Goal: Task Accomplishment & Management: Use online tool/utility

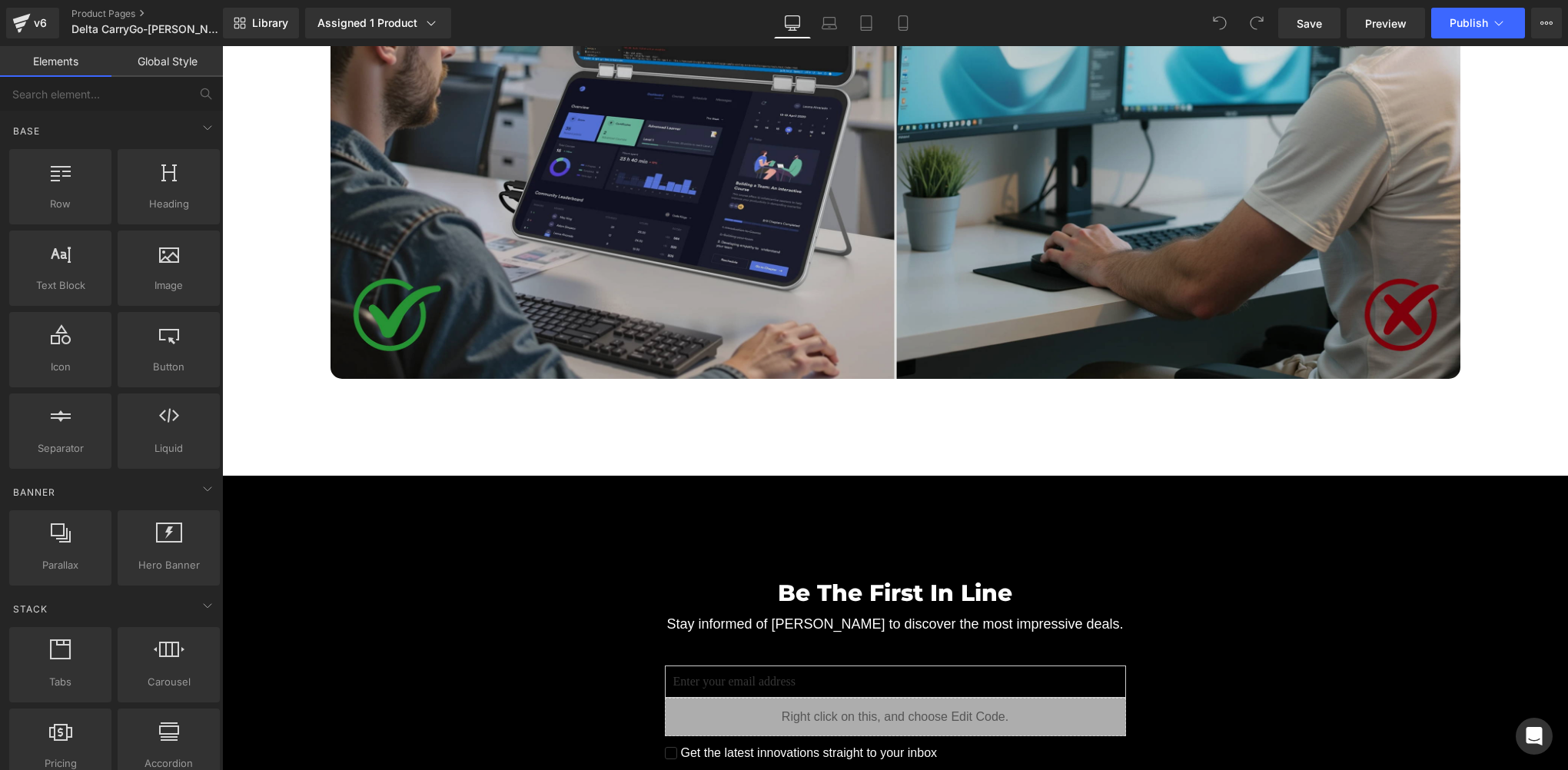
scroll to position [4843, 0]
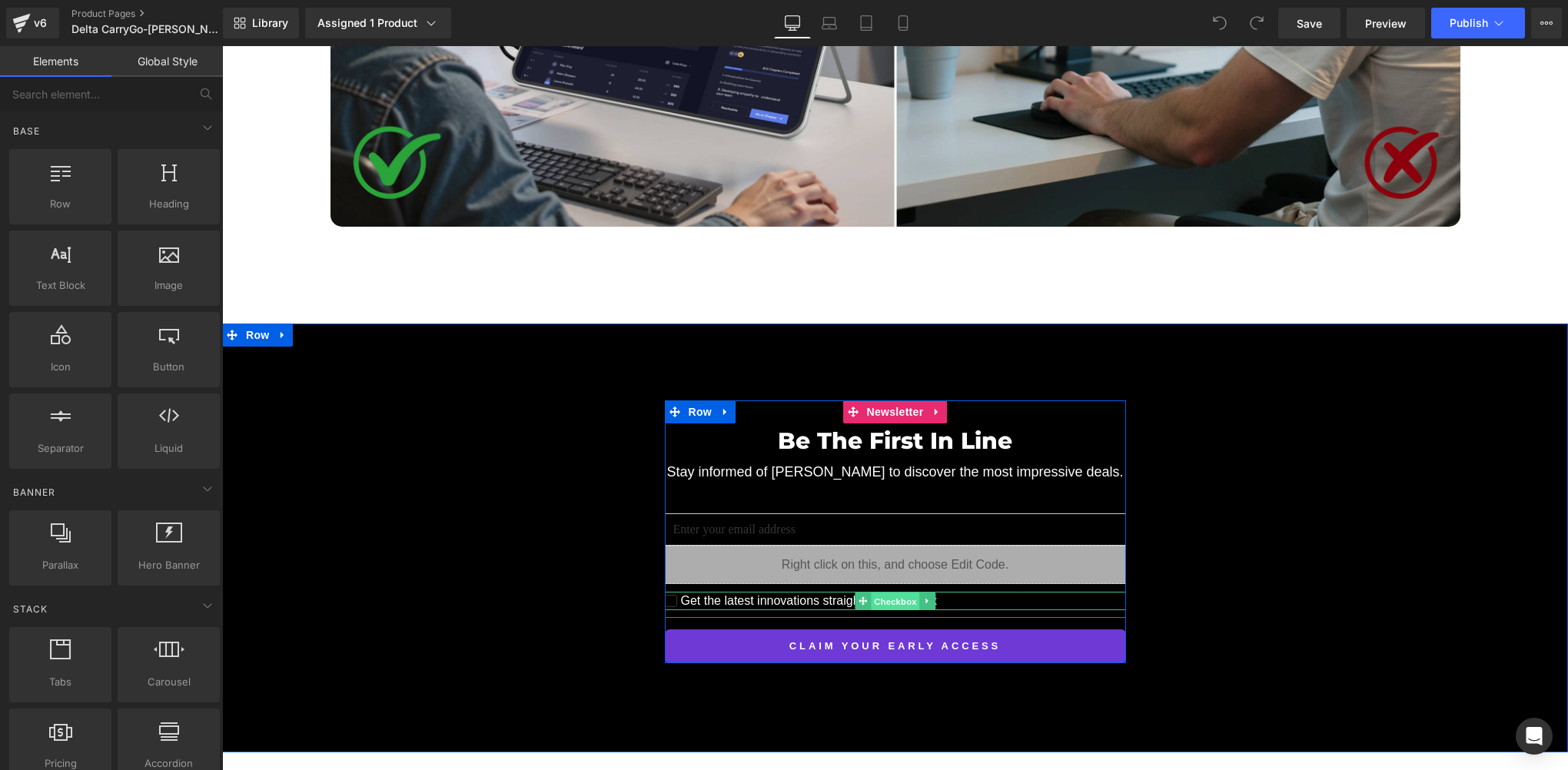
click at [871, 592] on span "Checkbox" at bounding box center [895, 600] width 48 height 18
click at [882, 592] on span "Checkbox" at bounding box center [895, 600] width 48 height 18
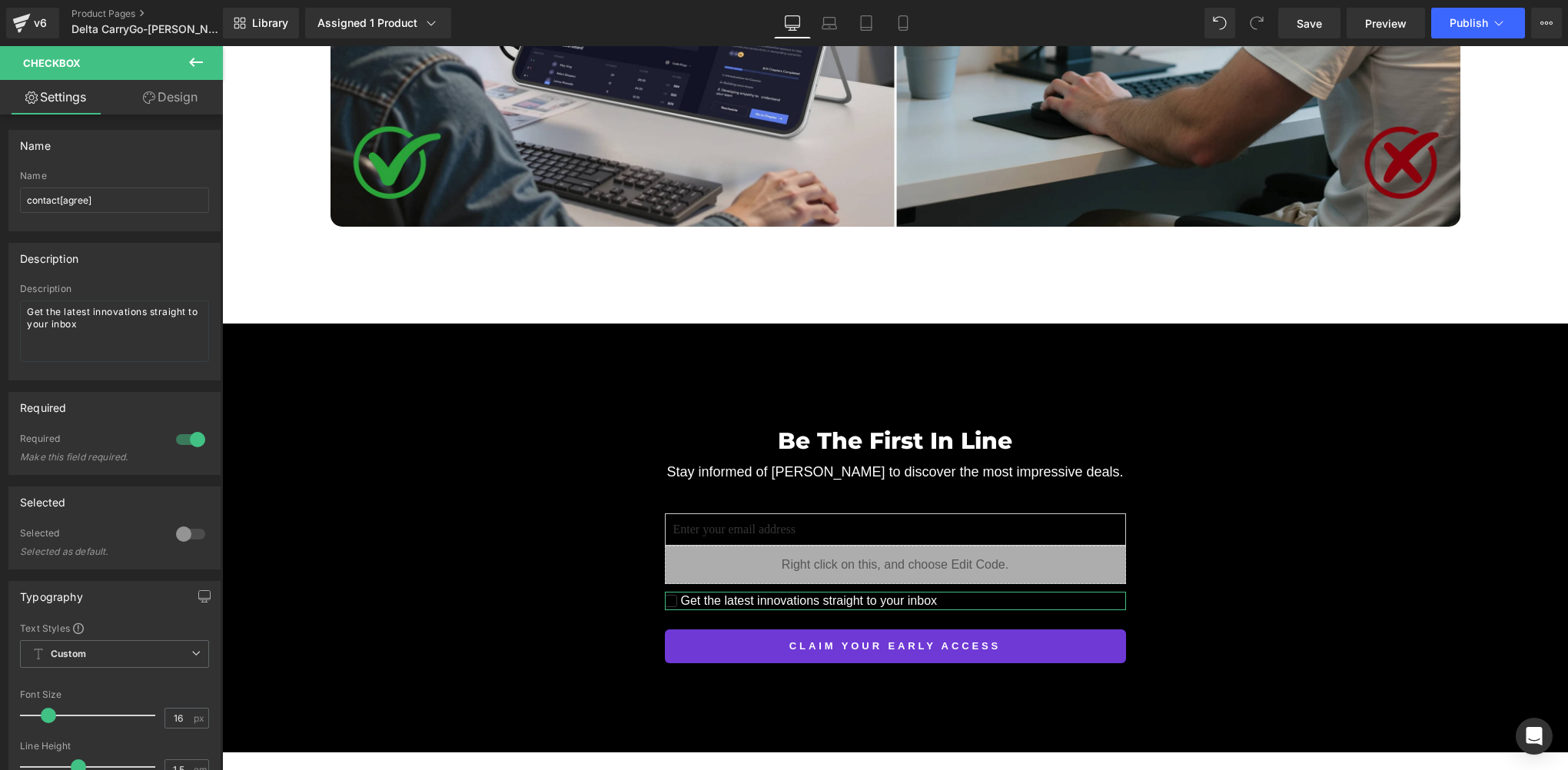
click at [179, 101] on link "Design" at bounding box center [171, 97] width 112 height 35
click at [0, 0] on div "Background" at bounding box center [0, 0] width 0 height 0
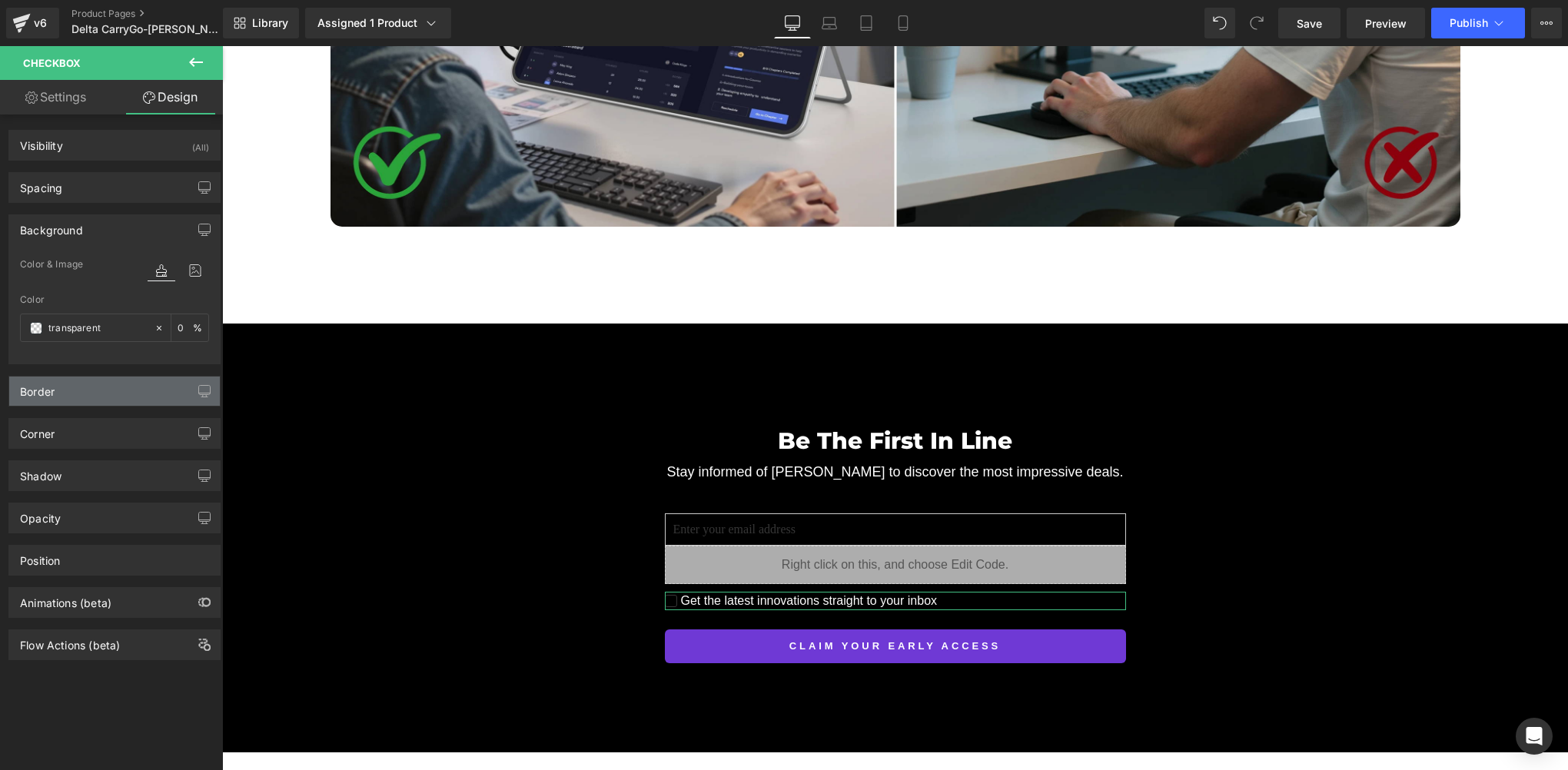
click at [83, 394] on div "Border" at bounding box center [115, 391] width 211 height 29
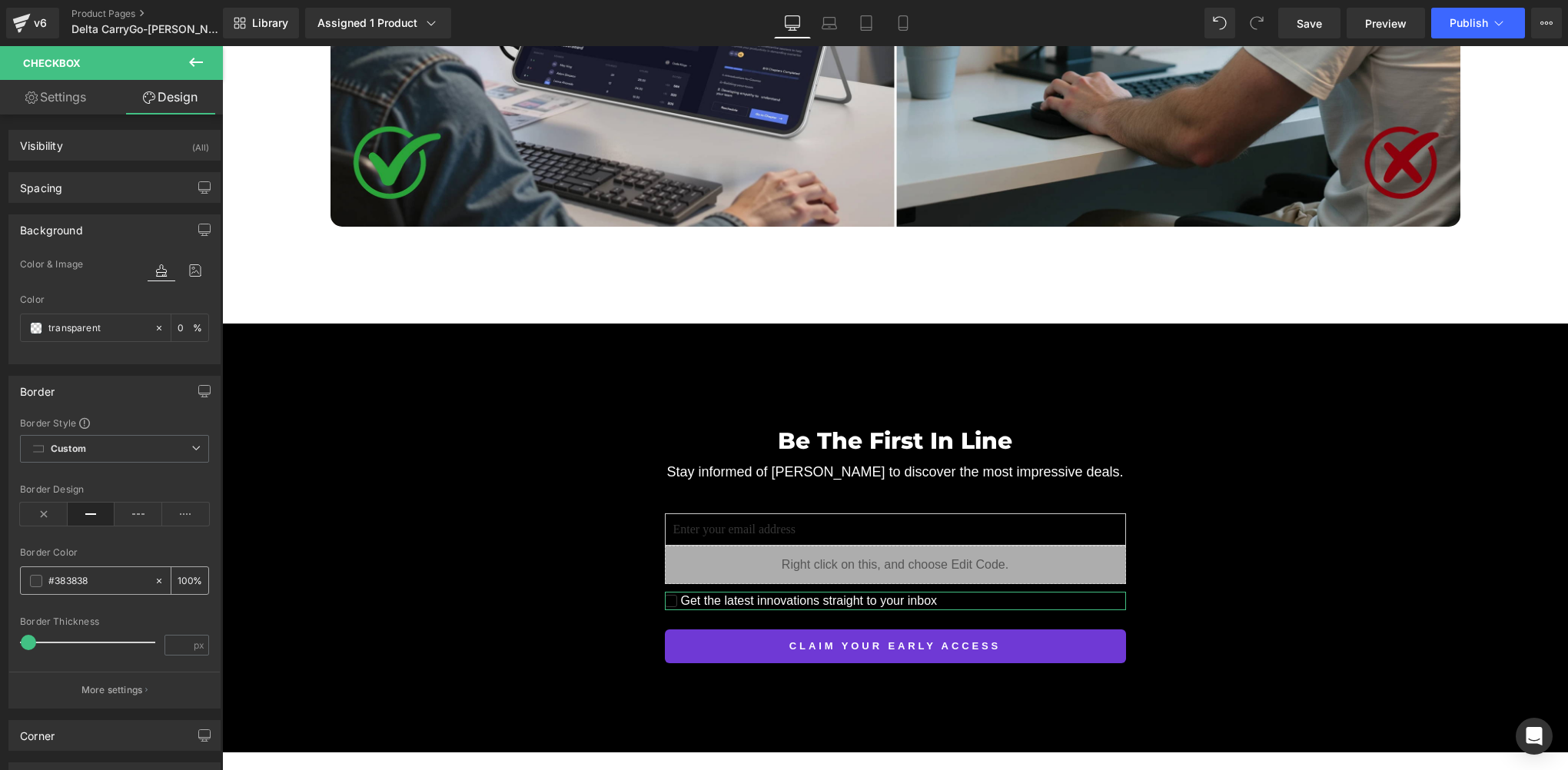
click at [37, 580] on span at bounding box center [36, 581] width 13 height 13
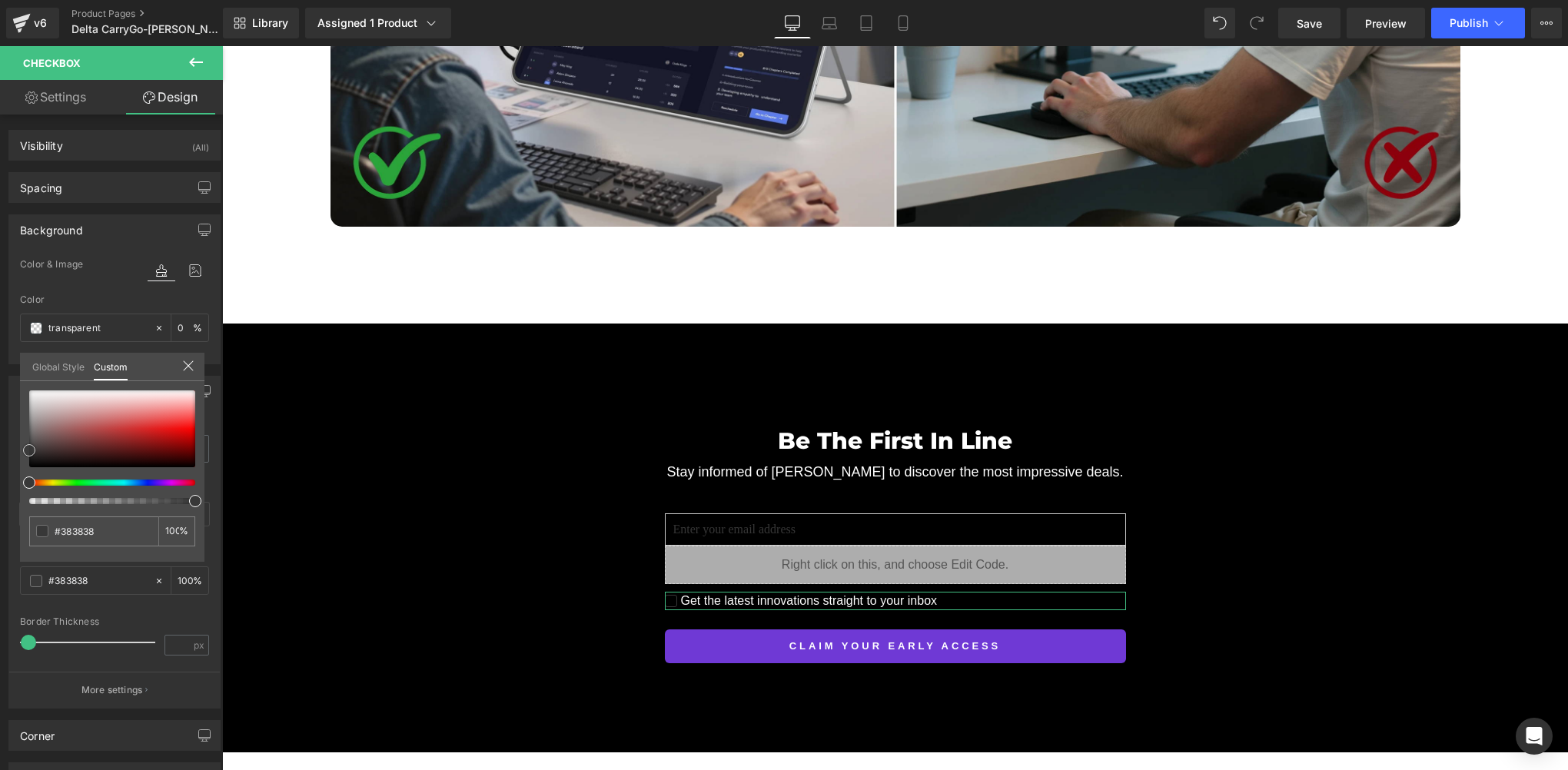
click at [24, 378] on div "Global Style Custom Setup Global Style #383838 100 %" at bounding box center [112, 376] width 184 height 47
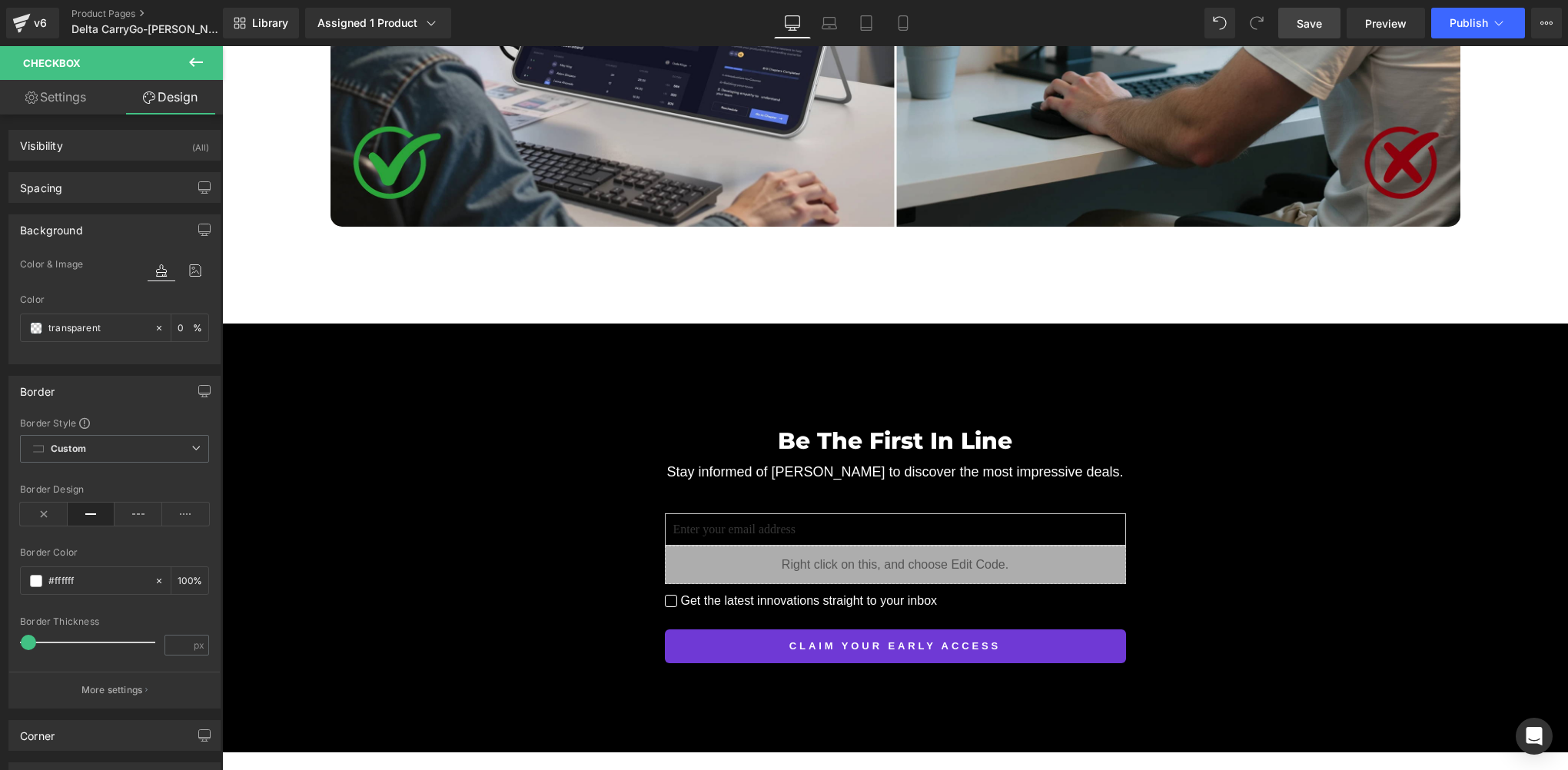
click at [1319, 28] on span "Save" at bounding box center [1310, 23] width 25 height 16
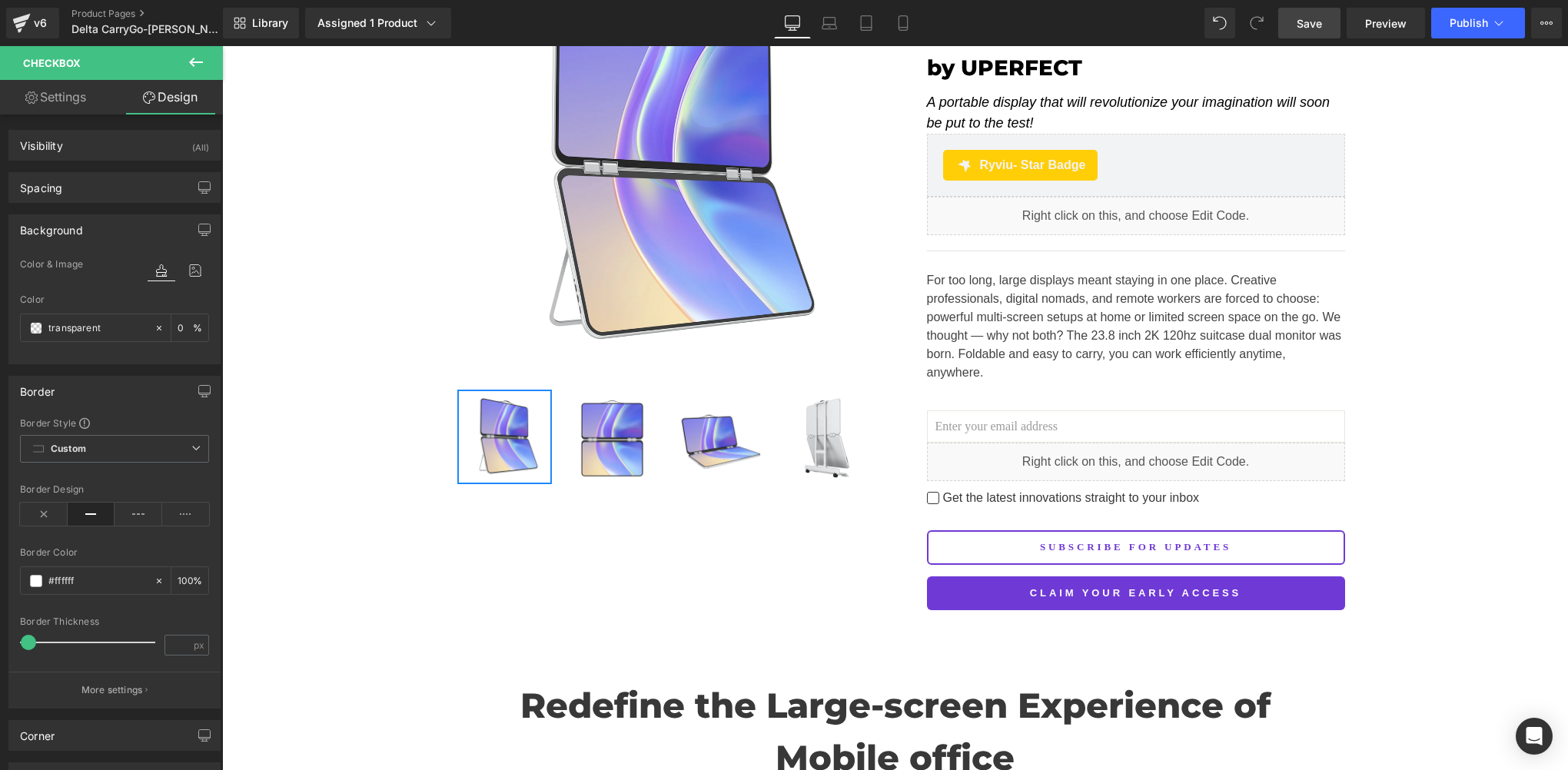
scroll to position [329, 0]
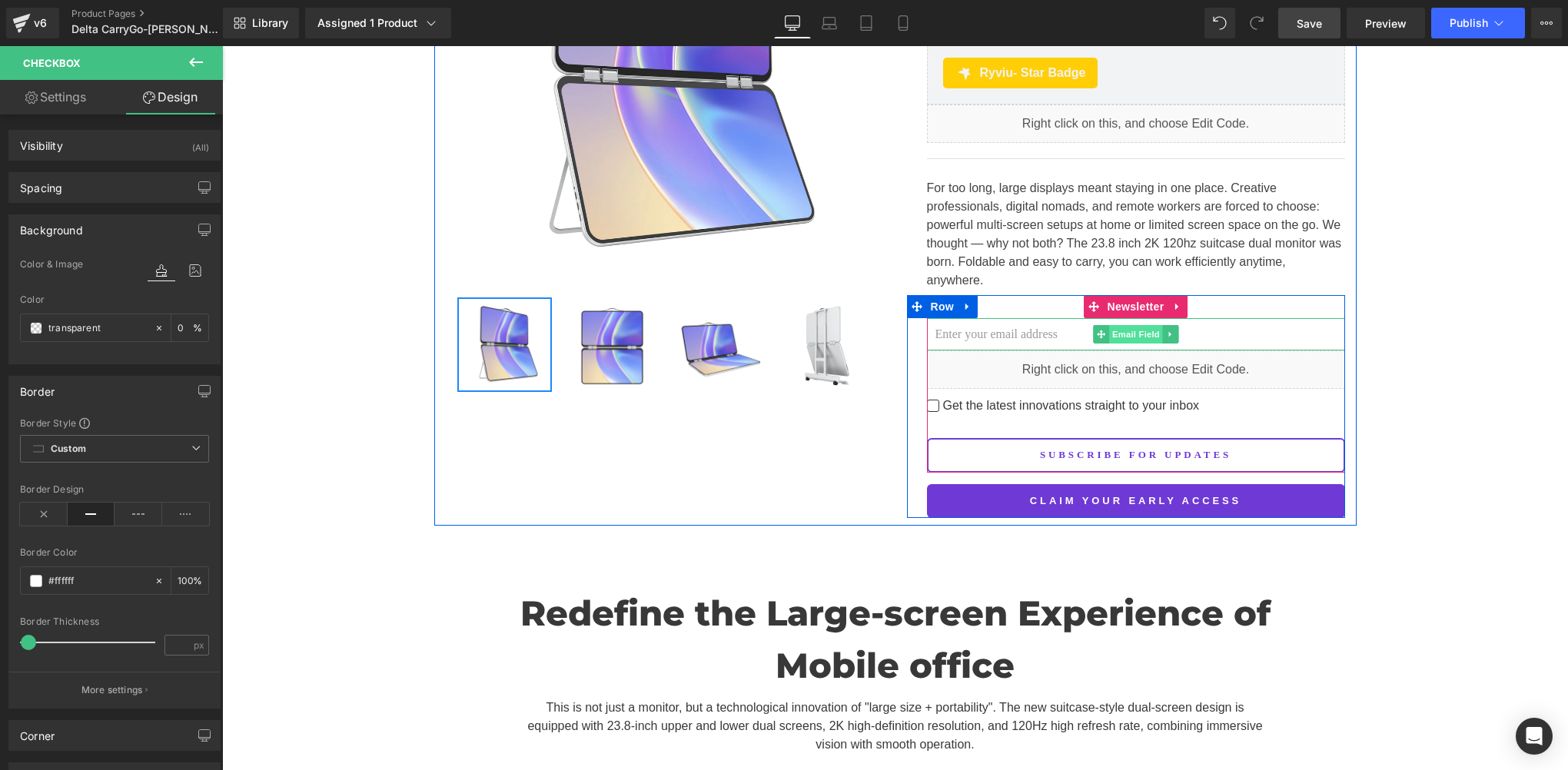
click at [1127, 325] on span "Email Field" at bounding box center [1136, 333] width 54 height 18
click at [1127, 326] on span "Email Field" at bounding box center [1136, 334] width 54 height 18
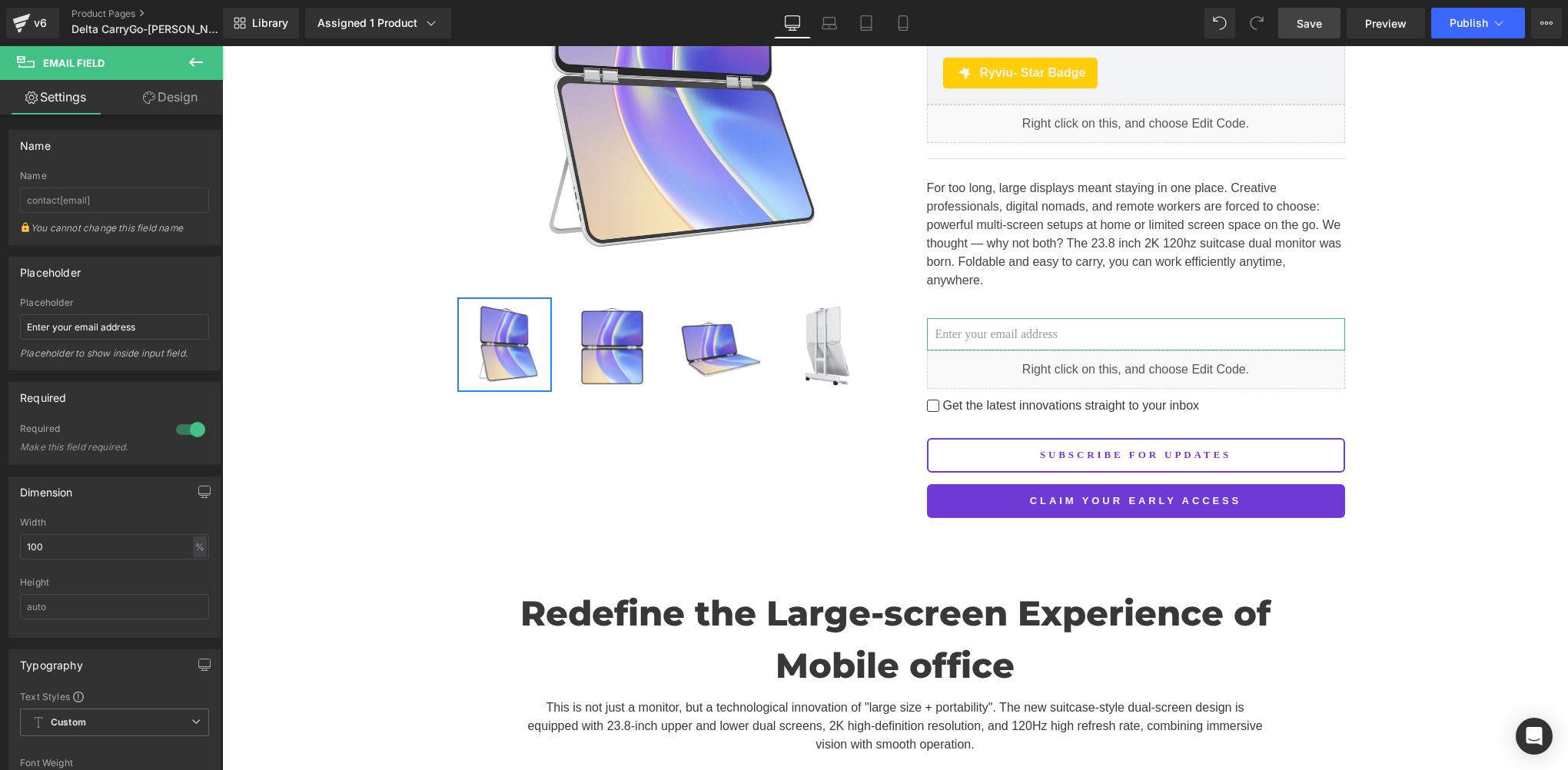
click at [188, 100] on link "Design" at bounding box center [171, 97] width 112 height 35
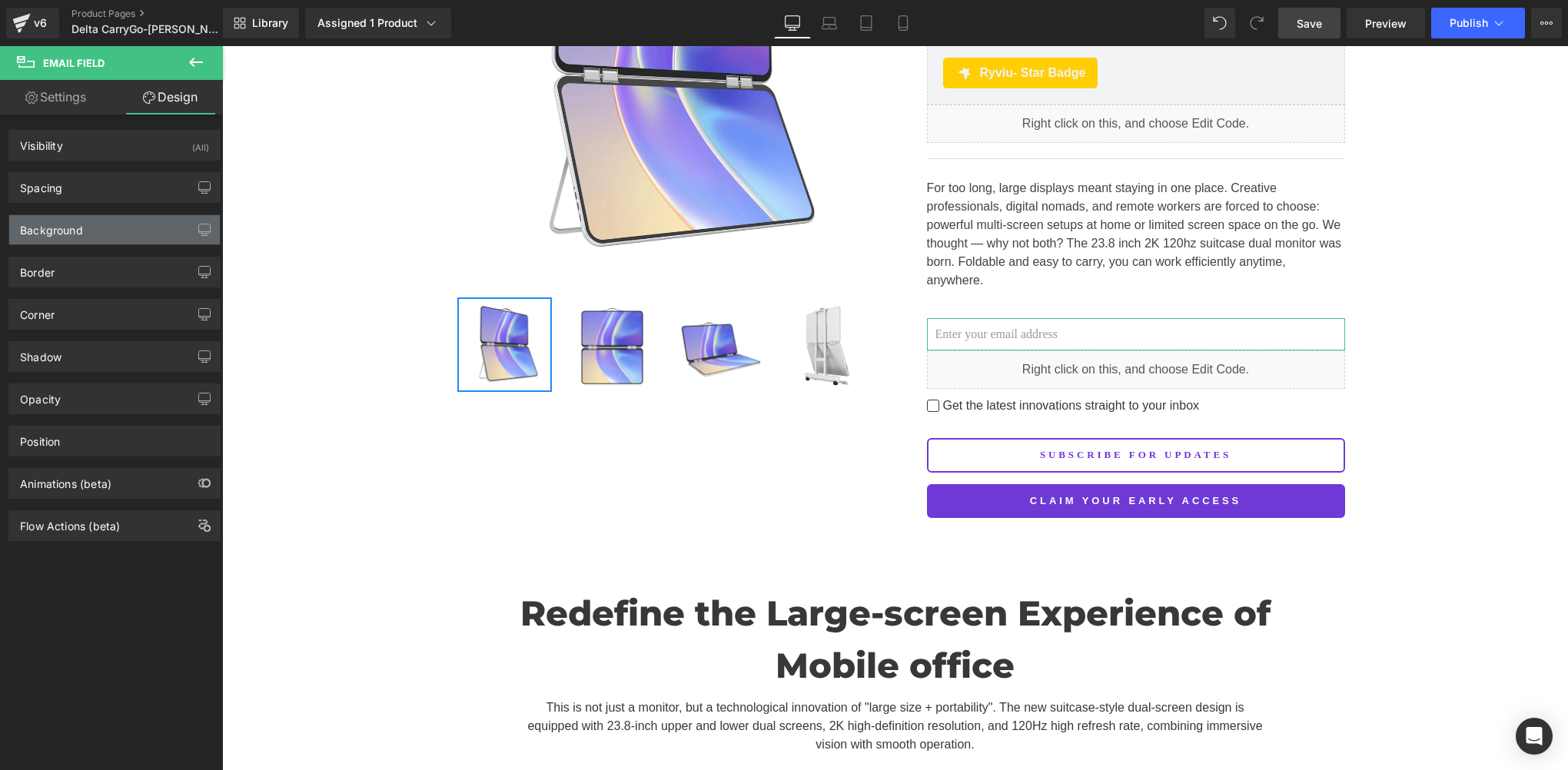
click at [40, 226] on div "Background" at bounding box center [51, 226] width 63 height 21
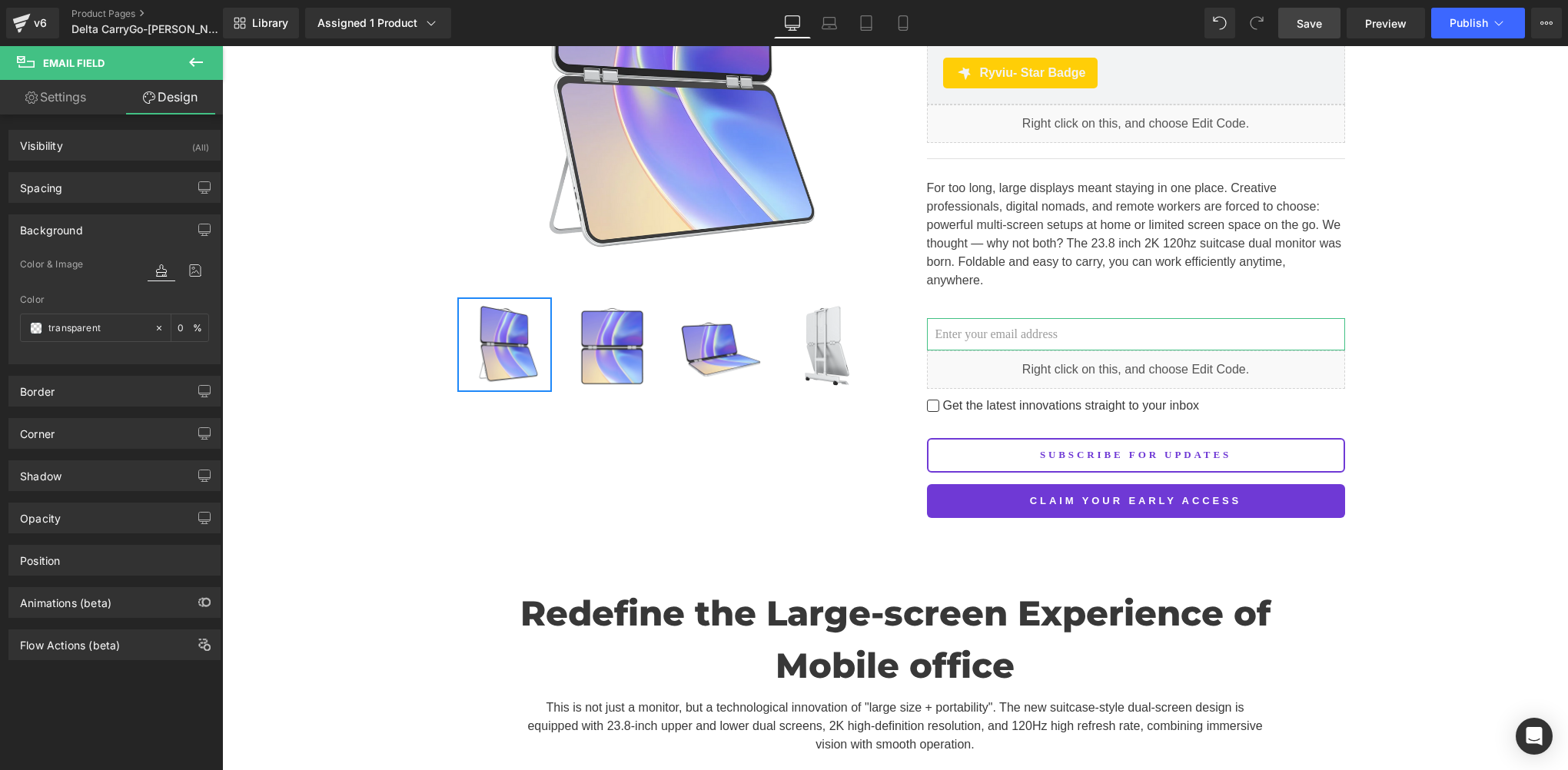
click at [65, 236] on div "Background" at bounding box center [115, 229] width 211 height 29
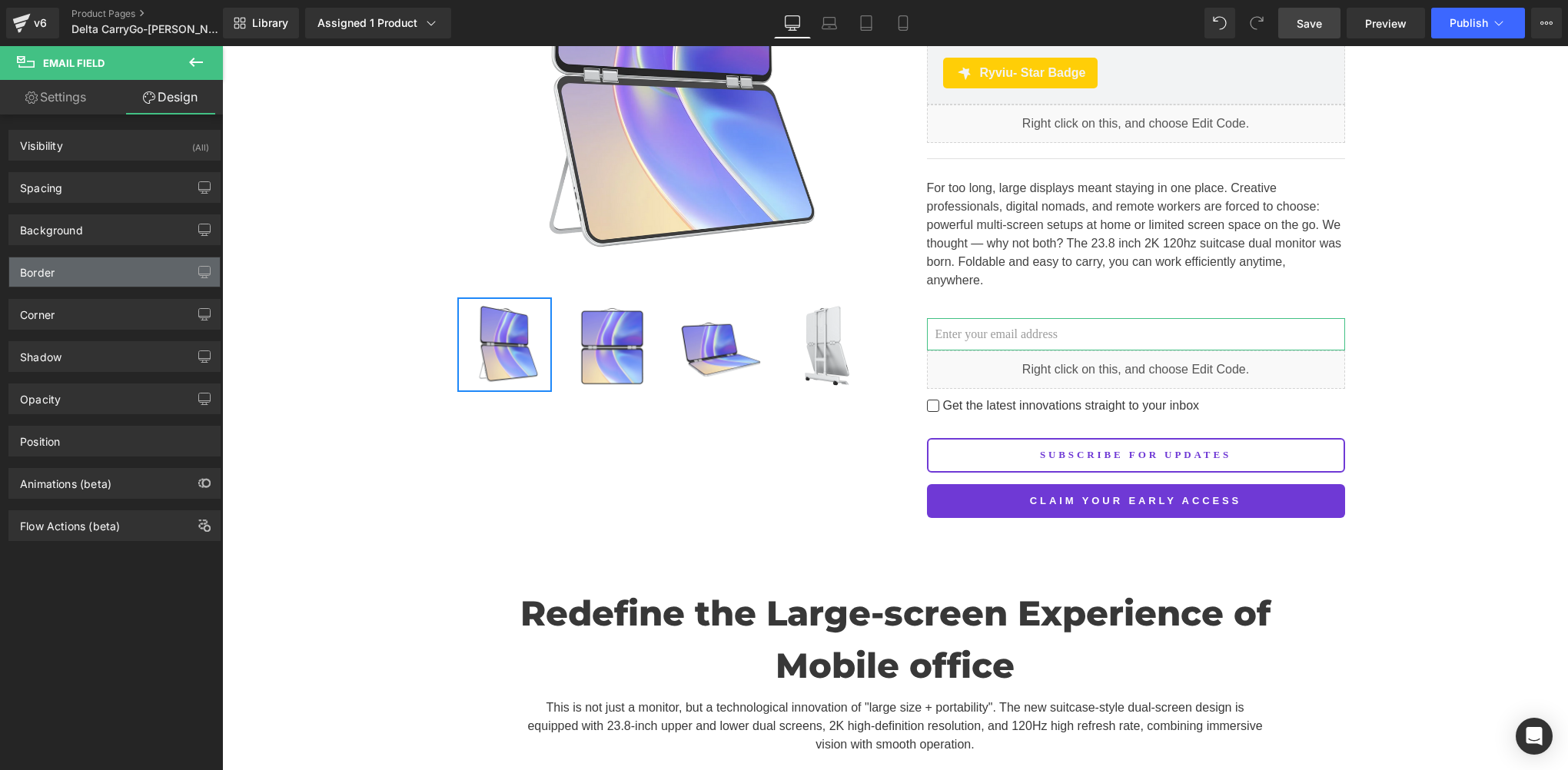
click at [60, 279] on div "Border" at bounding box center [115, 272] width 211 height 29
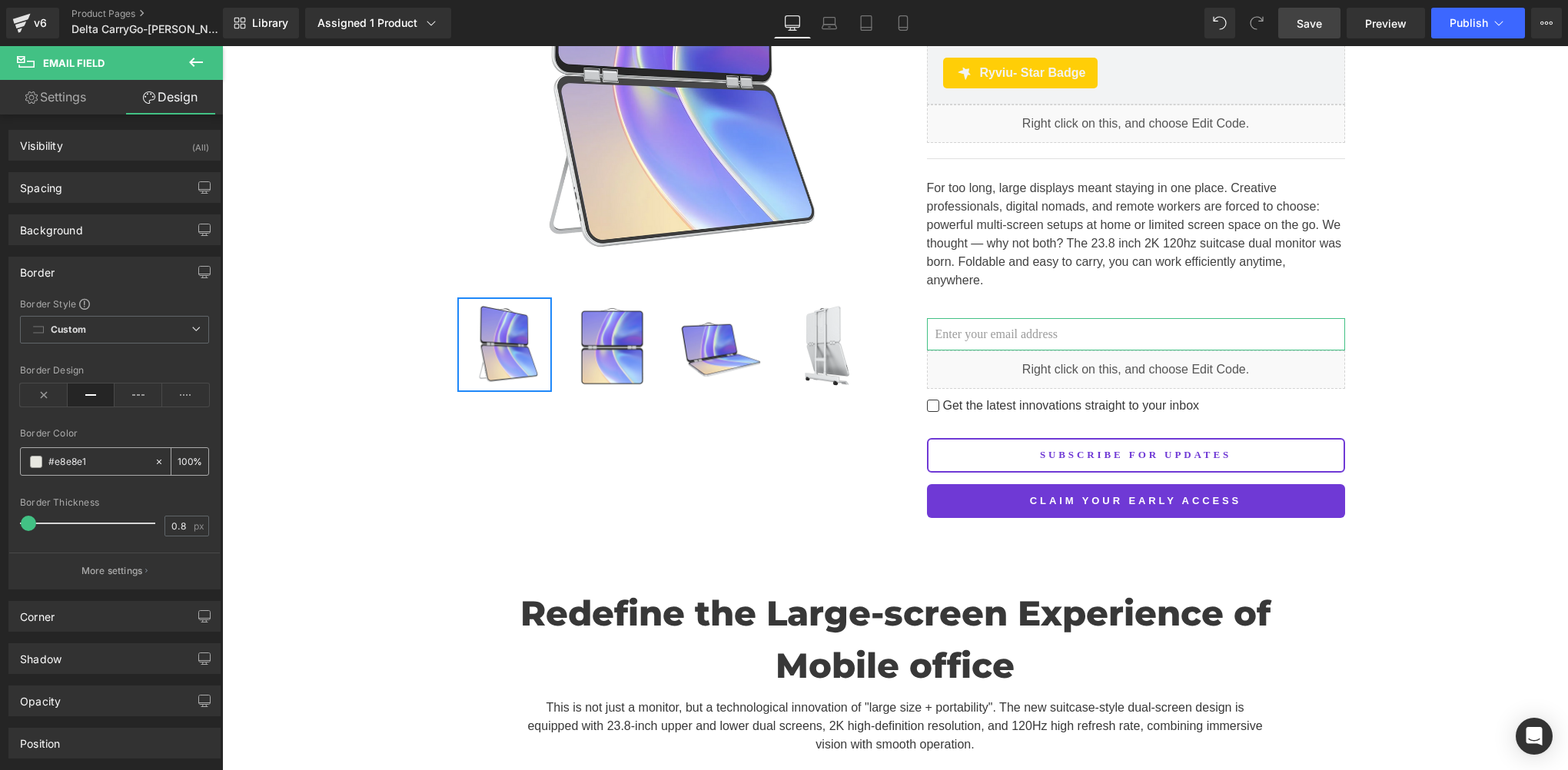
click at [38, 463] on span at bounding box center [36, 462] width 13 height 13
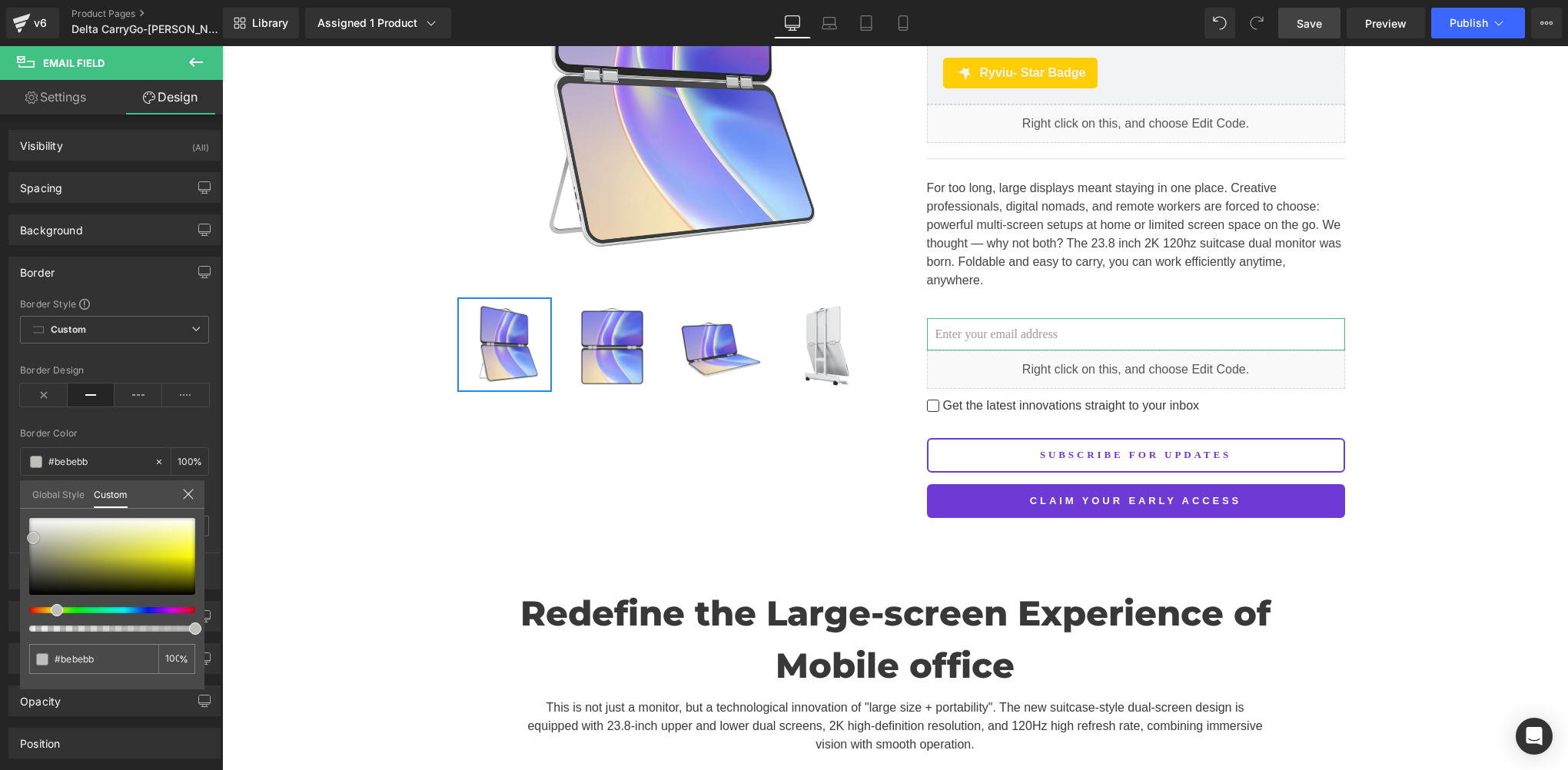
drag, startPoint x: 50, startPoint y: 527, endPoint x: 32, endPoint y: 540, distance: 22.2
click at [32, 540] on span at bounding box center [33, 538] width 13 height 13
click at [27, 538] on span at bounding box center [30, 538] width 13 height 13
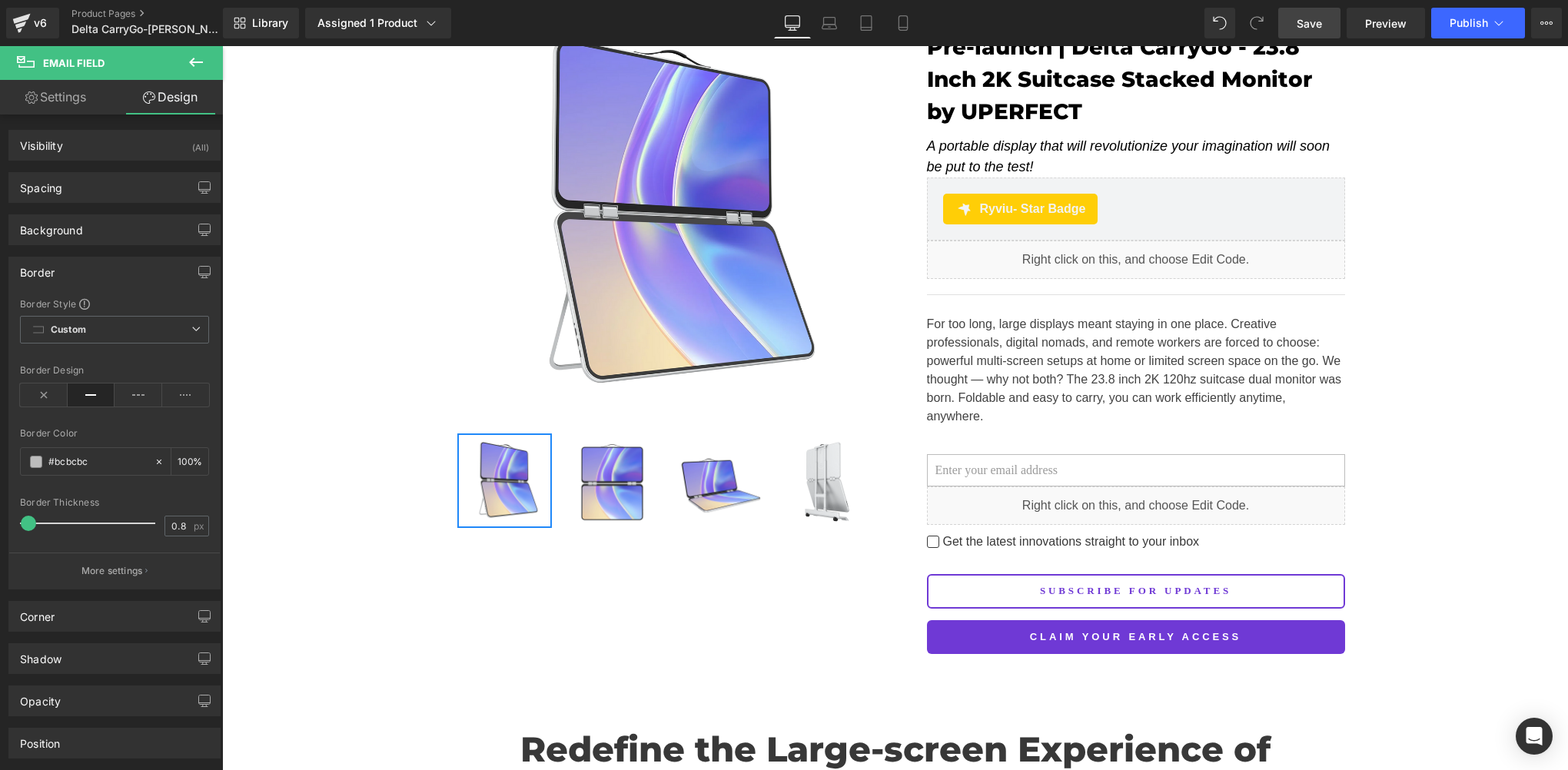
scroll to position [175, 0]
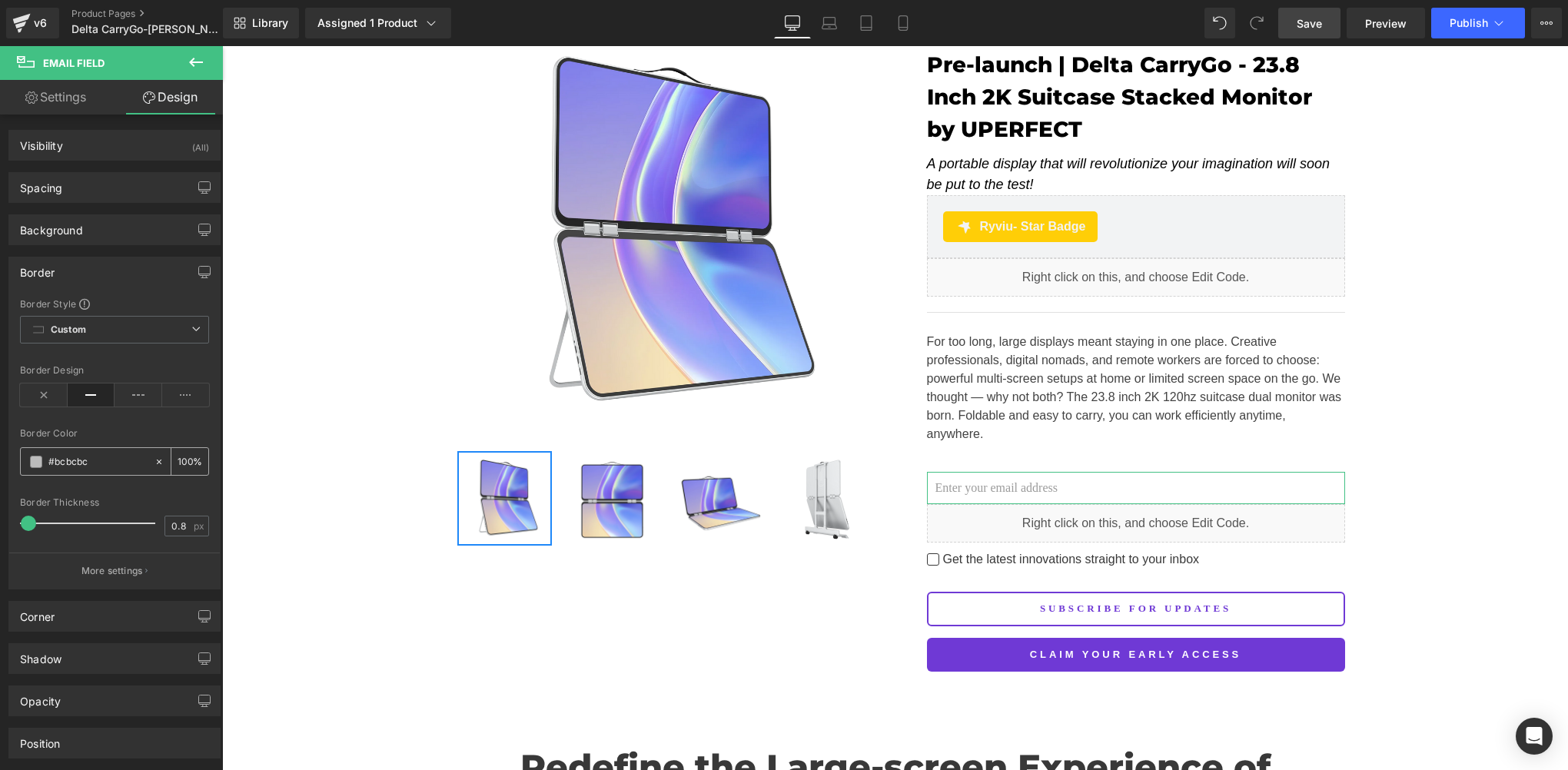
click at [40, 460] on span at bounding box center [36, 462] width 13 height 13
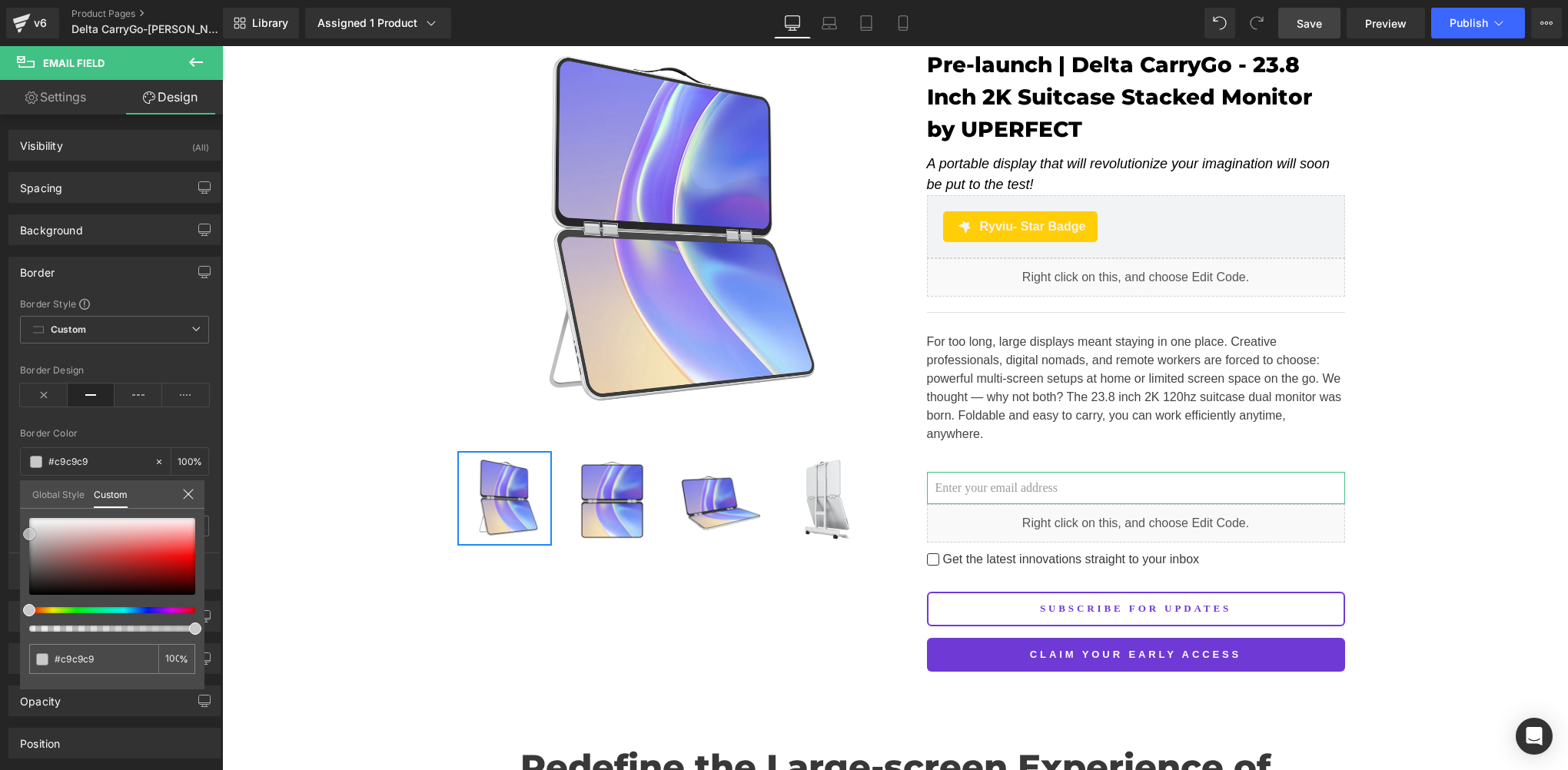
click at [24, 534] on span at bounding box center [29, 534] width 13 height 13
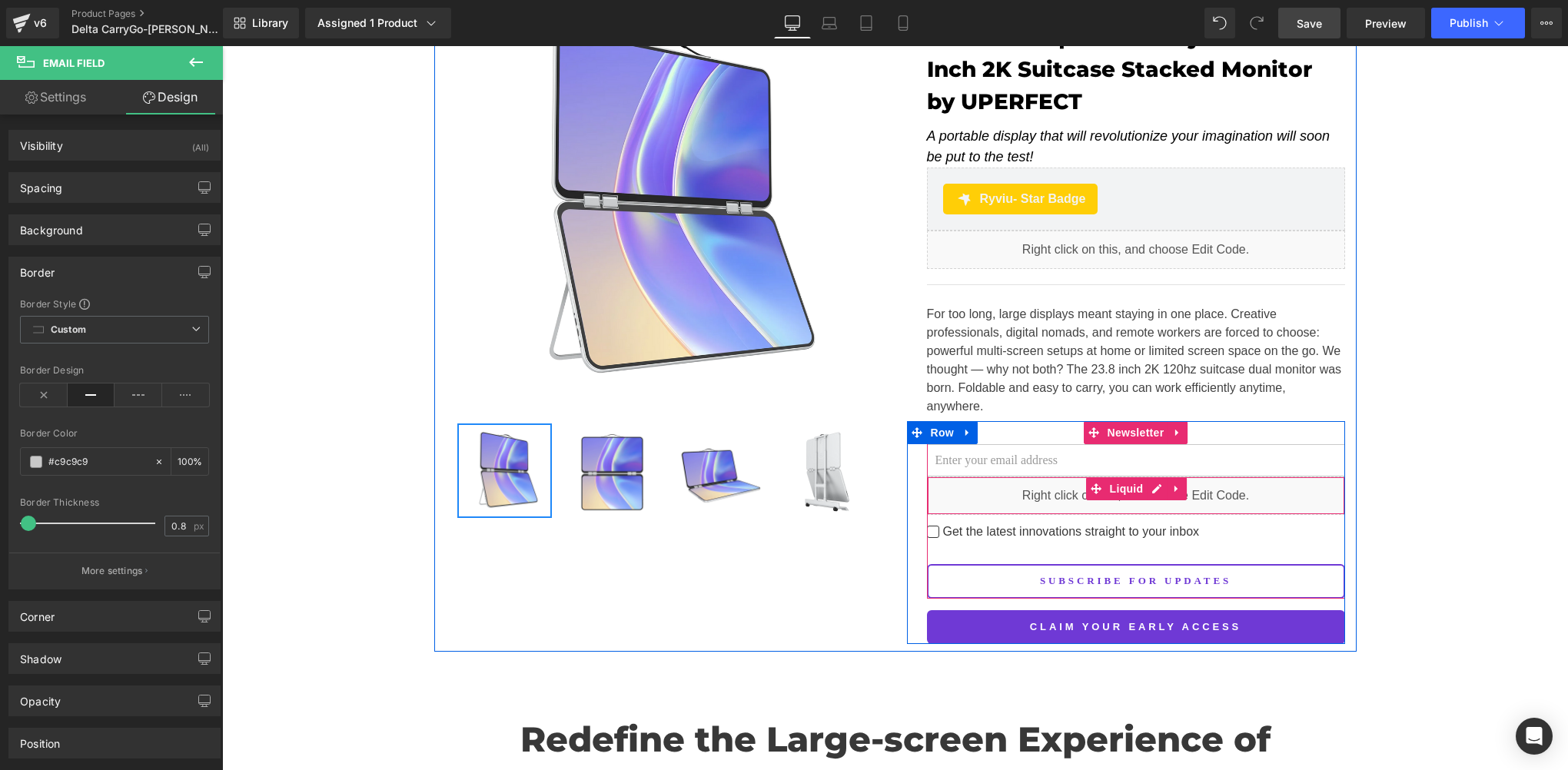
scroll to position [252, 0]
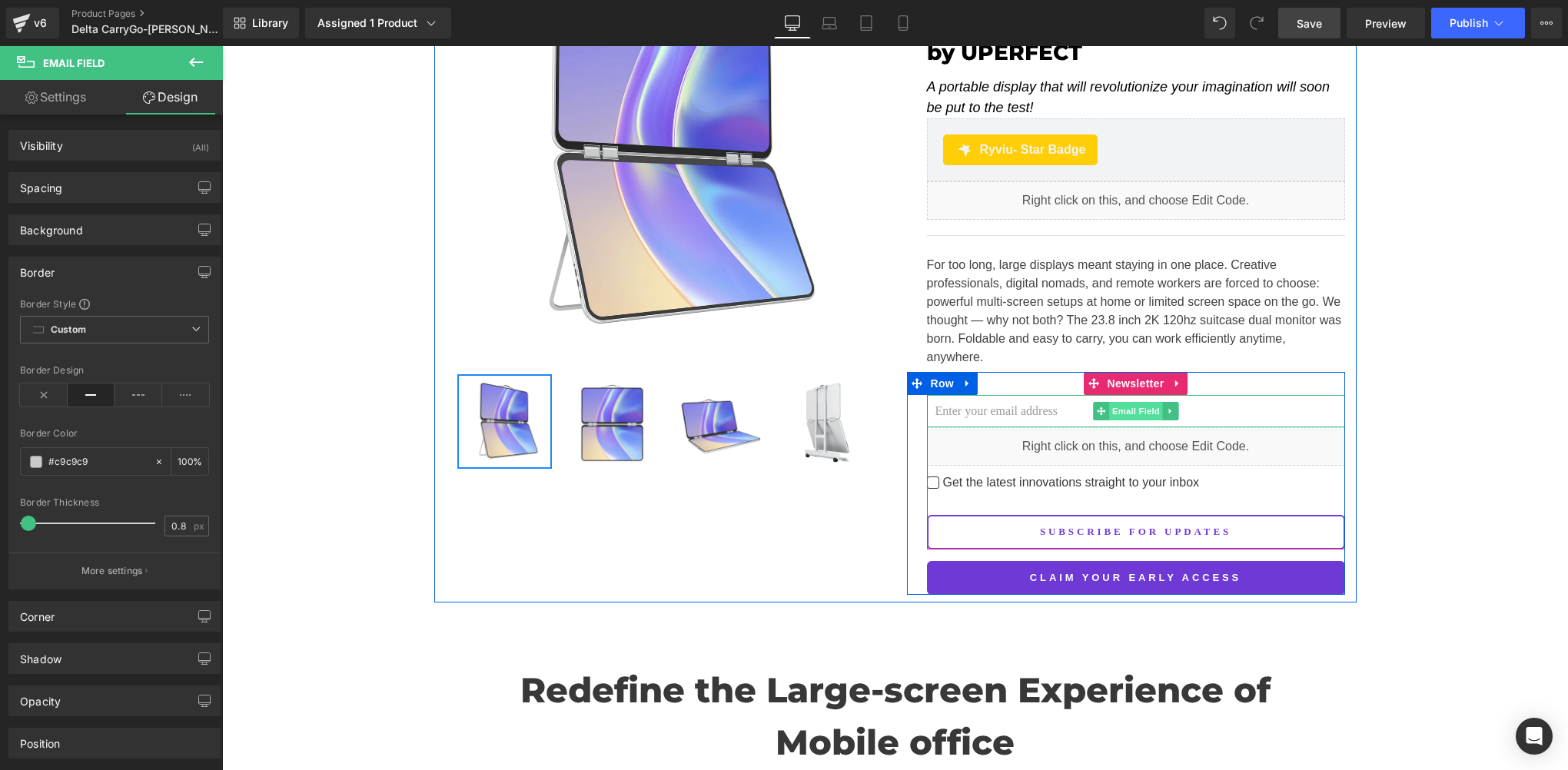
click at [1116, 402] on span "Email Field" at bounding box center [1136, 411] width 54 height 18
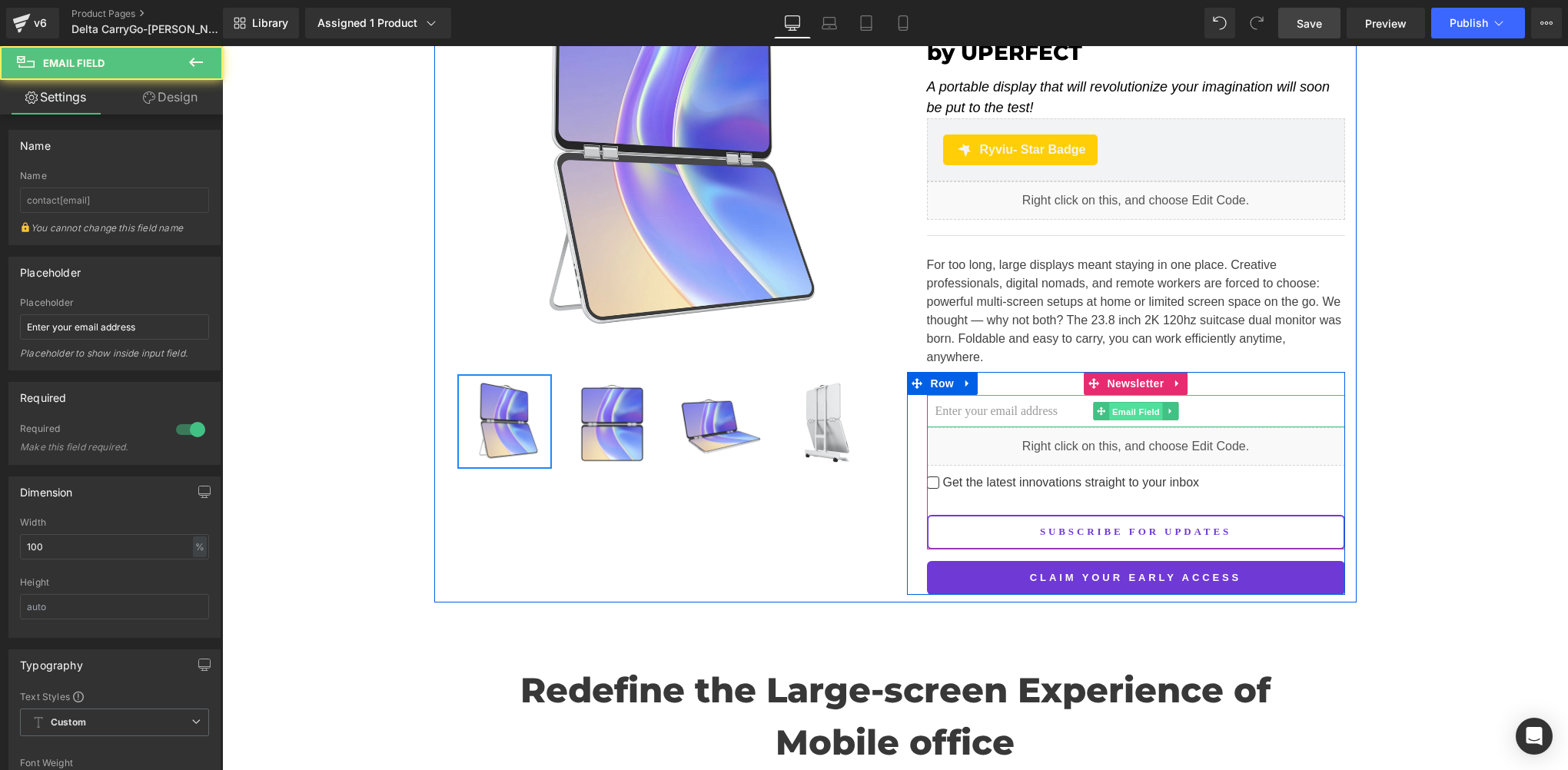
click at [1116, 403] on span "Email Field" at bounding box center [1136, 412] width 54 height 18
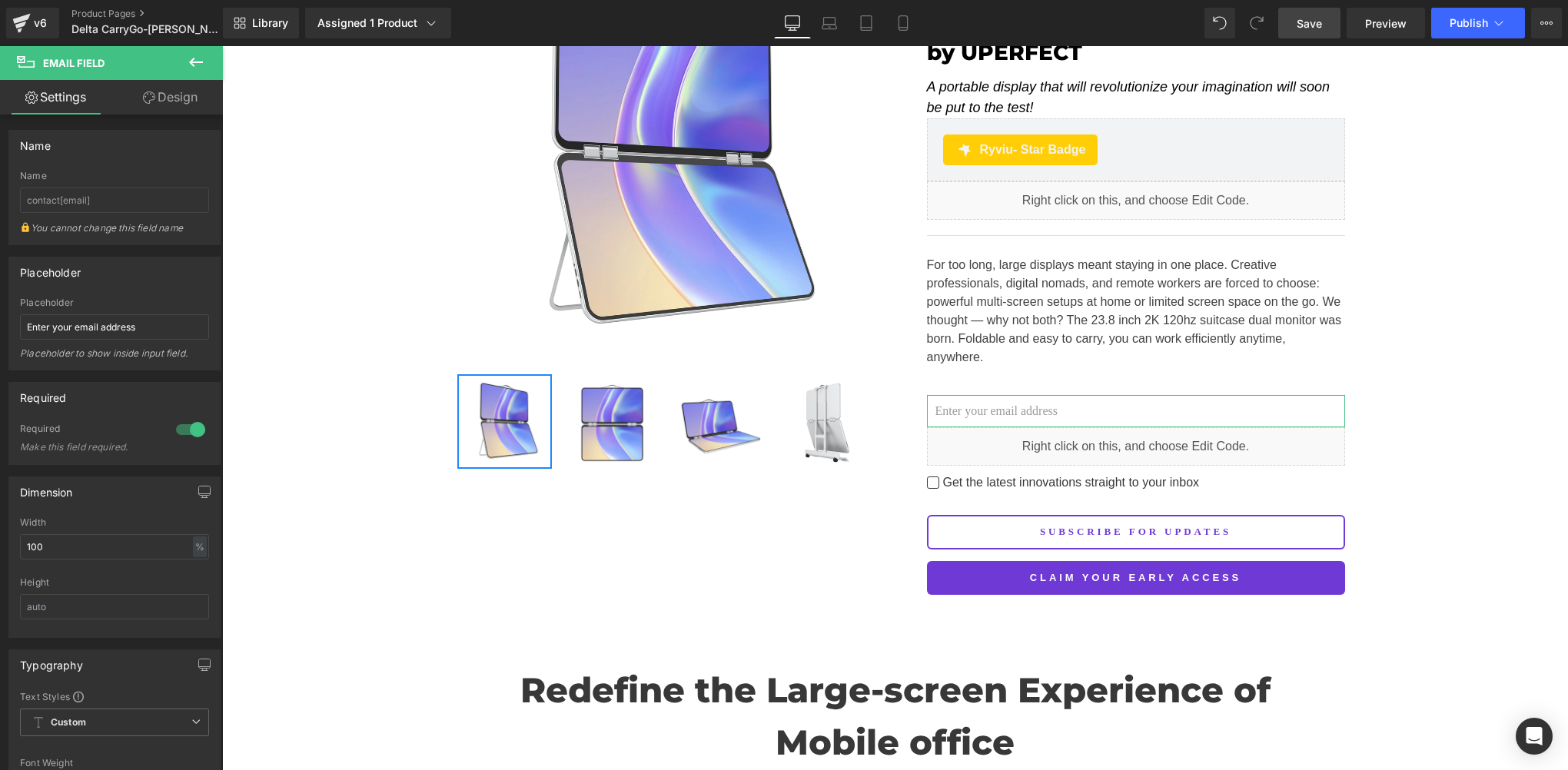
click at [203, 96] on link "Design" at bounding box center [171, 97] width 112 height 35
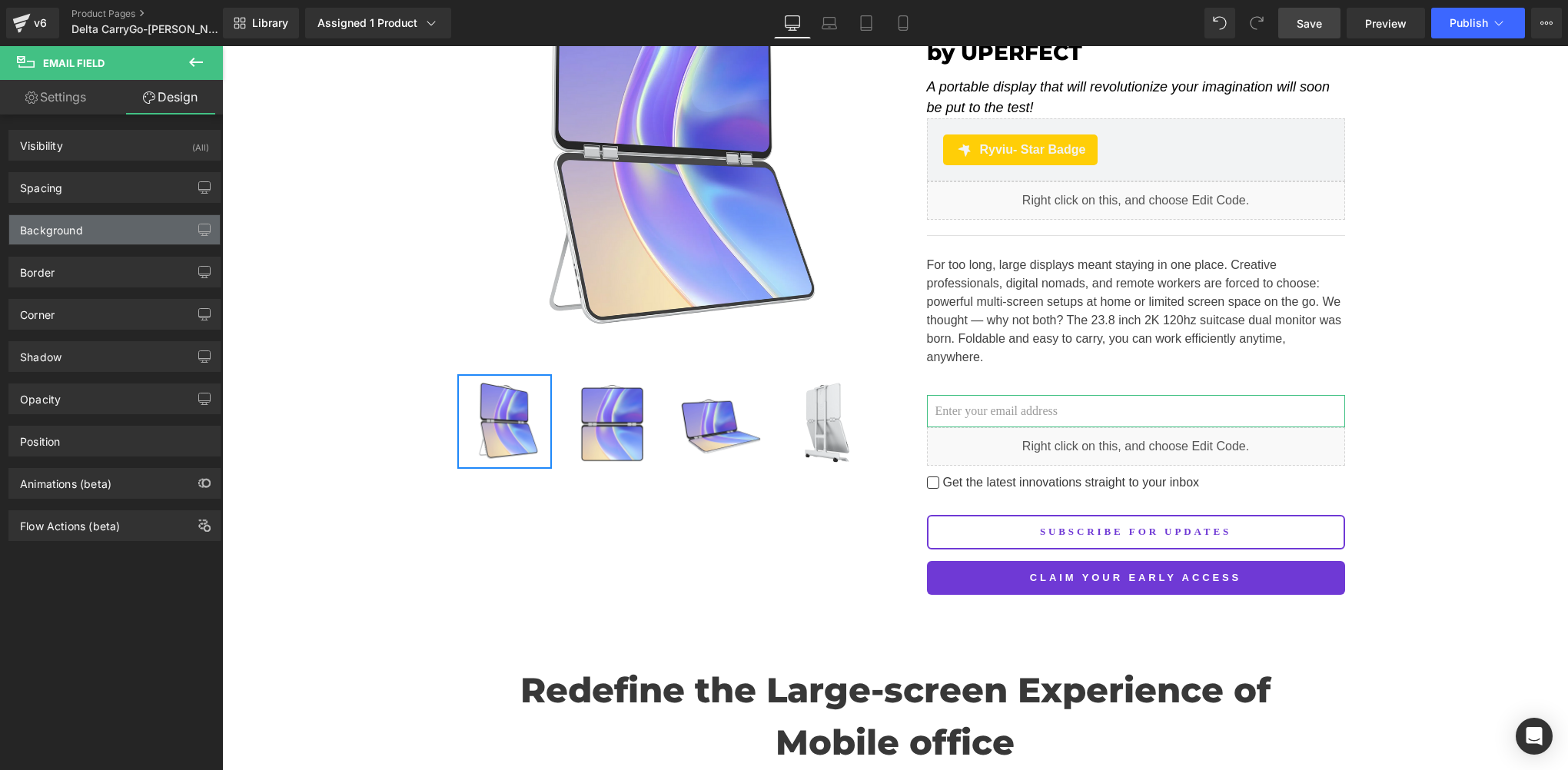
click at [59, 234] on div "Background" at bounding box center [51, 226] width 63 height 21
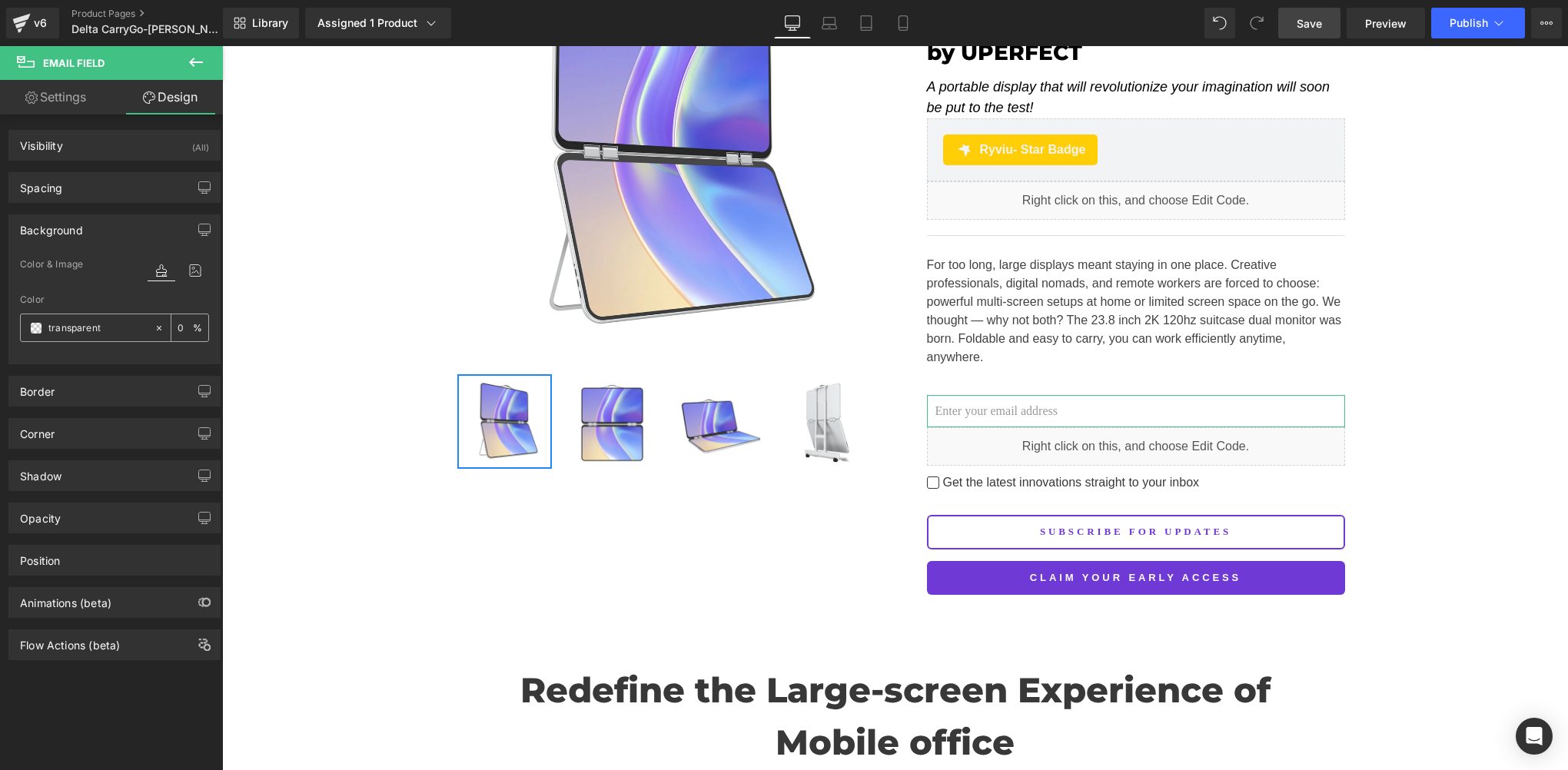
click at [37, 333] on div "transparent" at bounding box center [88, 328] width 133 height 27
click at [50, 392] on div "Border" at bounding box center [38, 387] width 35 height 21
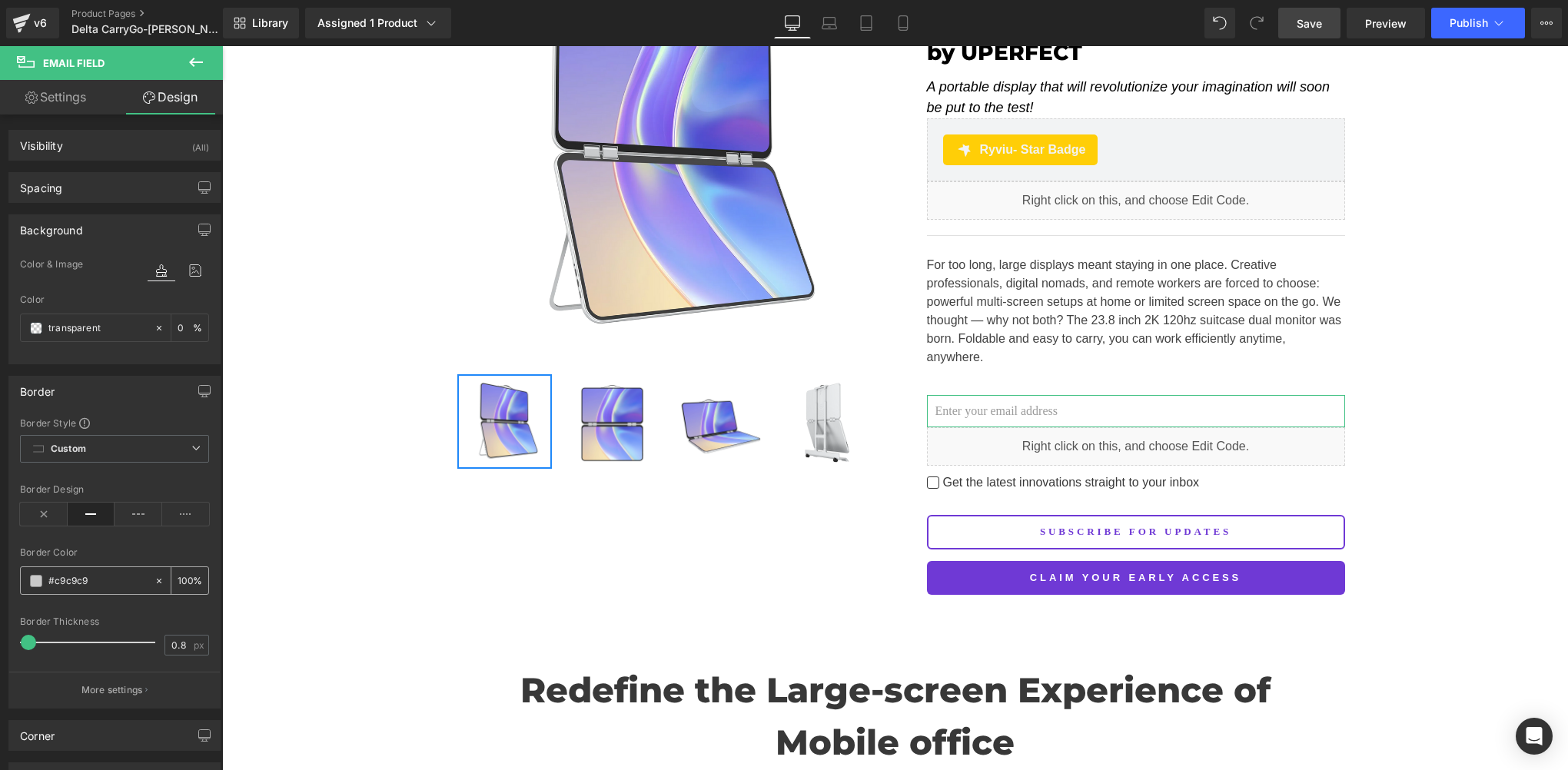
click at [39, 580] on span at bounding box center [36, 581] width 13 height 13
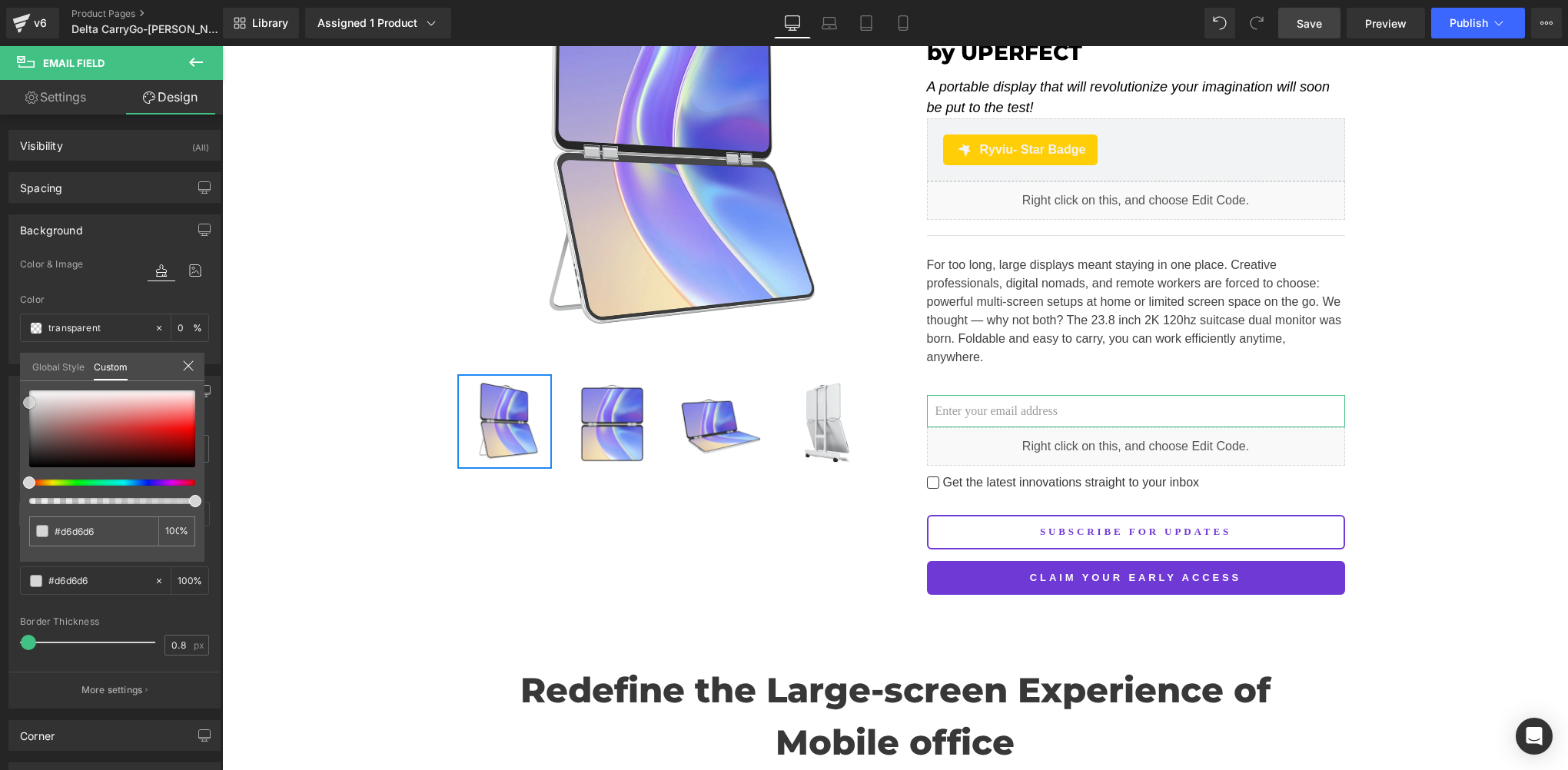
click at [28, 402] on span at bounding box center [29, 403] width 13 height 13
click at [106, 531] on input "#c9c9c9" at bounding box center [95, 531] width 82 height 16
drag, startPoint x: 31, startPoint y: 405, endPoint x: 15, endPoint y: 449, distance: 46.8
click at [15, 449] on div "Border Border Style Custom Custom Setup Global Style Custom Setup Global Style …" at bounding box center [115, 536] width 229 height 344
click at [114, 537] on input "#d6d6d6" at bounding box center [95, 531] width 82 height 16
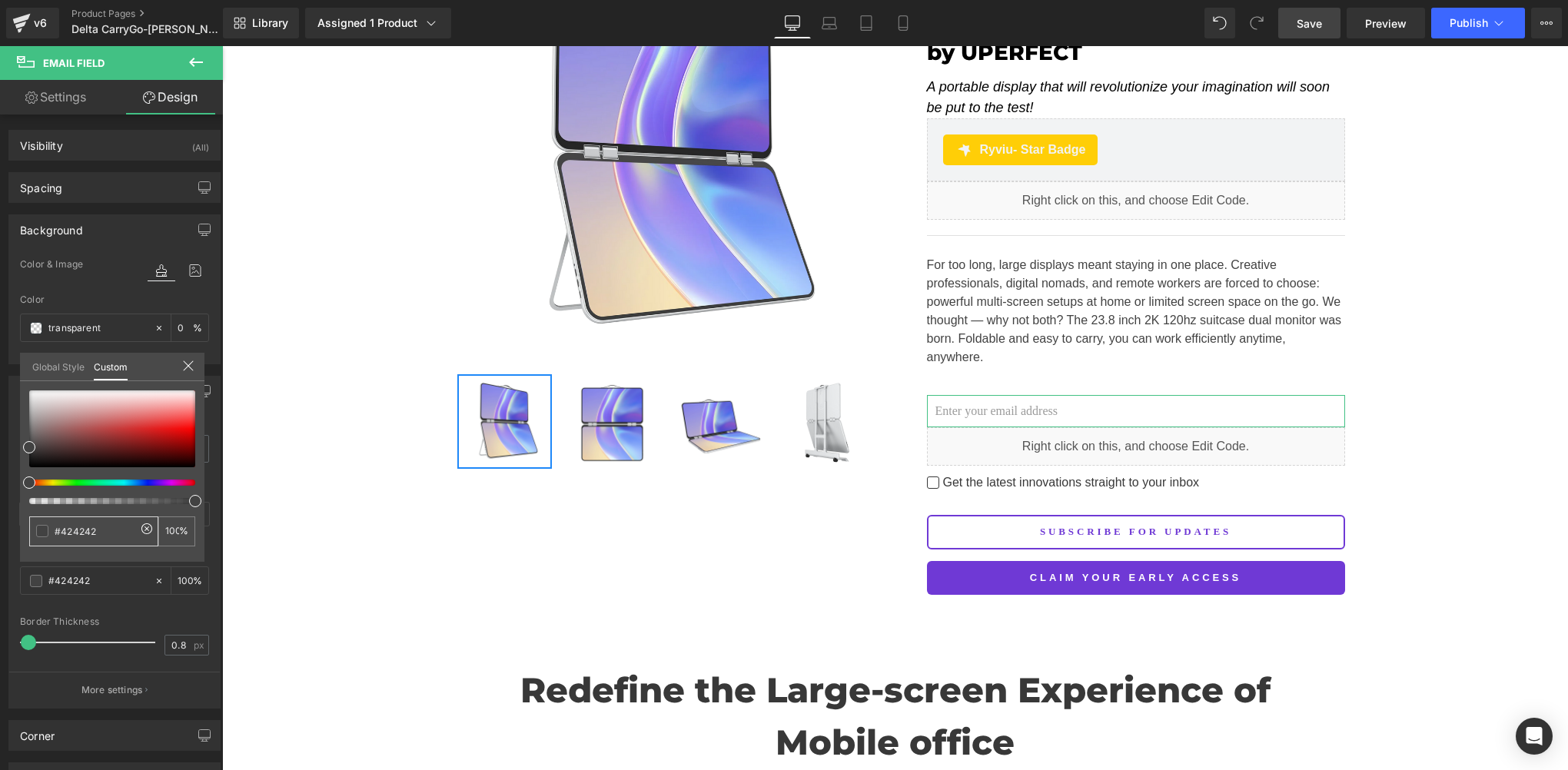
paste input "d6d6d6"
type input "#d6d6d6"
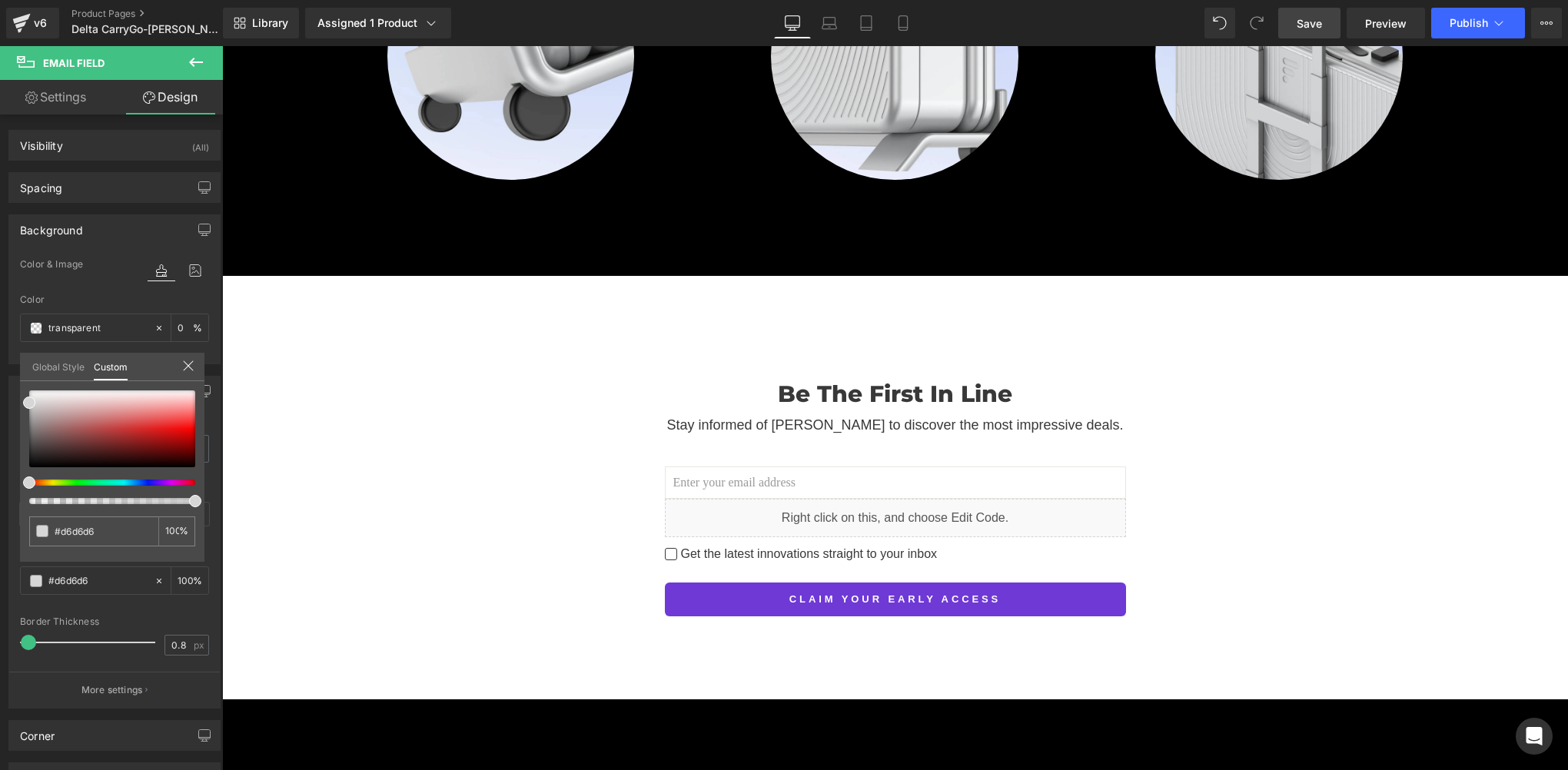
scroll to position [2482, 0]
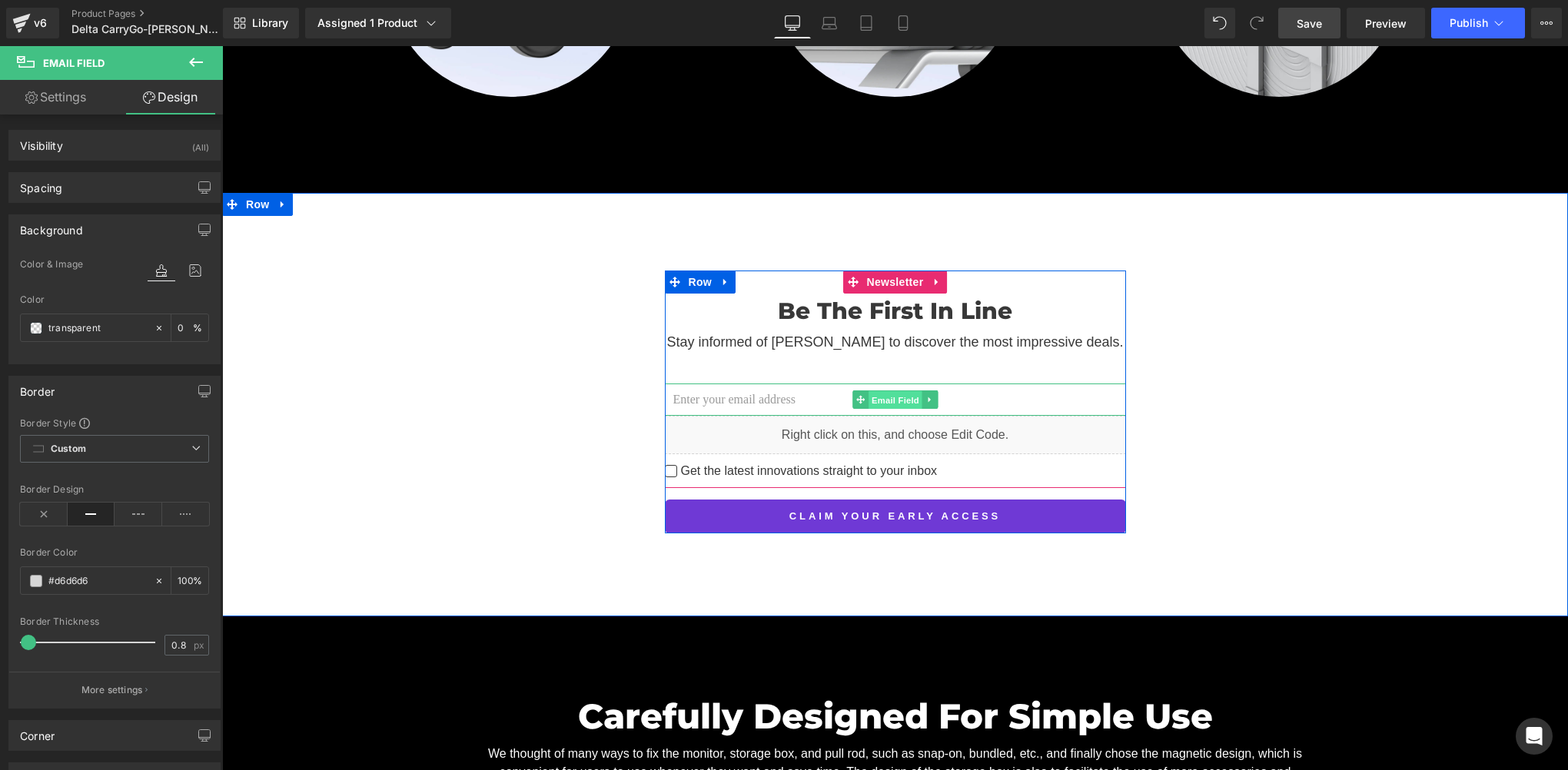
click at [910, 390] on span "Email Field" at bounding box center [895, 399] width 54 height 18
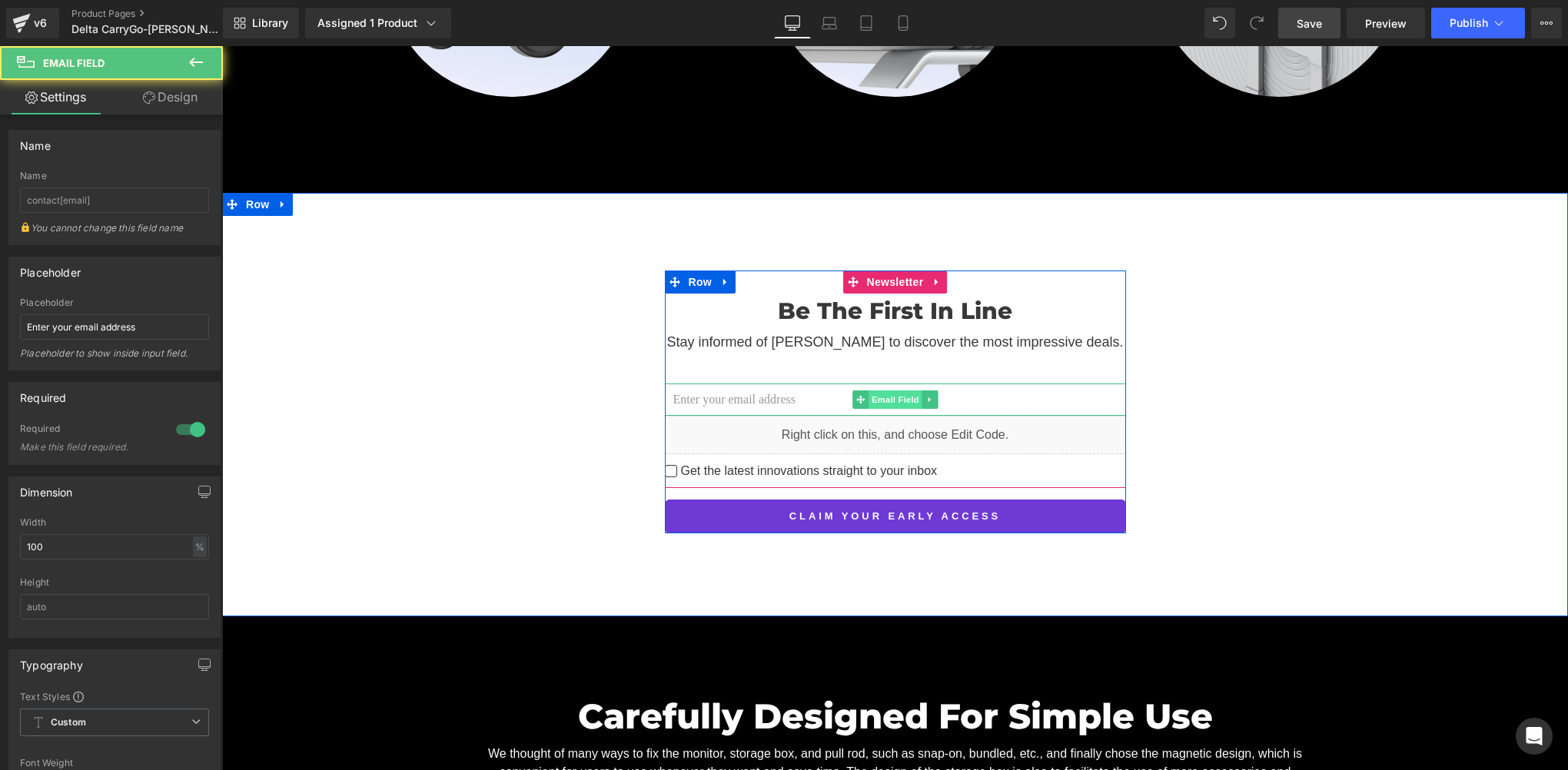
click at [898, 390] on span "Email Field" at bounding box center [895, 399] width 54 height 18
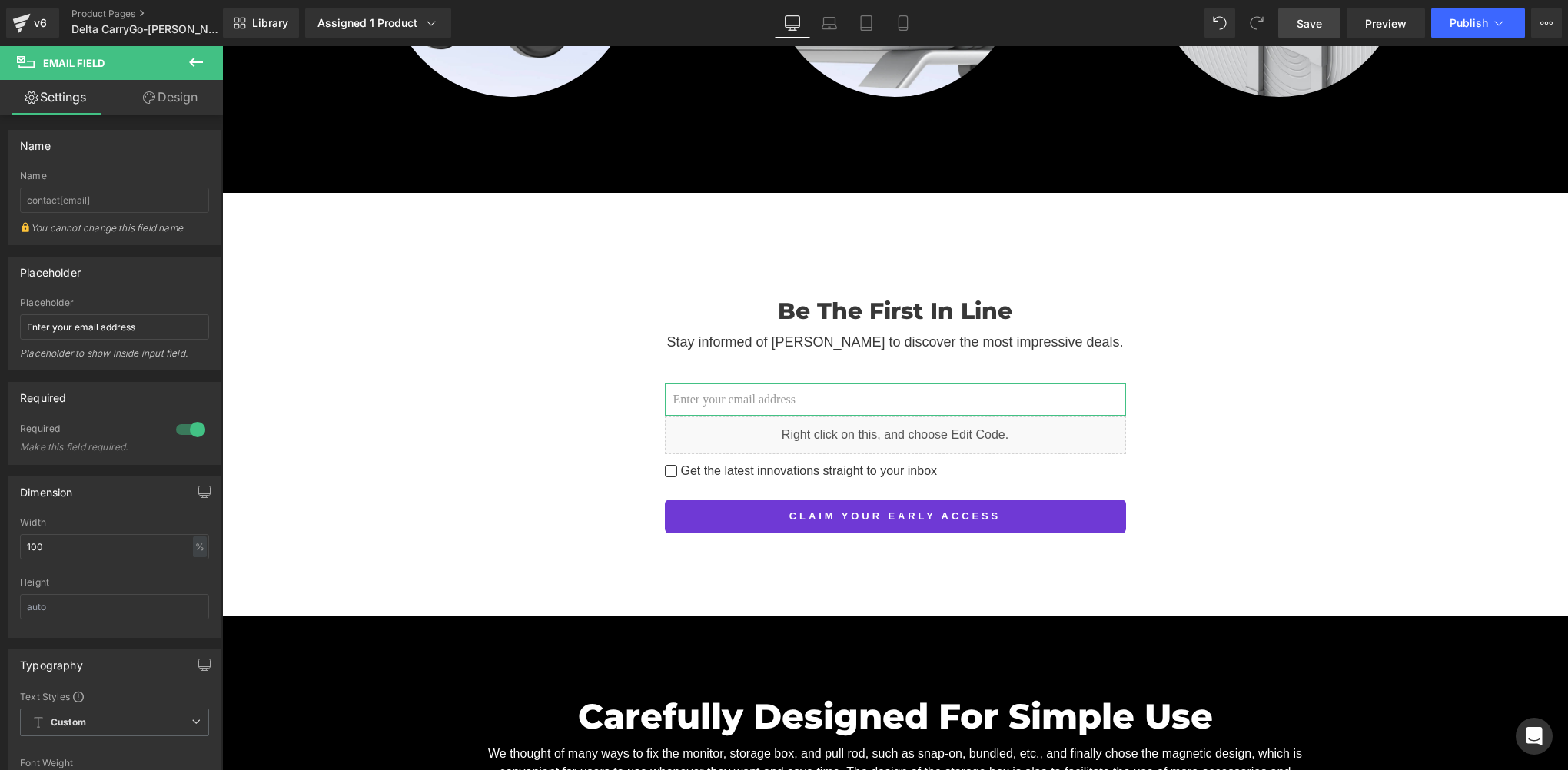
click at [180, 95] on link "Design" at bounding box center [171, 97] width 112 height 35
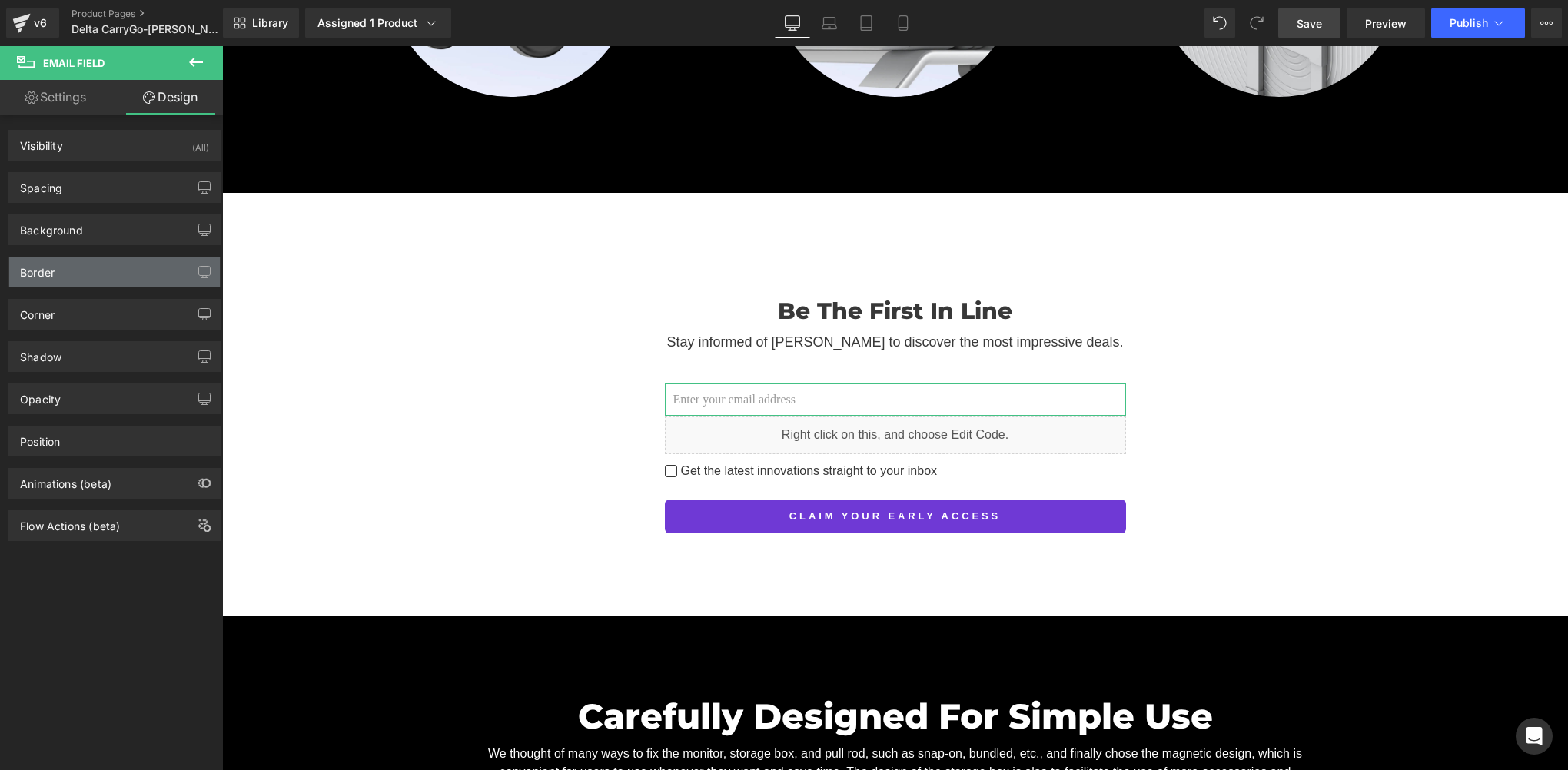
click at [74, 272] on div "Border" at bounding box center [115, 272] width 211 height 29
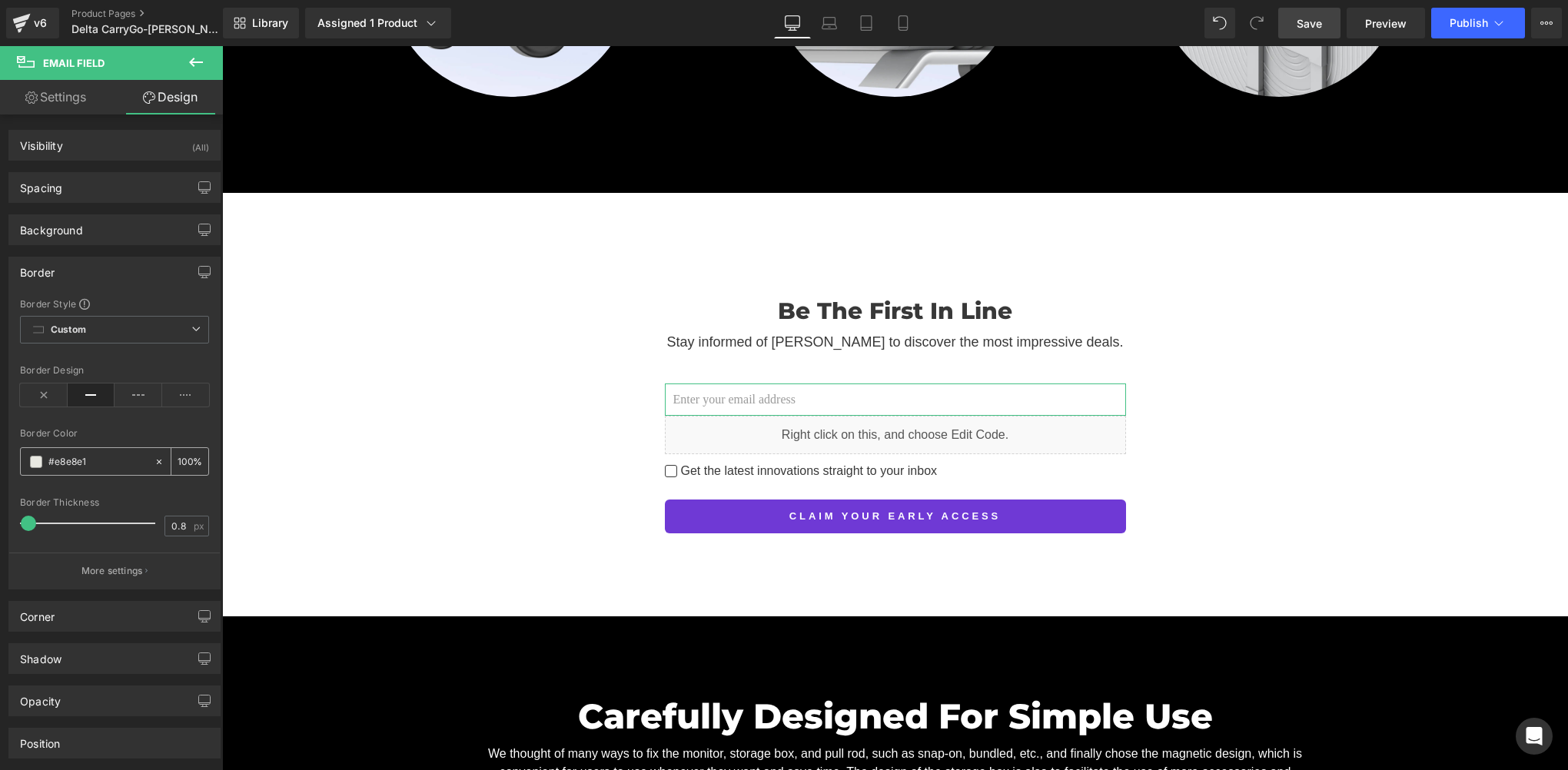
click at [103, 458] on input "#e8e8e1" at bounding box center [97, 463] width 98 height 17
paste input "d6d6d6"
type input "#d6d6d6"
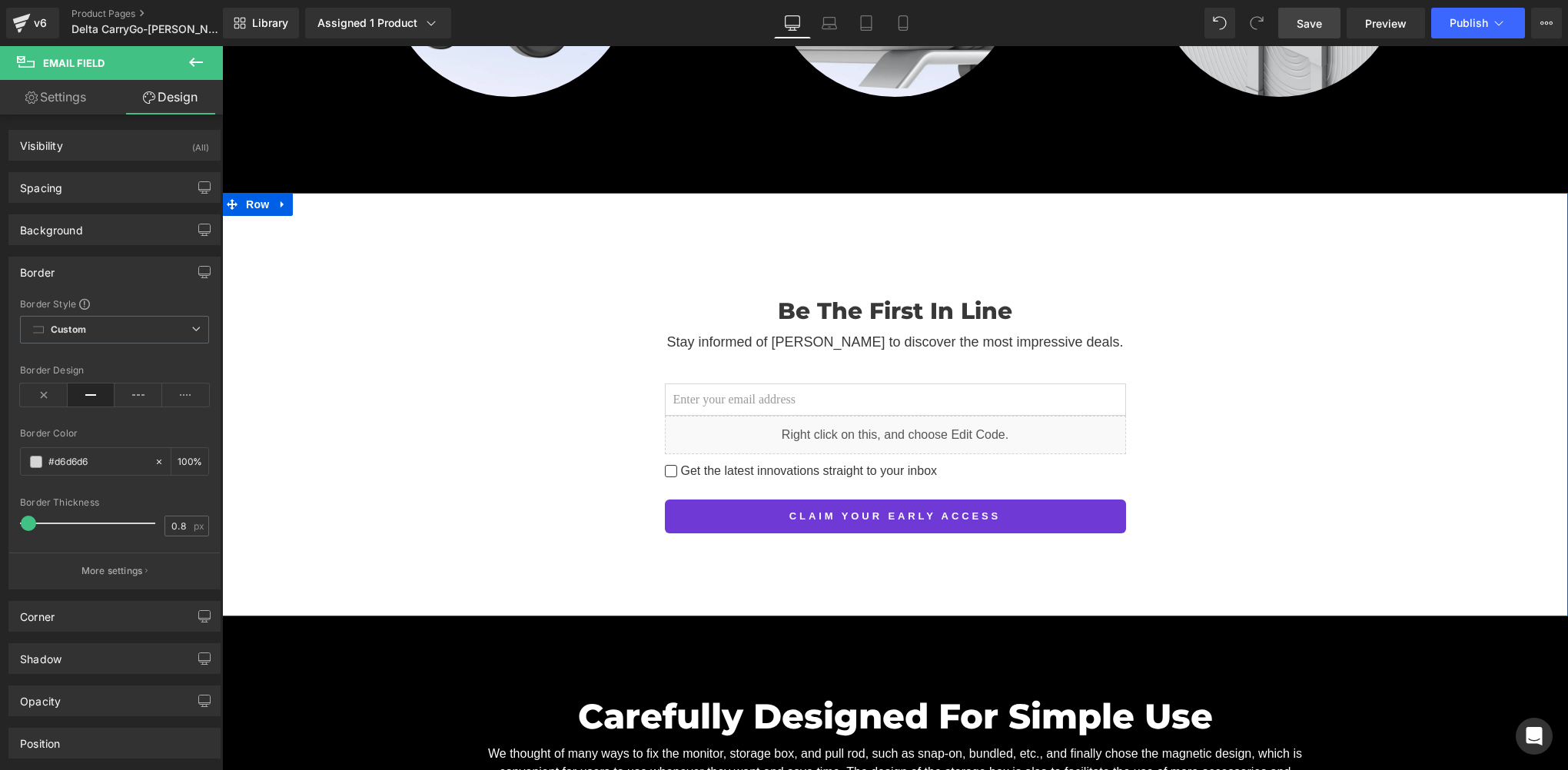
click at [1261, 413] on div "Be The First In Line Heading Stay informed of Delta CarryGo to discover the mos…" at bounding box center [895, 402] width 1346 height 263
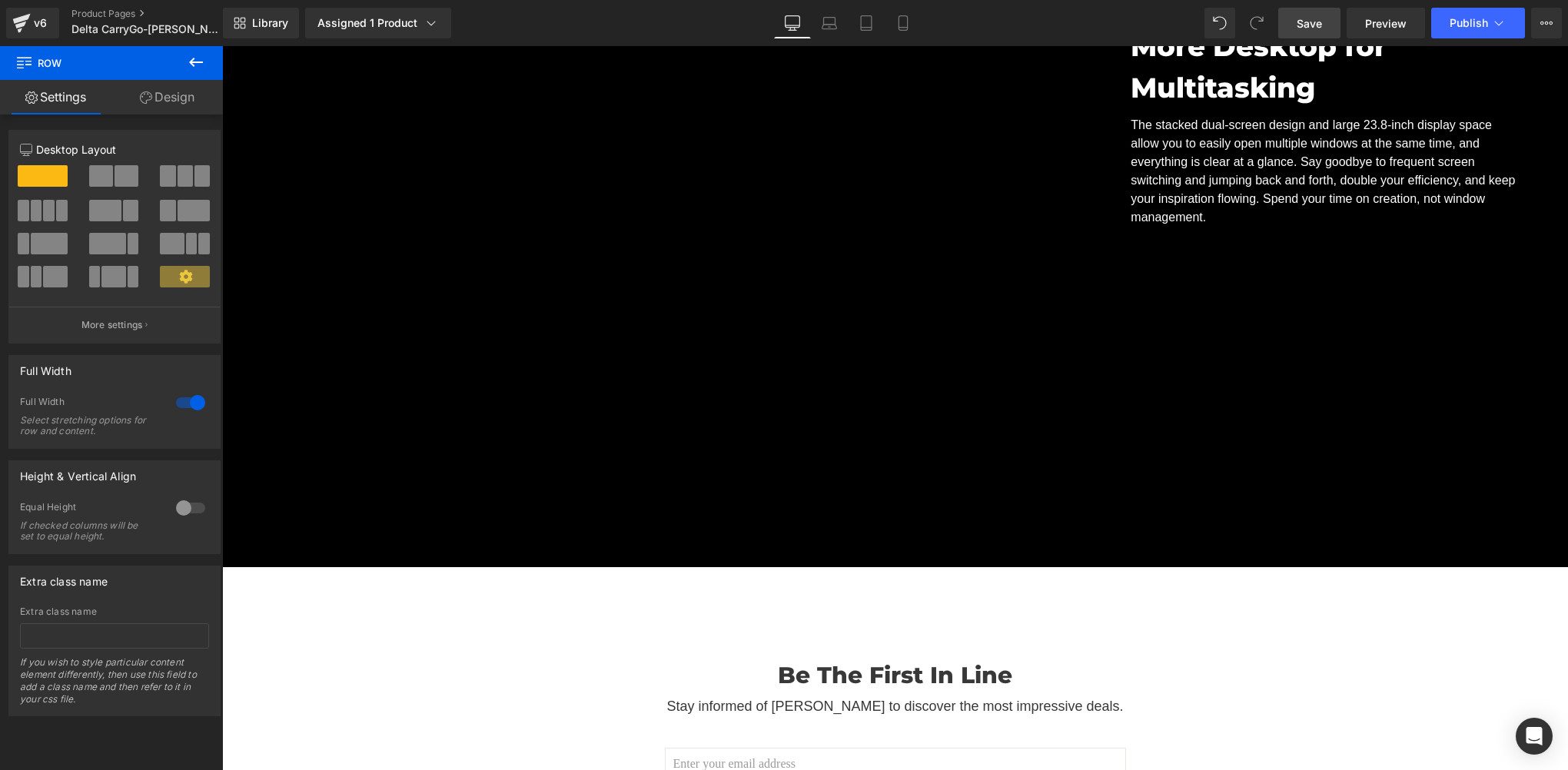
scroll to position [7247, 0]
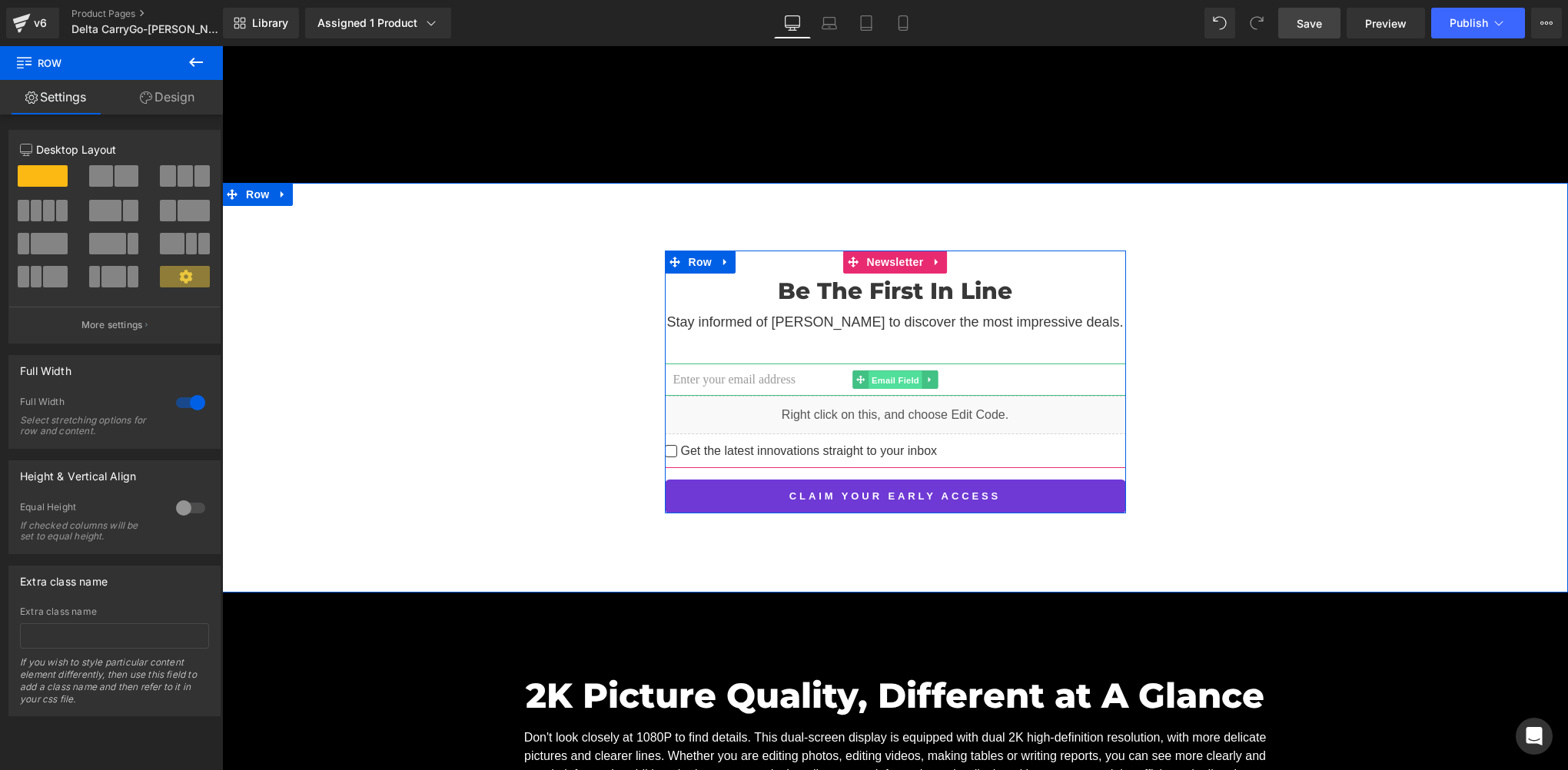
click at [883, 370] on span "Email Field" at bounding box center [895, 379] width 54 height 18
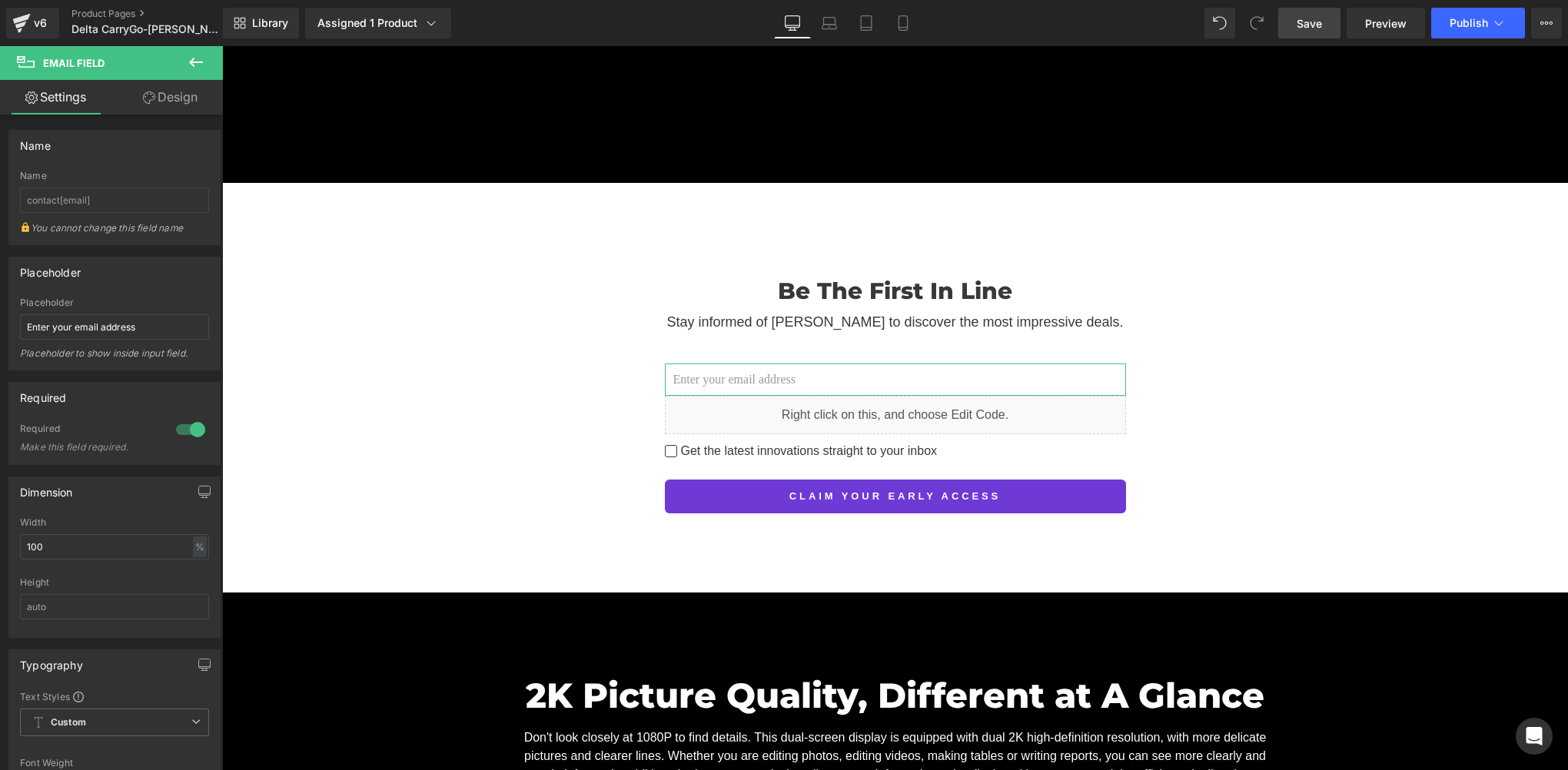
click at [178, 98] on link "Design" at bounding box center [171, 97] width 112 height 35
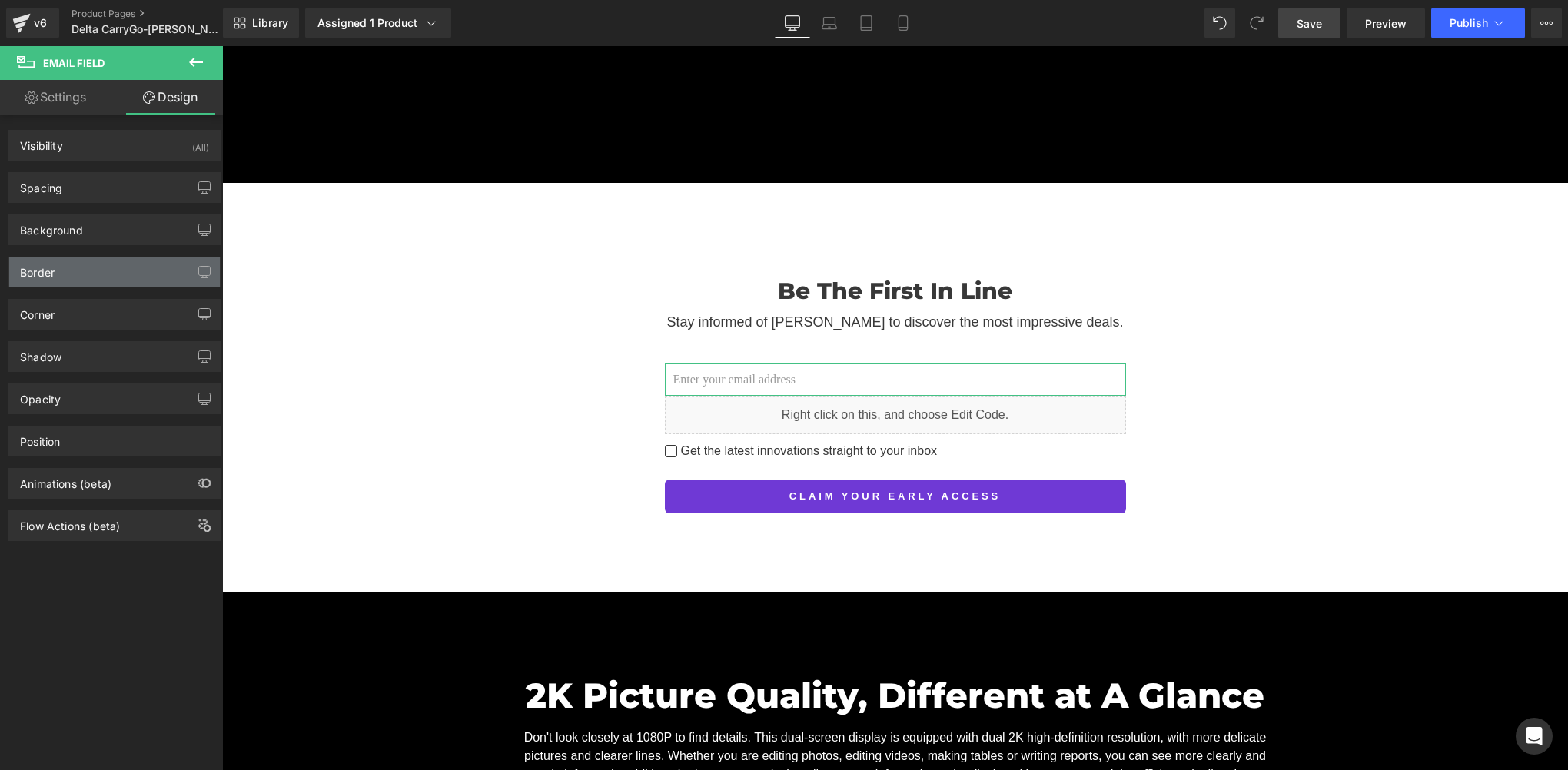
click at [81, 278] on div "Border" at bounding box center [115, 272] width 211 height 29
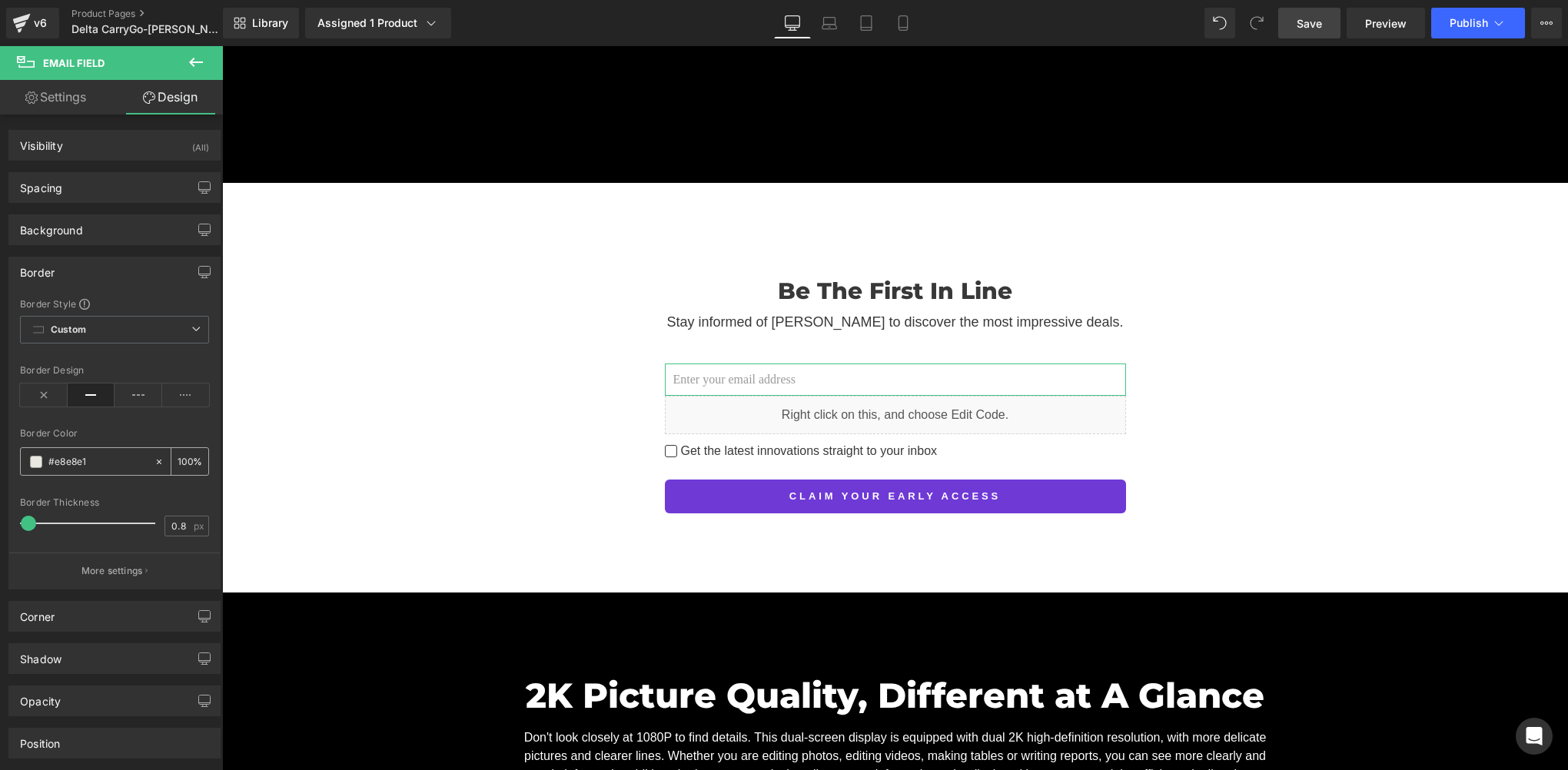
click at [104, 465] on input "#e8e8e1" at bounding box center [97, 463] width 98 height 17
paste input "d6d6d6"
type input "#d6d6d6"
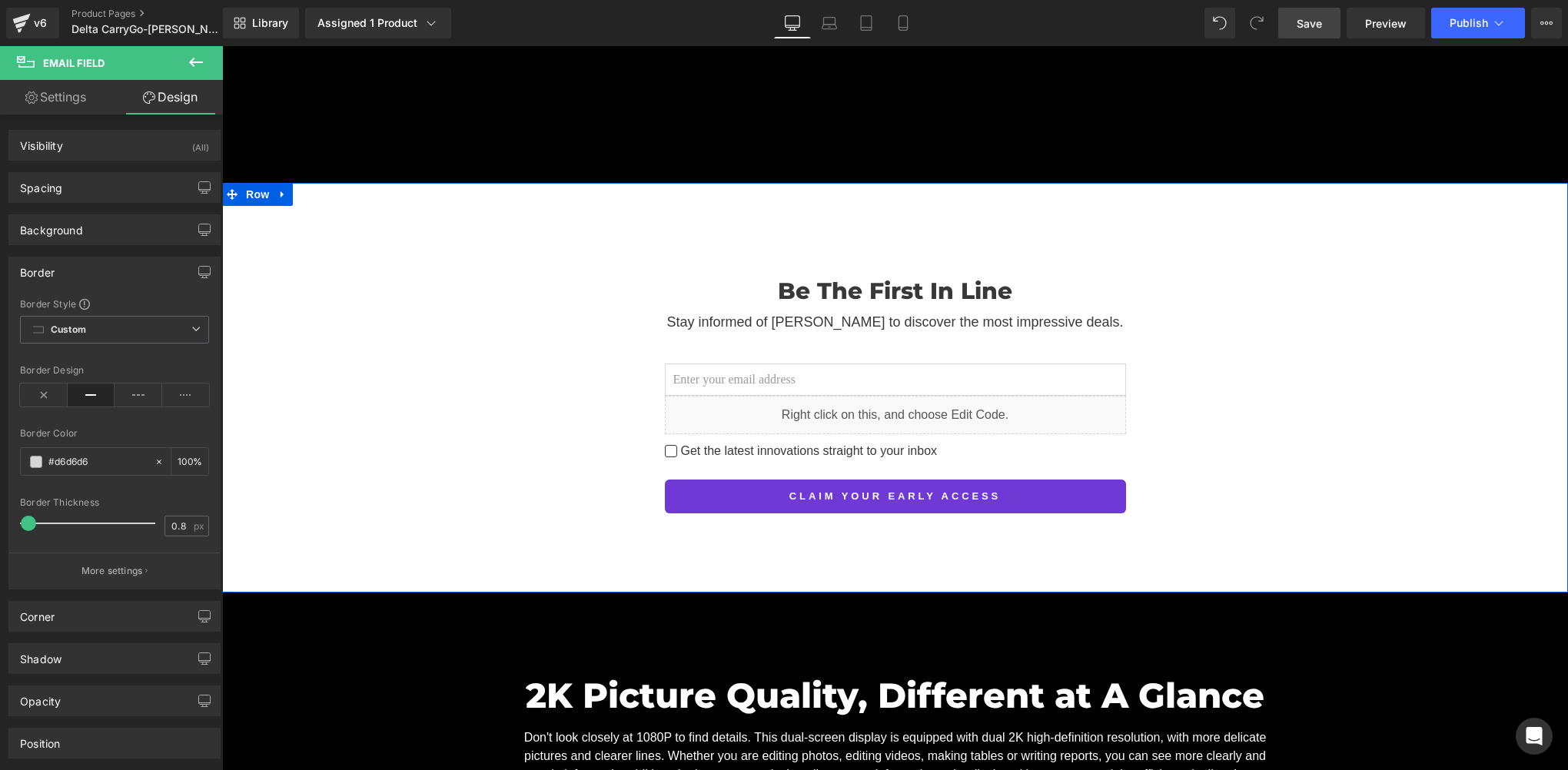
click at [1209, 419] on div "Be The First In Line Heading Stay informed of Delta CarryGo to discover the mos…" at bounding box center [895, 382] width 1346 height 263
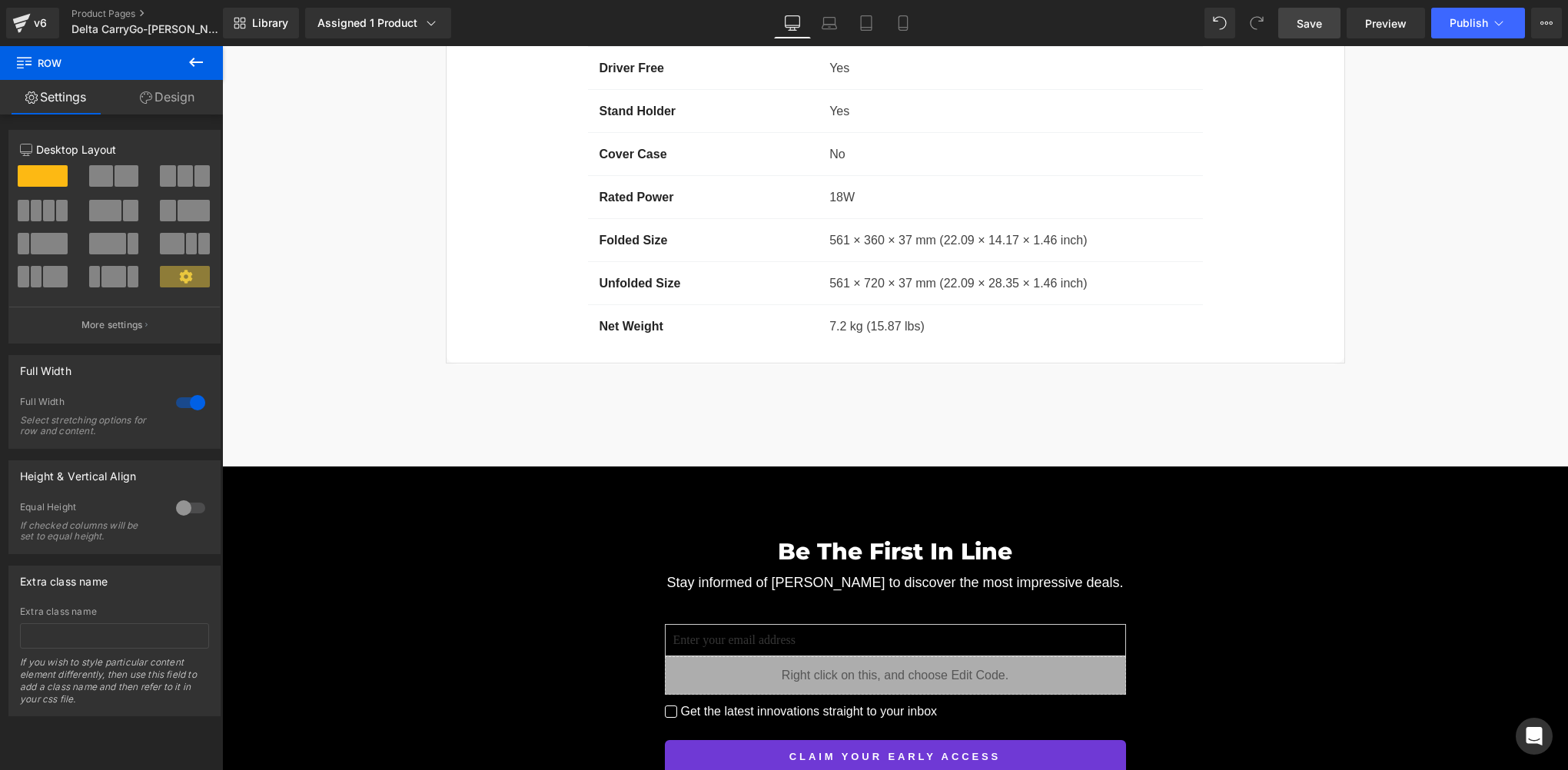
scroll to position [13231, 0]
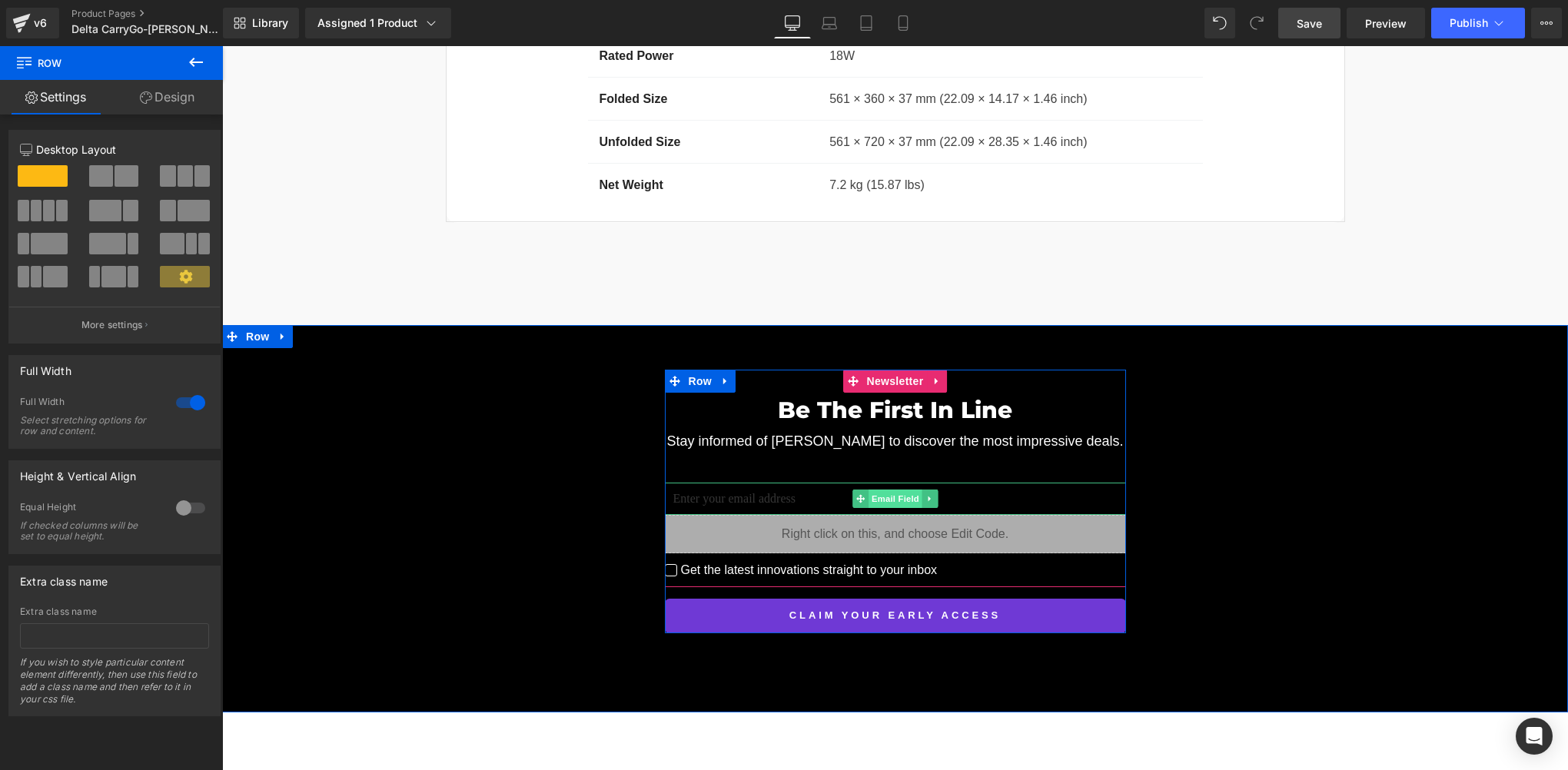
click at [886, 490] on span "Email Field" at bounding box center [895, 498] width 54 height 18
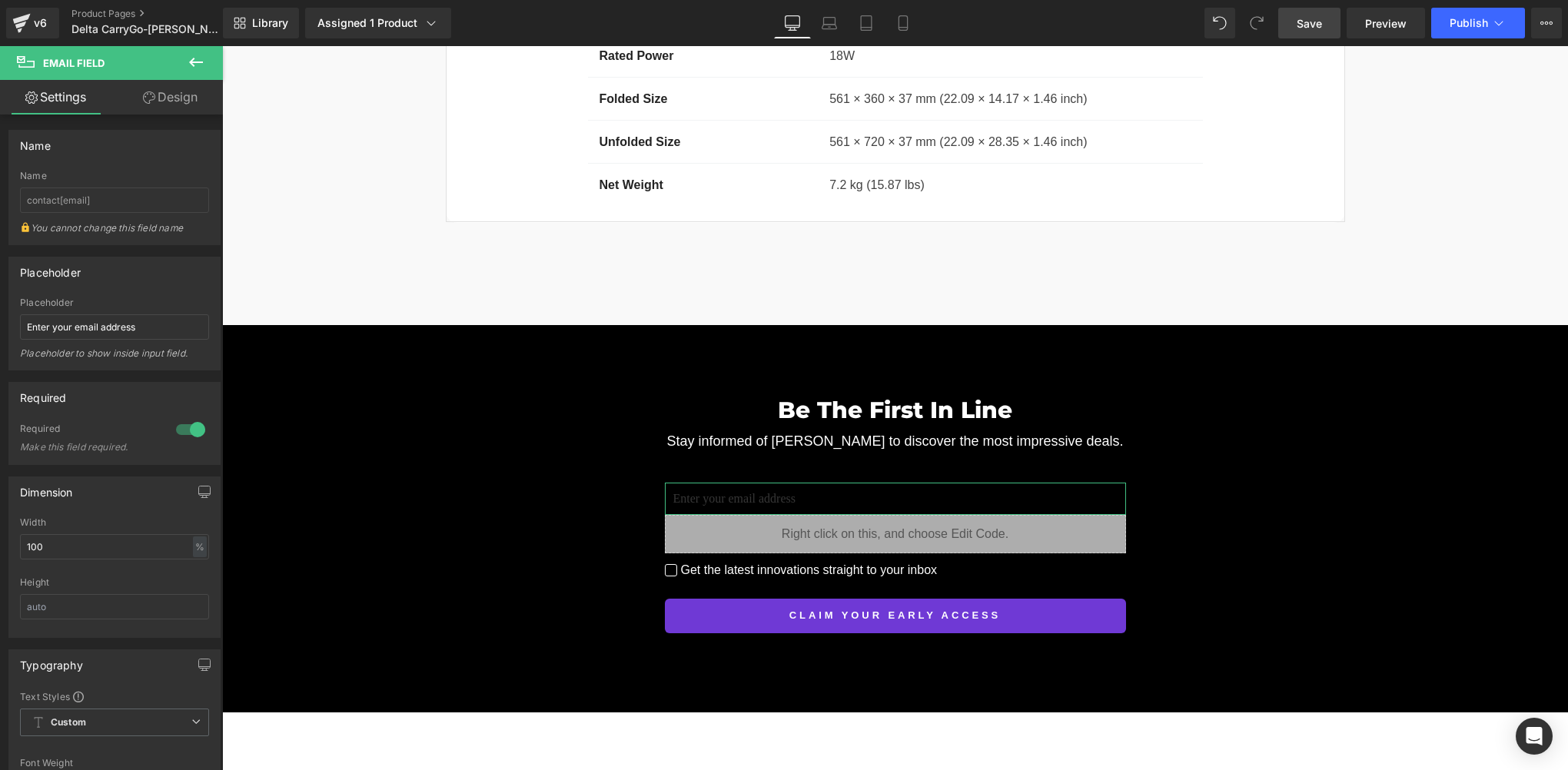
drag, startPoint x: 169, startPoint y: 96, endPoint x: 86, endPoint y: 279, distance: 200.9
click at [169, 96] on link "Design" at bounding box center [171, 97] width 112 height 35
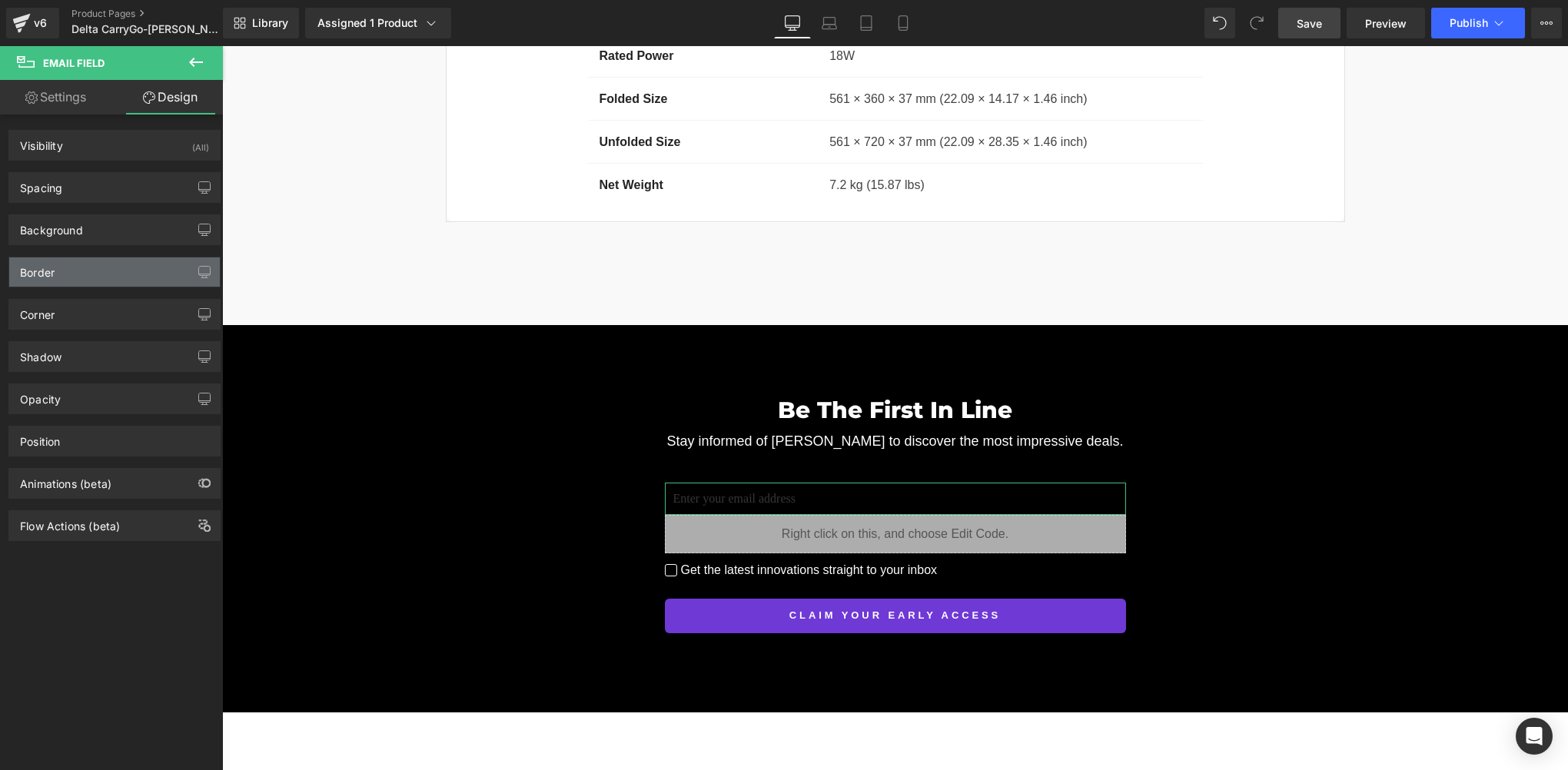
click at [70, 264] on div "Border" at bounding box center [115, 272] width 211 height 29
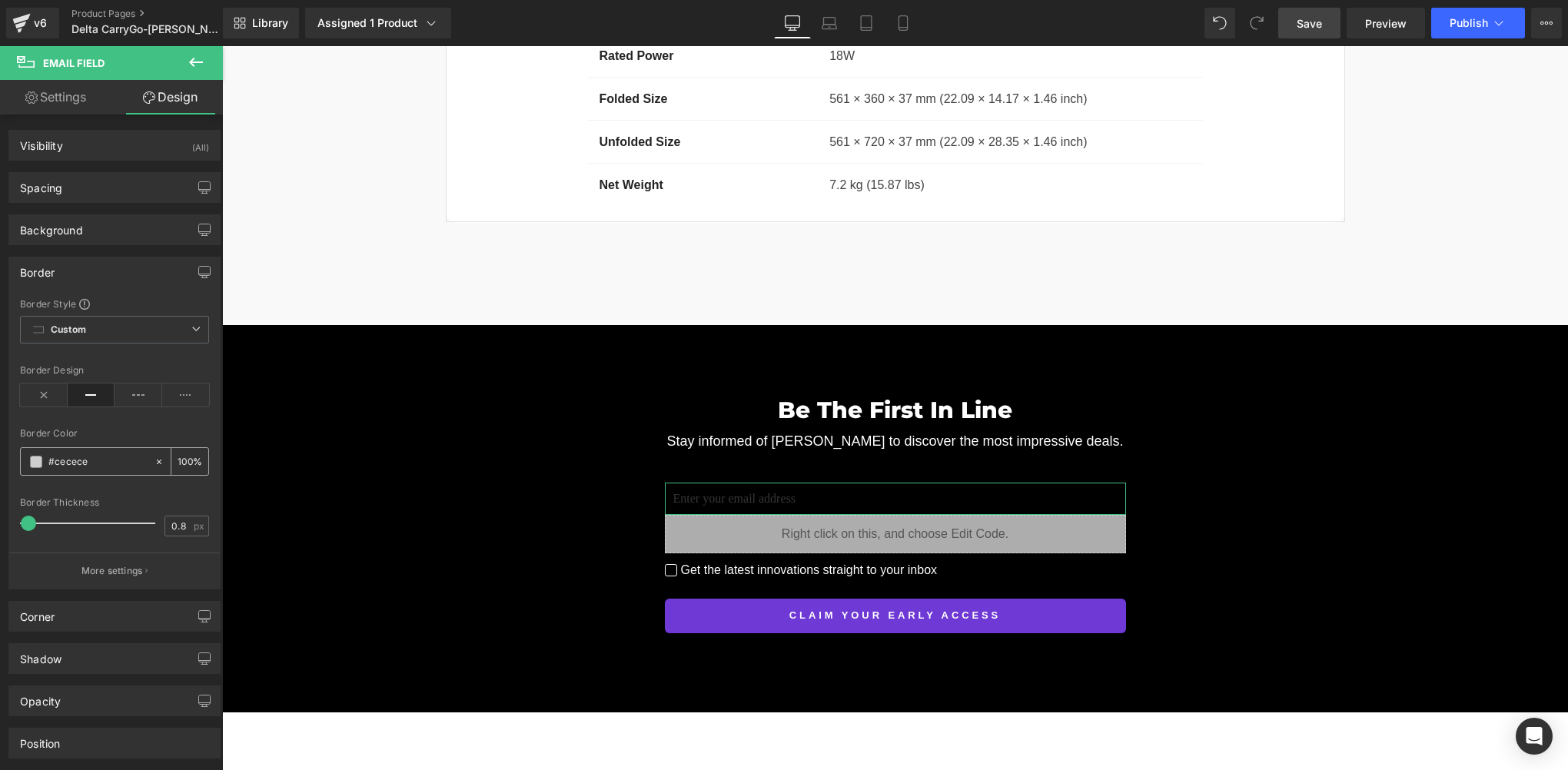
click at [34, 460] on span at bounding box center [36, 462] width 13 height 13
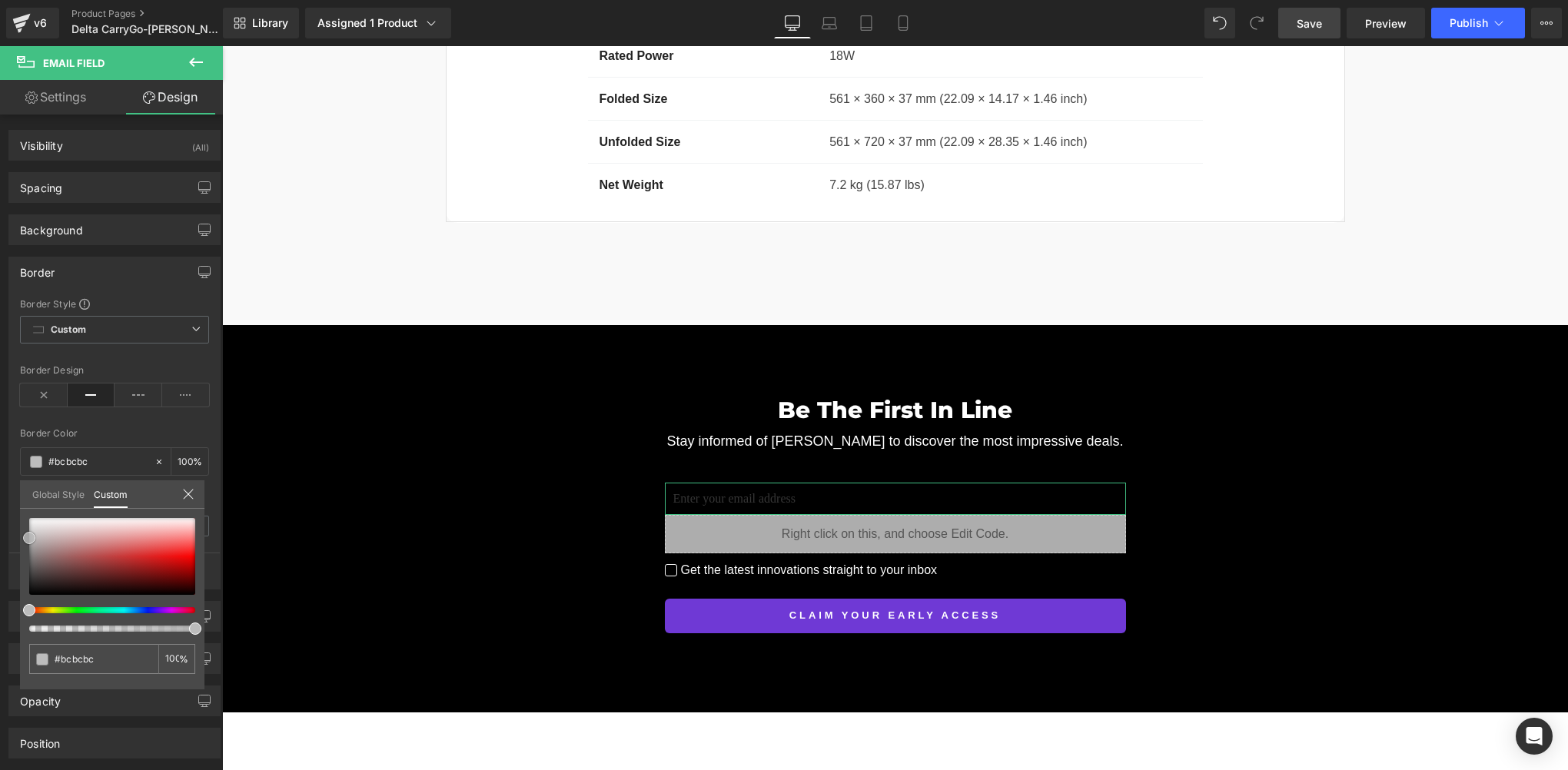
click at [28, 539] on span at bounding box center [29, 538] width 13 height 13
drag, startPoint x: 23, startPoint y: 537, endPoint x: 22, endPoint y: 547, distance: 10.0
click at [23, 547] on span at bounding box center [29, 548] width 13 height 13
click at [98, 657] on input "#cecece" at bounding box center [95, 659] width 82 height 16
type input "#9b9b9b"
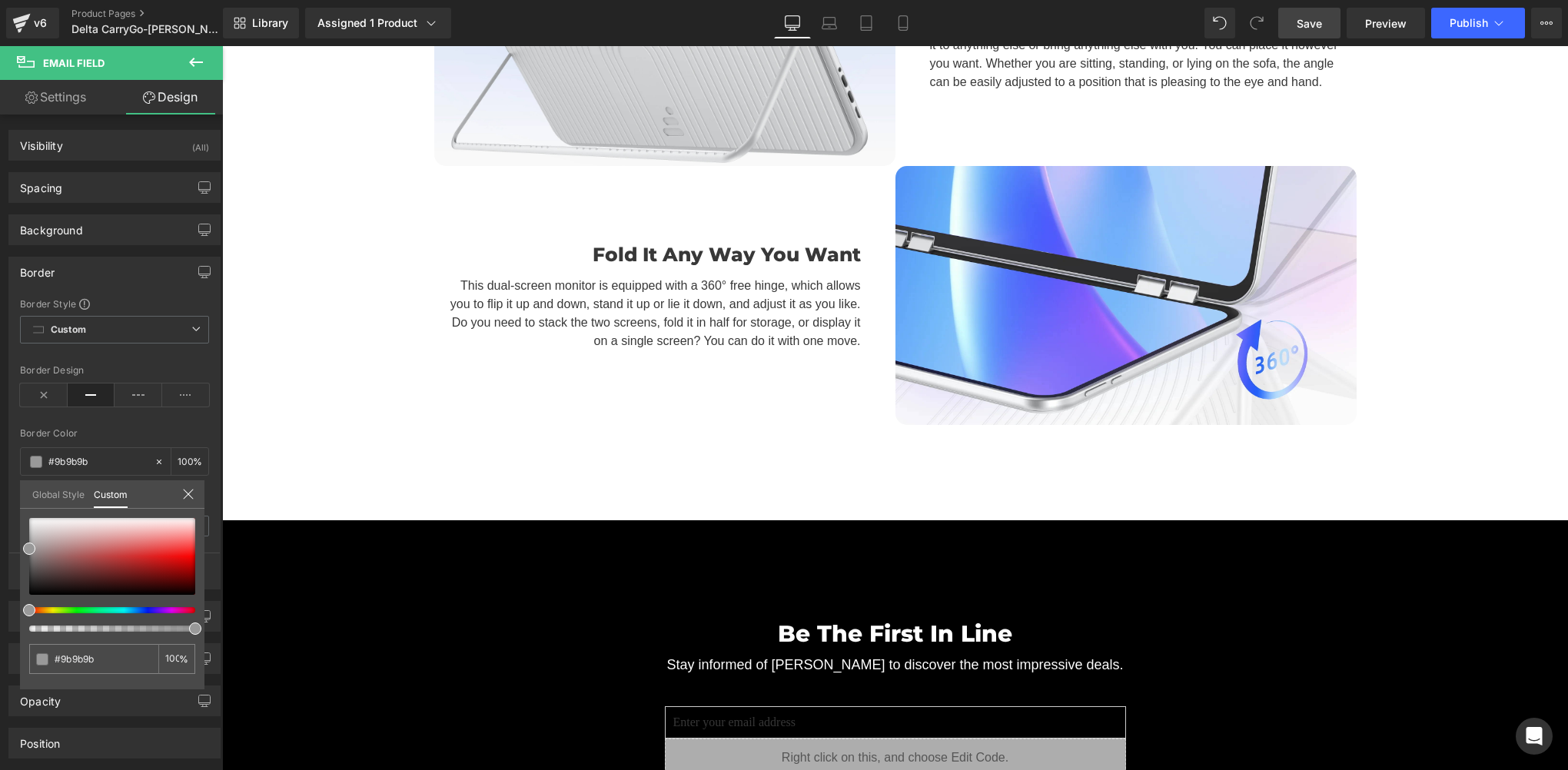
scroll to position [10925, 0]
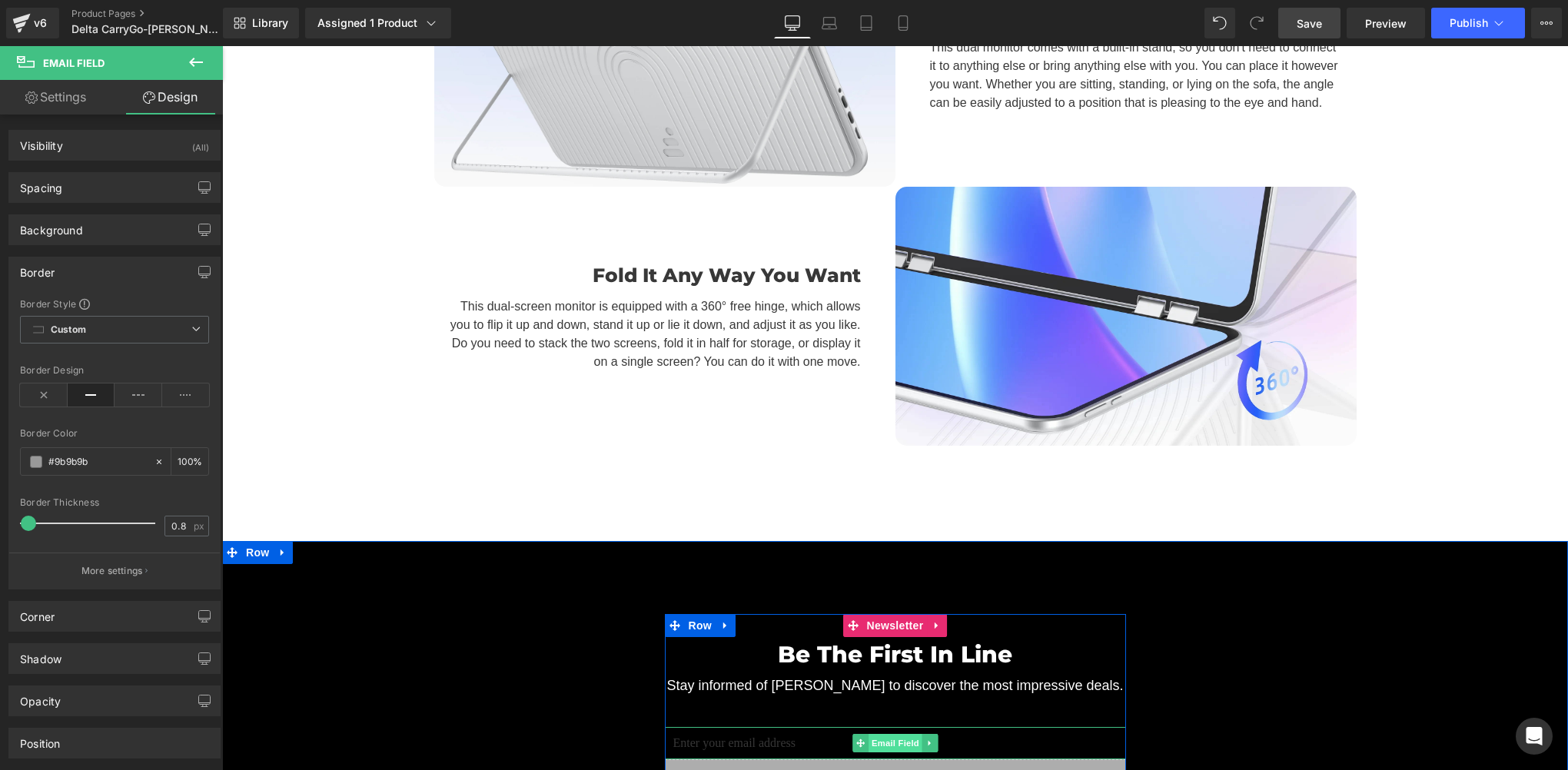
click at [883, 734] on span "Email Field" at bounding box center [895, 743] width 54 height 18
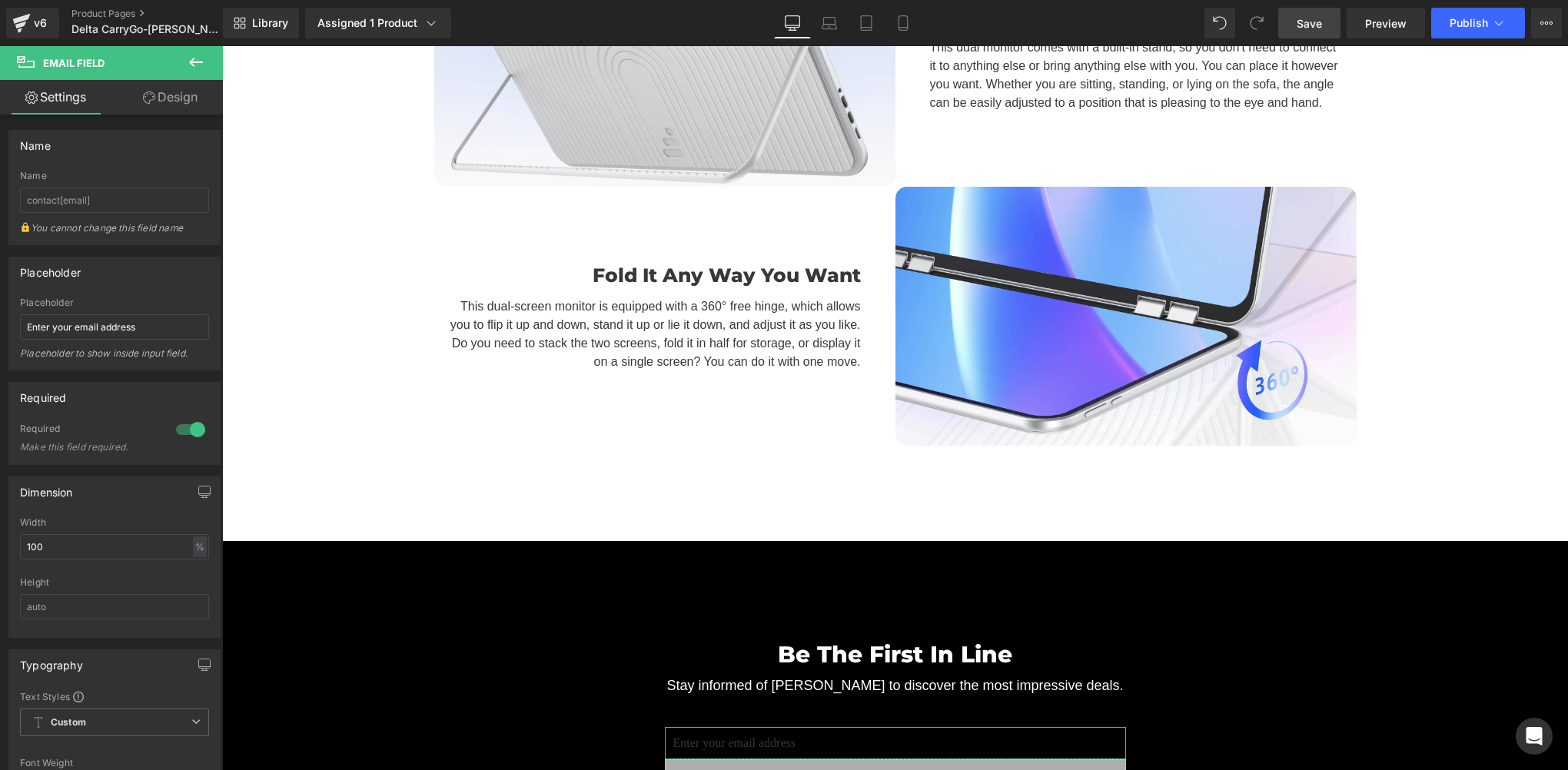
drag, startPoint x: 178, startPoint y: 97, endPoint x: 74, endPoint y: 263, distance: 195.9
click at [178, 97] on link "Design" at bounding box center [171, 97] width 112 height 35
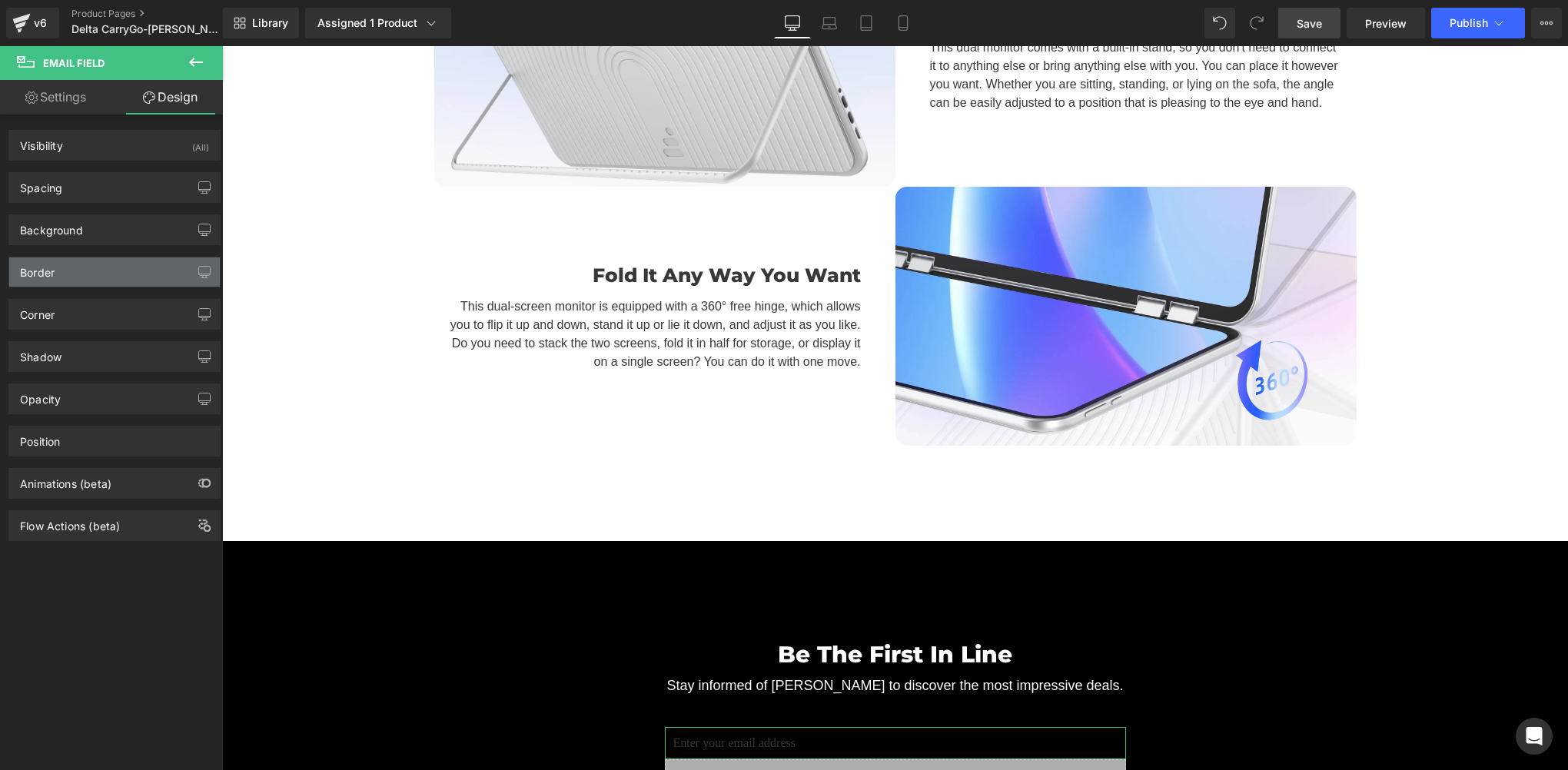
click at [73, 272] on div "Border" at bounding box center [115, 272] width 211 height 29
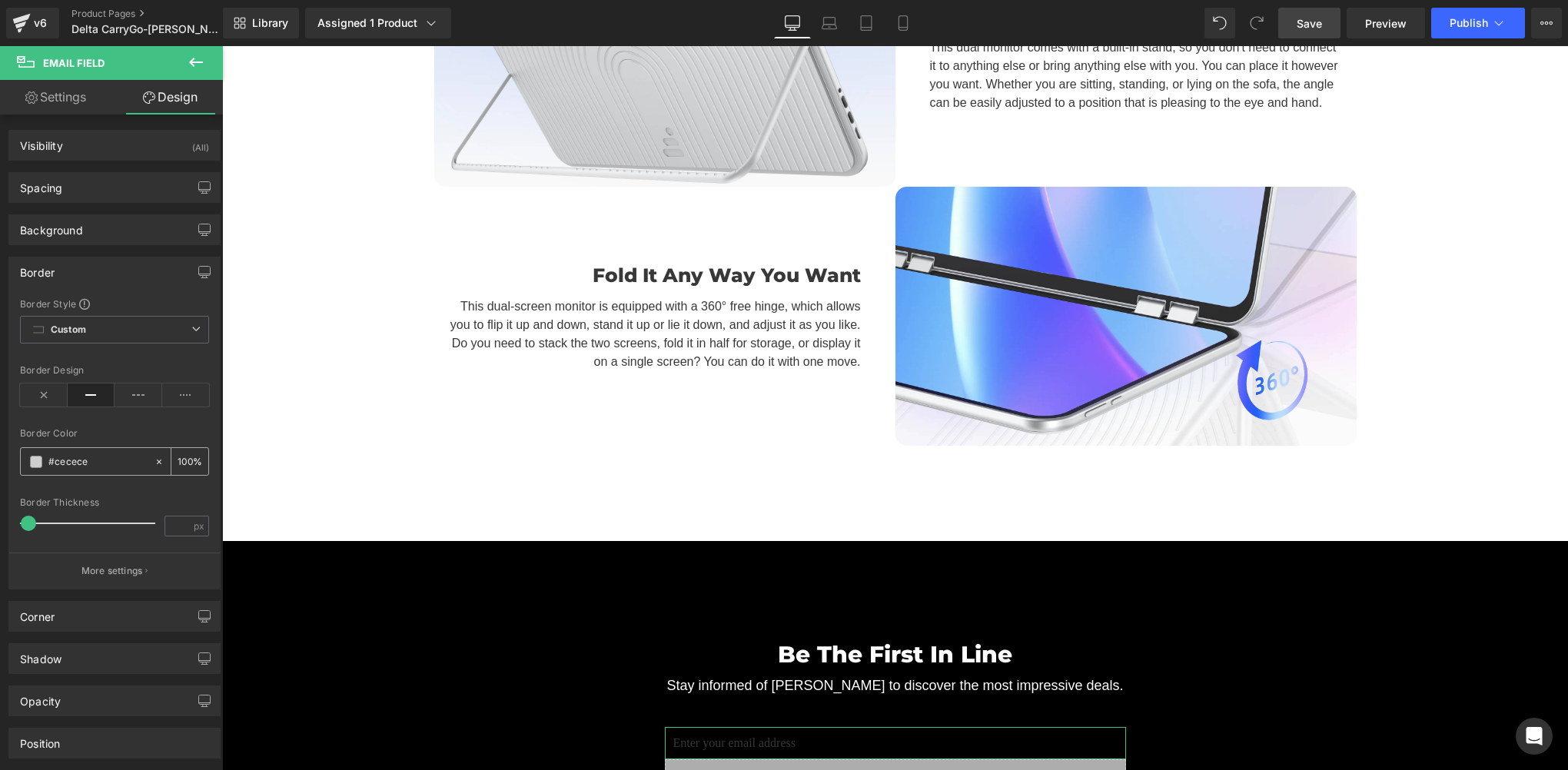
click at [97, 457] on input "#cecece" at bounding box center [97, 463] width 98 height 17
paste input "9b9b9b"
type input "#9b9b9b"
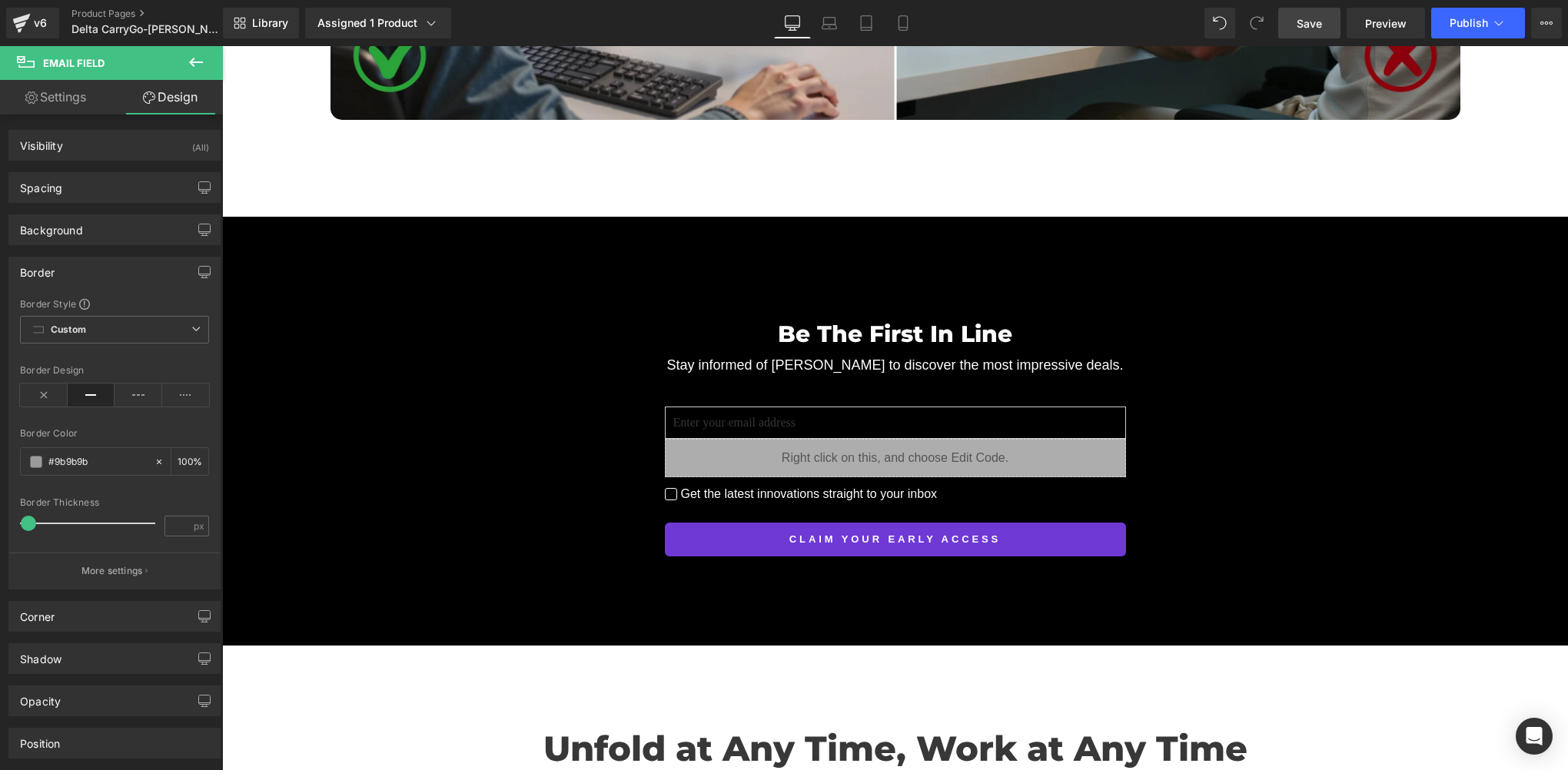
scroll to position [4928, 0]
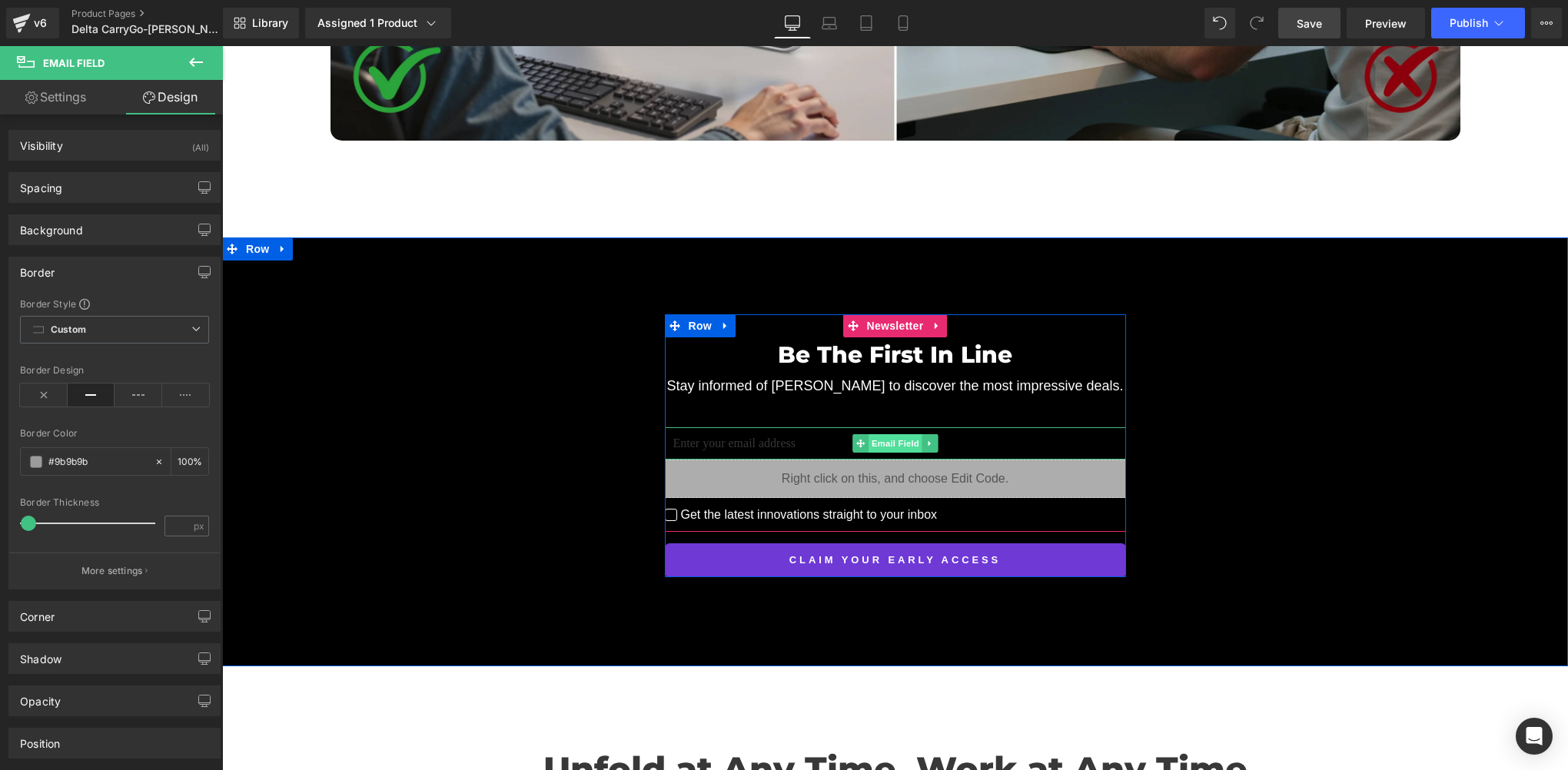
click at [880, 435] on span "Email Field" at bounding box center [895, 443] width 54 height 18
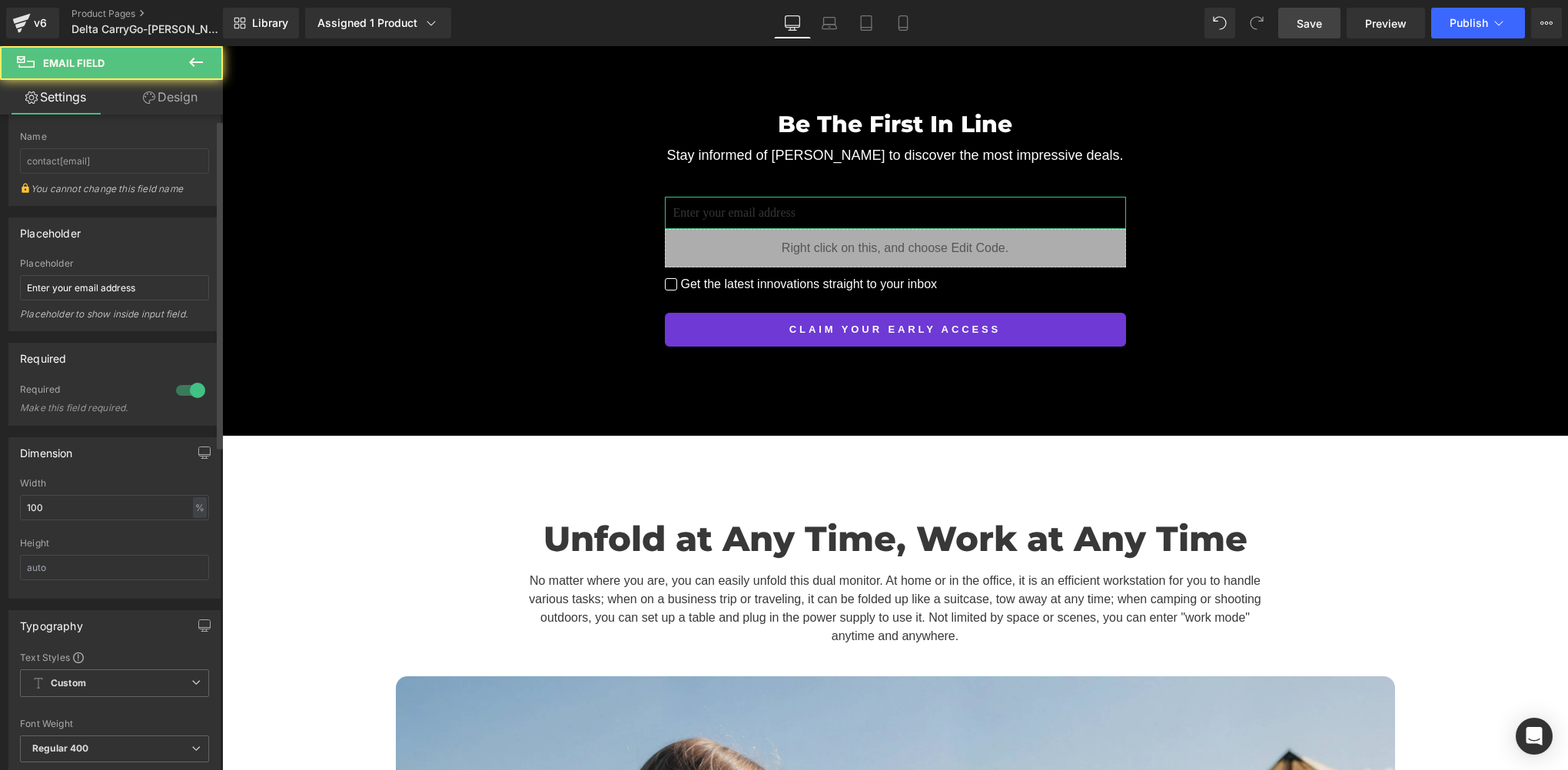
scroll to position [77, 0]
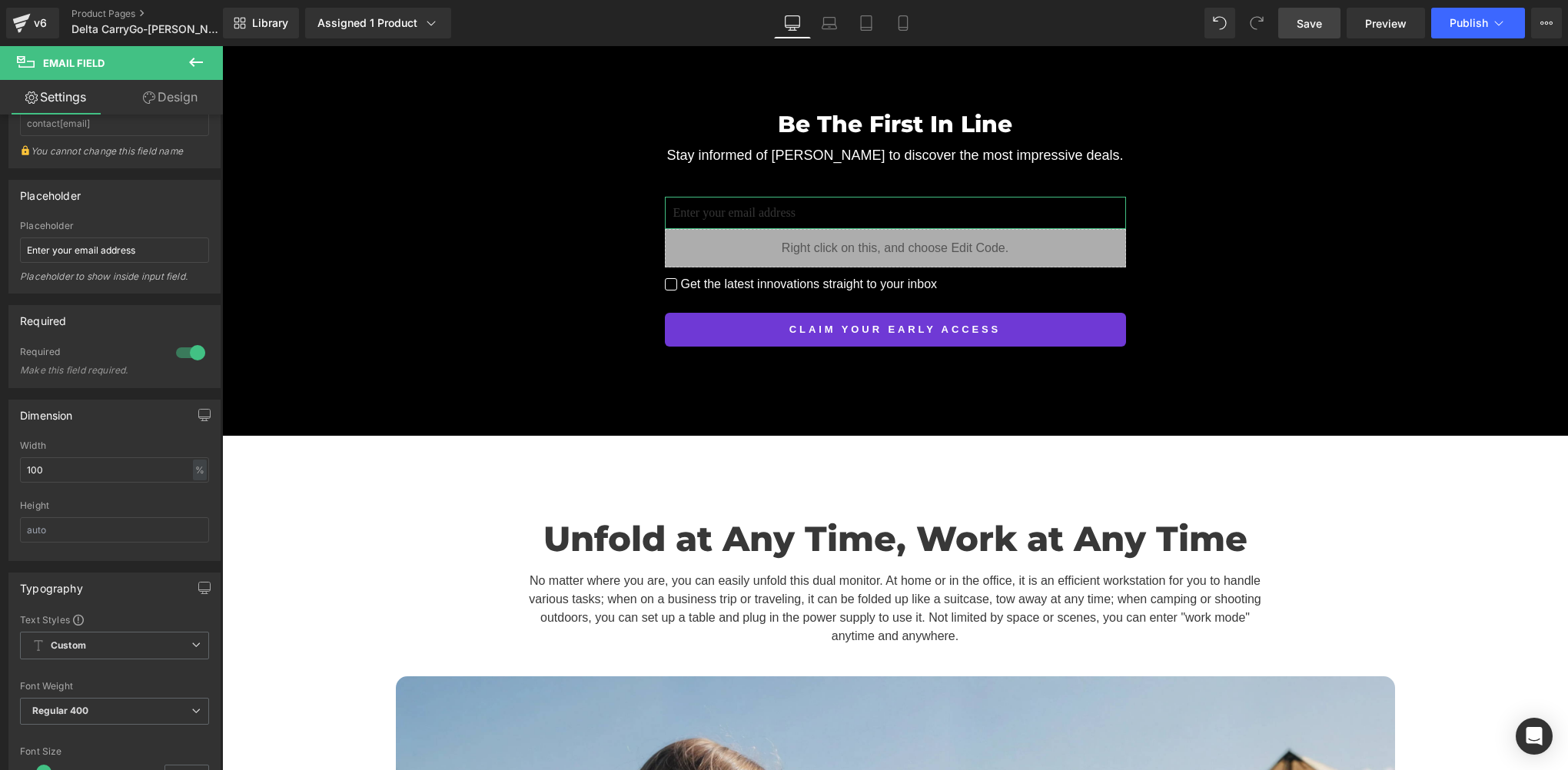
click at [184, 99] on link "Design" at bounding box center [171, 97] width 112 height 35
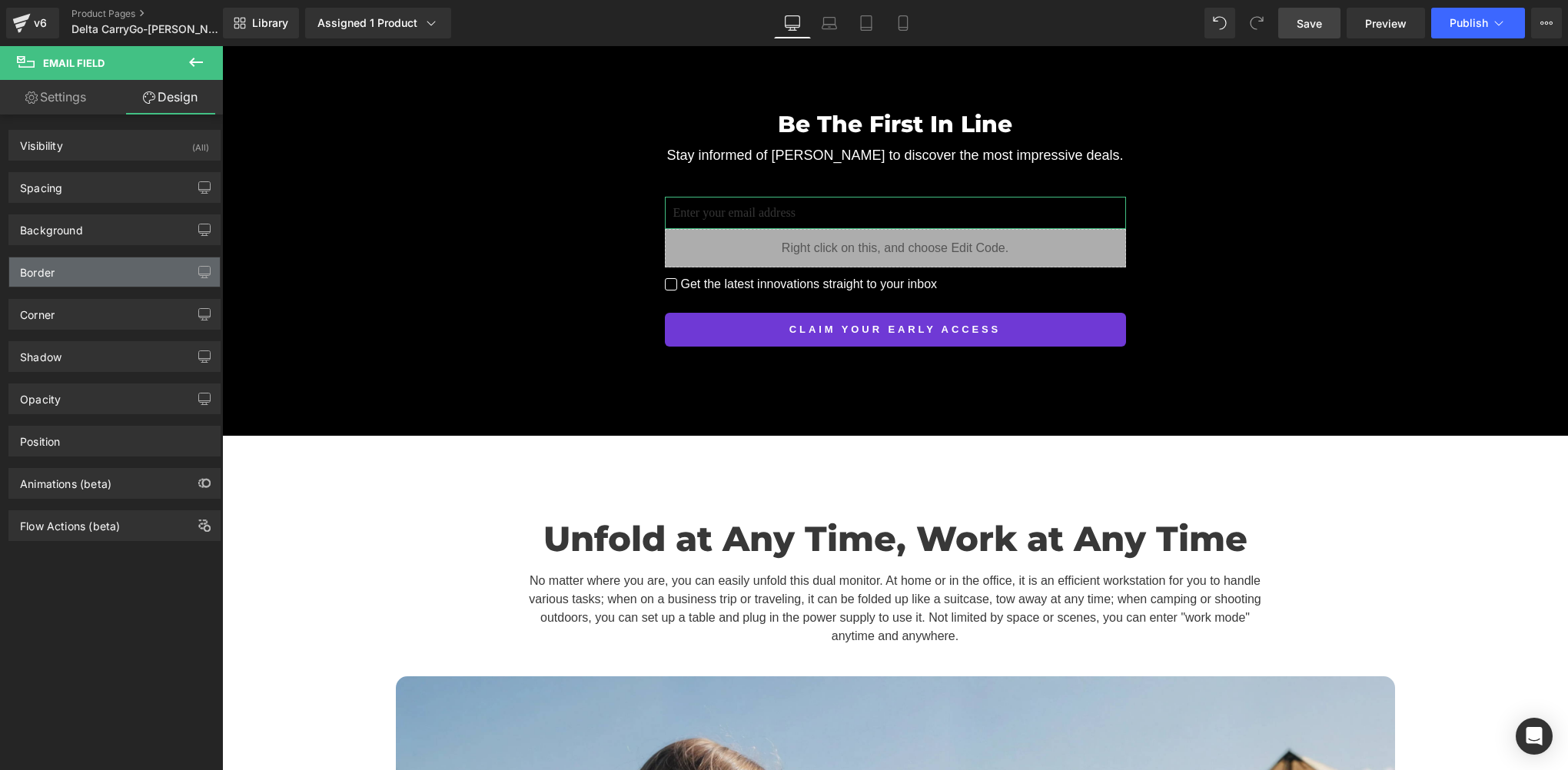
click at [57, 275] on div "Border" at bounding box center [115, 272] width 211 height 29
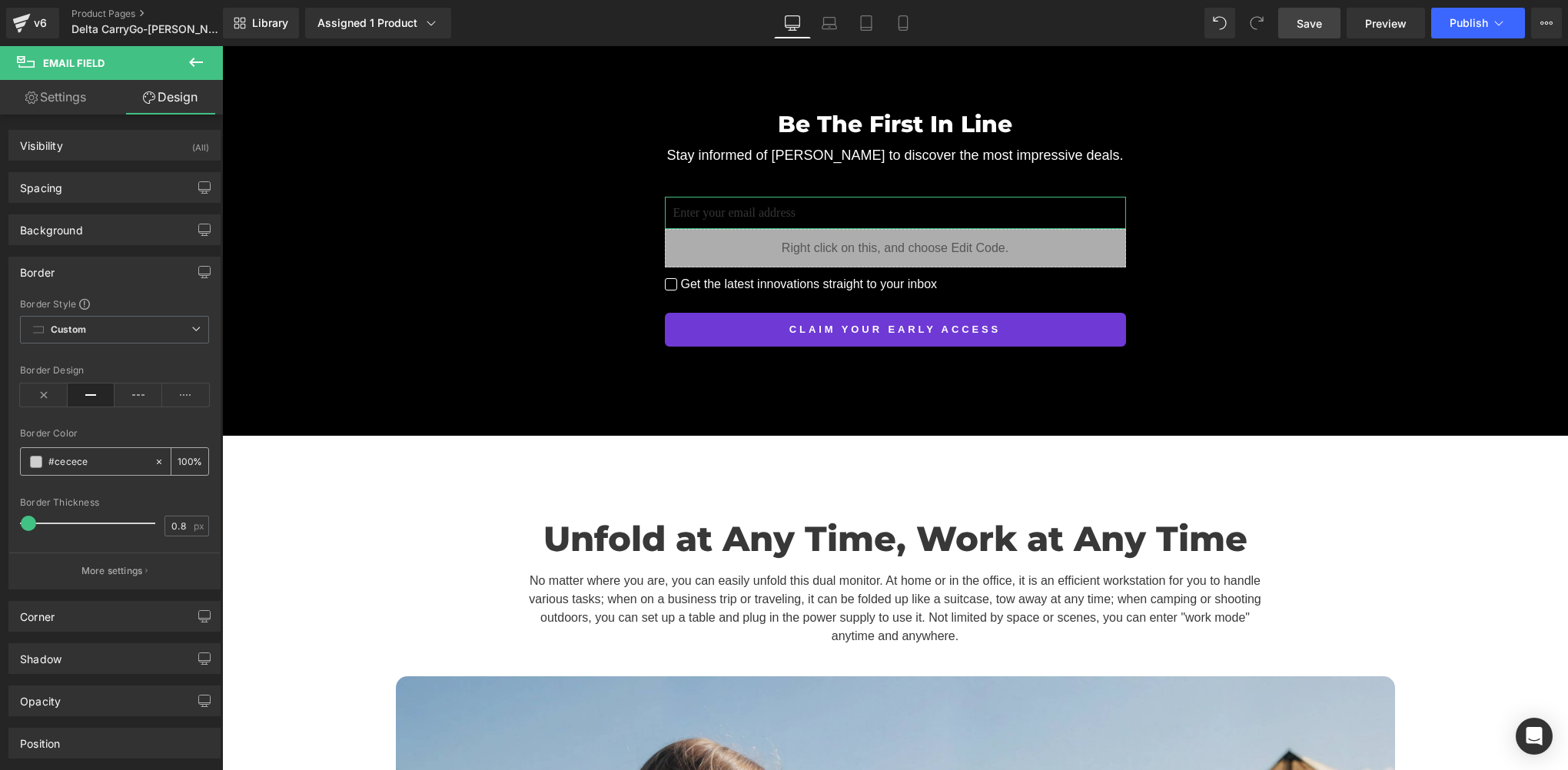
click at [90, 454] on input "#cecece" at bounding box center [97, 463] width 98 height 17
paste input "9b9b9b"
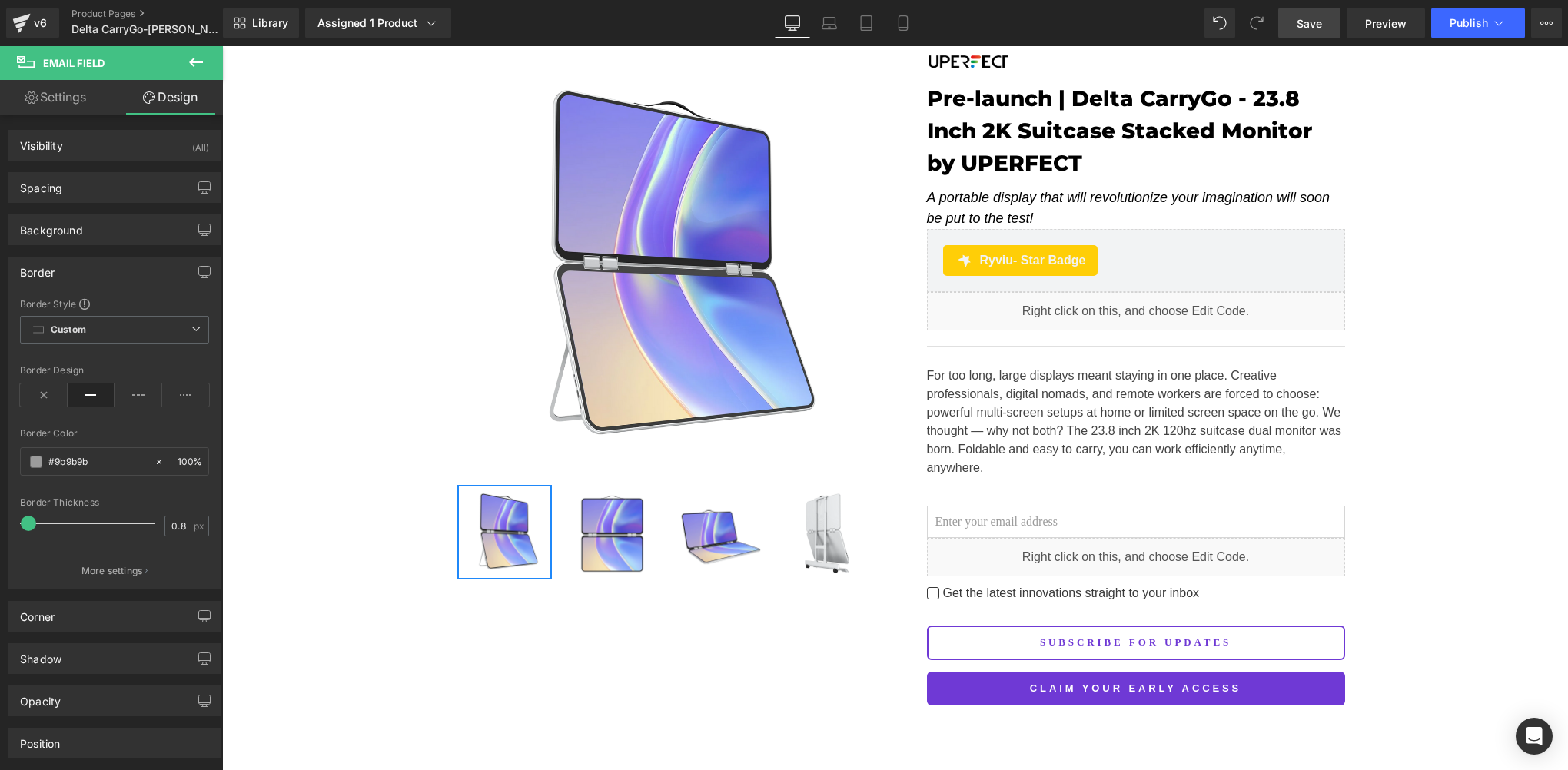
scroll to position [86, 0]
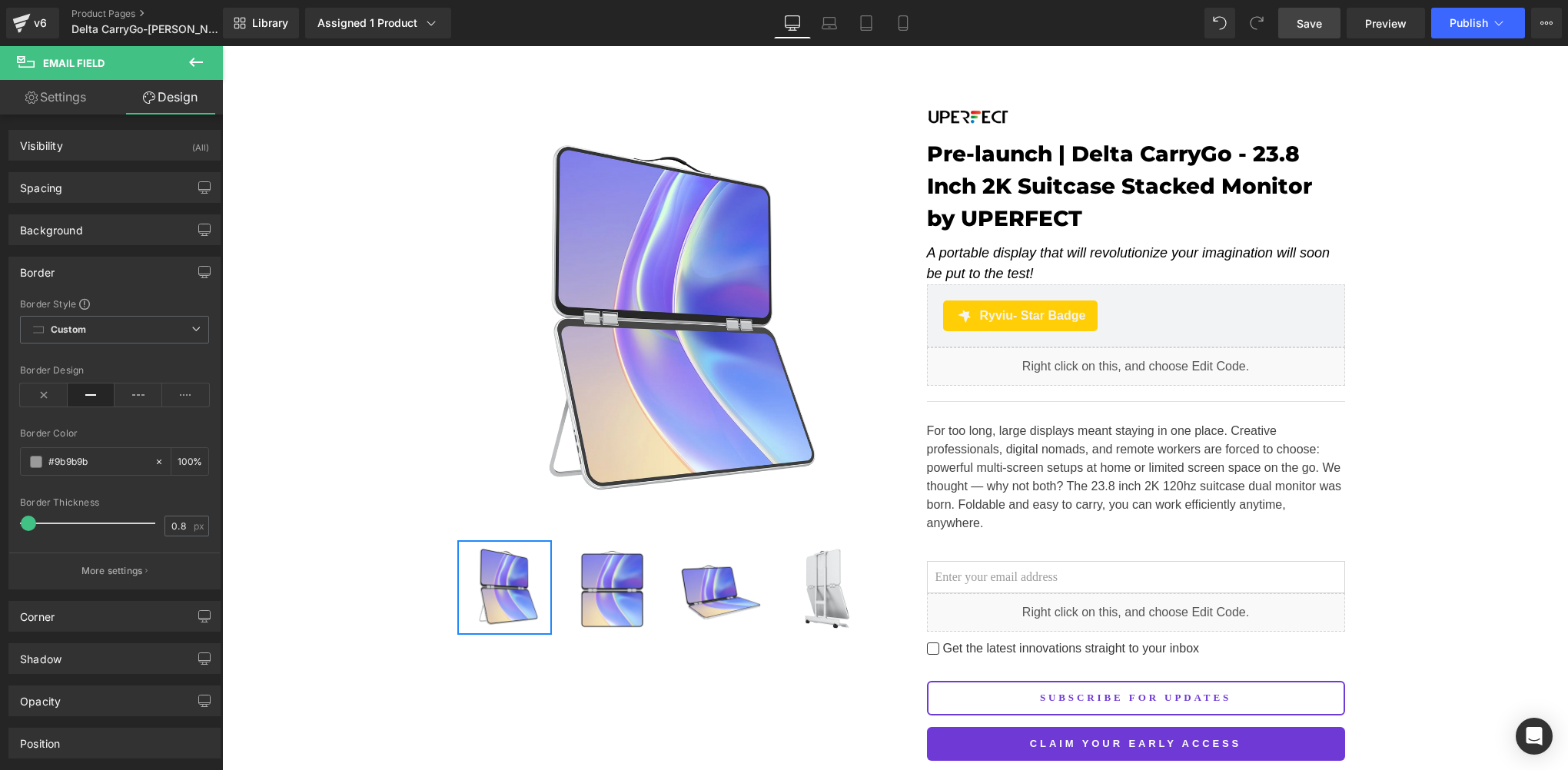
type input "#9b9b9b"
click at [1319, 23] on span "Save" at bounding box center [1310, 23] width 25 height 16
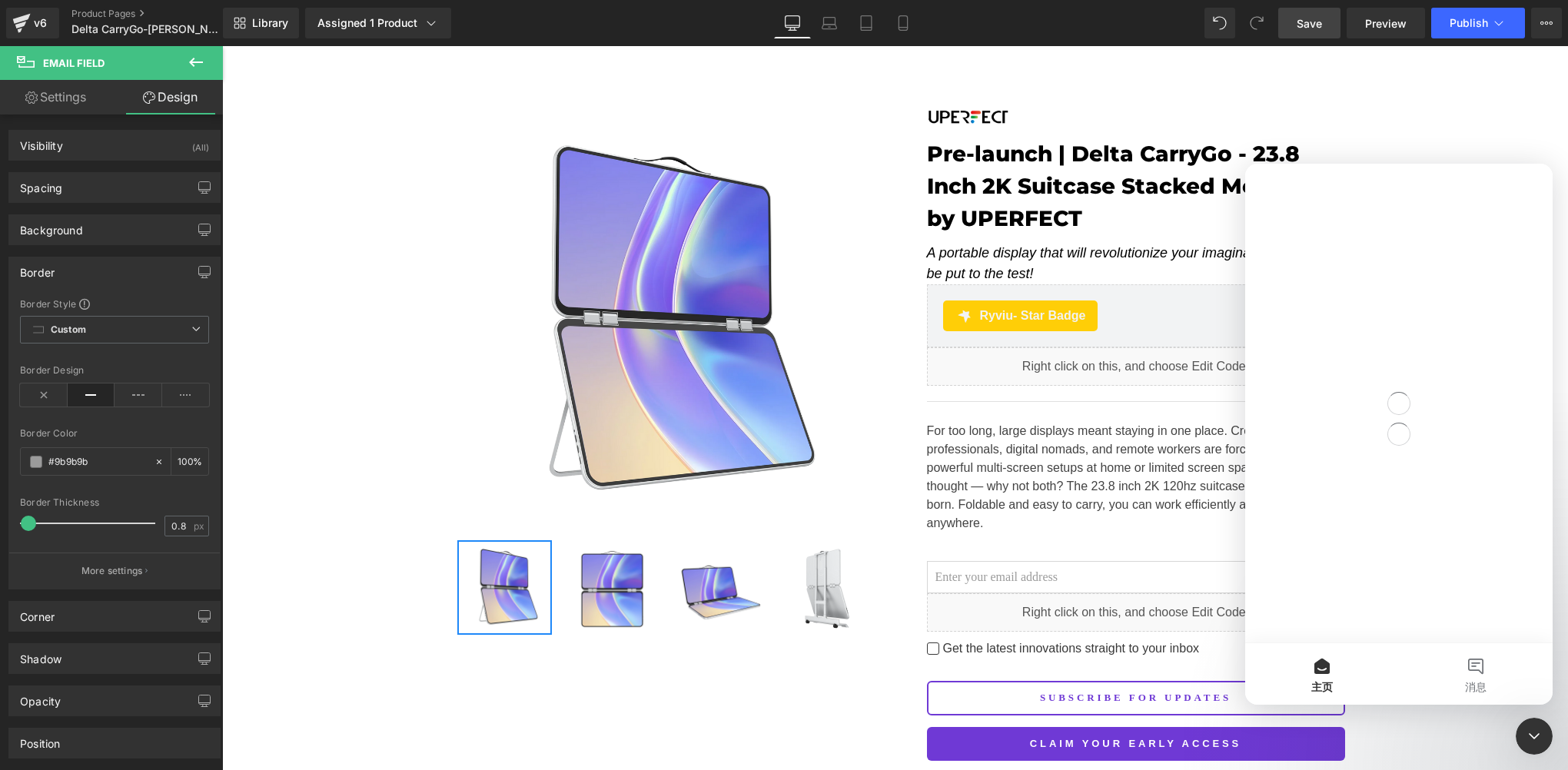
scroll to position [0, 0]
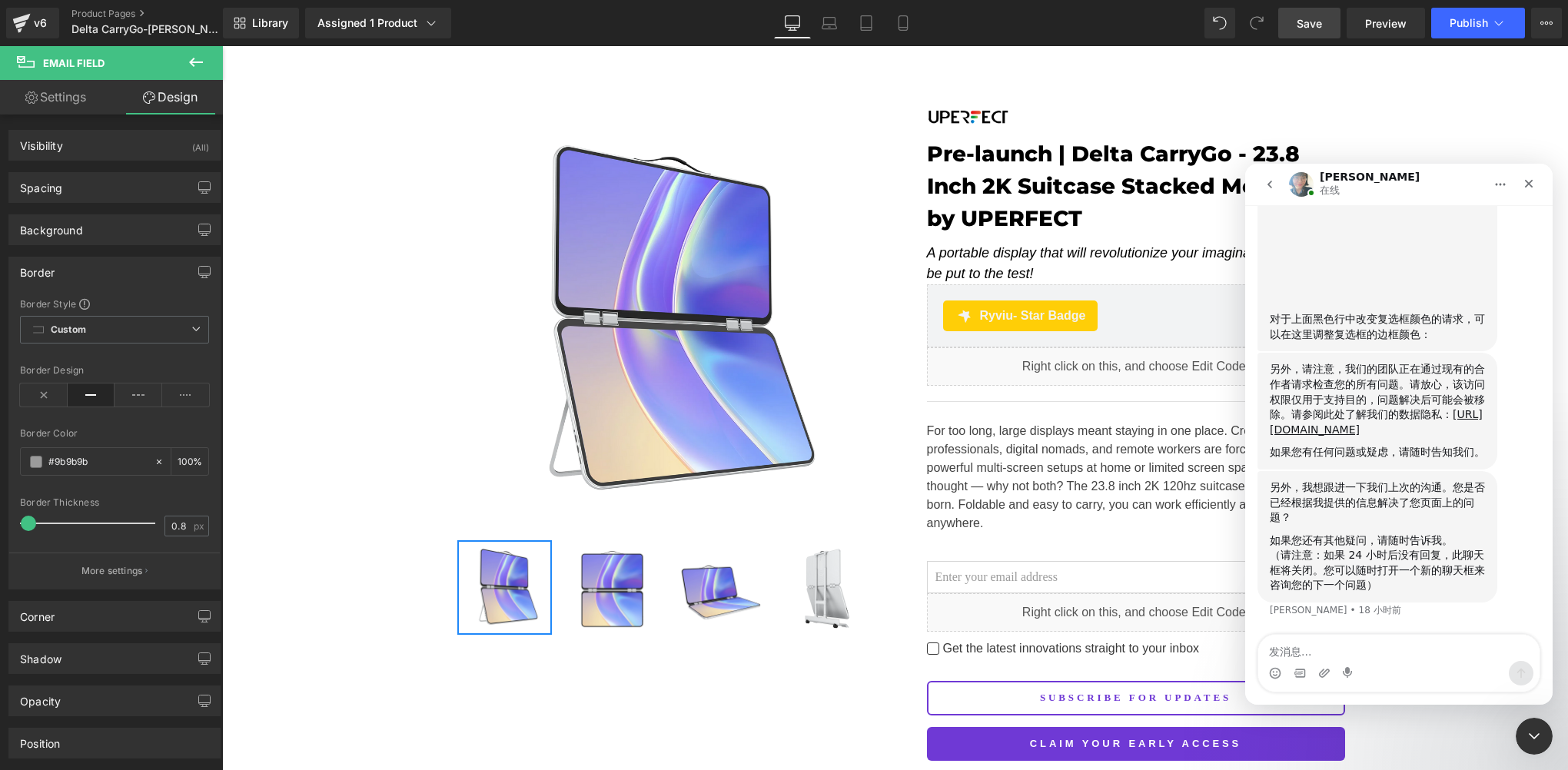
scroll to position [6692, 0]
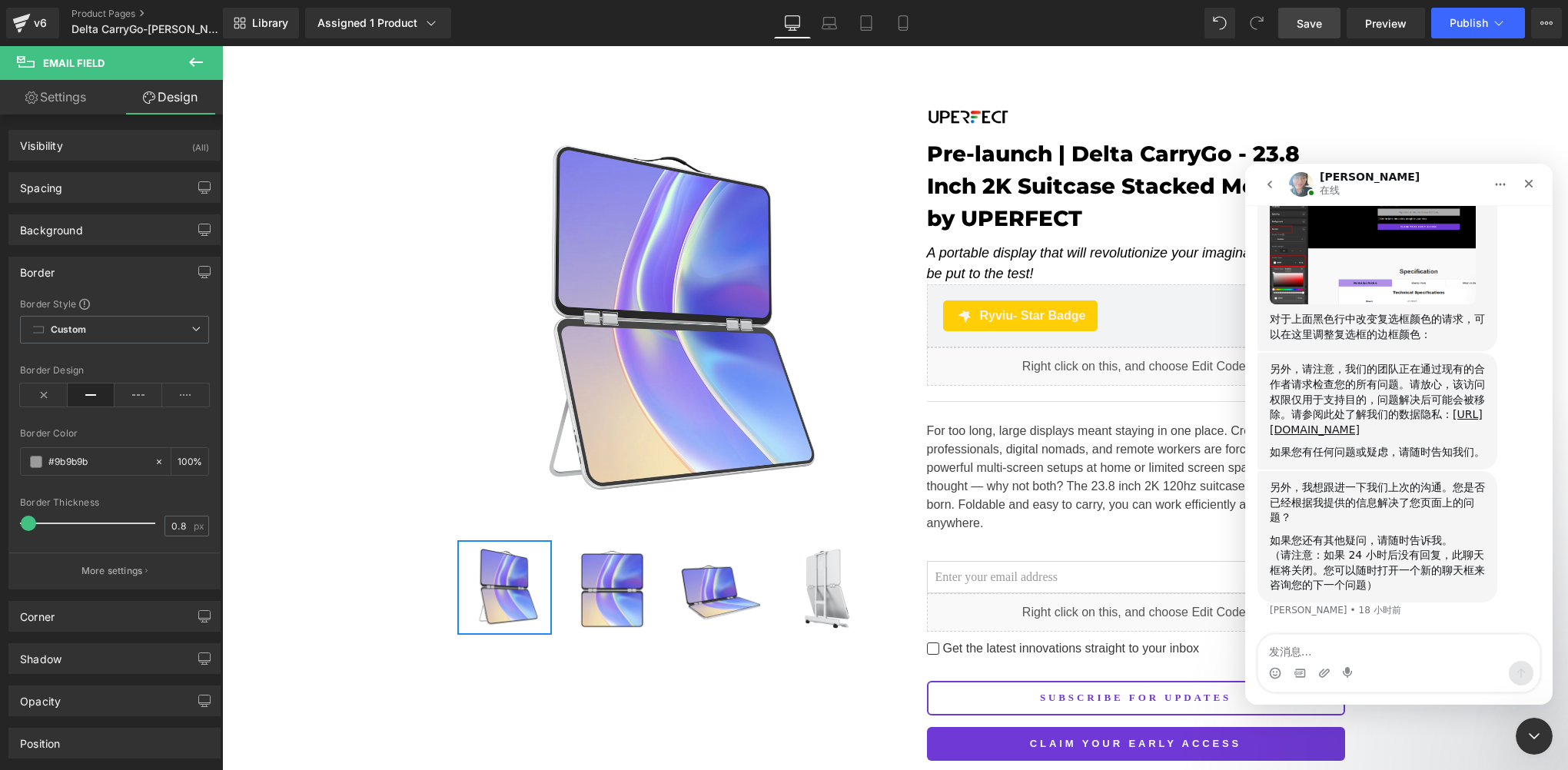
click at [1348, 655] on textarea "发消息..." at bounding box center [1399, 648] width 281 height 26
type textarea "s"
type textarea "我已经设置好了"
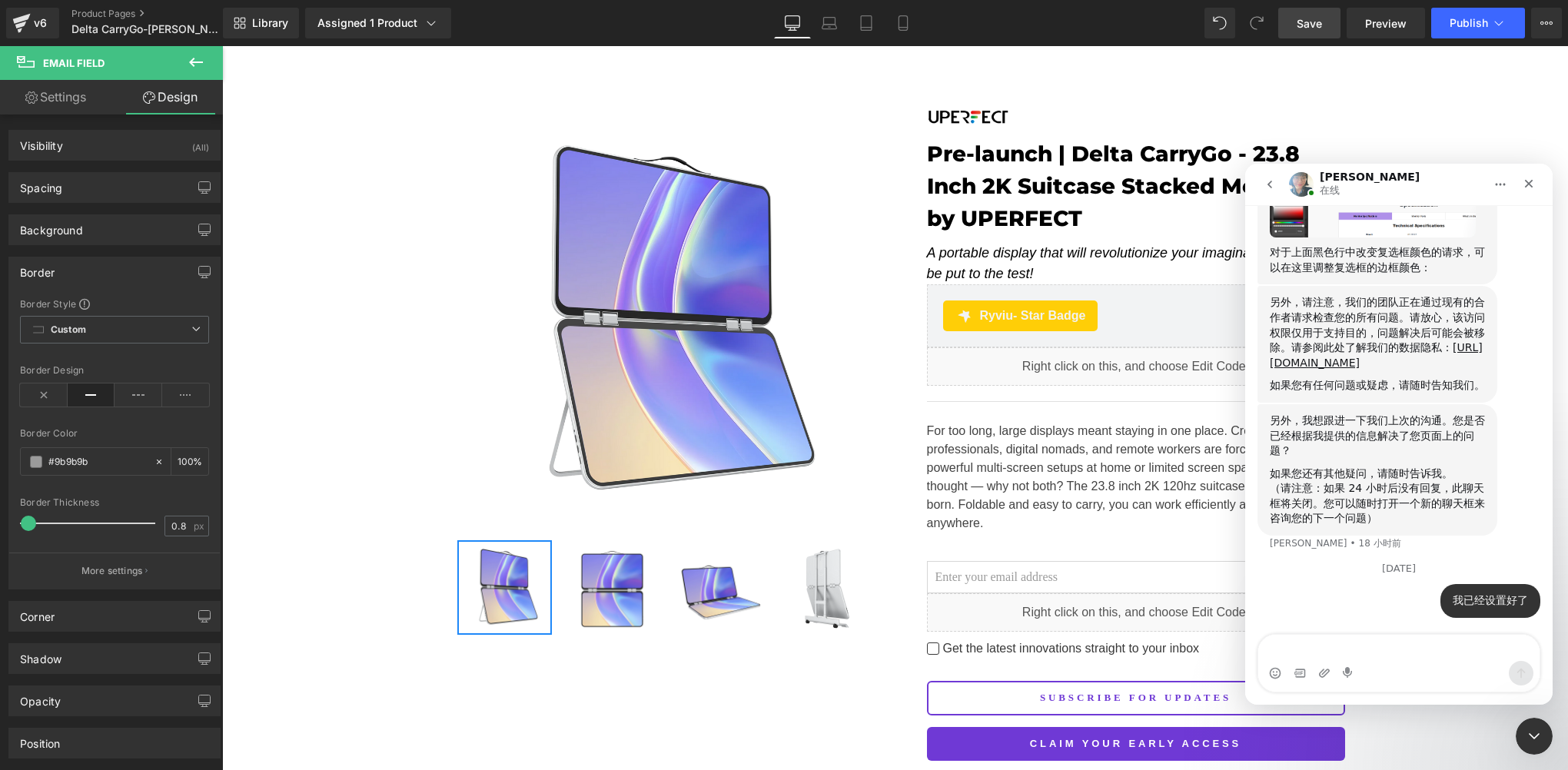
scroll to position [6758, 0]
type textarea "晒"
type textarea "感"
type textarea "谢谢"
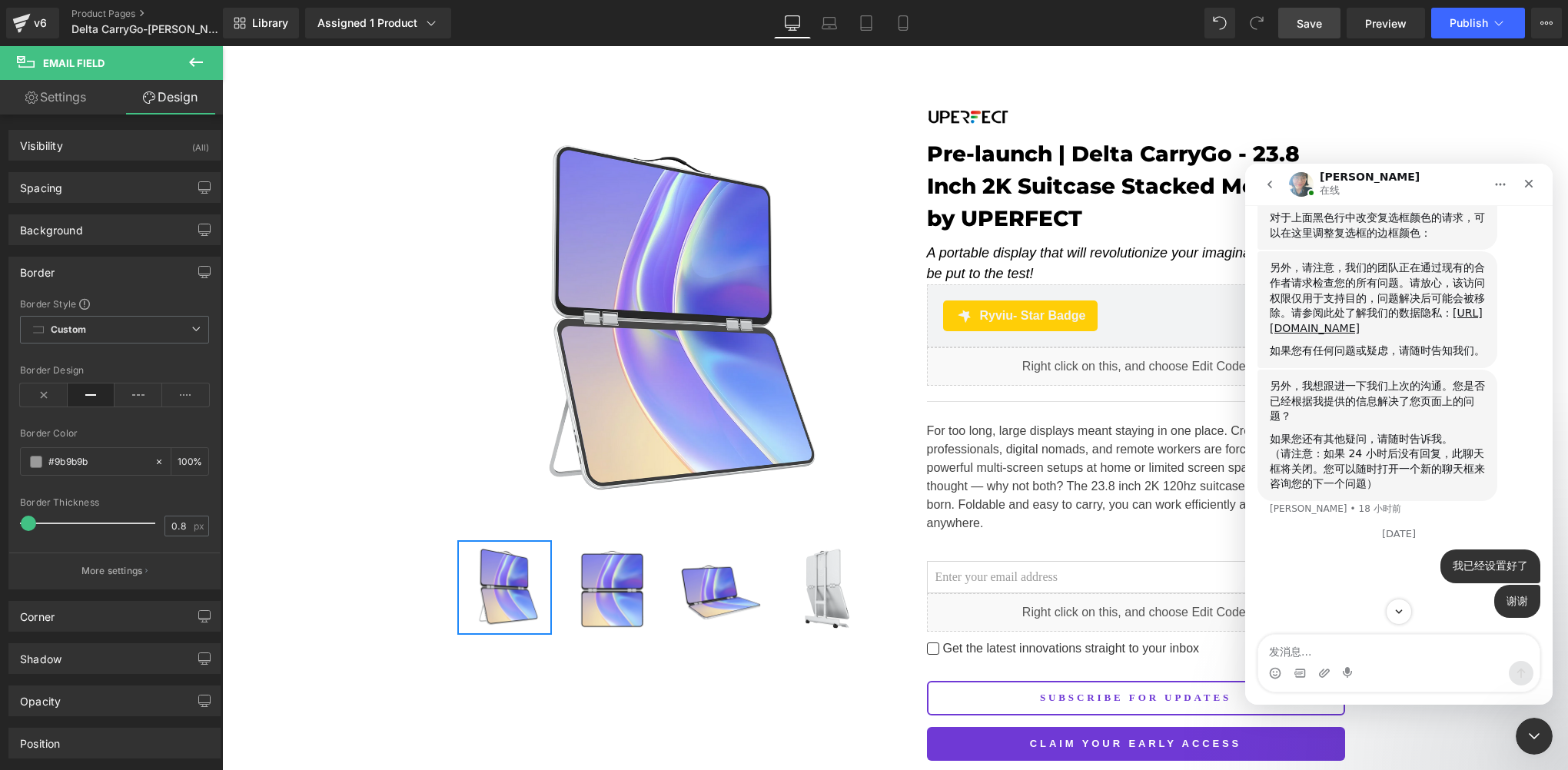
scroll to position [6793, 0]
click at [1536, 737] on icon "关闭 Intercom Messenger" at bounding box center [1531, 733] width 18 height 18
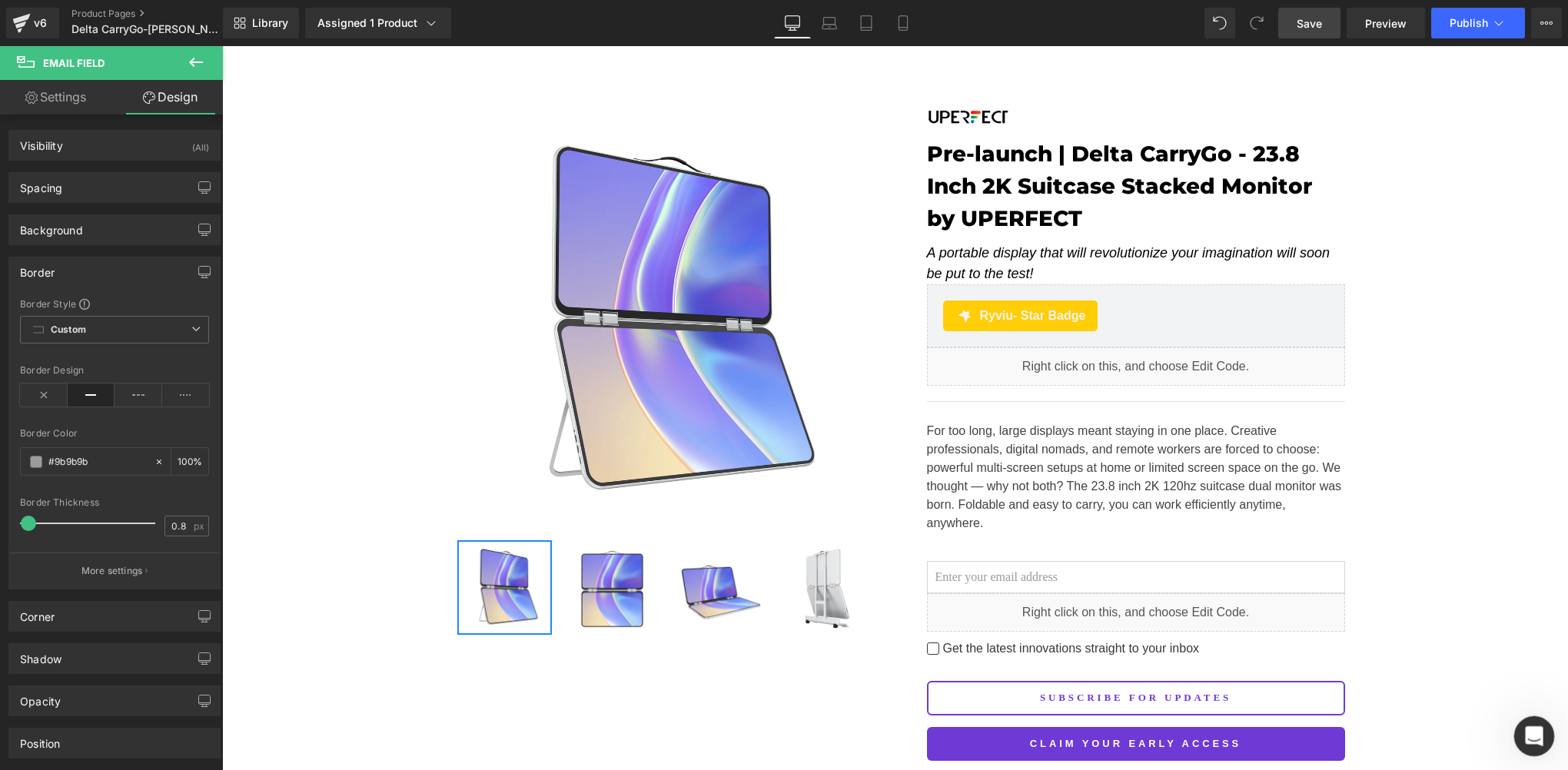
click at [1551, 732] on html at bounding box center [1532, 734] width 37 height 37
click at [1532, 736] on icon "打开 Intercom Messenger" at bounding box center [1532, 734] width 25 height 25
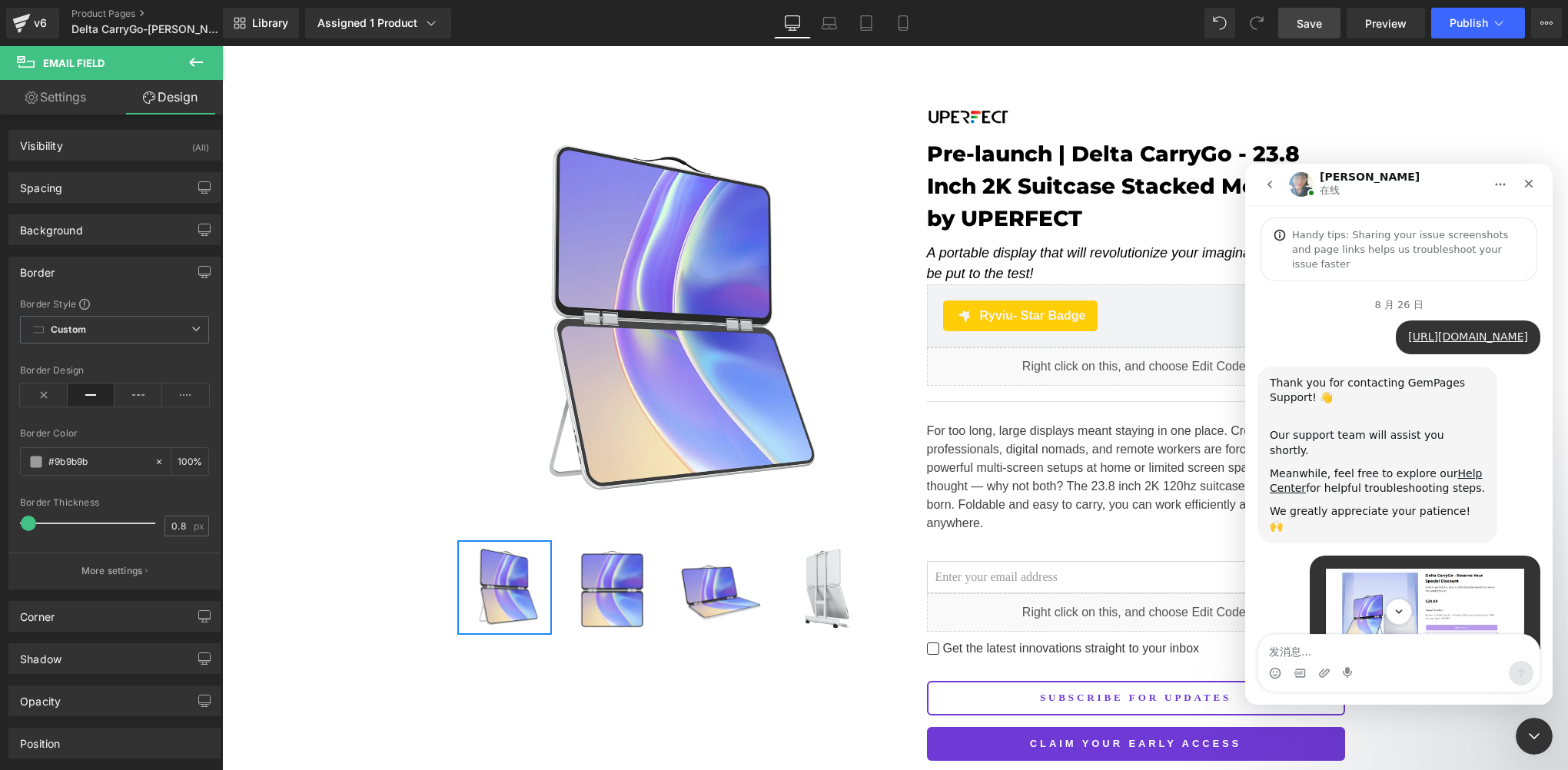
scroll to position [3652, 0]
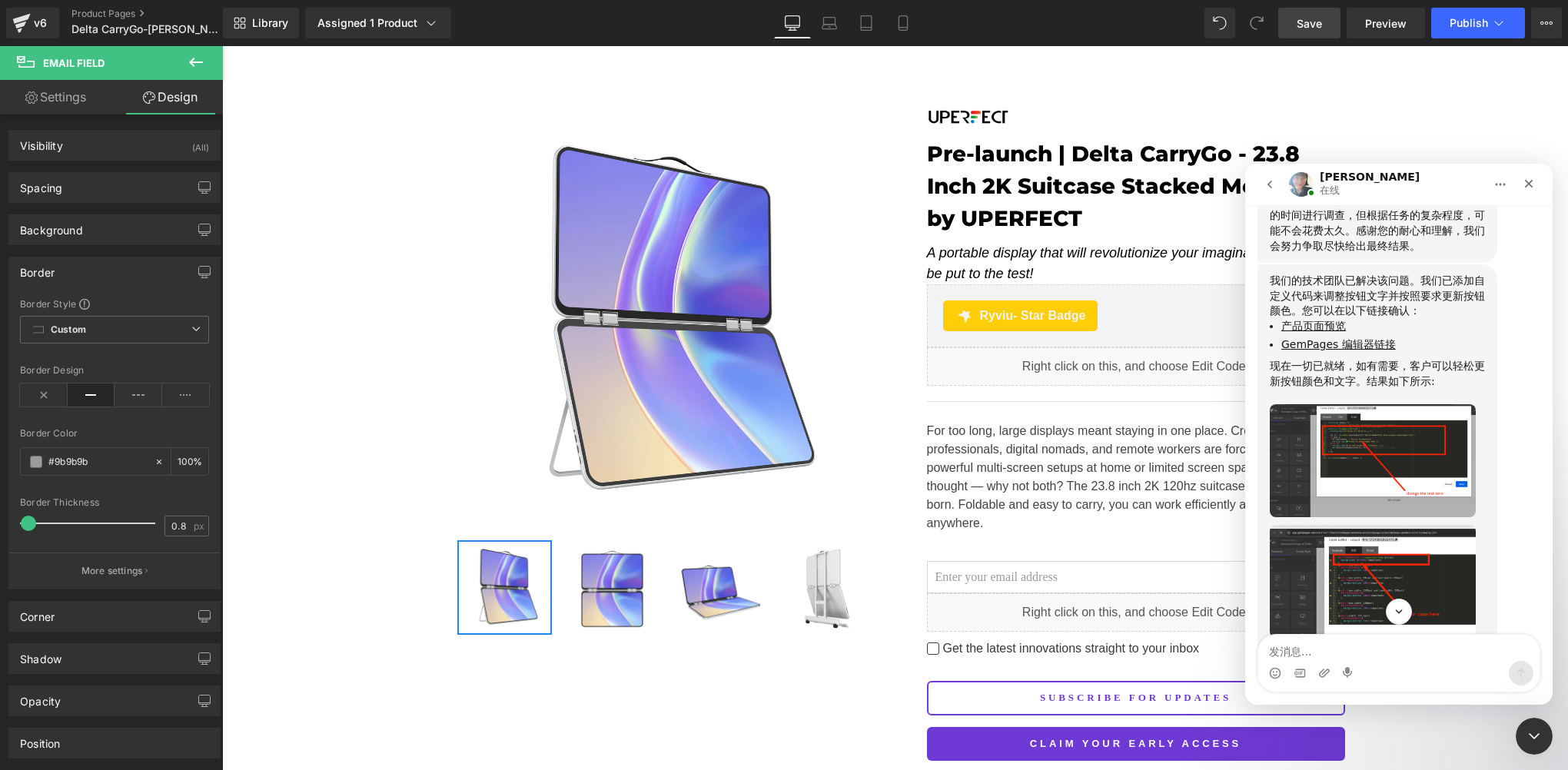
click at [1325, 650] on textarea "发消息..." at bounding box center [1399, 648] width 281 height 26
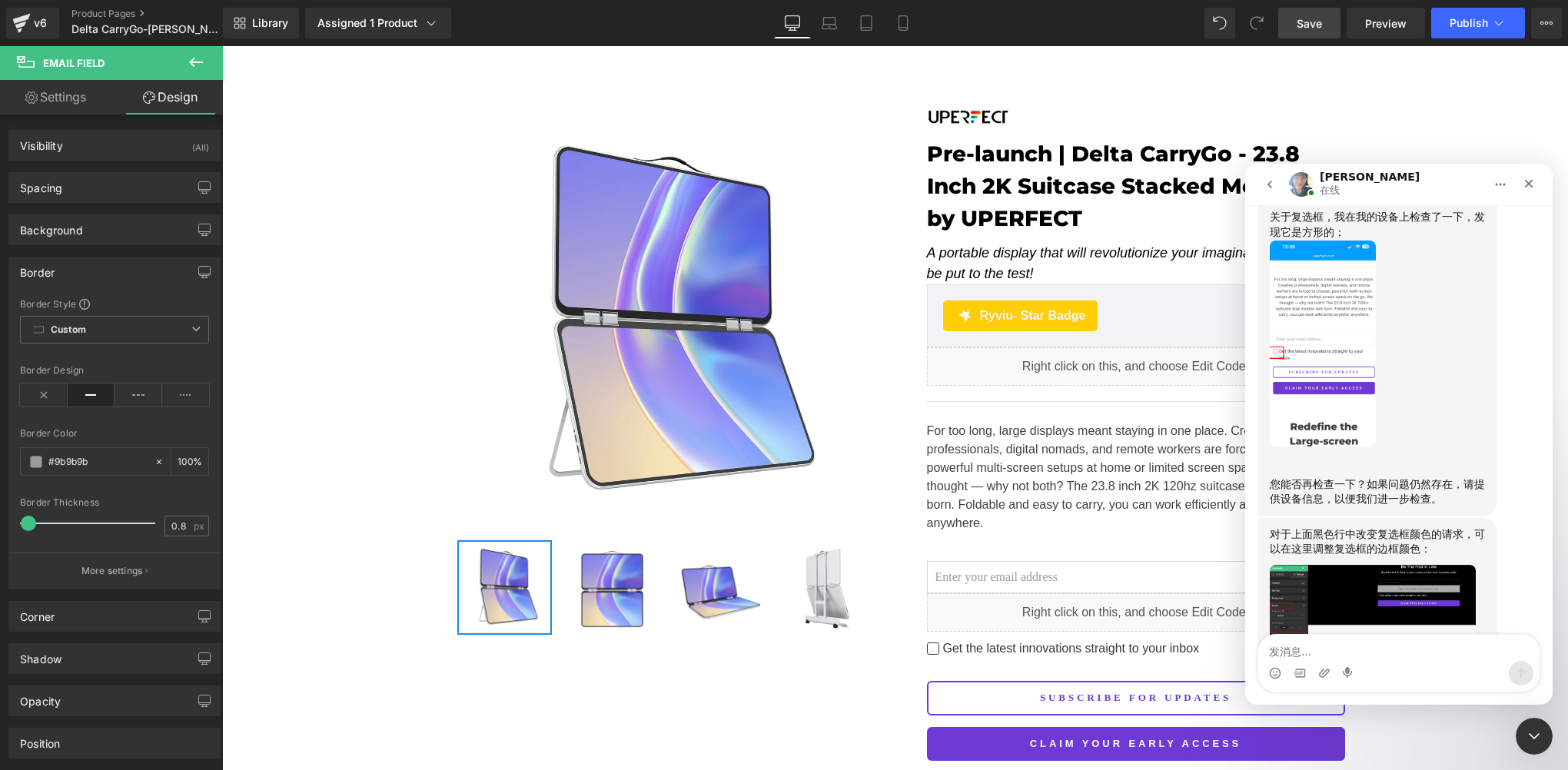
scroll to position [6918, 0]
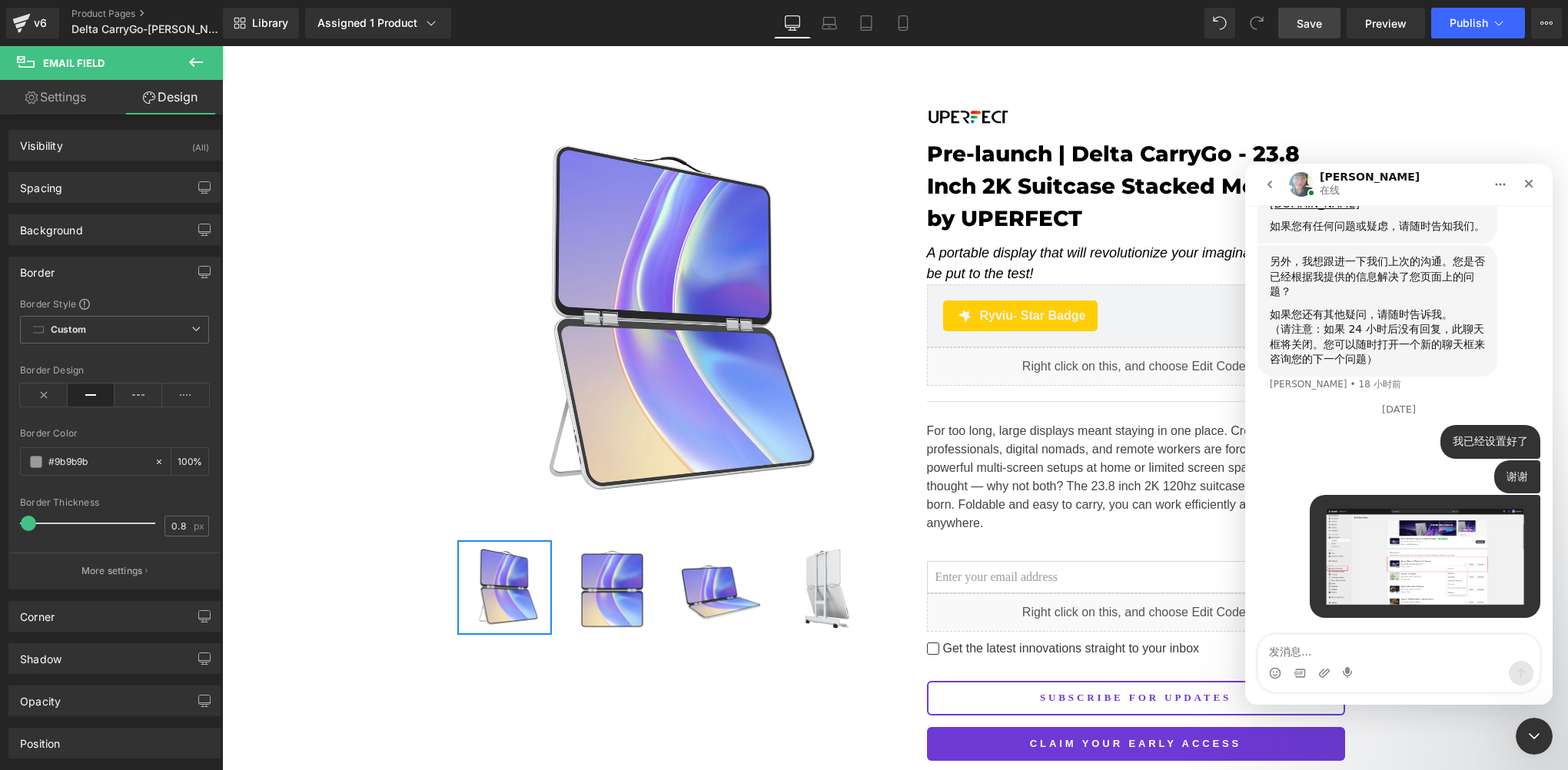
click at [1305, 663] on div "Intercom Messenger" at bounding box center [1299, 674] width 13 height 25
click at [1307, 653] on textarea "发消息..." at bounding box center [1399, 648] width 281 height 26
paste textarea "Spec & Compare"
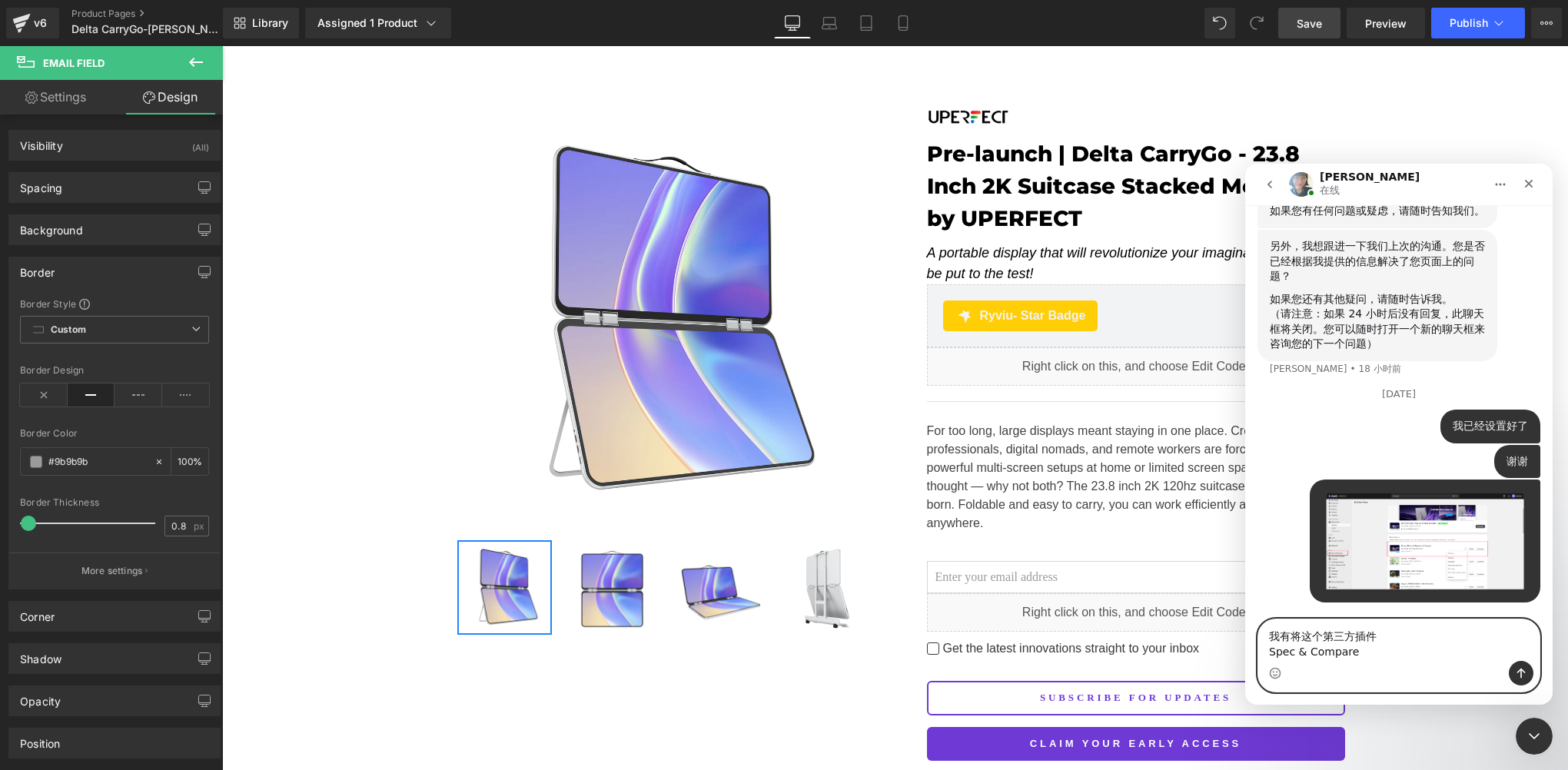
scroll to position [6934, 0]
type textarea "我有将这个第三方插件 Spec & Compare添加到这个未发布的主题中"
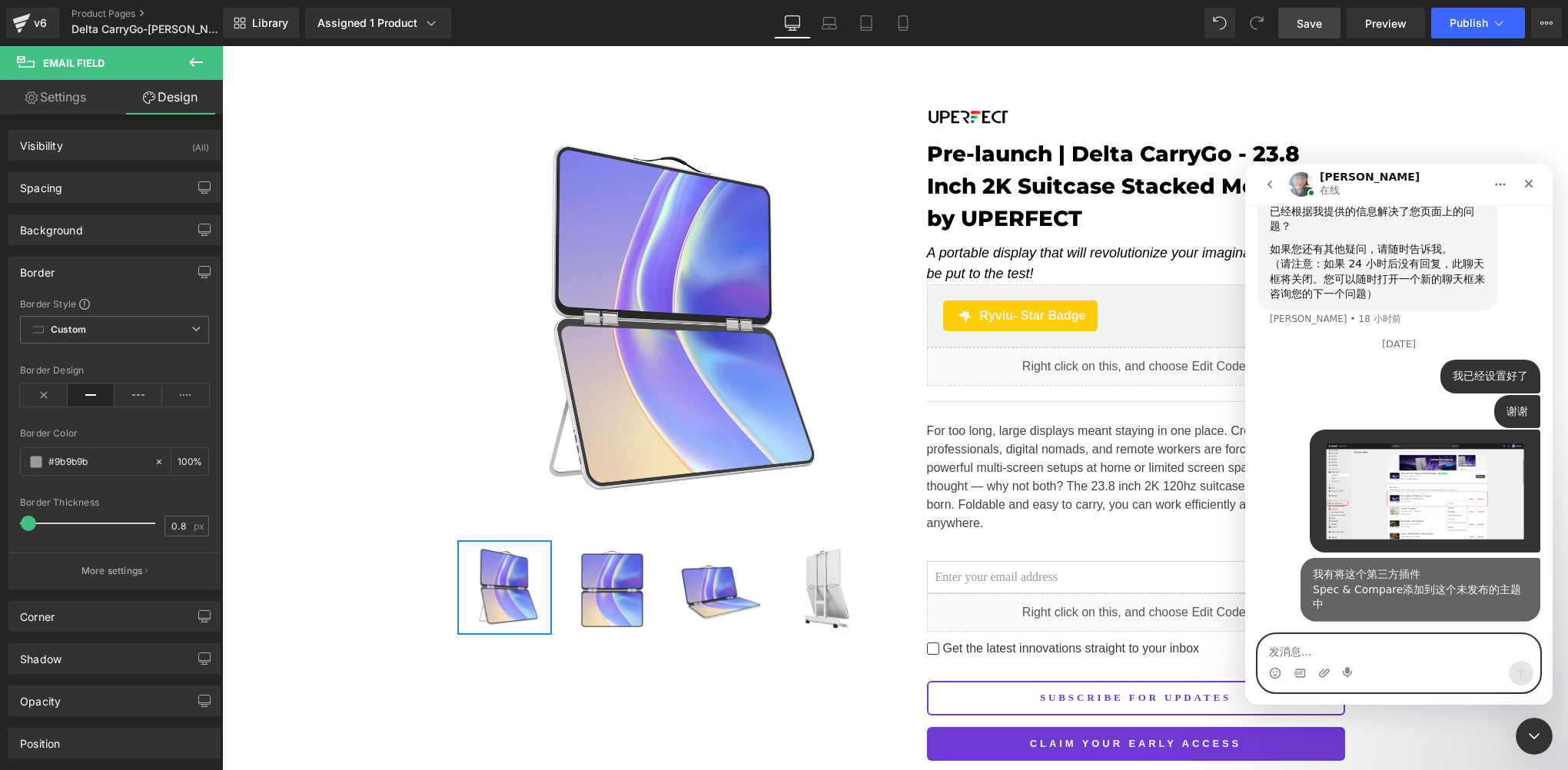
scroll to position [6983, 0]
click at [1316, 651] on textarea "发消息..." at bounding box center [1399, 648] width 281 height 26
paste textarea "[URL][DOMAIN_NAME]"
type textarea "[URL][DOMAIN_NAME]"
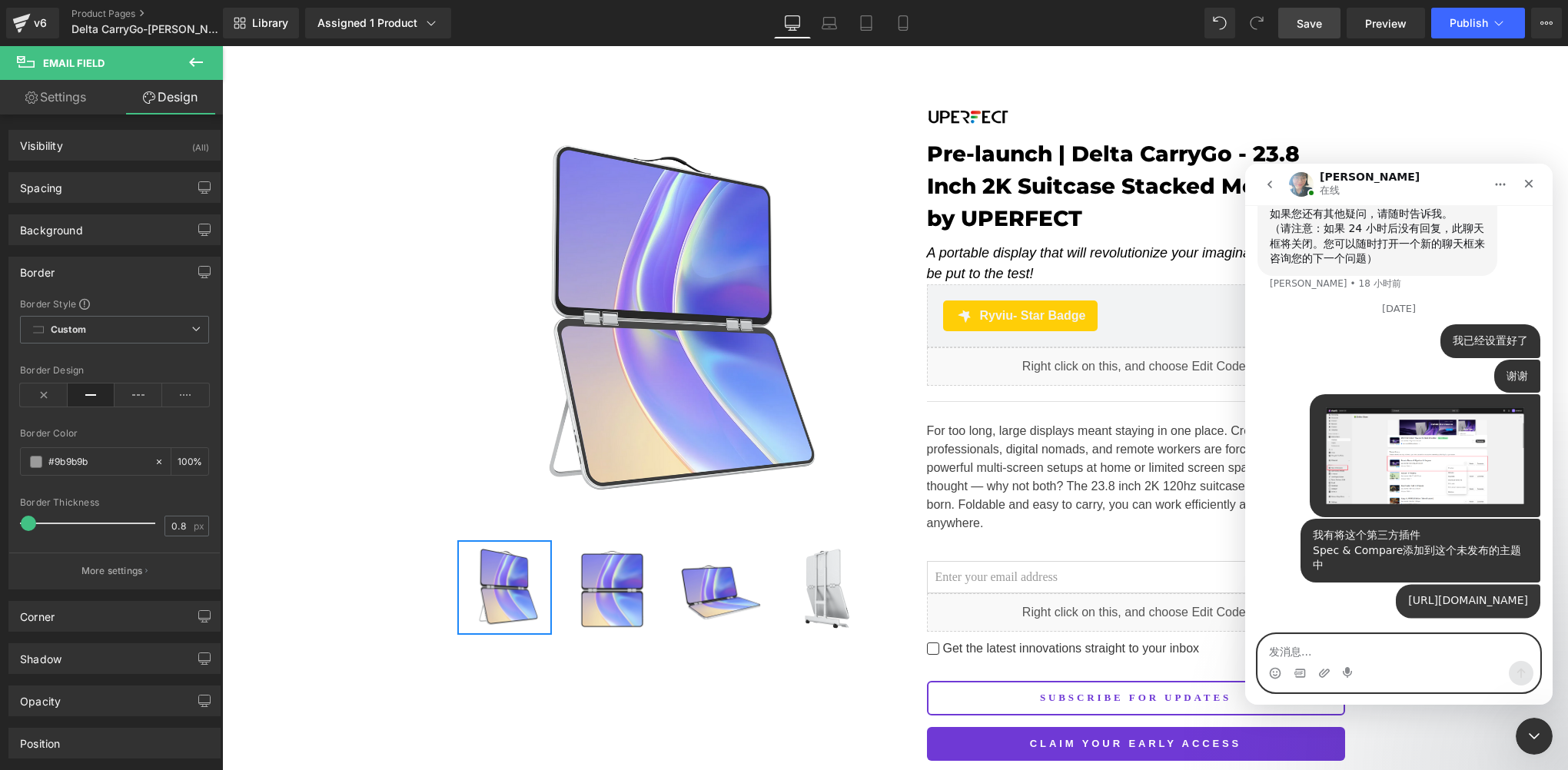
scroll to position [7033, 0]
click at [1335, 654] on textarea "发消息..." at bounding box center [1399, 648] width 281 height 26
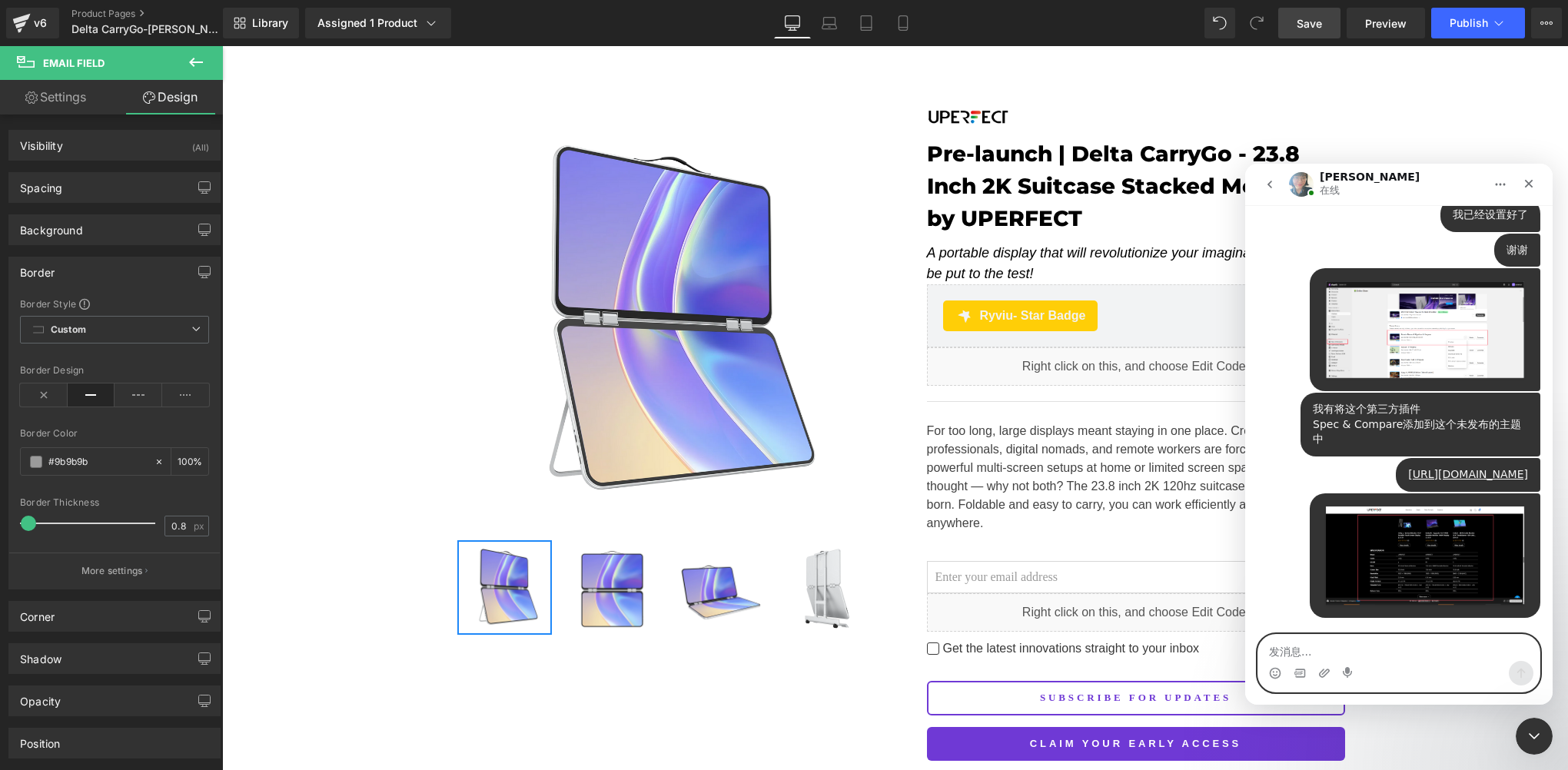
scroll to position [7160, 0]
click at [1342, 653] on textarea "发消息..." at bounding box center [1399, 648] width 281 height 26
paste textarea "[URL][DOMAIN_NAME]"
type textarea "[URL][DOMAIN_NAME]"
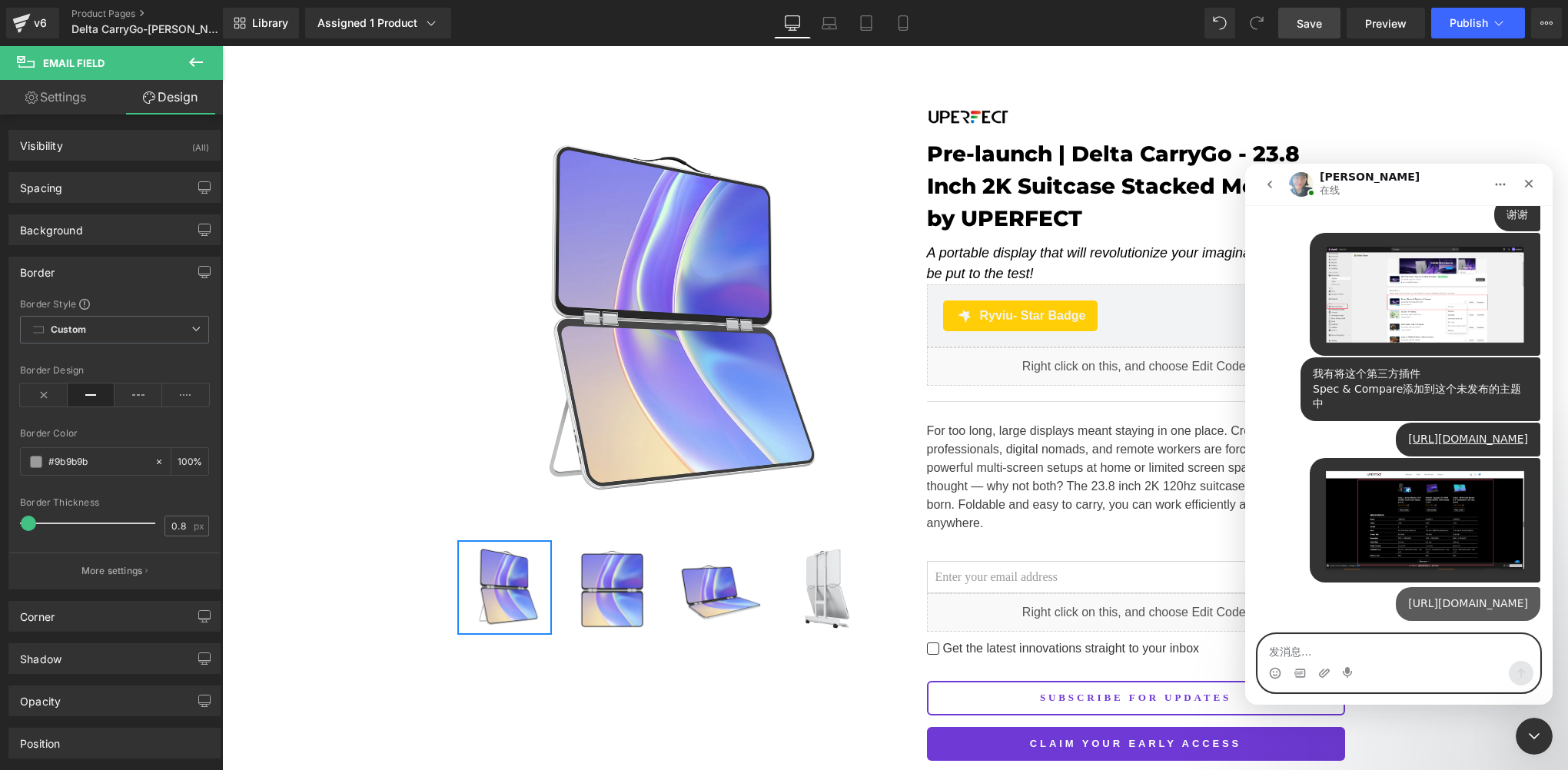
scroll to position [7210, 0]
click at [1326, 652] on textarea "发消息..." at bounding box center [1399, 648] width 281 height 26
paste textarea "W"
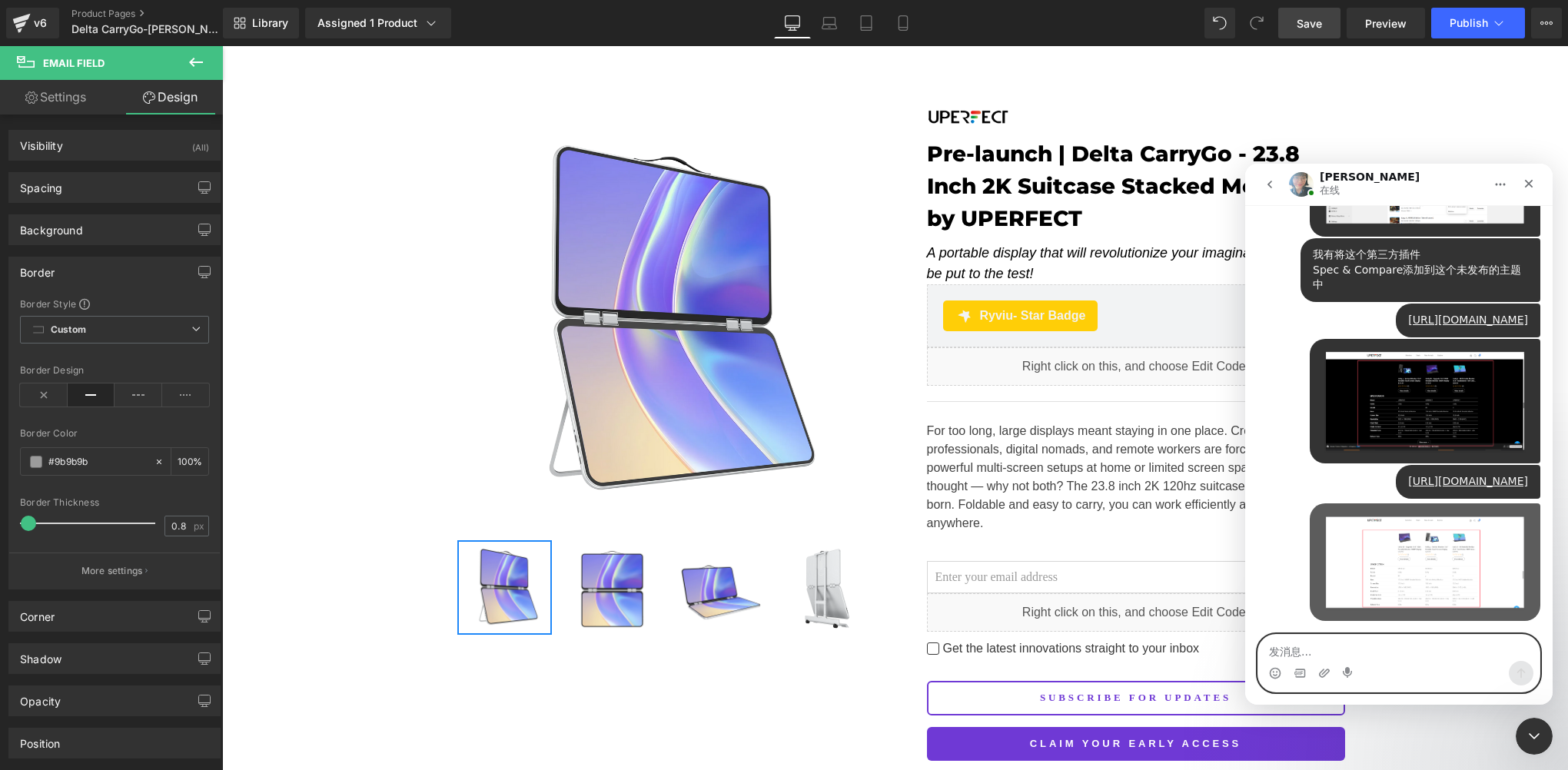
scroll to position [7329, 0]
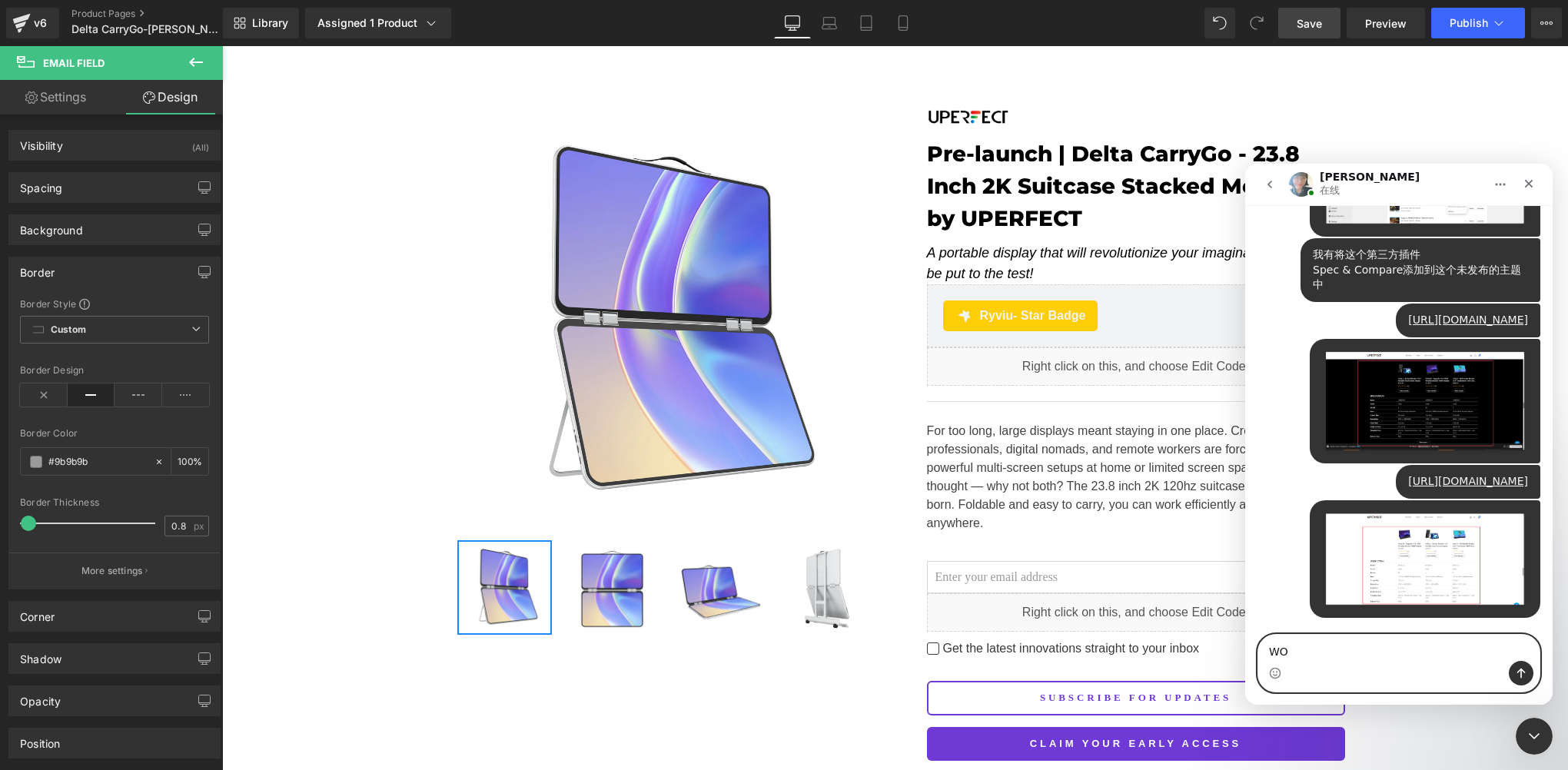
type textarea "W"
type textarea "w"
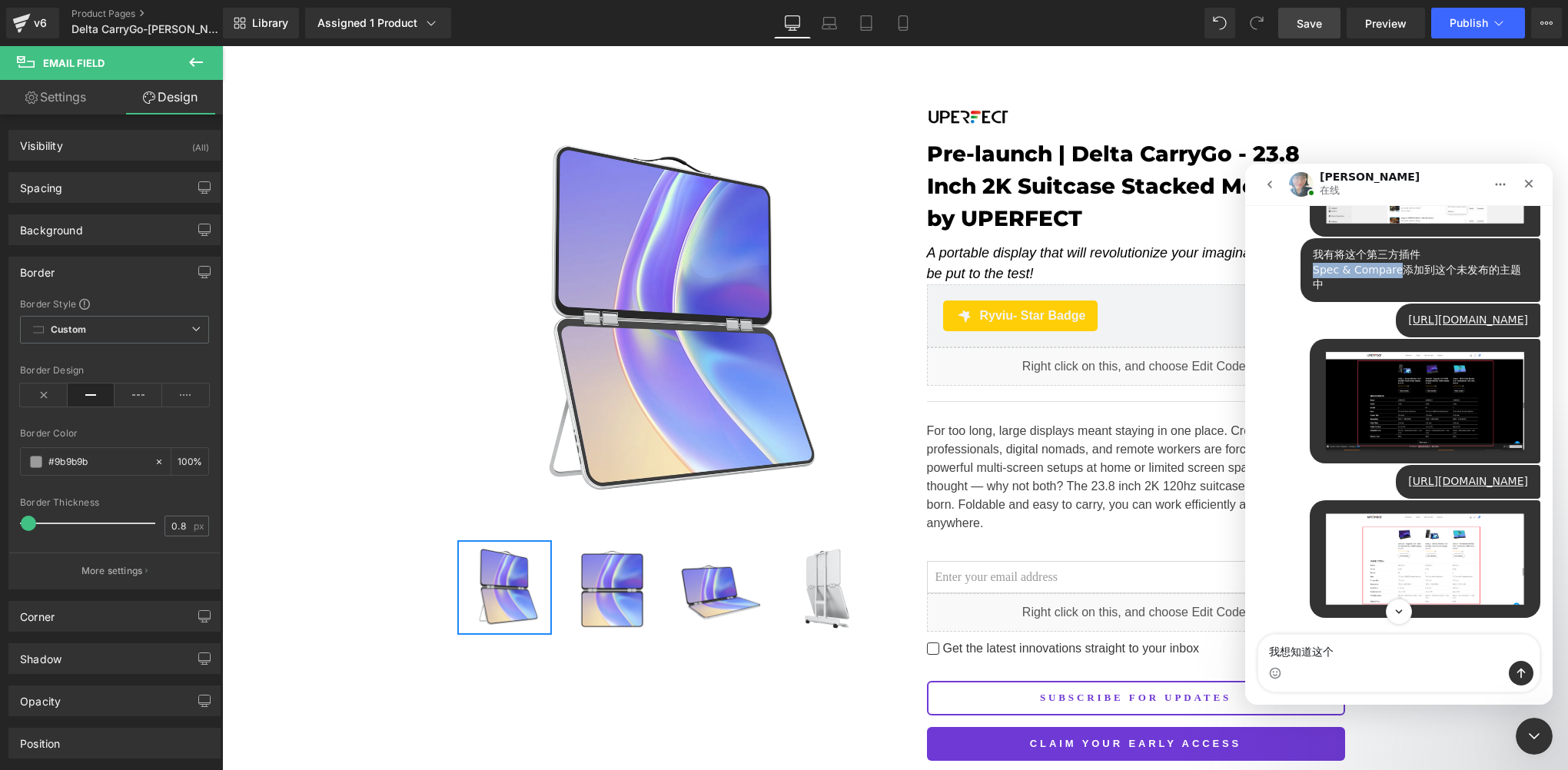
drag, startPoint x: 1305, startPoint y: 395, endPoint x: 1392, endPoint y: 400, distance: 87.1
click at [1392, 293] on div "我有将这个第三方插件 Spec & Compare添加到这个未发布的主题中" at bounding box center [1420, 270] width 215 height 45
copy div "Spec & Compare"
click at [1356, 651] on textarea "我想知道这个" at bounding box center [1399, 648] width 281 height 26
paste textarea "Spec & Compare"
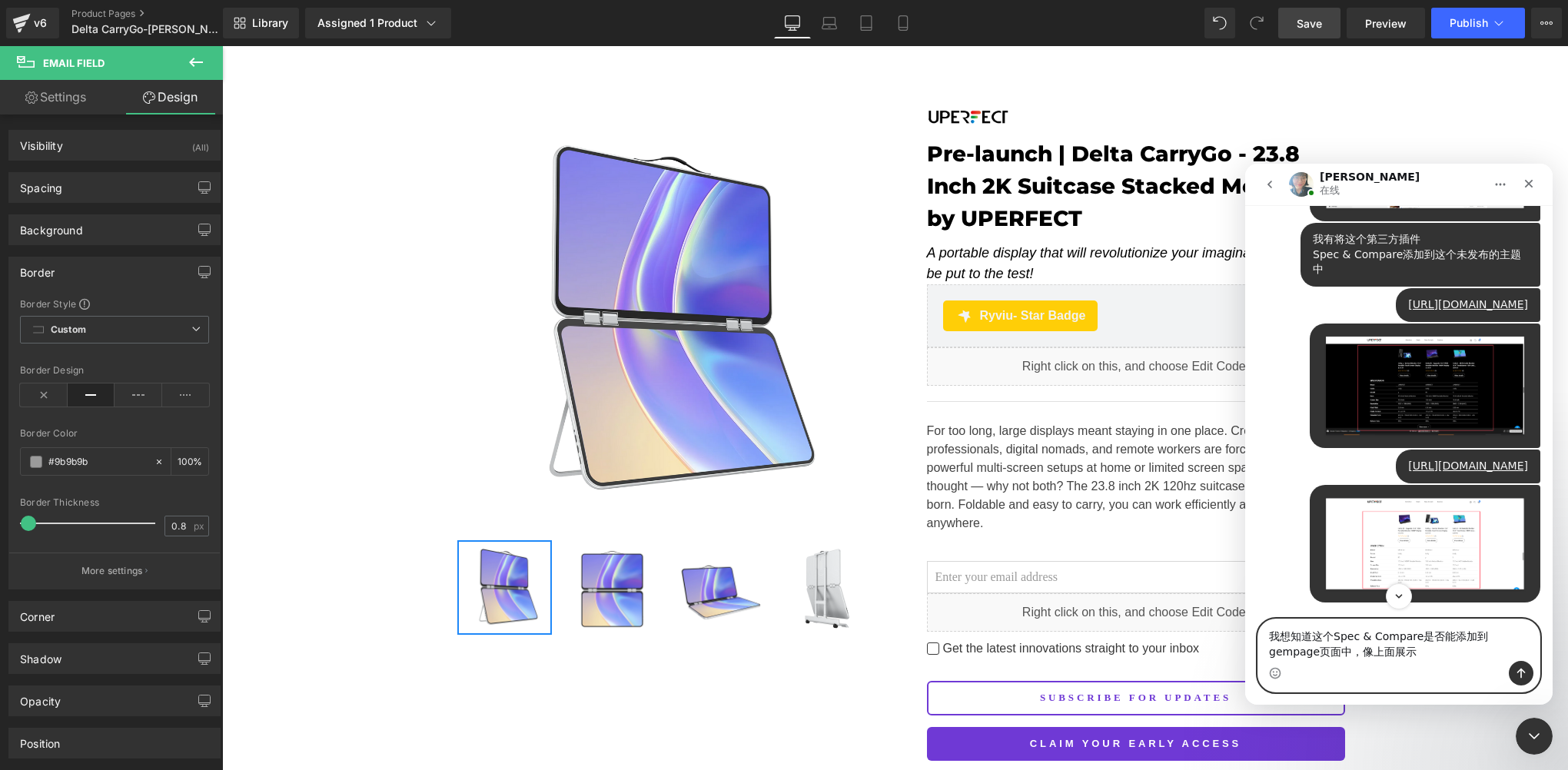
type textarea "我想知道这个Spec & Compare是否能添加到gempage页面中，像上面展示一样"
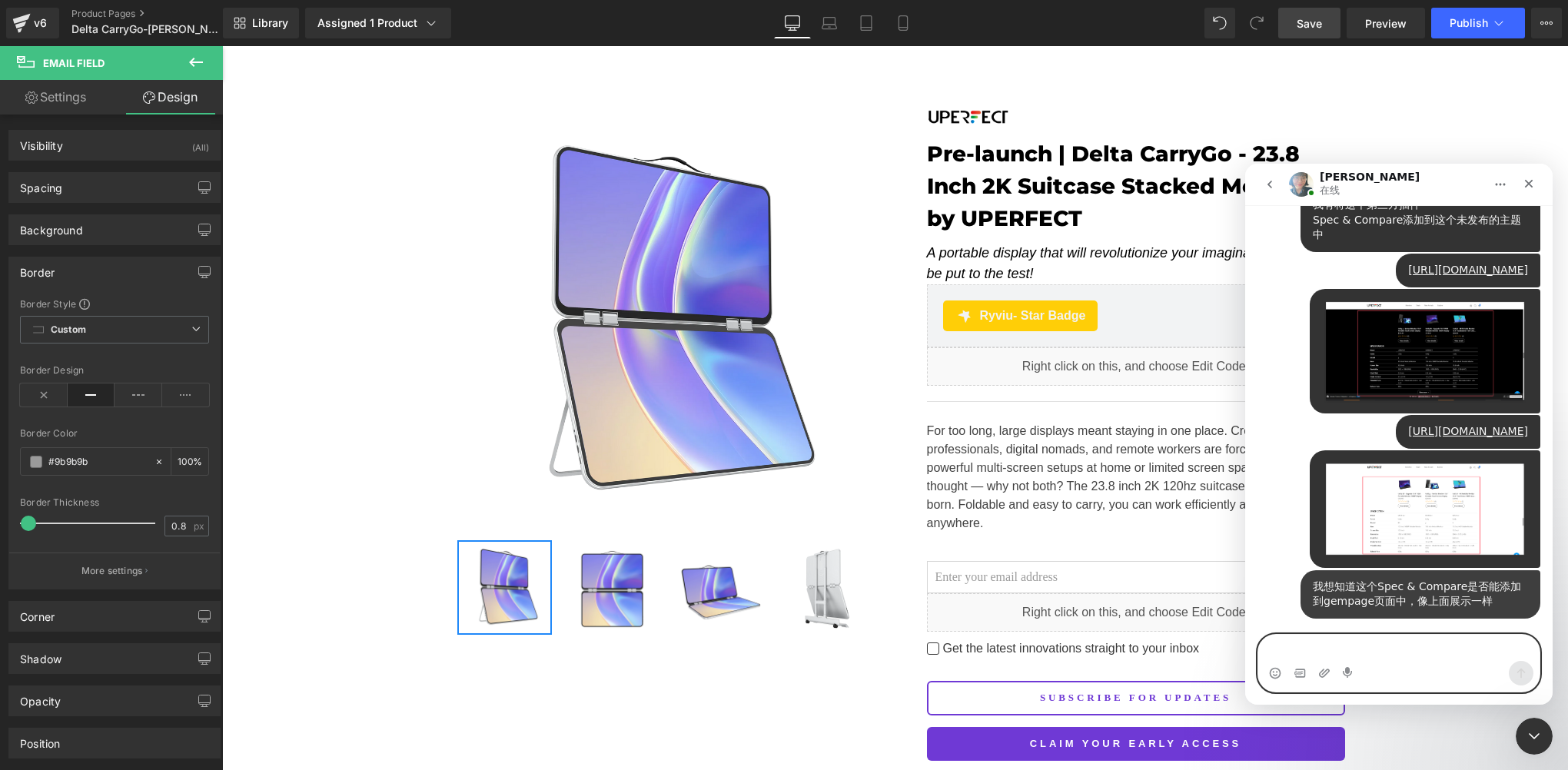
scroll to position [7379, 0]
type textarea "萨"
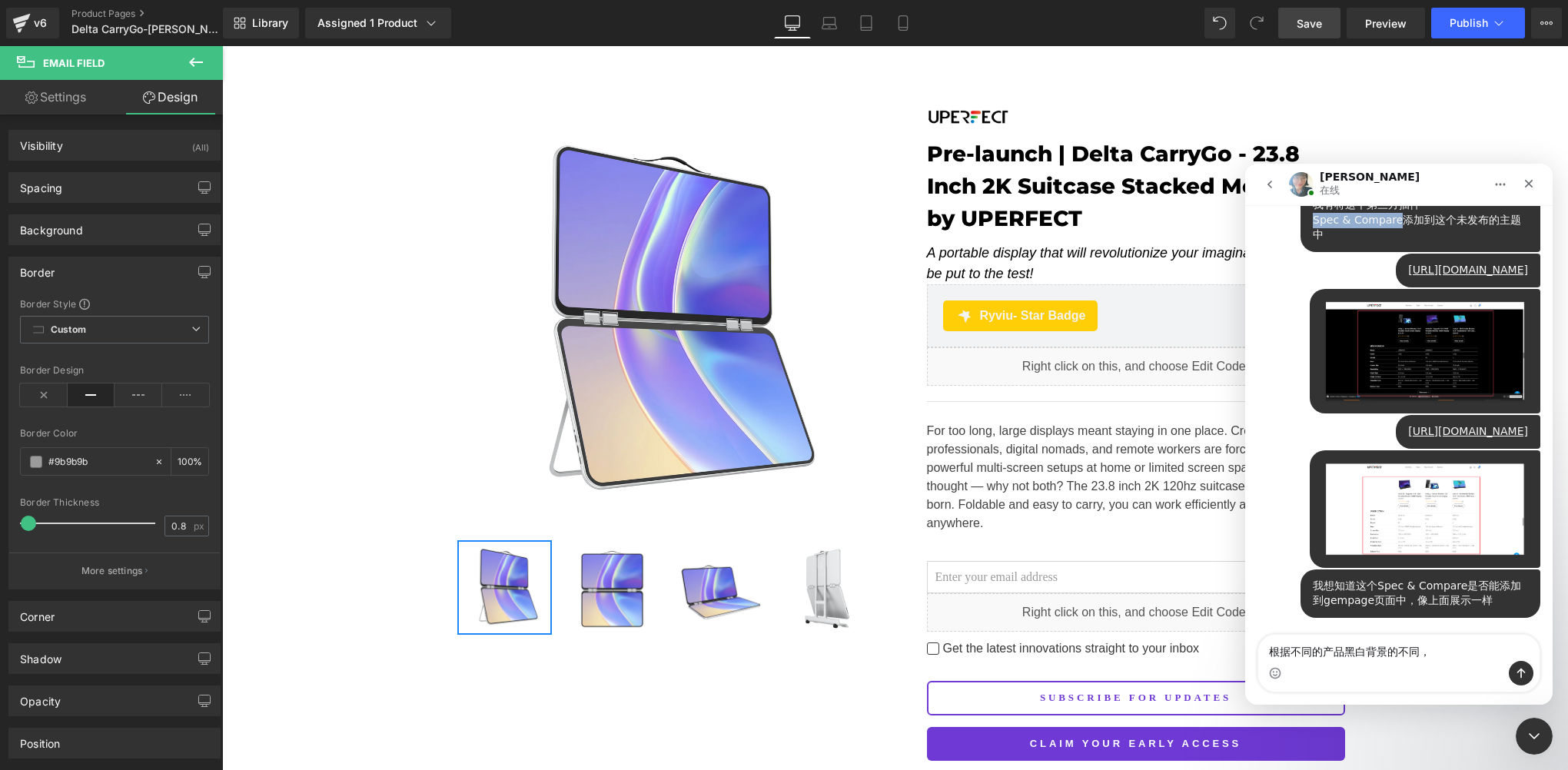
drag, startPoint x: 1305, startPoint y: 348, endPoint x: 1391, endPoint y: 347, distance: 86.0
click at [1391, 243] on div "我有将这个第三方插件 Spec & Compare添加到这个未发布的主题中" at bounding box center [1420, 220] width 215 height 45
copy div "Spec & Compare"
click at [1453, 655] on textarea "根据不同的产品黑白背景的不同，" at bounding box center [1399, 648] width 281 height 26
paste textarea "Spec & Compare"
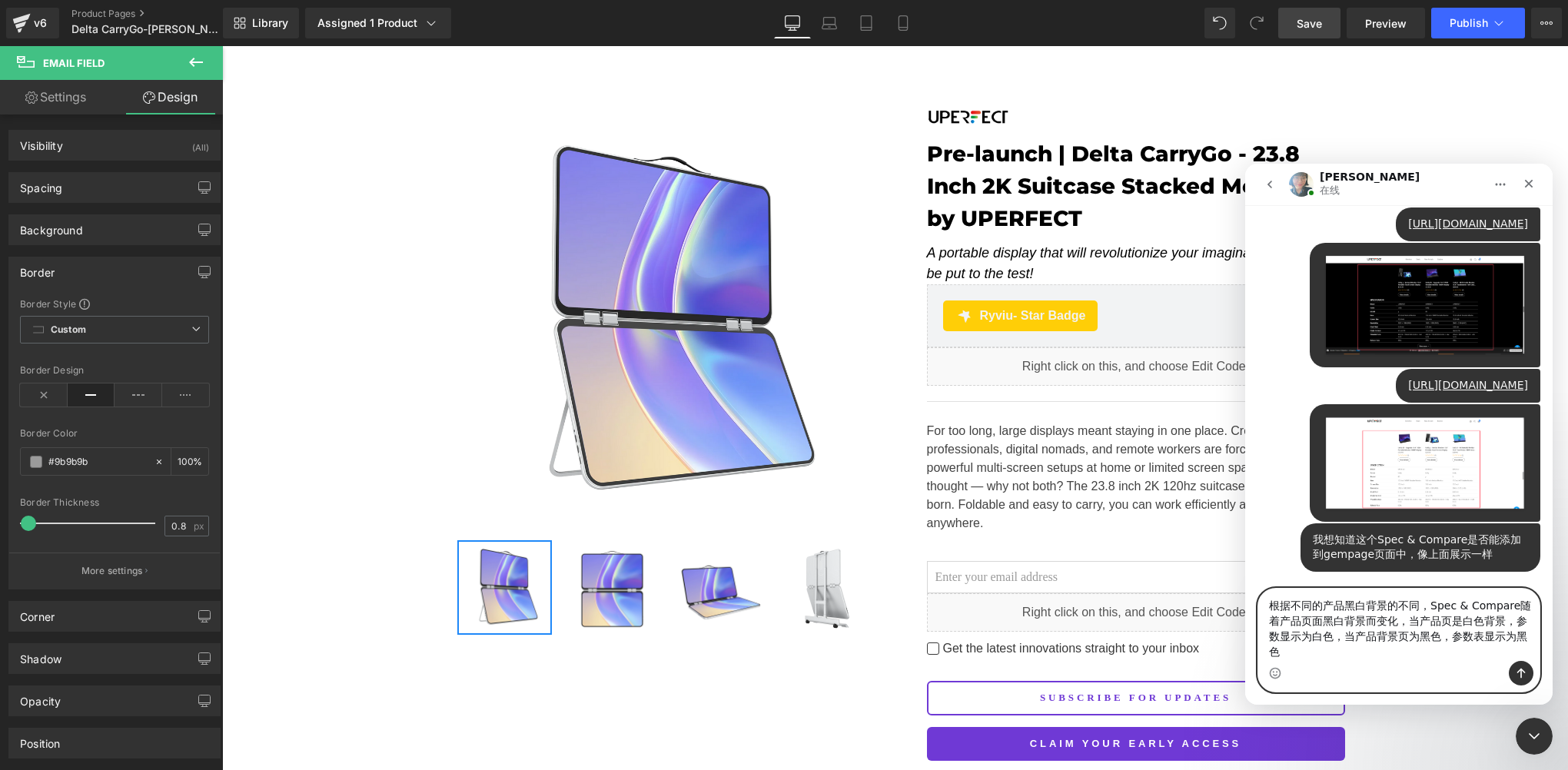
scroll to position [7425, 0]
click at [1282, 640] on textarea "根据不同的产品黑白背景的不同，Spec & Compare随着产品页面黑白背景而变化，当产品页是白色背景，参数显示为白色，当产品背景页为黑色，参数表显示为黑色" at bounding box center [1399, 624] width 281 height 72
click at [1305, 663] on div "Intercom Messenger" at bounding box center [1399, 674] width 281 height 25
drag, startPoint x: 1432, startPoint y: 614, endPoint x: 1399, endPoint y: 609, distance: 33.4
click at [1399, 609] on textarea "根据不同的产品黑白背景的不同，Spec & Compare随着产品页面黑白背景而变化，当产品页是白色背景，参数表显示为白色，当产品背景页为黑色，参数表显示为黑色" at bounding box center [1399, 624] width 281 height 72
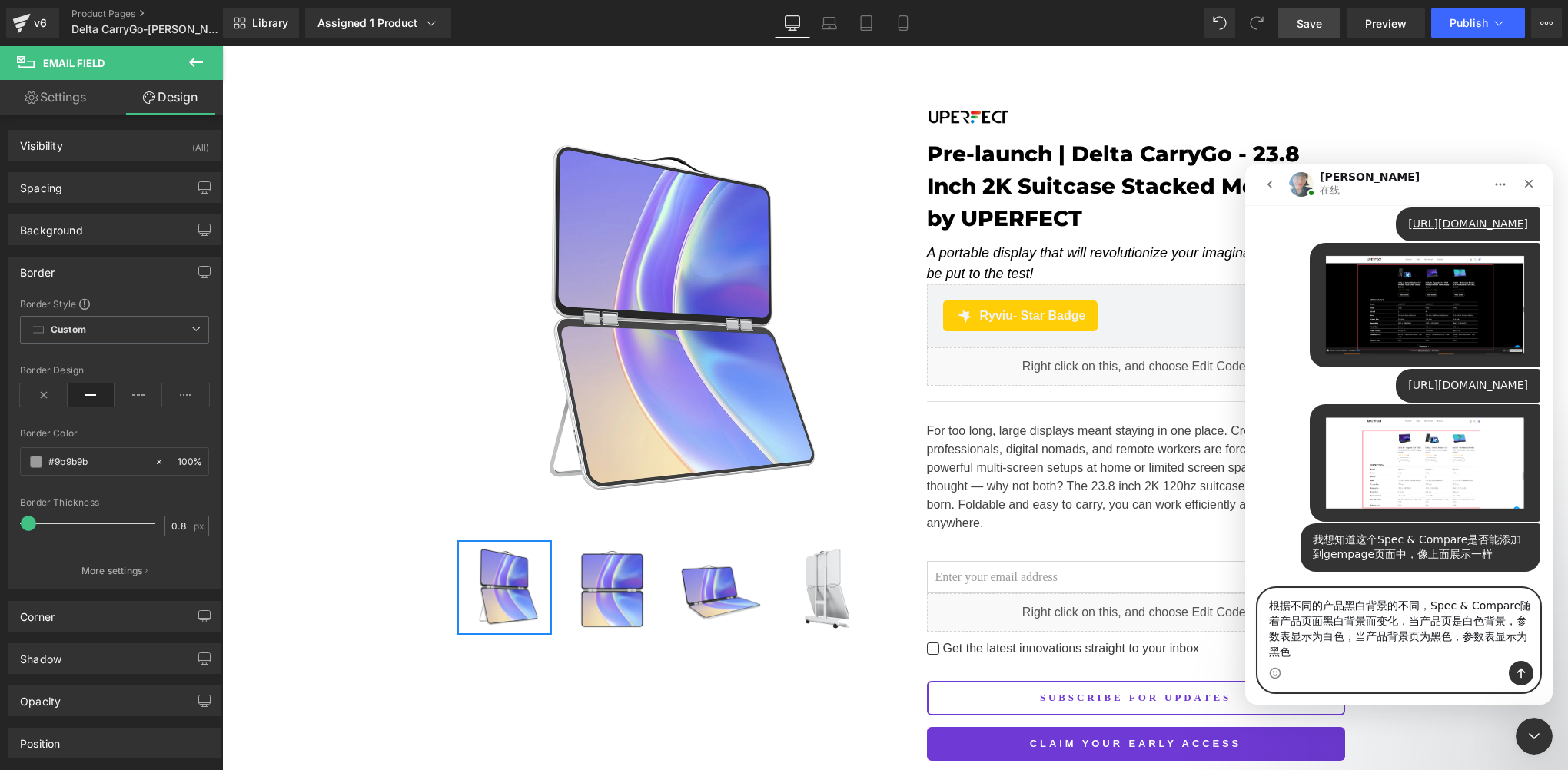
drag, startPoint x: 1399, startPoint y: 609, endPoint x: 1416, endPoint y: 632, distance: 28.6
click at [1416, 632] on textarea "根据不同的产品黑白背景的不同，Spec & Compare随着产品页面黑白背景而变化，当产品页是白色背景，参数表显示为白色，当产品背景页为黑色，参数表显示为黑色" at bounding box center [1399, 624] width 281 height 72
drag, startPoint x: 1431, startPoint y: 606, endPoint x: 1262, endPoint y: 611, distance: 169.1
click at [1262, 611] on textarea "根据不同的产品黑白背景的不同，Spec & Compare随着产品页面黑白背景而变化，当产品页是白色背景，参数表显示为白色，当产品背景页为黑色，参数表显示为黑色" at bounding box center [1399, 624] width 281 height 72
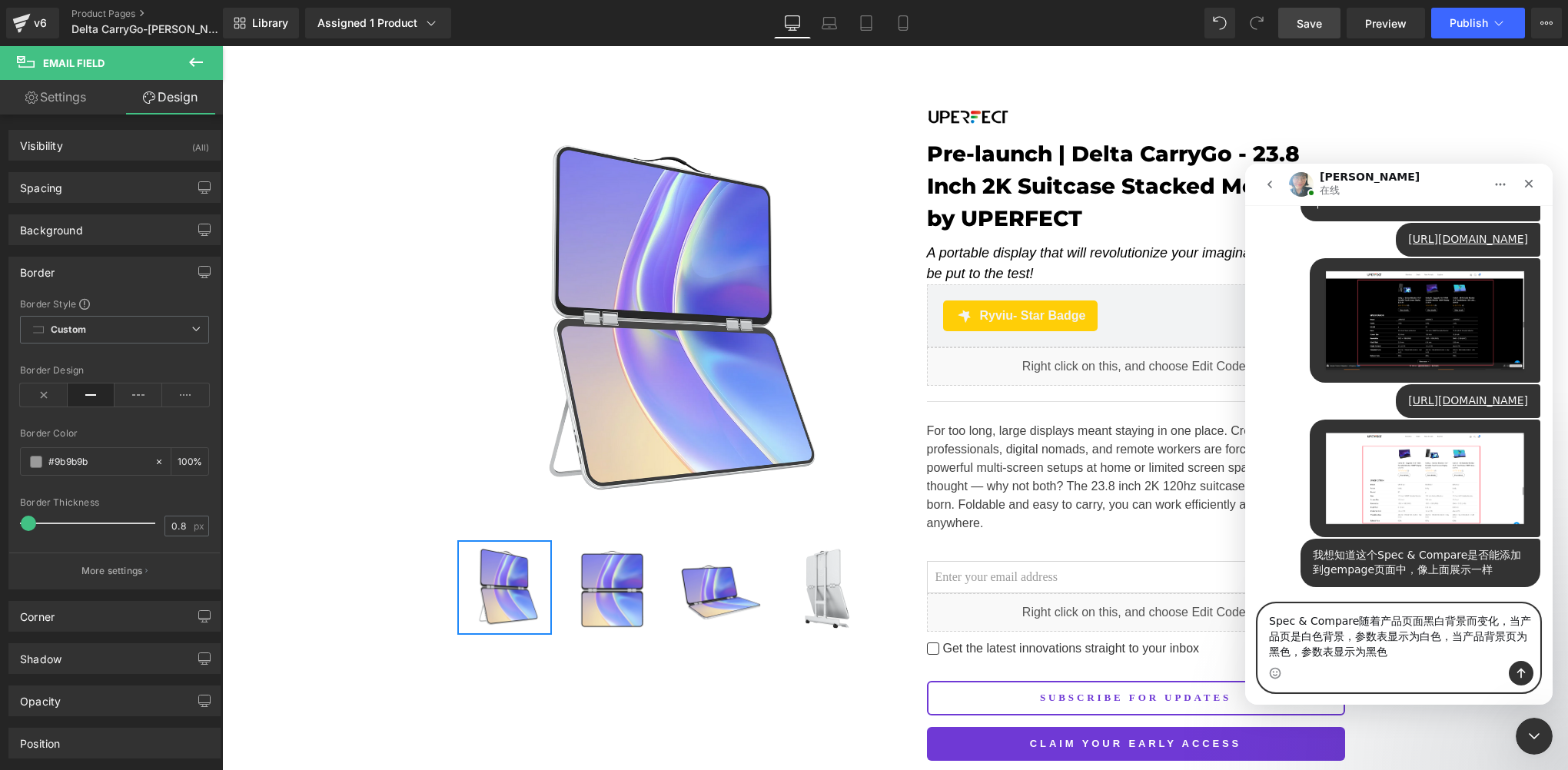
scroll to position [7410, 0]
click at [1306, 636] on textarea "Spec & Compare随着产品页面黑白背景而变化，当产品页是白色背景，参数表显示为白色，当产品背景页为黑色，参数表显示为黑色" at bounding box center [1399, 632] width 281 height 57
type textarea "Spec & Compare随着产品页面黑白背景而变化，当产品页为白色背景，参数表显示为白色，当产品背景页为黑色，参数表显示为黑色"
click at [1426, 651] on textarea "Spec & Compare随着产品页面黑白背景而变化，当产品页为白色背景，参数表显示为白色，当产品背景页为黑色，参数表显示为黑色" at bounding box center [1399, 632] width 281 height 57
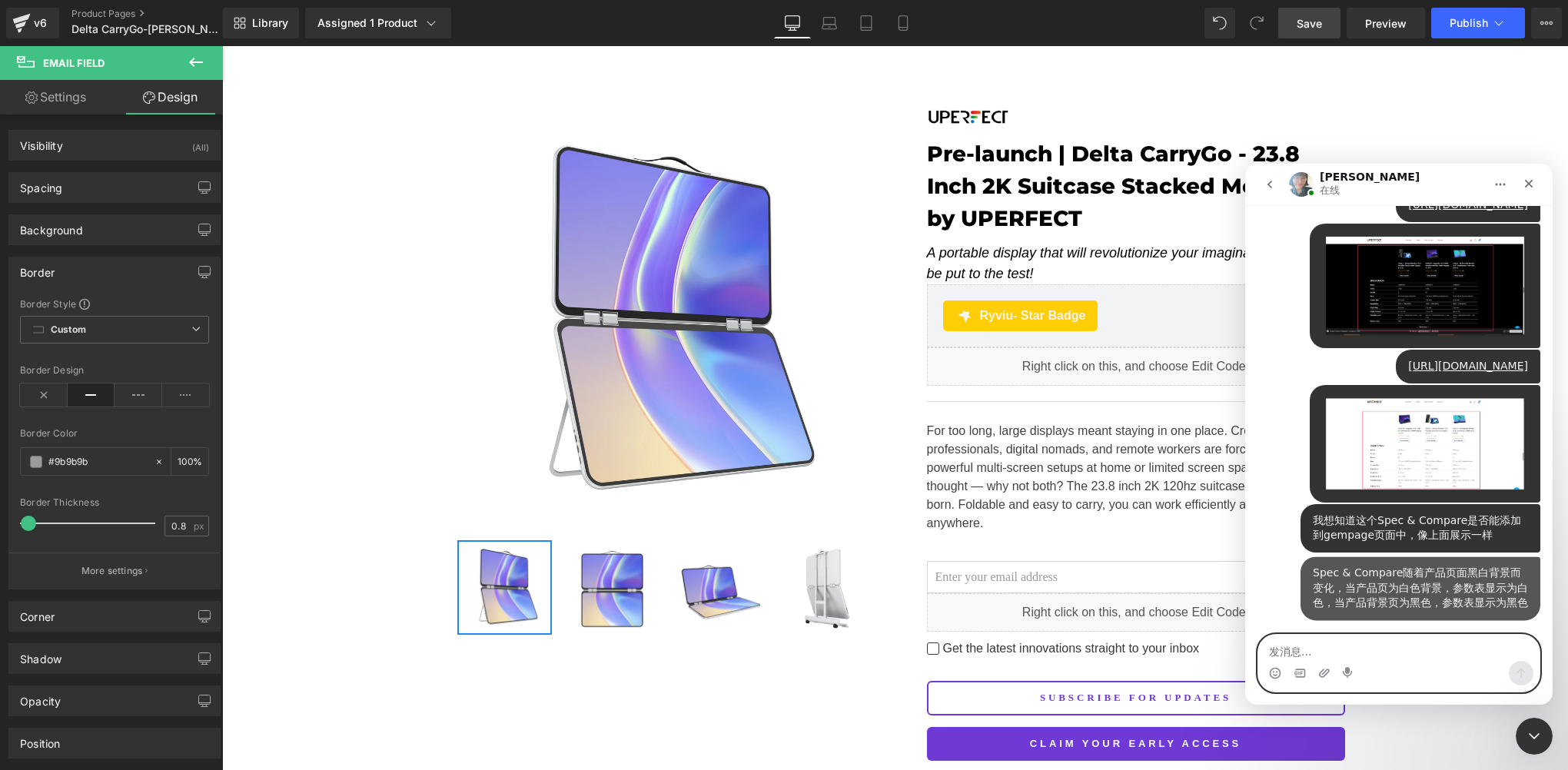
scroll to position [7445, 0]
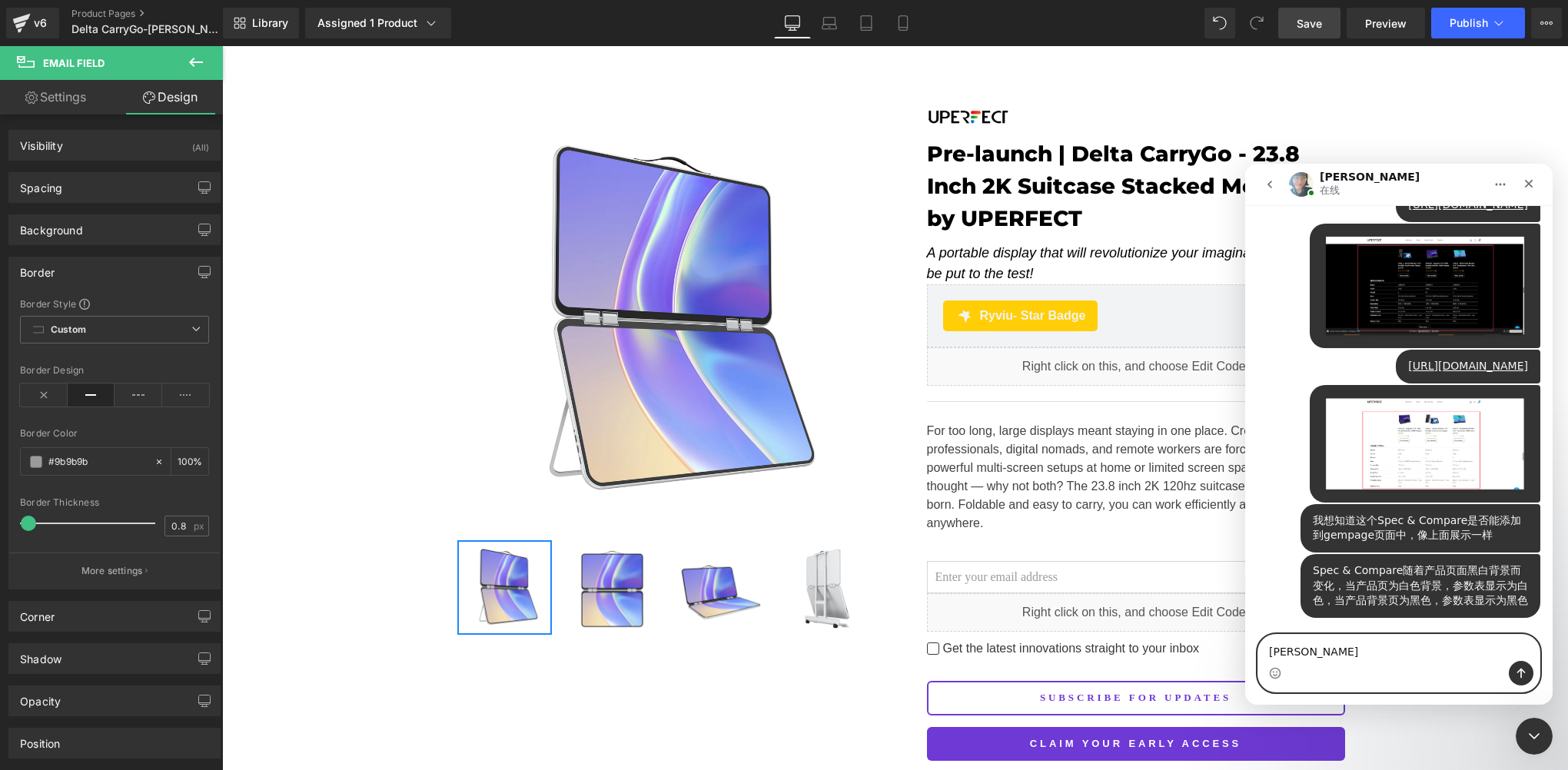
type textarea "萨"
type textarea "青"
type textarea "请"
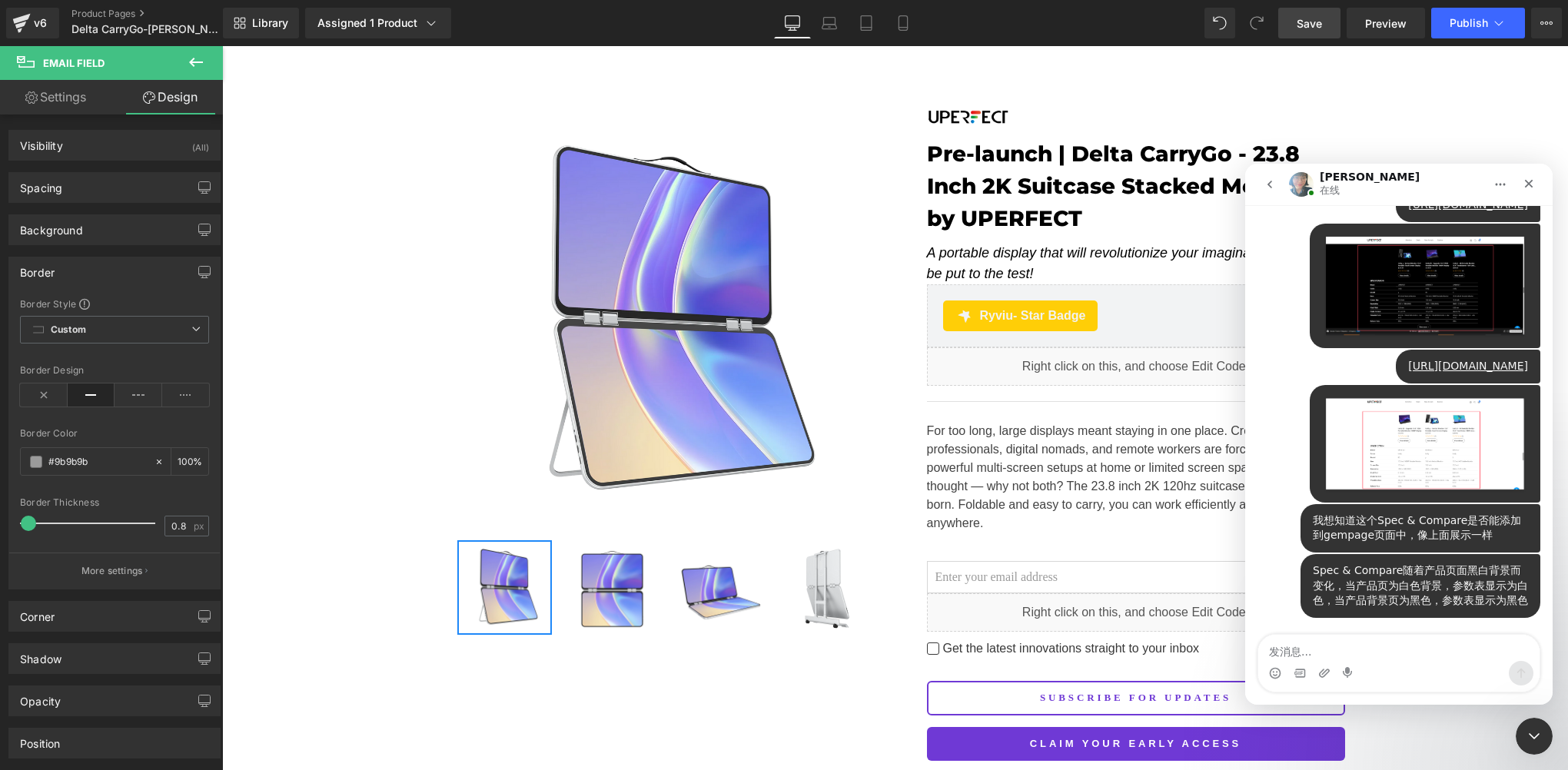
click at [1334, 599] on div "Spec & Compare随着产品页面黑白背景而变化，当产品页为白色背景，参数表显示为白色，当产品背景页为黑色，参数表显示为黑色" at bounding box center [1420, 586] width 215 height 45
click at [1527, 742] on icon "关闭 Intercom Messenger" at bounding box center [1531, 733] width 18 height 18
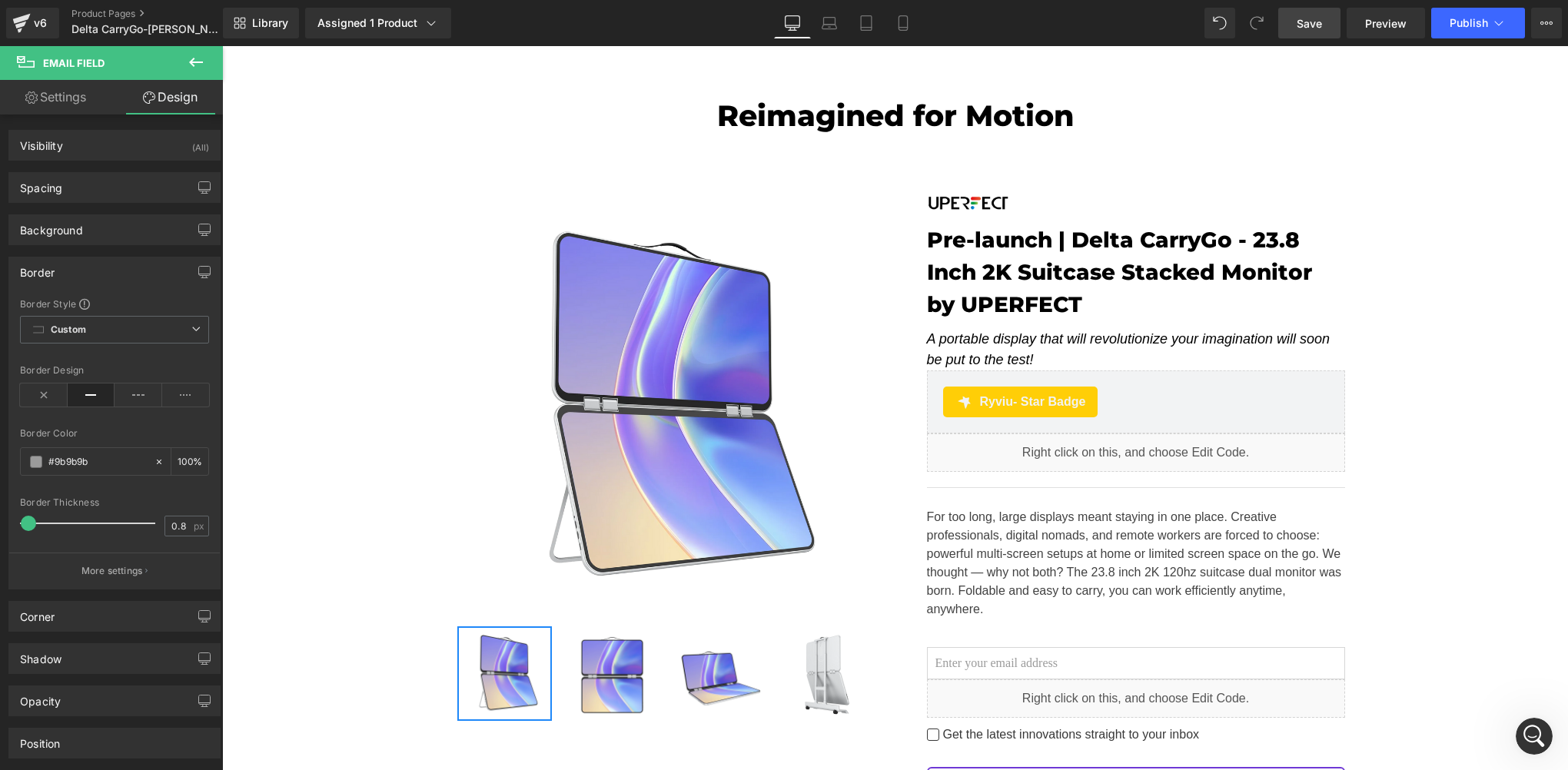
scroll to position [0, 0]
click at [1301, 34] on link "Save" at bounding box center [1309, 23] width 63 height 31
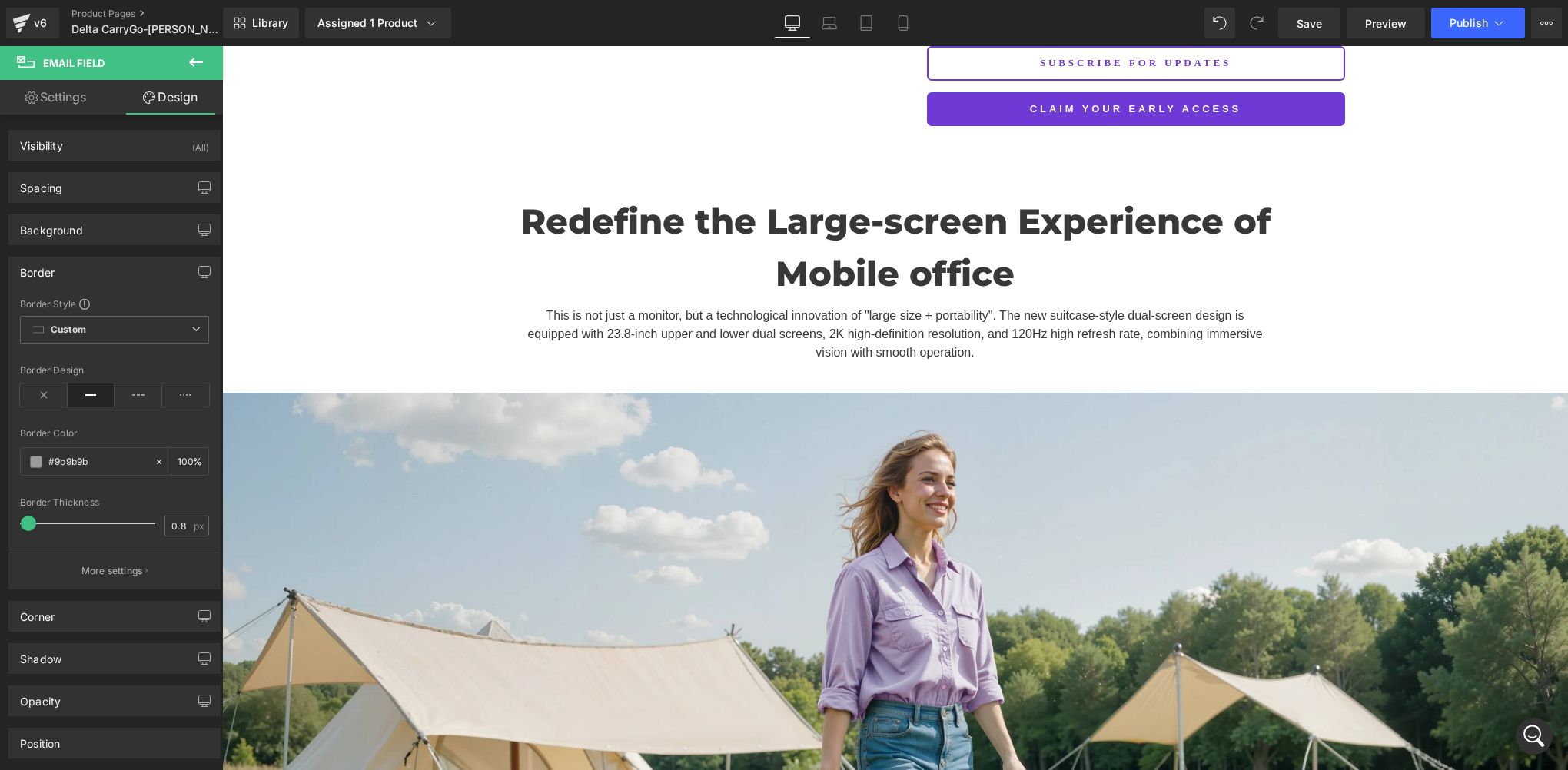
scroll to position [692, 0]
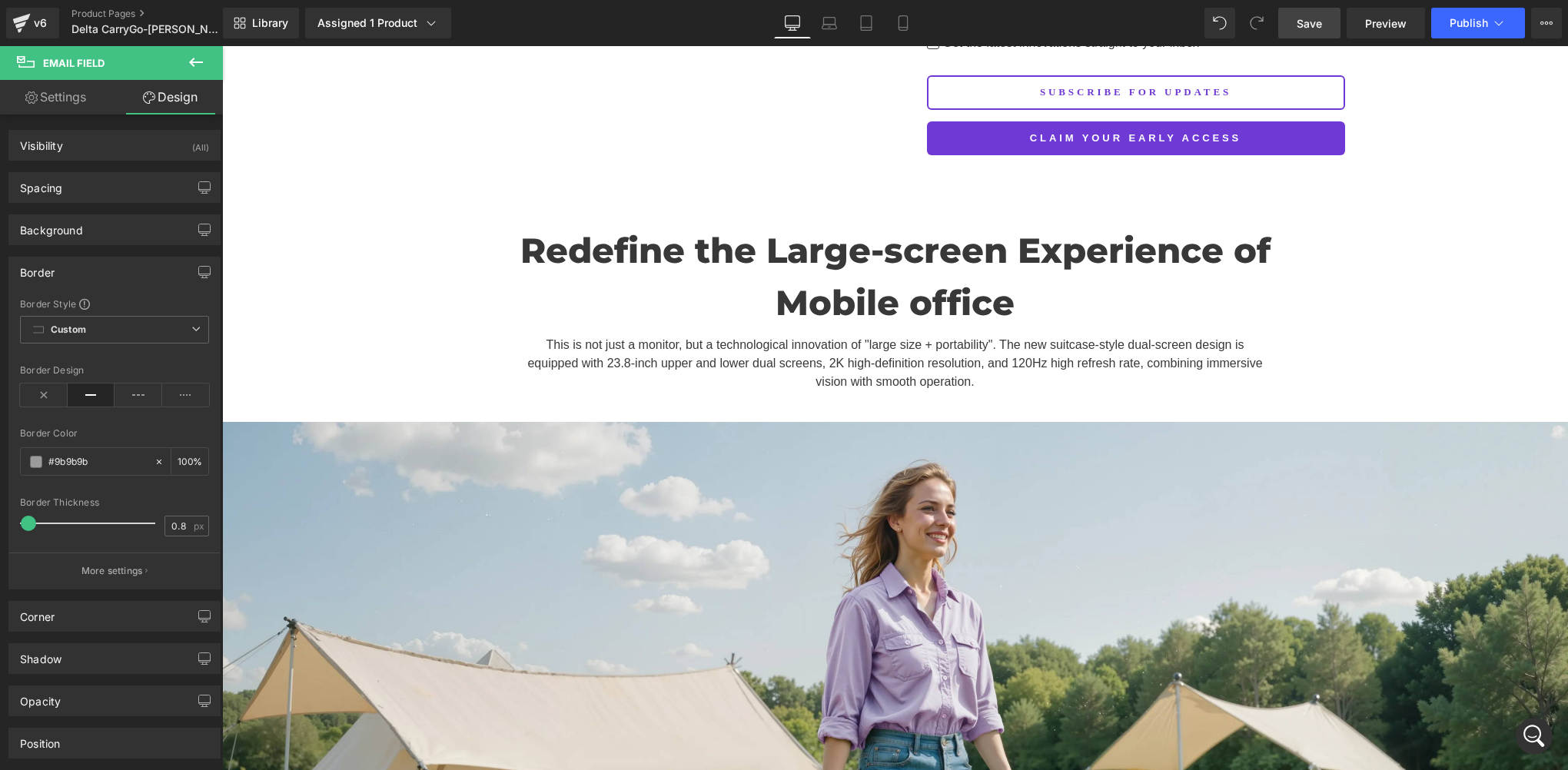
click at [1316, 29] on span "Save" at bounding box center [1310, 23] width 25 height 16
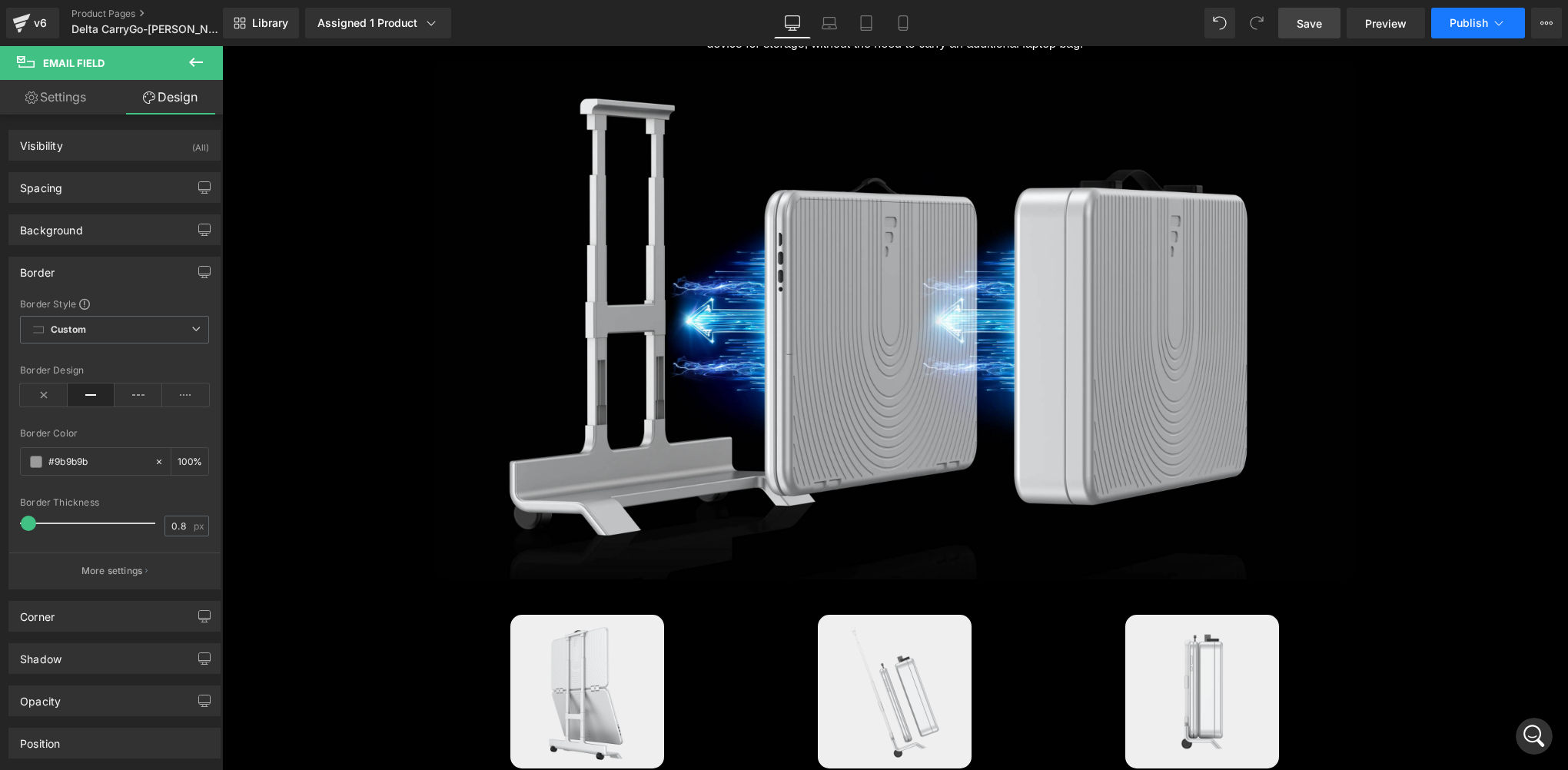
scroll to position [7503, 0]
click at [1464, 26] on span "Publish" at bounding box center [1469, 23] width 39 height 13
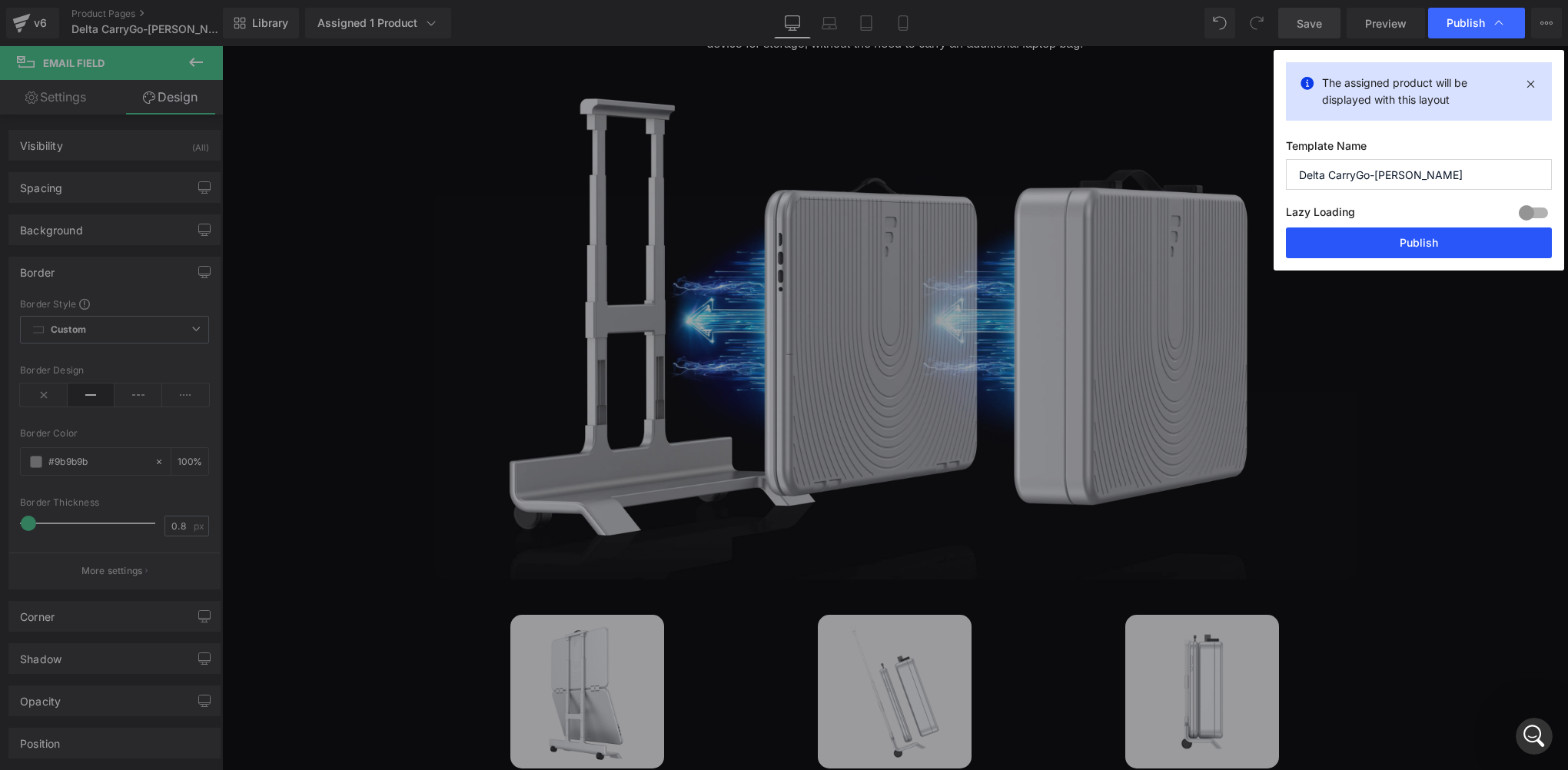
click at [0, 0] on button "Publish" at bounding box center [0, 0] width 0 height 0
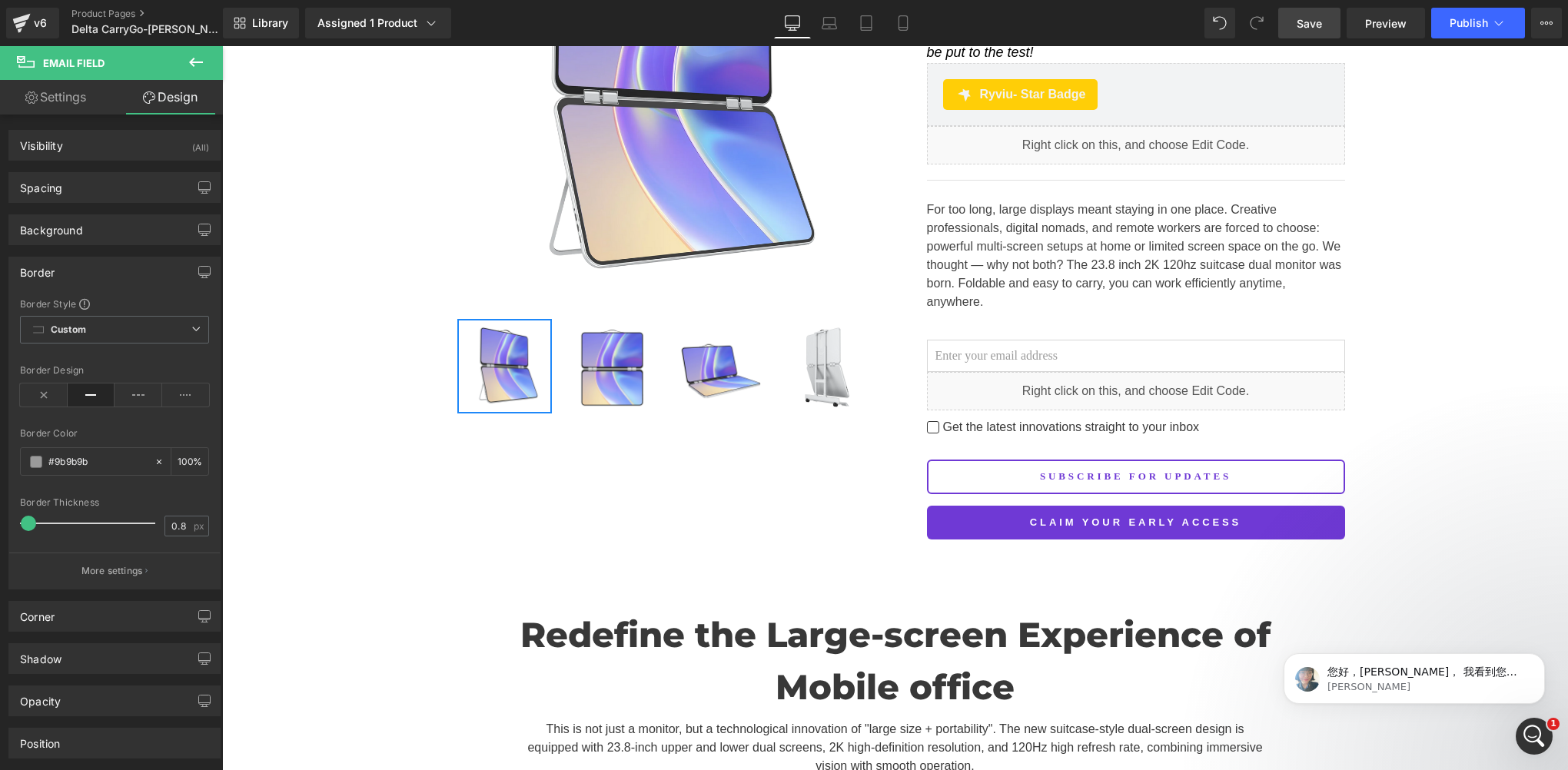
scroll to position [385, 0]
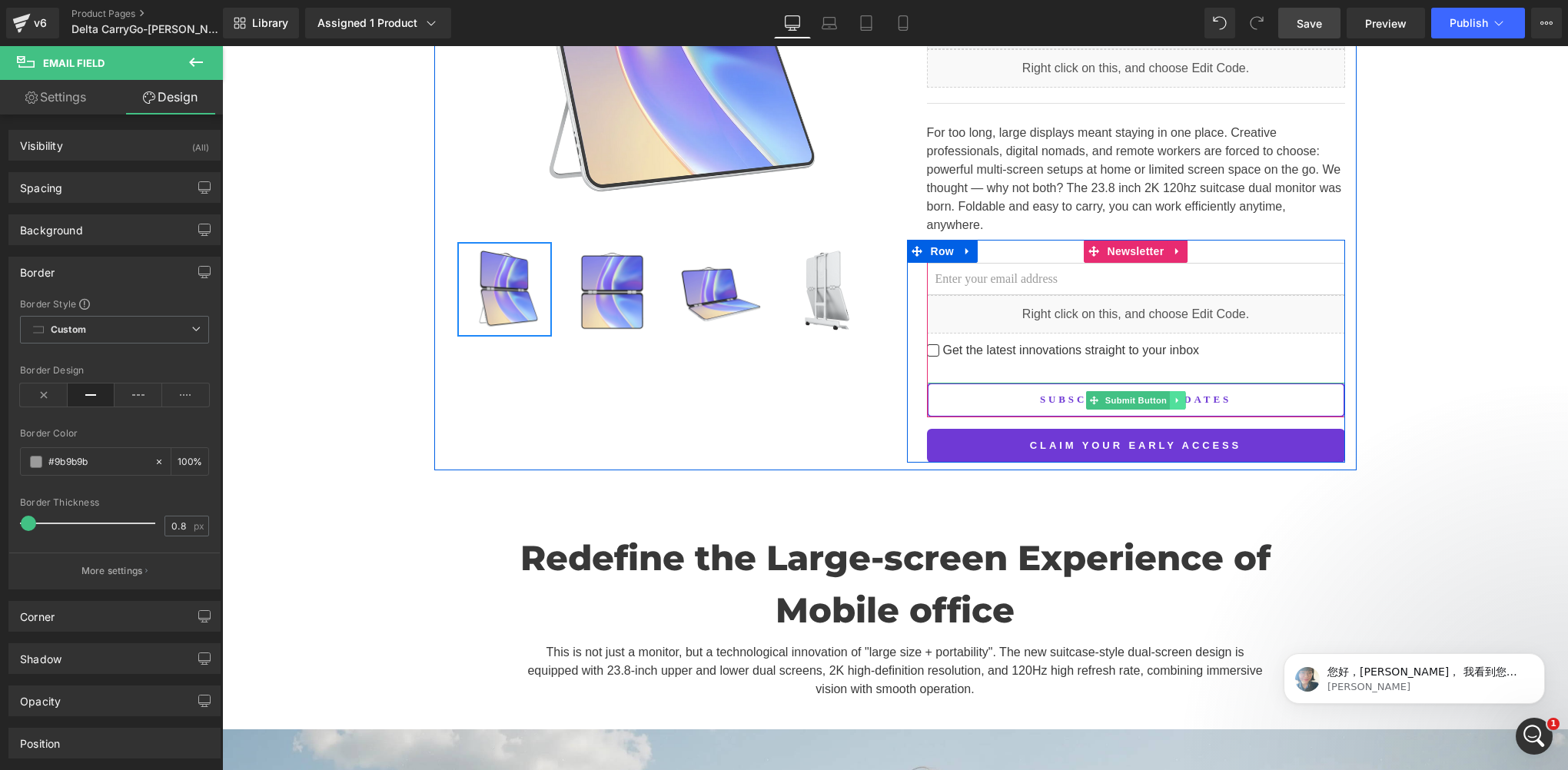
click at [1173, 396] on icon at bounding box center [1177, 401] width 9 height 10
click at [1165, 396] on icon at bounding box center [1169, 400] width 9 height 9
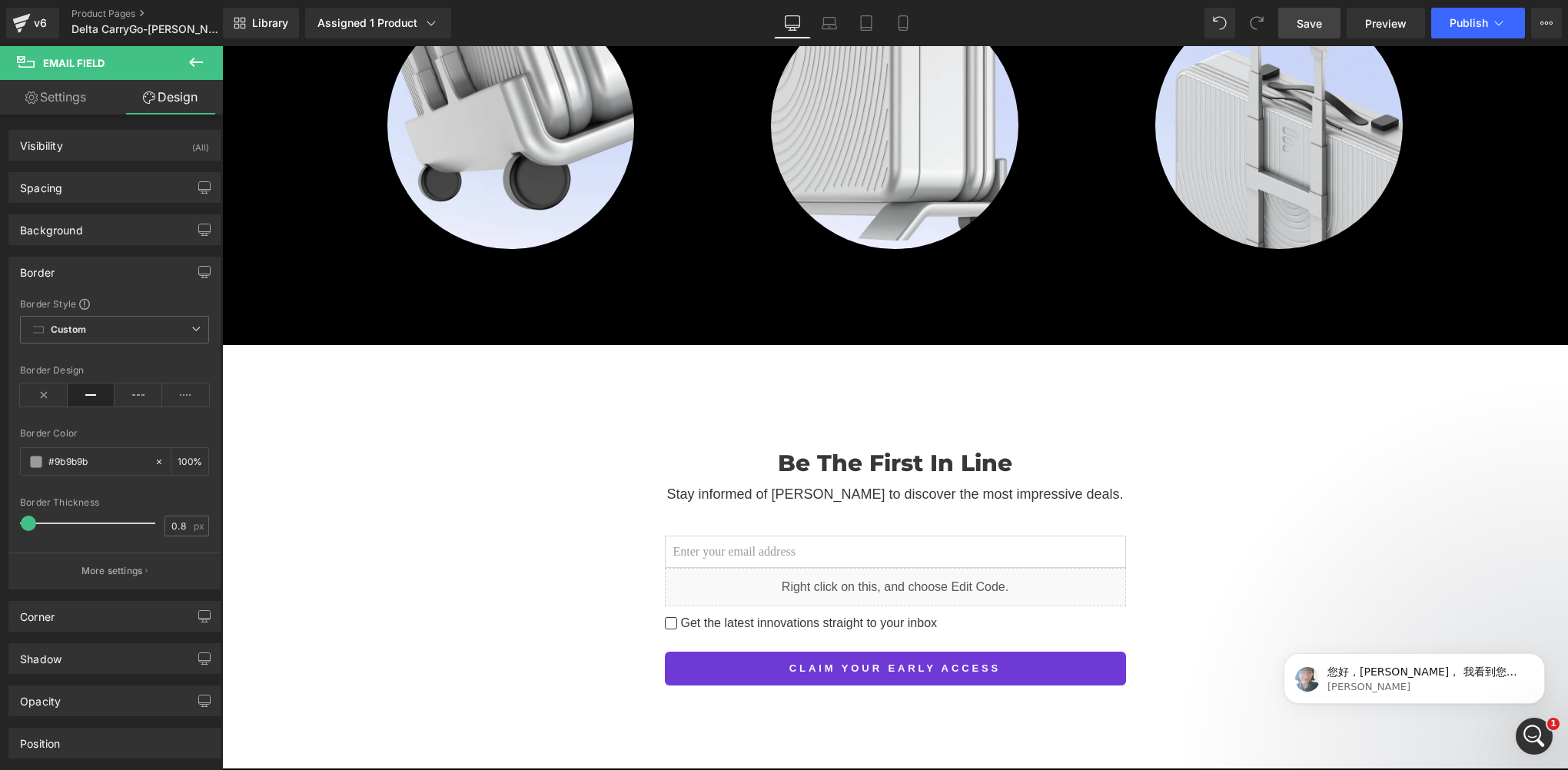
scroll to position [2536, 0]
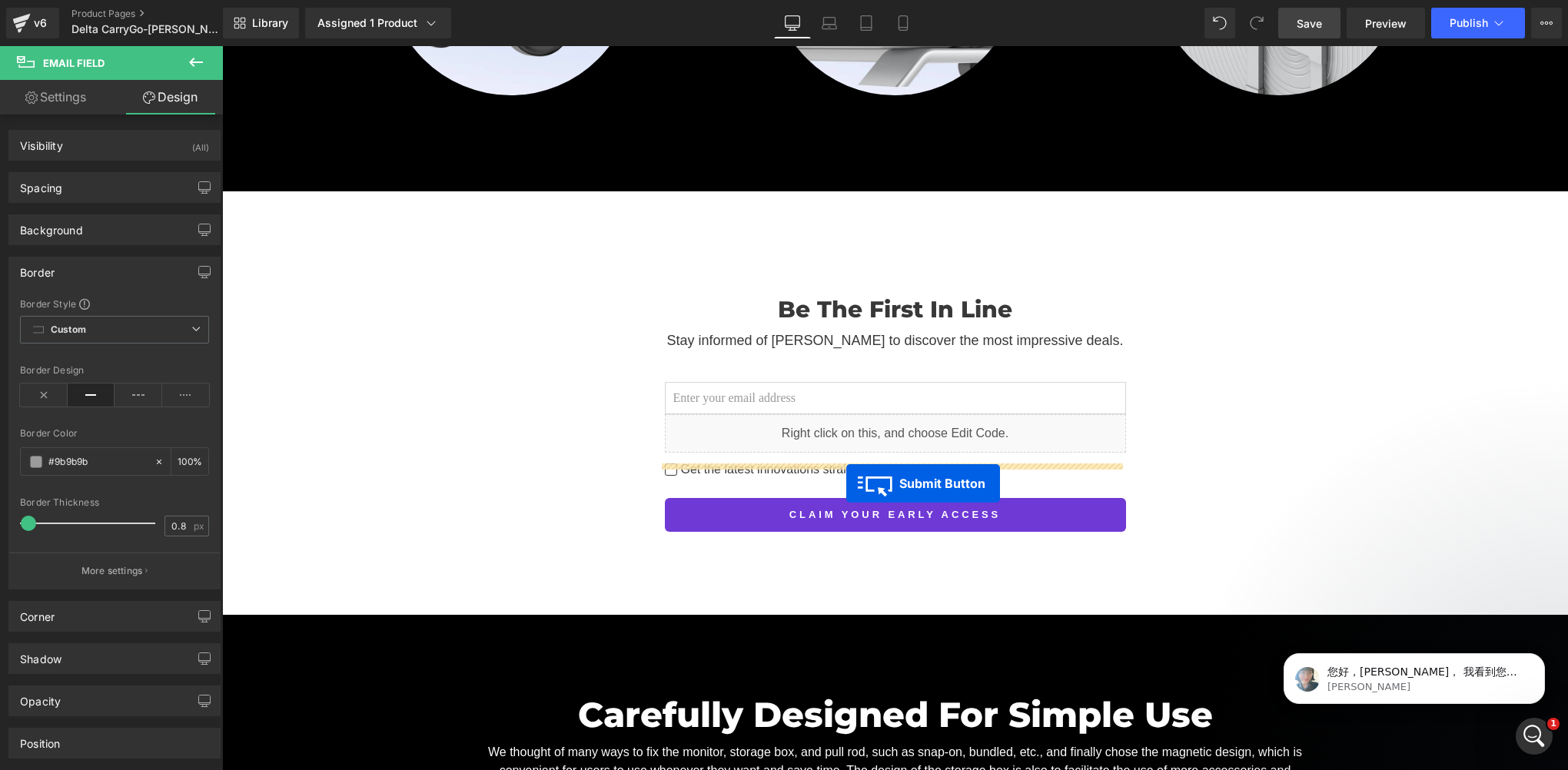
drag, startPoint x: 1095, startPoint y: 427, endPoint x: 846, endPoint y: 484, distance: 255.4
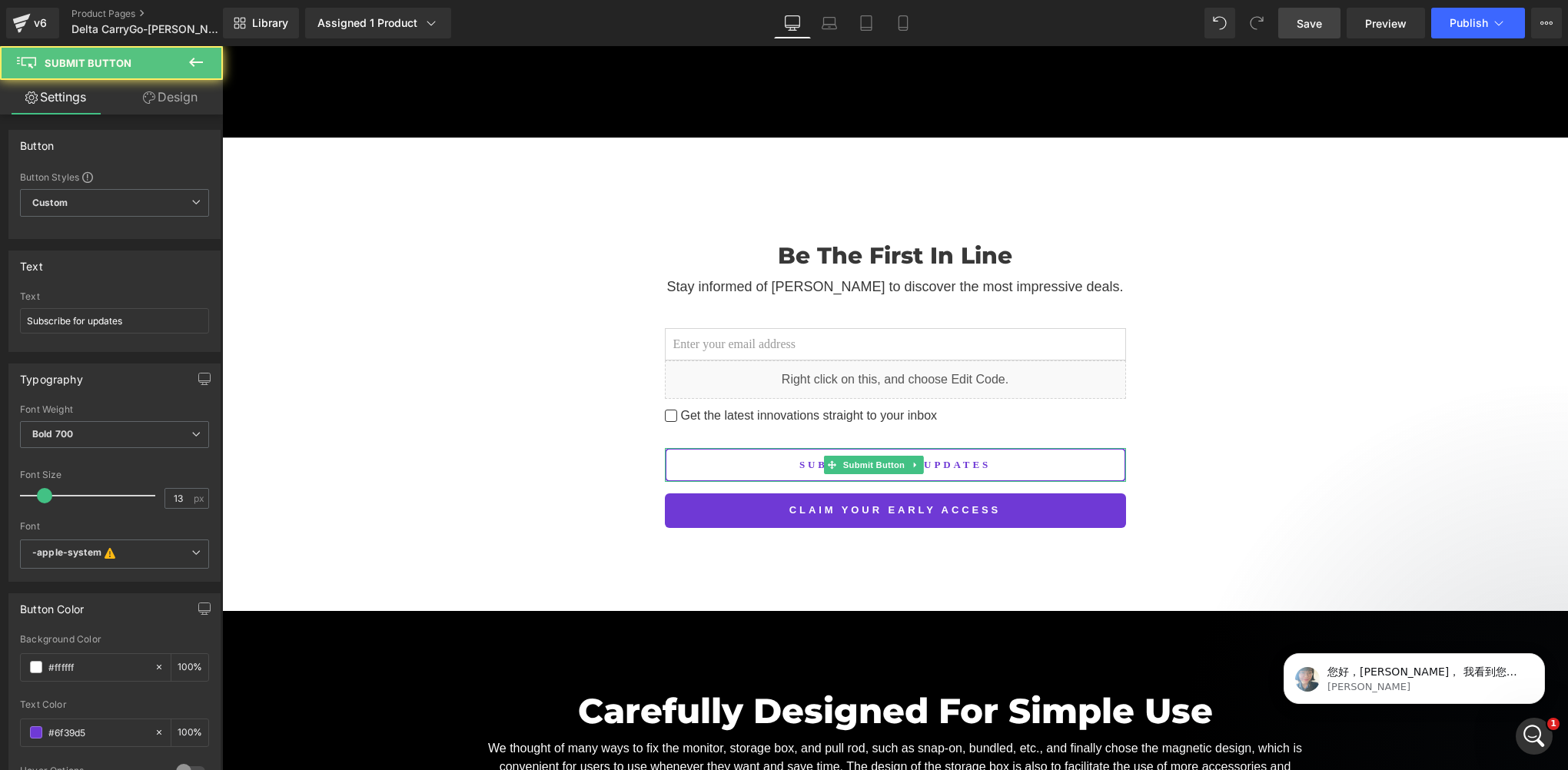
scroll to position [2483, 0]
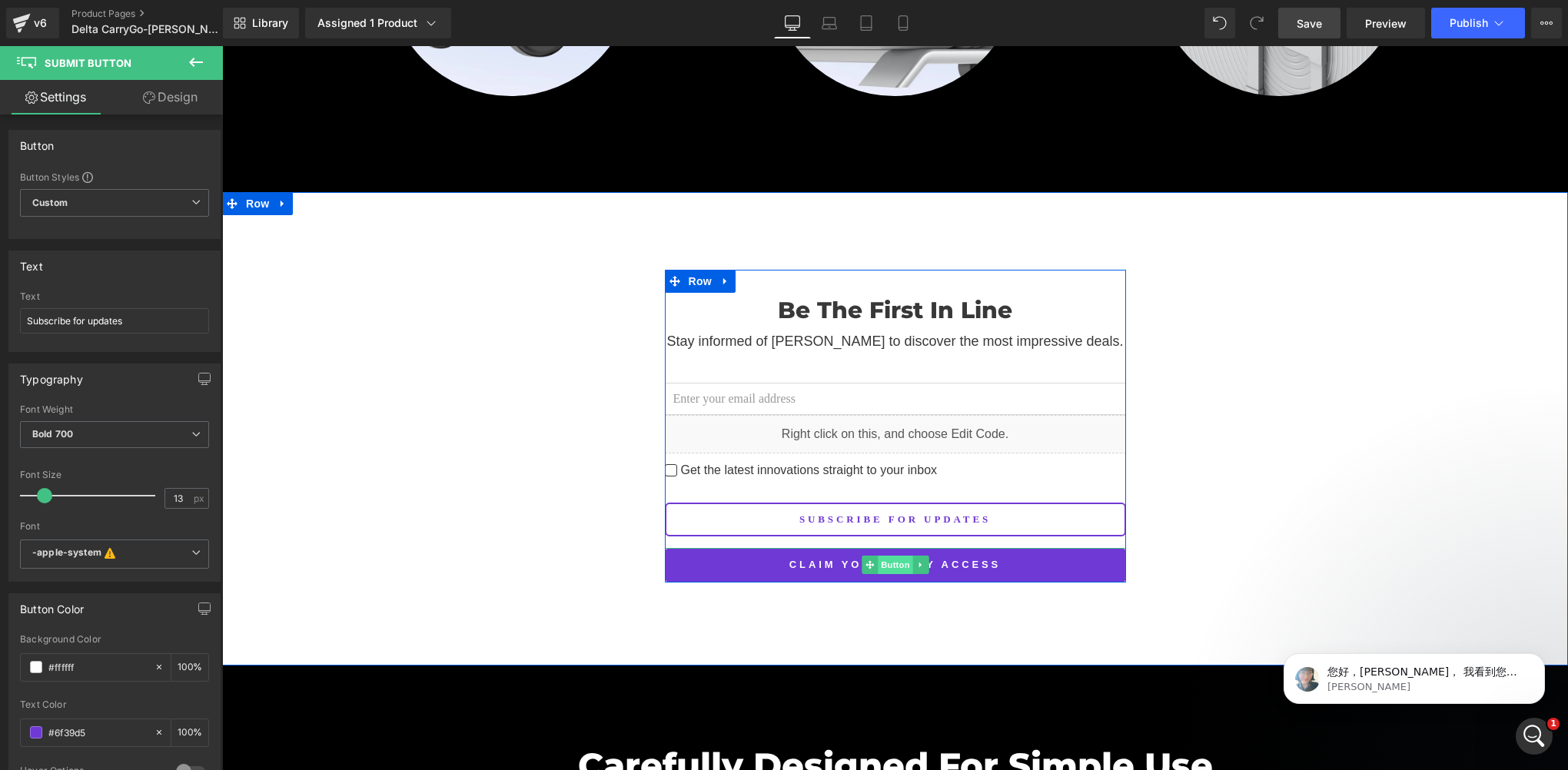
click at [887, 556] on span "Button" at bounding box center [895, 565] width 36 height 18
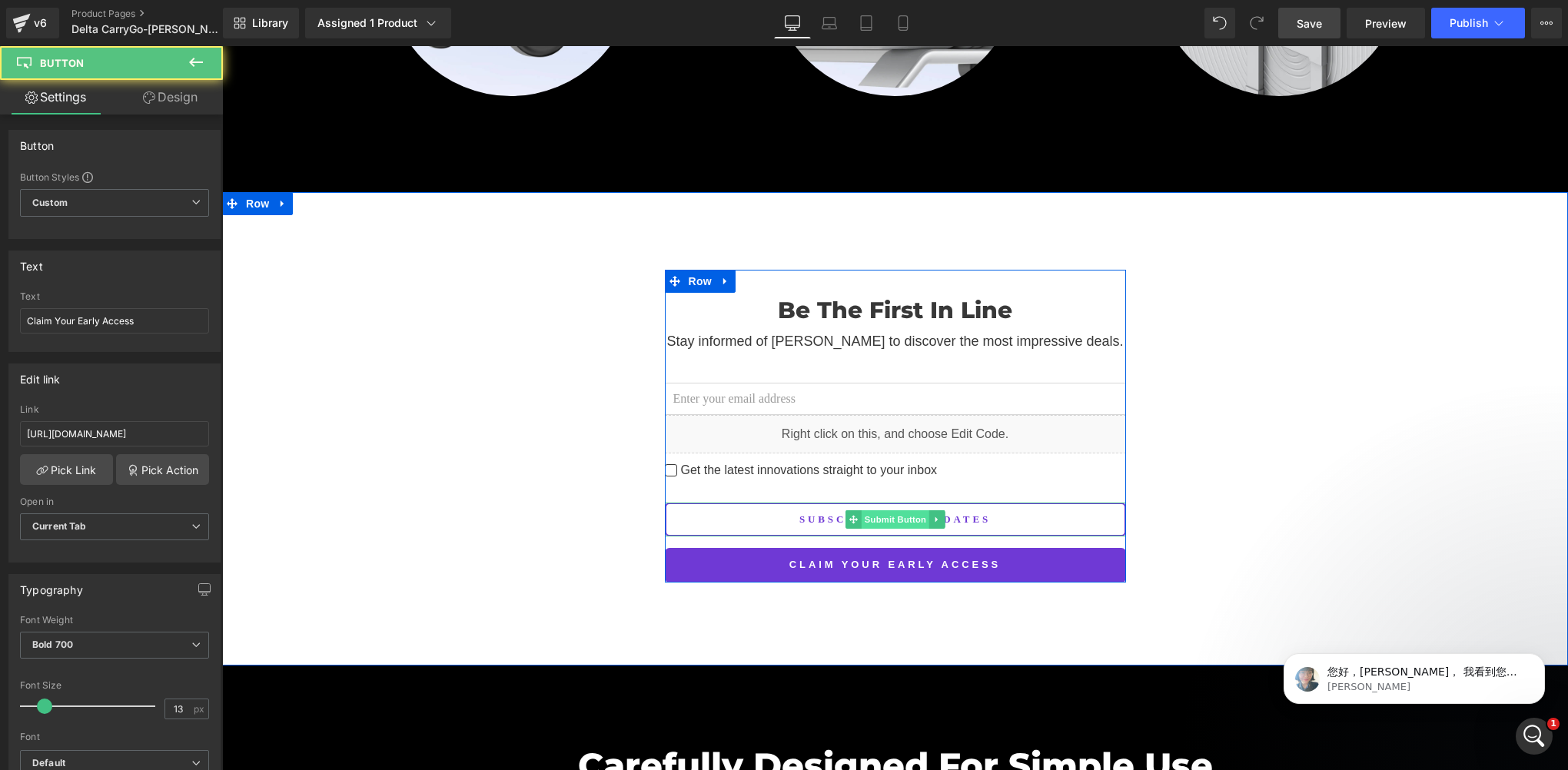
click at [883, 511] on span "Submit Button" at bounding box center [894, 519] width 67 height 18
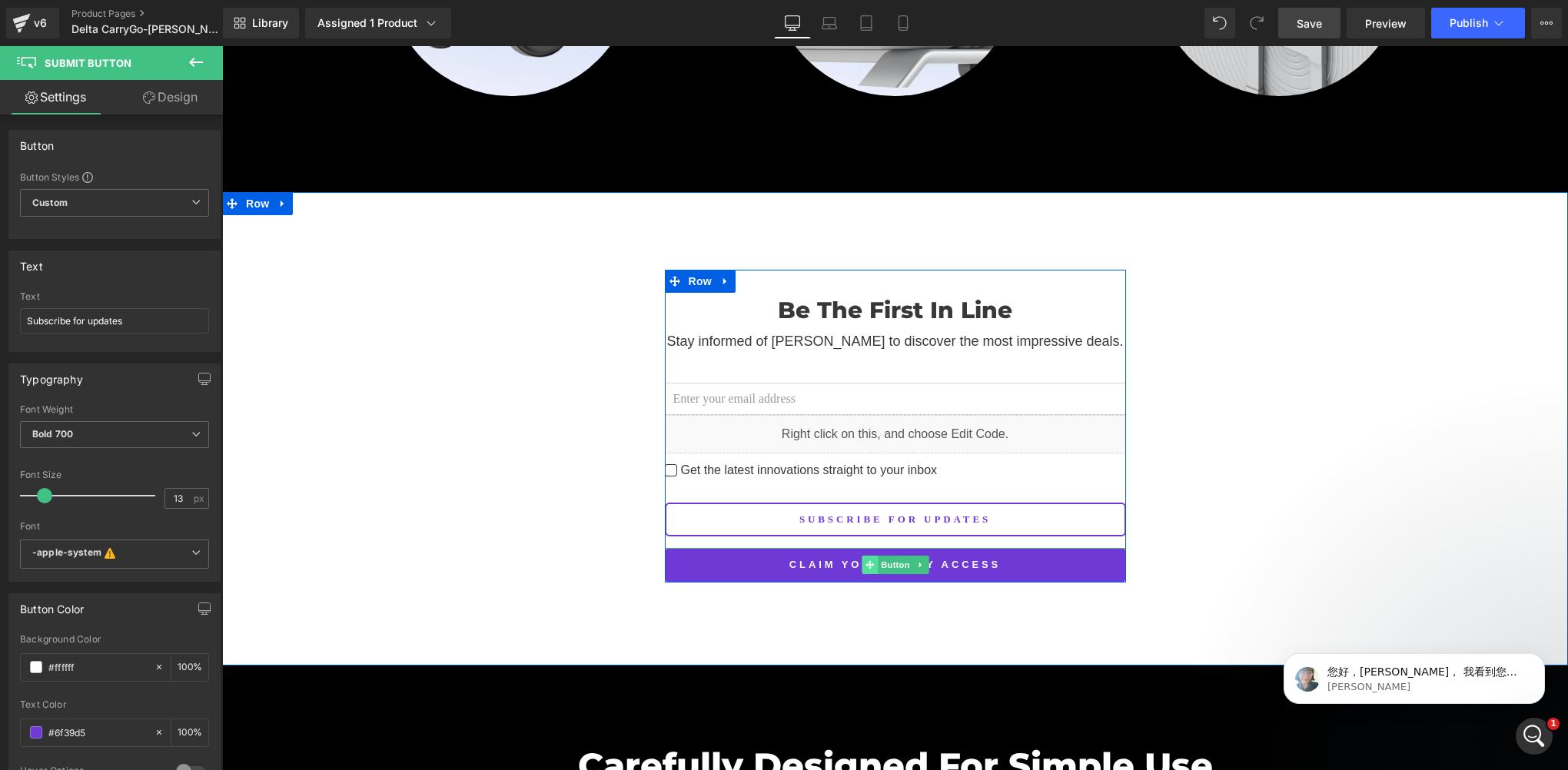
click at [869, 556] on span at bounding box center [869, 565] width 16 height 18
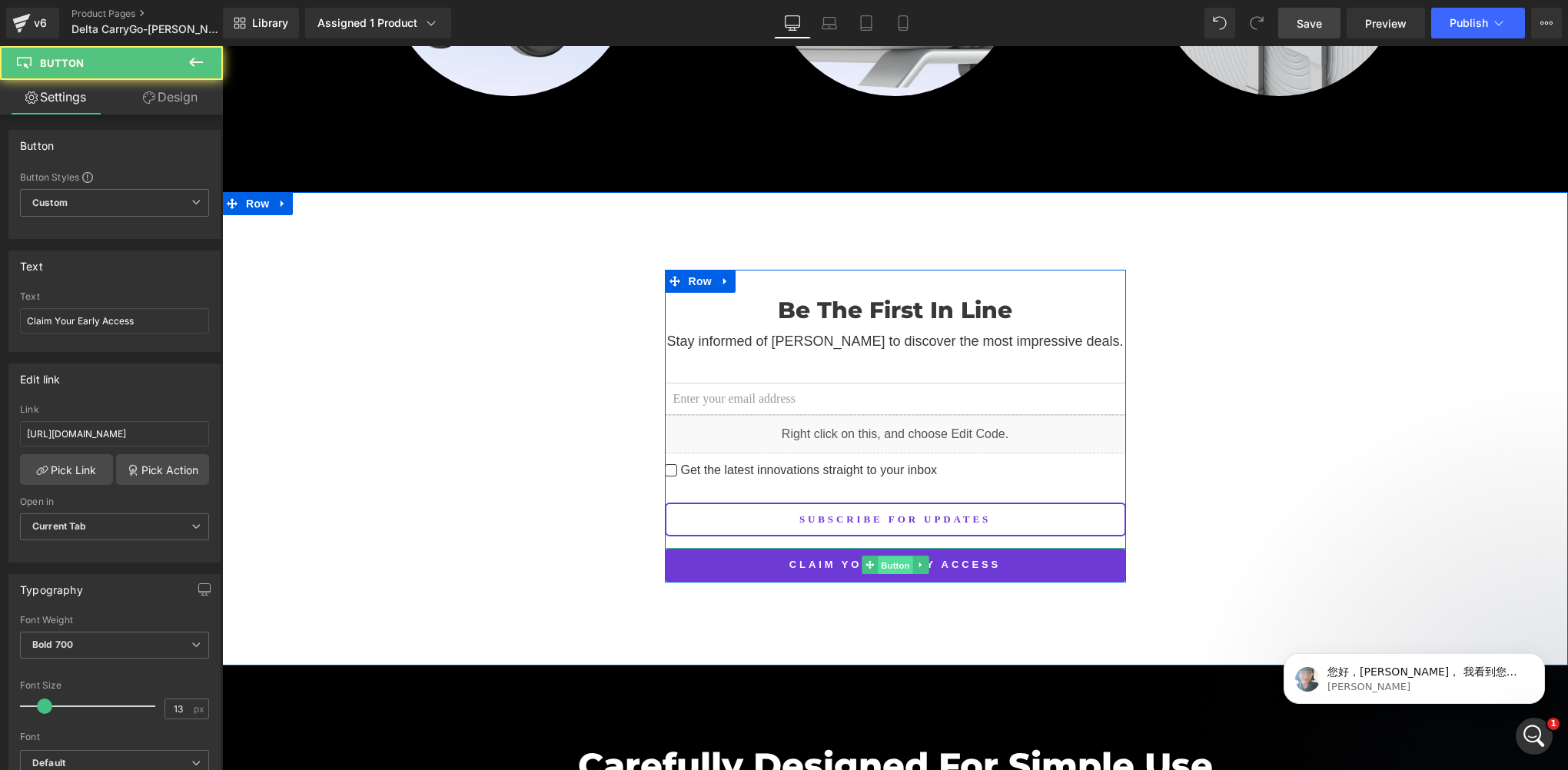
click at [878, 556] on span "Button" at bounding box center [895, 565] width 36 height 18
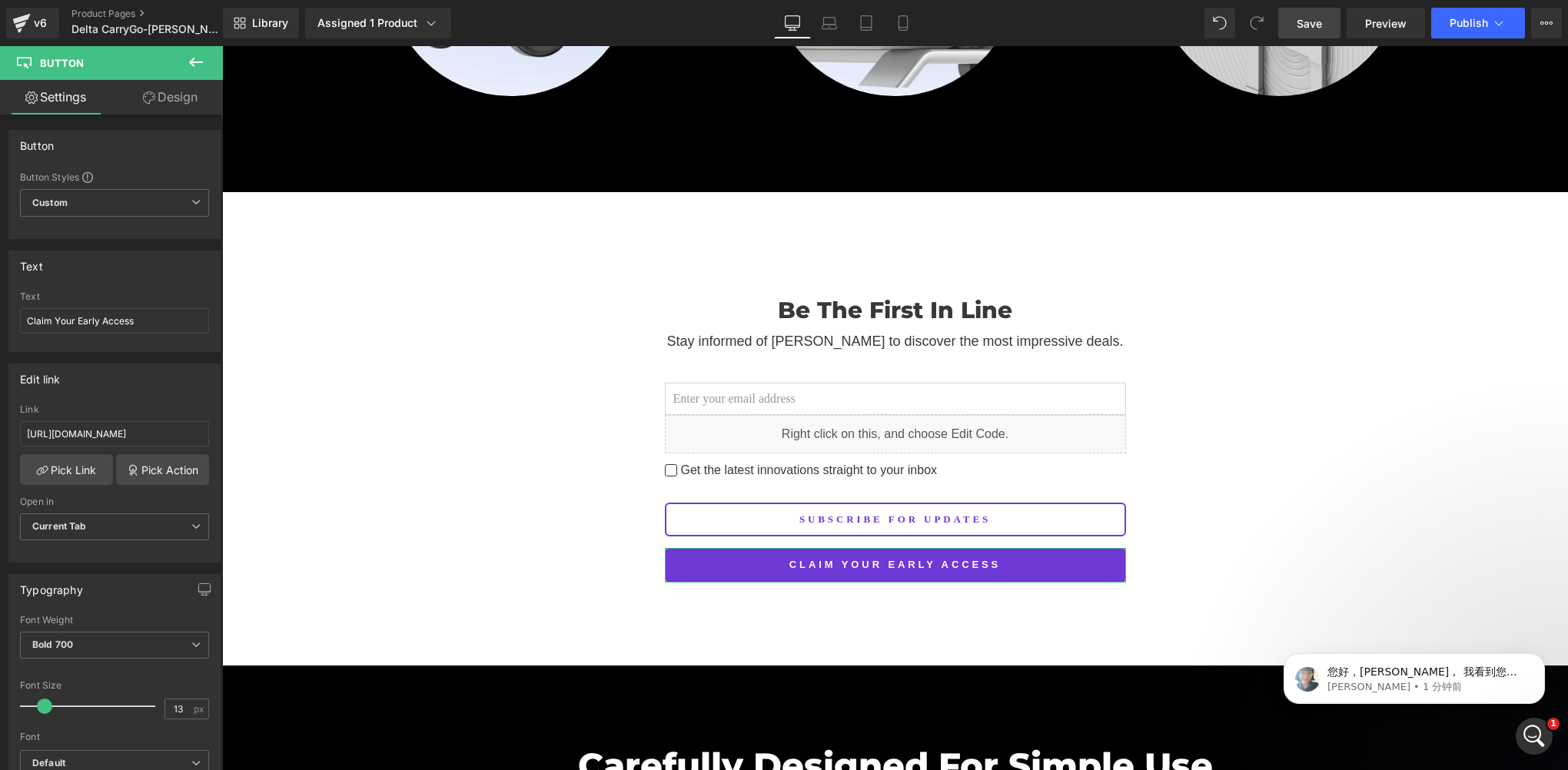
click at [153, 104] on link "Design" at bounding box center [171, 97] width 112 height 35
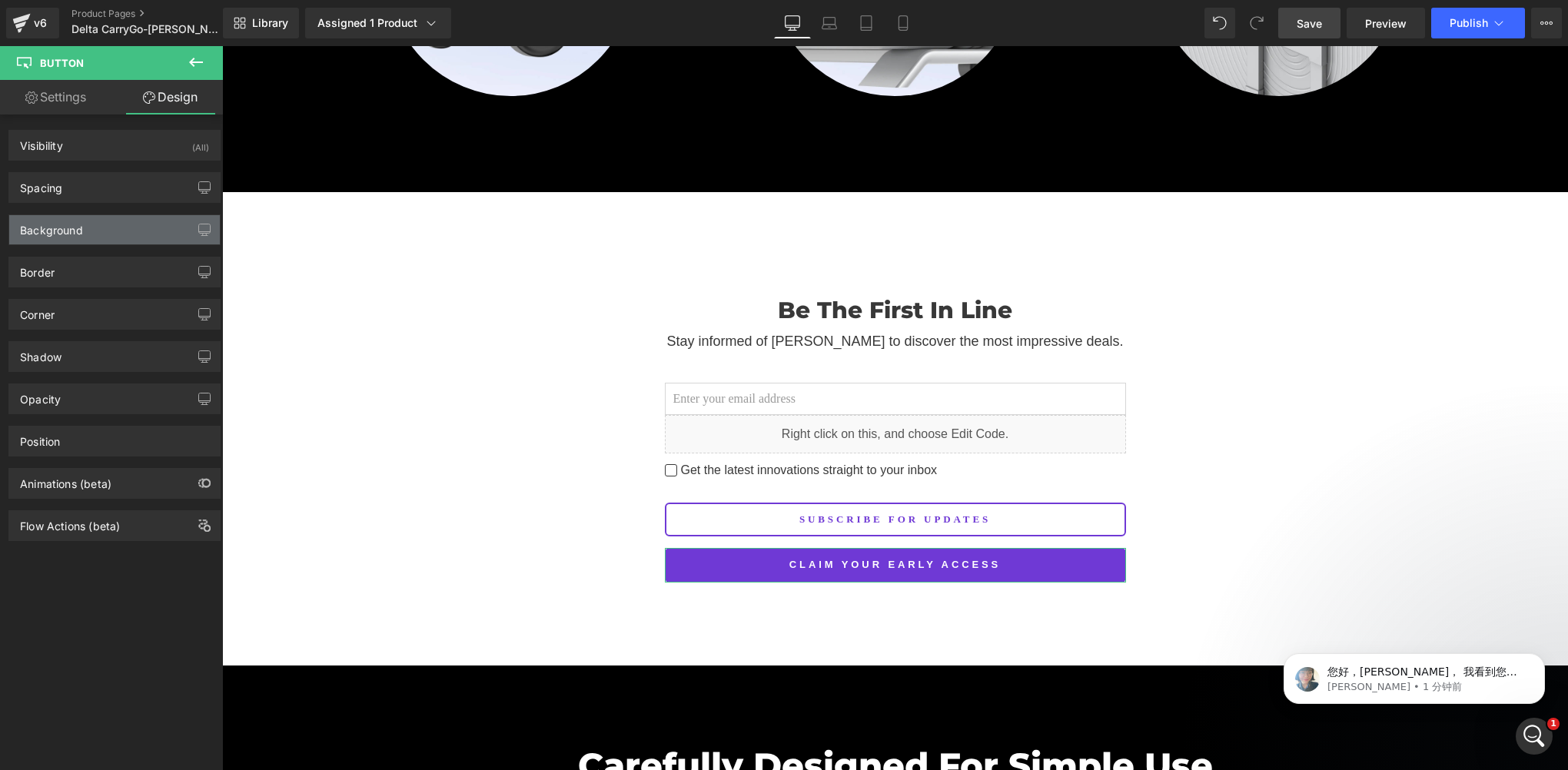
click at [80, 238] on div "Background" at bounding box center [115, 229] width 211 height 29
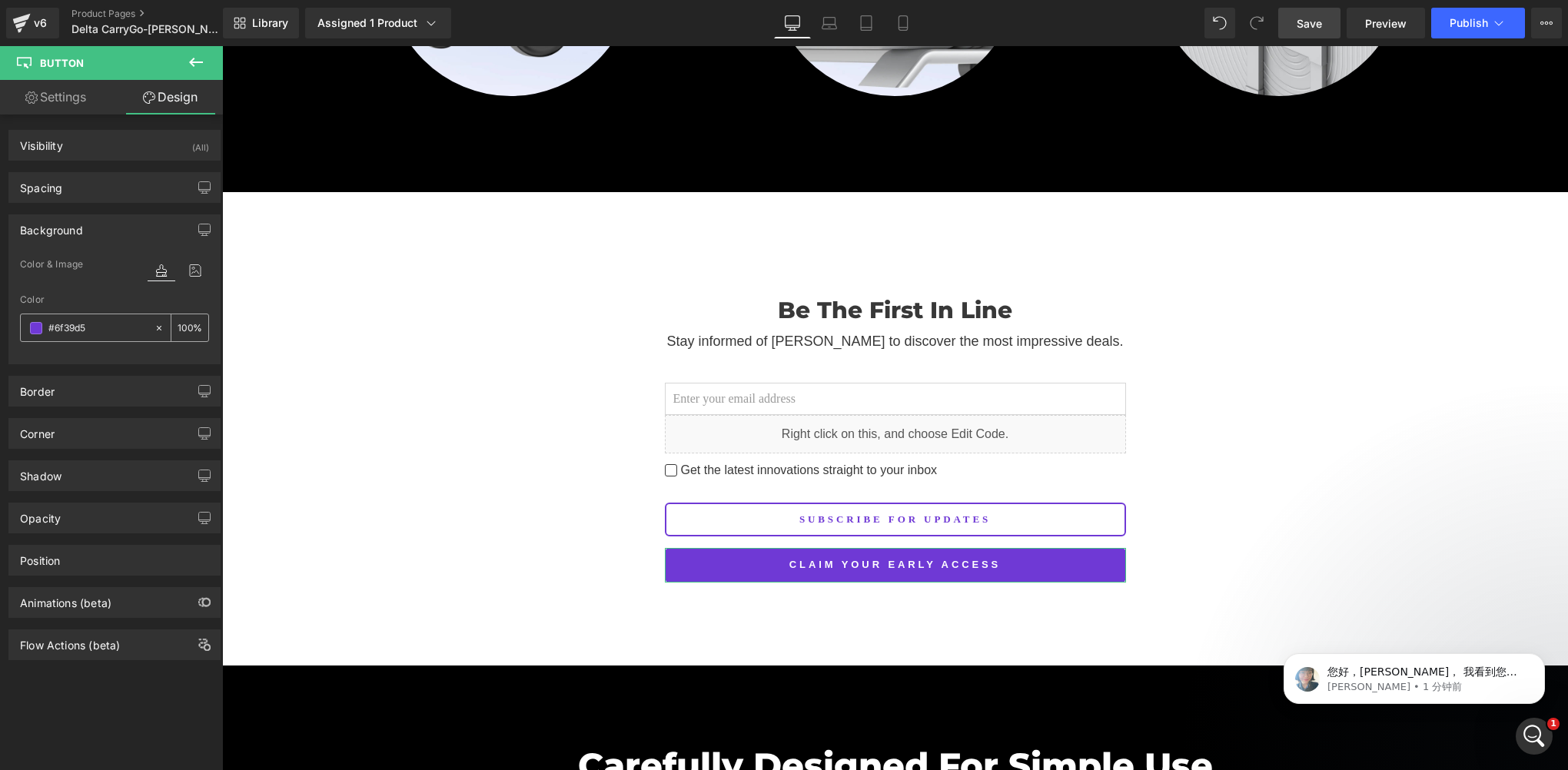
click at [114, 326] on input "#6f39d5" at bounding box center [97, 329] width 98 height 17
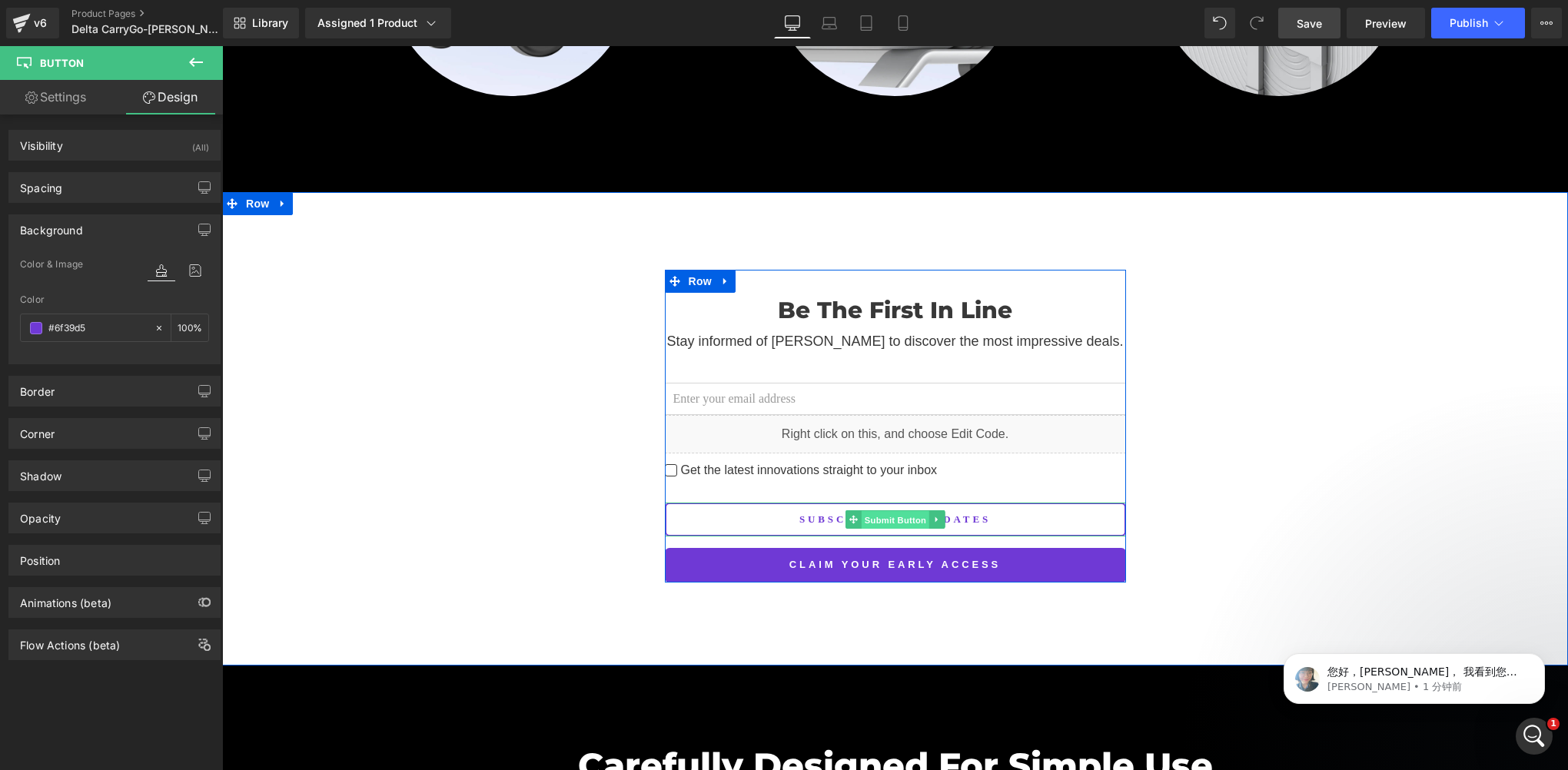
click at [894, 511] on span "Submit Button" at bounding box center [894, 519] width 67 height 18
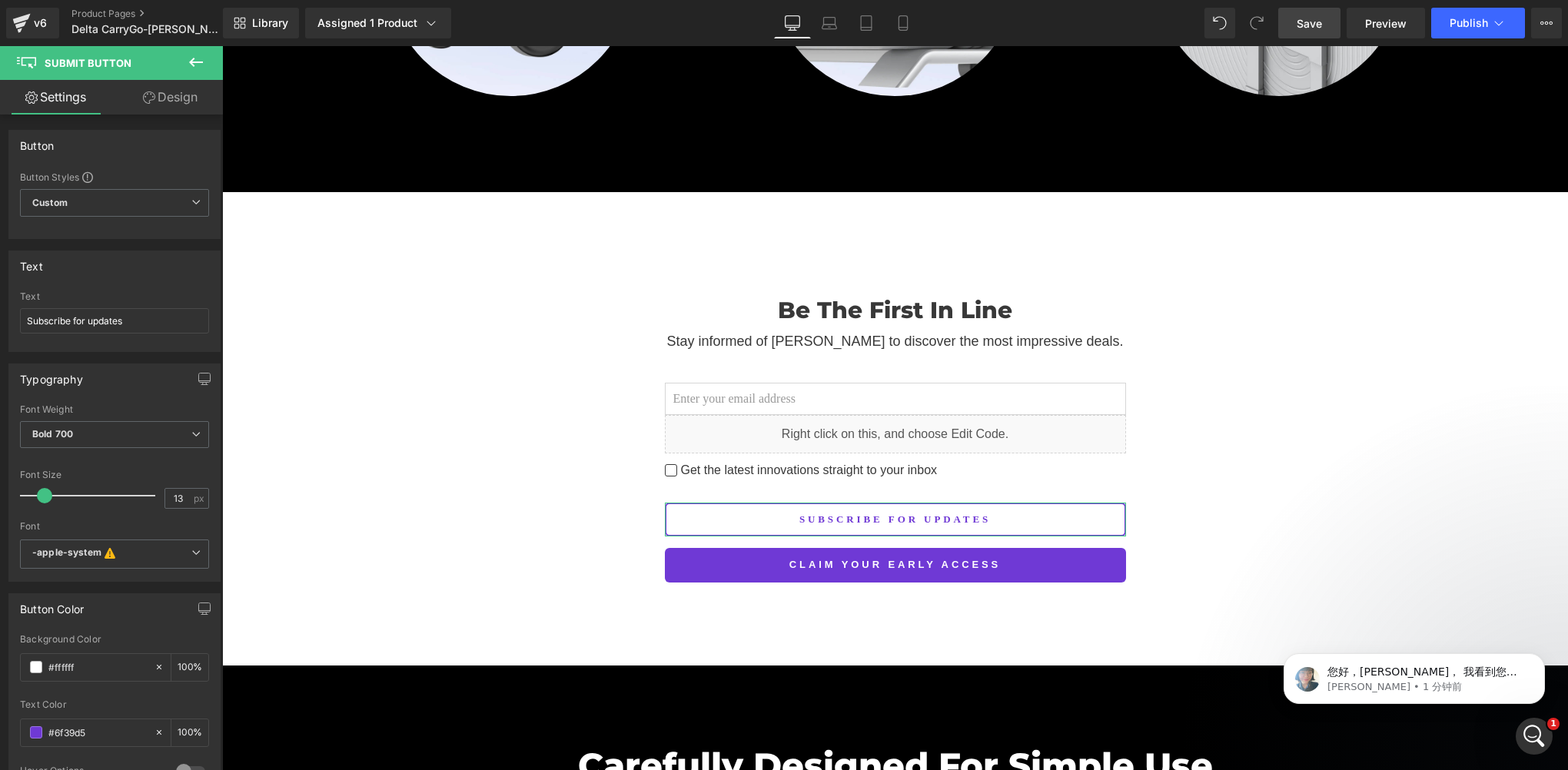
click at [173, 103] on link "Design" at bounding box center [171, 97] width 112 height 35
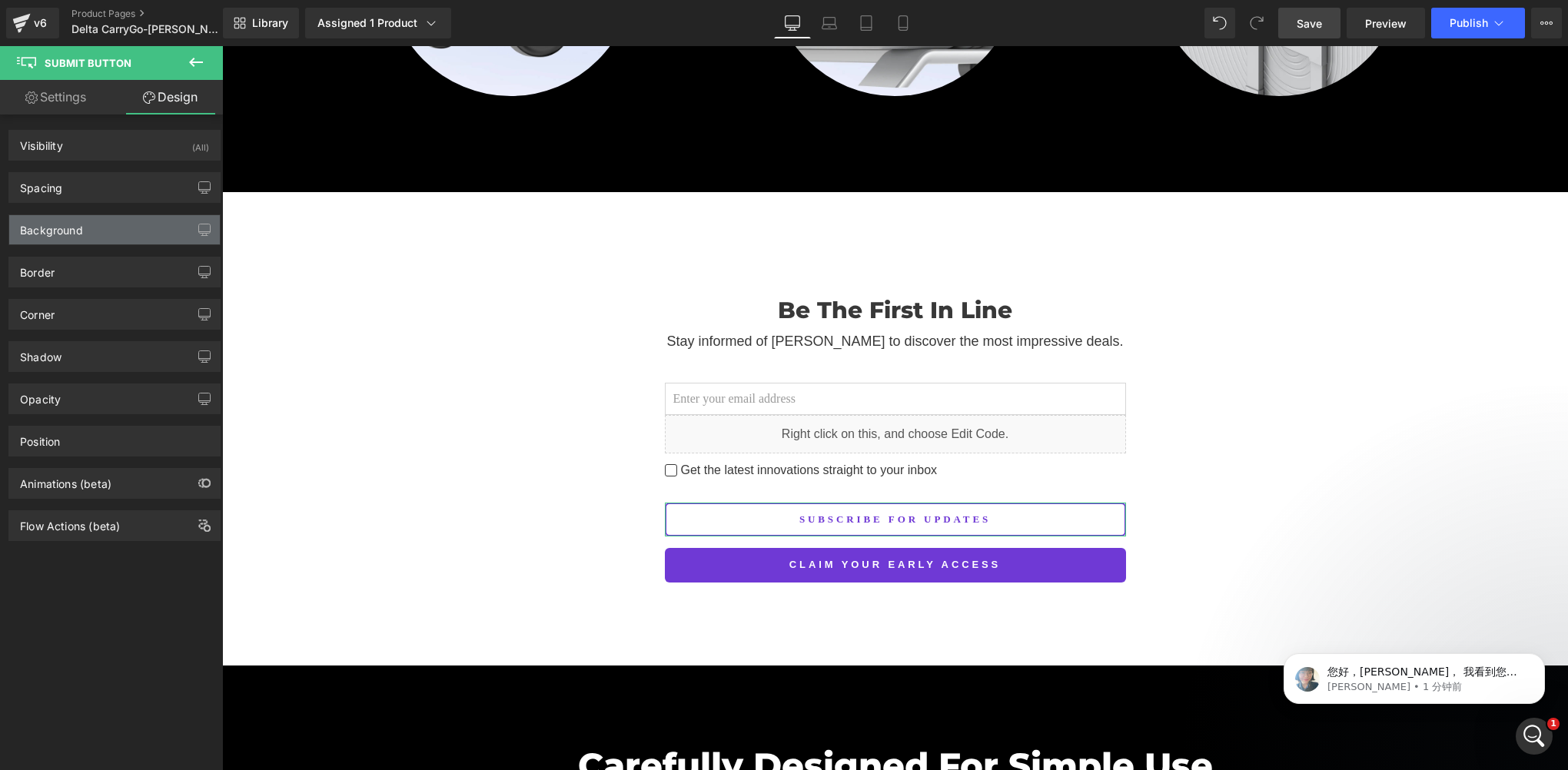
click at [71, 233] on div "Background" at bounding box center [51, 226] width 63 height 21
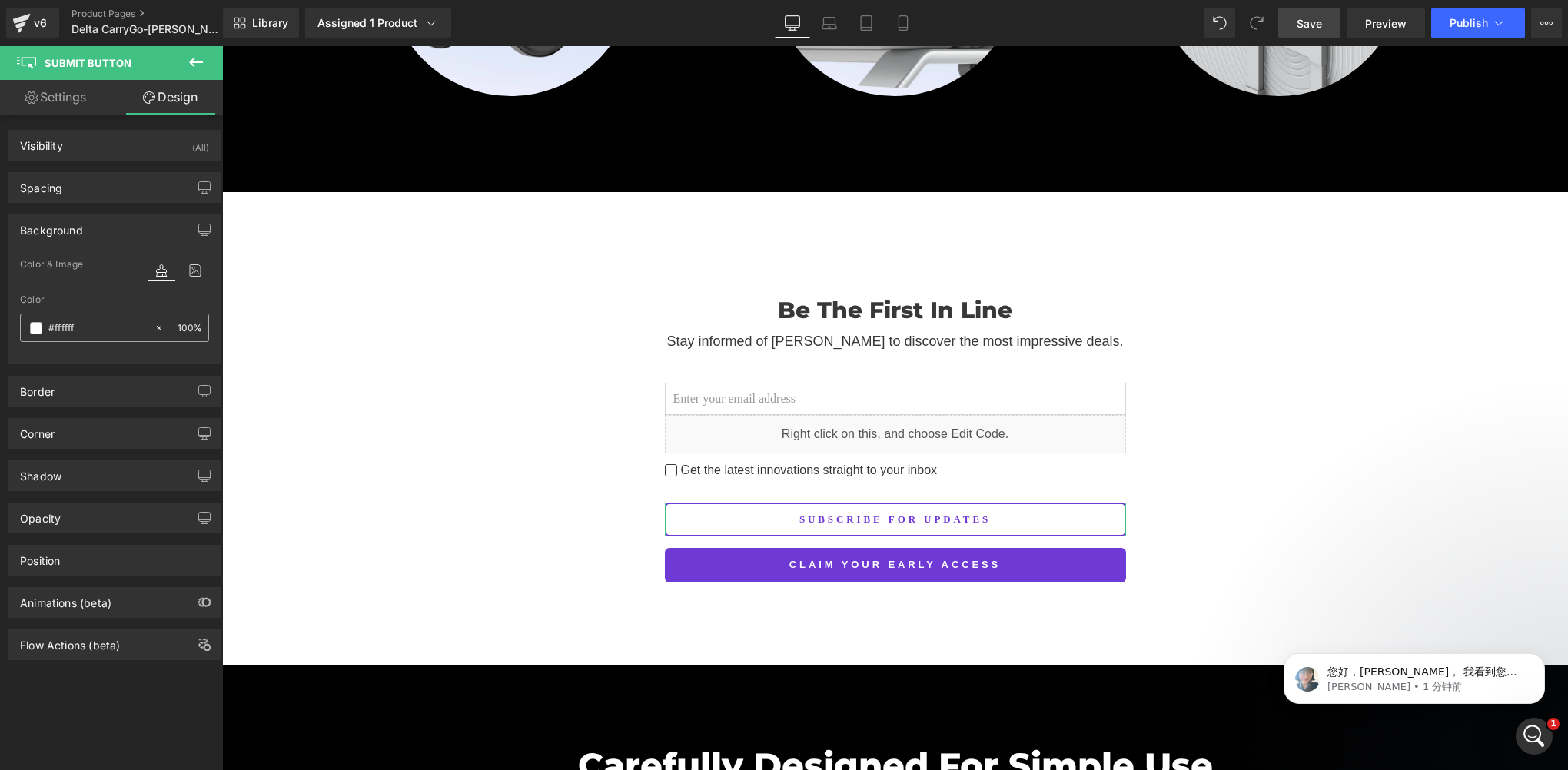
click at [92, 329] on input "text" at bounding box center [97, 329] width 98 height 17
paste input "6f39d5"
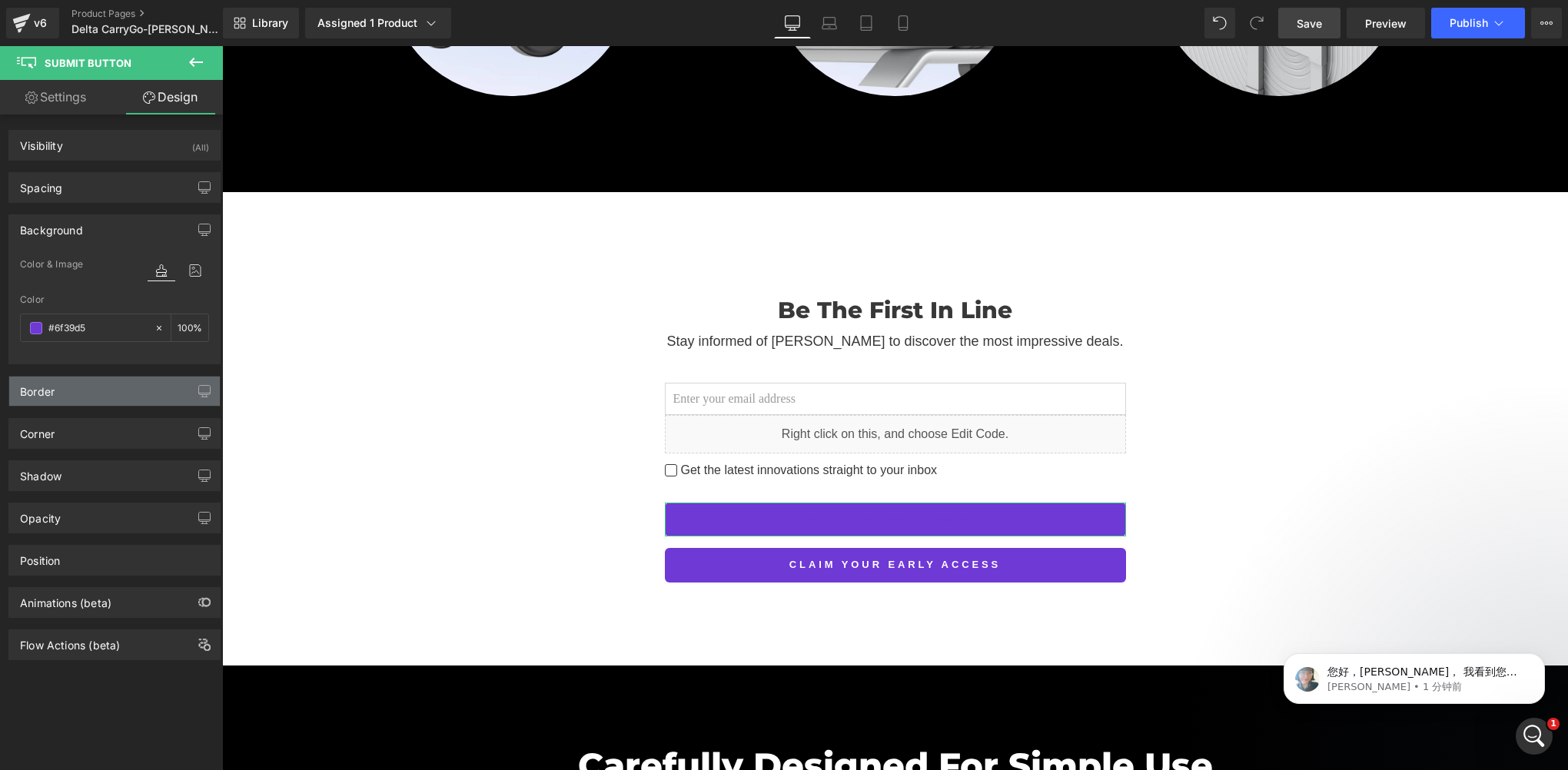
type input "#6f39d5"
click at [64, 397] on div "Border" at bounding box center [115, 391] width 211 height 29
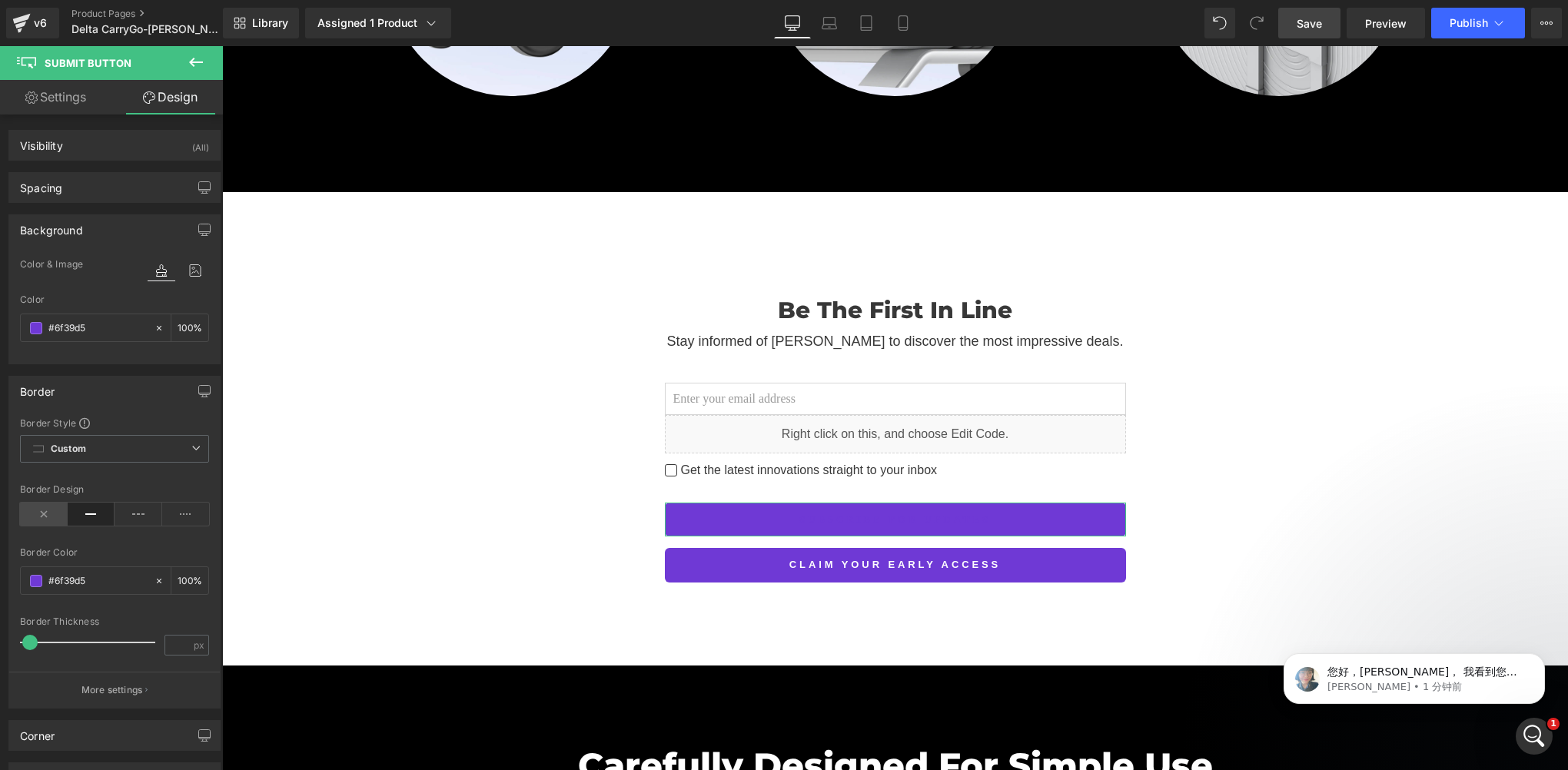
click at [52, 518] on icon at bounding box center [43, 515] width 47 height 23
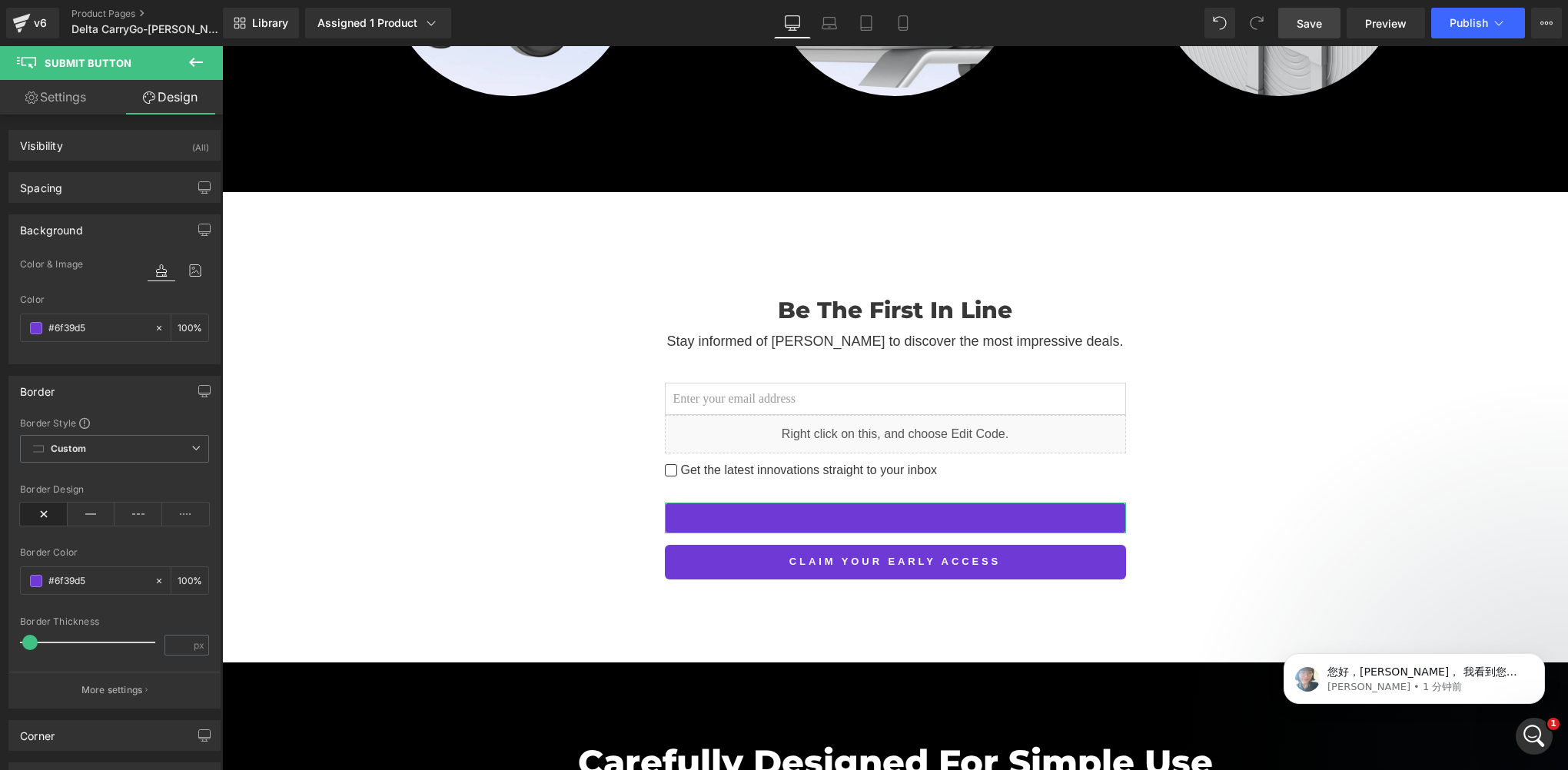
click at [57, 96] on link "Settings" at bounding box center [56, 97] width 112 height 35
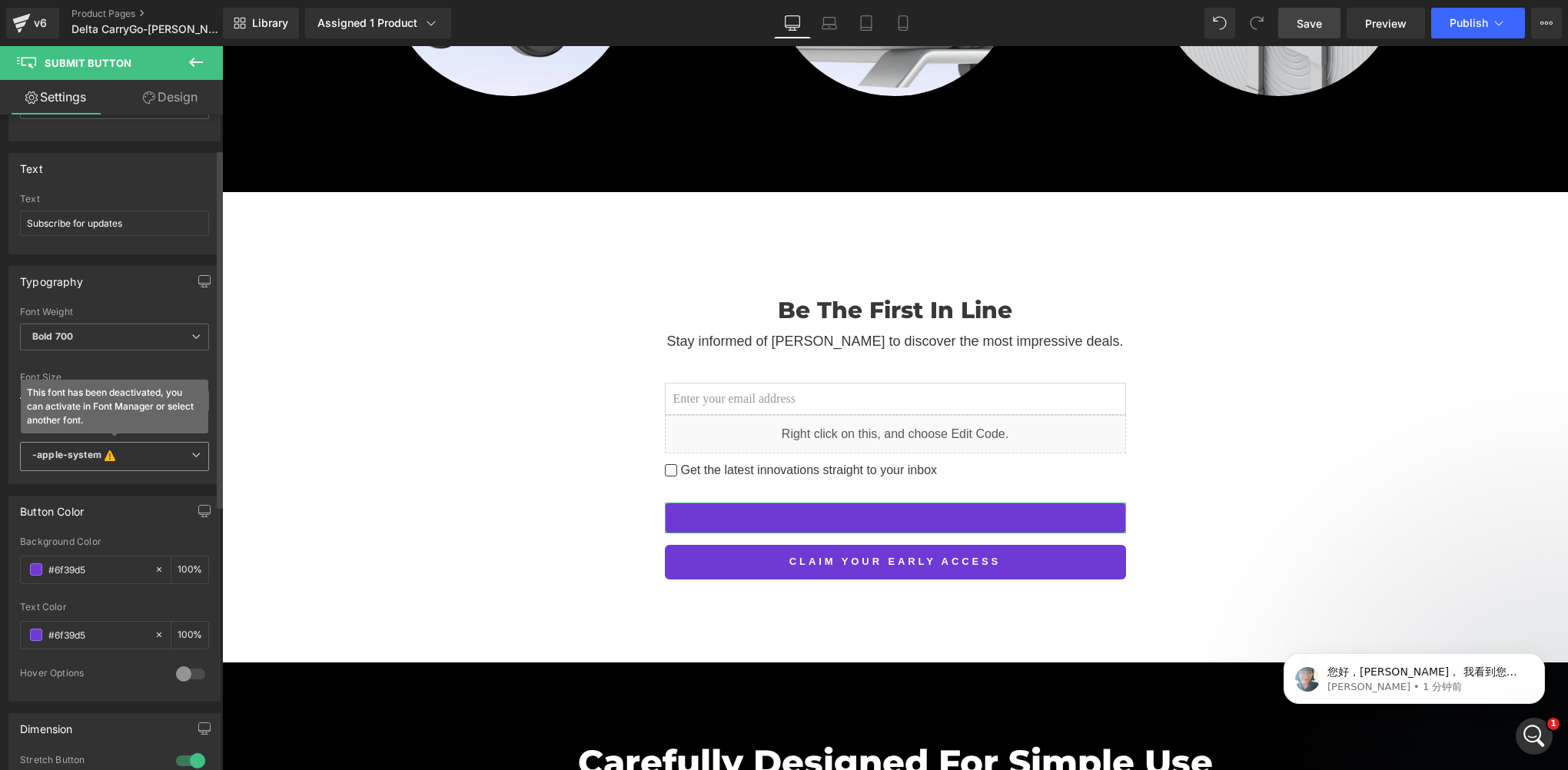
scroll to position [307, 0]
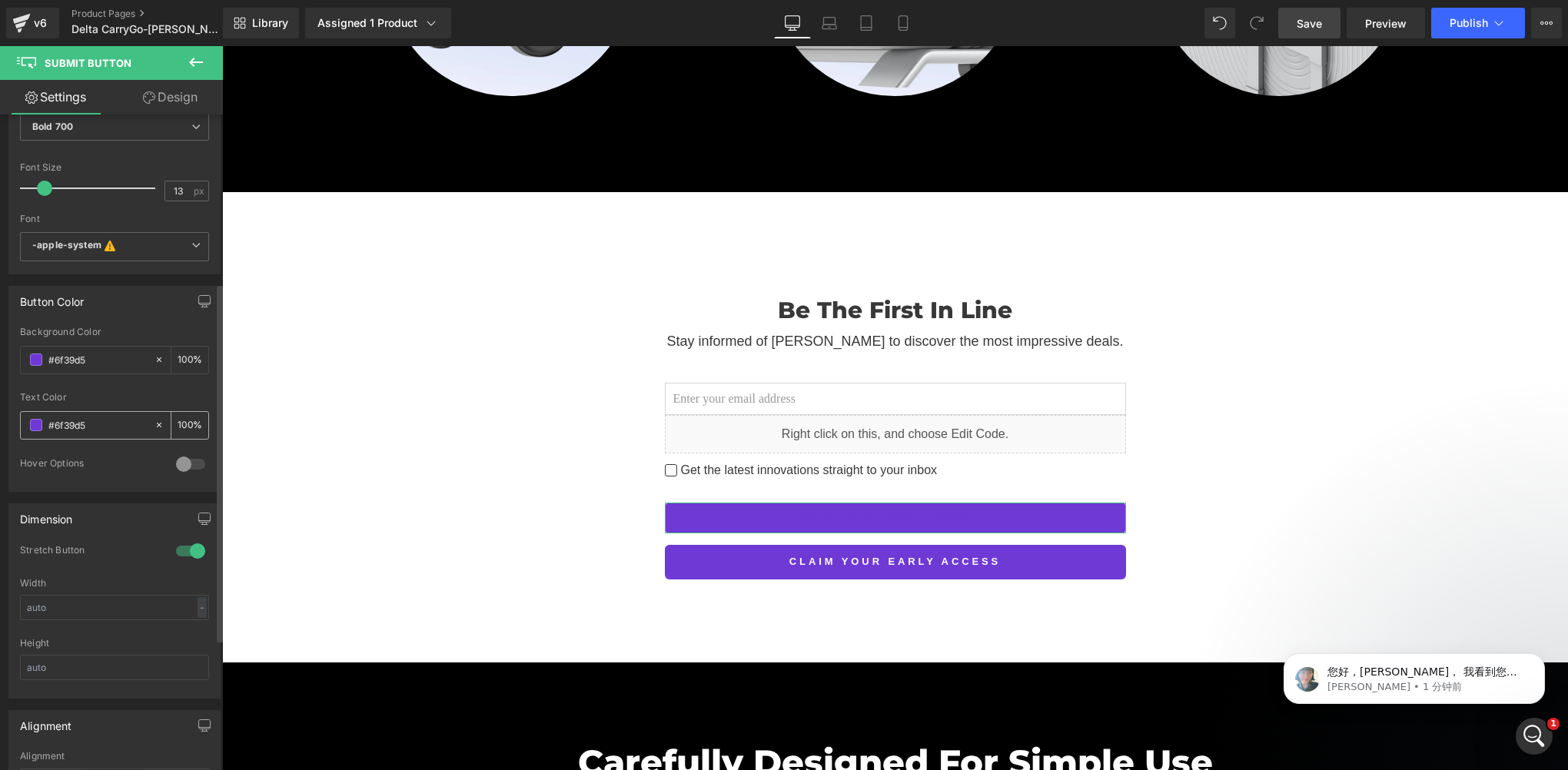
click at [36, 419] on span at bounding box center [36, 425] width 13 height 13
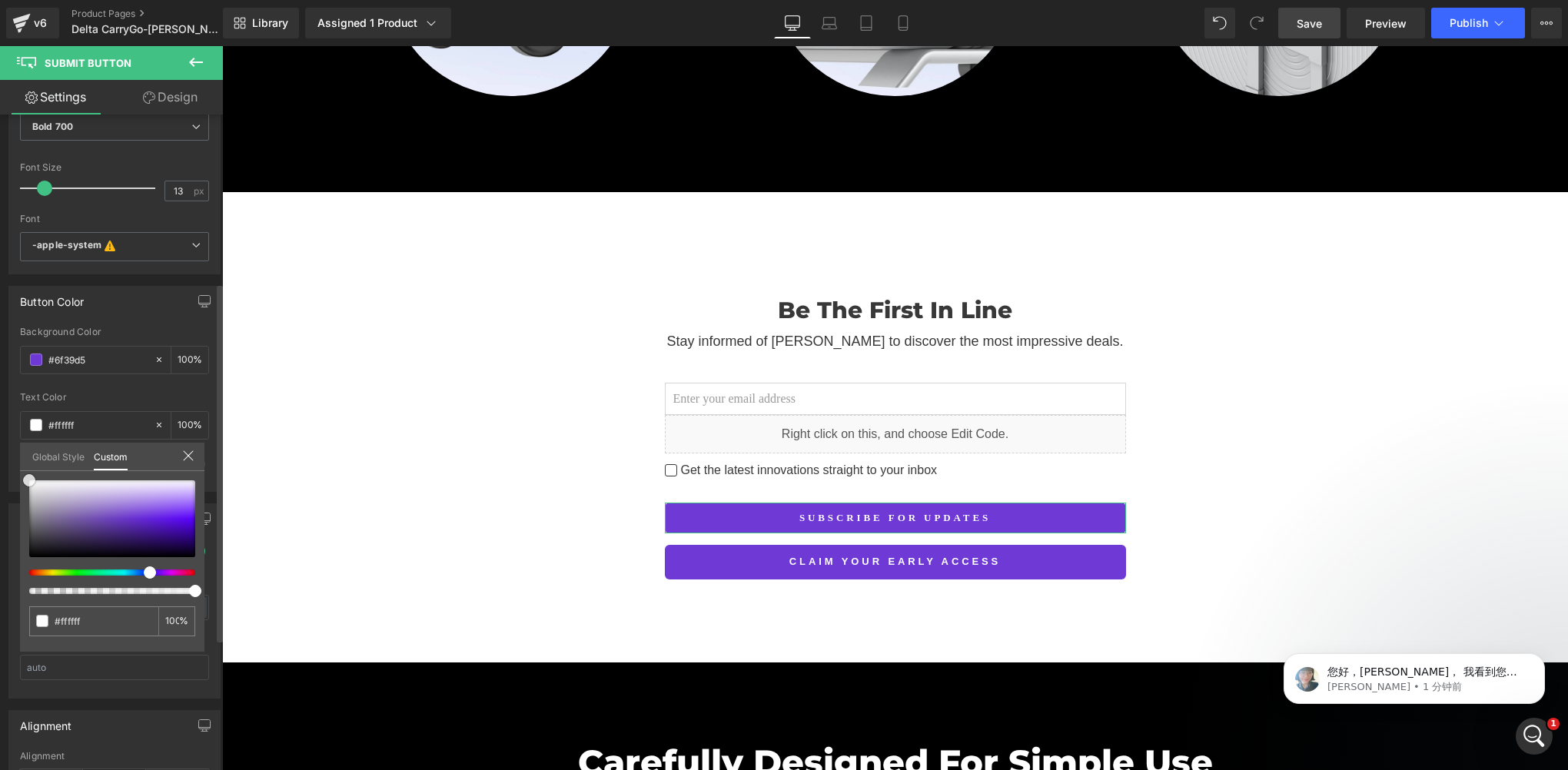
drag, startPoint x: 25, startPoint y: 474, endPoint x: 6, endPoint y: 447, distance: 33.0
click at [6, 449] on div "Button Color rgba(255, 255, 255, 1) Background Color #ffffff 100 % #6f39d5 Text…" at bounding box center [115, 384] width 229 height 218
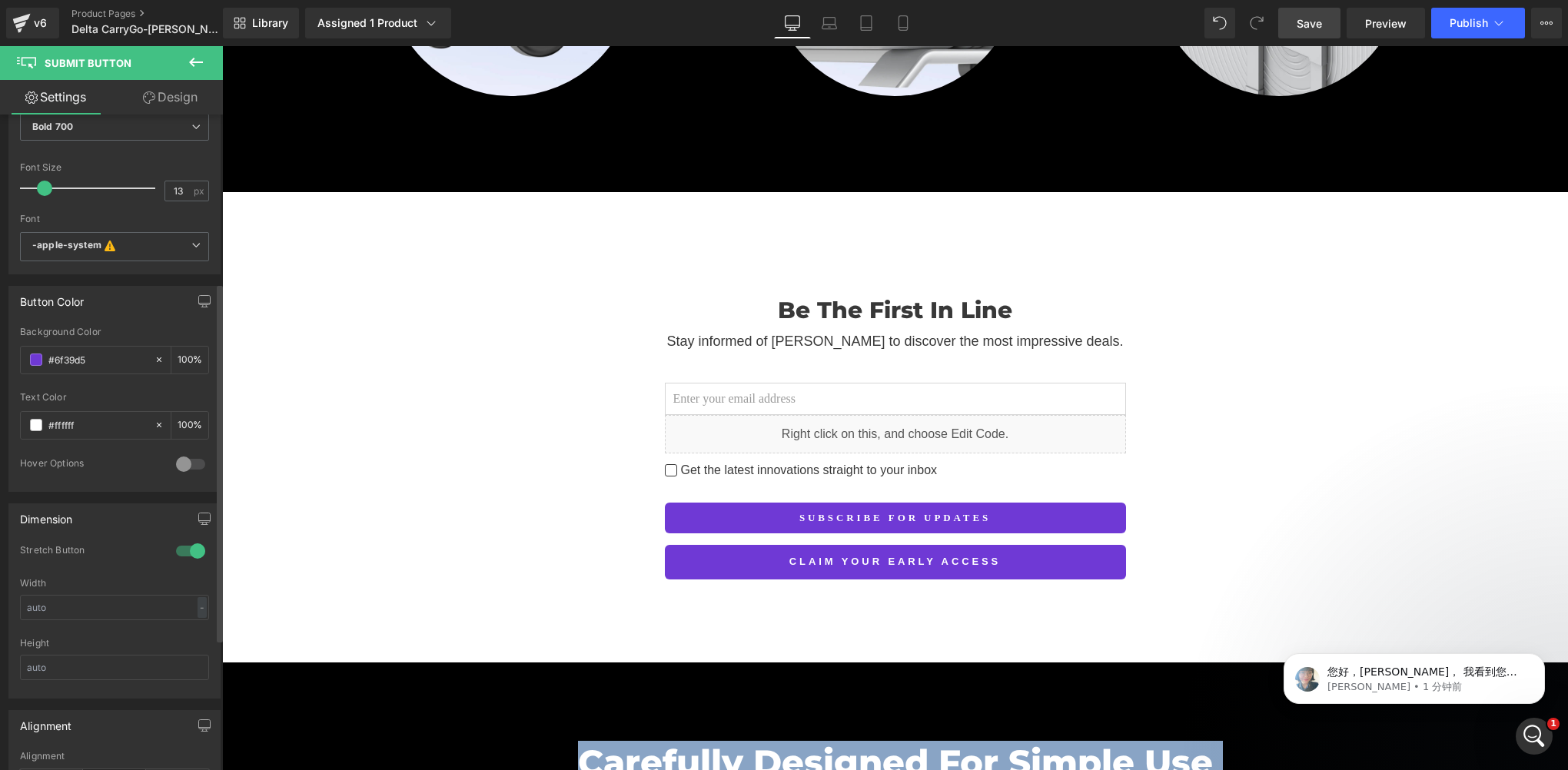
click at [569, 524] on div "Be The First In Line Heading Stay informed of Delta CarryGo to discover the mos…" at bounding box center [895, 424] width 1346 height 309
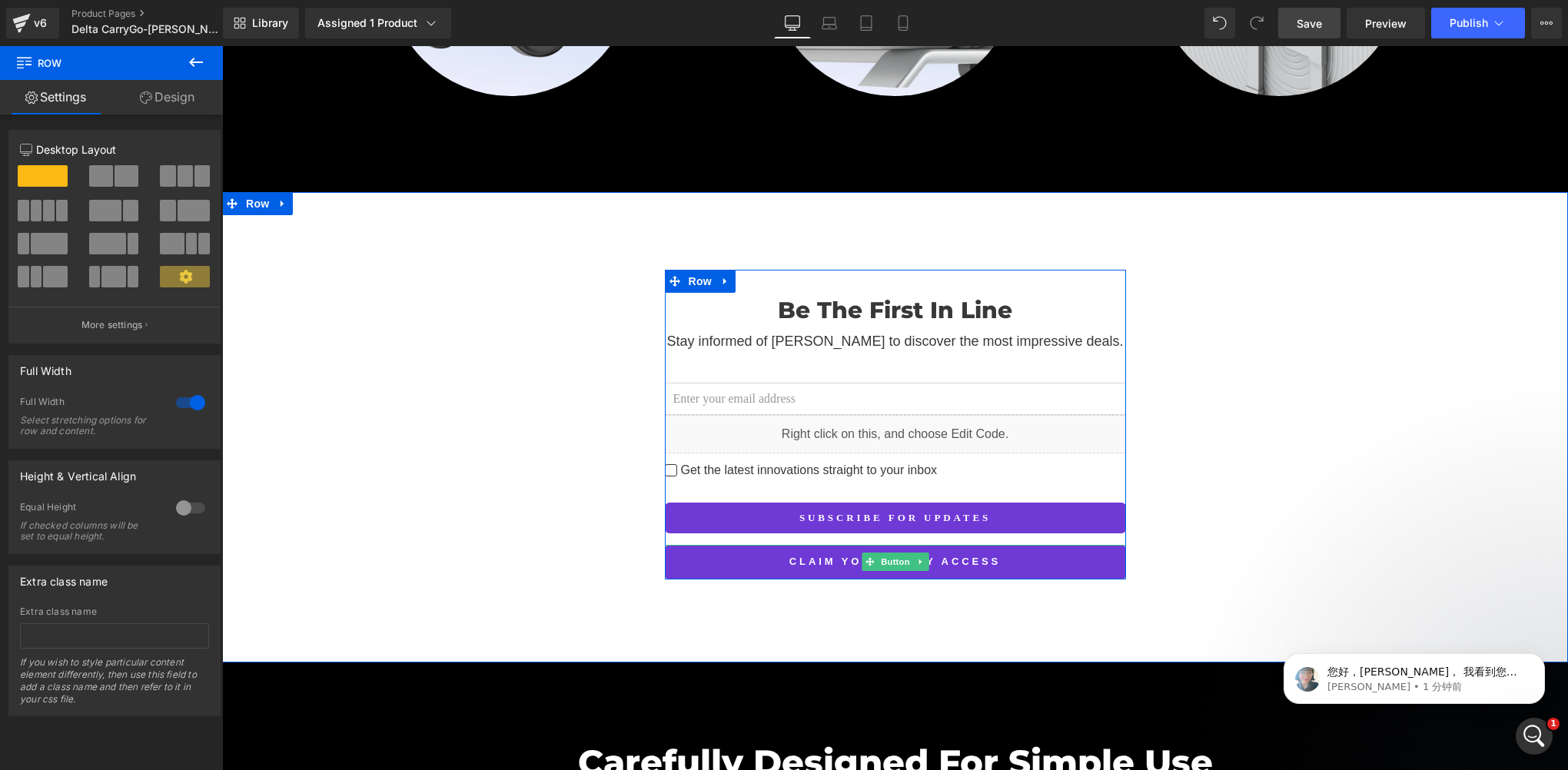
click at [919, 552] on link at bounding box center [920, 561] width 16 height 18
click at [924, 557] on icon at bounding box center [928, 562] width 9 height 10
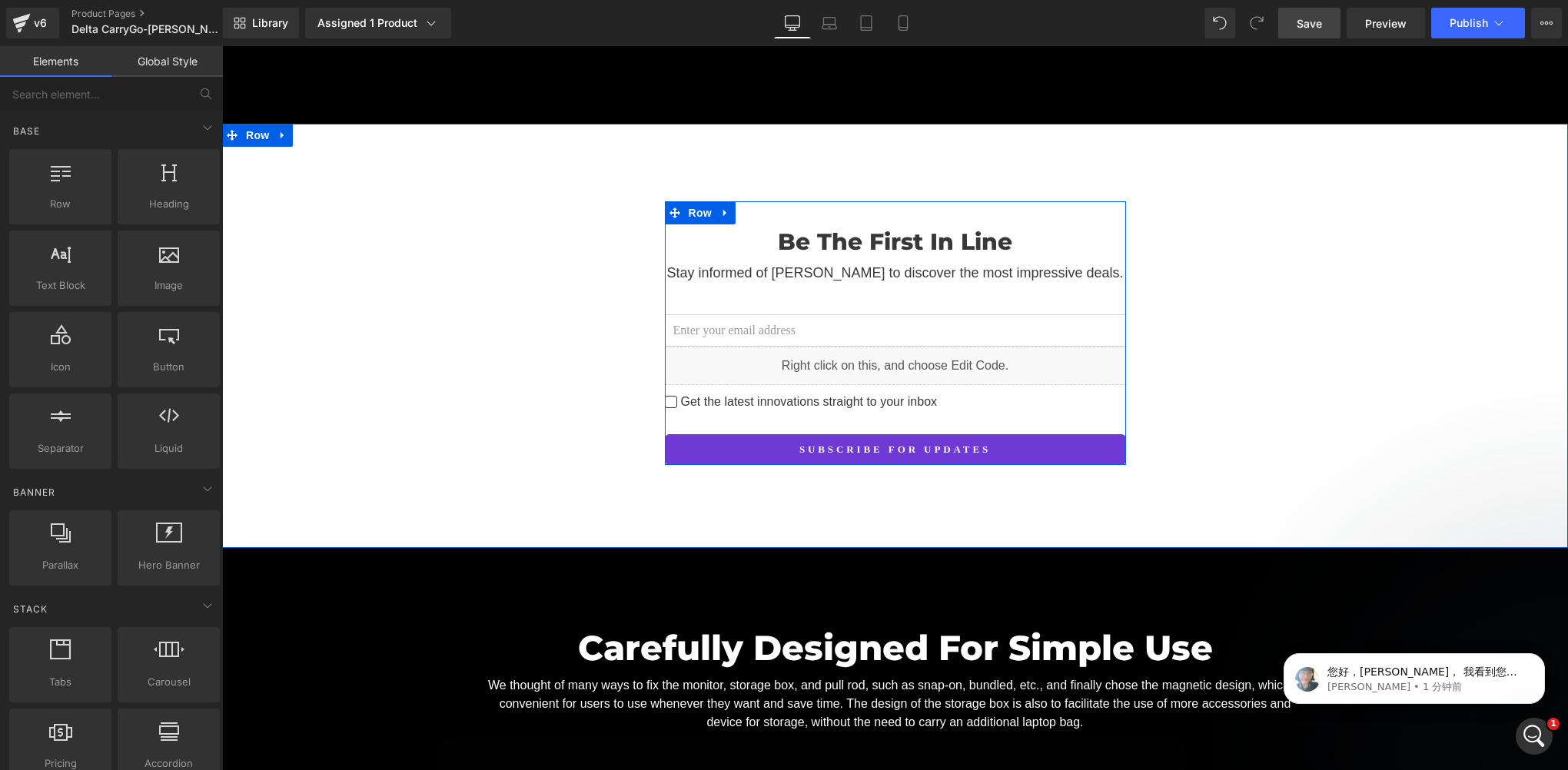
scroll to position [2636, 0]
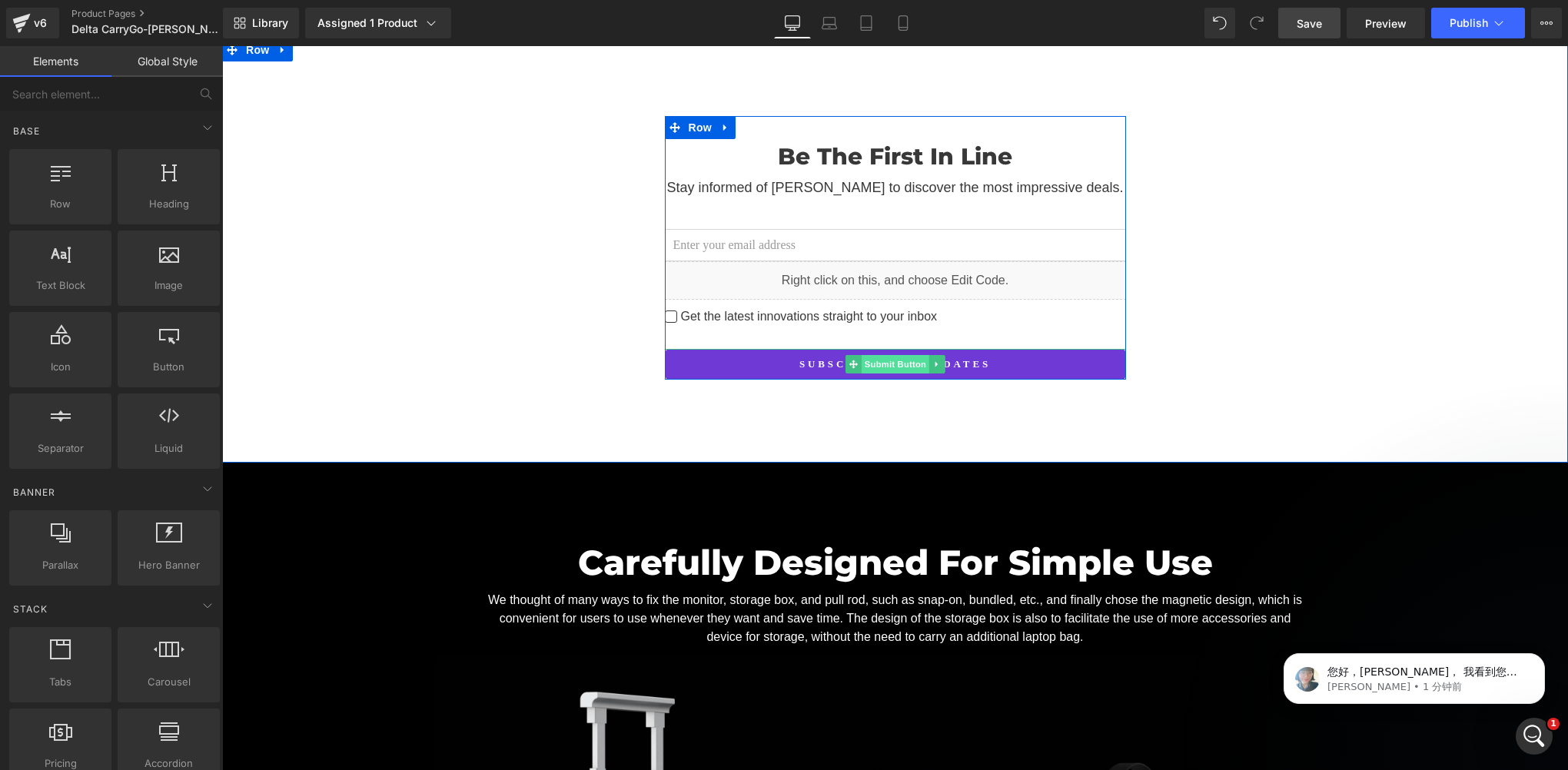
click at [884, 355] on span "Submit Button" at bounding box center [894, 363] width 67 height 18
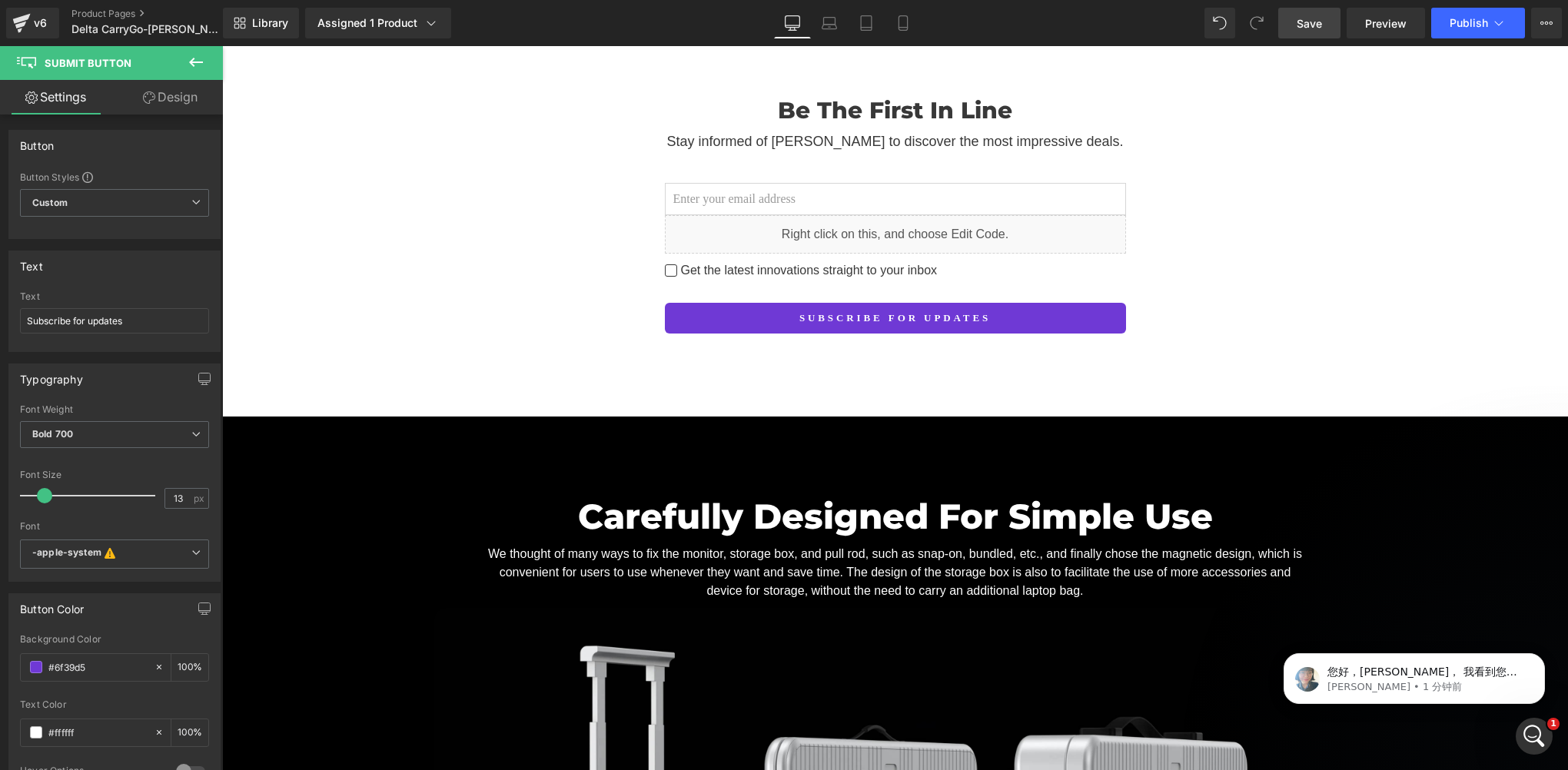
scroll to position [2656, 0]
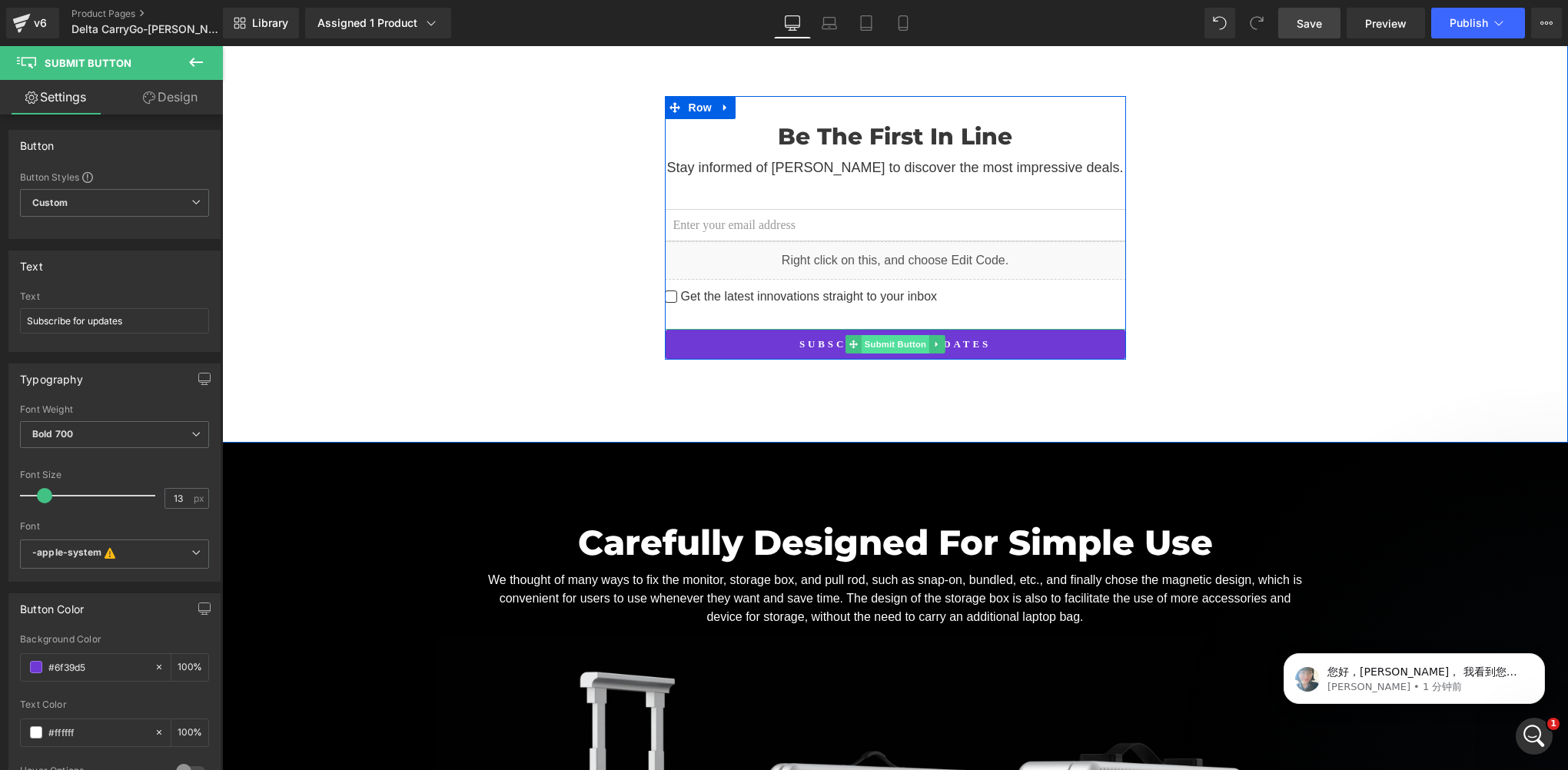
click at [893, 335] on span "Submit Button" at bounding box center [894, 344] width 67 height 18
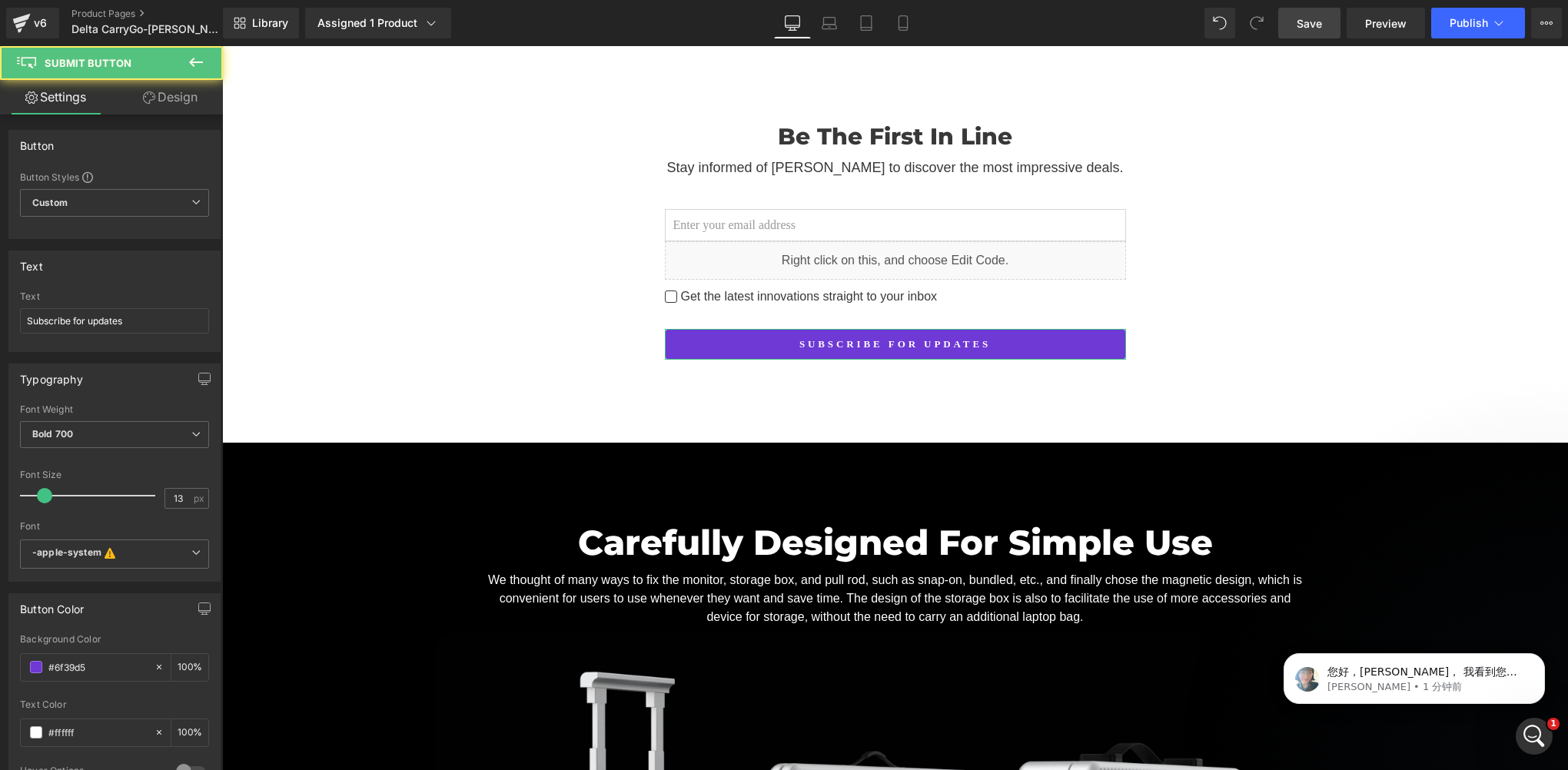
click at [179, 106] on link "Design" at bounding box center [171, 97] width 112 height 35
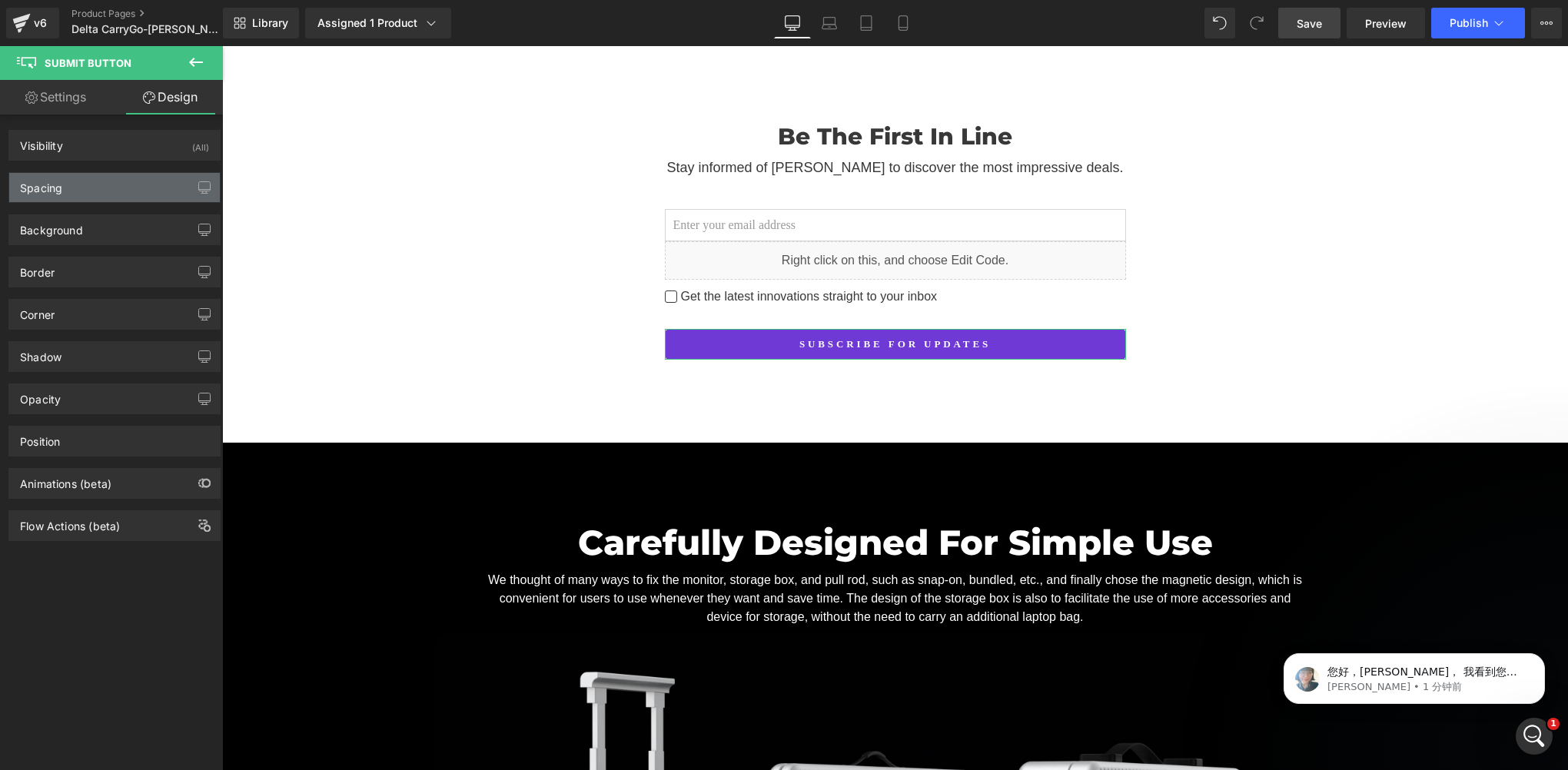
click at [77, 194] on div "Spacing" at bounding box center [115, 187] width 211 height 29
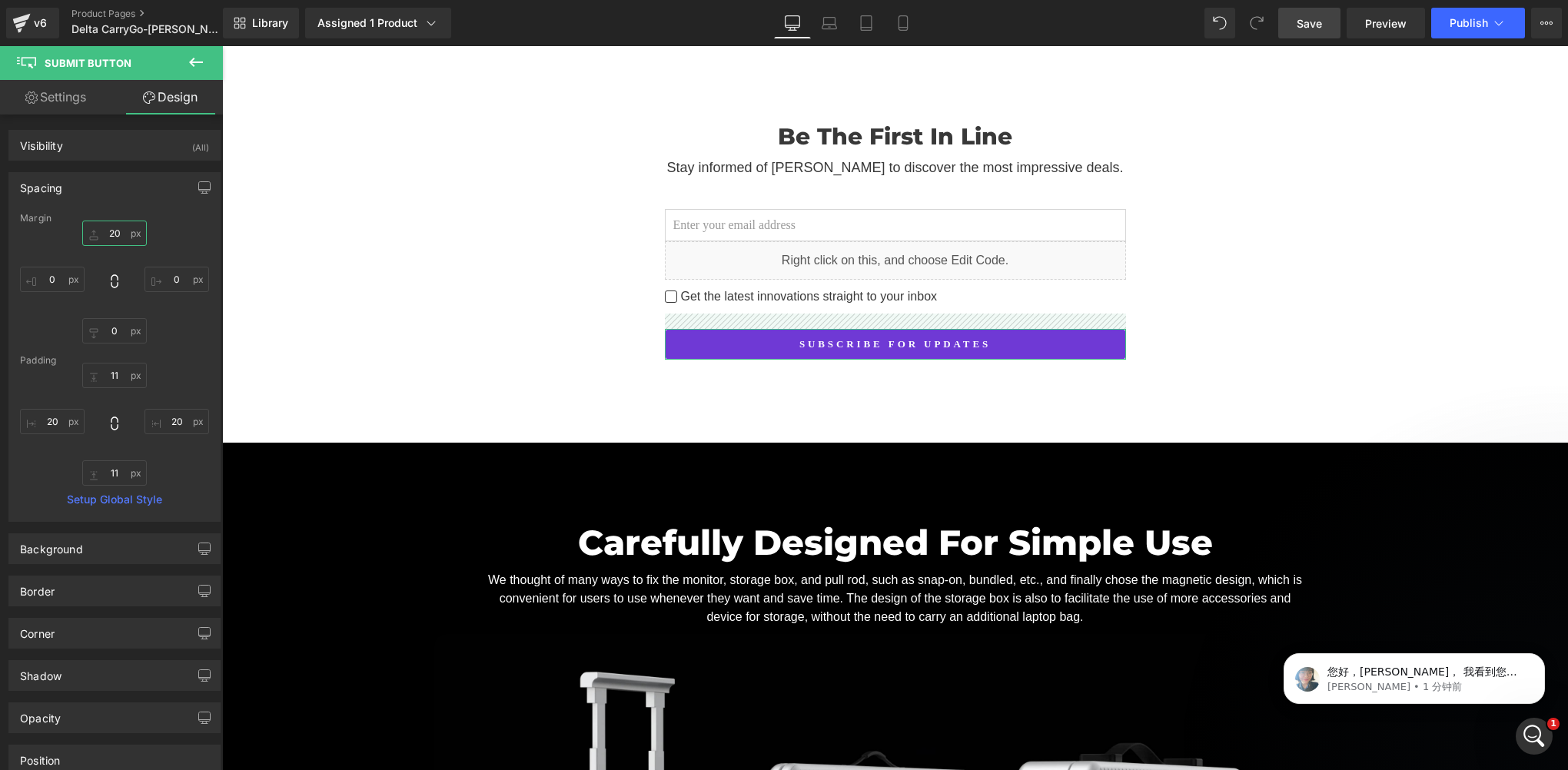
click at [118, 241] on input "20" at bounding box center [114, 233] width 65 height 25
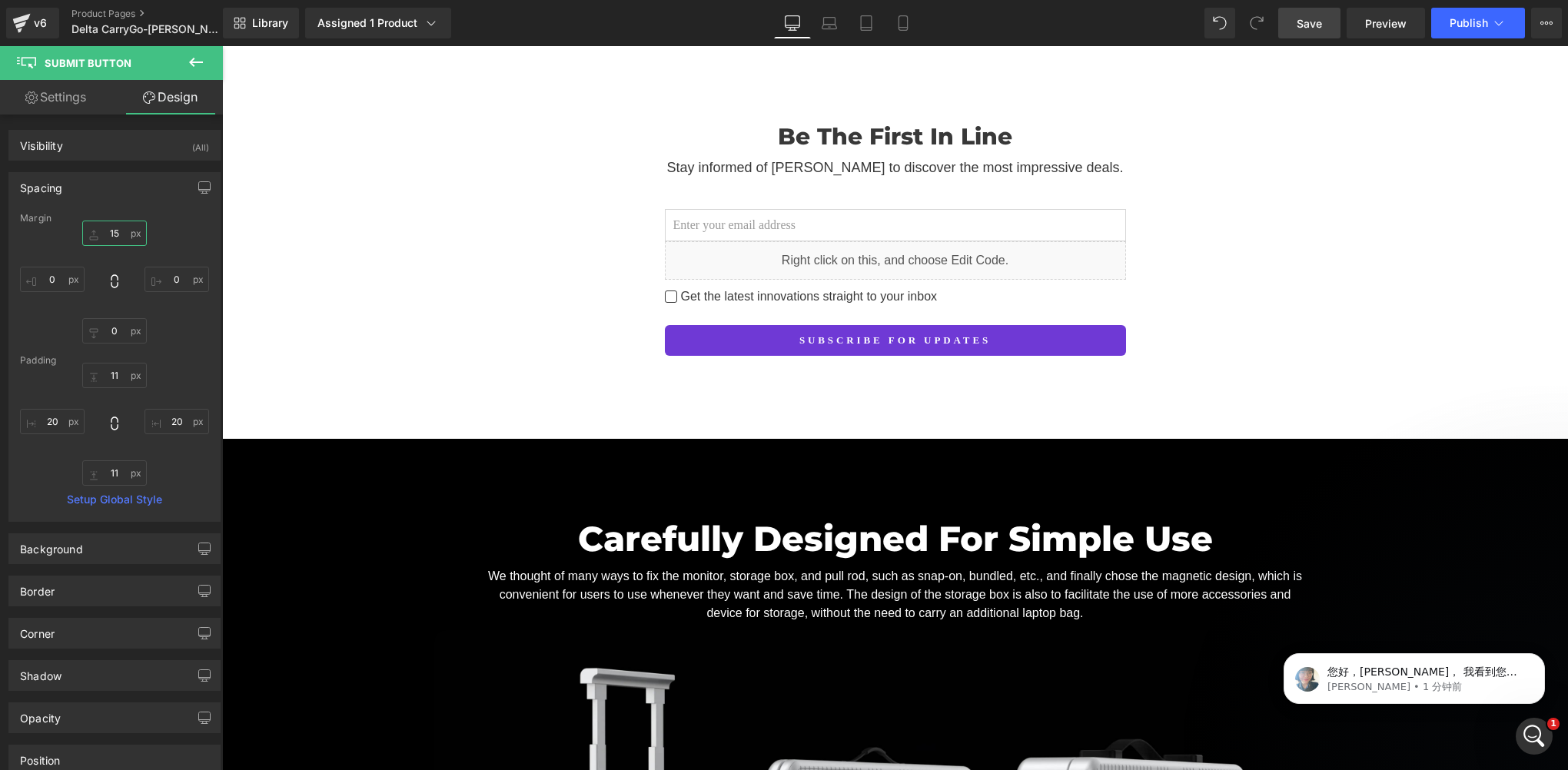
type input "15"
click at [1313, 32] on link "Save" at bounding box center [1309, 23] width 63 height 31
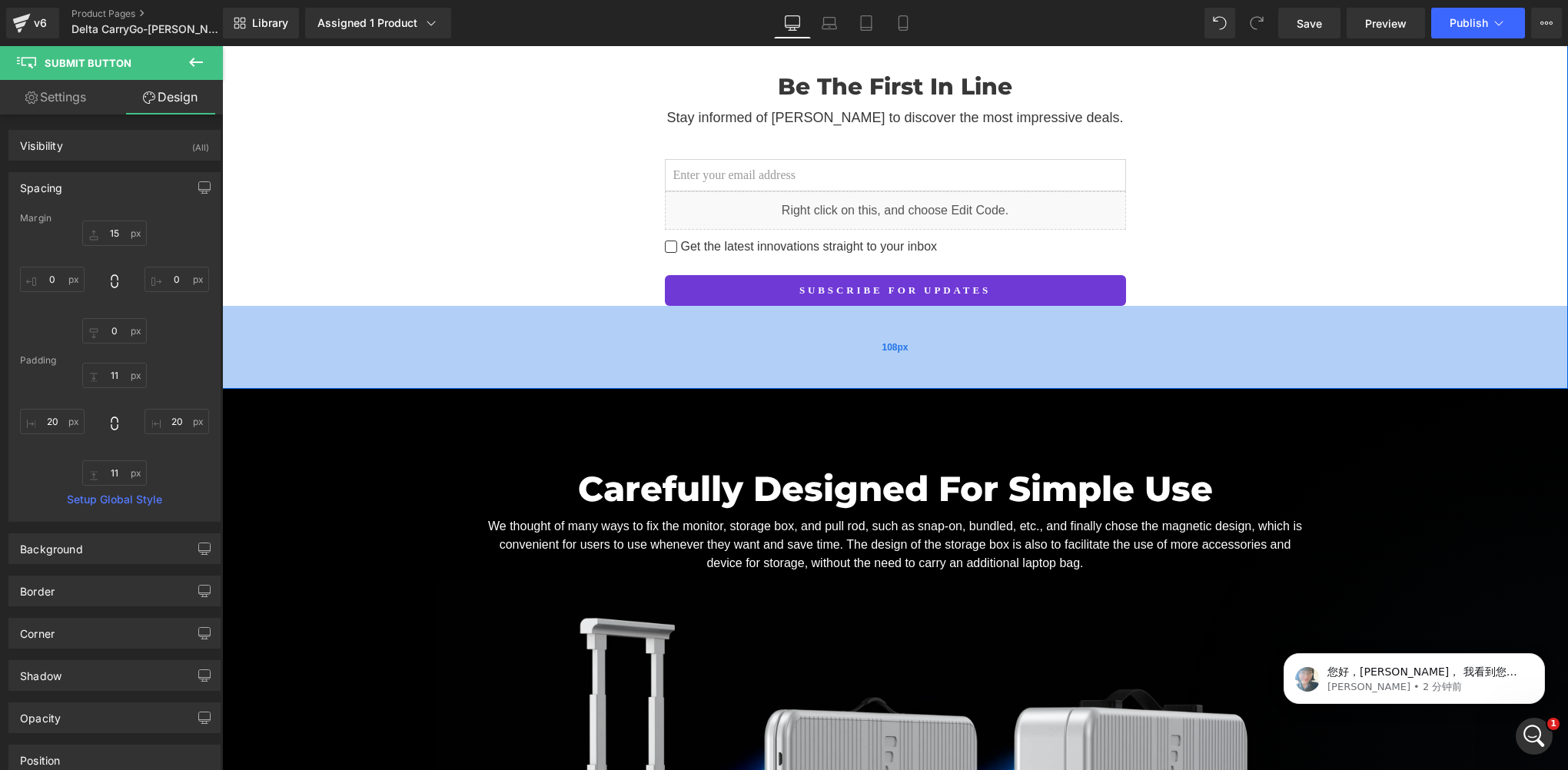
scroll to position [2733, 0]
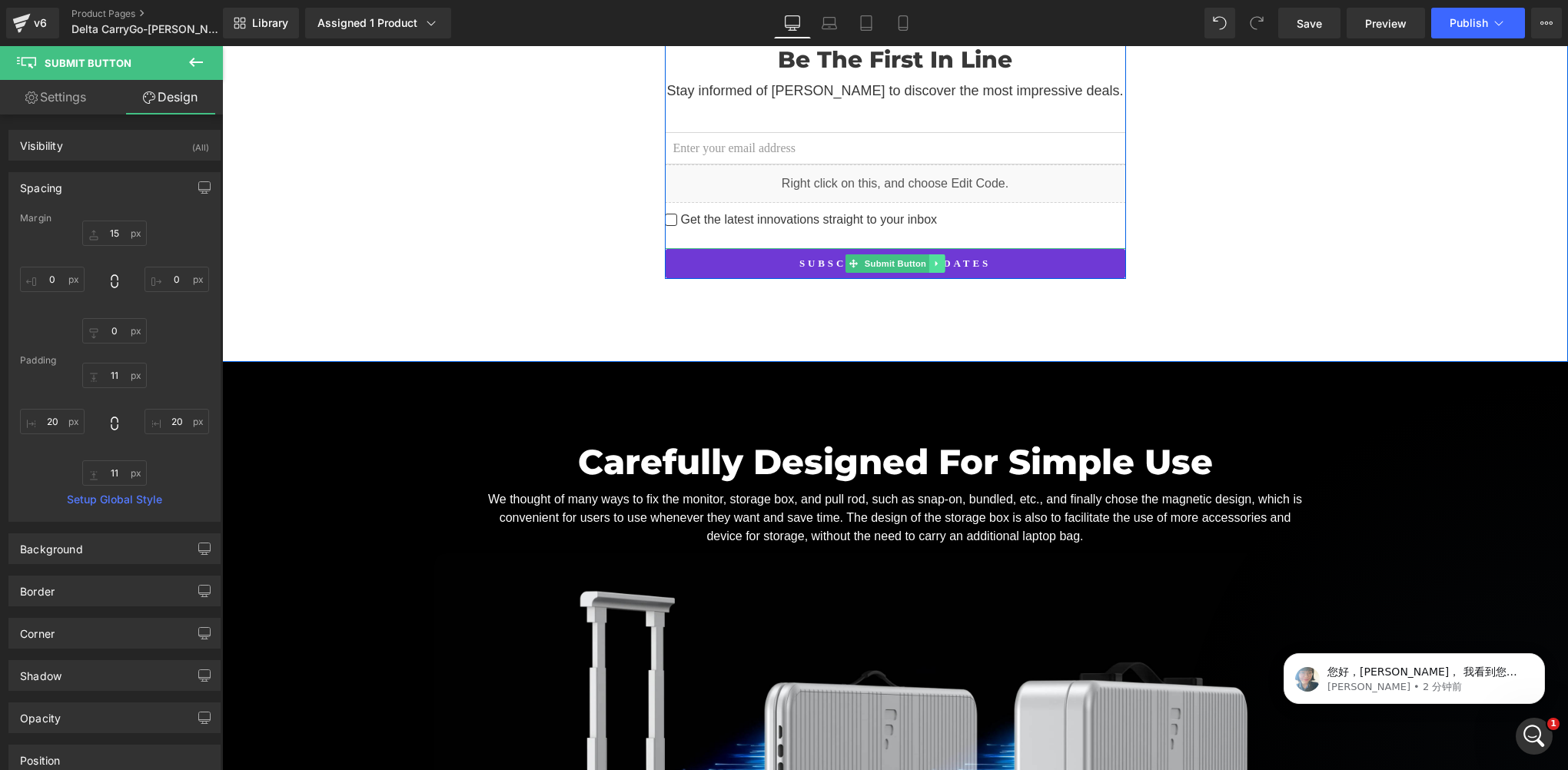
click at [933, 259] on icon at bounding box center [937, 264] width 9 height 10
click at [921, 254] on link at bounding box center [929, 263] width 16 height 18
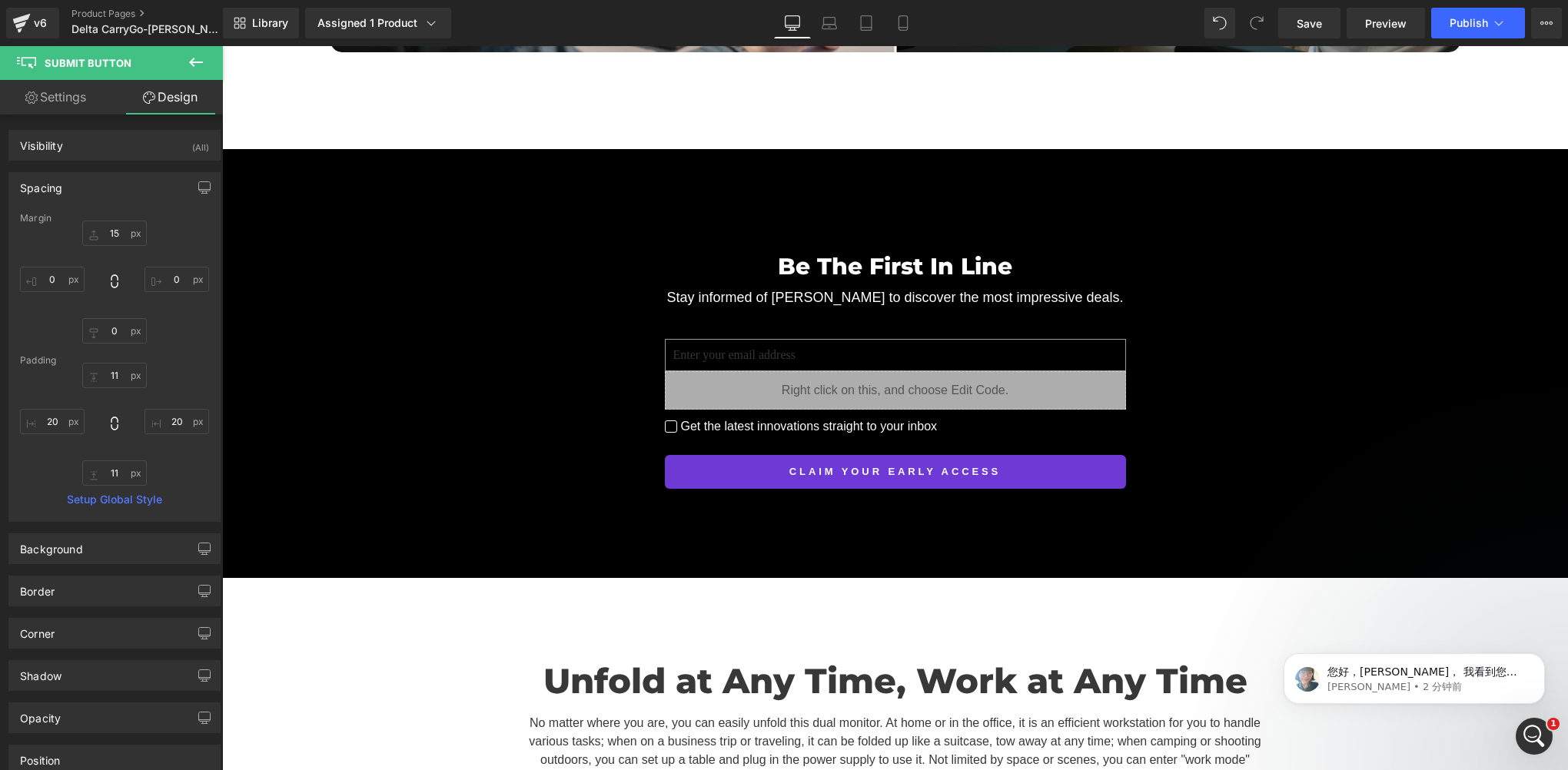
scroll to position [5115, 0]
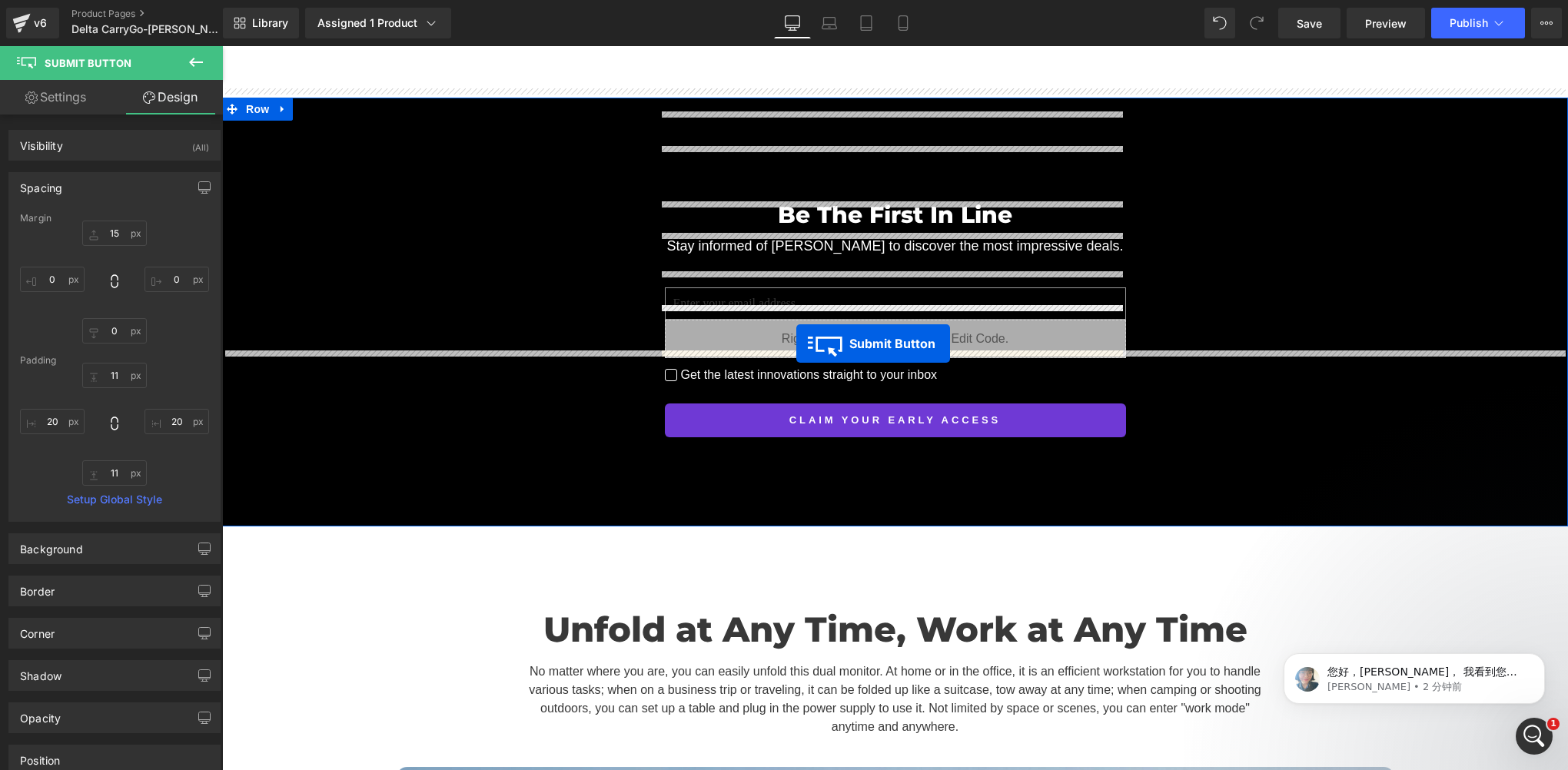
drag, startPoint x: 845, startPoint y: 281, endPoint x: 796, endPoint y: 343, distance: 79.0
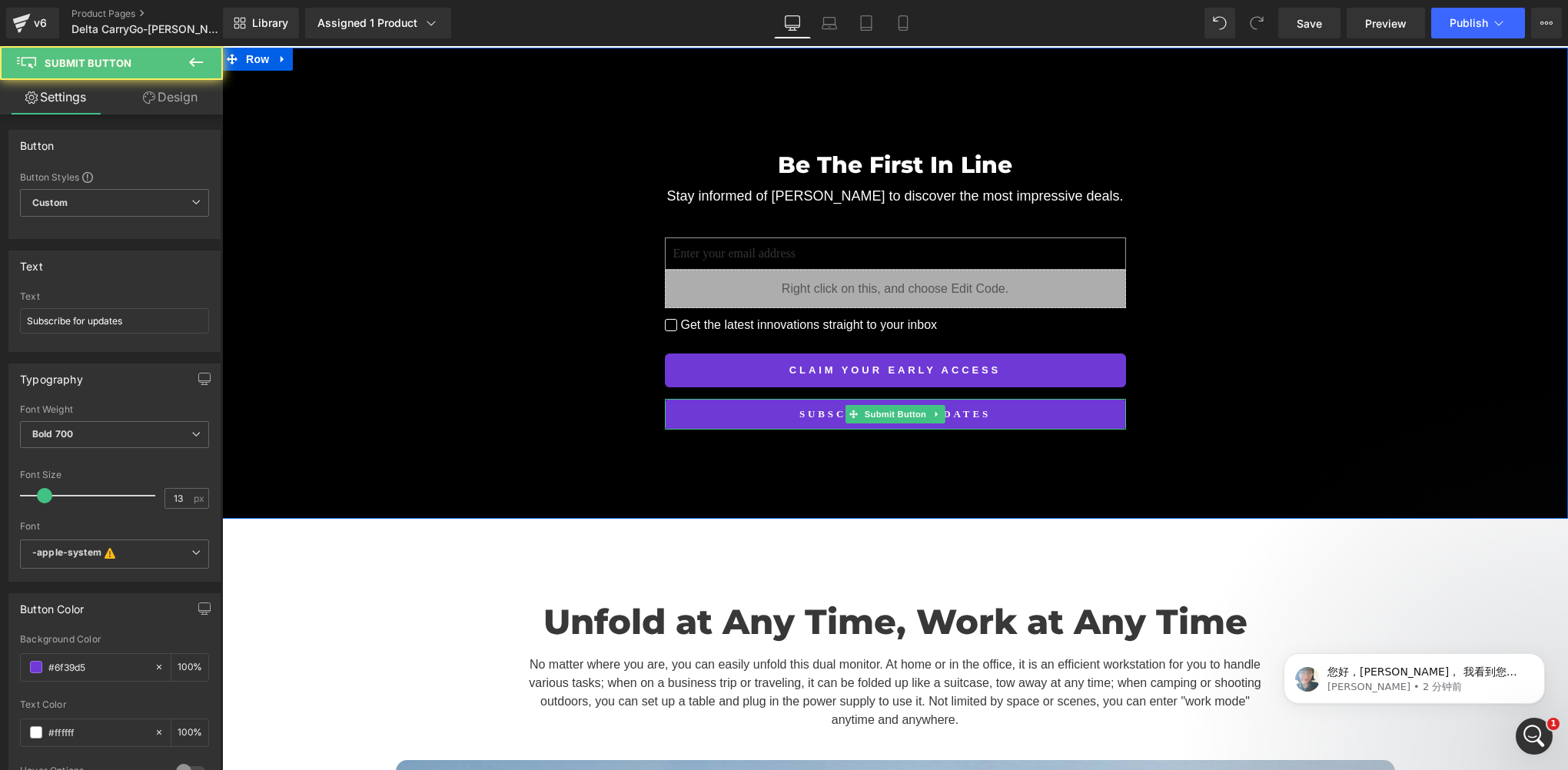
scroll to position [5065, 0]
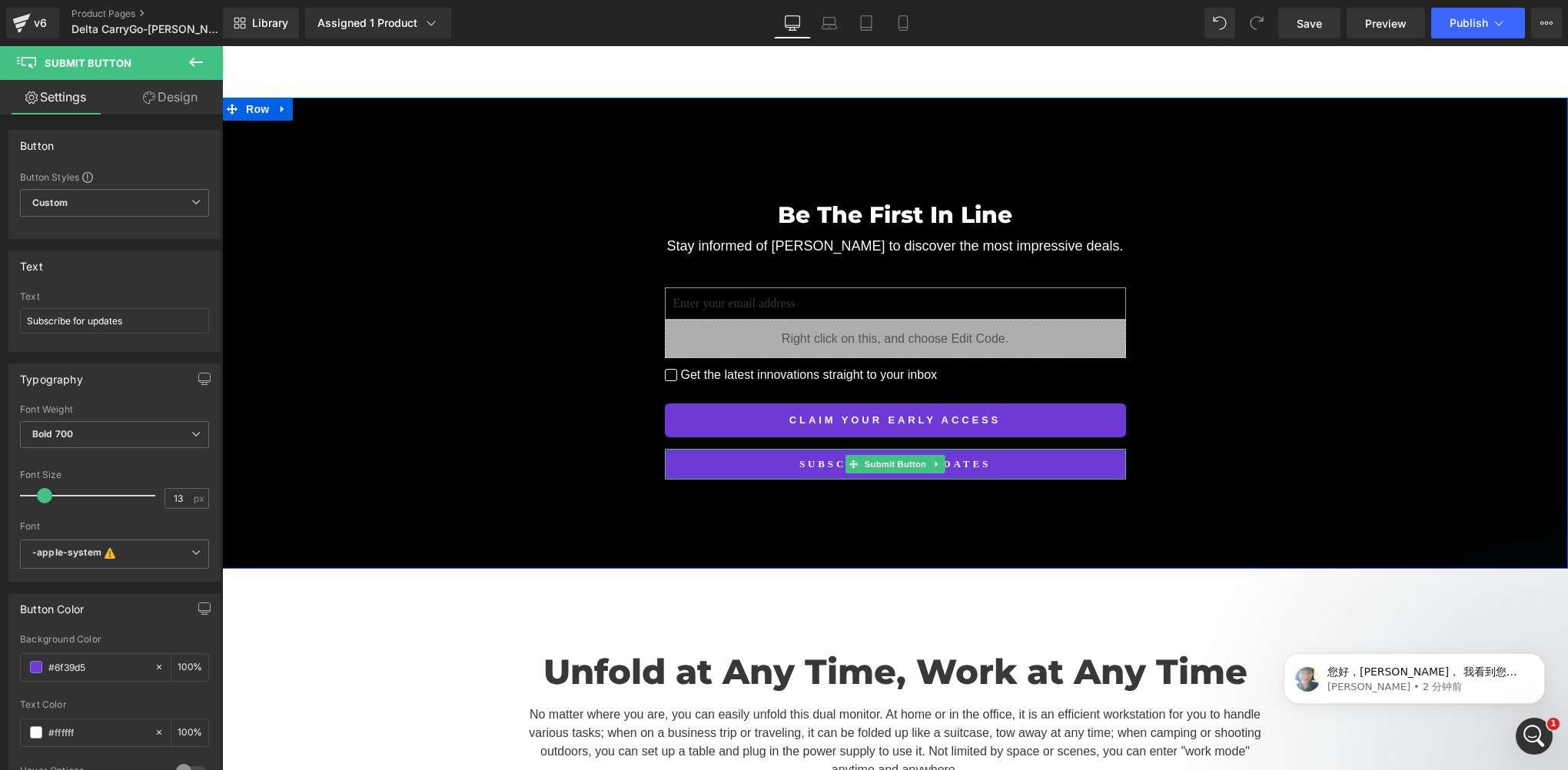
click at [830, 413] on span "Claim Your Early Access" at bounding box center [894, 420] width 211 height 13
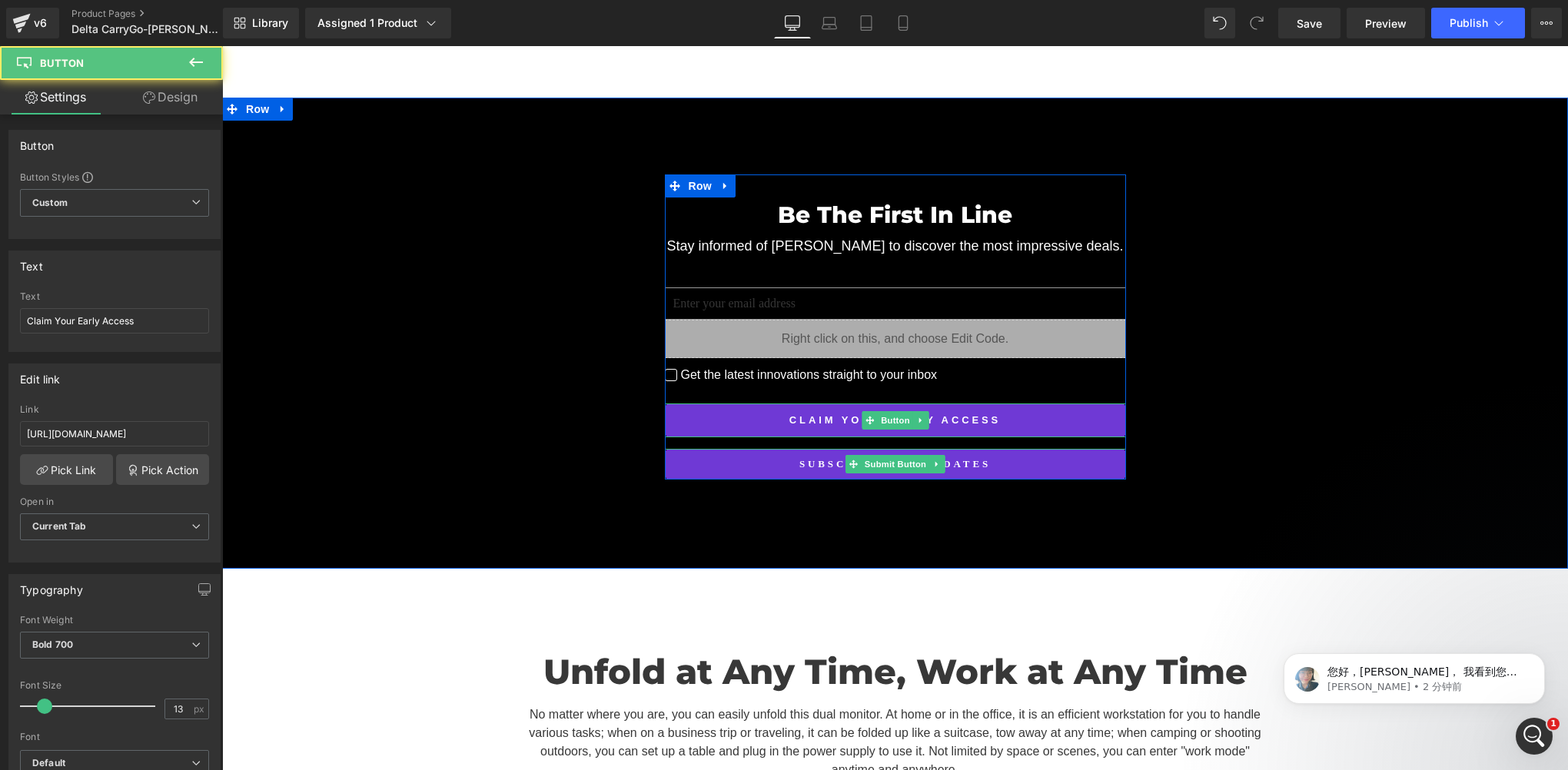
click at [917, 416] on icon at bounding box center [920, 421] width 9 height 10
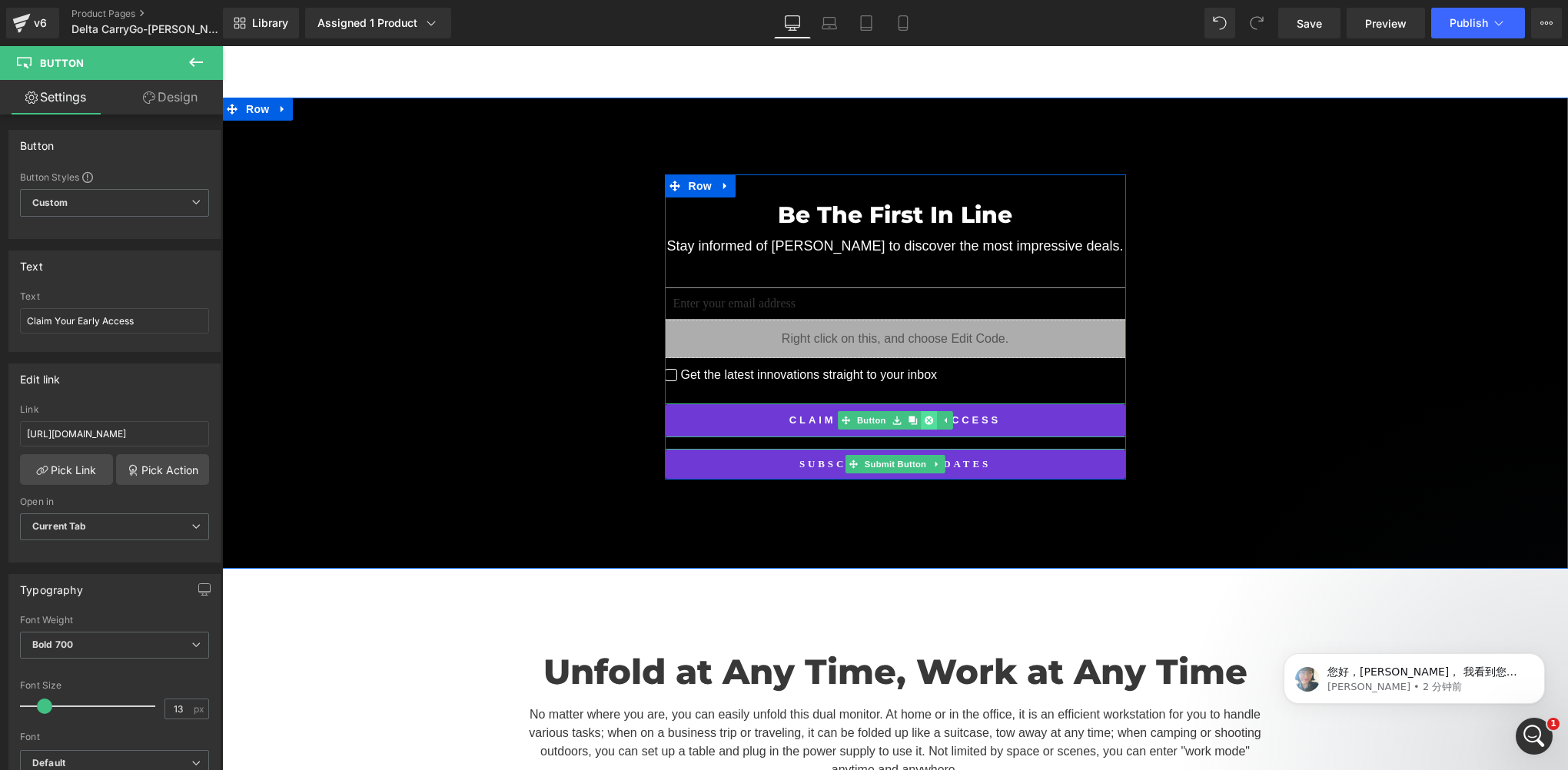
click at [924, 416] on icon at bounding box center [928, 420] width 9 height 9
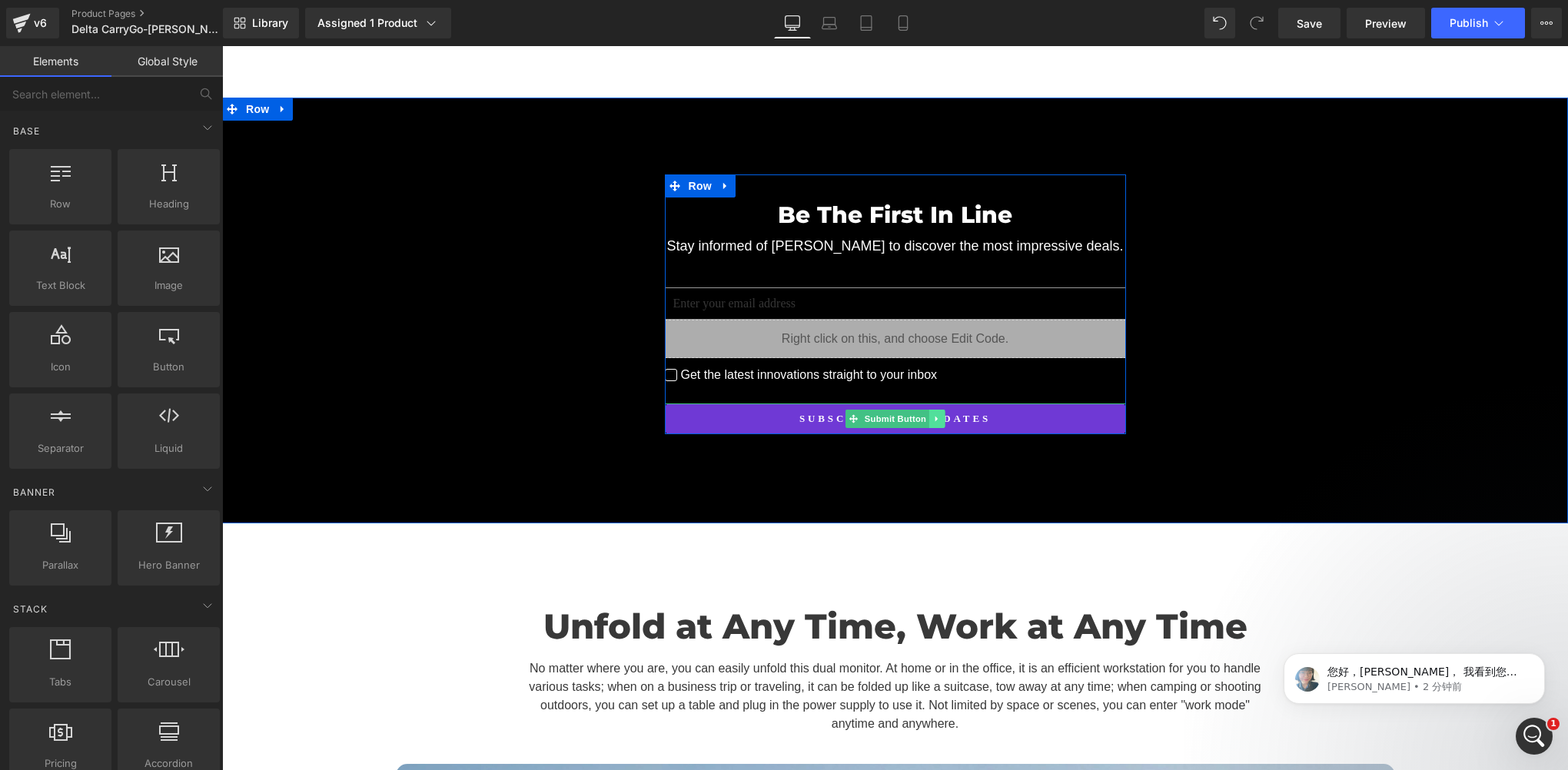
click at [933, 414] on icon at bounding box center [937, 419] width 9 height 10
click at [922, 410] on link at bounding box center [929, 418] width 16 height 18
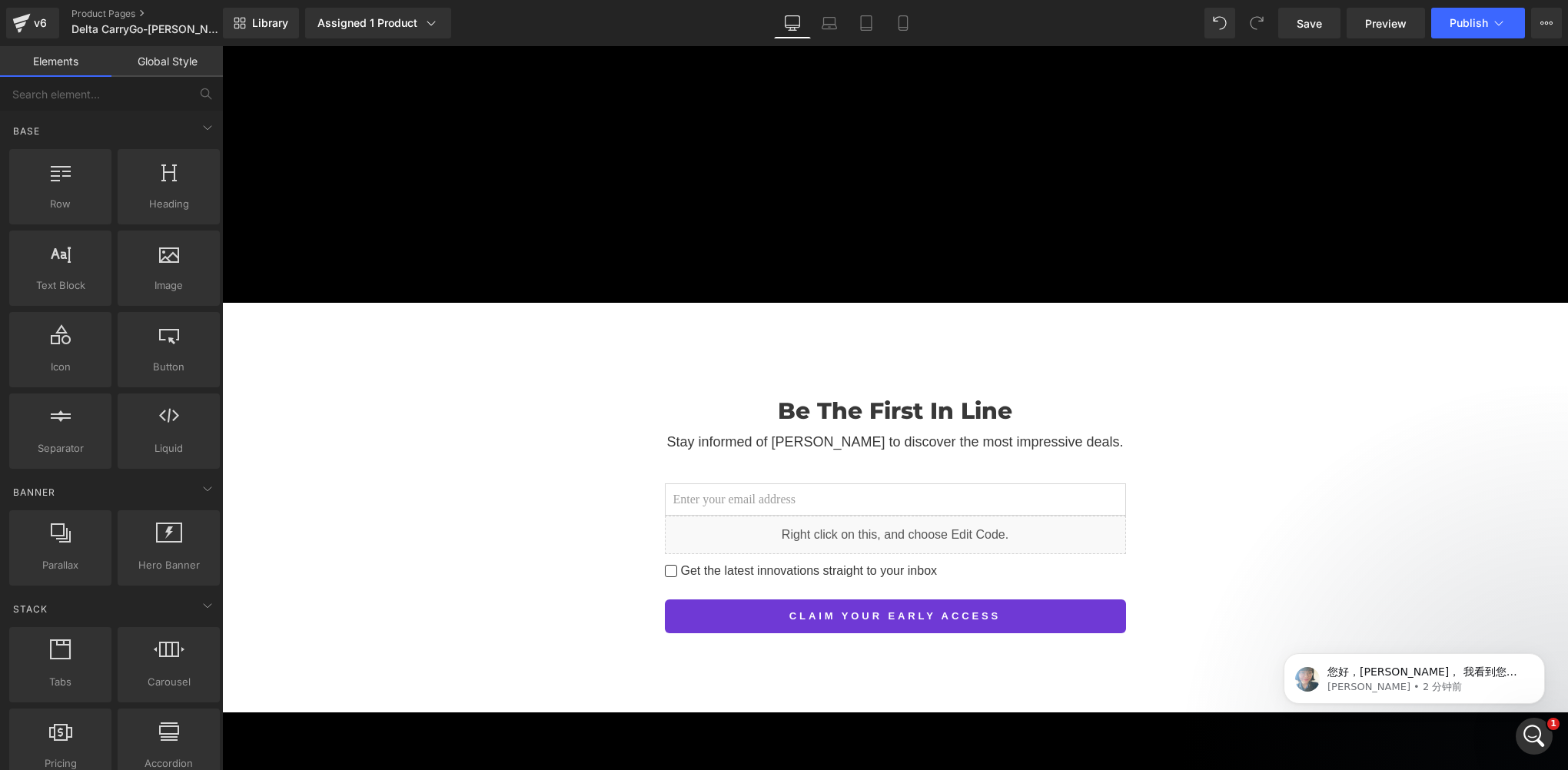
scroll to position [7371, 0]
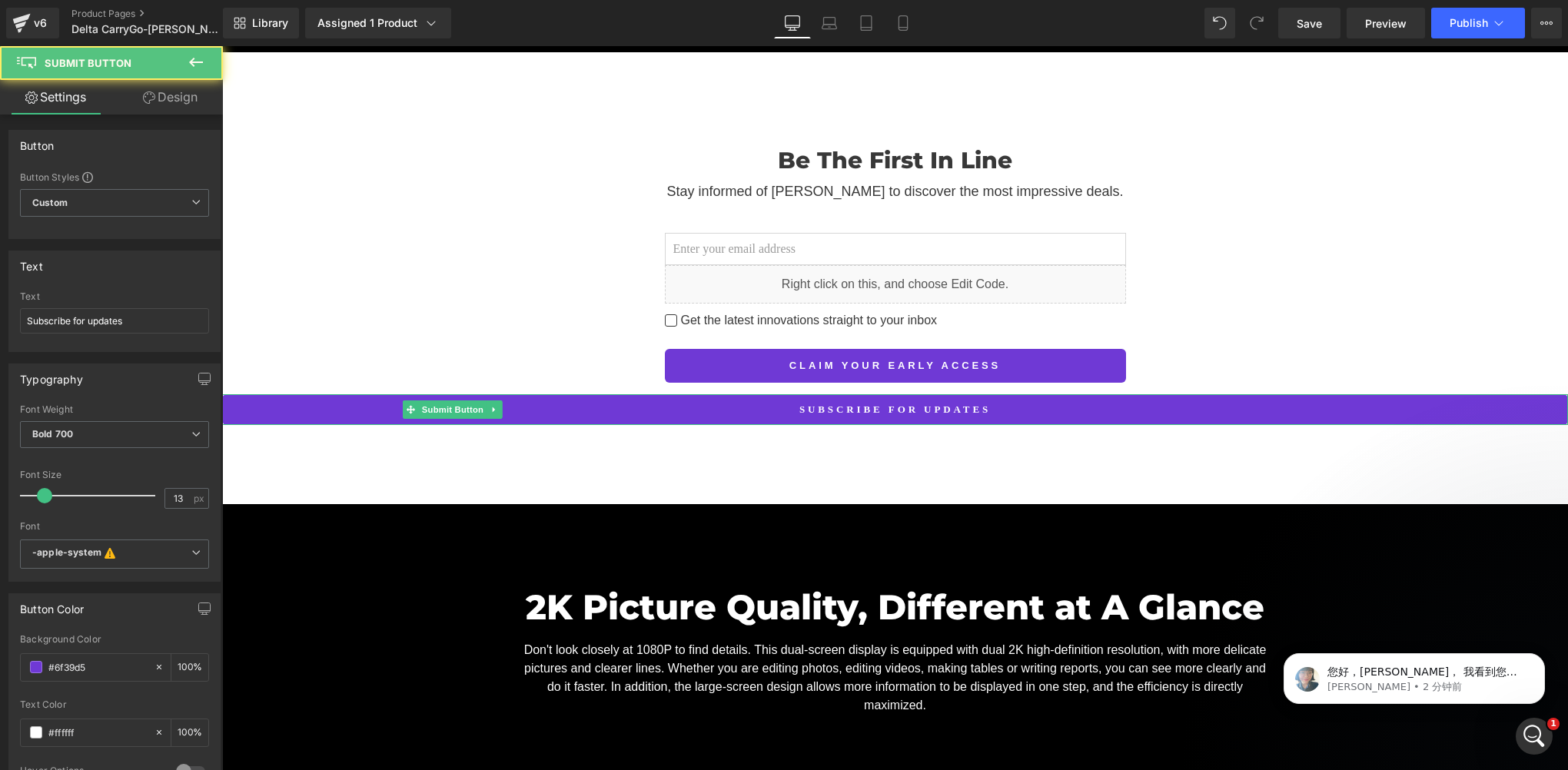
scroll to position [7321, 0]
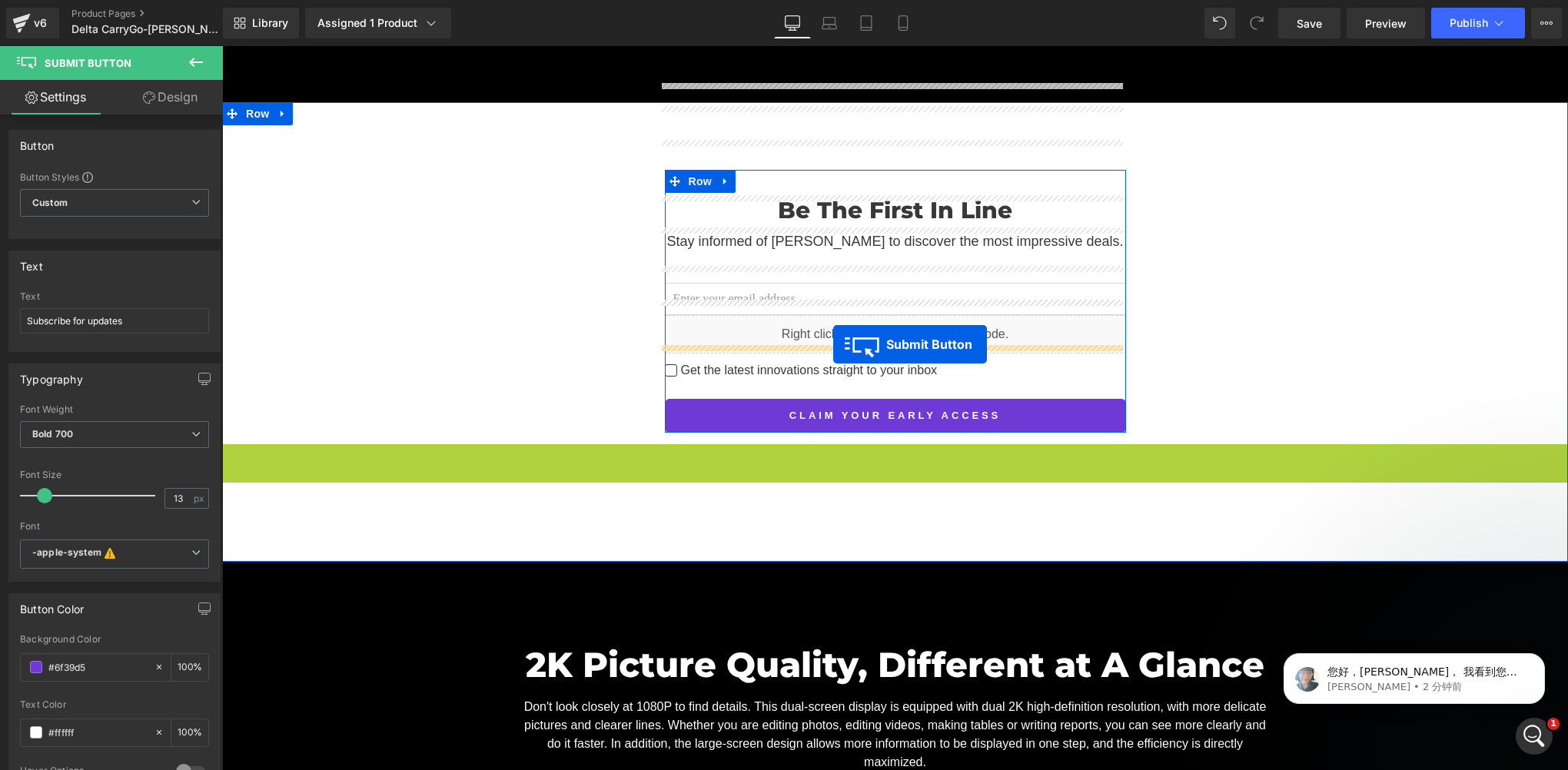
drag, startPoint x: 849, startPoint y: 377, endPoint x: 834, endPoint y: 345, distance: 35.3
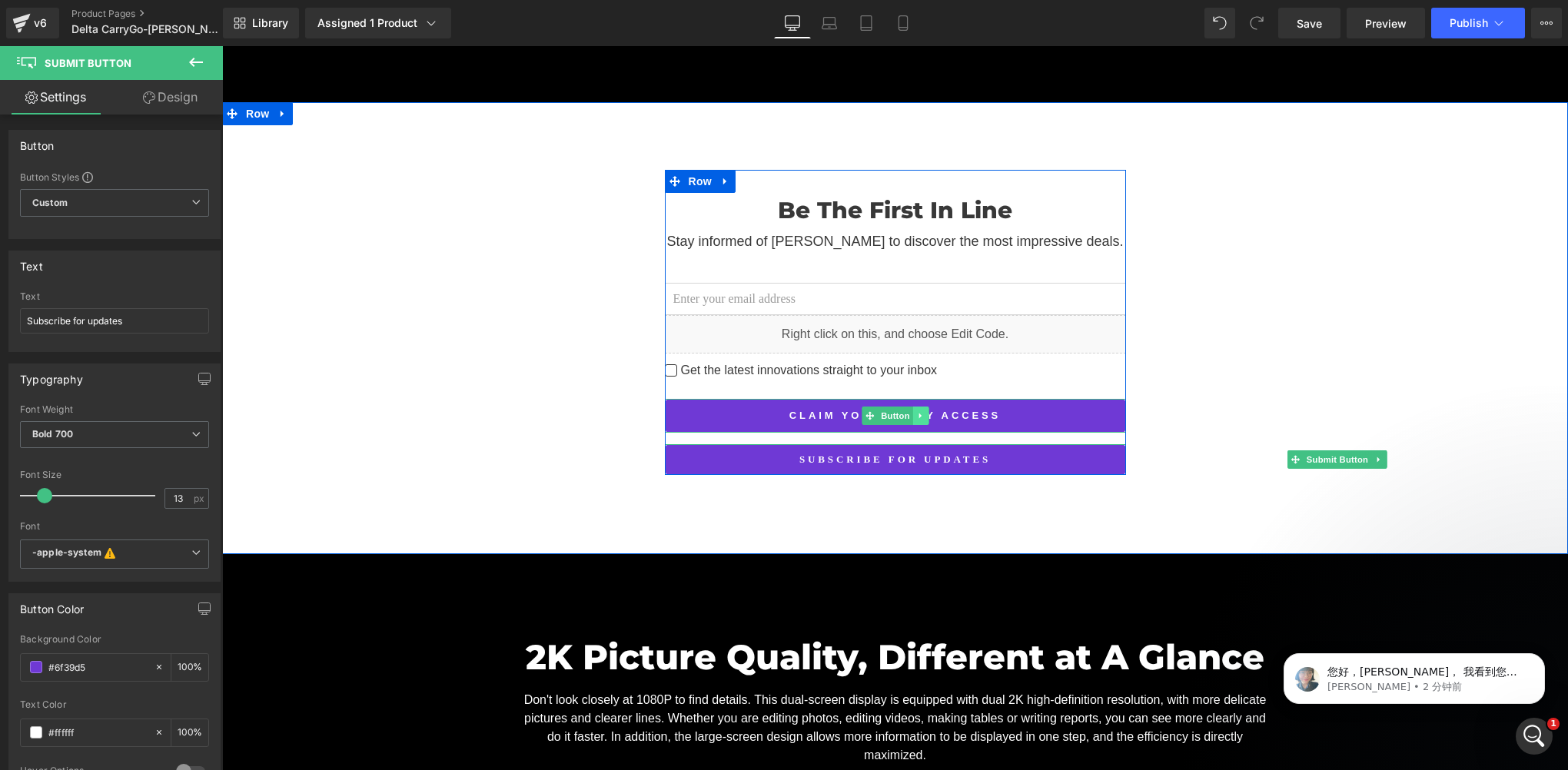
click at [918, 412] on icon at bounding box center [919, 415] width 2 height 6
click at [924, 412] on icon at bounding box center [928, 415] width 9 height 9
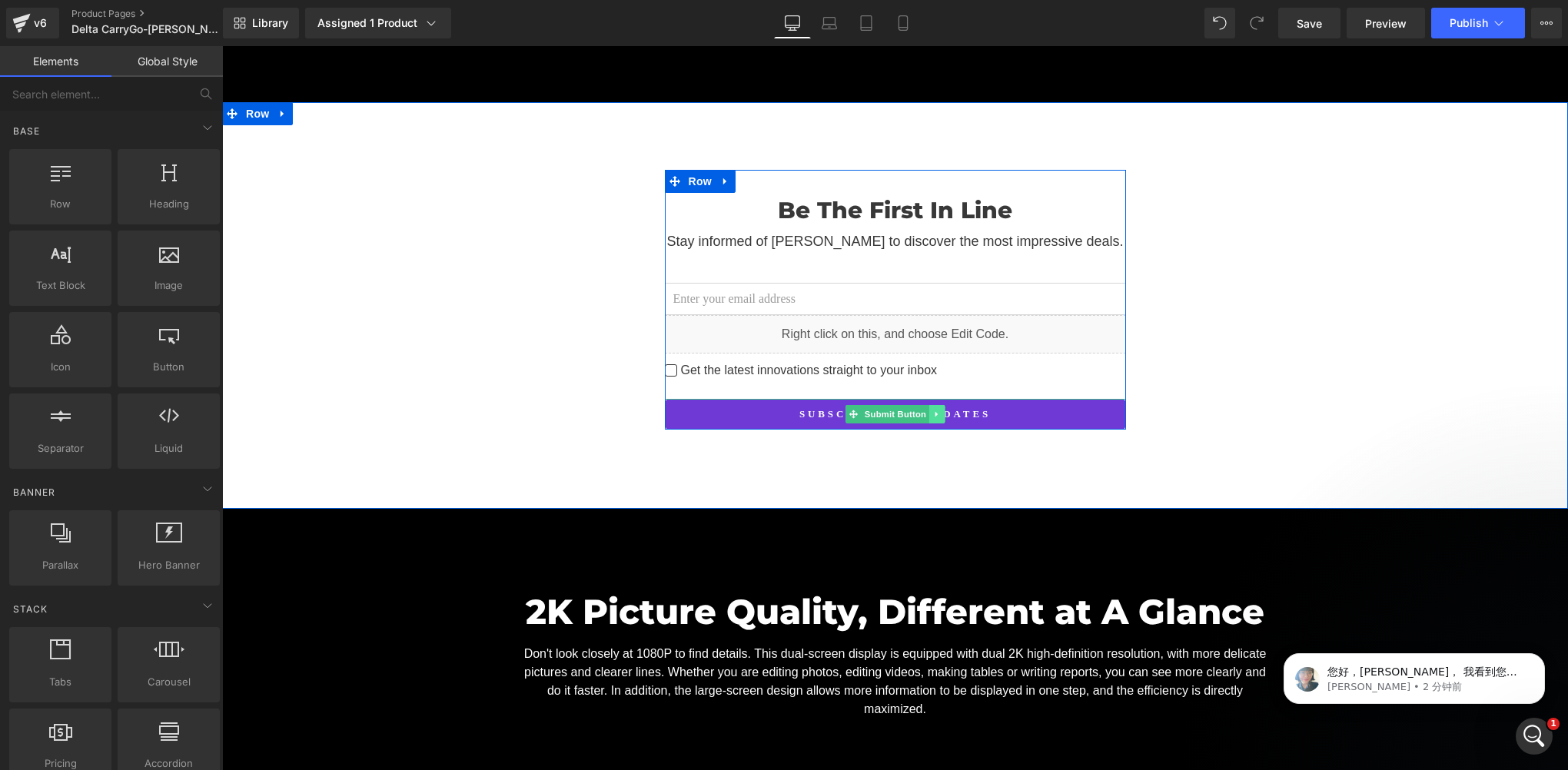
click at [930, 405] on link at bounding box center [937, 413] width 16 height 18
click at [922, 405] on link at bounding box center [929, 413] width 16 height 18
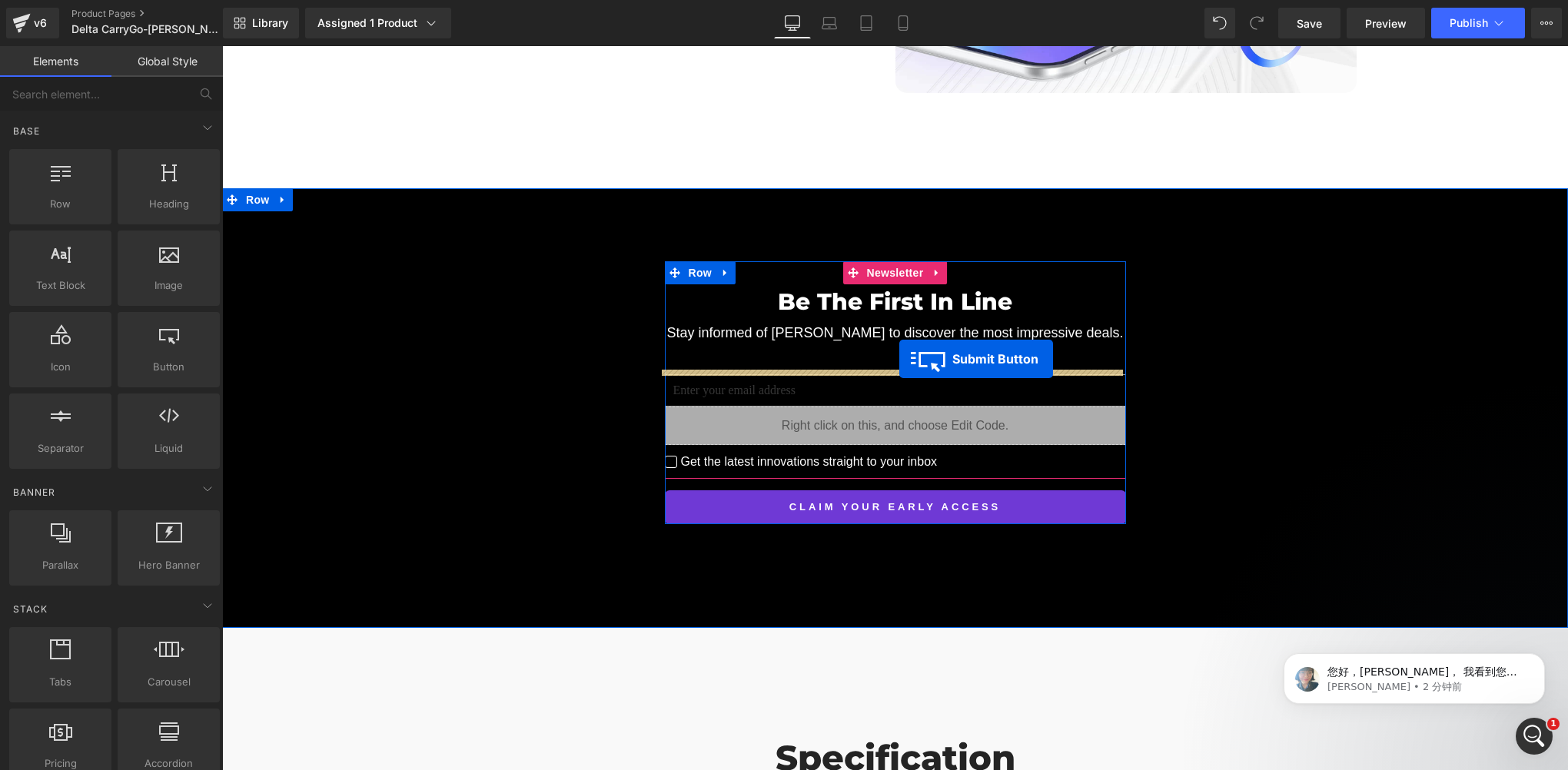
scroll to position [11319, 0]
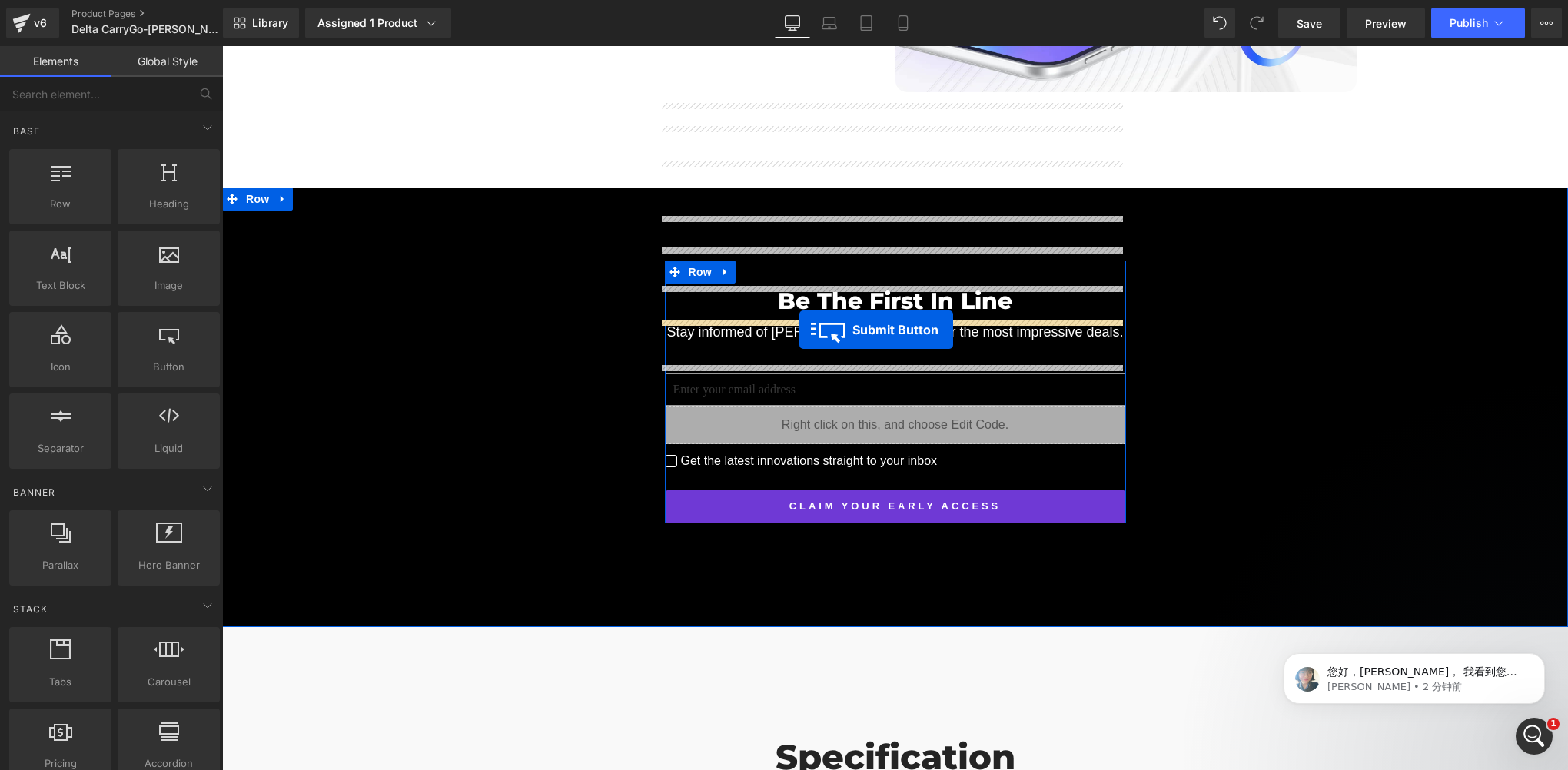
drag, startPoint x: 846, startPoint y: 370, endPoint x: 800, endPoint y: 331, distance: 60.3
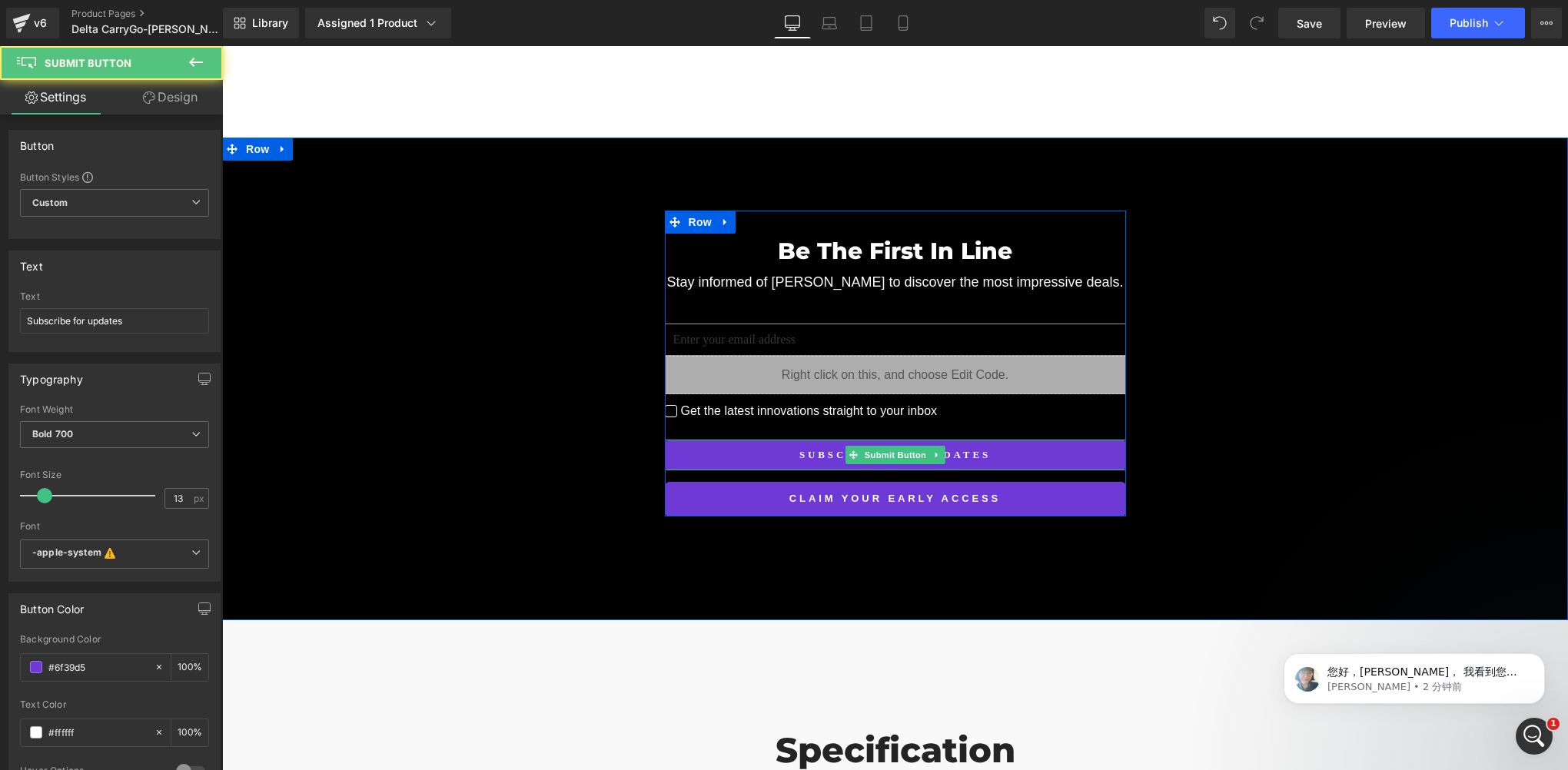
scroll to position [11269, 0]
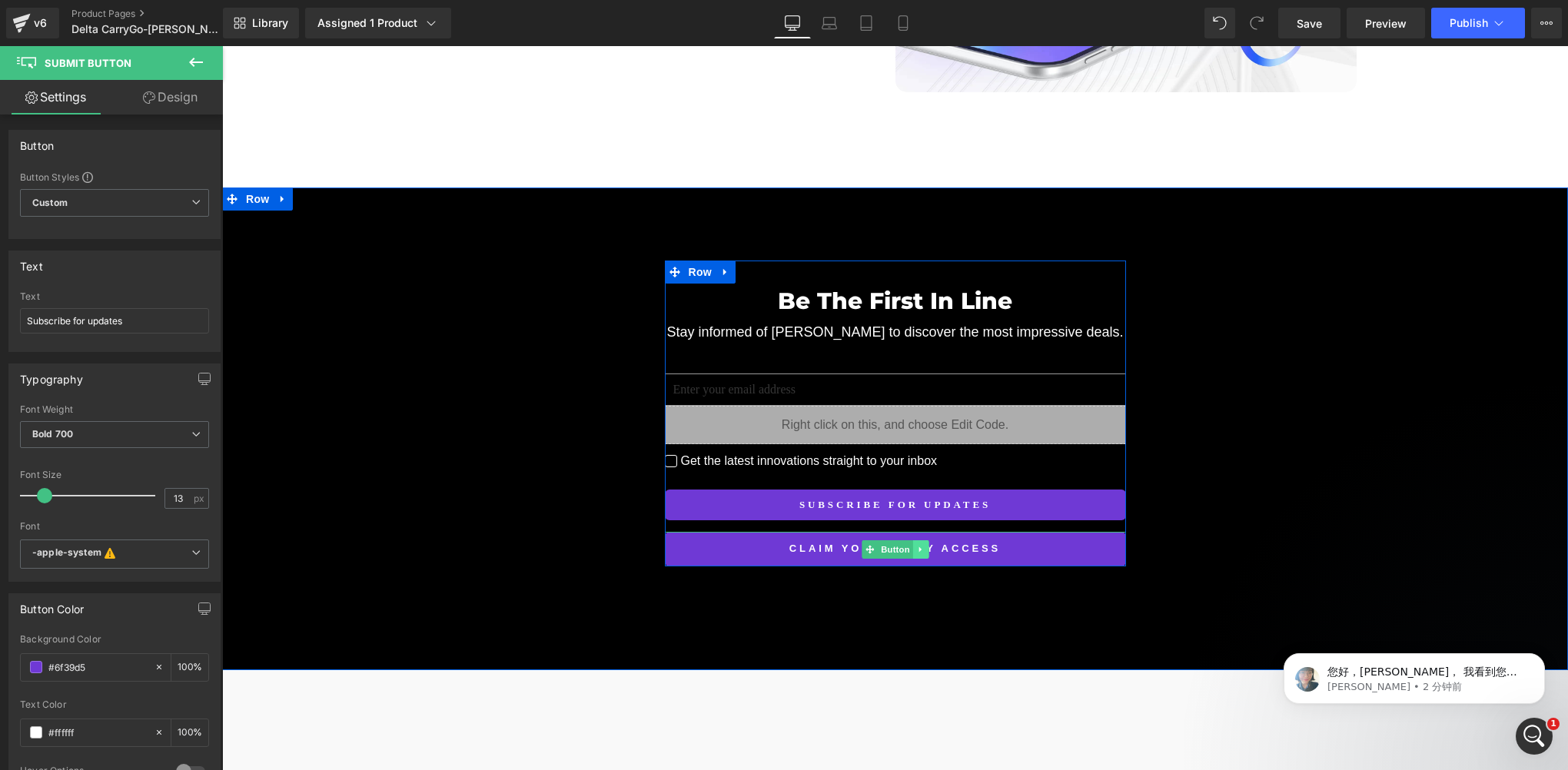
click at [917, 545] on icon at bounding box center [920, 550] width 9 height 10
click at [924, 545] on icon at bounding box center [928, 549] width 9 height 9
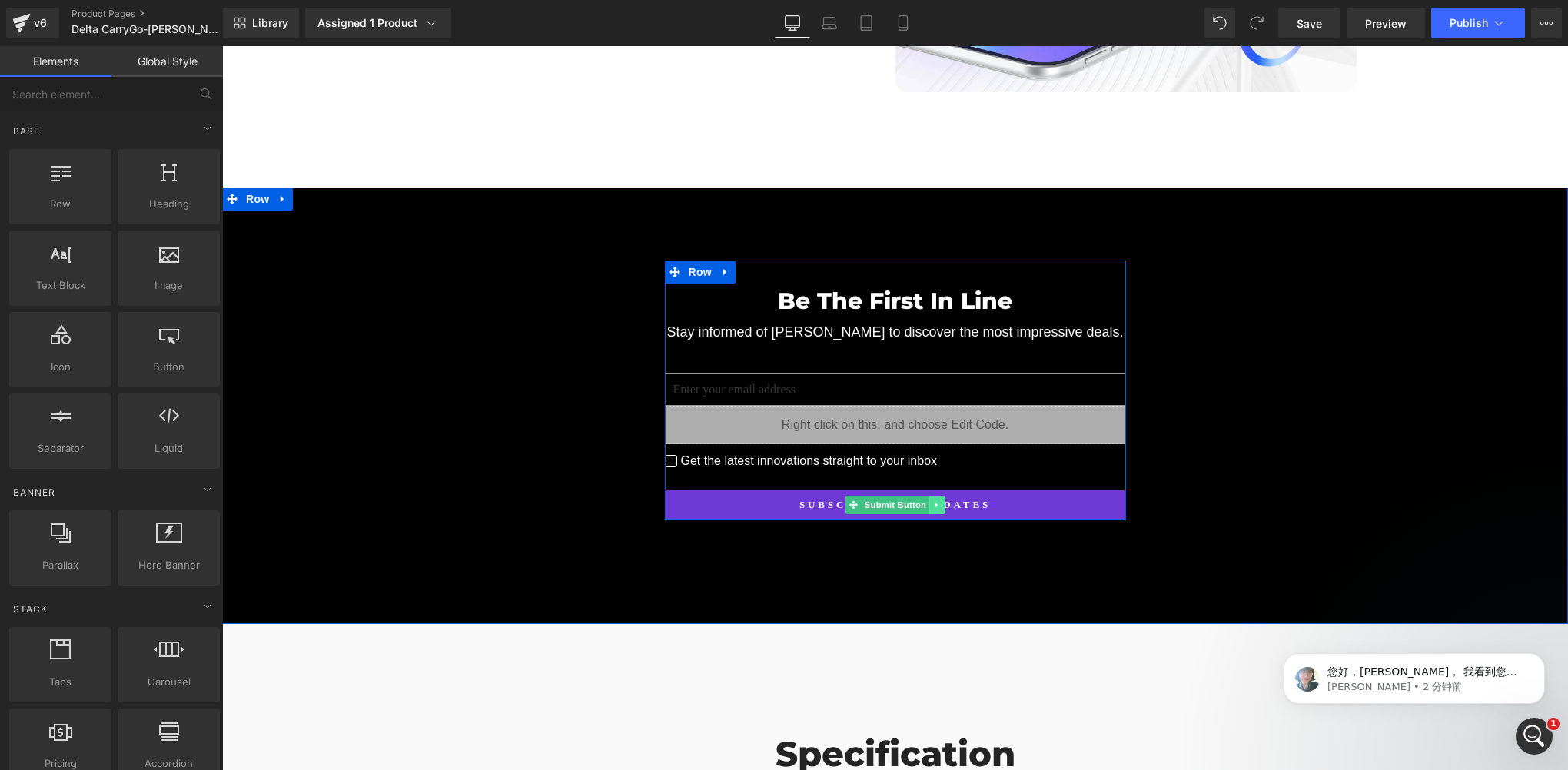
click at [929, 495] on link at bounding box center [937, 504] width 16 height 18
click at [921, 495] on link at bounding box center [929, 504] width 16 height 18
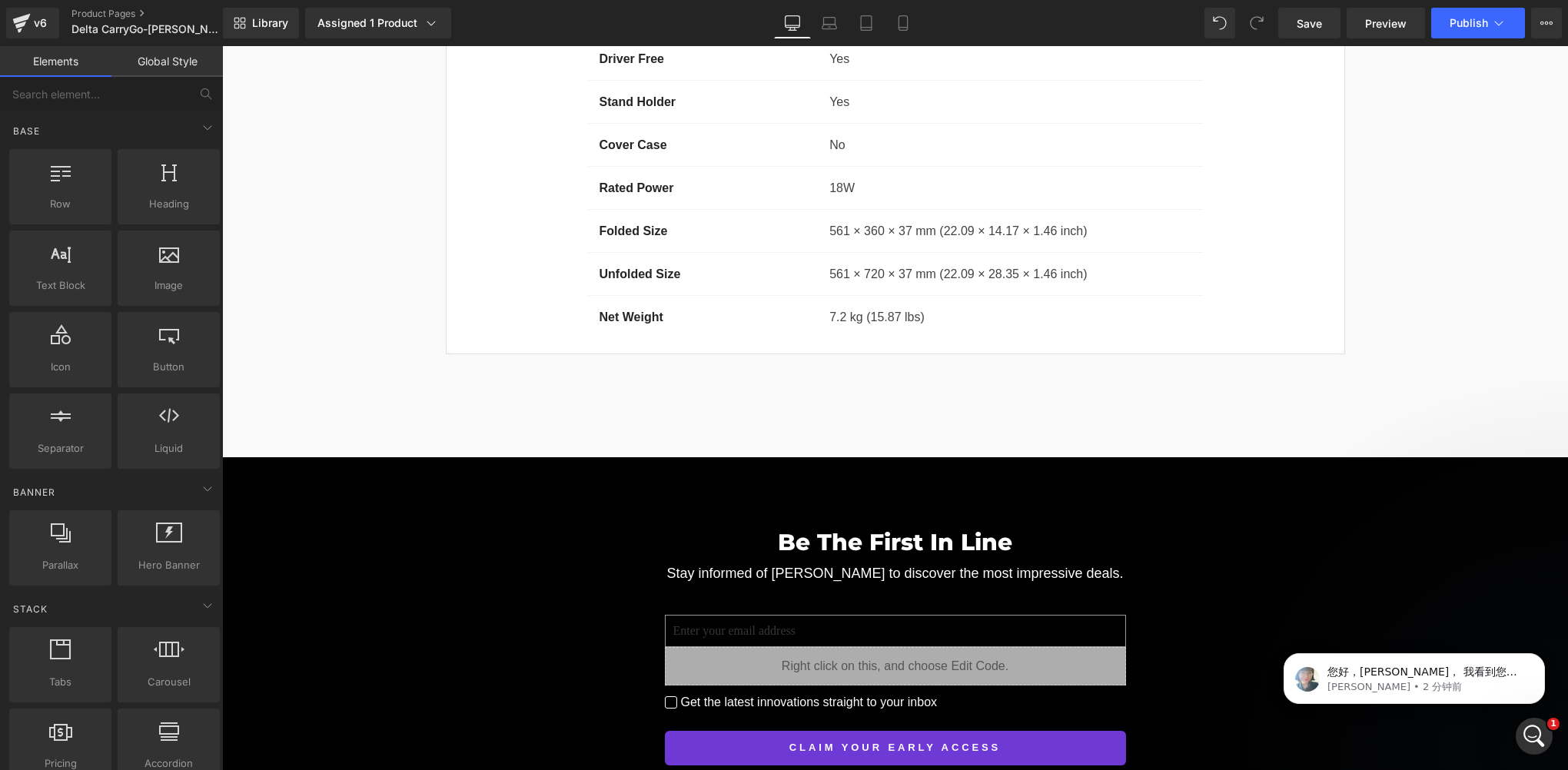
scroll to position [13267, 0]
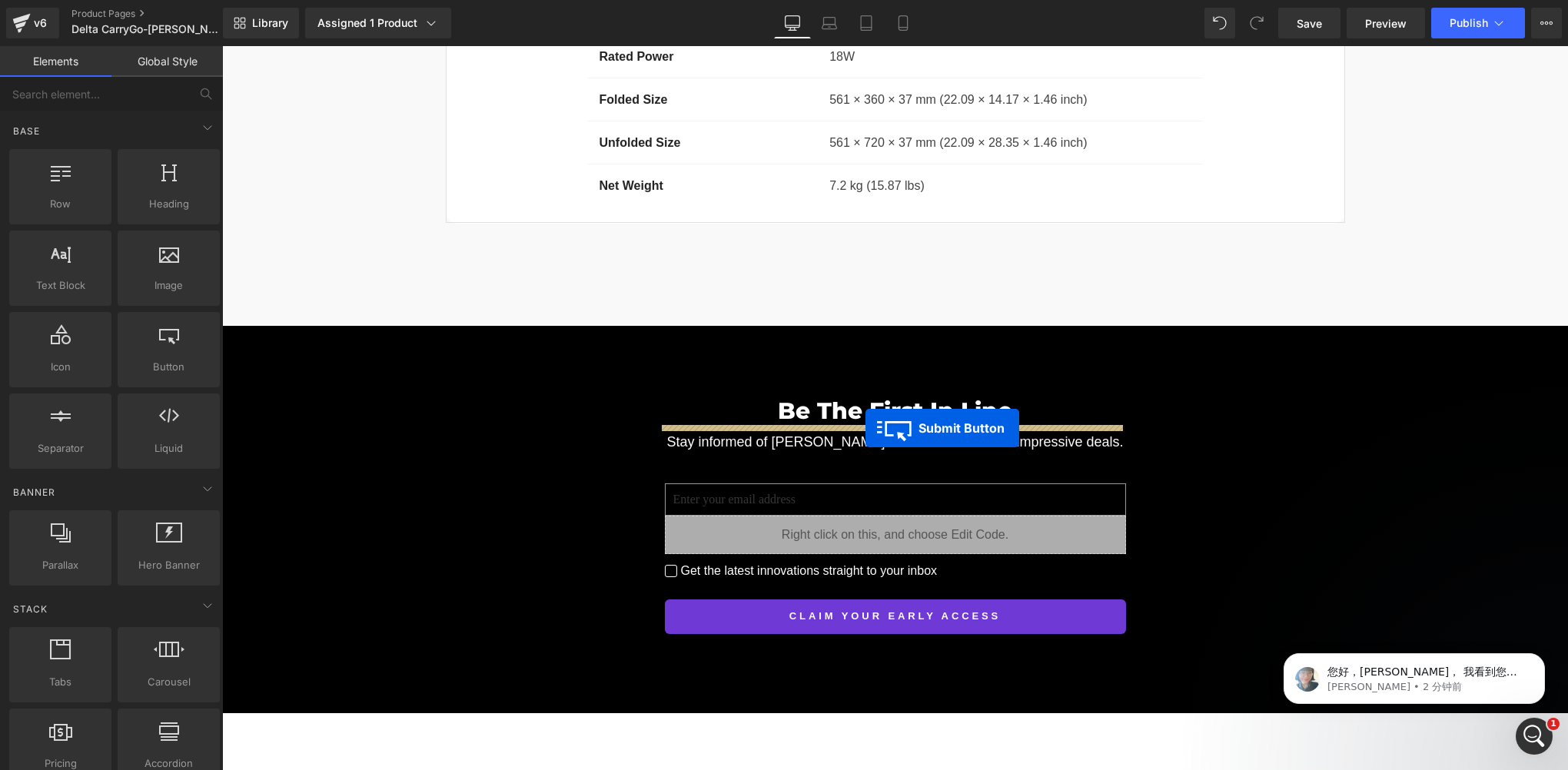
drag, startPoint x: 854, startPoint y: 389, endPoint x: 865, endPoint y: 429, distance: 41.5
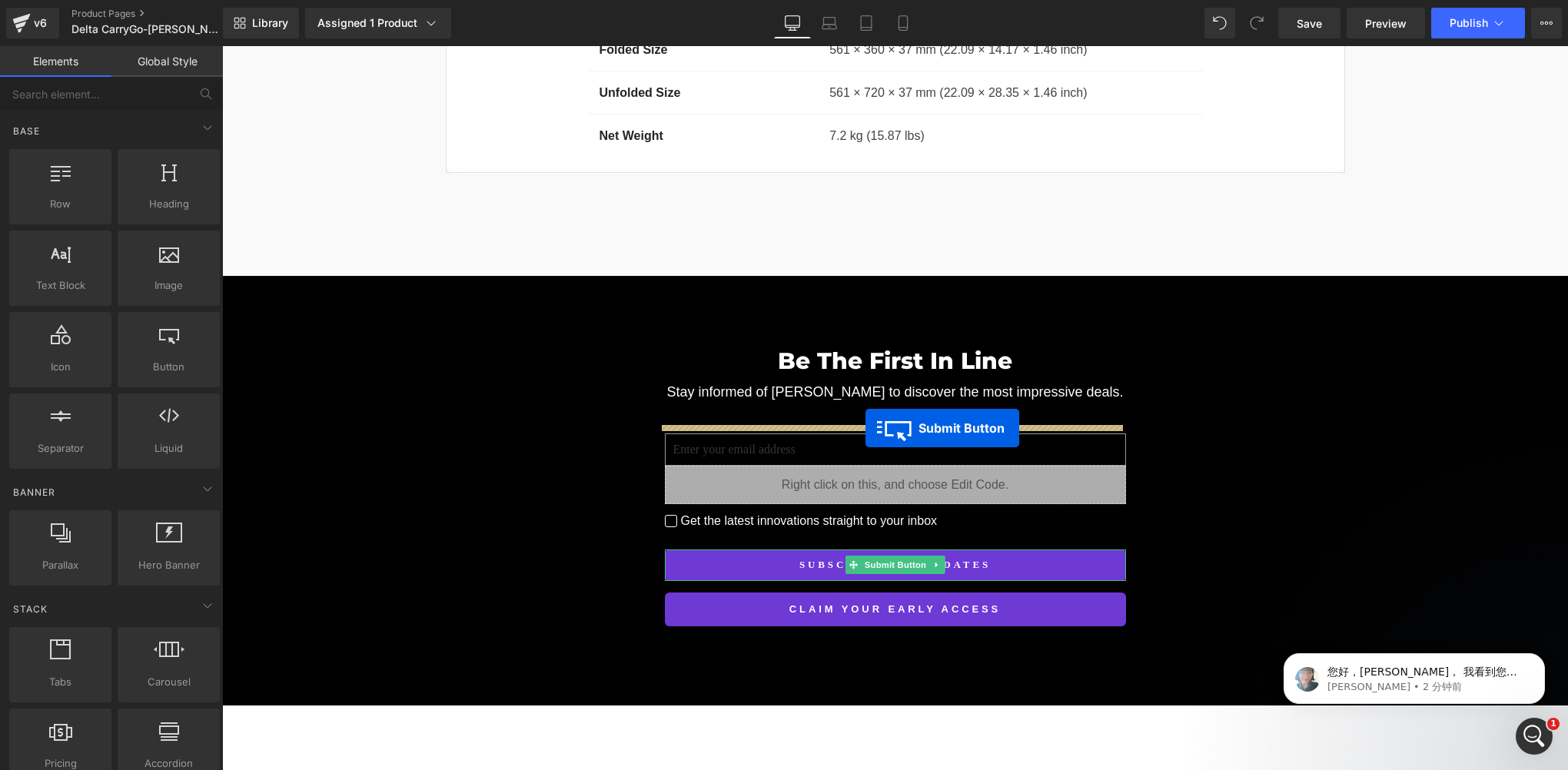
scroll to position [13218, 0]
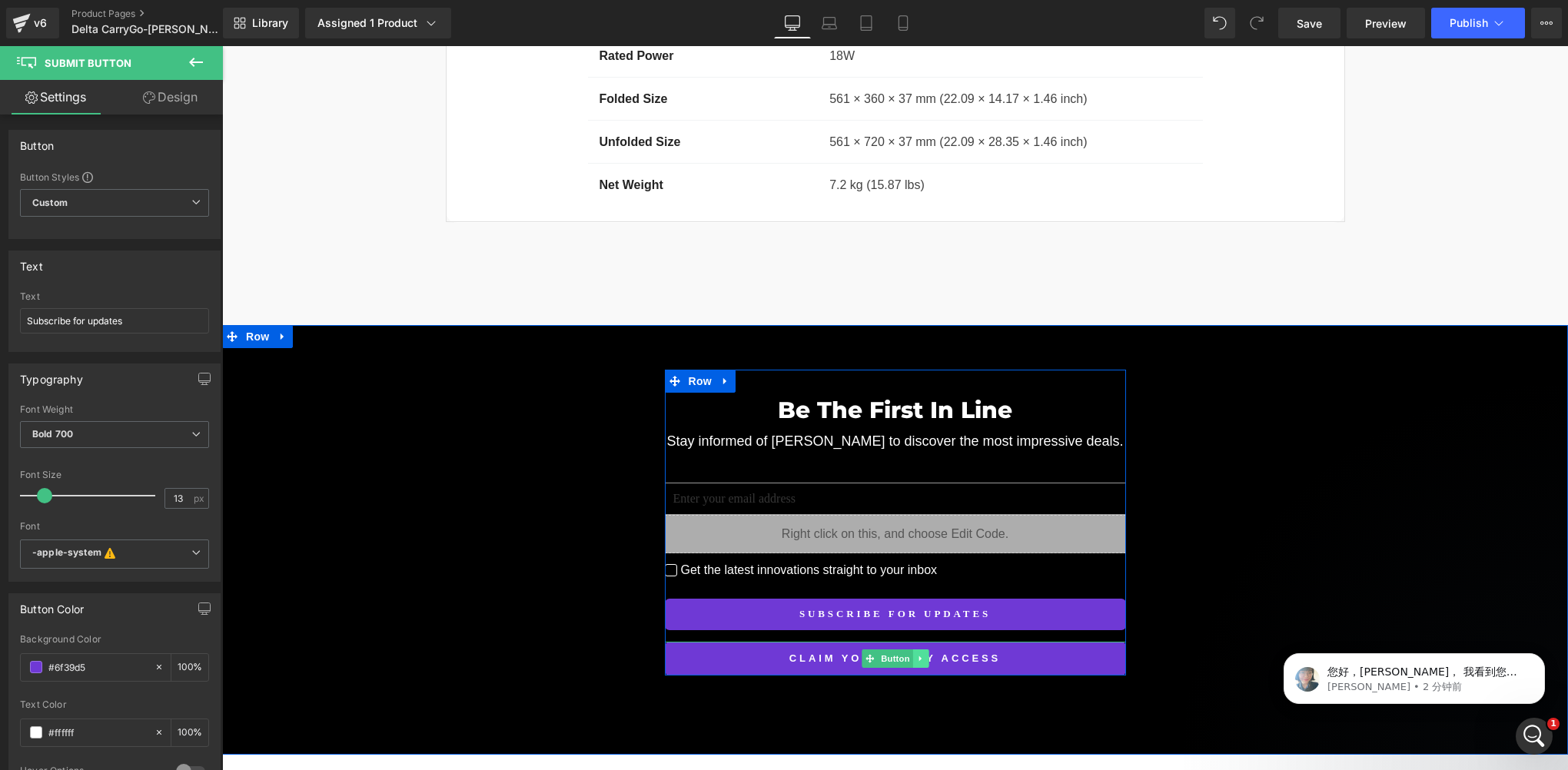
click at [914, 650] on link at bounding box center [920, 658] width 16 height 18
click at [924, 654] on icon at bounding box center [928, 658] width 9 height 9
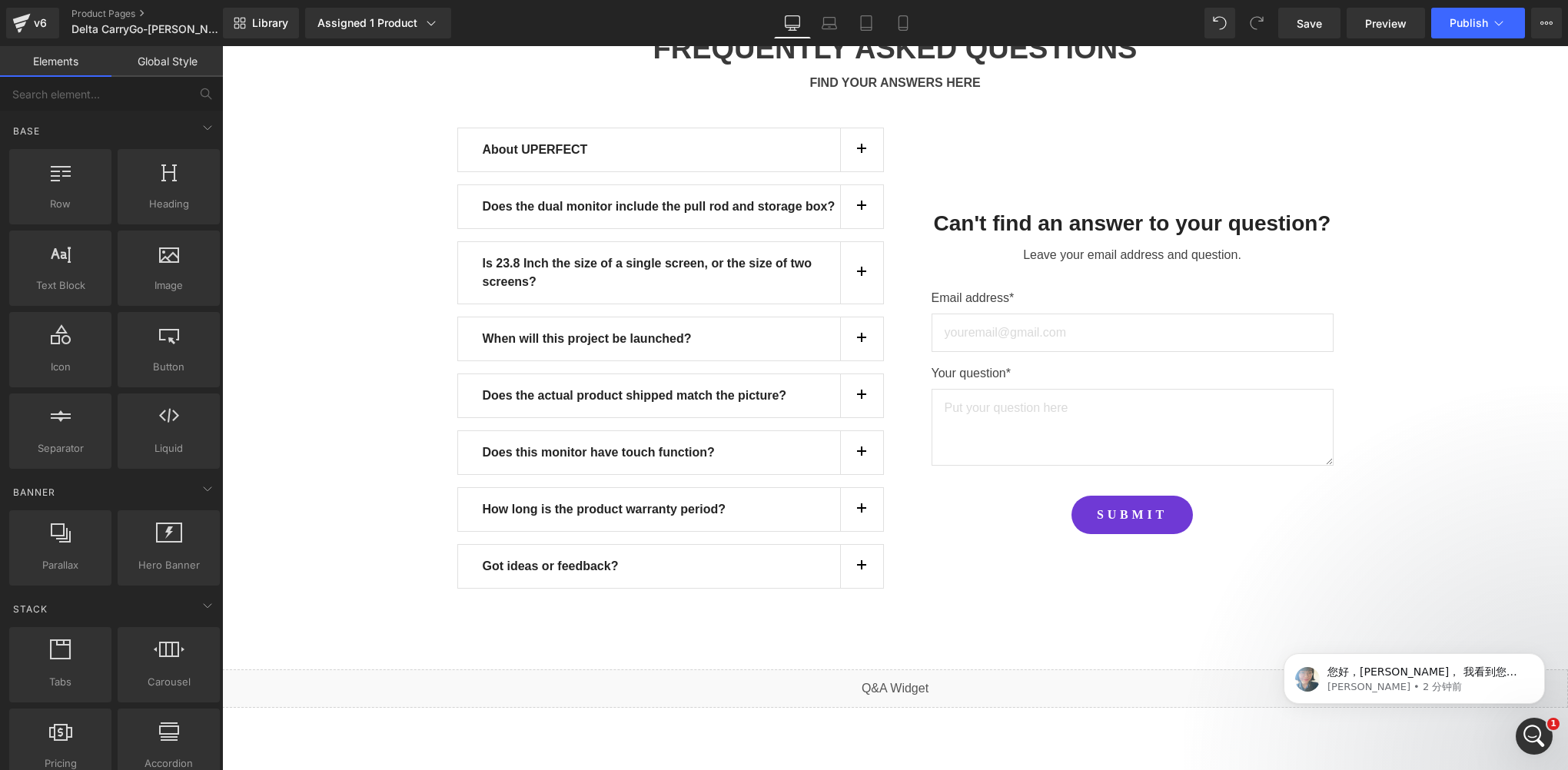
scroll to position [14061, 0]
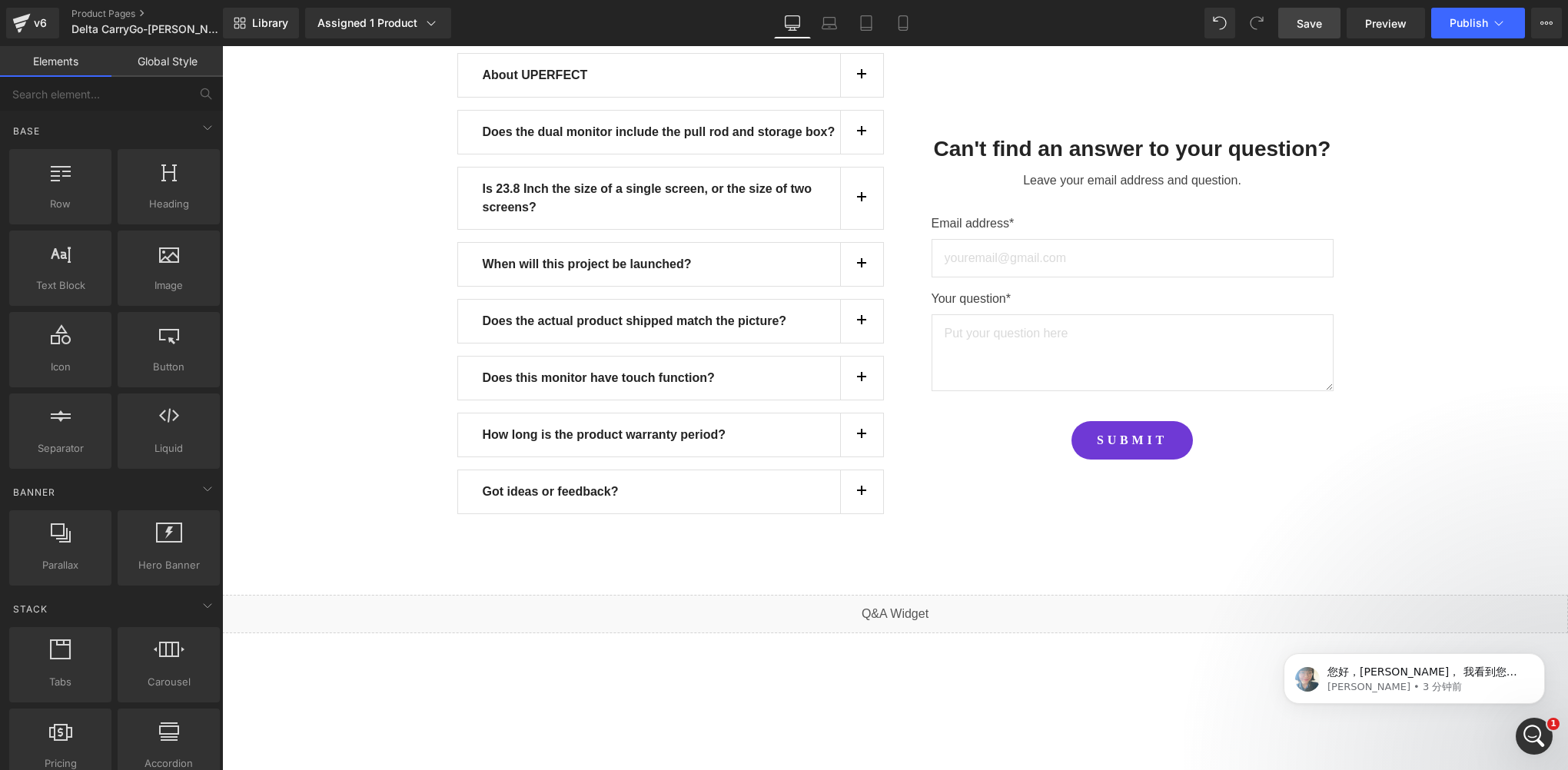
drag, startPoint x: 1323, startPoint y: 29, endPoint x: 750, endPoint y: 454, distance: 713.4
click at [1322, 29] on span "Save" at bounding box center [1310, 23] width 25 height 16
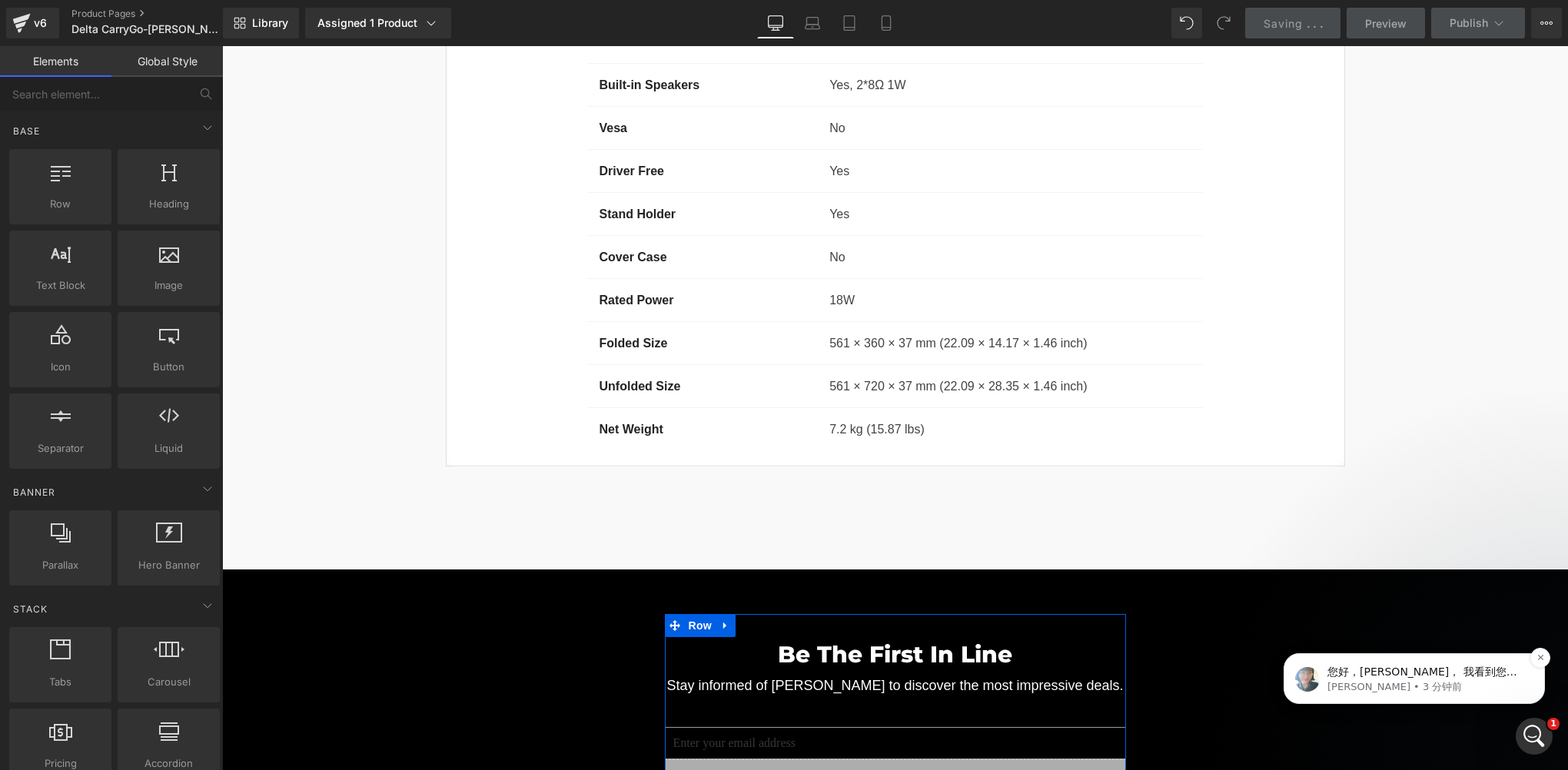
scroll to position [12908, 0]
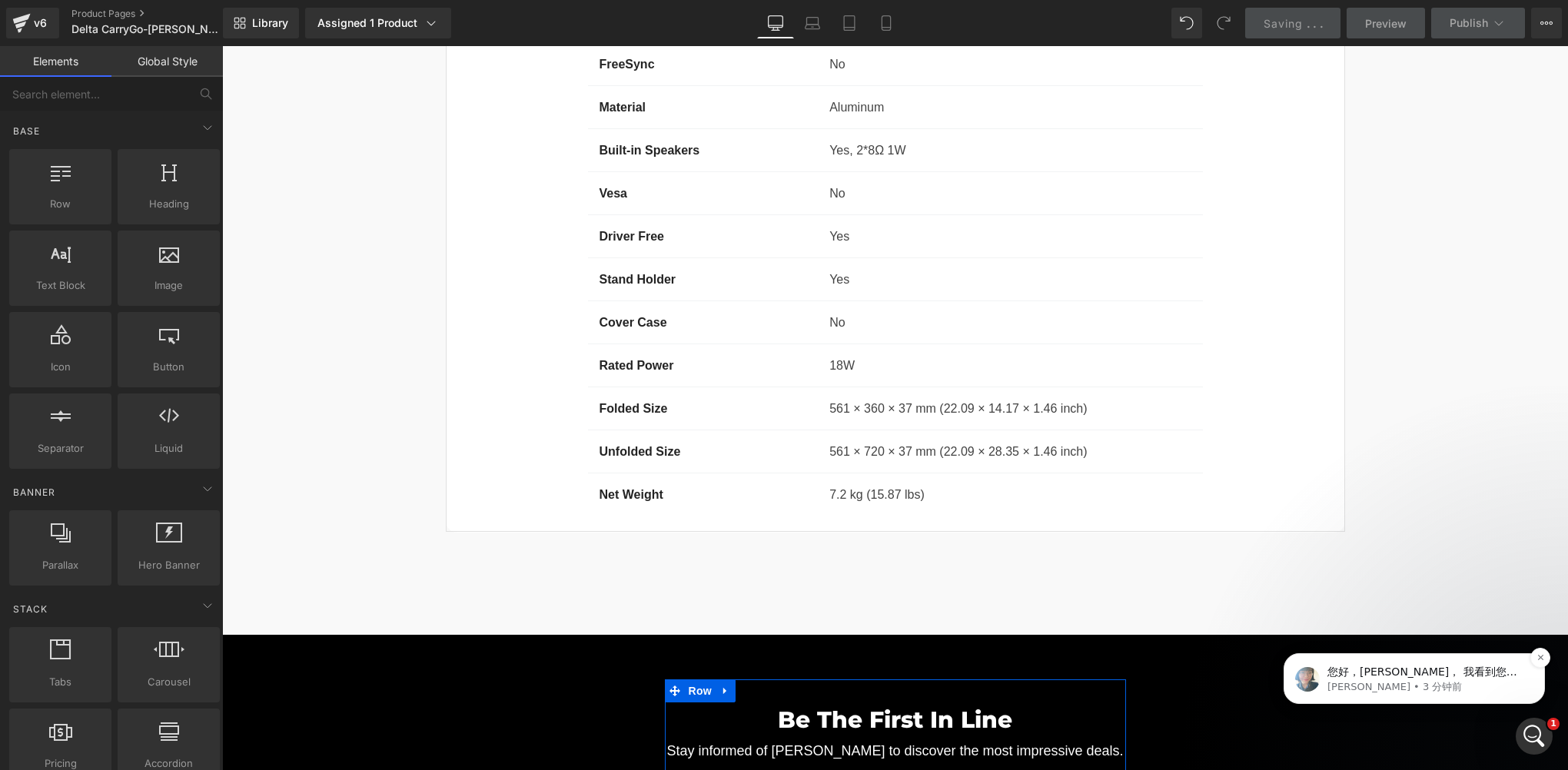
click at [1442, 676] on p "您好，[PERSON_NAME]， 我看到您安装了一个名为 Spec Compare 的第三方应用，并且它已包含在一个草稿主题中。您是否有兴趣将此应用中的小部…" at bounding box center [1426, 673] width 199 height 15
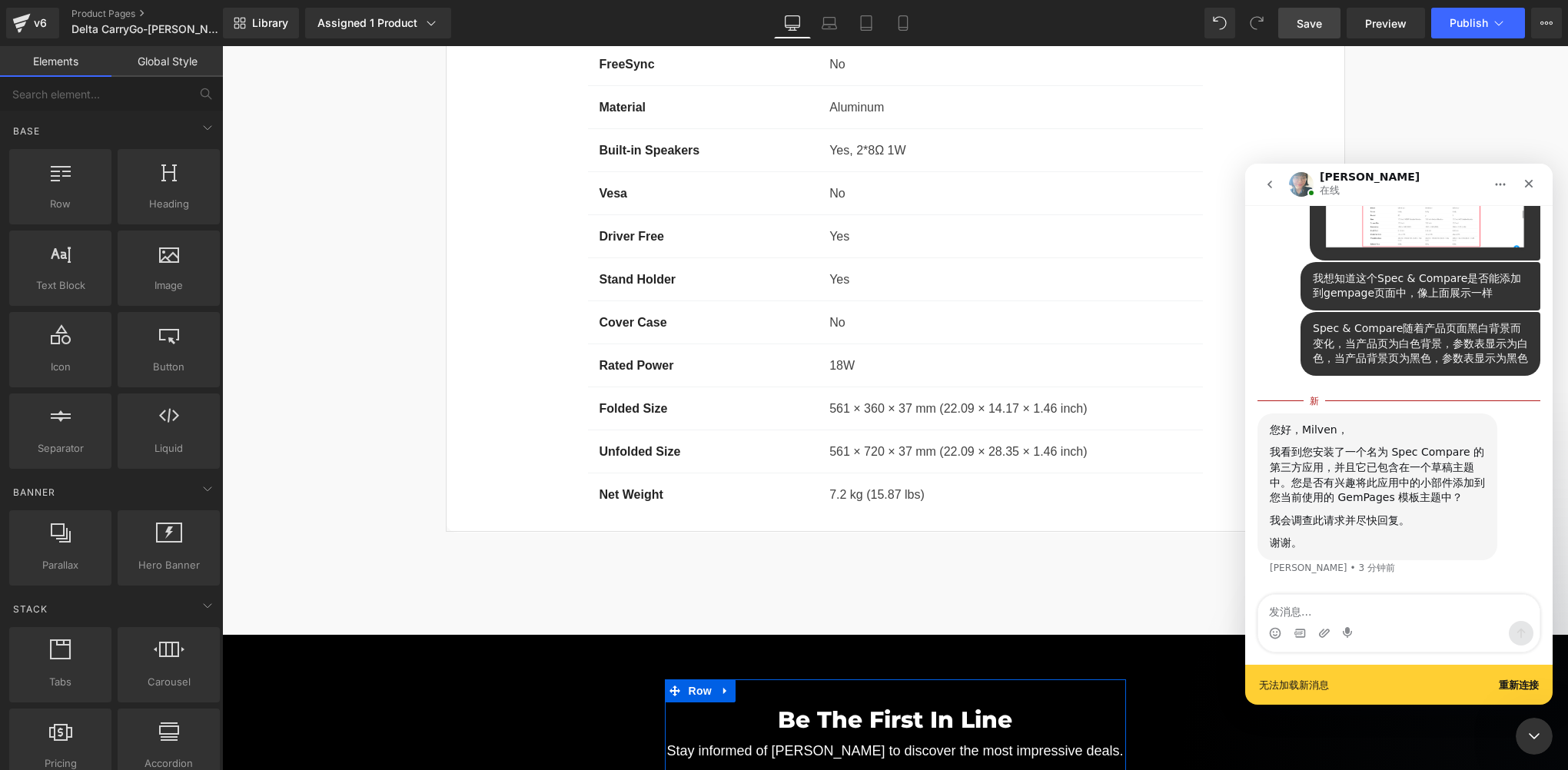
scroll to position [7669, 0]
drag, startPoint x: 1295, startPoint y: 486, endPoint x: 1451, endPoint y: 502, distance: 156.8
click at [1451, 502] on div "我看到您安装了一个名为 Spec Compare 的第三方应用，并且它已包含在一个草稿主题中。您是否有兴趣将此应用中的小部件添加到您当前使用的 GemPage…" at bounding box center [1377, 475] width 215 height 60
copy div "您是否有兴趣将此应用中的小部件添加到您当前使用的 GemPages 模板主题中"
click at [1319, 511] on div "Annie说…" at bounding box center [1377, 510] width 215 height 8
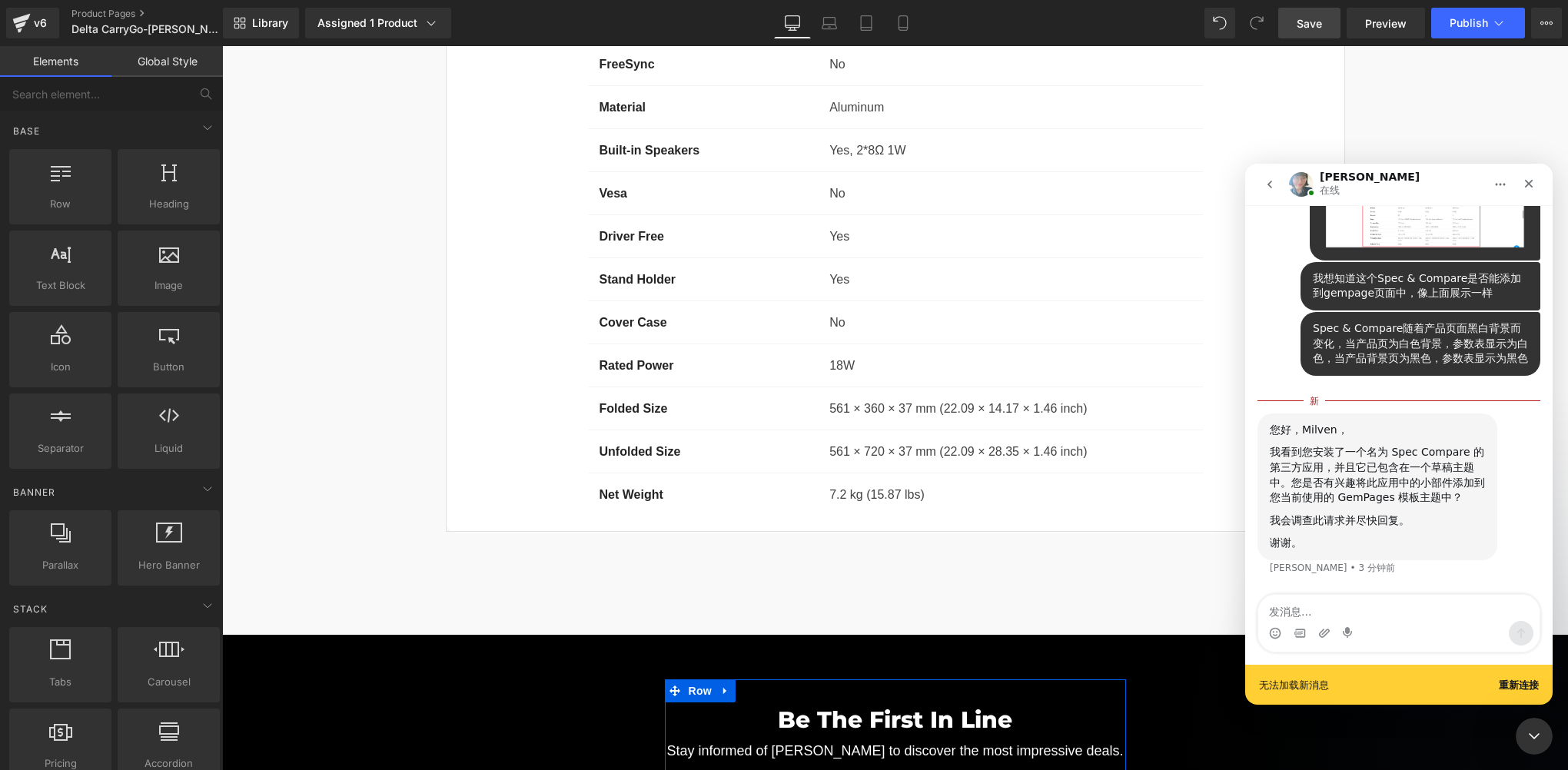
click at [1331, 518] on div "我会调查此请求并尽快回复。" at bounding box center [1377, 521] width 215 height 15
click at [1320, 617] on textarea "发消息..." at bounding box center [1399, 607] width 281 height 26
type textarea "好的"
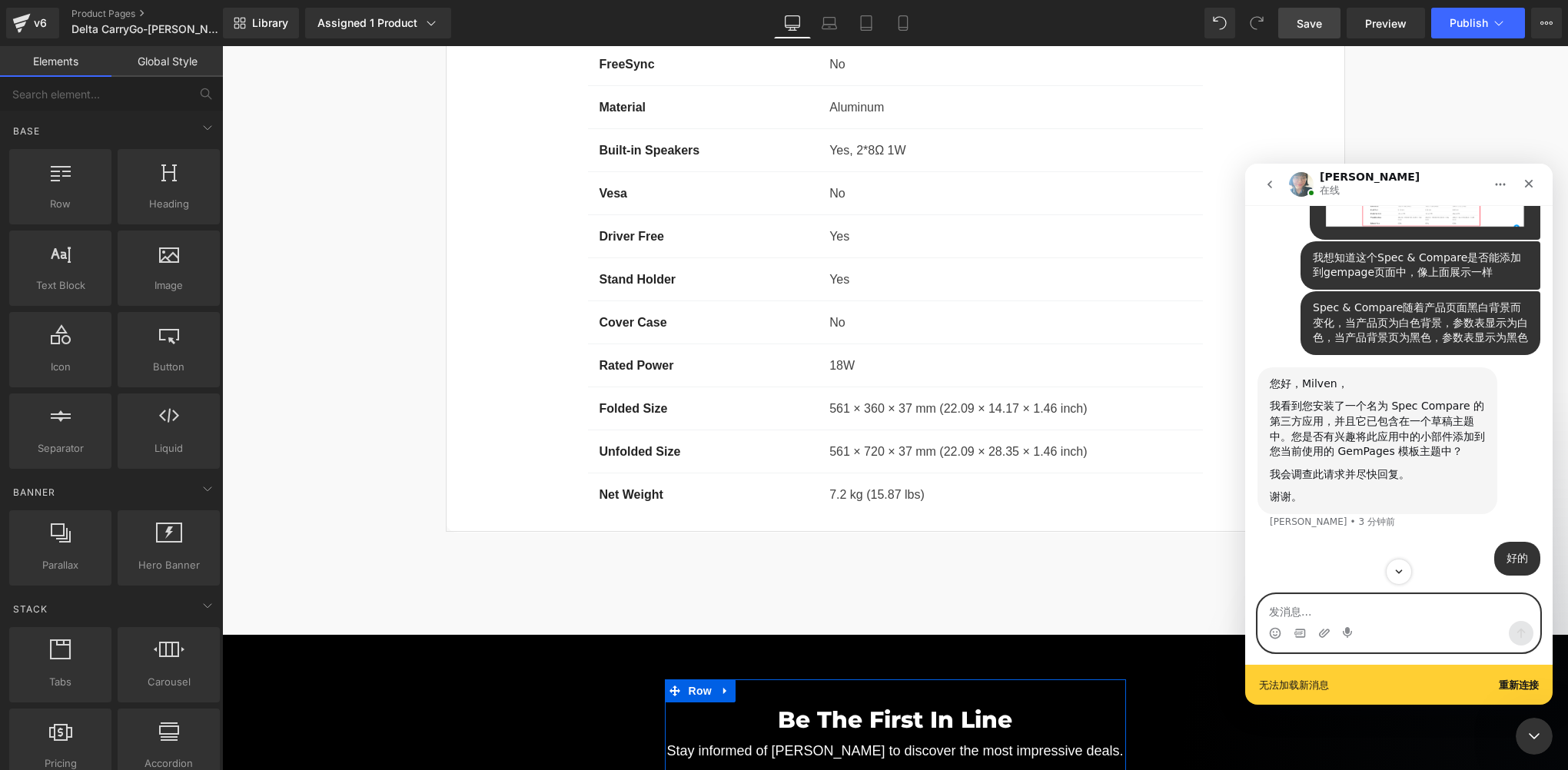
scroll to position [7689, 0]
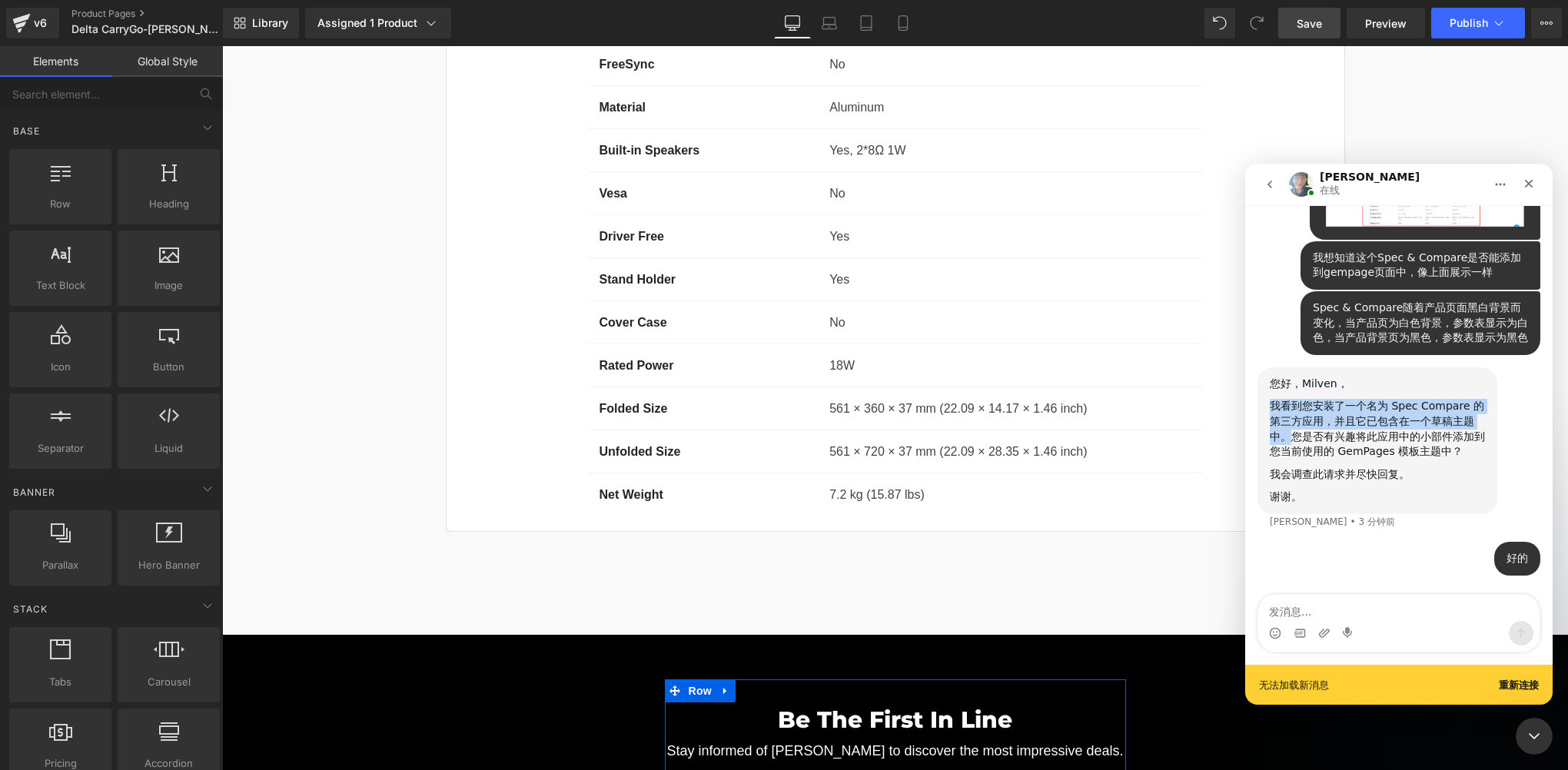
drag, startPoint x: 1272, startPoint y: 409, endPoint x: 1289, endPoint y: 442, distance: 37.1
click at [1289, 442] on div "我看到您安装了一个名为 Spec Compare 的第三方应用，并且它已包含在一个草稿主题中。您是否有兴趣将此应用中的小部件添加到您当前使用的 GemPage…" at bounding box center [1377, 429] width 215 height 60
copy div "我看到您安装了一个名为 Spec Compare 的第三方应用，并且它已包含在一个草稿主题中。"
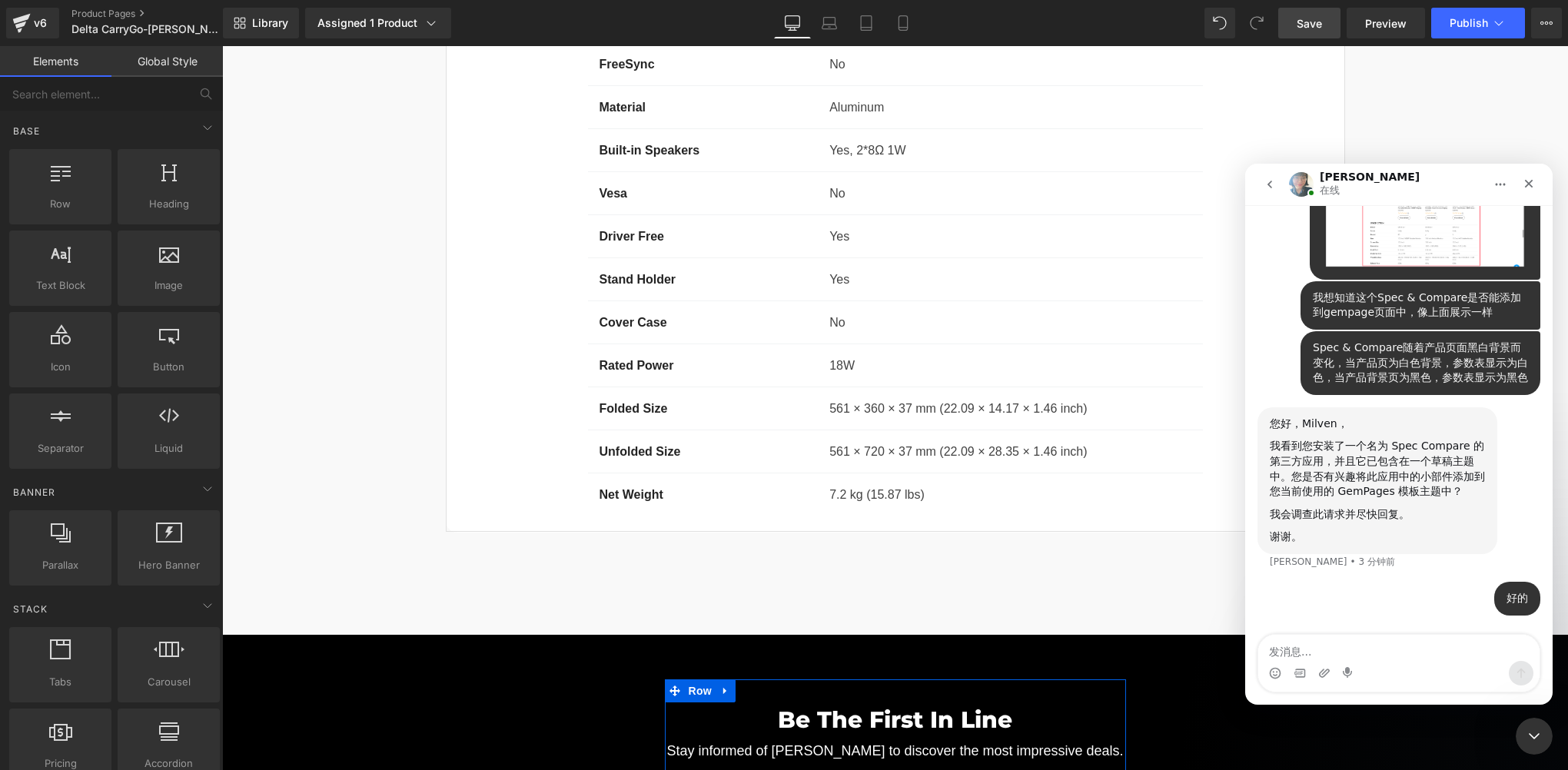
click at [1446, 507] on div "我会调查此请求并尽快回复。" at bounding box center [1377, 515] width 215 height 15
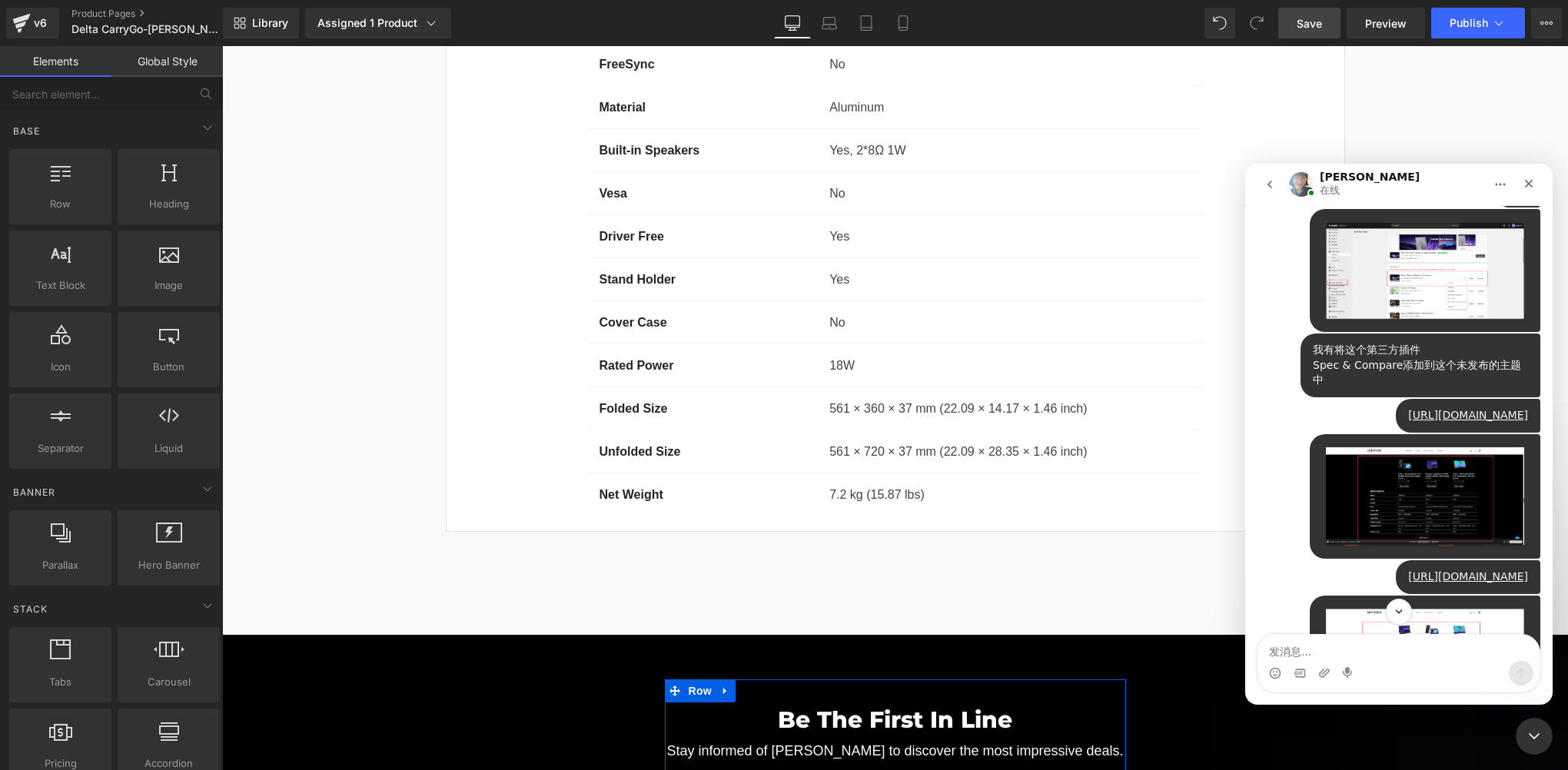
scroll to position [7112, 0]
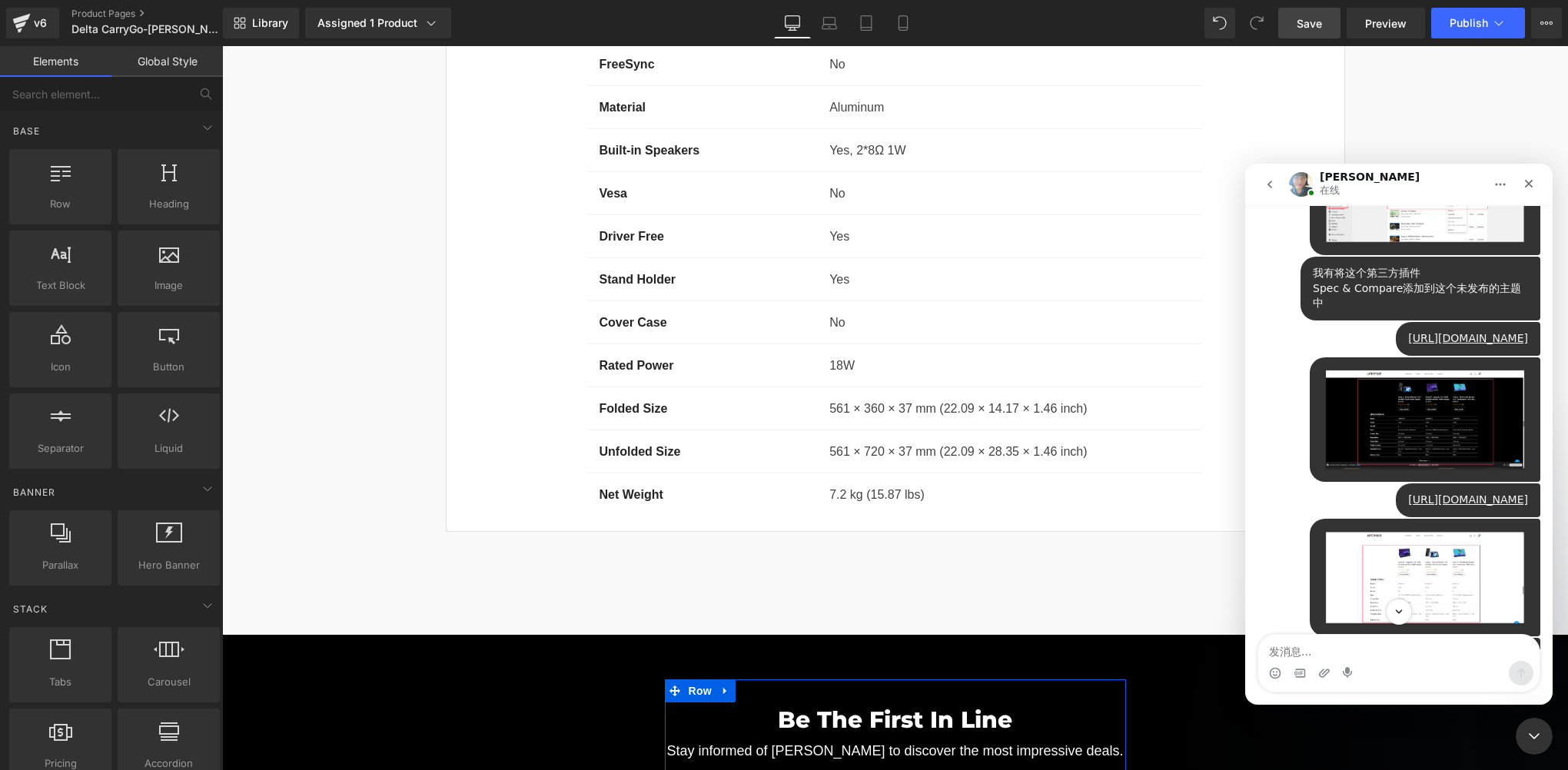
click at [1422, 246] on img "UPERFECT说…" at bounding box center [1425, 194] width 206 height 104
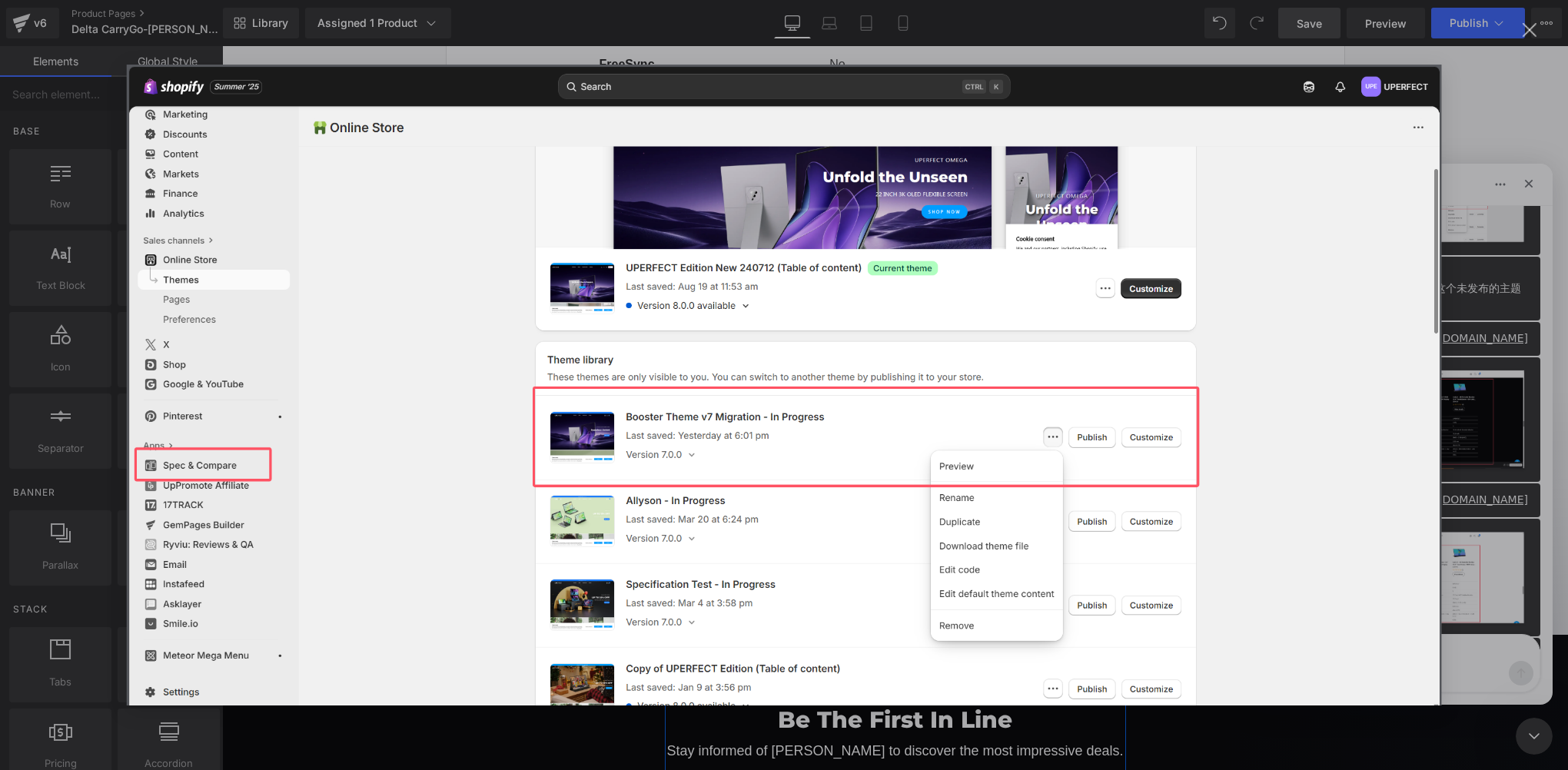
scroll to position [0, 0]
click at [1524, 32] on div "关闭" at bounding box center [1529, 30] width 14 height 14
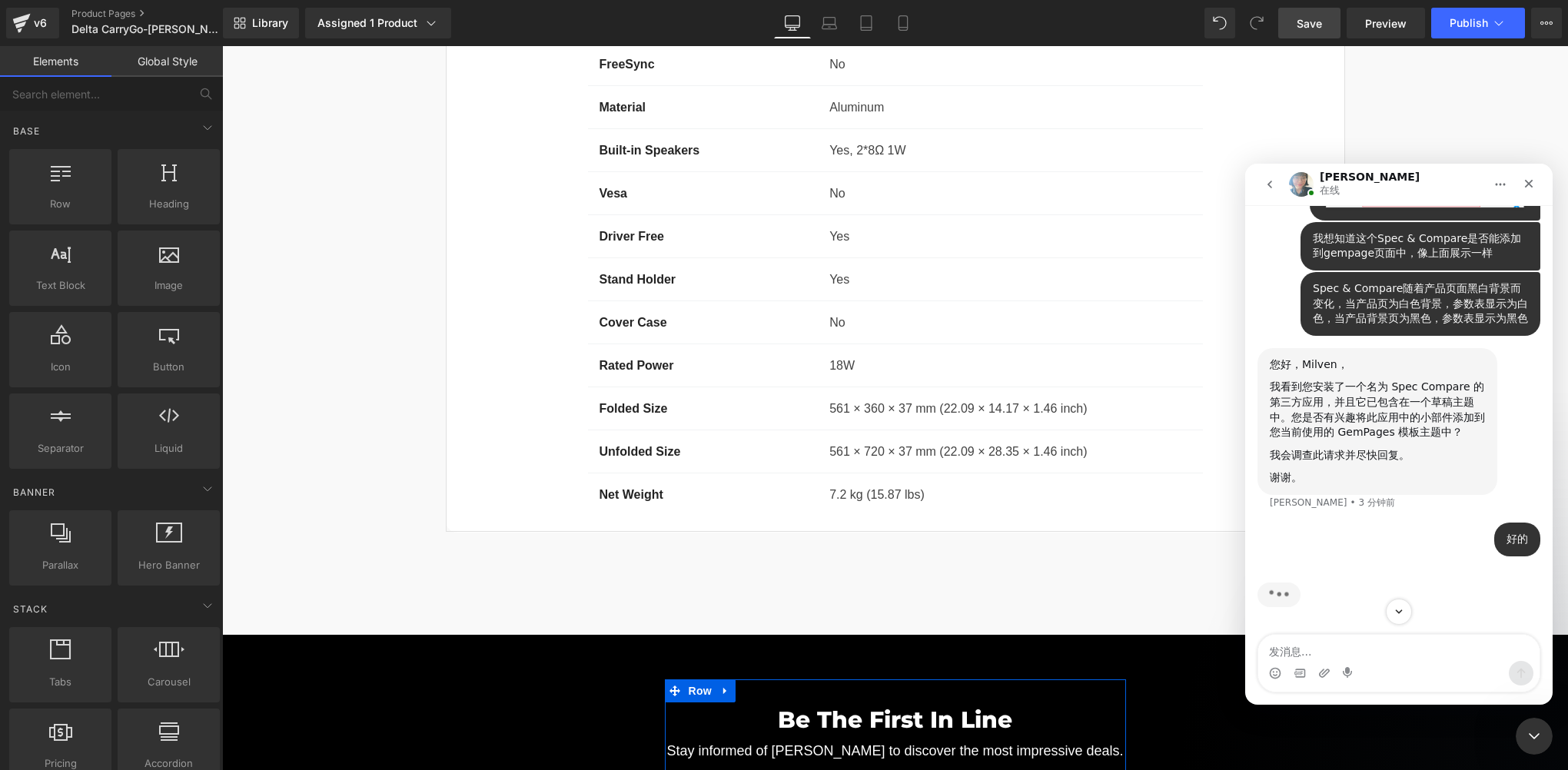
scroll to position [7573, 0]
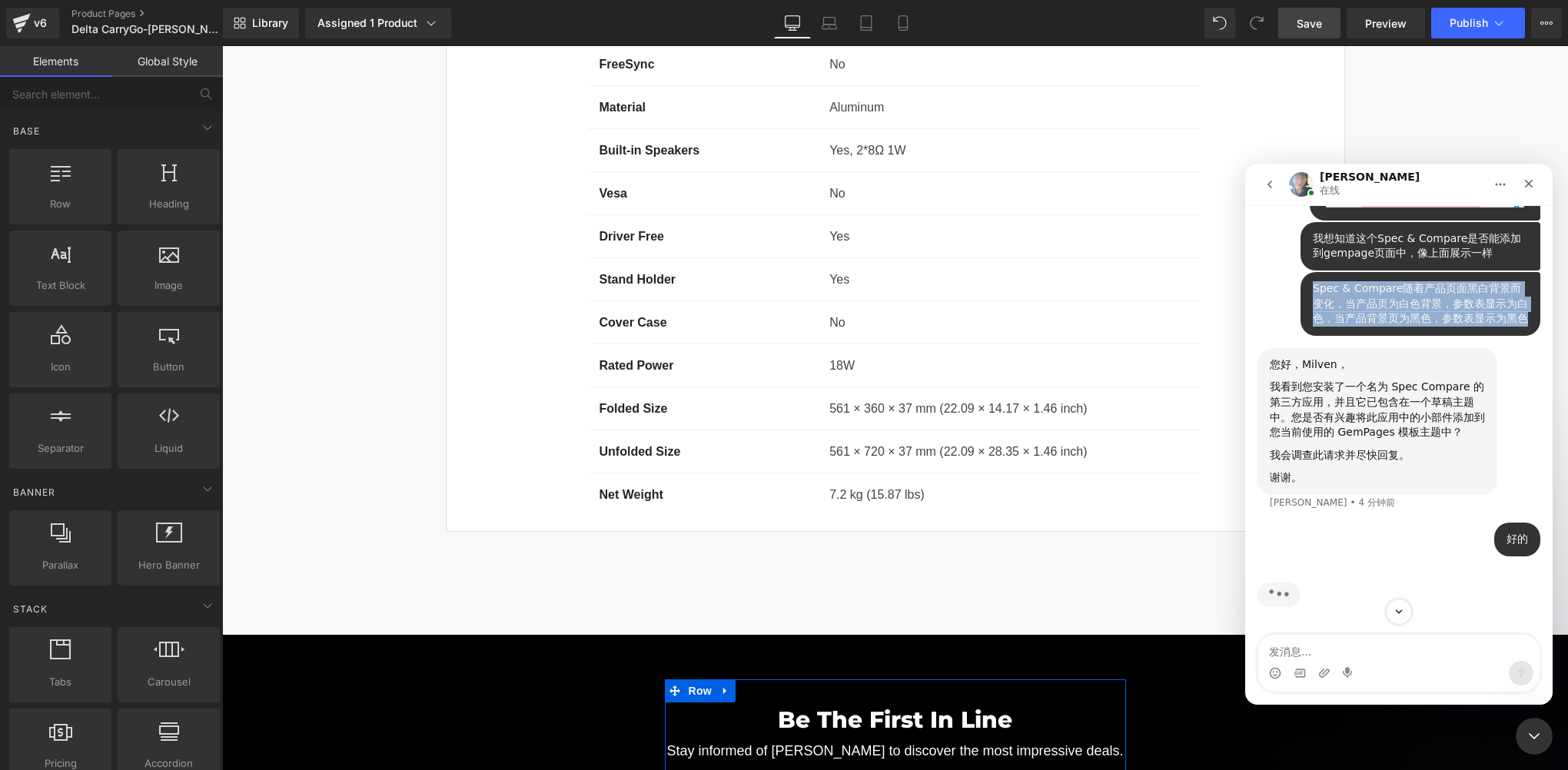
drag, startPoint x: 1303, startPoint y: 427, endPoint x: 1528, endPoint y: 465, distance: 228.2
click at [1528, 336] on div "Spec & Compare随着产品页面黑白背景而变化，当产品页为白色背景，参数表显示为白色，当产品背景页为黑色，参数表显示为黑色 UPERFECT • 6 …" at bounding box center [1421, 304] width 240 height 64
drag, startPoint x: 1528, startPoint y: 465, endPoint x: 1384, endPoint y: 458, distance: 144.2
click at [1384, 327] on div "Spec & Compare随着产品页面黑白背景而变化，当产品页为白色背景，参数表显示为白色，当产品背景页为黑色，参数表显示为黑色" at bounding box center [1420, 304] width 215 height 45
copy div "Spec & Compare随着产品页面黑白背景而变化，当产品页为白色背景，参数表显示为白色，当产品背景页为黑色，参数表显示为黑色"
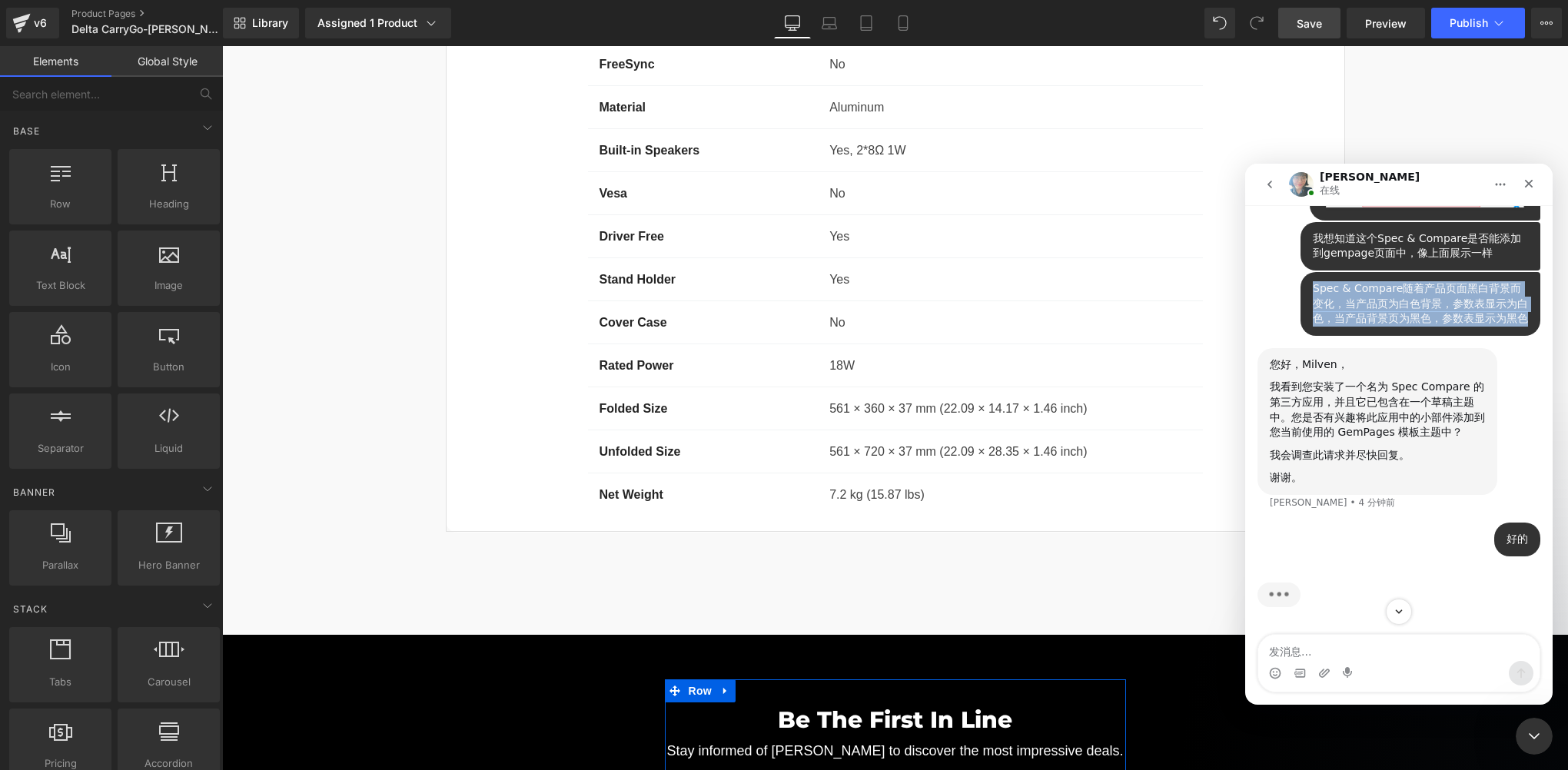
click at [1395, 327] on div "Spec & Compare随着产品页面黑白背景而变化，当产品页为白色背景，参数表显示为白色，当产品背景页为黑色，参数表显示为黑色" at bounding box center [1420, 304] width 215 height 45
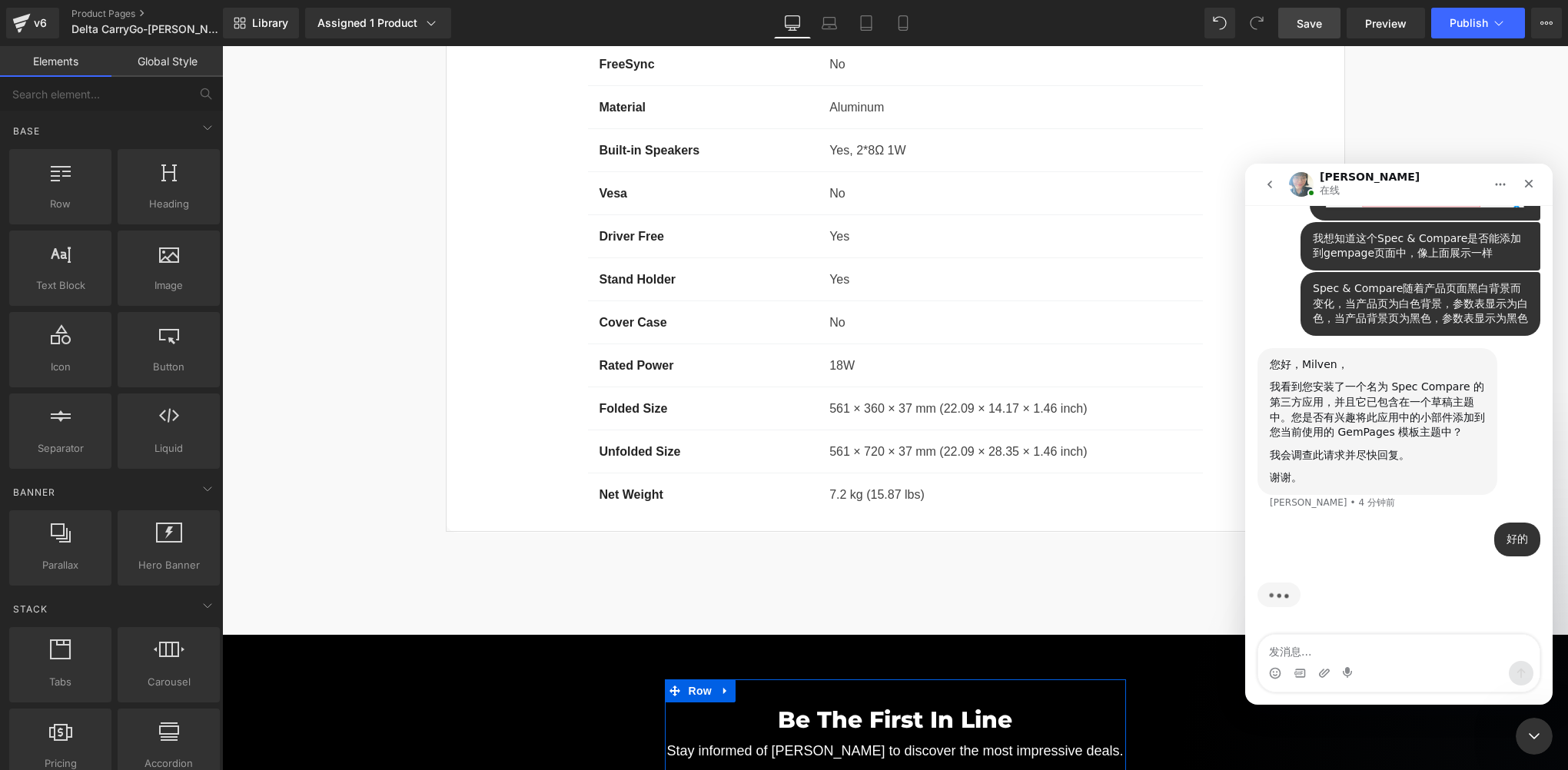
scroll to position [7709, 0]
drag, startPoint x: 1533, startPoint y: 727, endPoint x: 2770, endPoint y: 1374, distance: 1396.0
click at [1533, 726] on icon "关闭 Intercom Messenger" at bounding box center [1531, 733] width 18 height 18
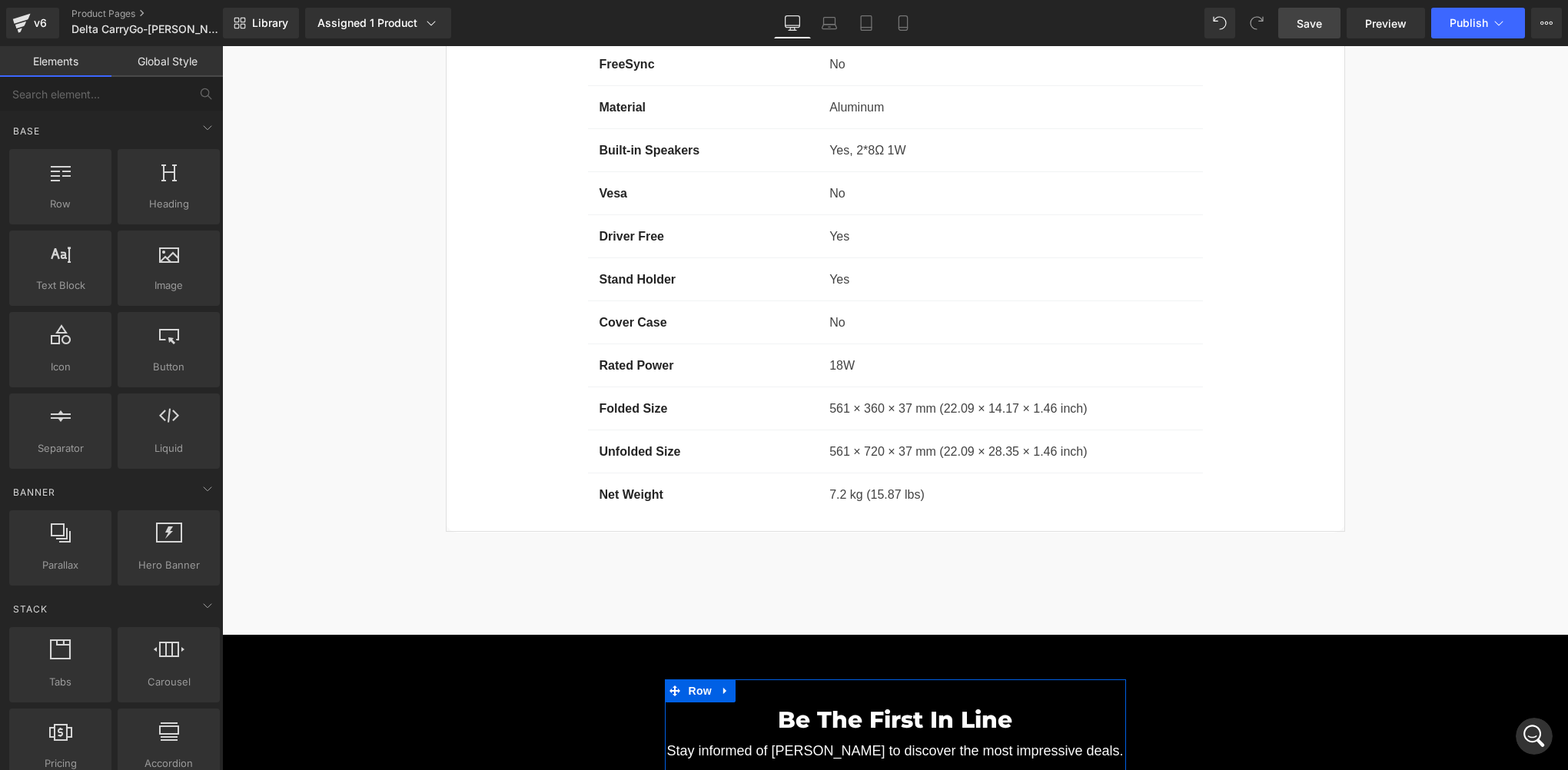
scroll to position [13139, 0]
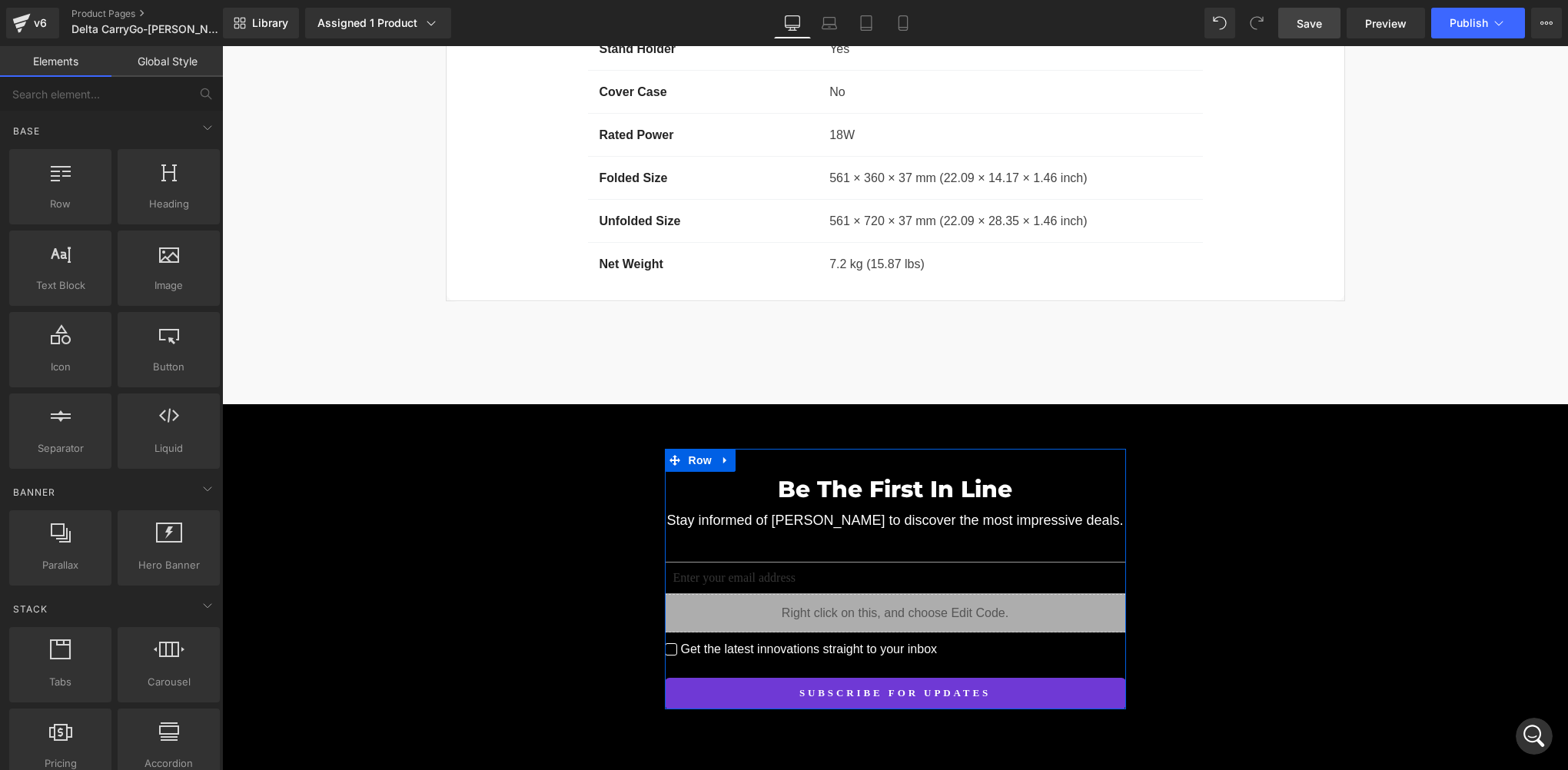
click at [1323, 33] on link "Save" at bounding box center [1309, 23] width 63 height 31
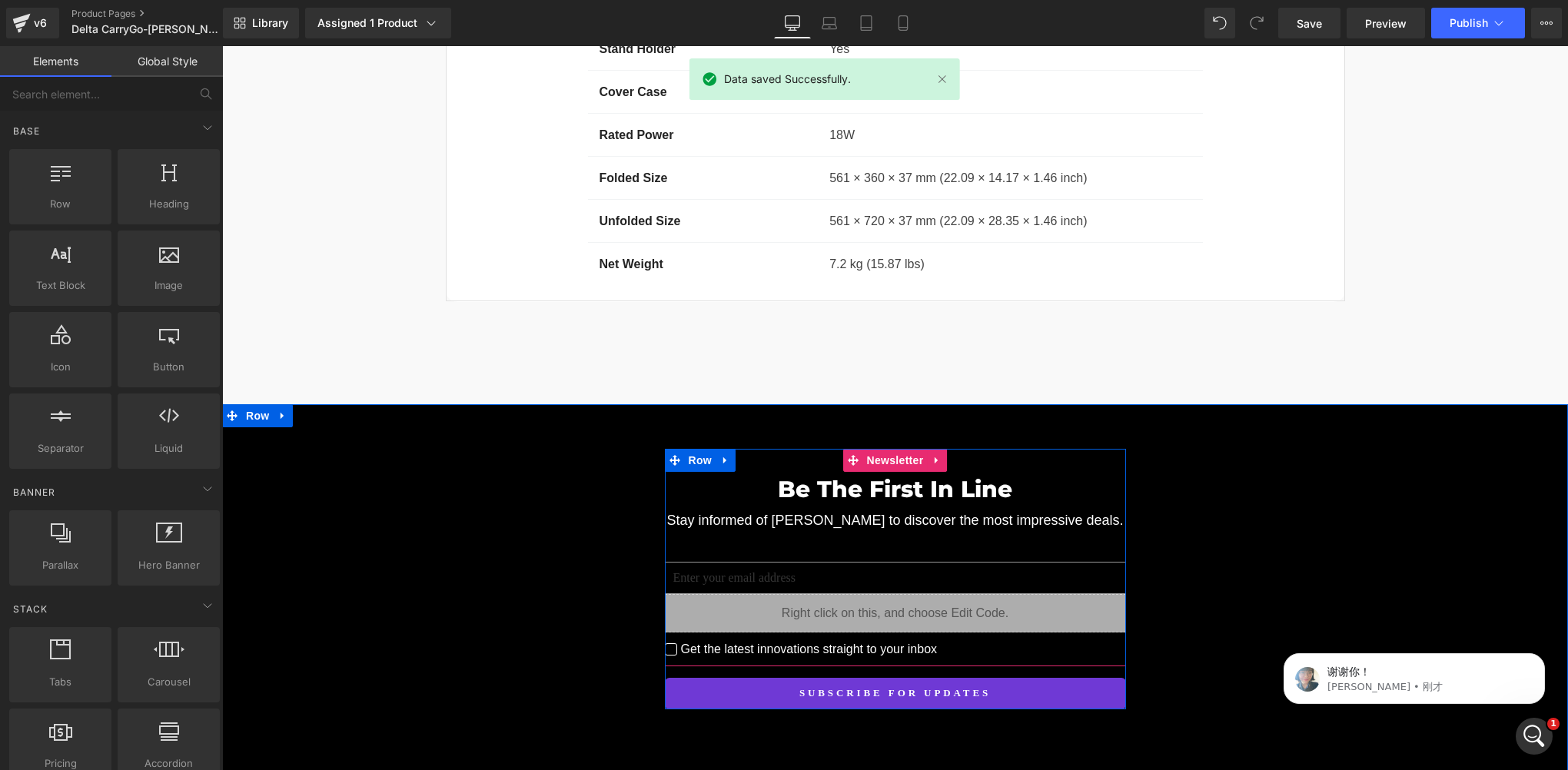
scroll to position [7711, 0]
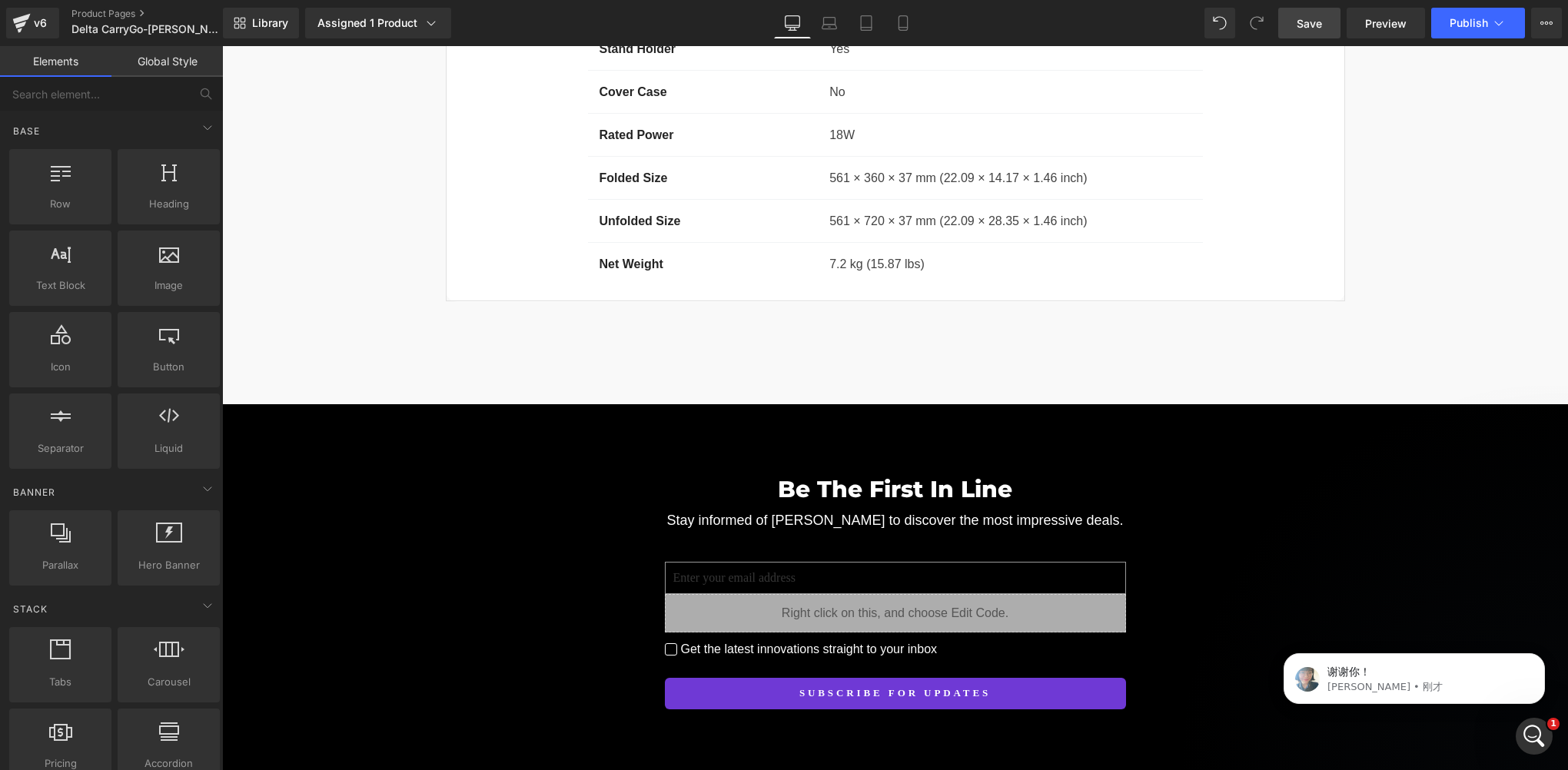
click at [1307, 15] on span "Save" at bounding box center [1310, 23] width 25 height 16
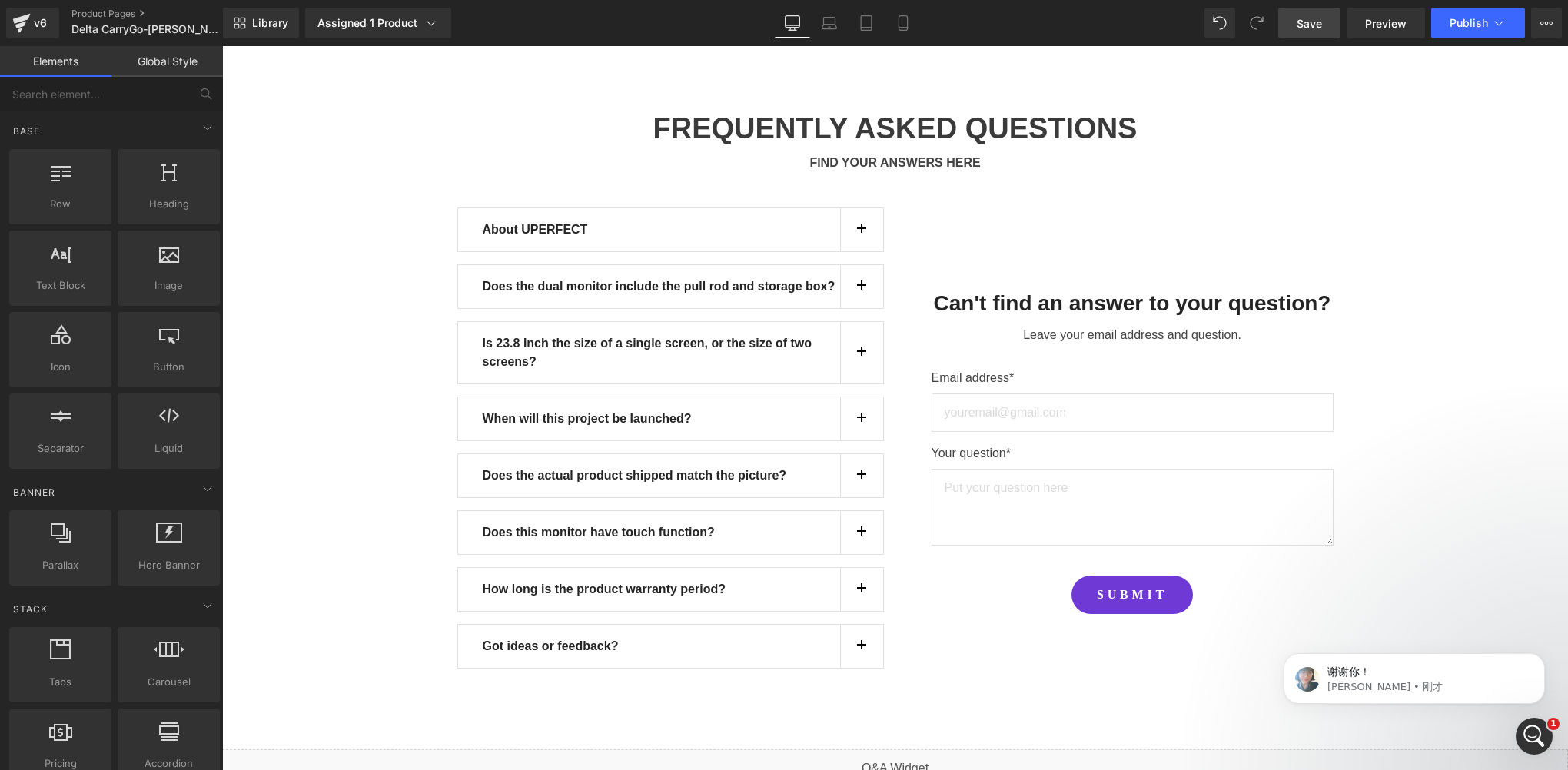
scroll to position [13754, 0]
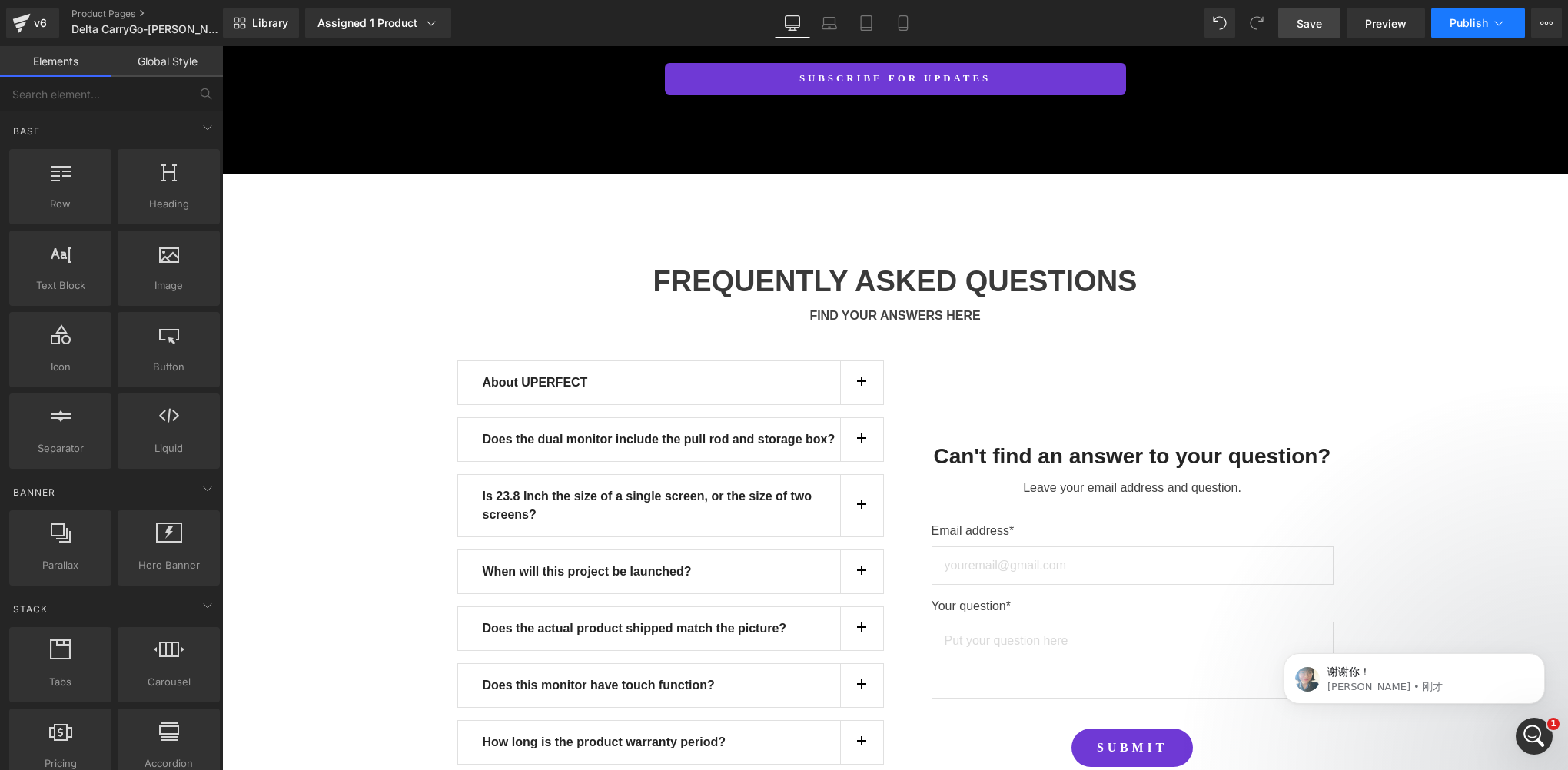
click at [1479, 22] on span "Publish" at bounding box center [1469, 23] width 39 height 13
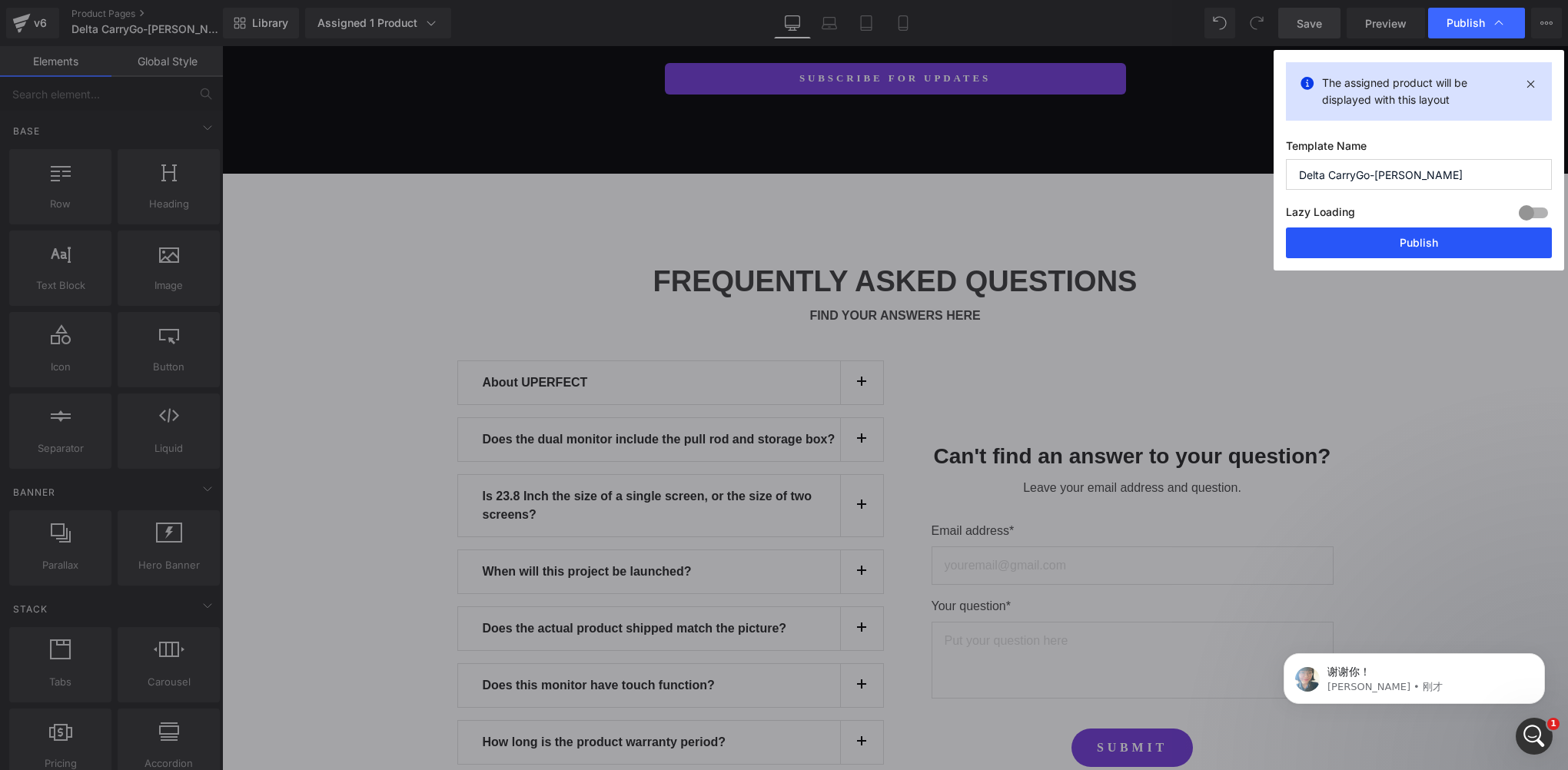
click at [1368, 245] on button "Publish" at bounding box center [1419, 243] width 266 height 31
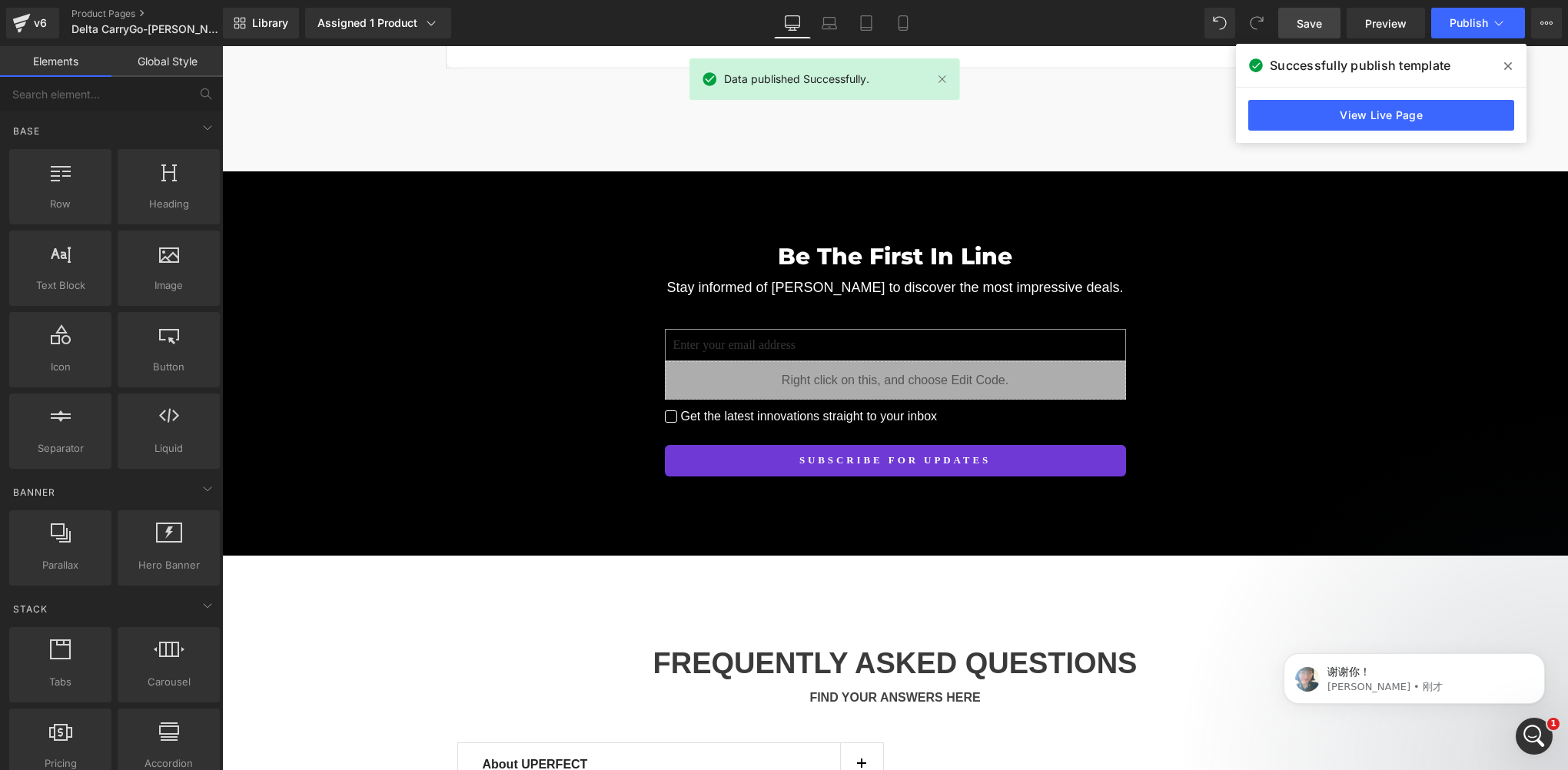
scroll to position [13369, 0]
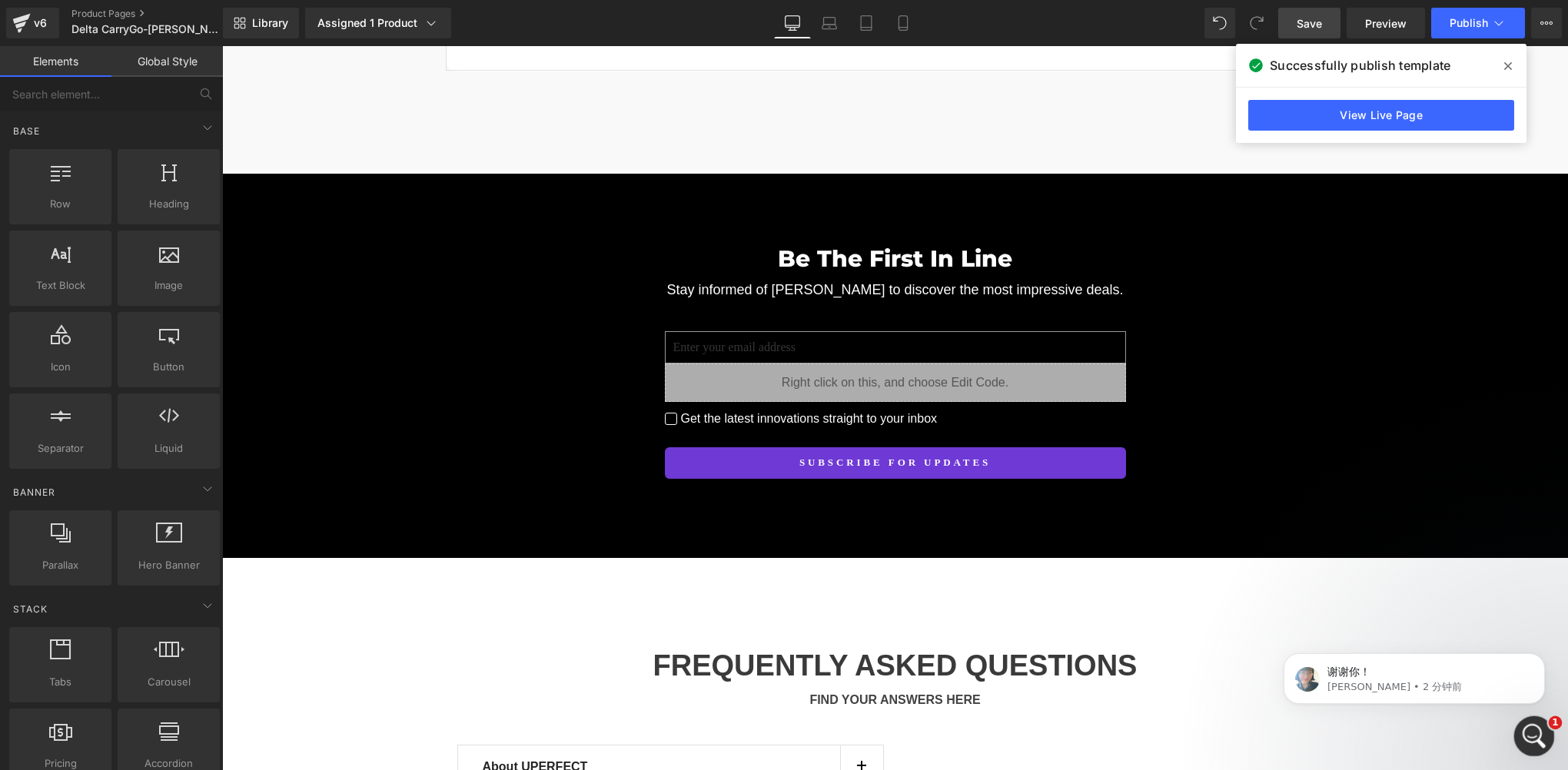
click at [1537, 740] on icon "打开 Intercom Messenger" at bounding box center [1532, 734] width 25 height 25
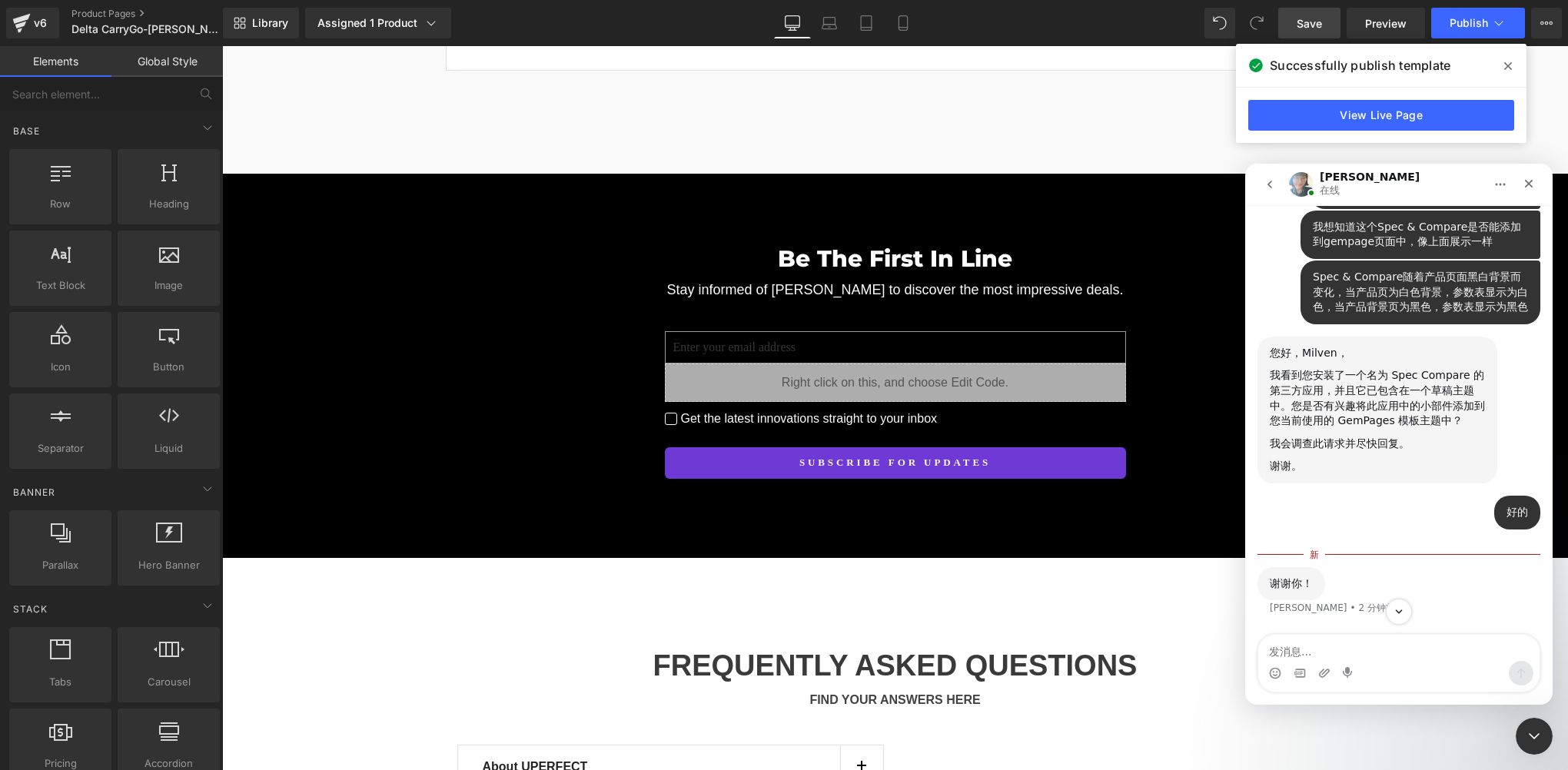
scroll to position [7720, 0]
click at [1527, 732] on icon "关闭 Intercom Messenger" at bounding box center [1531, 733] width 18 height 18
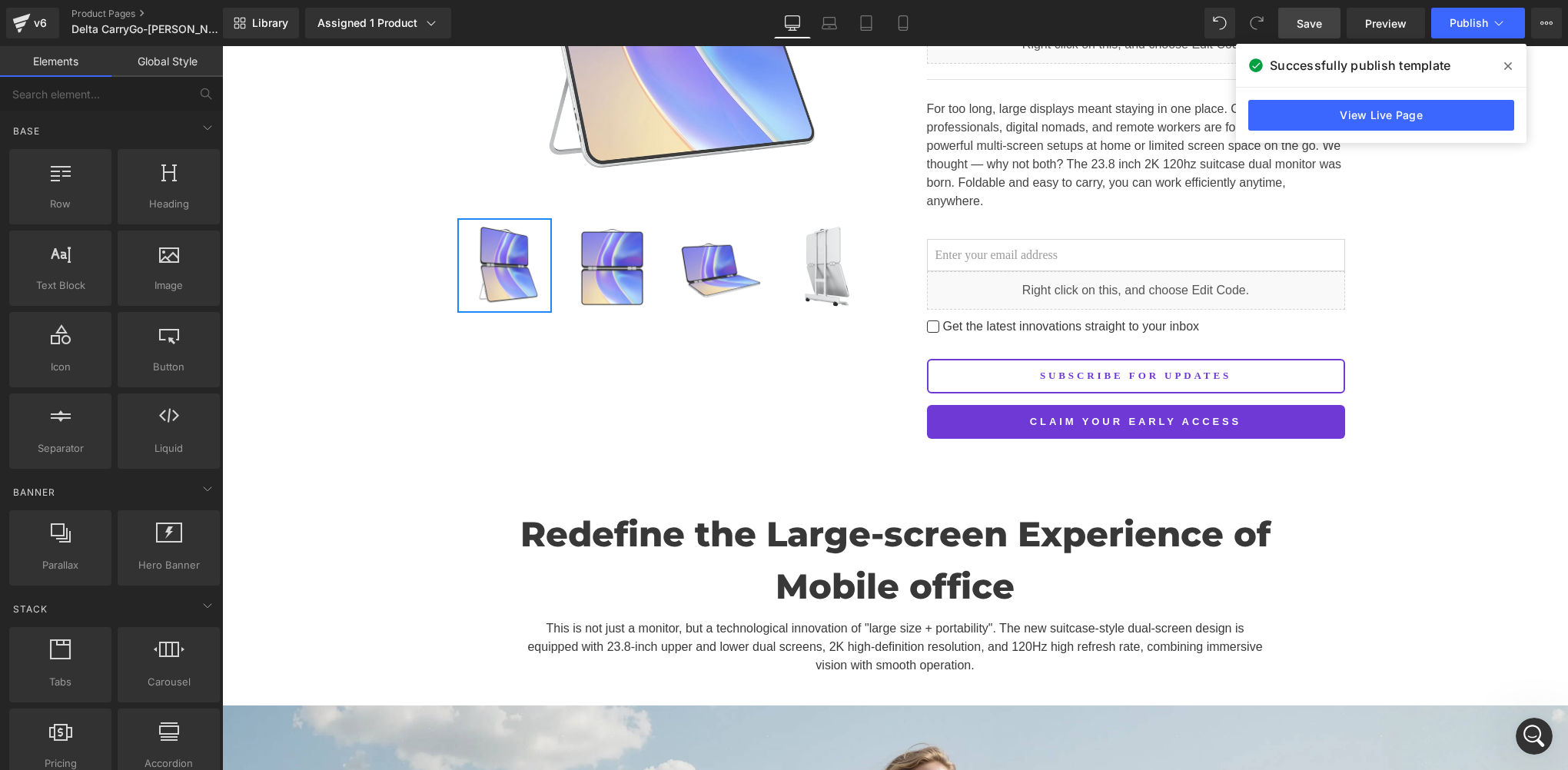
scroll to position [307, 0]
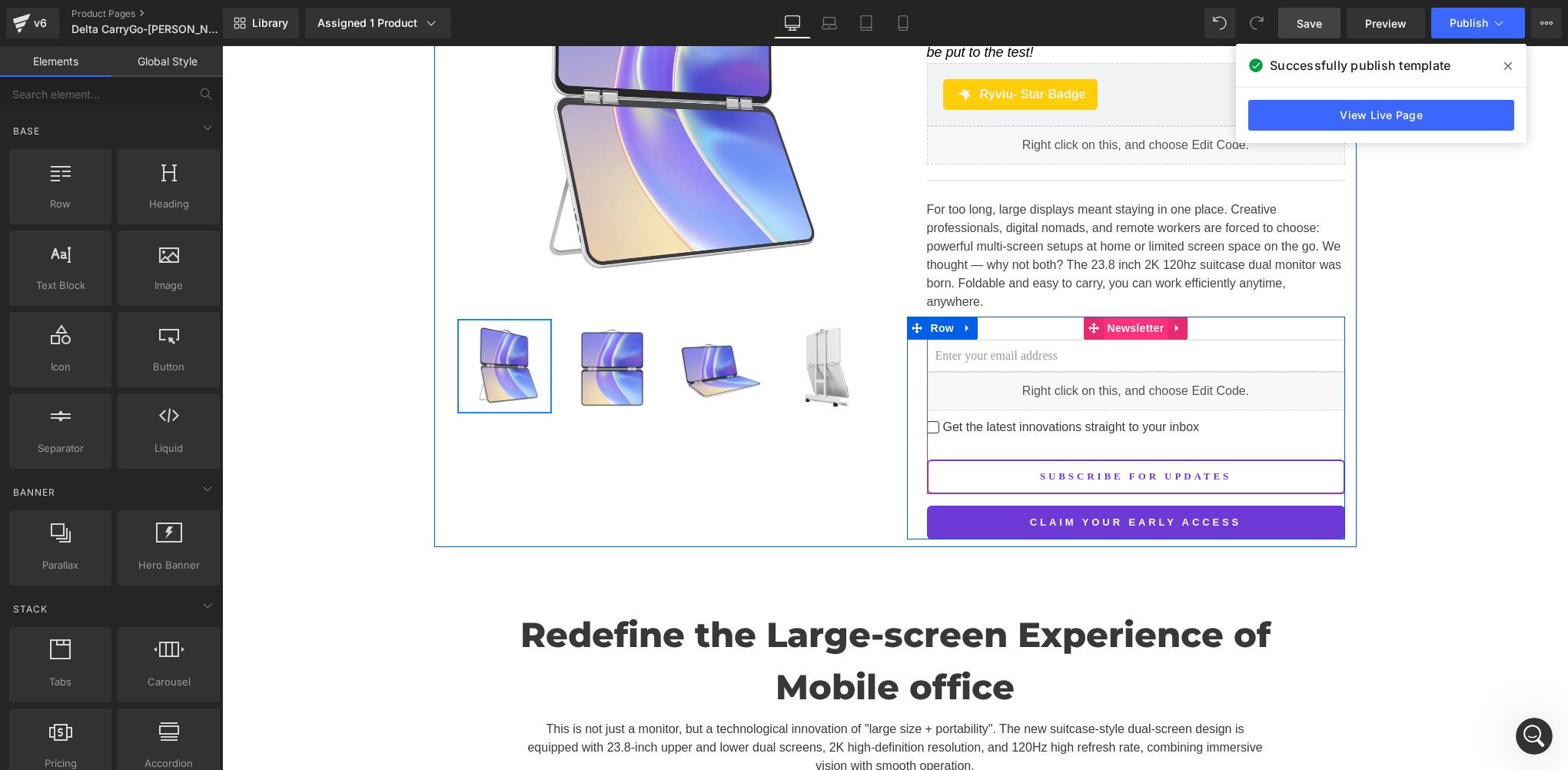
click at [1135, 317] on span "Newsletter" at bounding box center [1135, 329] width 65 height 23
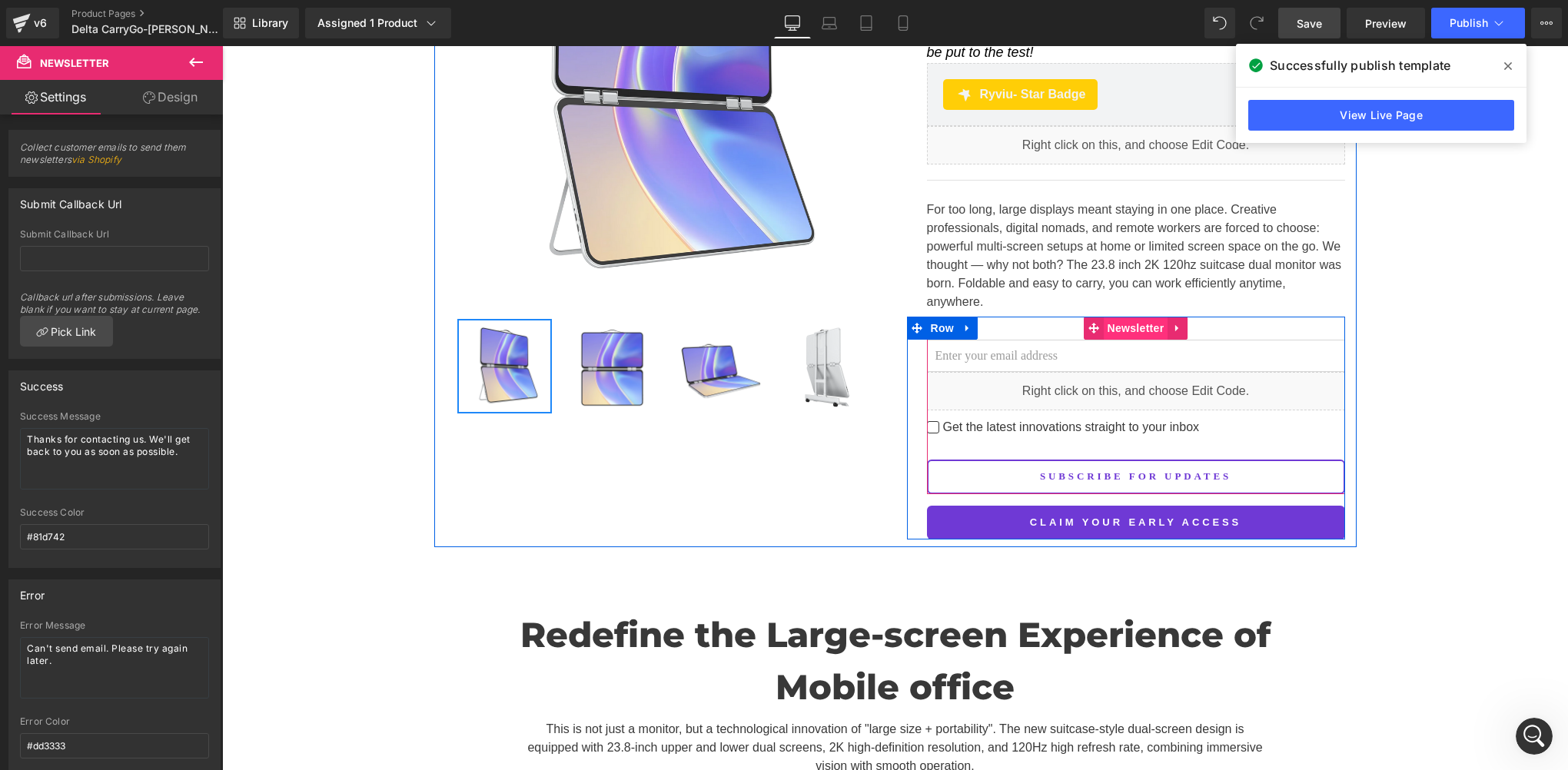
click at [1123, 317] on span "Newsletter" at bounding box center [1135, 329] width 65 height 23
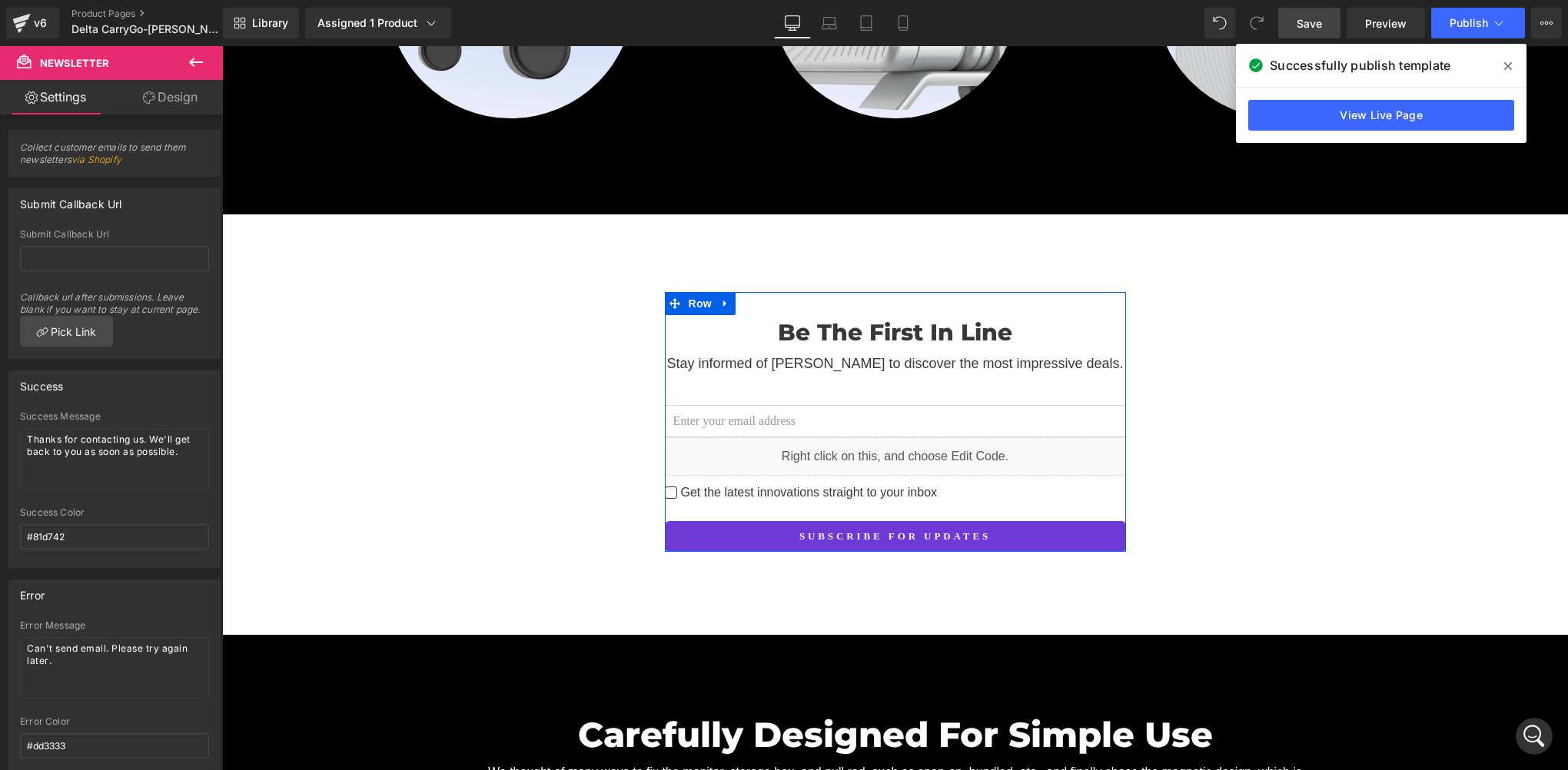
scroll to position [2459, 0]
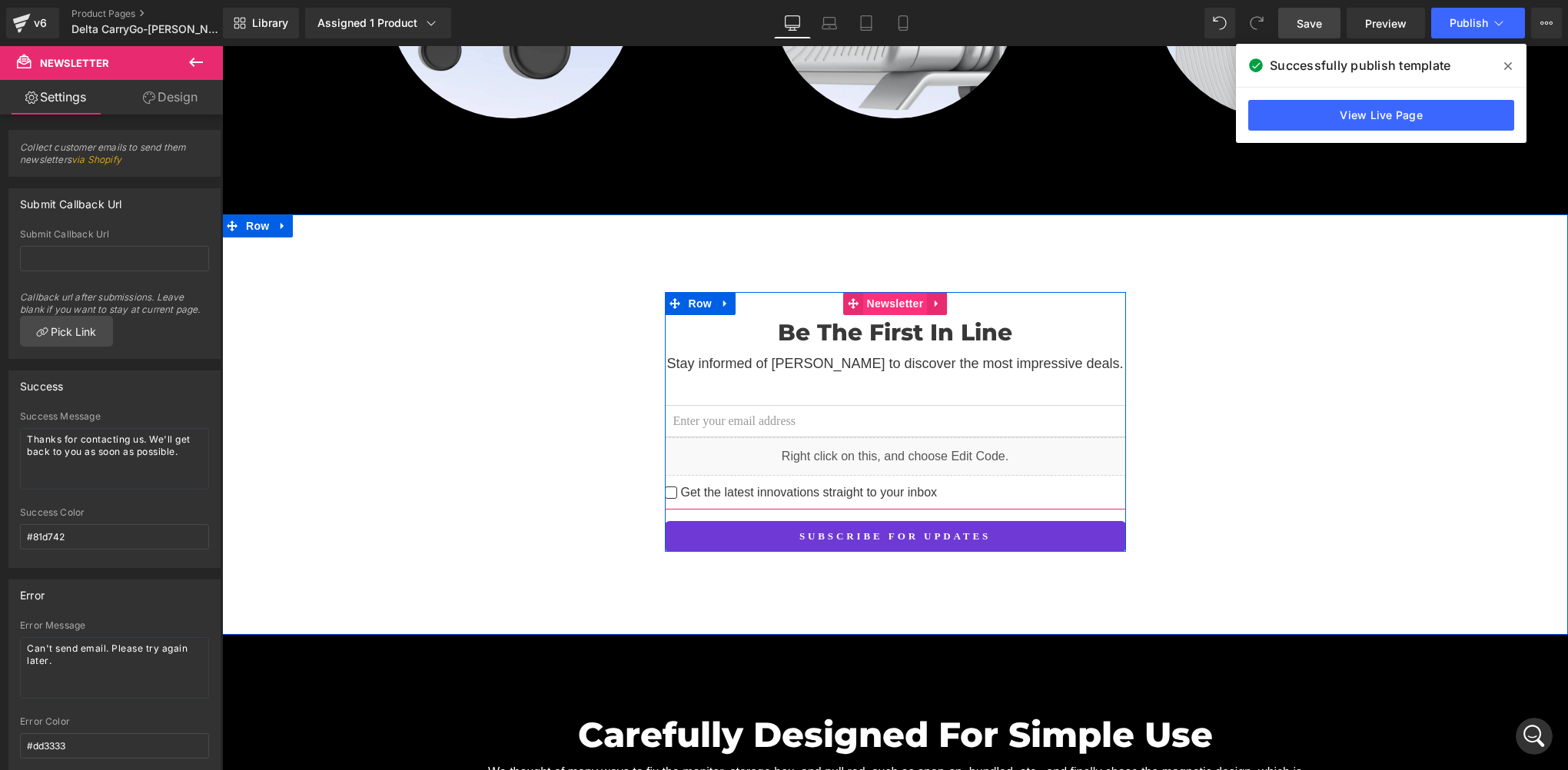
click at [894, 292] on span "Newsletter" at bounding box center [895, 304] width 65 height 23
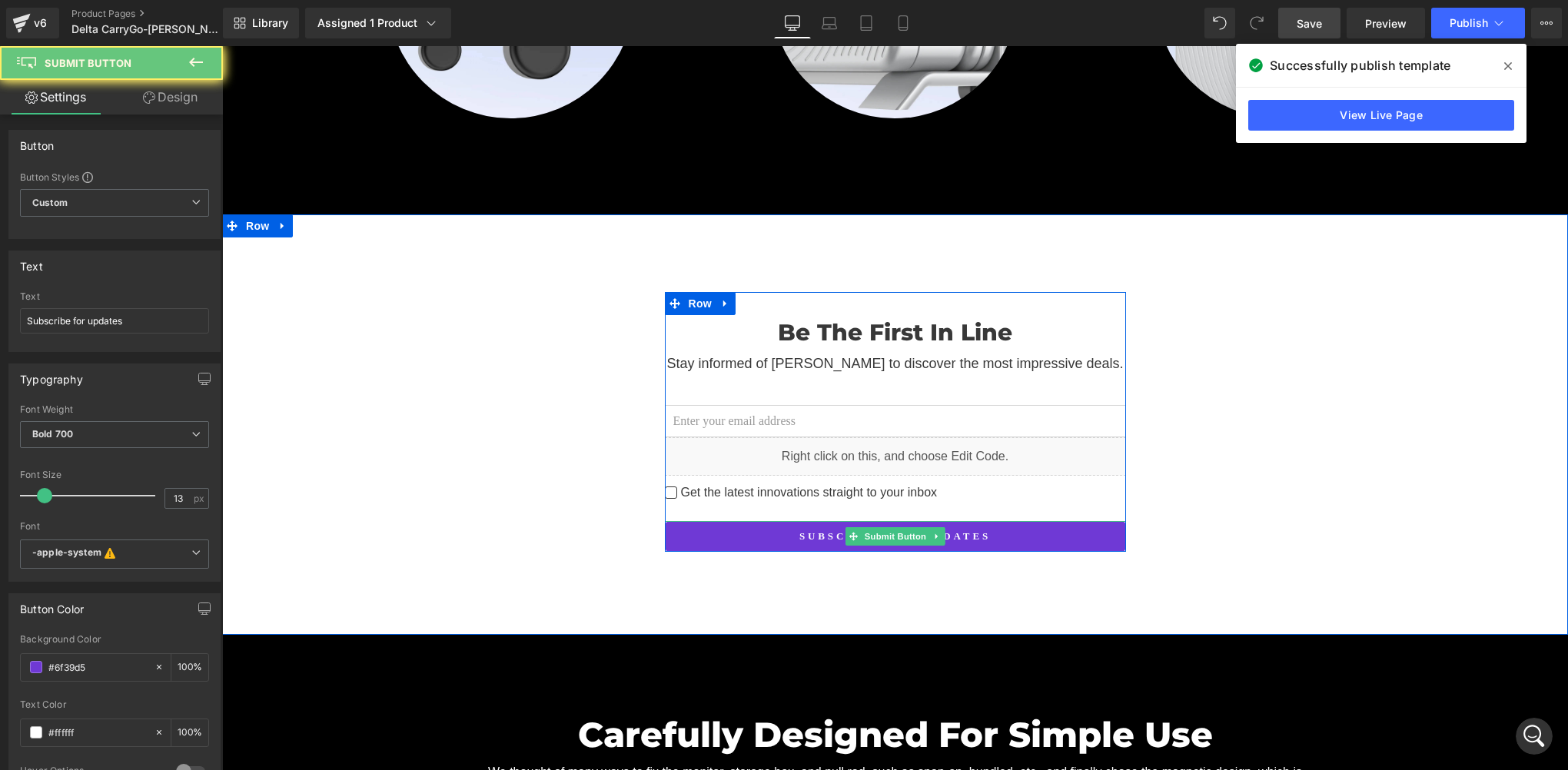
click at [828, 521] on button "Subscribe for updates" at bounding box center [895, 537] width 462 height 31
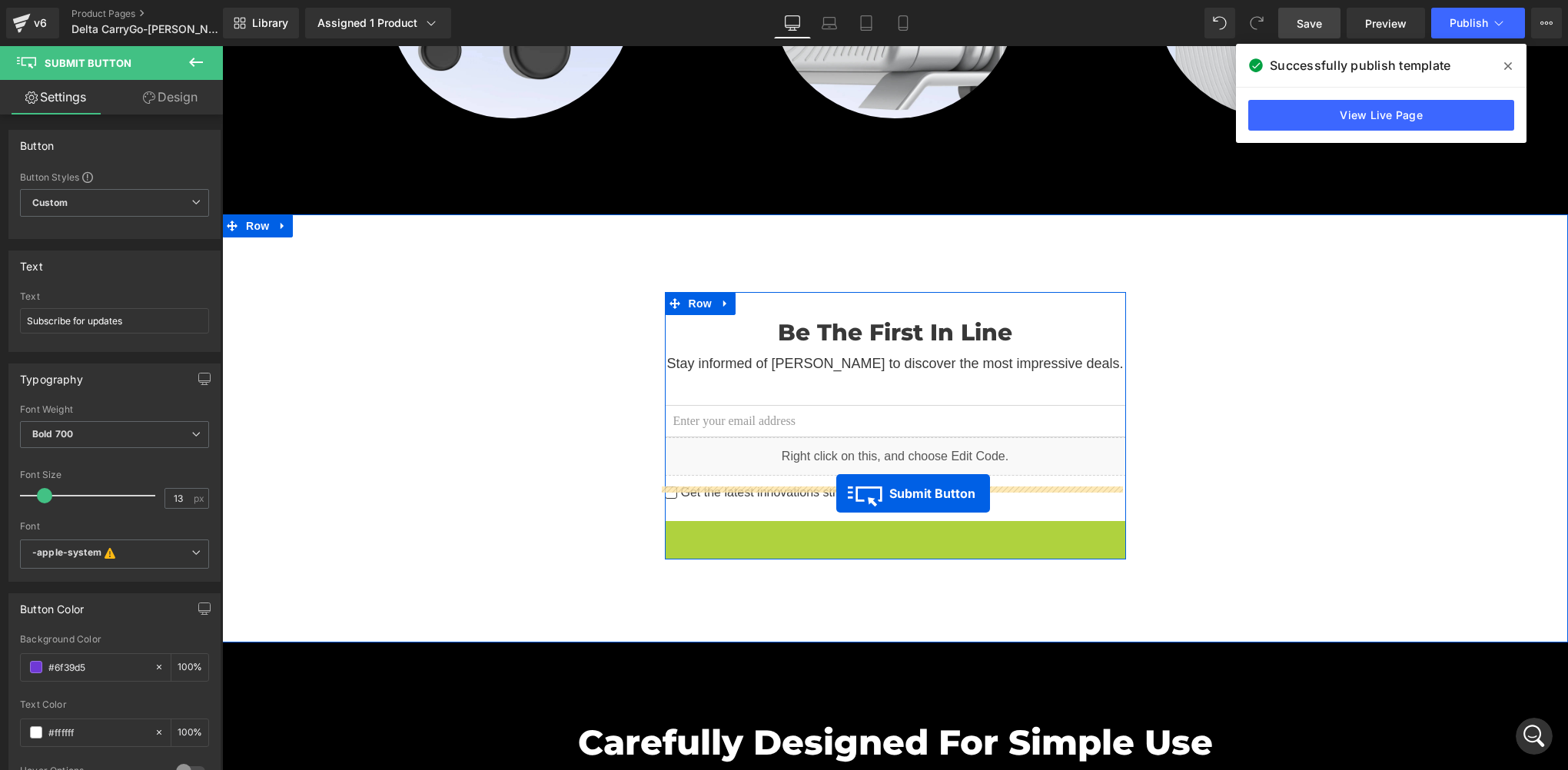
drag, startPoint x: 846, startPoint y: 512, endPoint x: 836, endPoint y: 493, distance: 21.5
drag, startPoint x: 845, startPoint y: 518, endPoint x: 826, endPoint y: 476, distance: 46.1
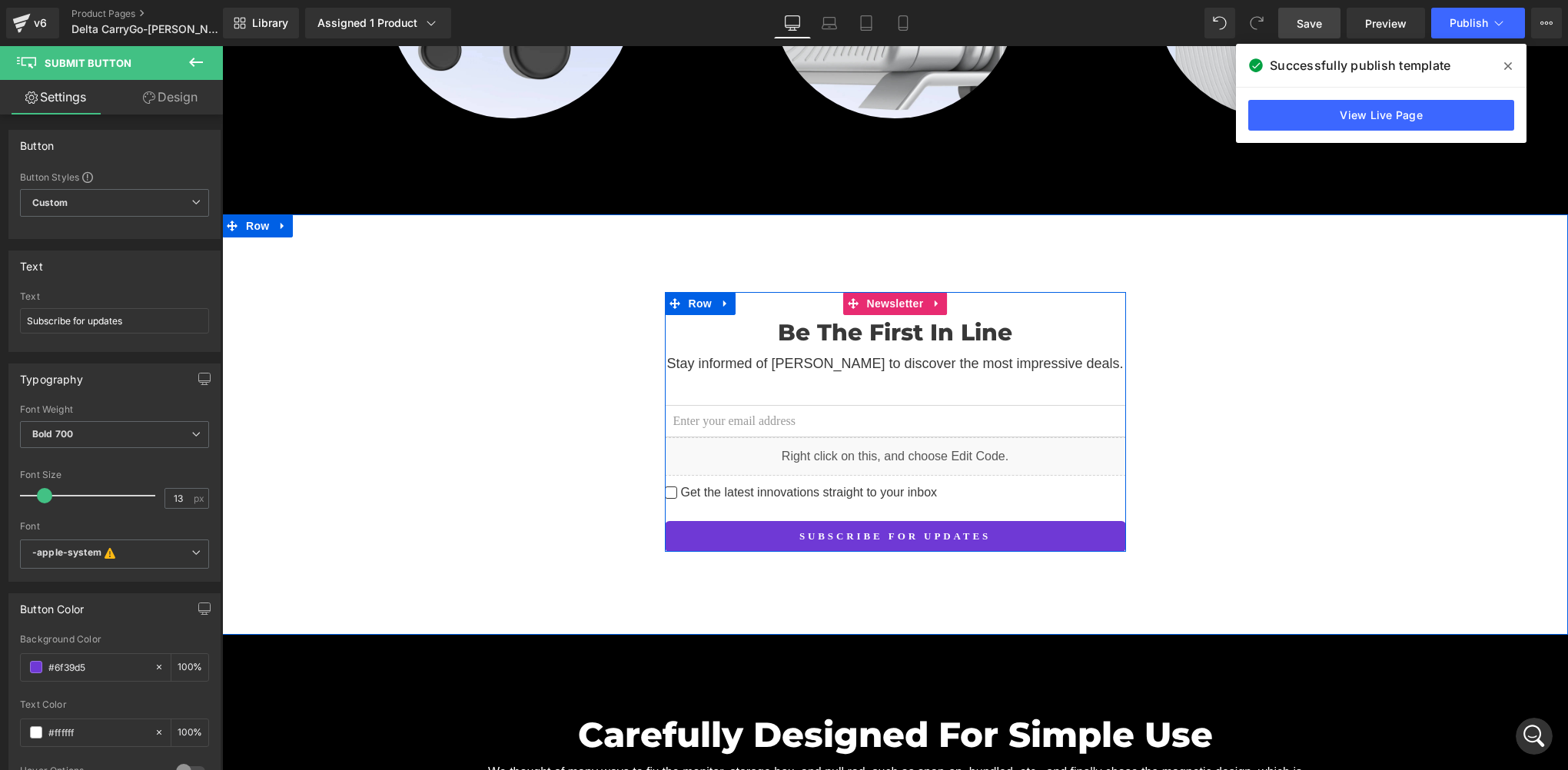
drag, startPoint x: 1113, startPoint y: 499, endPoint x: 1111, endPoint y: 512, distance: 13.2
click at [1111, 512] on div "Be The First In Line Heading Stay informed of Delta CarryGo to discover the mos…" at bounding box center [895, 434] width 462 height 237
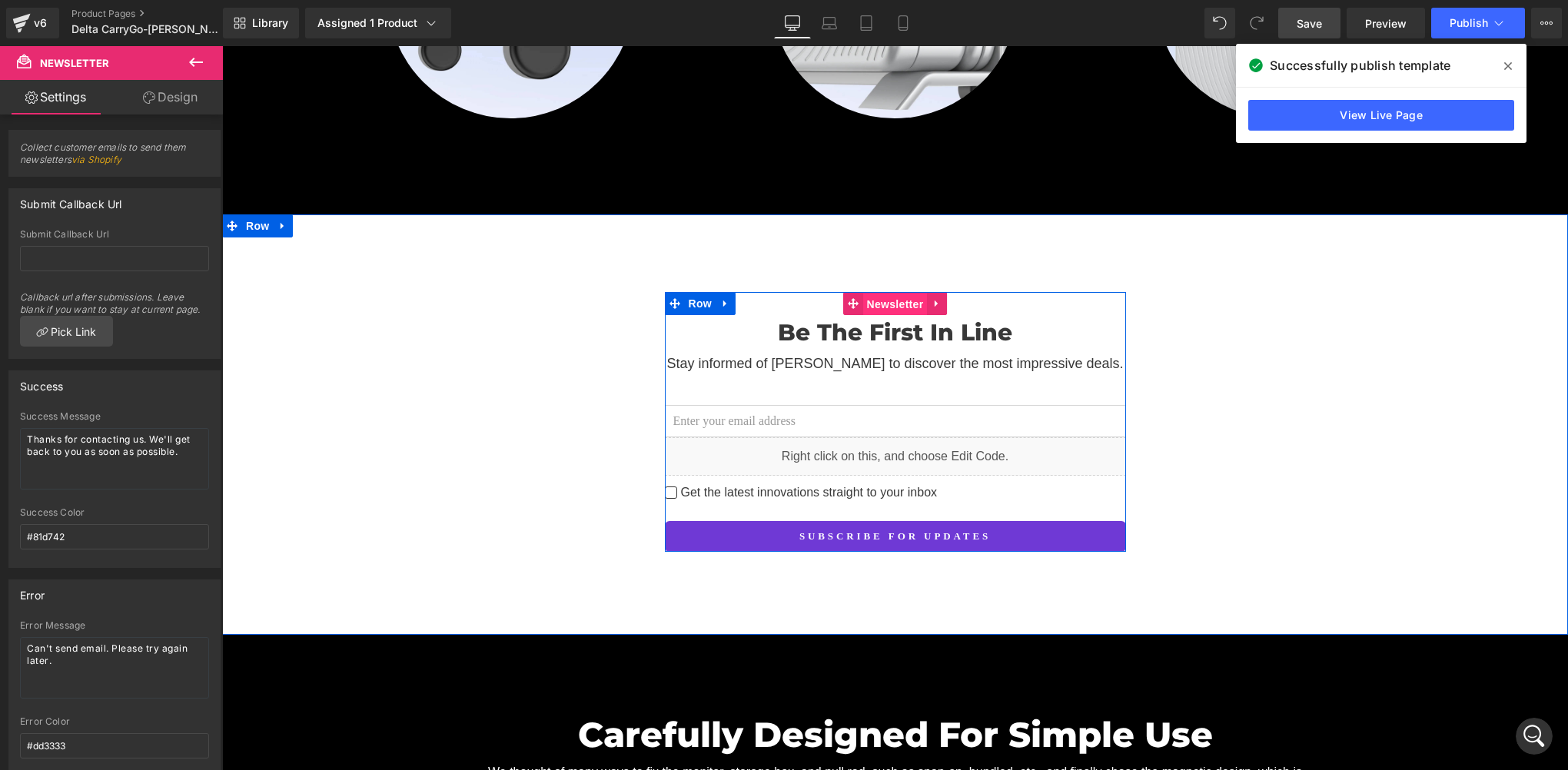
click at [889, 293] on span "Newsletter" at bounding box center [895, 305] width 65 height 23
click at [887, 293] on span "Newsletter" at bounding box center [895, 305] width 65 height 23
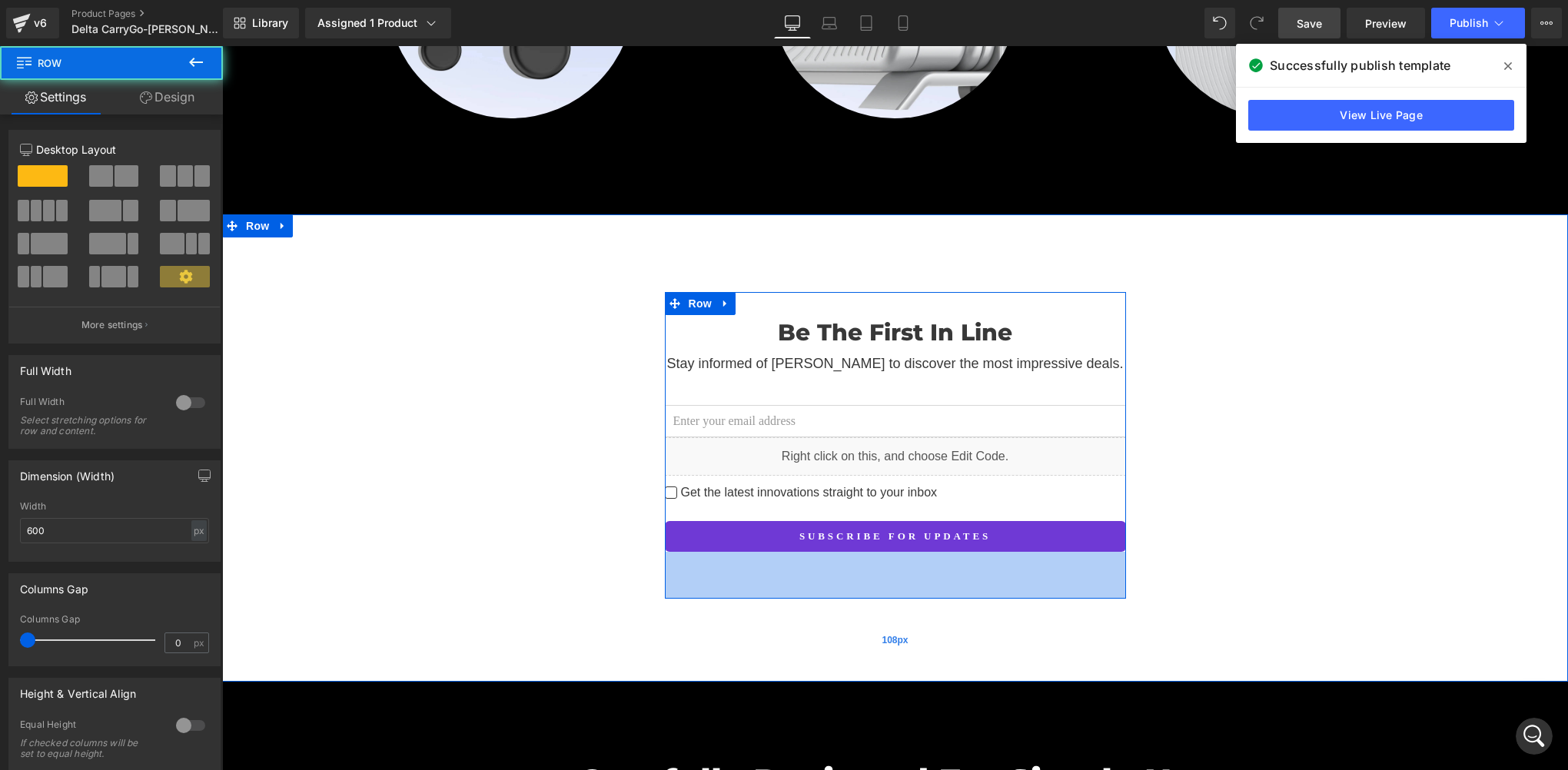
drag, startPoint x: 806, startPoint y: 528, endPoint x: 800, endPoint y: 575, distance: 47.4
click at [800, 575] on div "61px" at bounding box center [895, 575] width 462 height 47
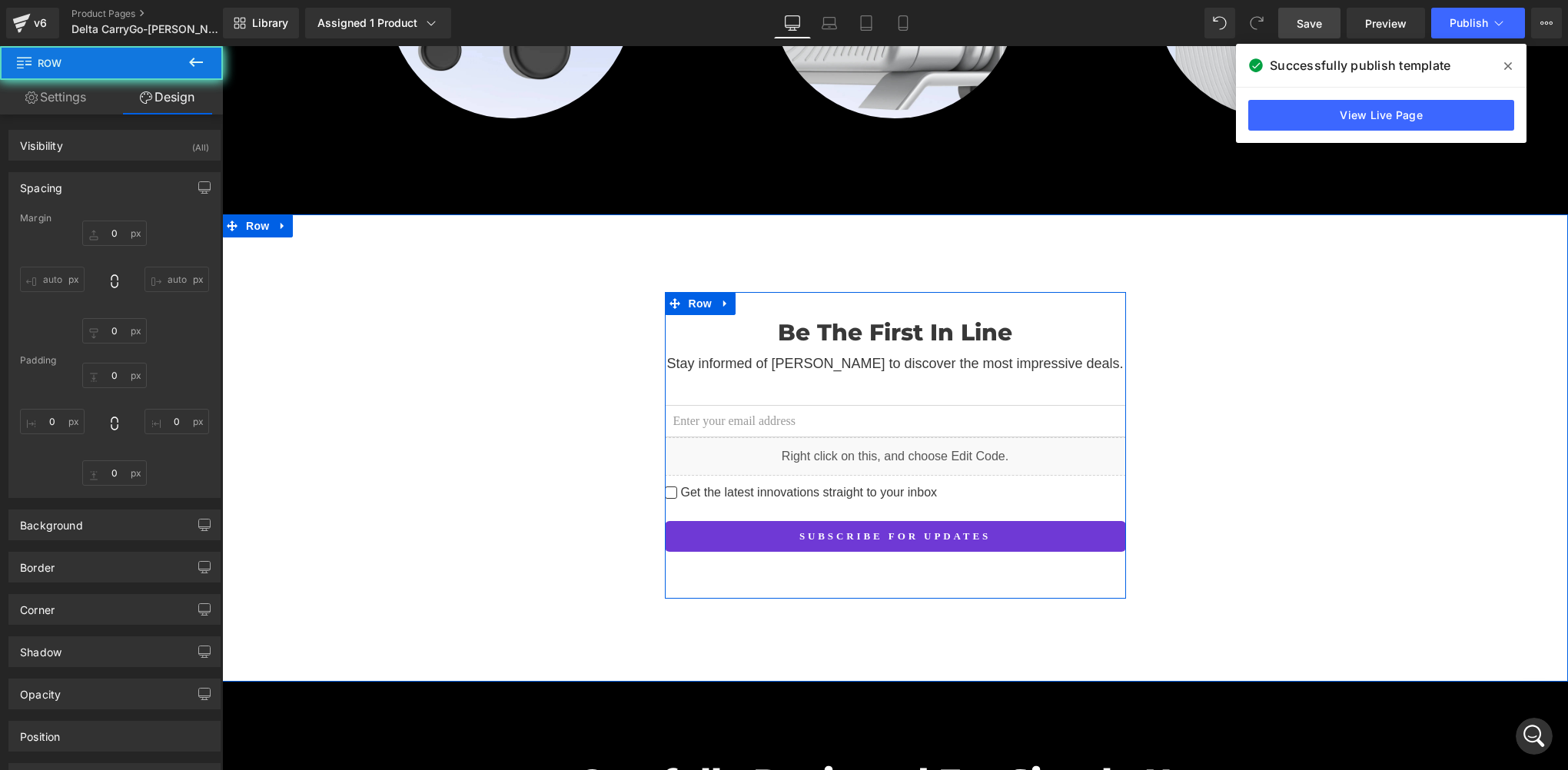
type input "0"
type input "61"
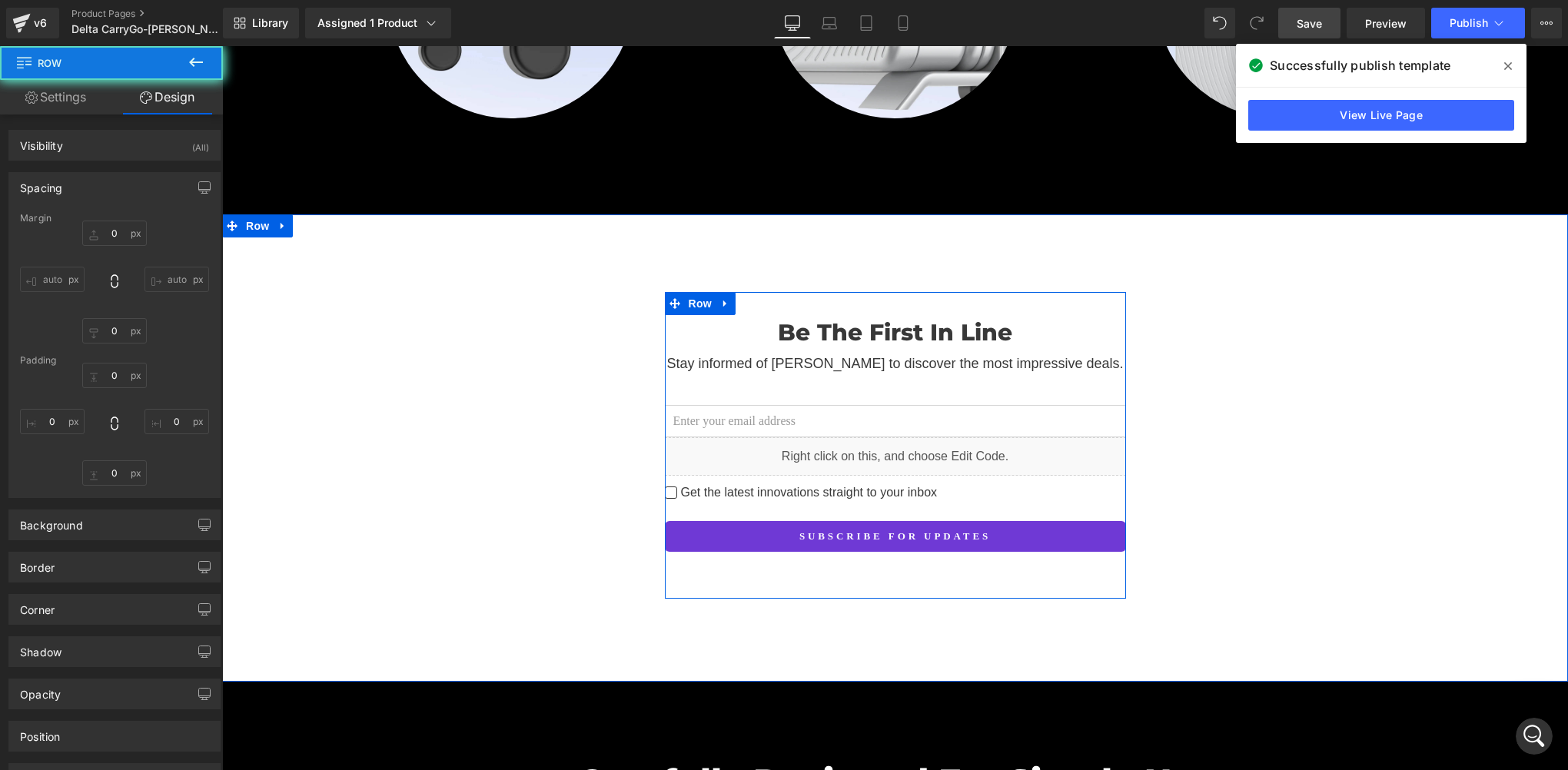
type input "0"
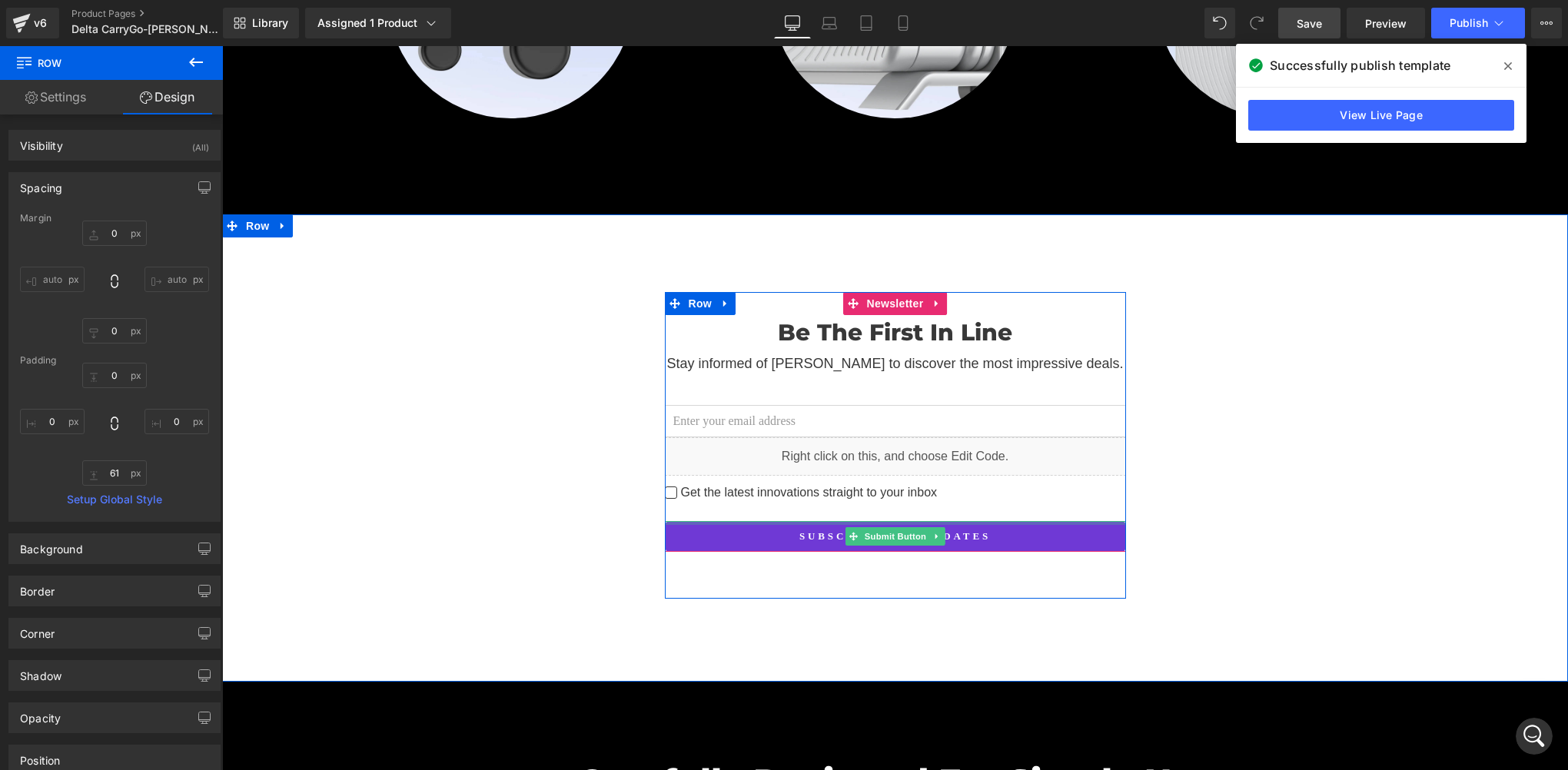
click at [805, 521] on div at bounding box center [895, 523] width 462 height 4
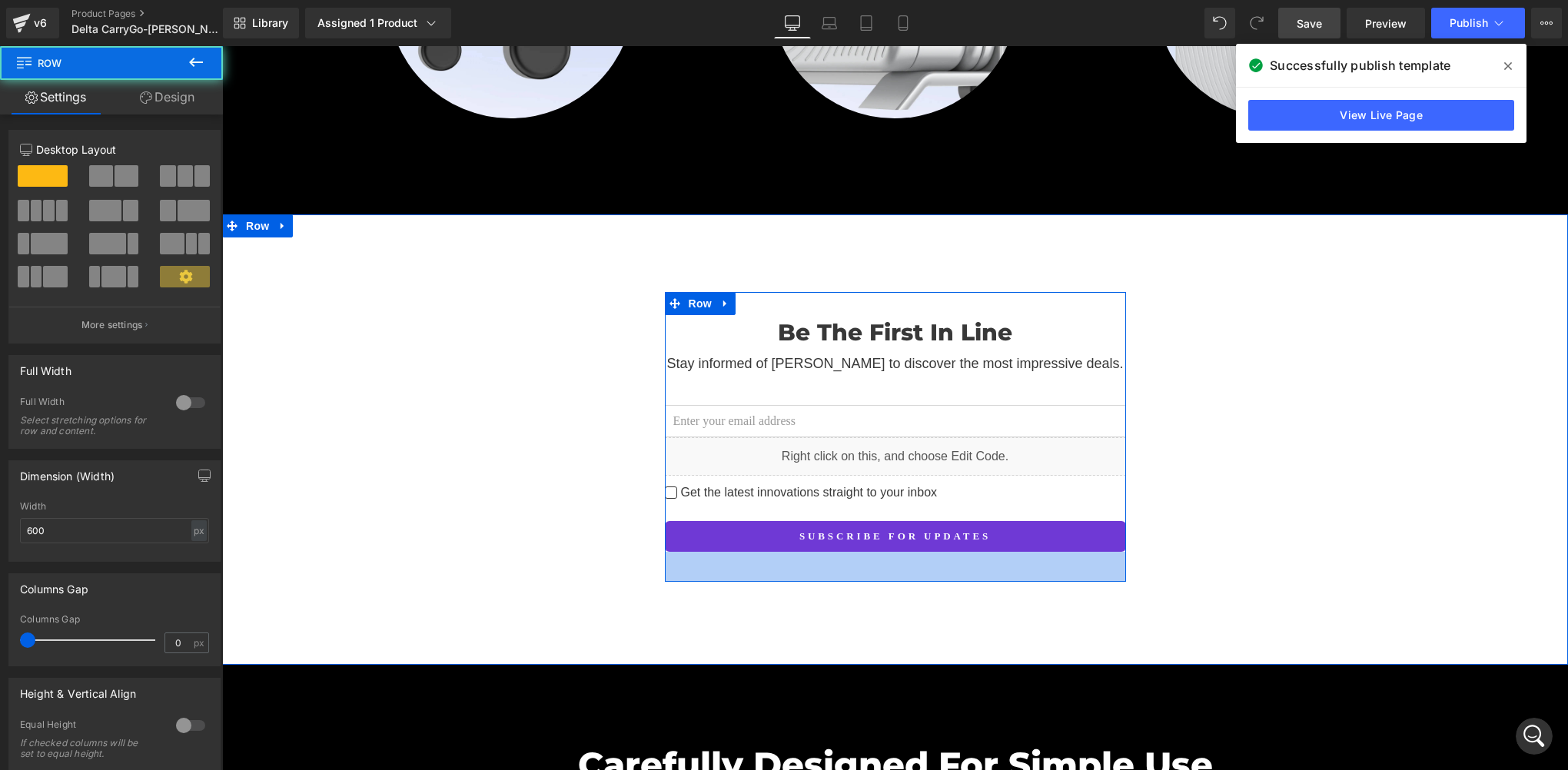
drag, startPoint x: 842, startPoint y: 563, endPoint x: 838, endPoint y: 528, distance: 35.2
click at [841, 552] on div "39px" at bounding box center [895, 567] width 462 height 30
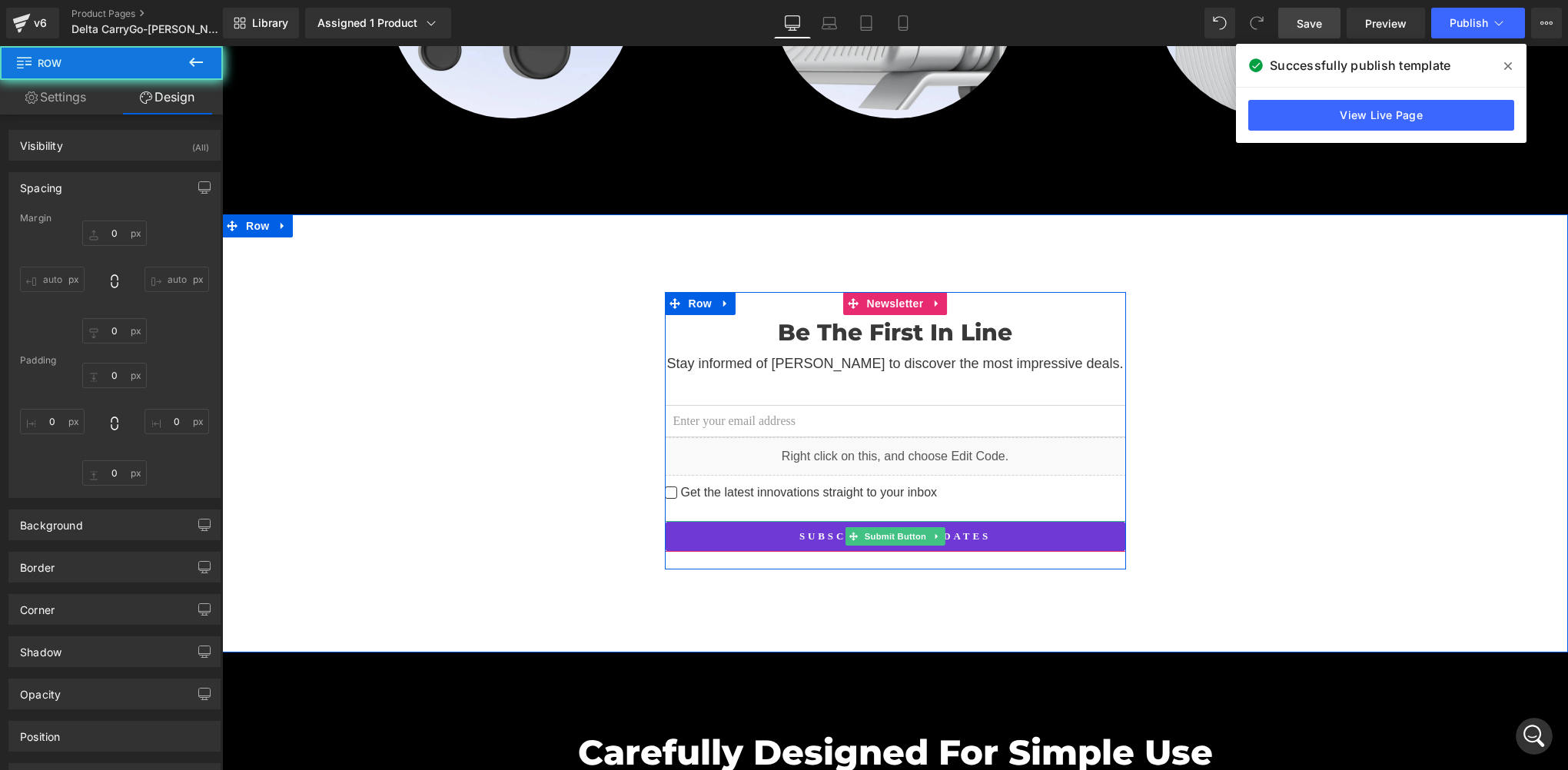
type input "0"
type input "23"
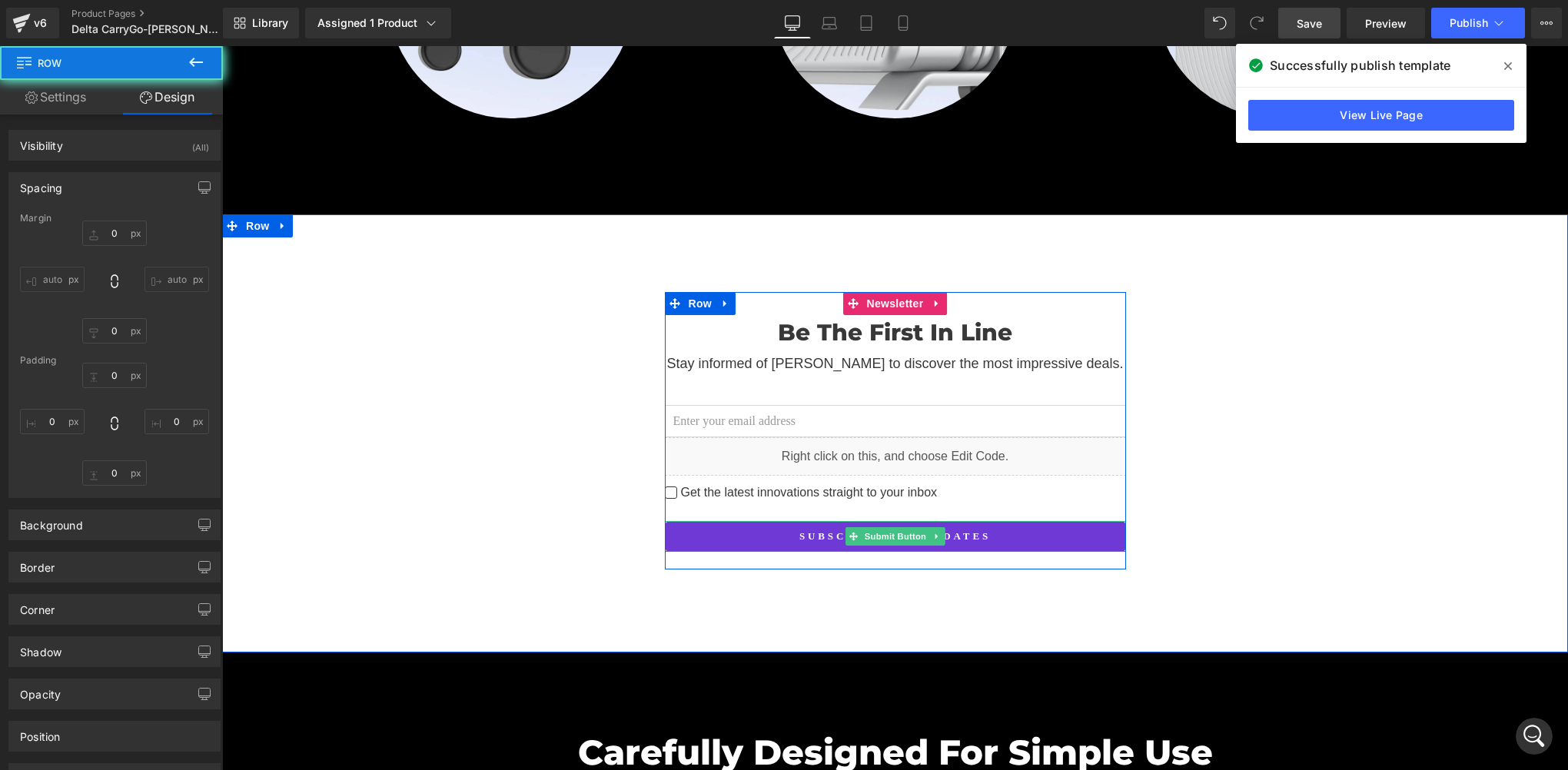
type input "0"
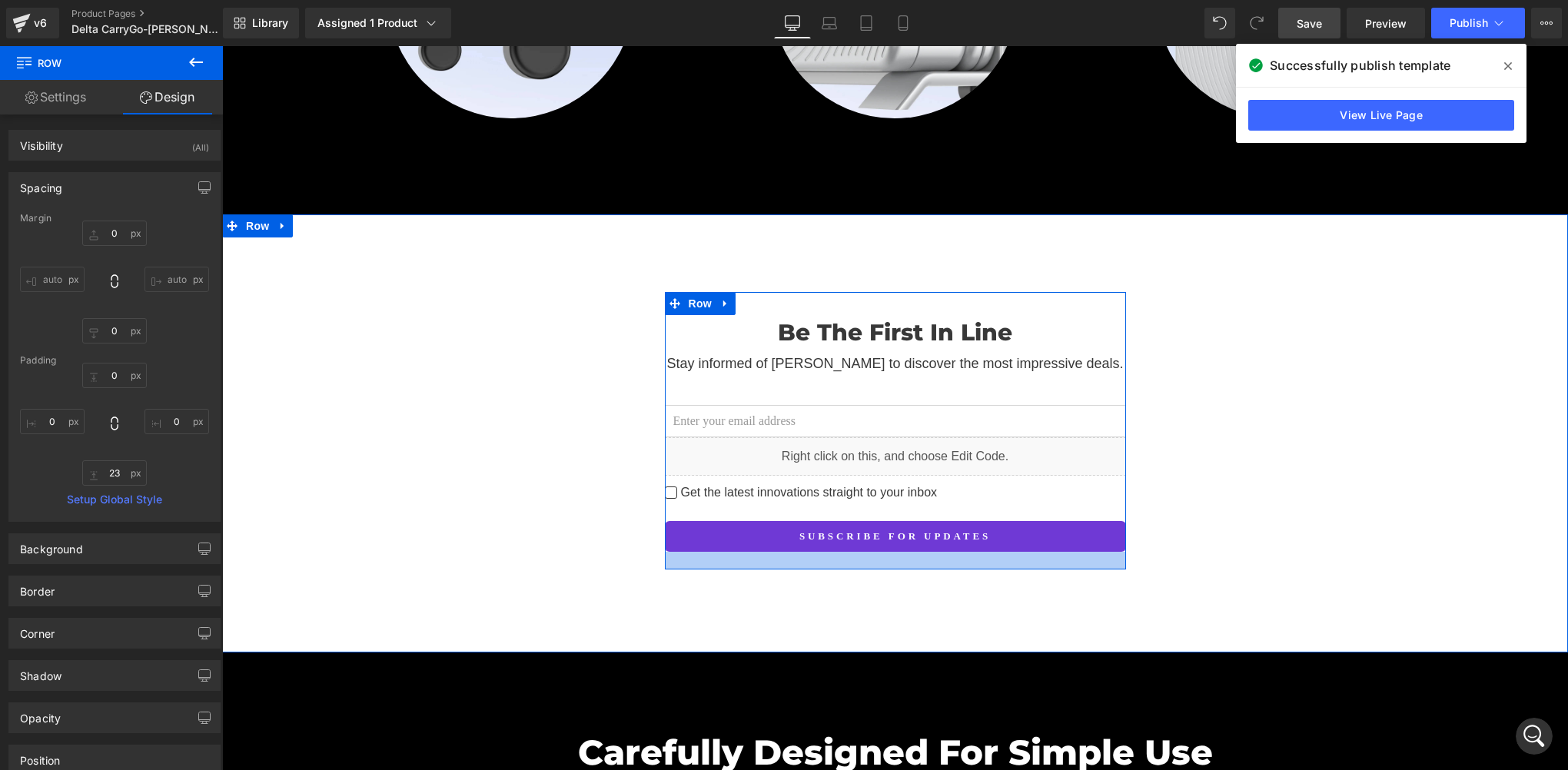
type input "0px"
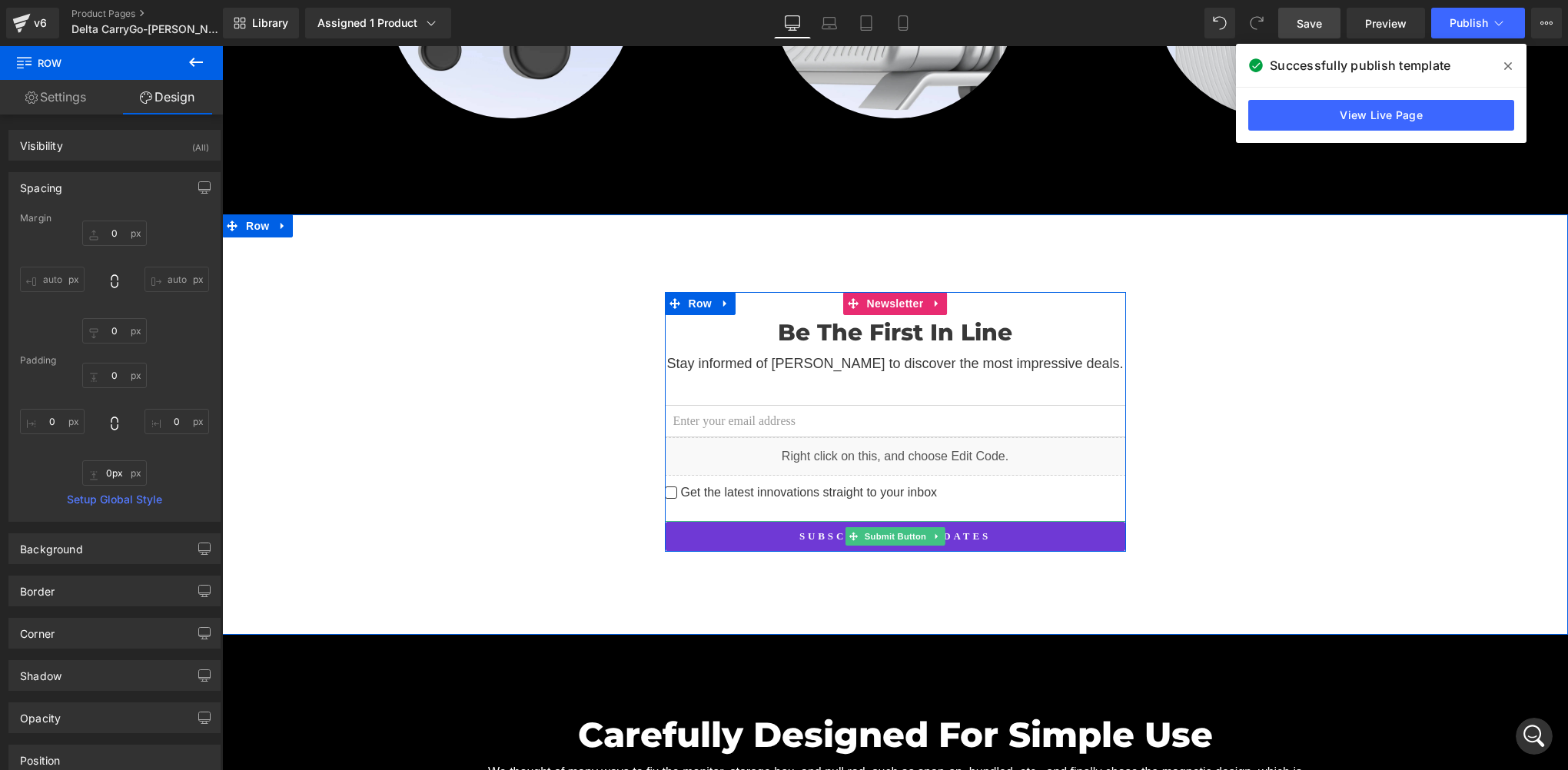
drag, startPoint x: 826, startPoint y: 545, endPoint x: 827, endPoint y: 522, distance: 23.0
click at [827, 522] on div "Be The First In Line Heading Stay informed of Delta CarryGo to discover the mos…" at bounding box center [895, 422] width 462 height 260
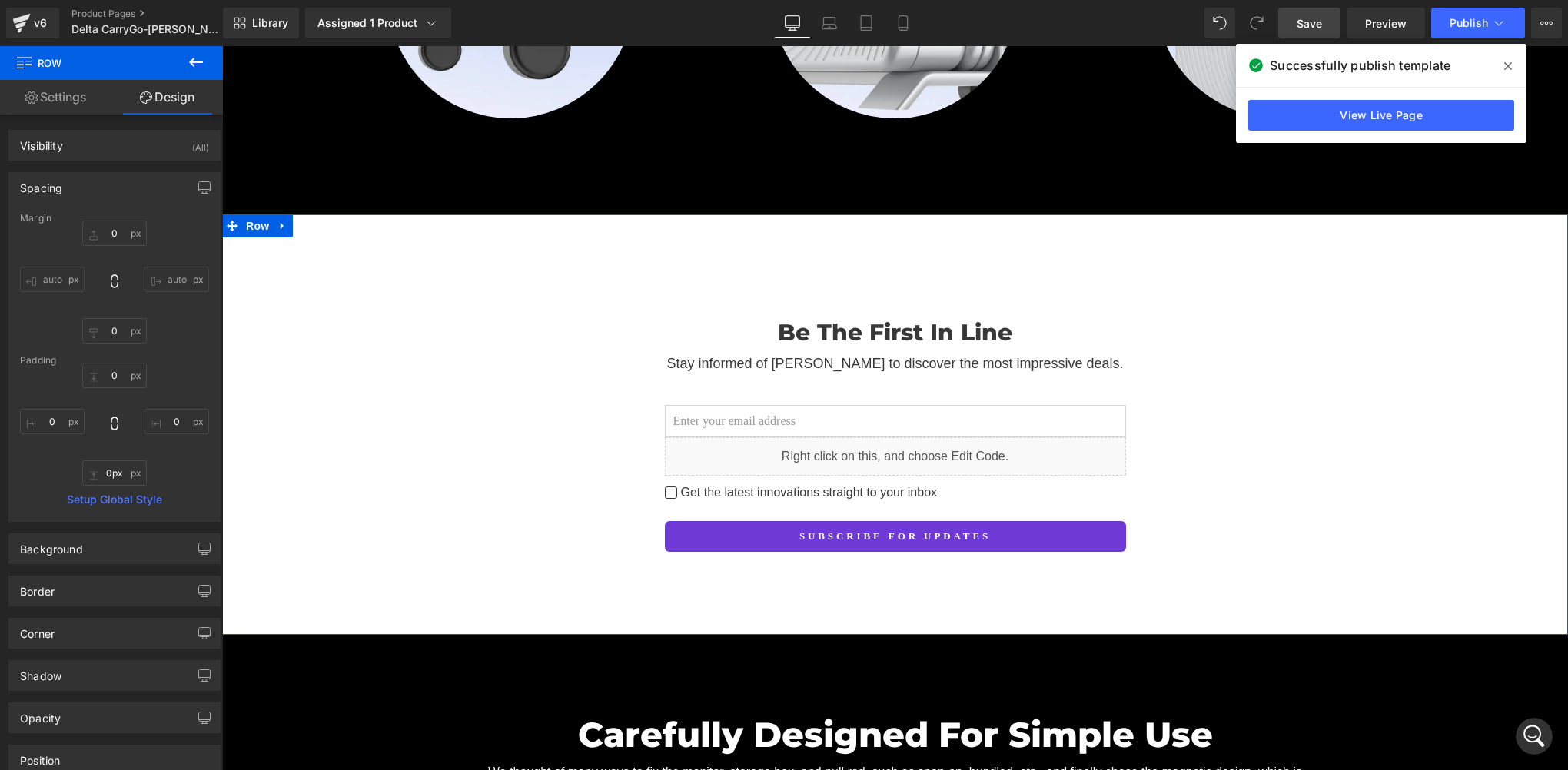
click at [1206, 401] on div "Be The First In Line Heading Stay informed of Delta CarryGo to discover the mos…" at bounding box center [895, 422] width 1346 height 260
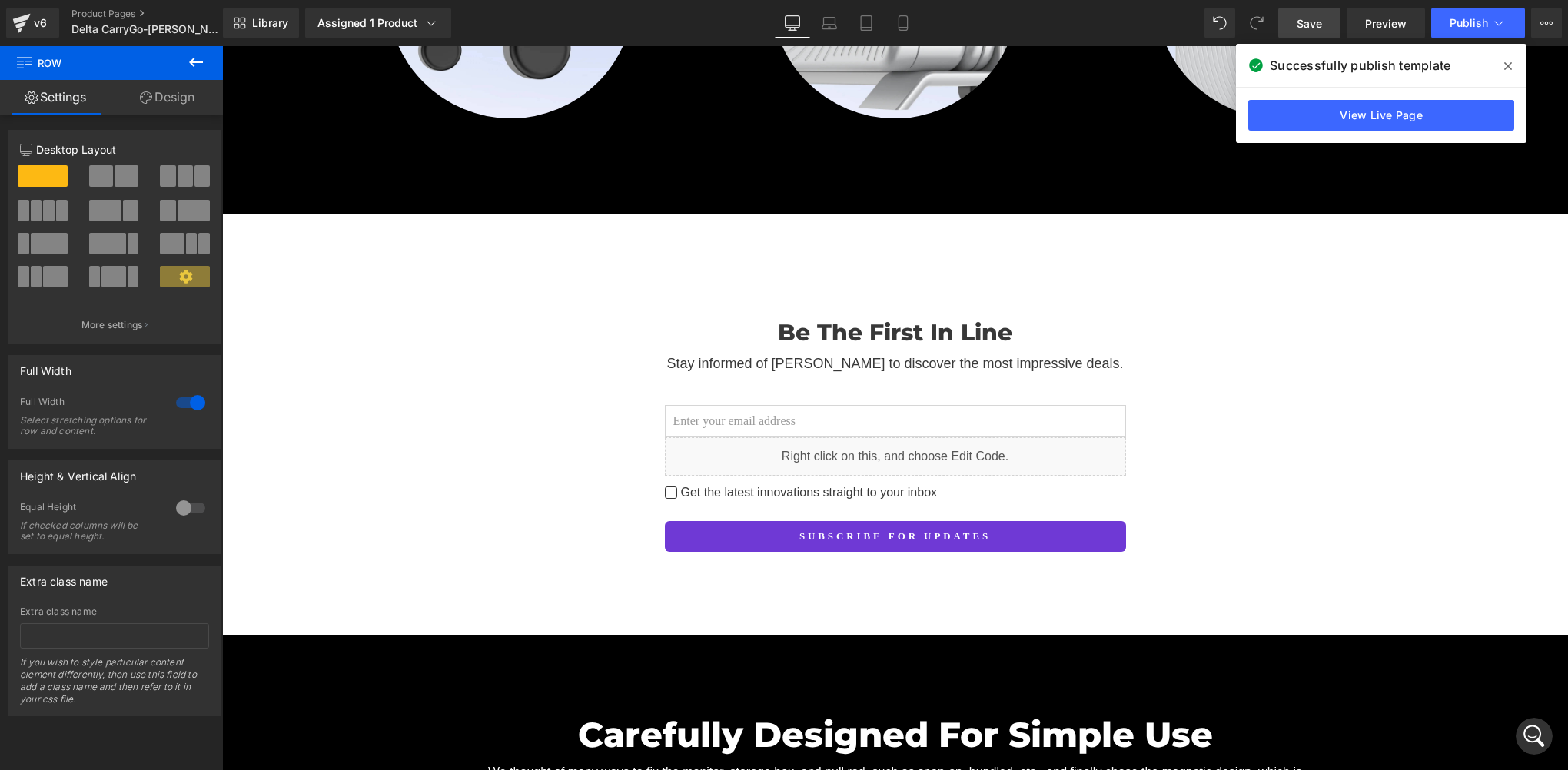
click at [1316, 31] on span "Save" at bounding box center [1310, 23] width 25 height 16
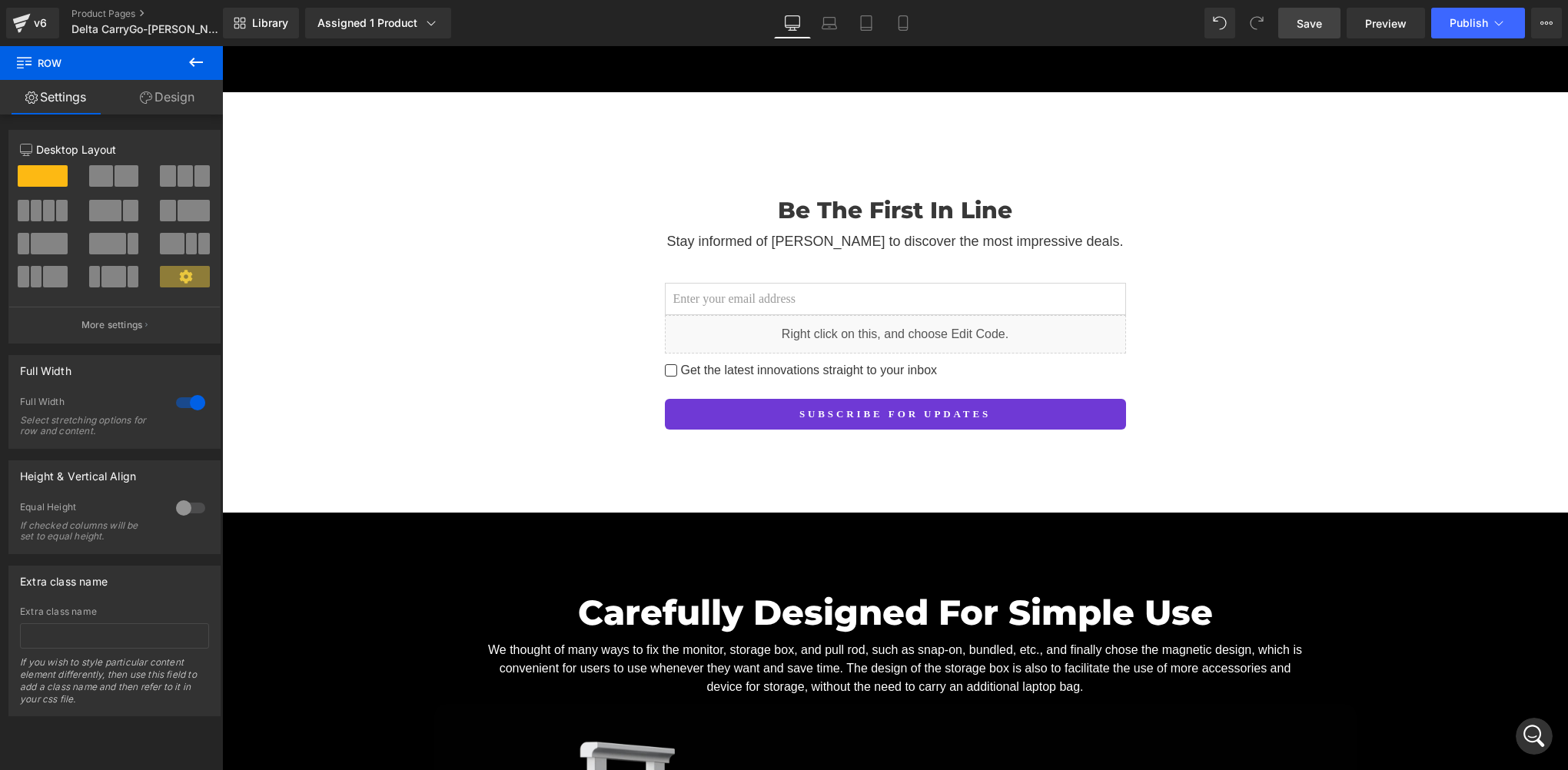
scroll to position [2536, 0]
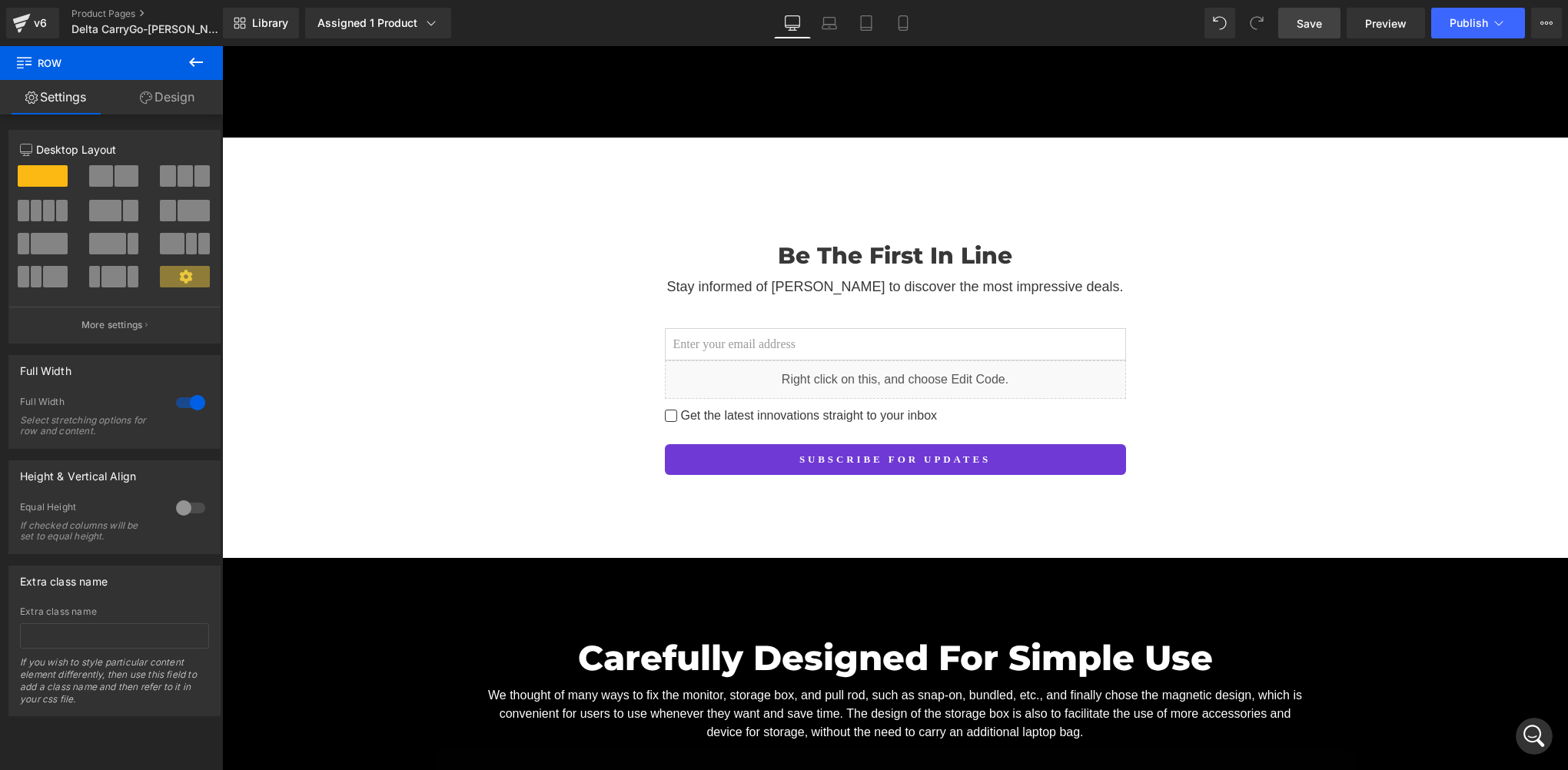
click at [1457, 40] on div "Library Assigned 1 Product Product Preview Pre-launch | Delta CarryGo - 23.8 In…" at bounding box center [895, 23] width 1345 height 46
click at [1470, 19] on span "Publish" at bounding box center [1469, 23] width 39 height 13
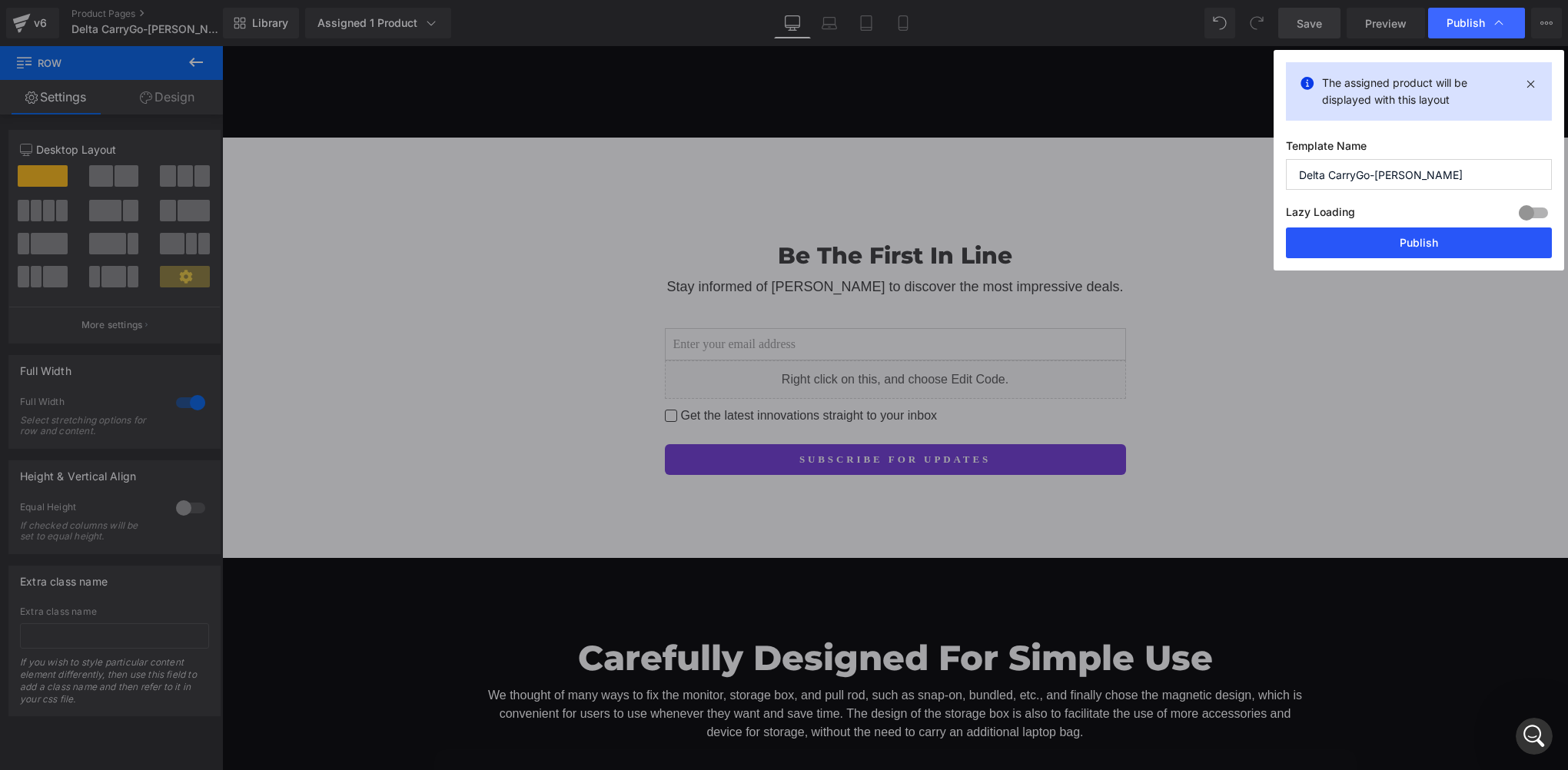
click at [1391, 250] on button "Publish" at bounding box center [1419, 243] width 266 height 31
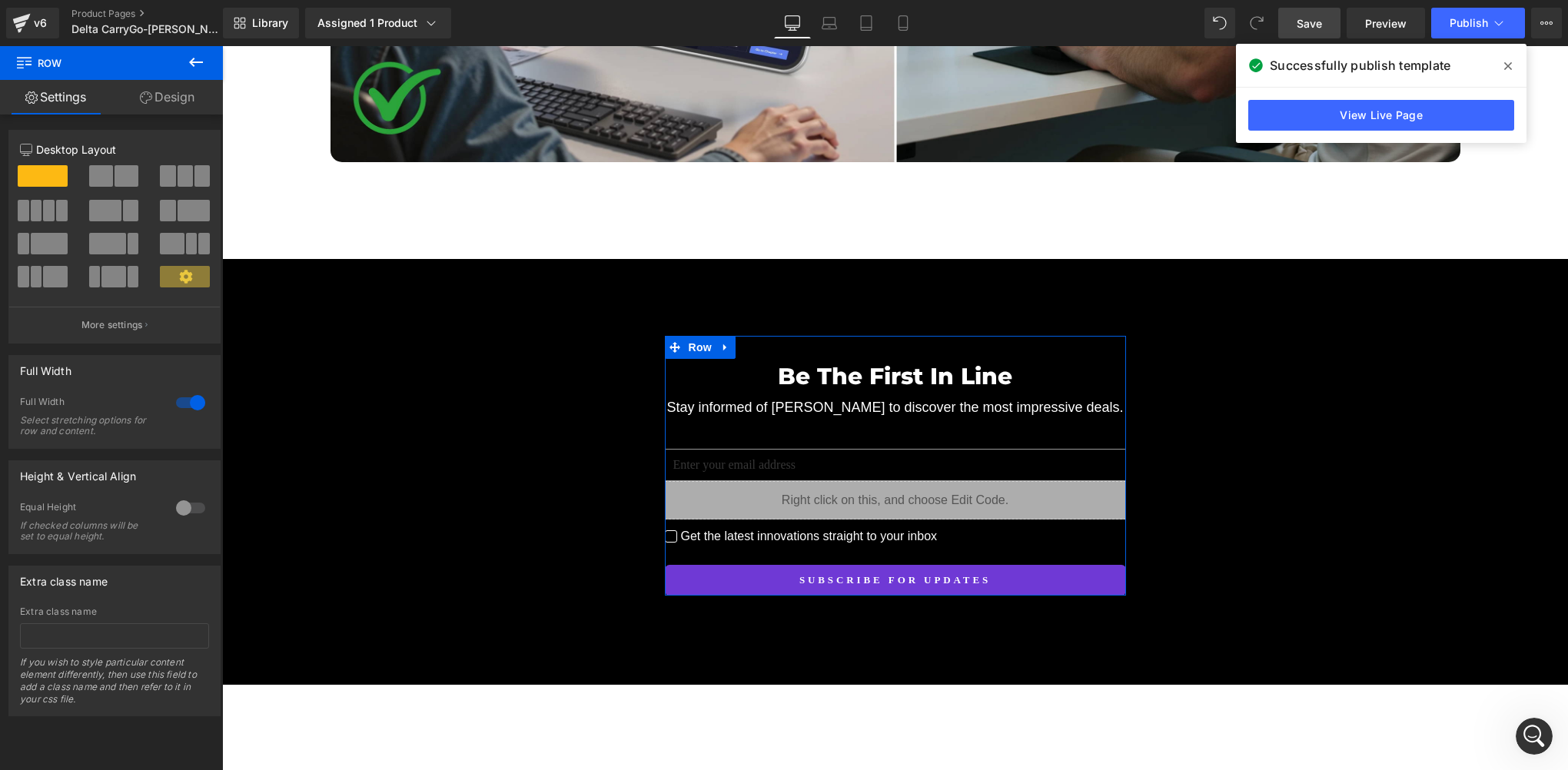
scroll to position [4997, 0]
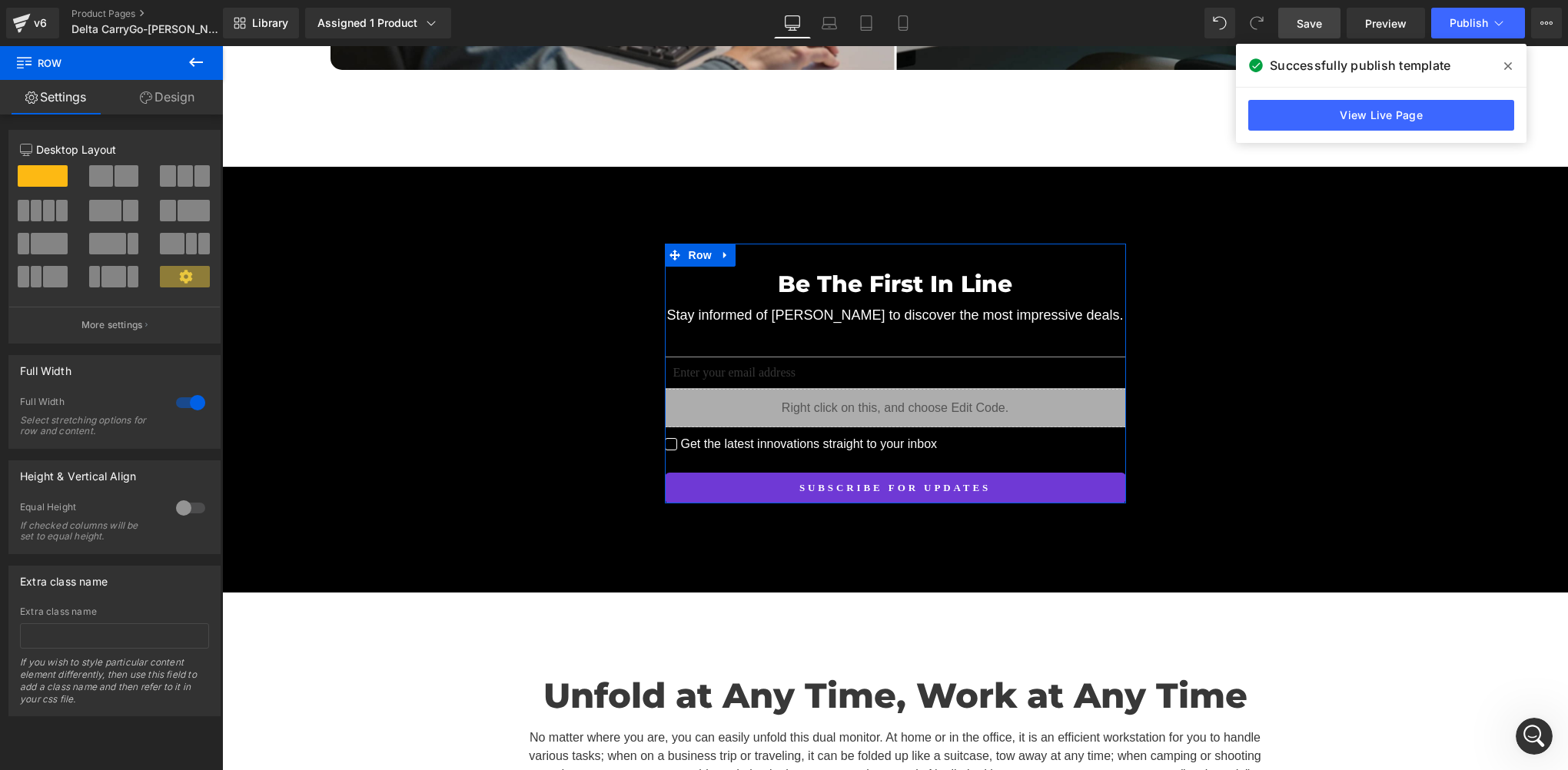
click at [708, 357] on input "email" at bounding box center [895, 372] width 462 height 32
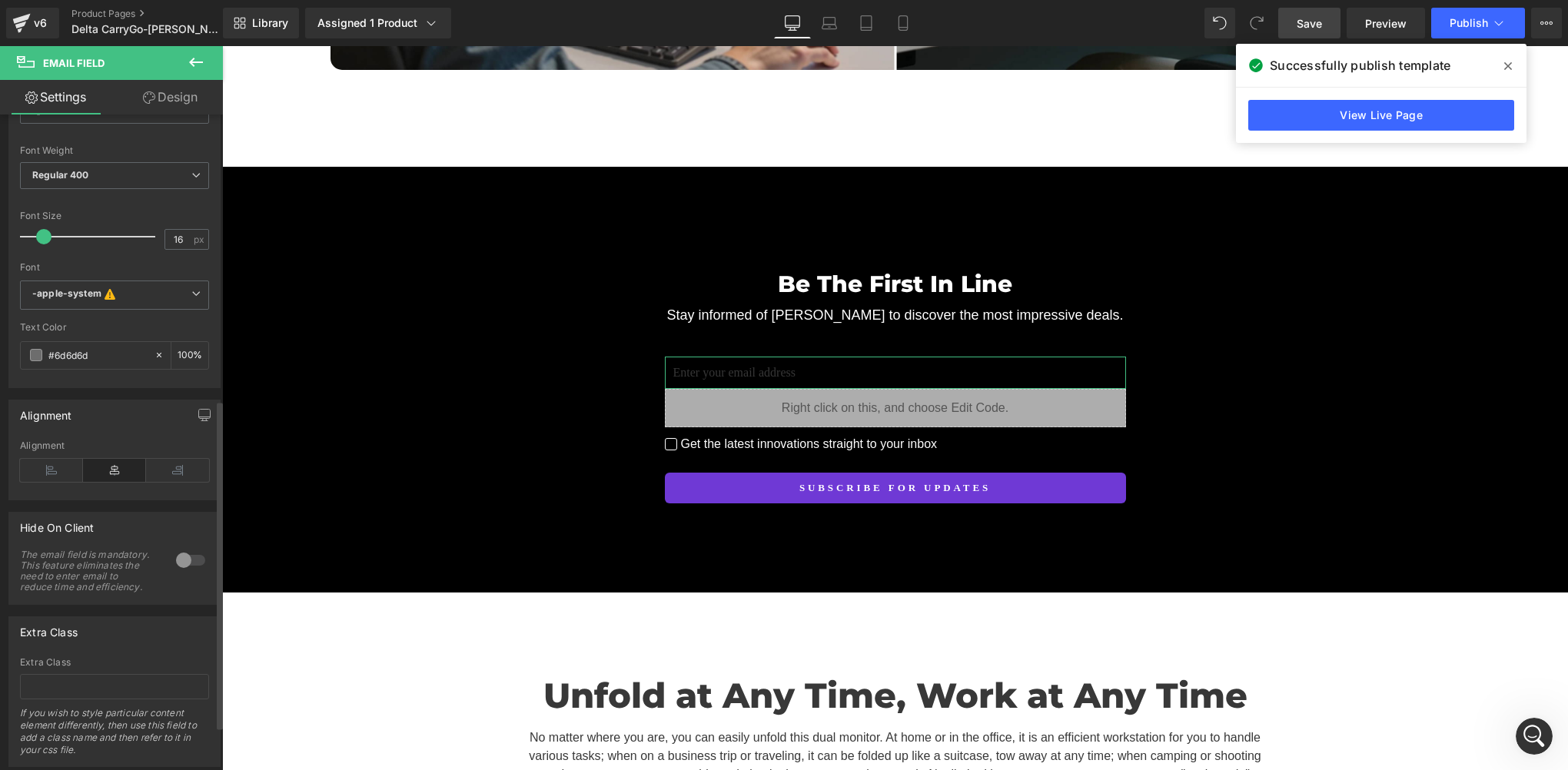
scroll to position [615, 0]
click at [35, 347] on span at bounding box center [36, 353] width 13 height 13
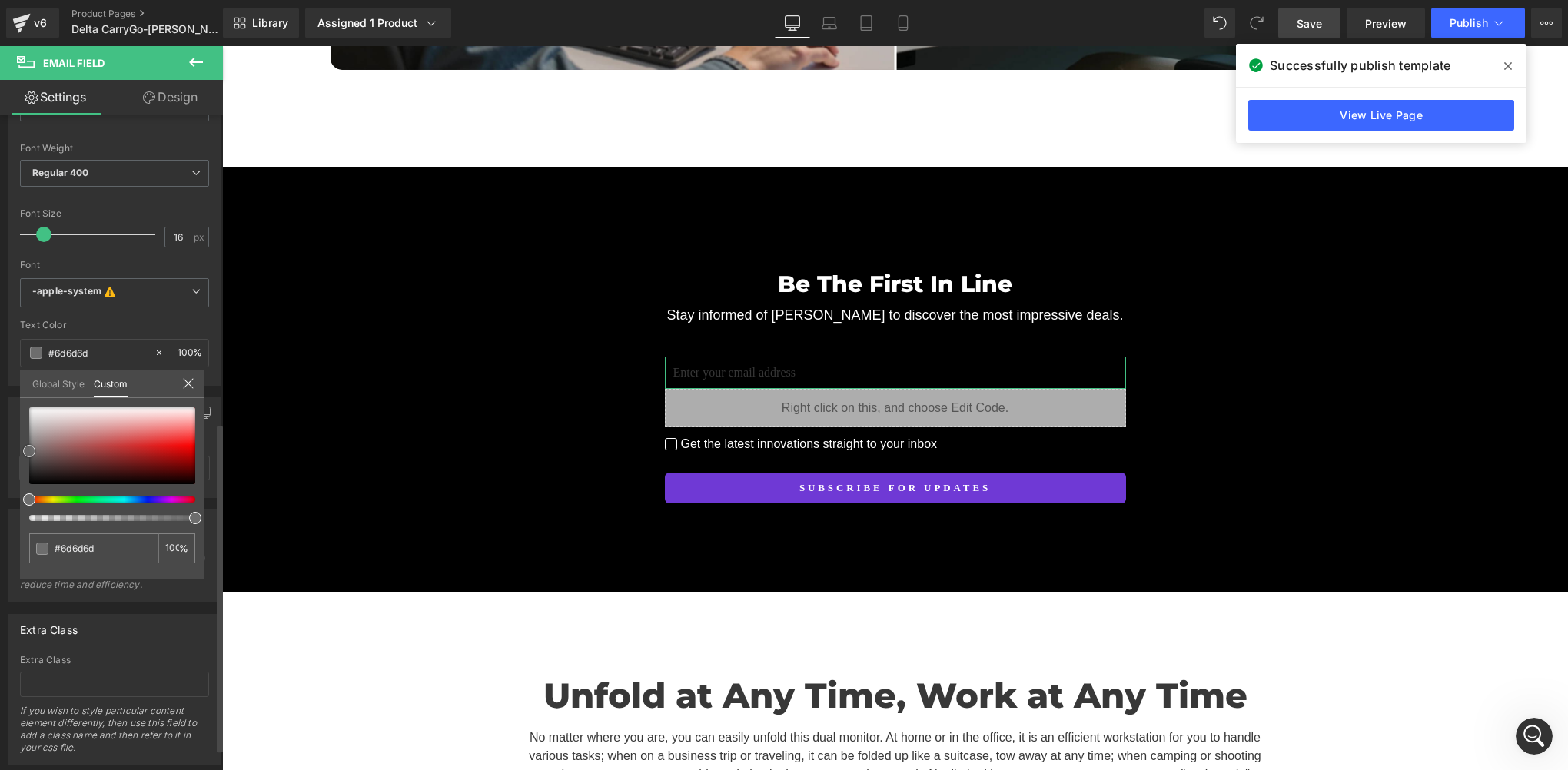
type input "#a69a9a"
type input "#a89d9d"
type input "#b4abab"
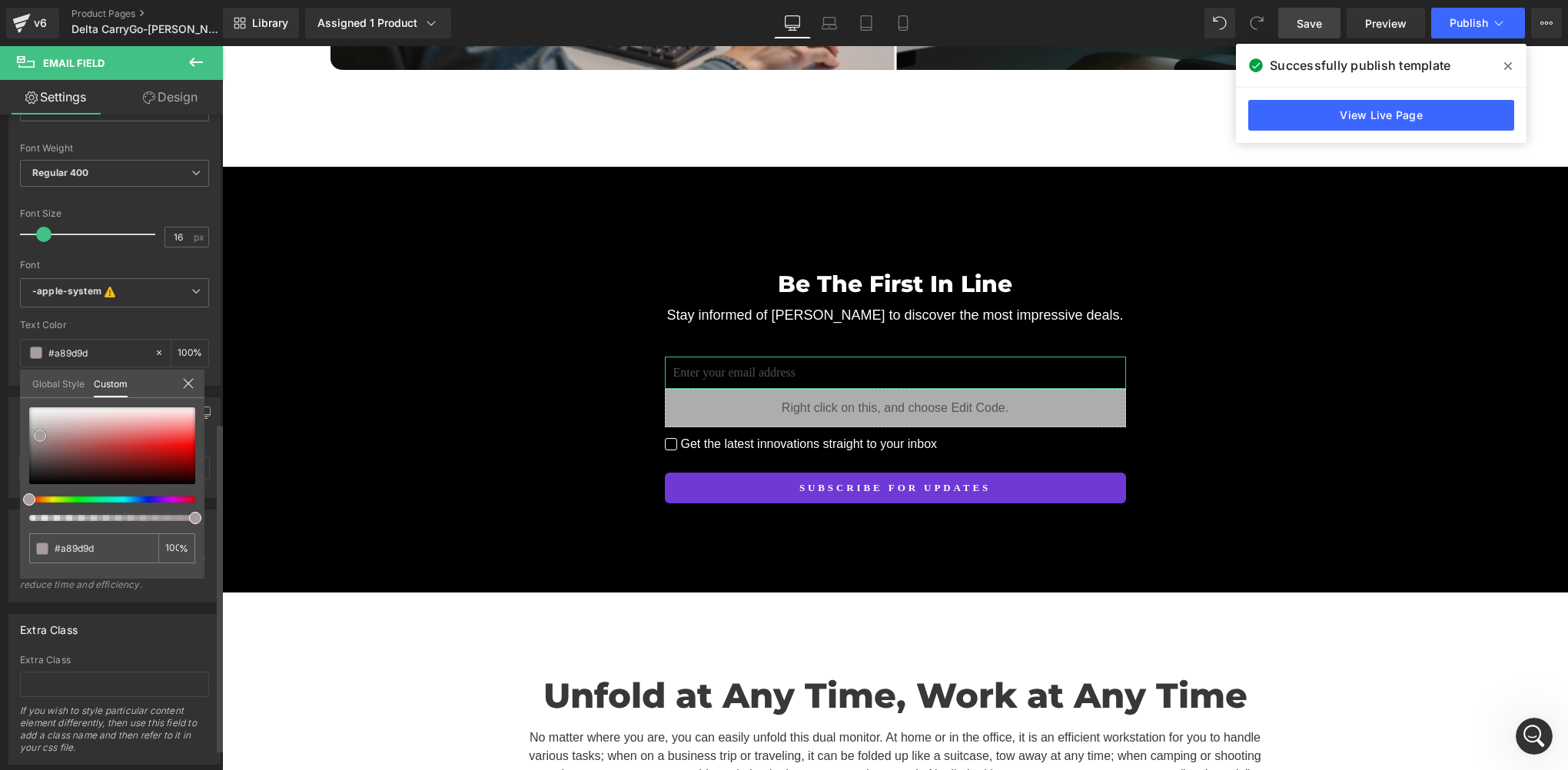
type input "#b4abab"
type input "#bbb3b3"
type input "#beb6b6"
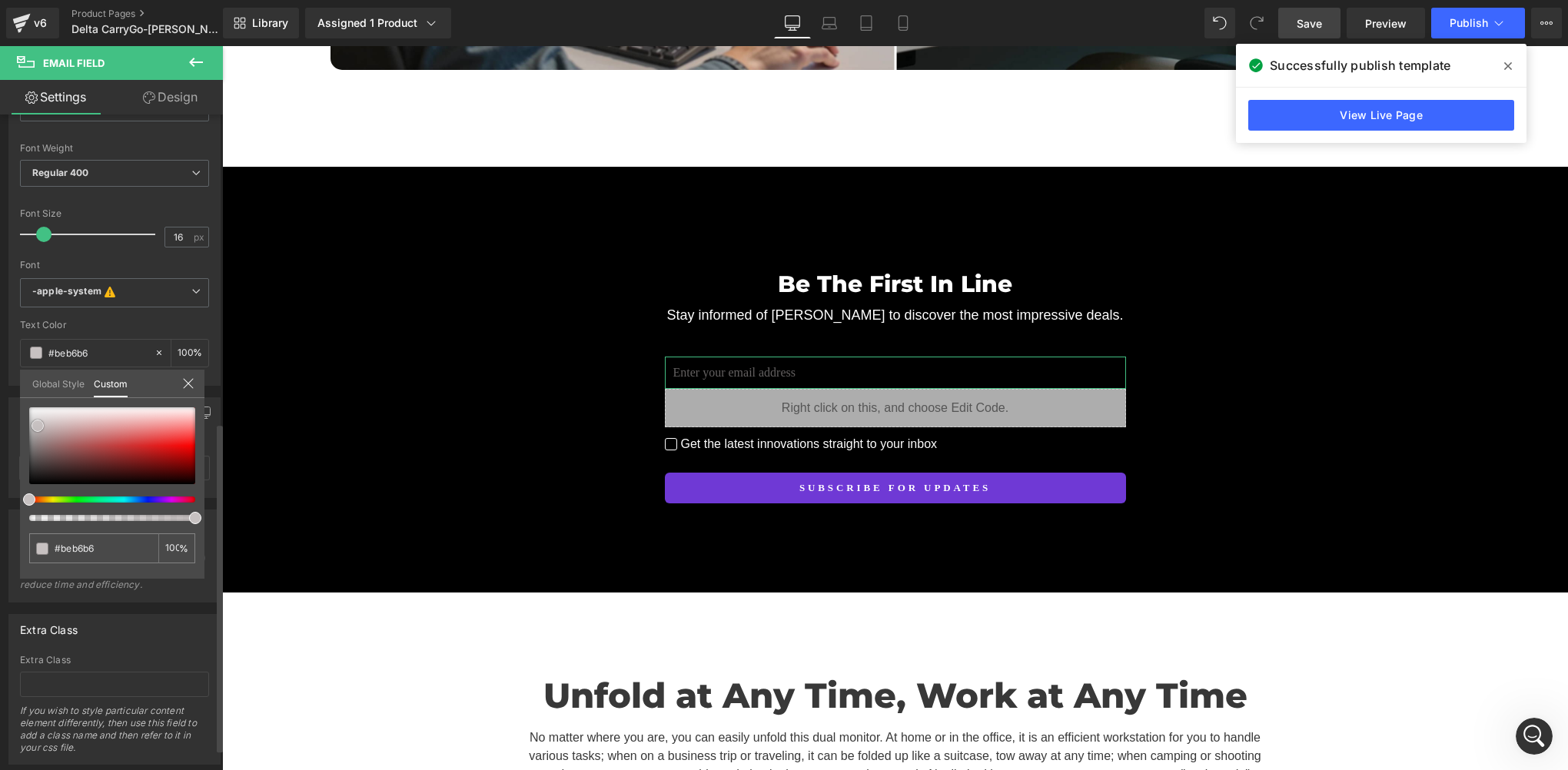
type input "#c7c1c1"
type input "#d2cfcf"
type input "#e0e0e0"
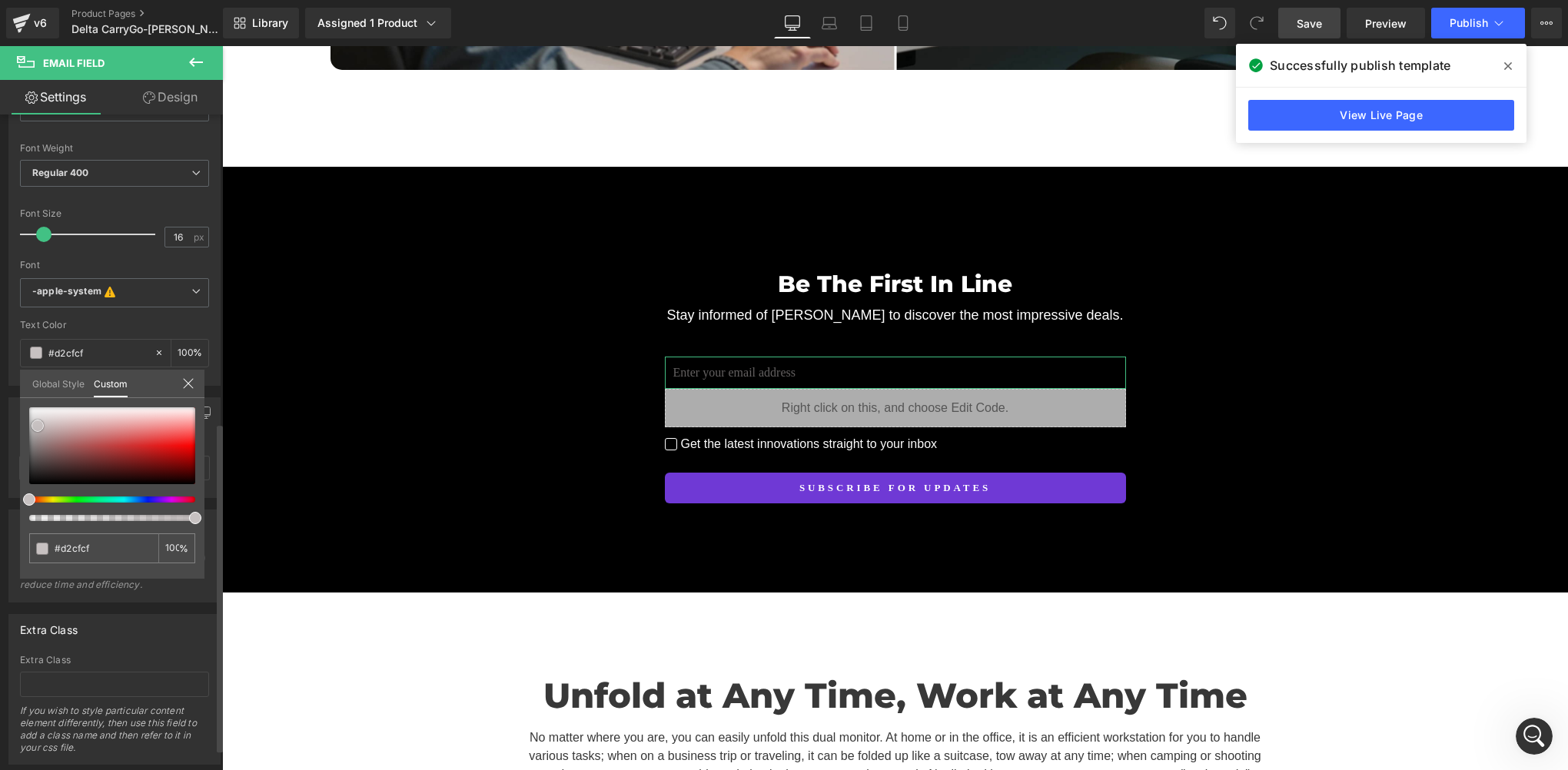
type input "#e0e0e0"
type input "#e8e8e8"
type input "#f2f2f2"
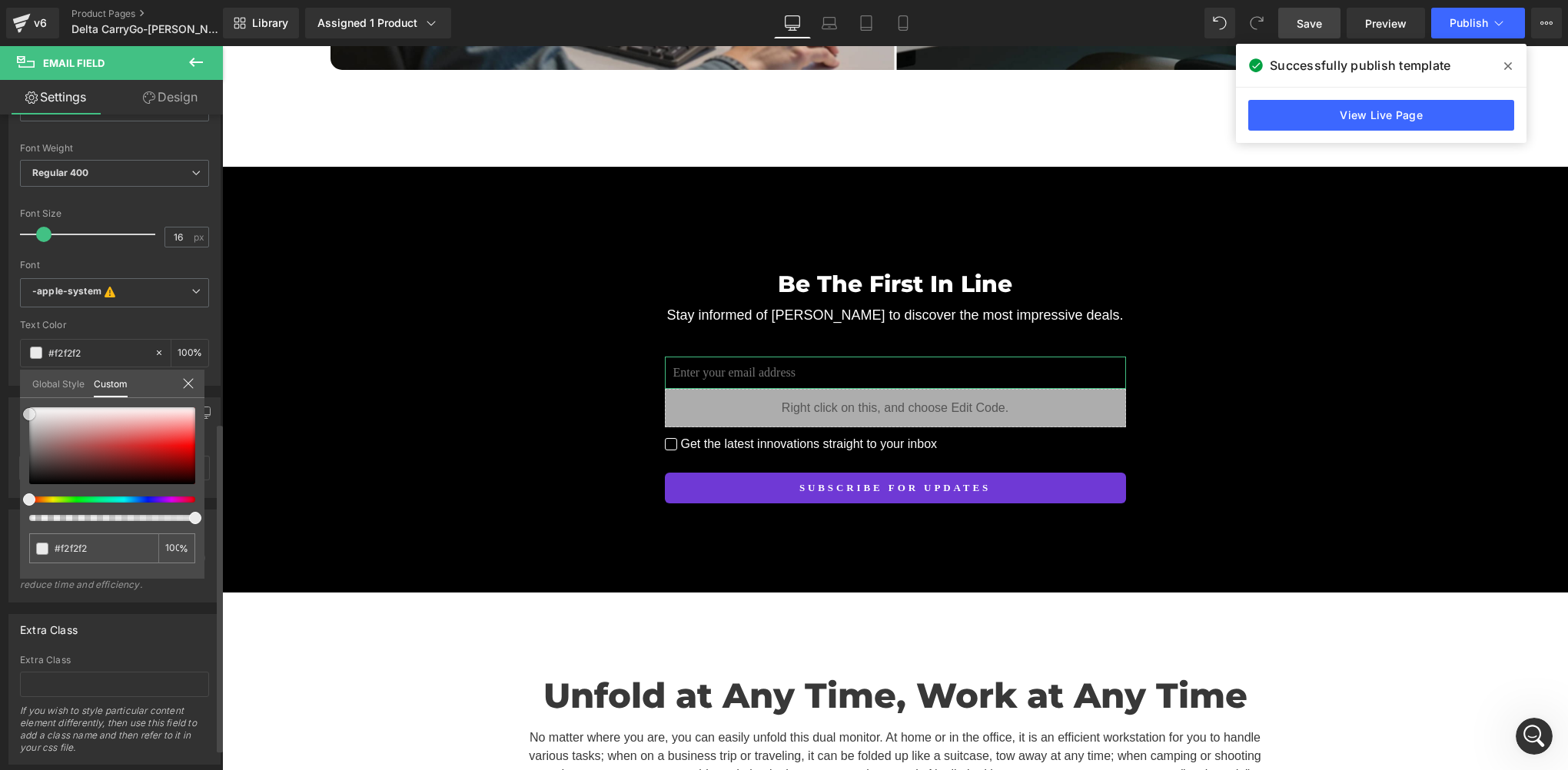
type input "#ffffff"
type input "#eaeaea"
type input "#c1c1c1"
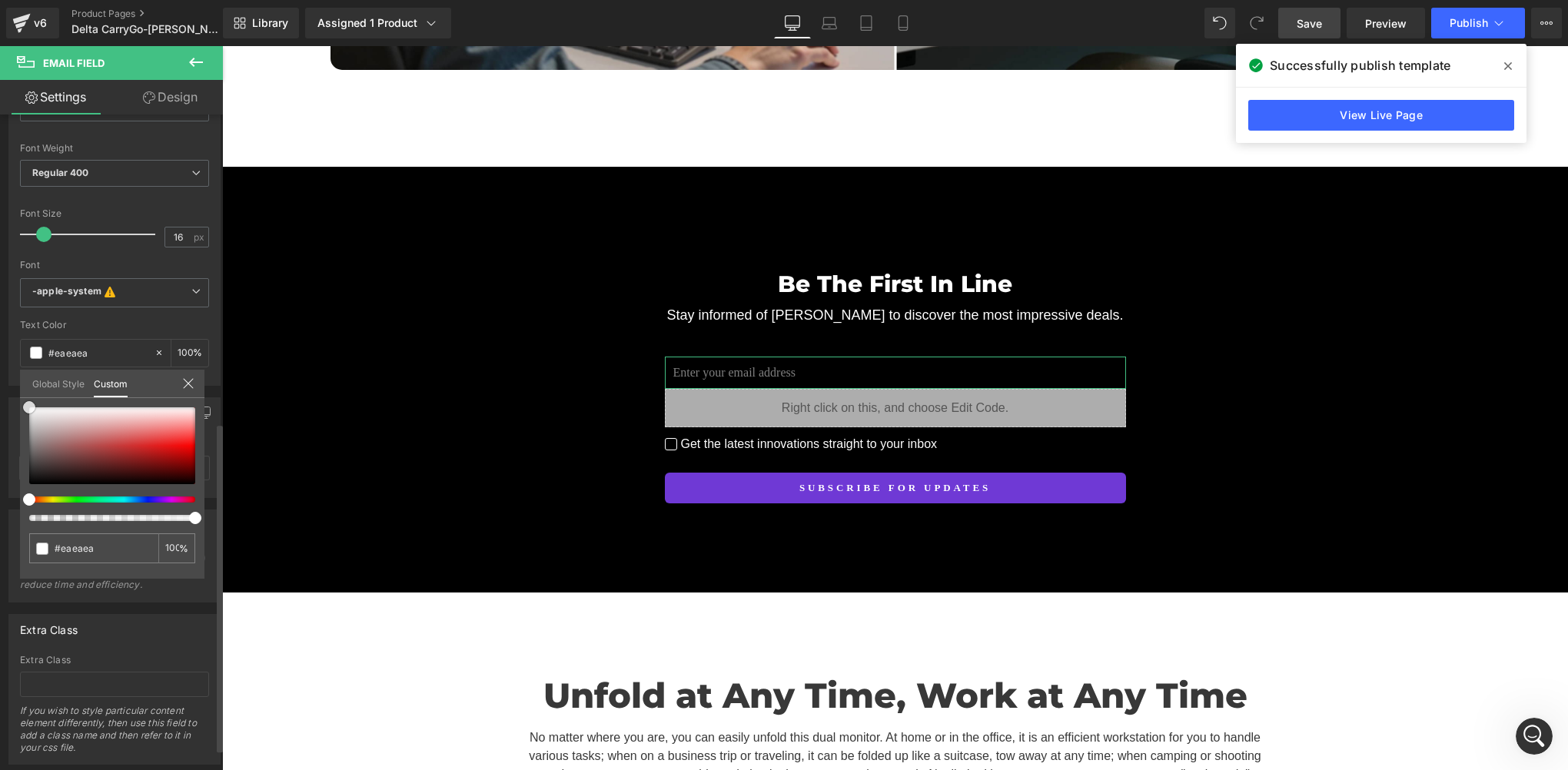
type input "#c1c1c1"
type input "#aaaaaa"
type input "#a3a3a3"
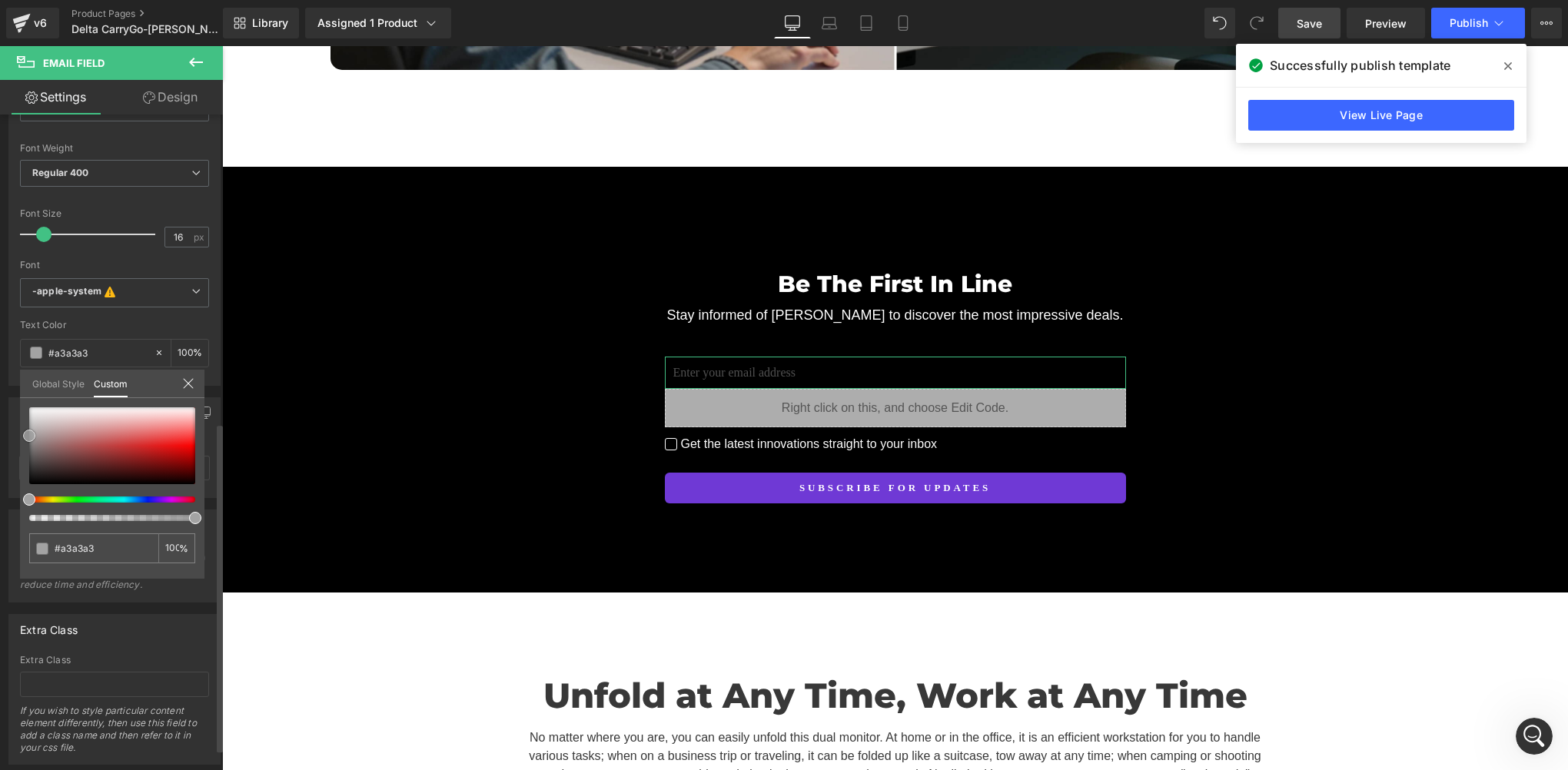
type input "#a0a0a0"
type input "#999999"
type input "#969696"
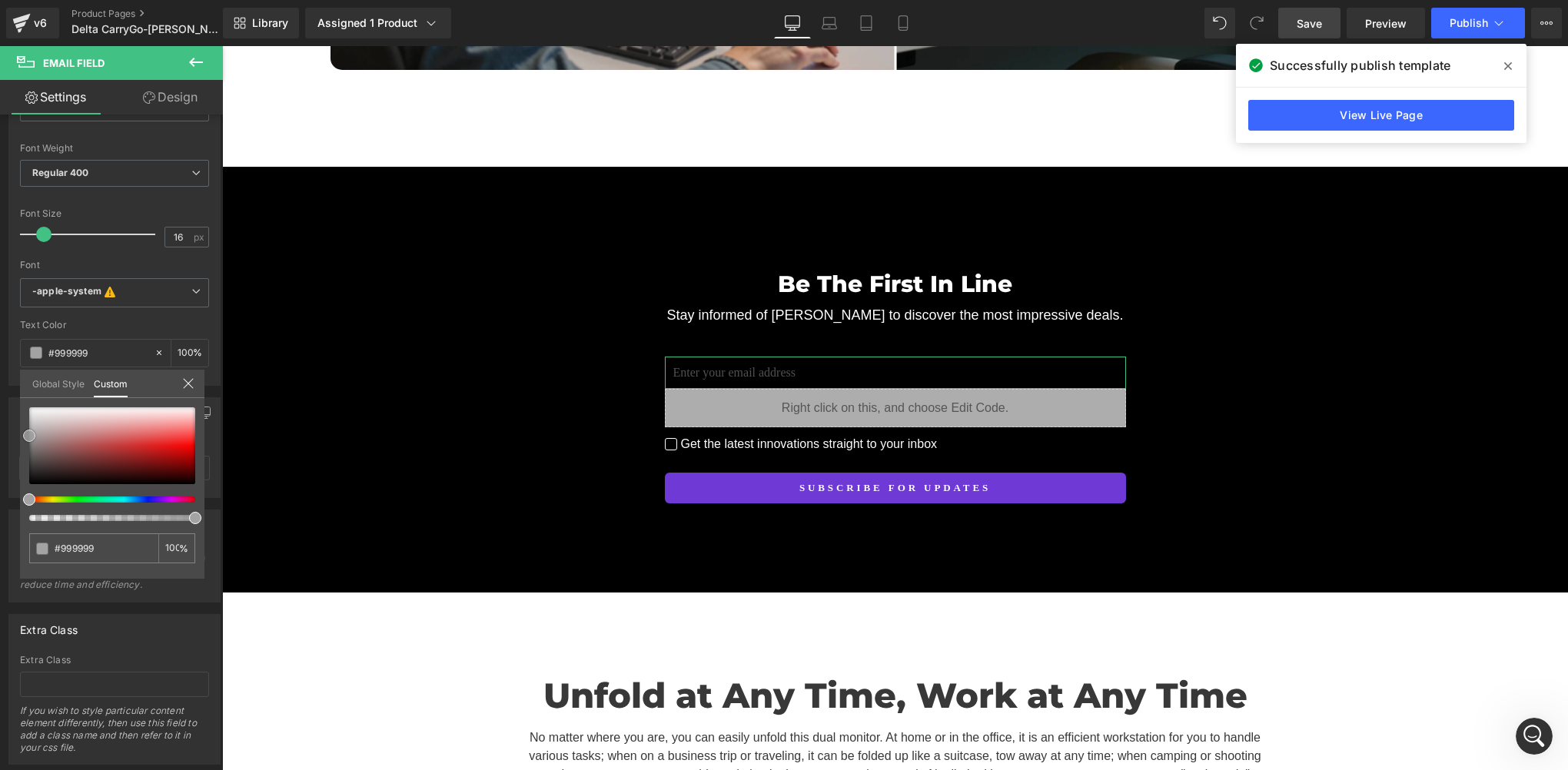
type input "#969696"
type input "#999999"
type input "#a3a3a3"
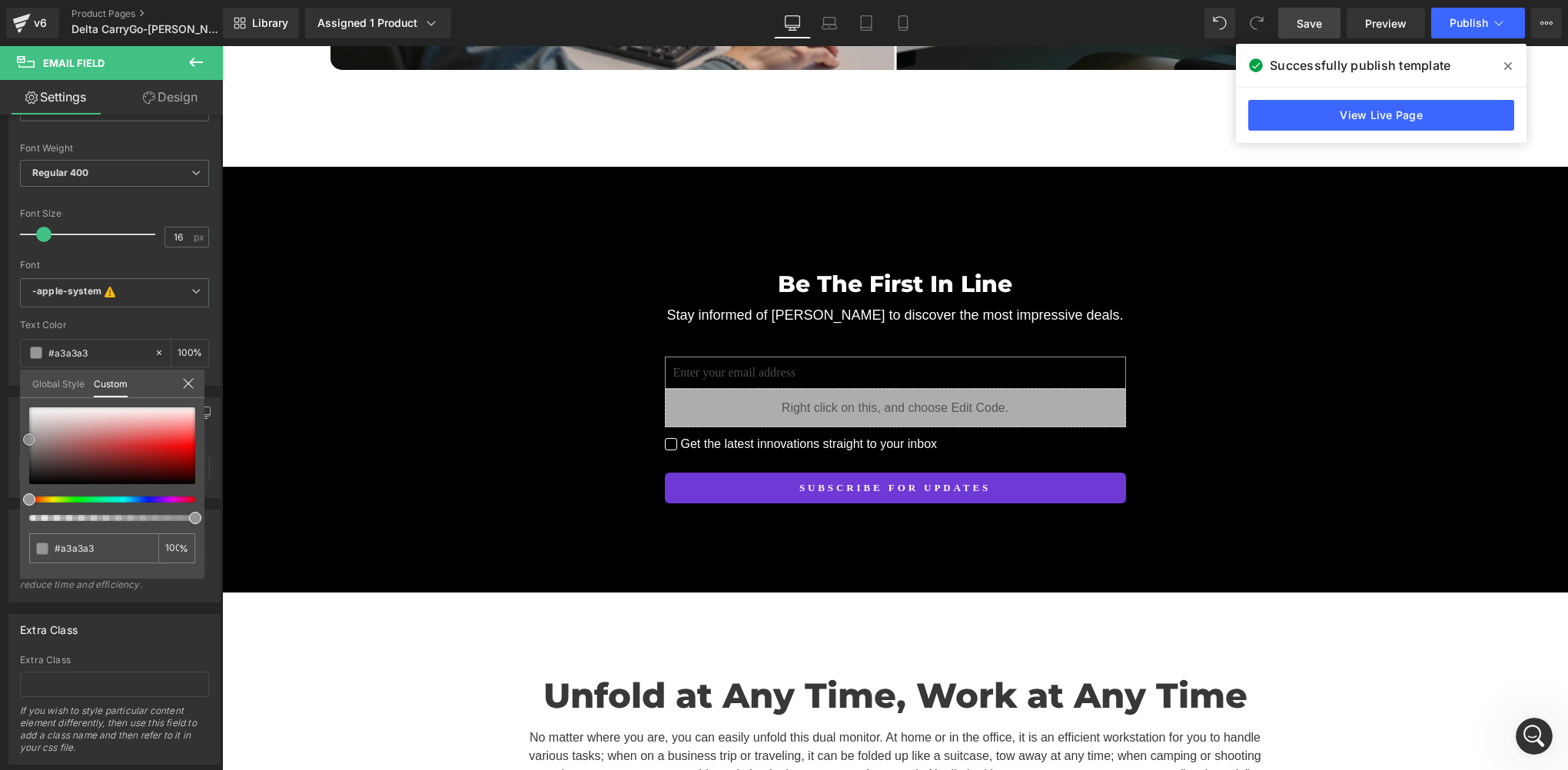
type input "#adadad"
type input "#afafaf"
drag, startPoint x: 40, startPoint y: 435, endPoint x: -3, endPoint y: 431, distance: 43.2
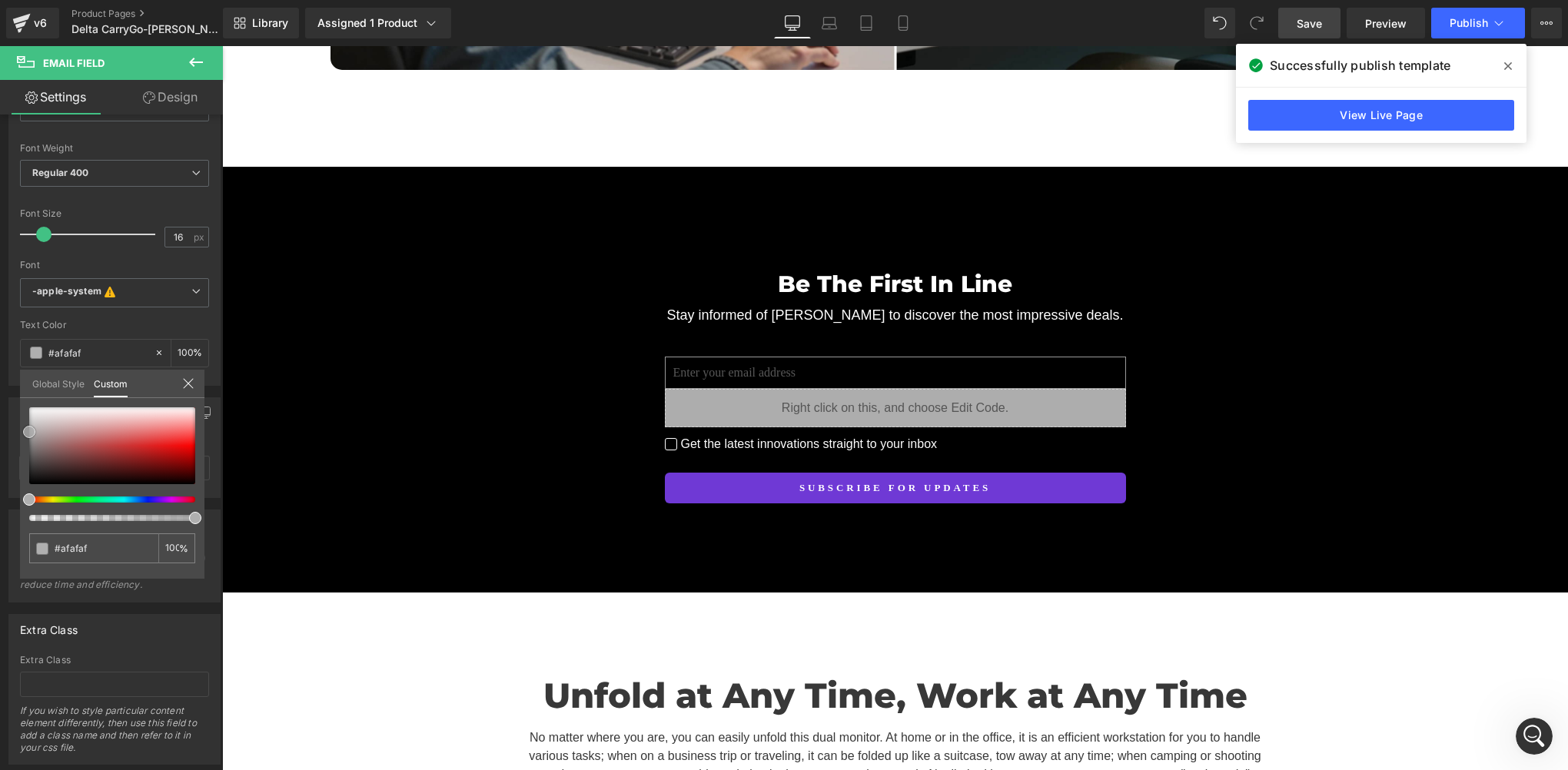
click at [0, 431] on html "Newsletter You are previewing how the will restyle your page. You can not edit …" at bounding box center [784, 385] width 1568 height 770
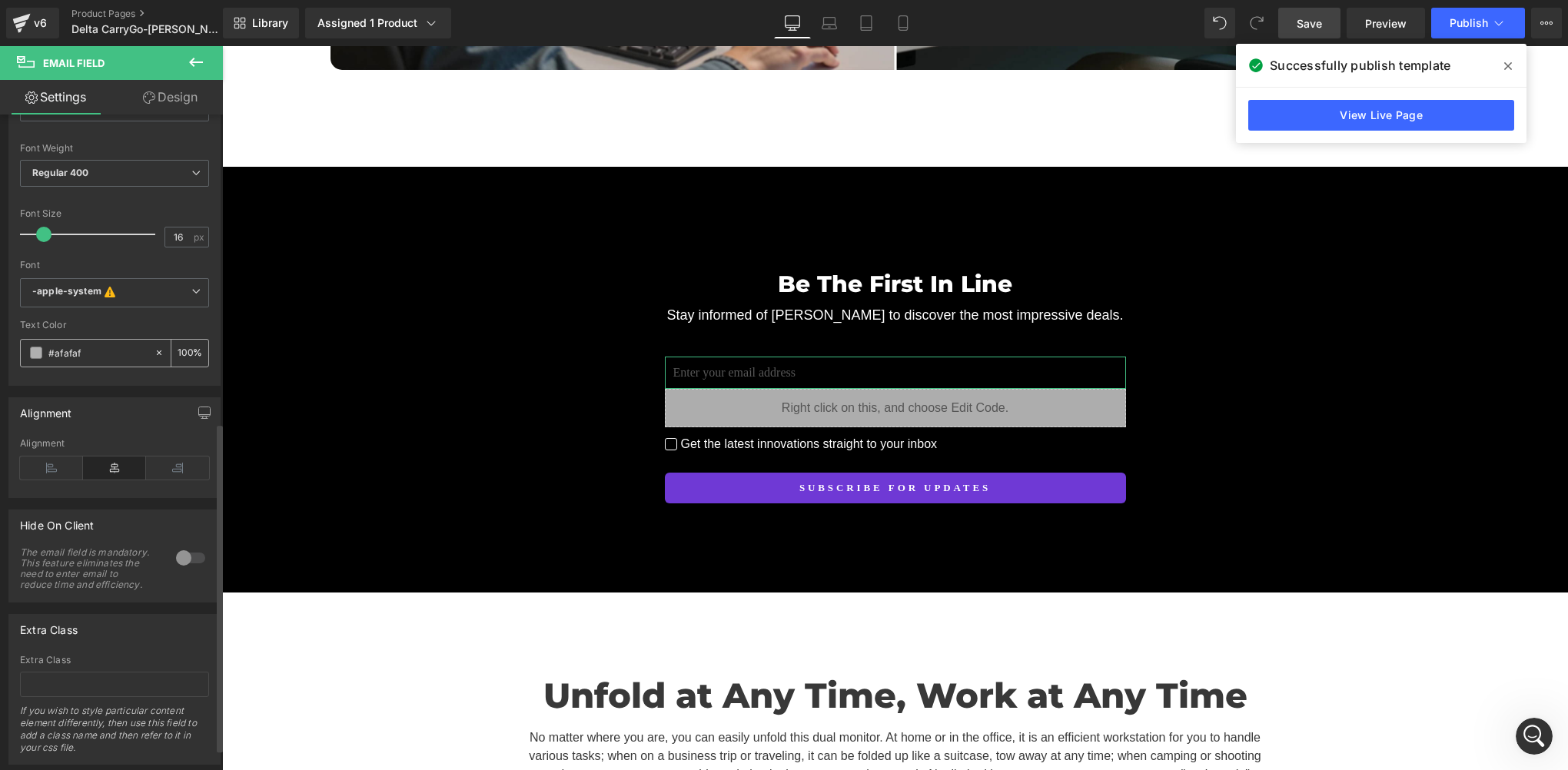
click at [36, 353] on span at bounding box center [36, 353] width 13 height 13
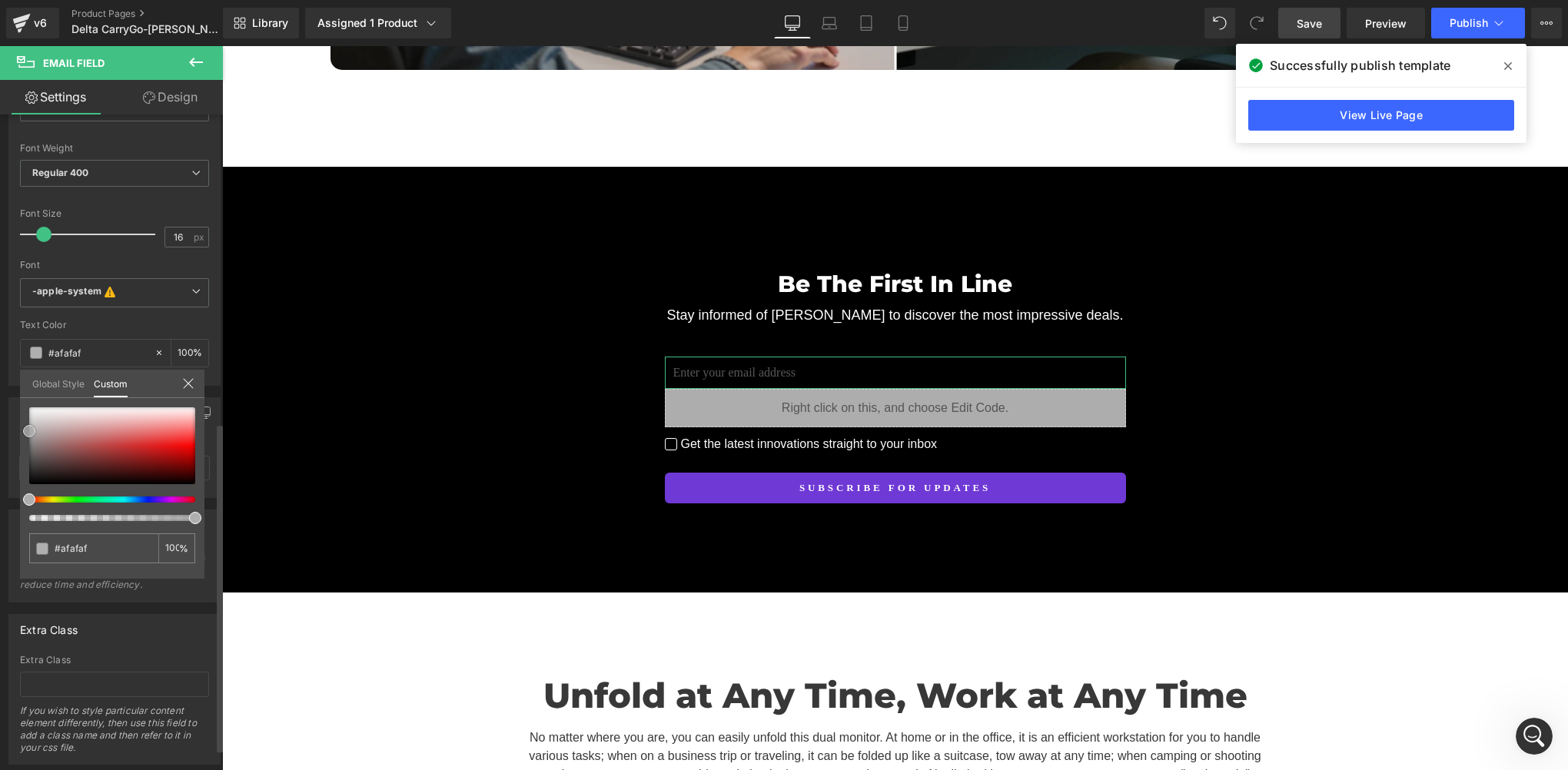
type input "#adadad"
type input "#a5a5a5"
type input "#a3a3a3"
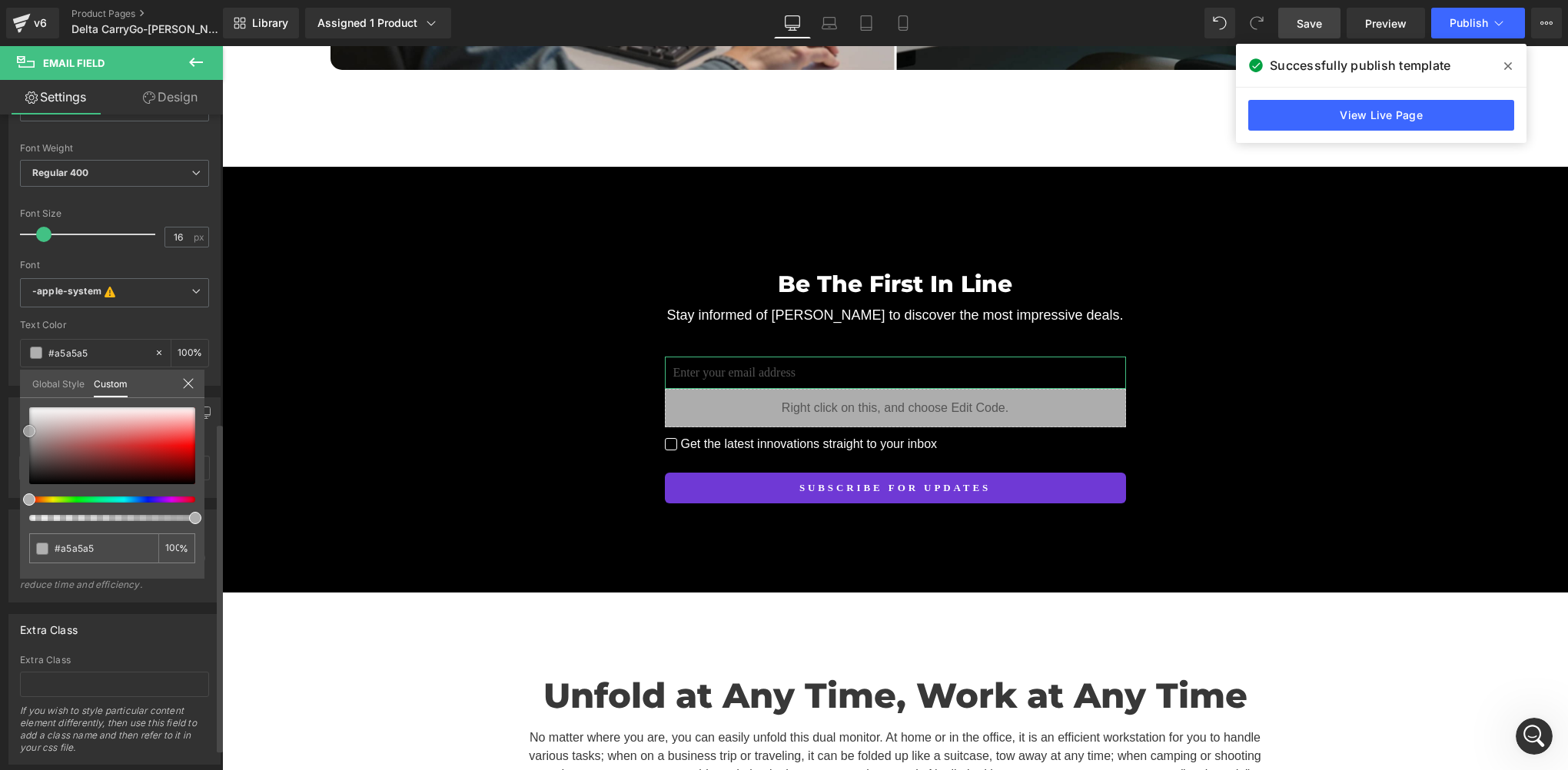
type input "#a3a3a3"
type input "#a0a0a0"
type input "#9b9b9b"
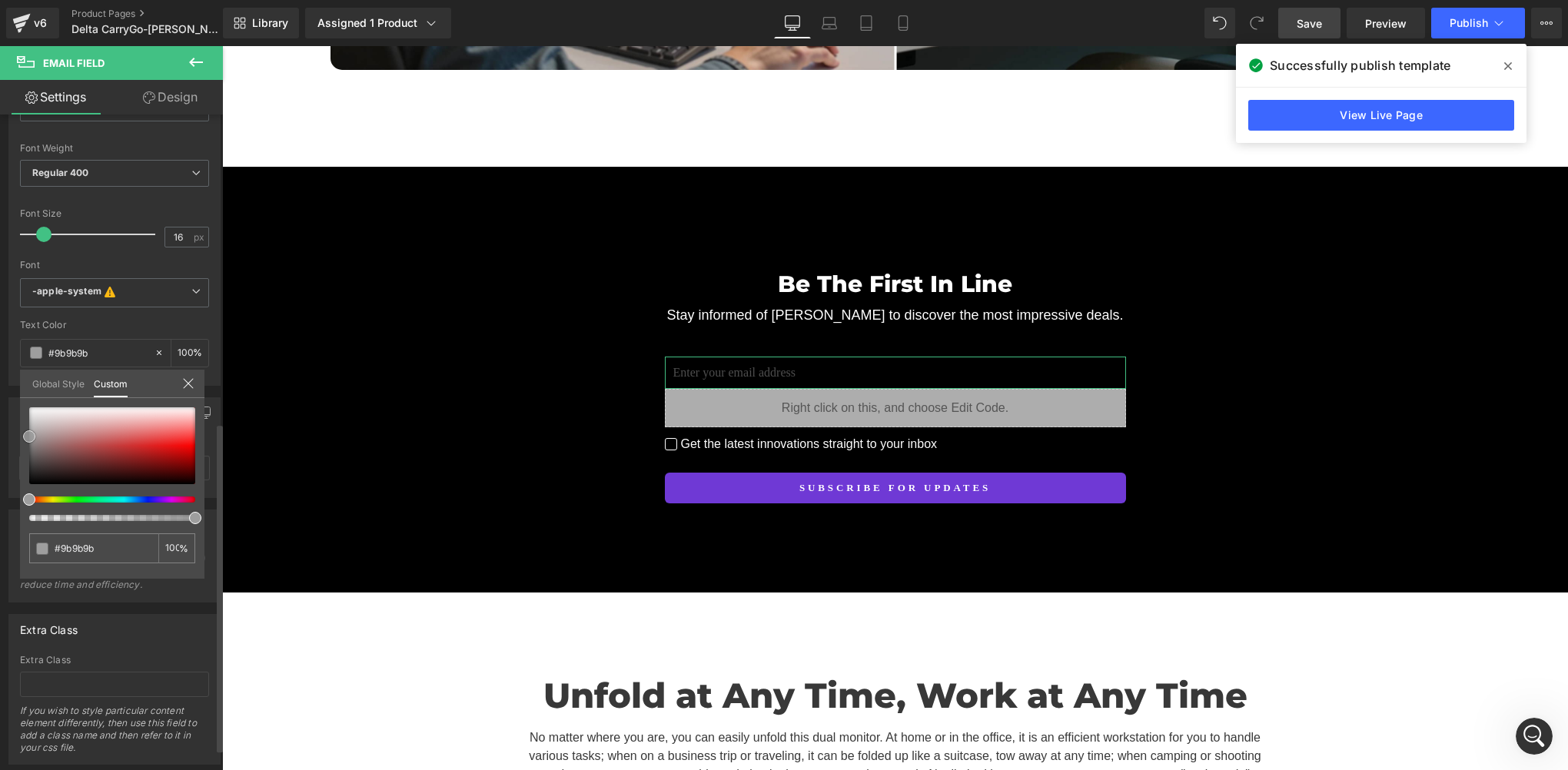
type input "#9e9e9e"
type input "#a5a5a5"
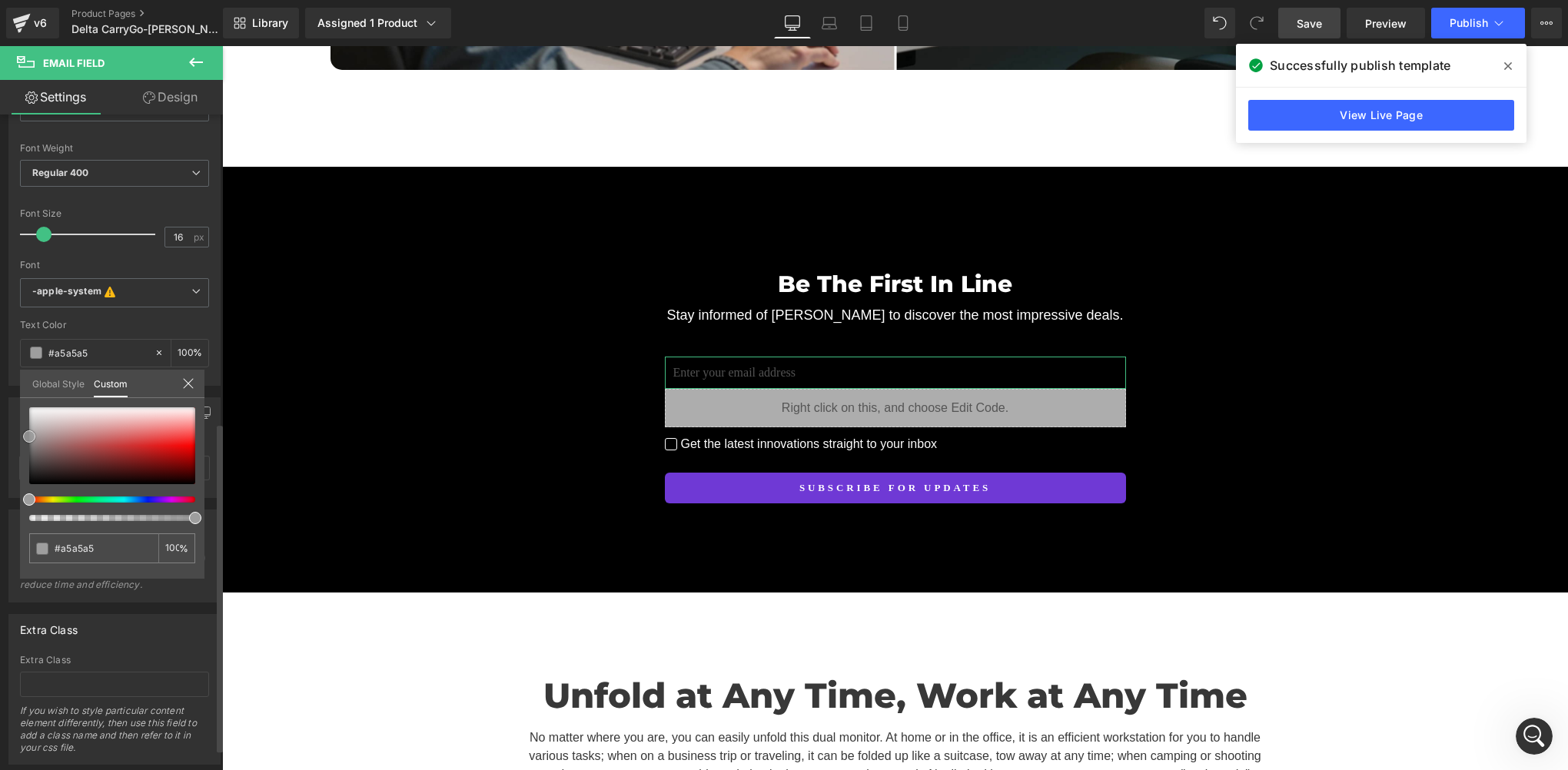
type input "#aaaaaa"
type input "#a5a5a5"
type input "#9e9e9e"
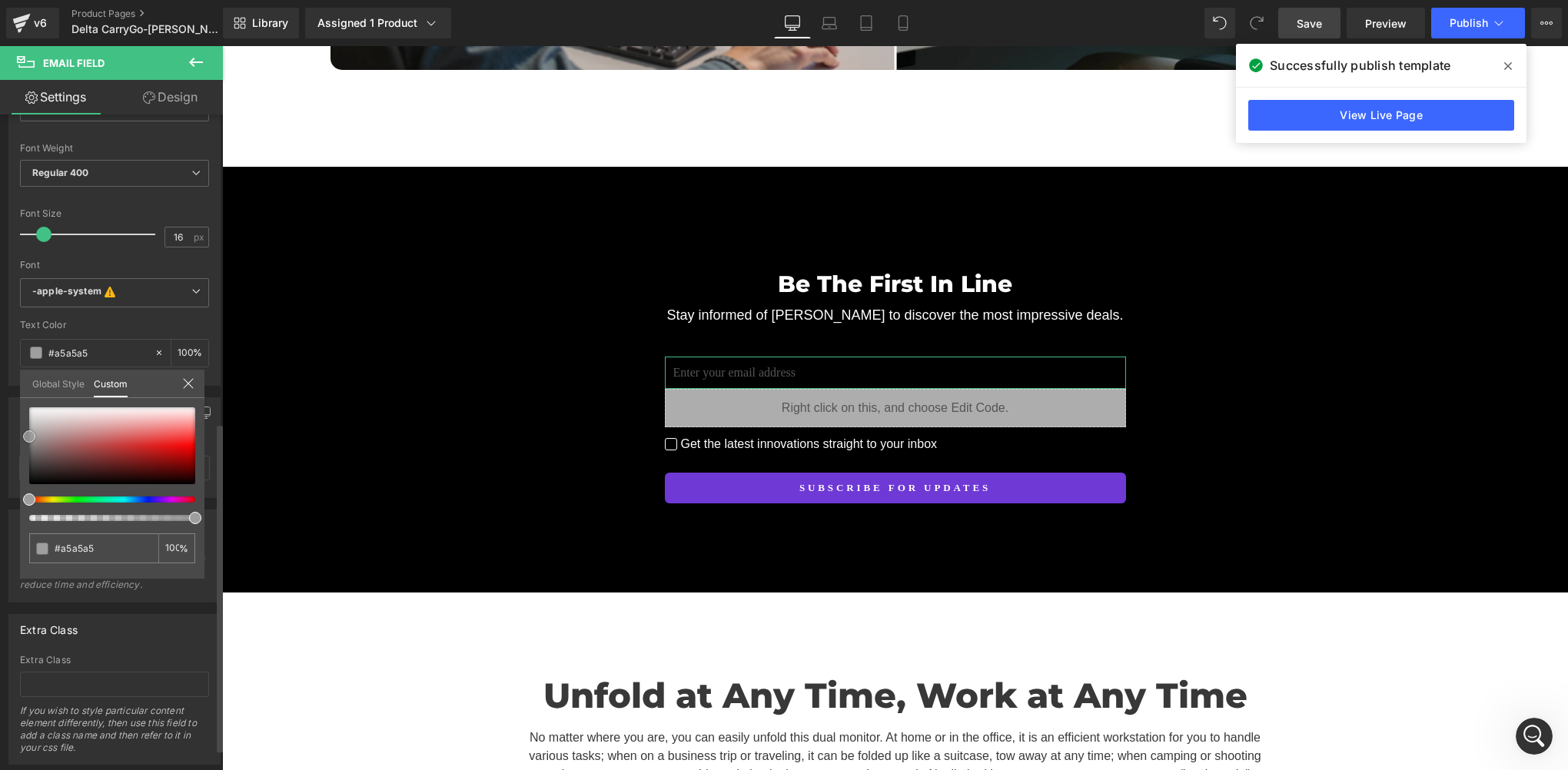
type input "#9e9e9e"
type input "#9b9b9b"
type input "#9e9e9e"
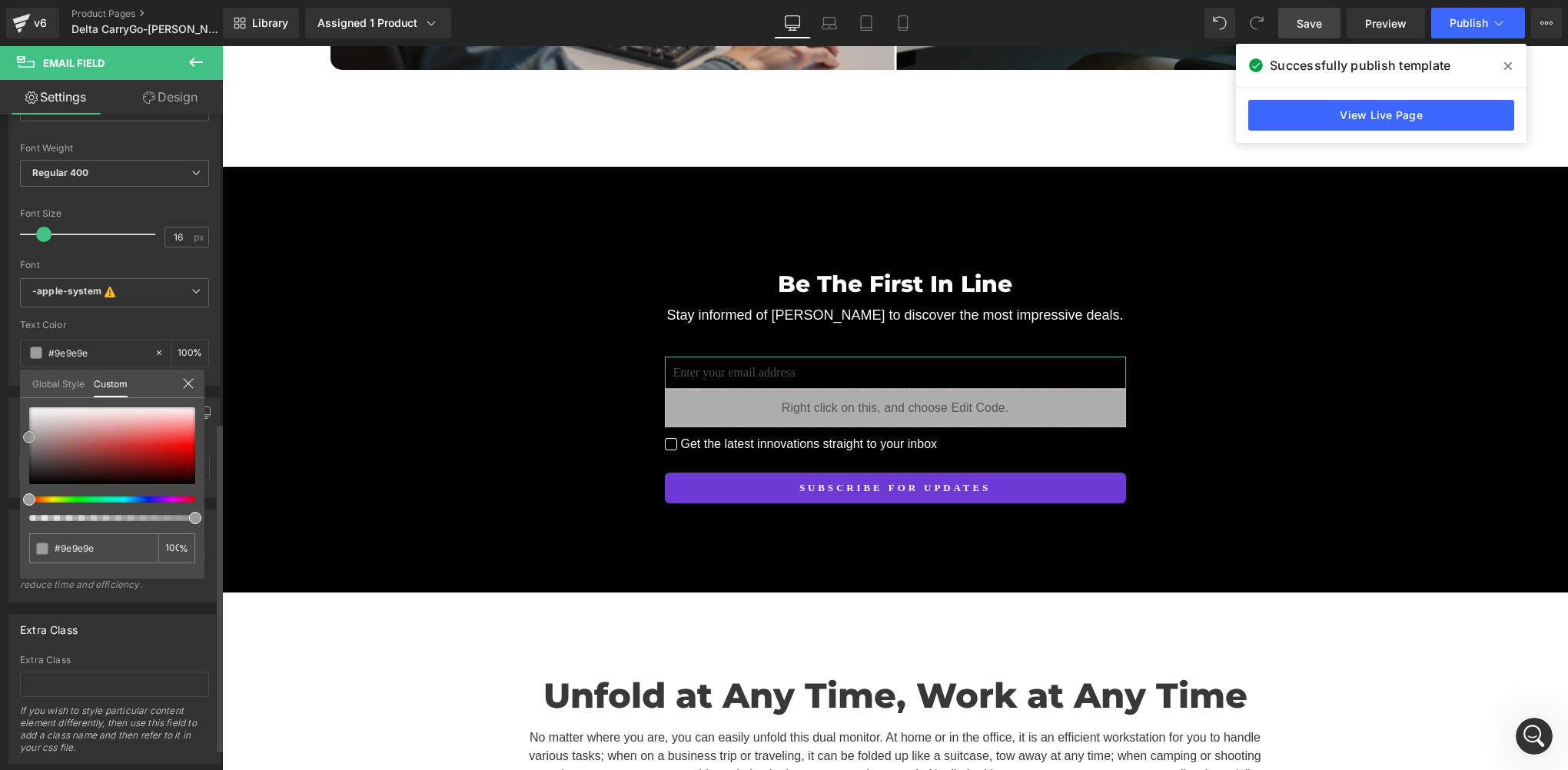
type input "#a0a0a0"
drag, startPoint x: 31, startPoint y: 432, endPoint x: 18, endPoint y: 437, distance: 13.9
click at [18, 385] on div "Typography Text Styles Custom Custom Setup Global Style Custom Setup Global Sty…" at bounding box center [115, 204] width 229 height 362
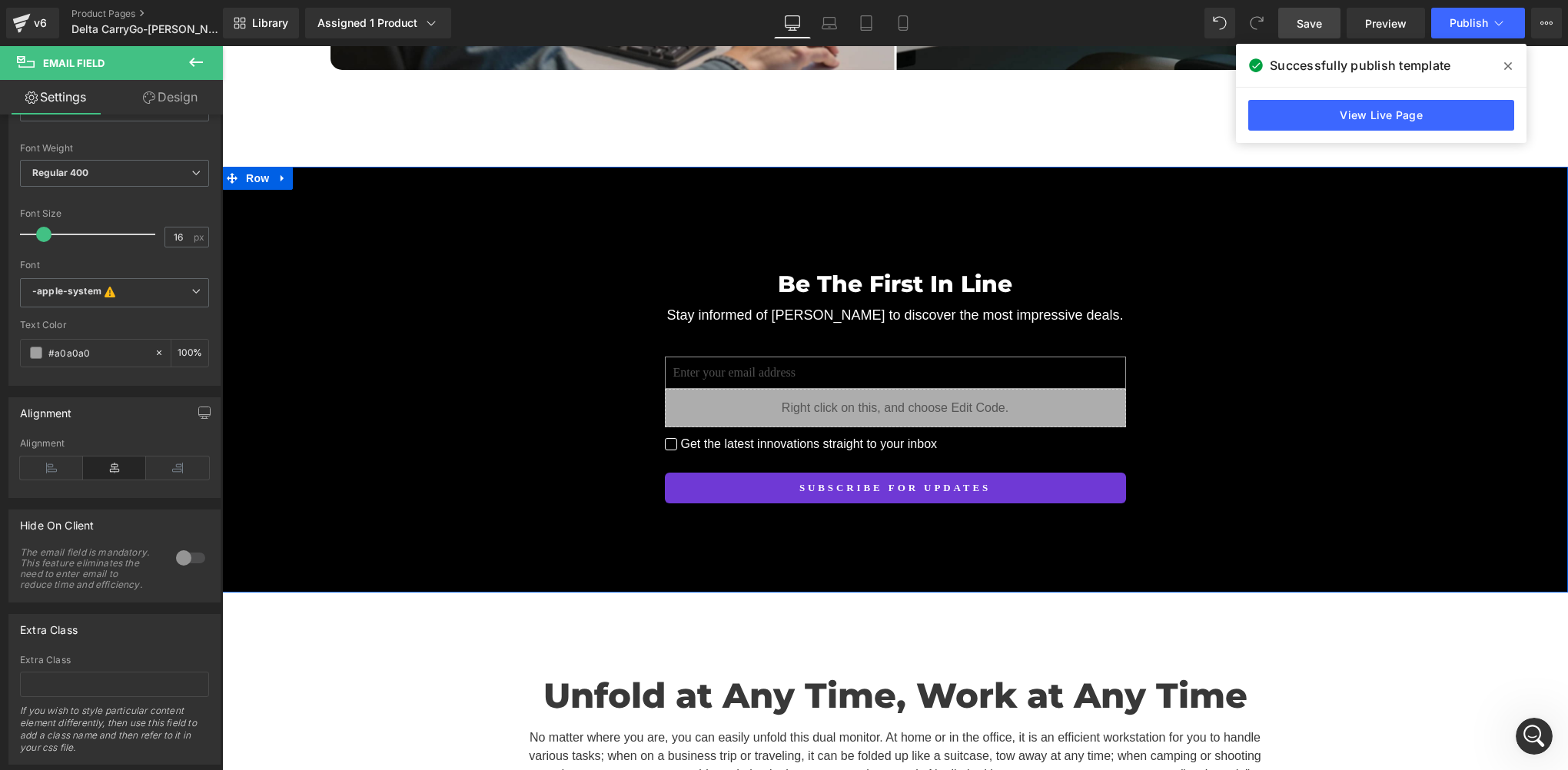
click at [749, 473] on button "Subscribe for updates" at bounding box center [895, 489] width 462 height 31
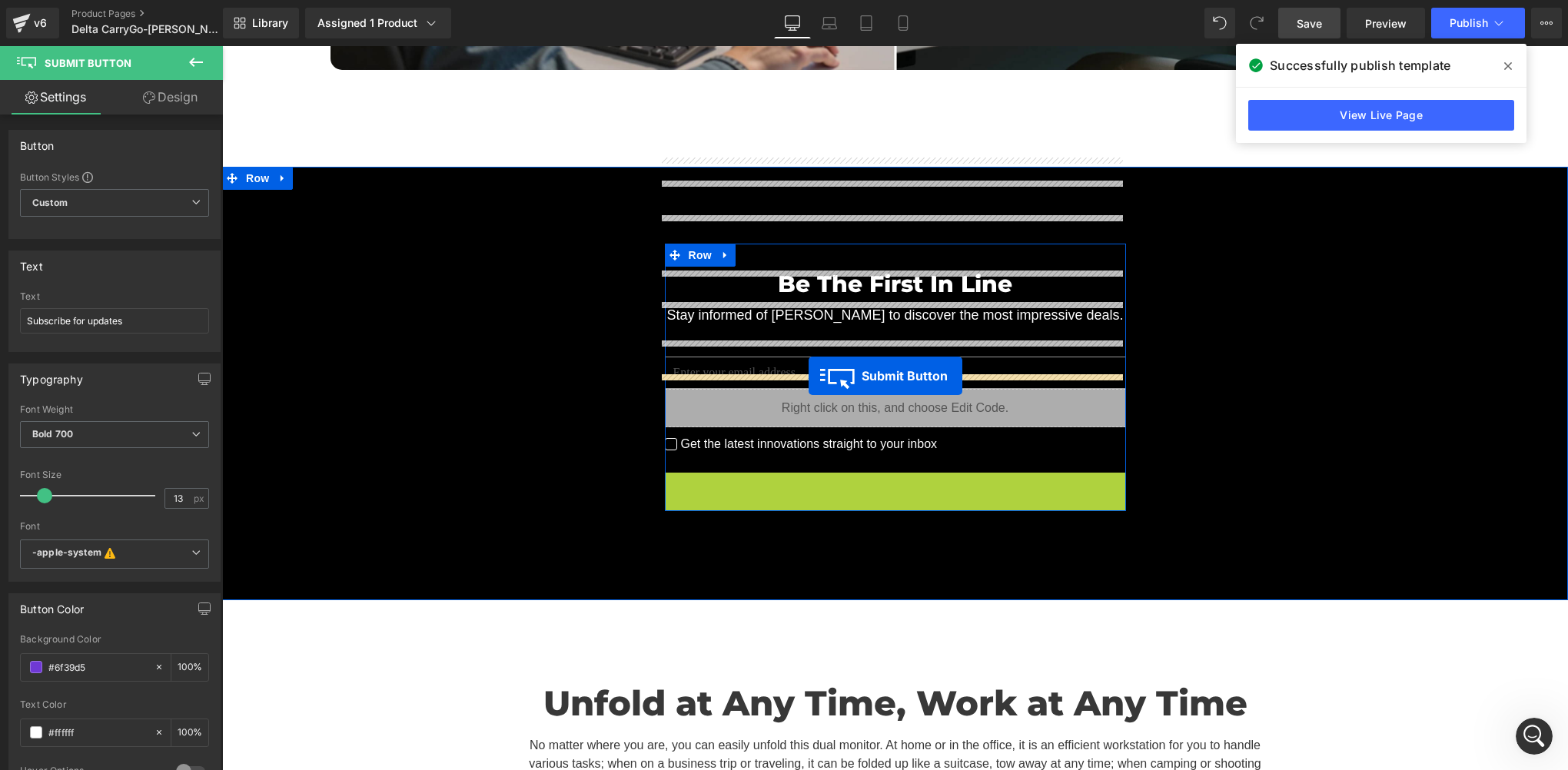
drag, startPoint x: 819, startPoint y: 401, endPoint x: 809, endPoint y: 376, distance: 26.9
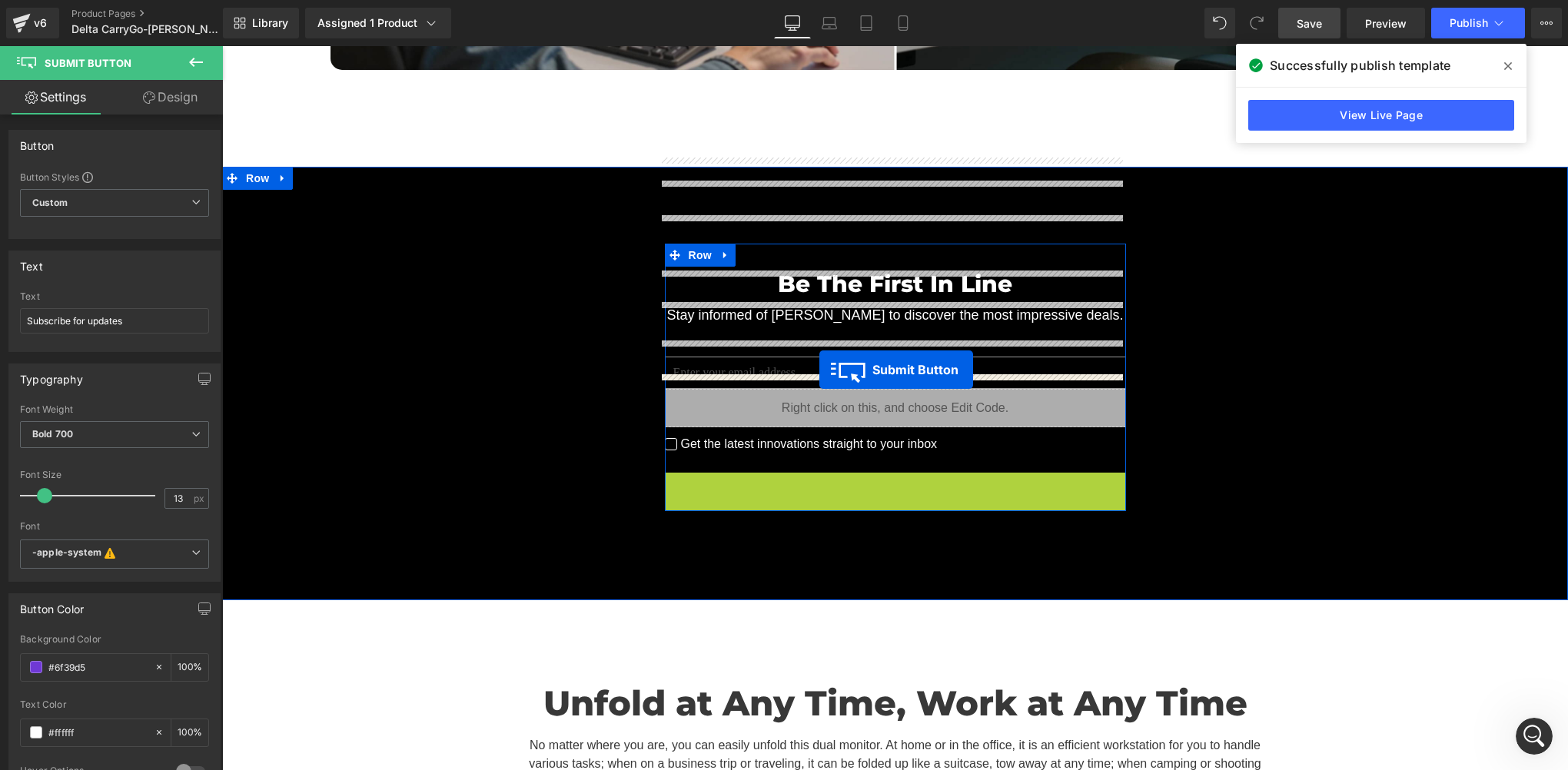
drag, startPoint x: 850, startPoint y: 401, endPoint x: 819, endPoint y: 370, distance: 43.8
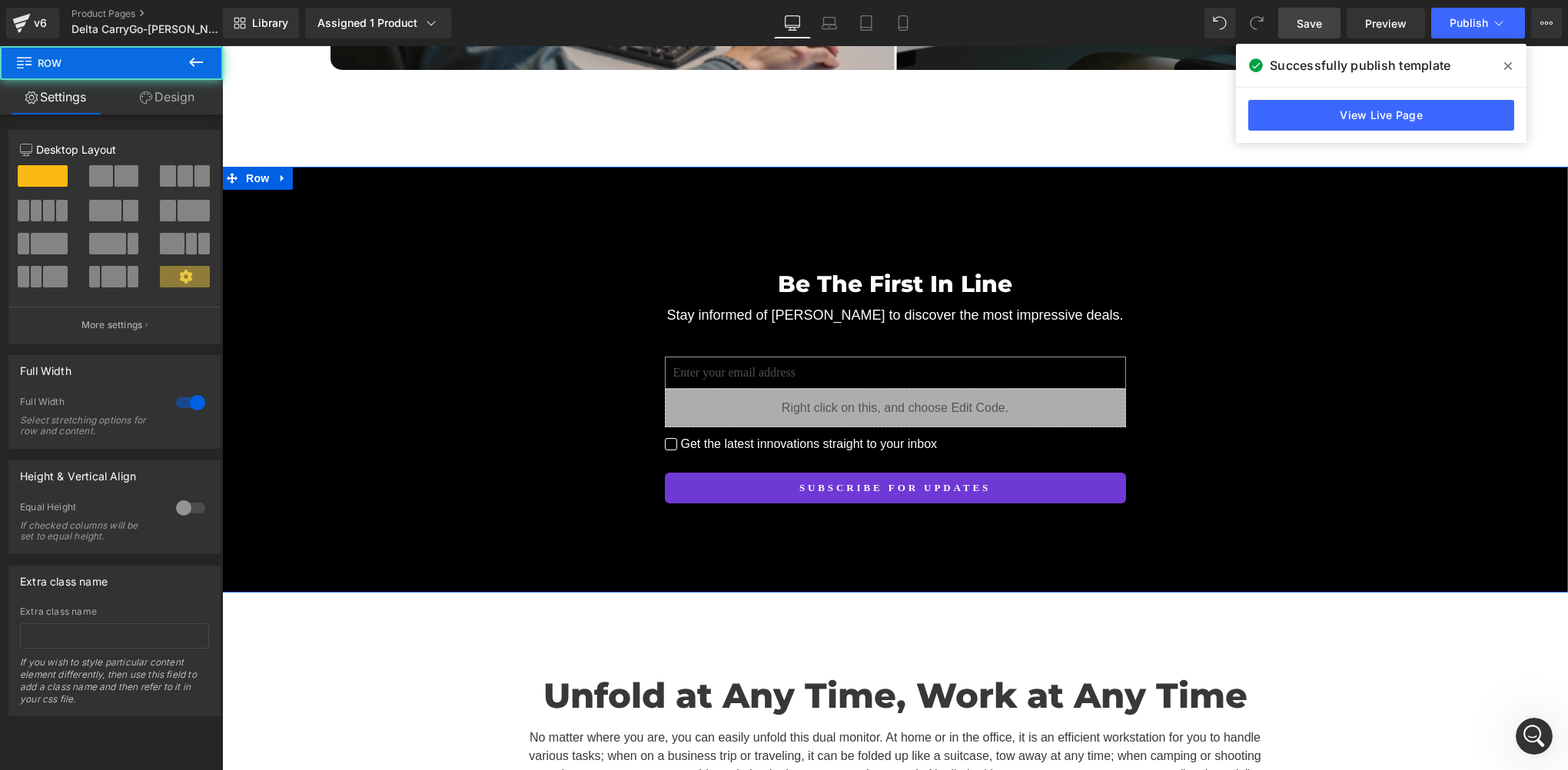
click at [587, 393] on div "Be The First In Line Heading Stay informed of Delta CarryGo to discover the mos…" at bounding box center [895, 374] width 1346 height 260
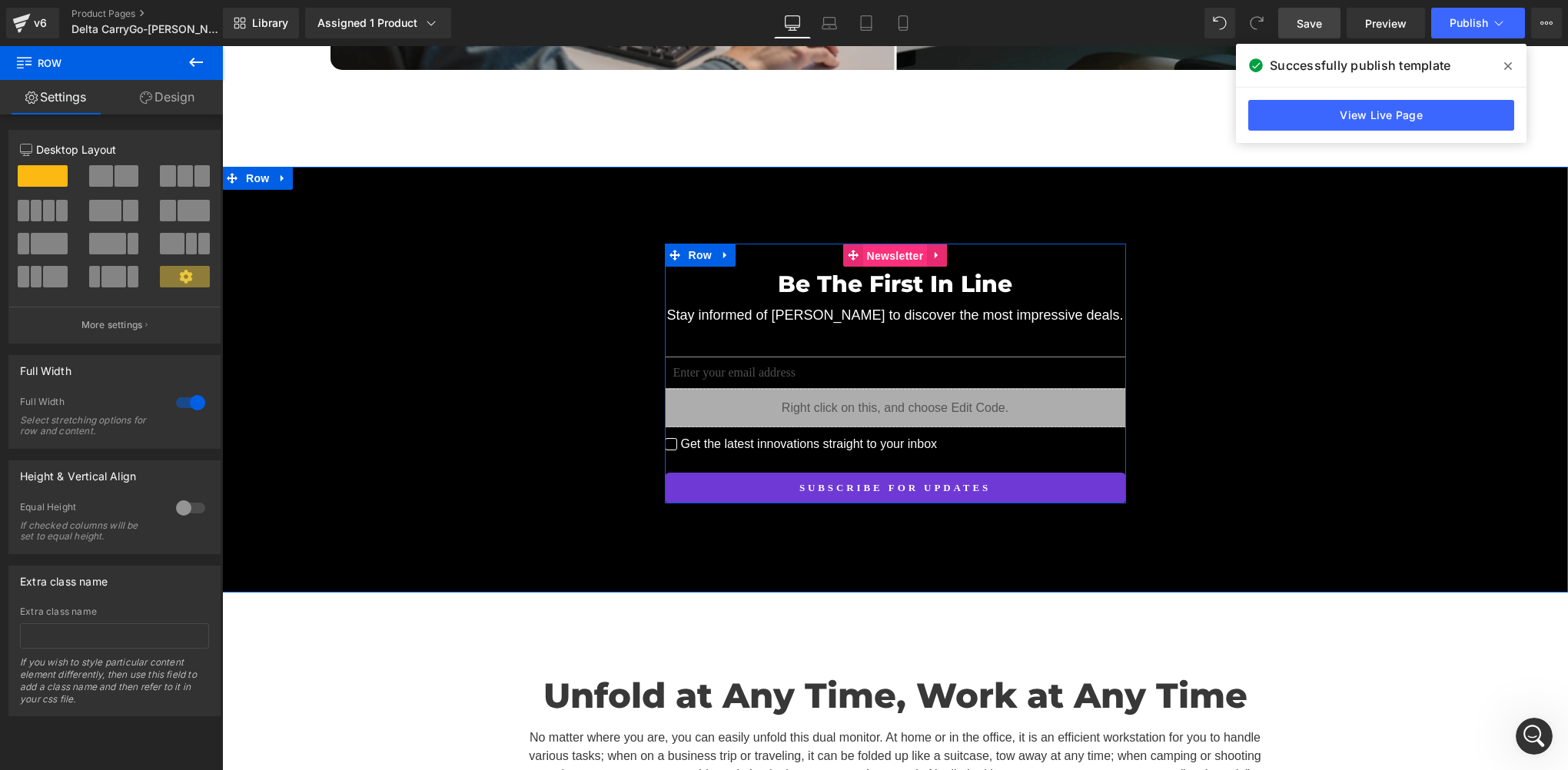
click at [886, 245] on span "Newsletter" at bounding box center [895, 256] width 65 height 23
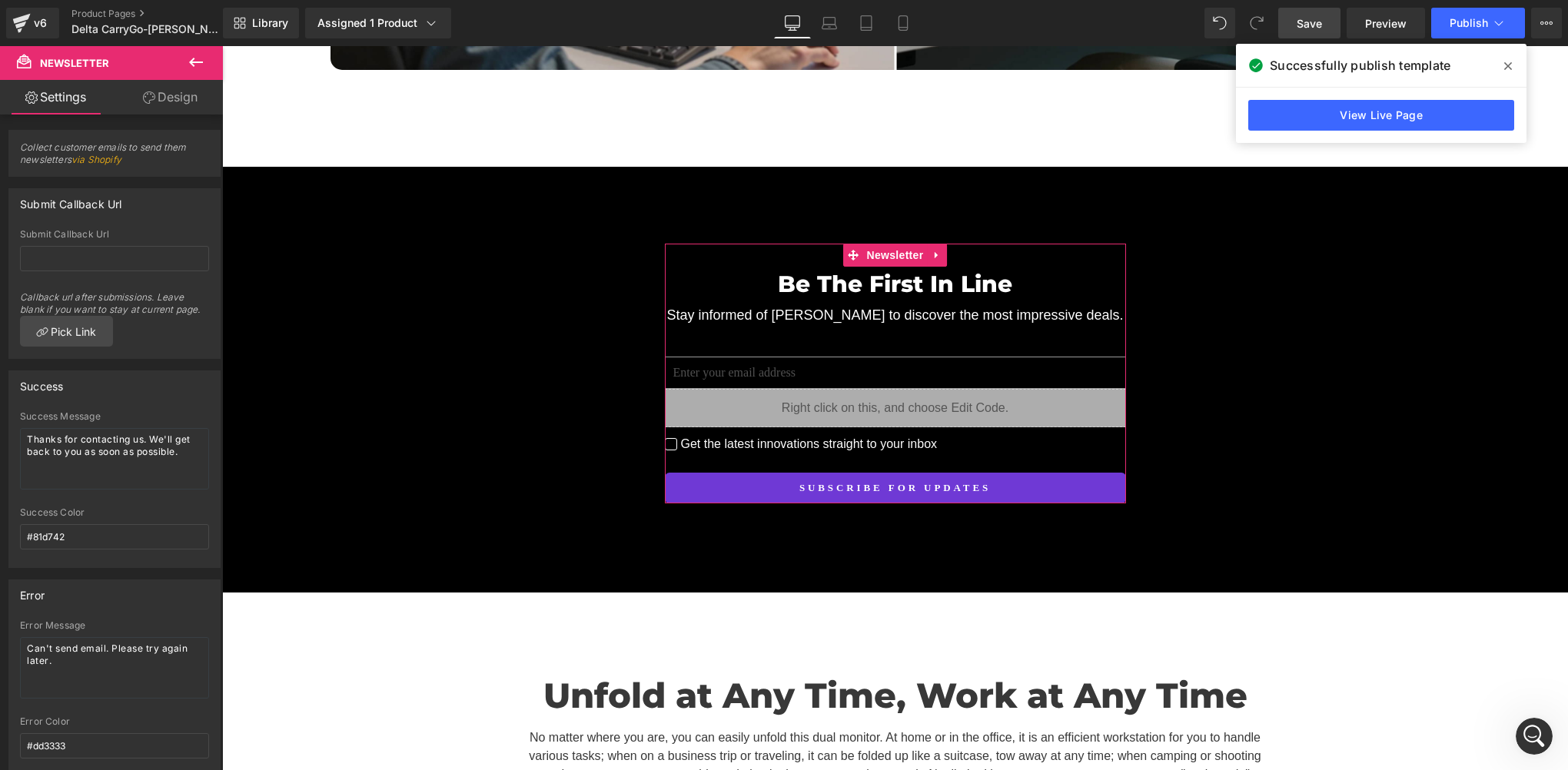
click at [185, 108] on link "Design" at bounding box center [171, 97] width 112 height 35
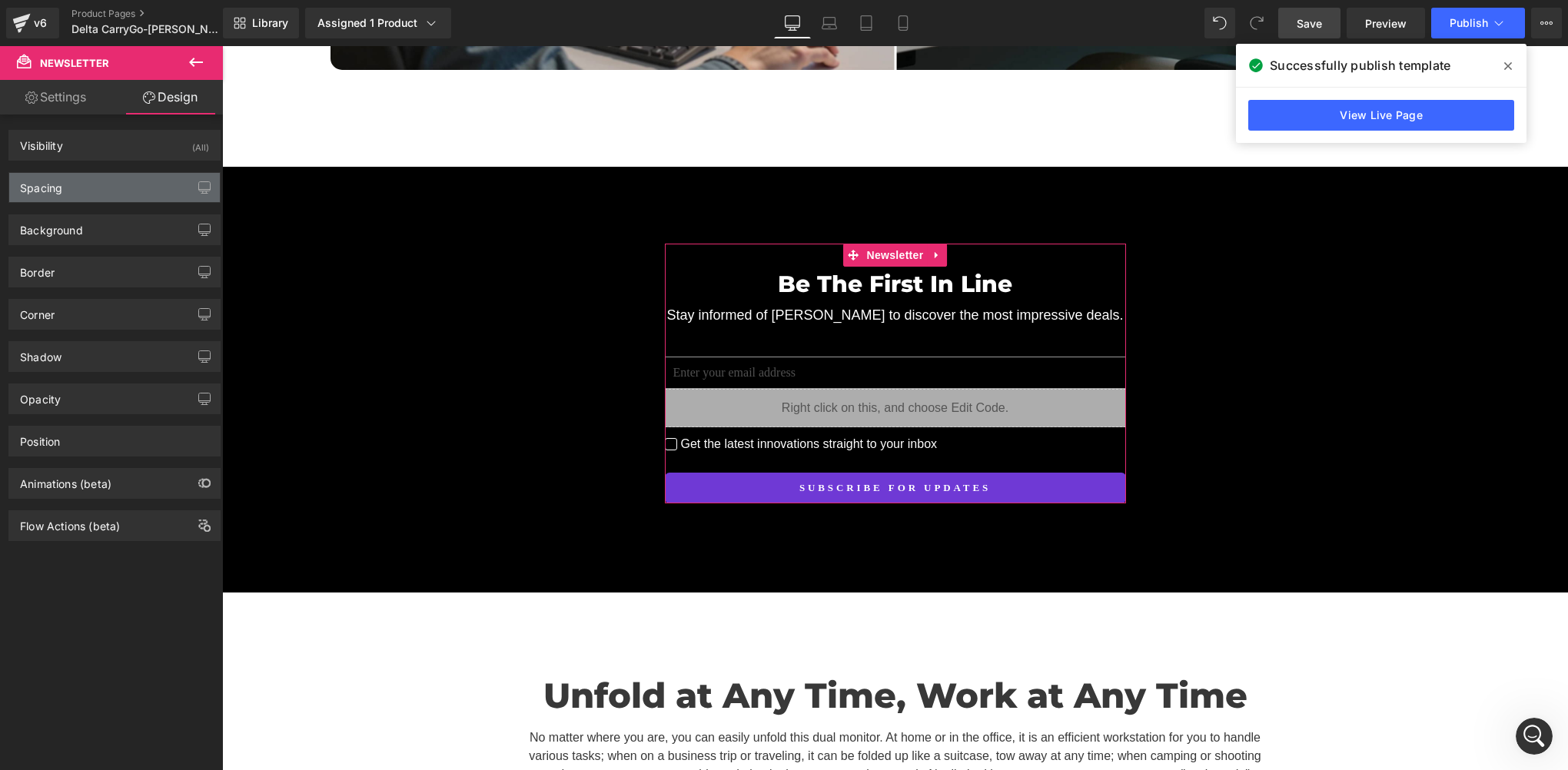
click at [81, 194] on div "Spacing" at bounding box center [115, 187] width 211 height 29
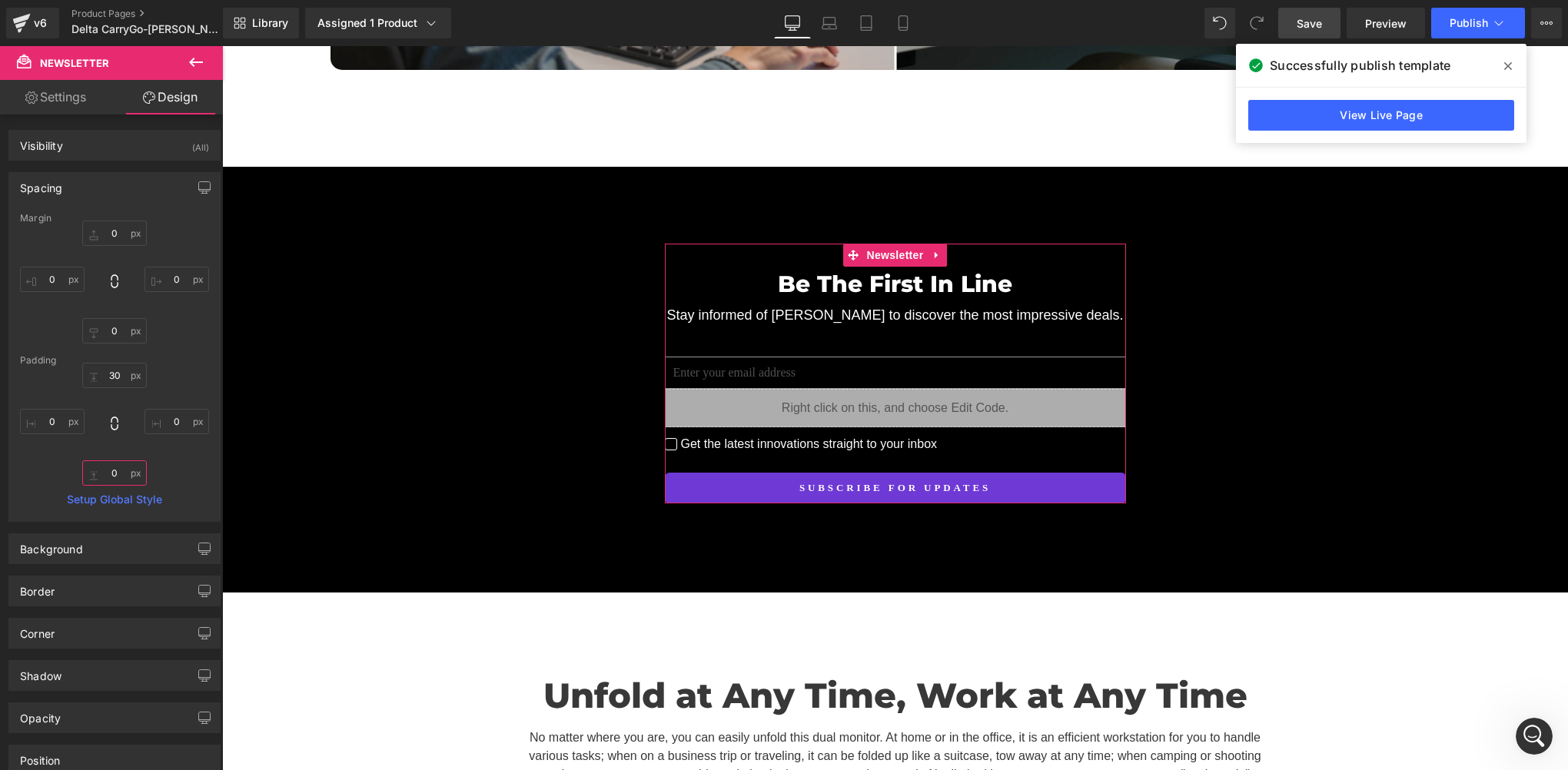
click at [119, 478] on input "0" at bounding box center [114, 473] width 65 height 25
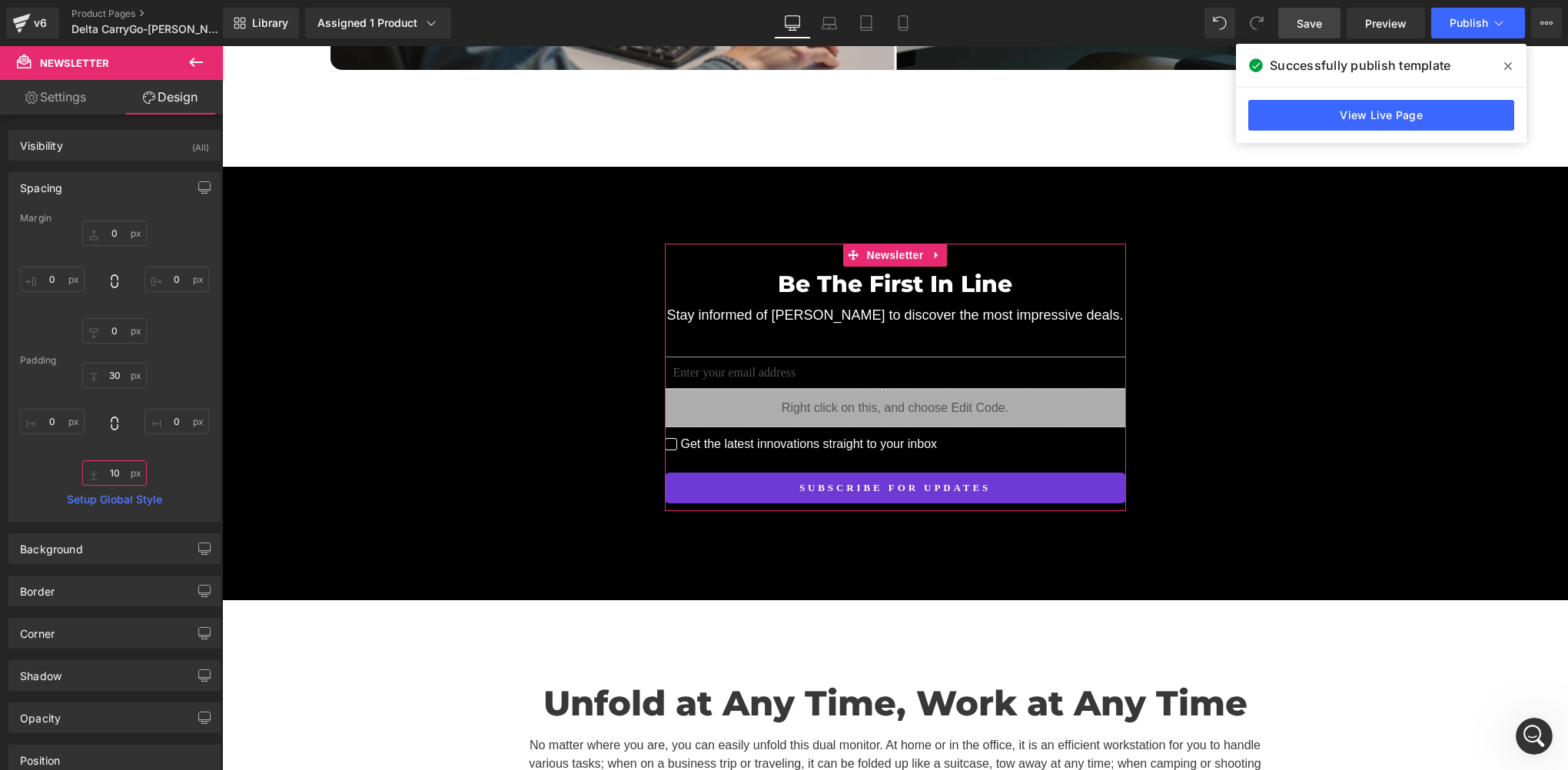
type input "1"
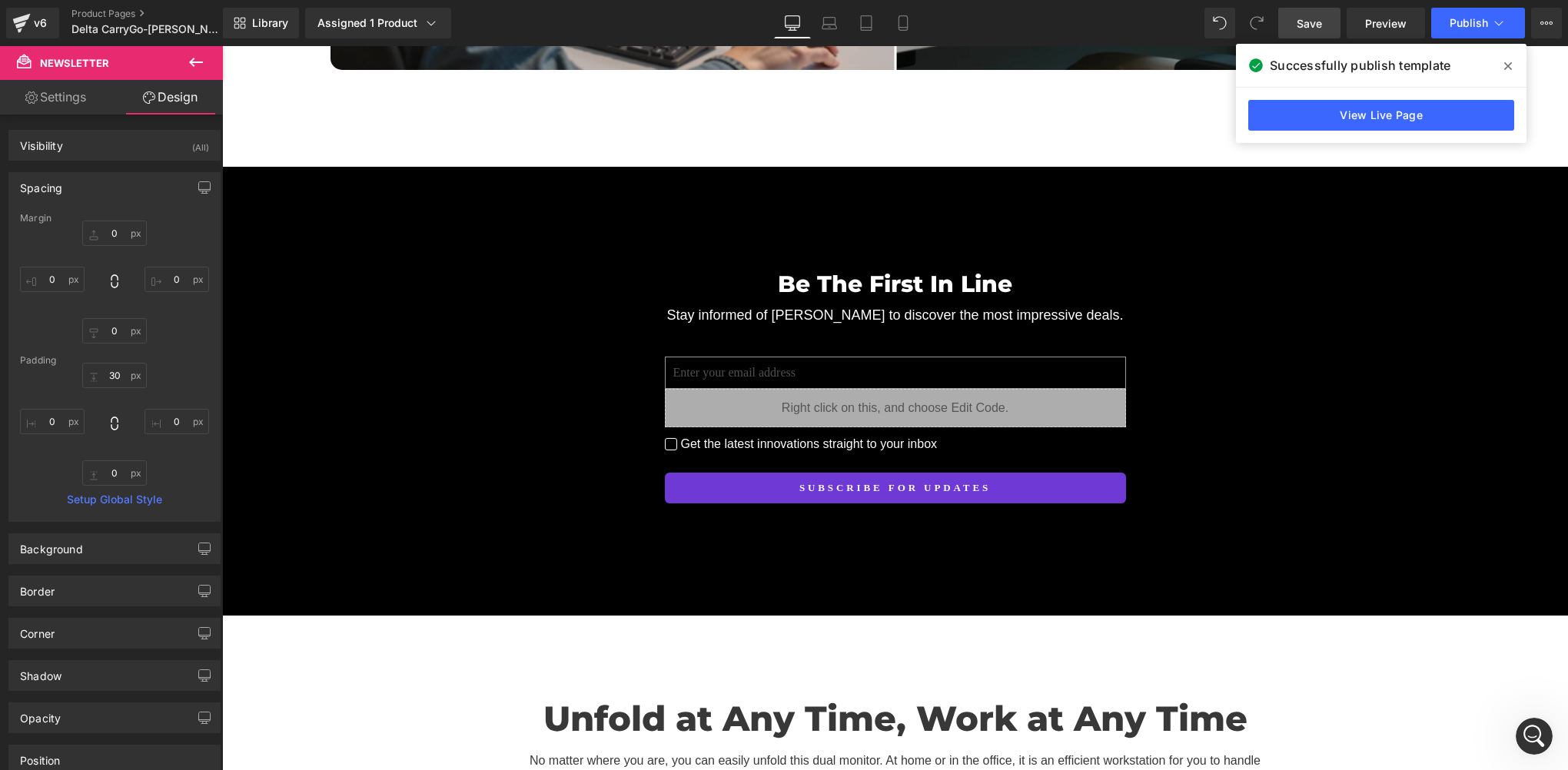
click at [1316, 31] on span "Save" at bounding box center [1310, 23] width 25 height 16
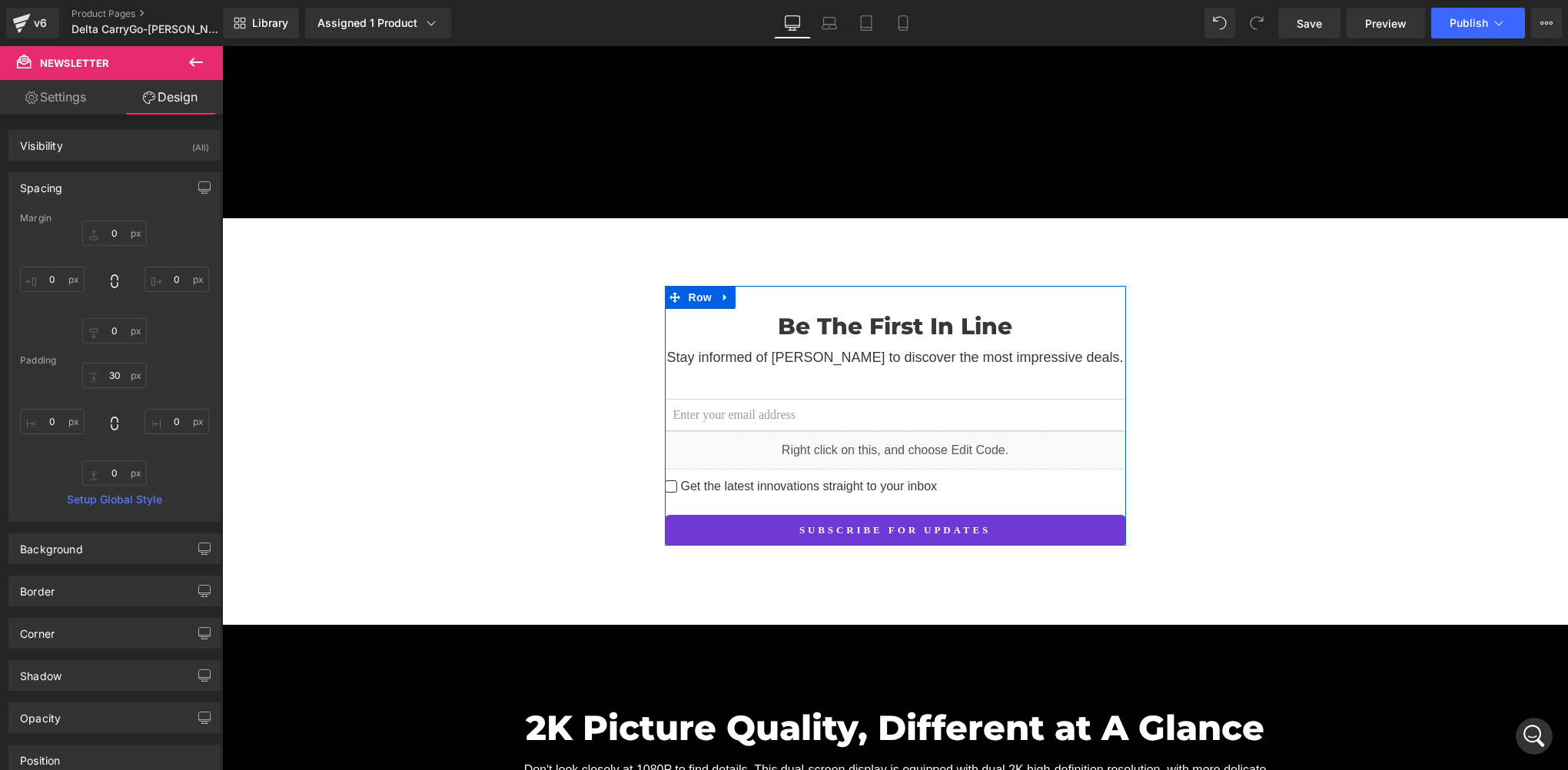
scroll to position [7226, 0]
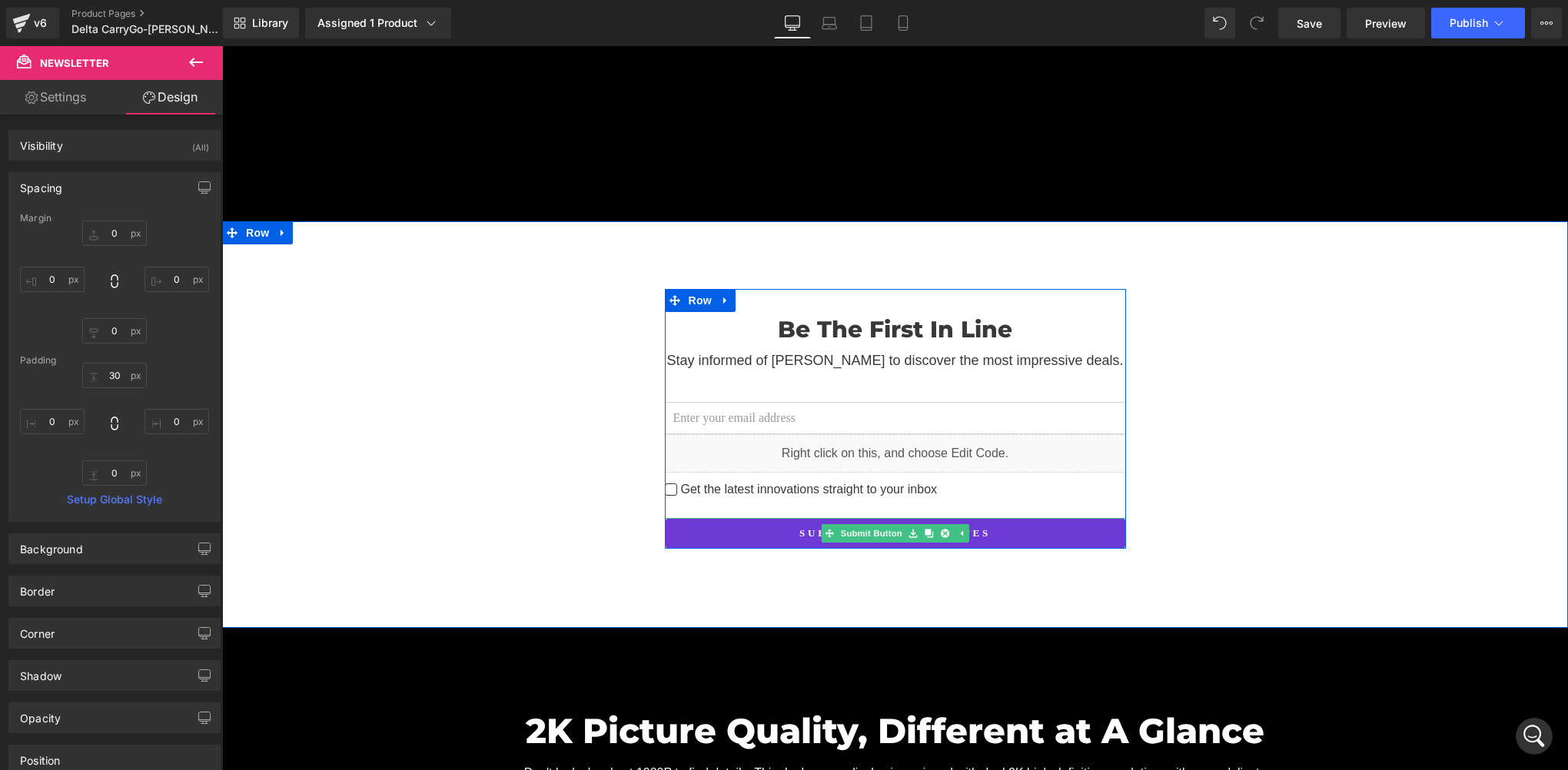
click at [724, 518] on button "Subscribe for updates" at bounding box center [895, 534] width 462 height 31
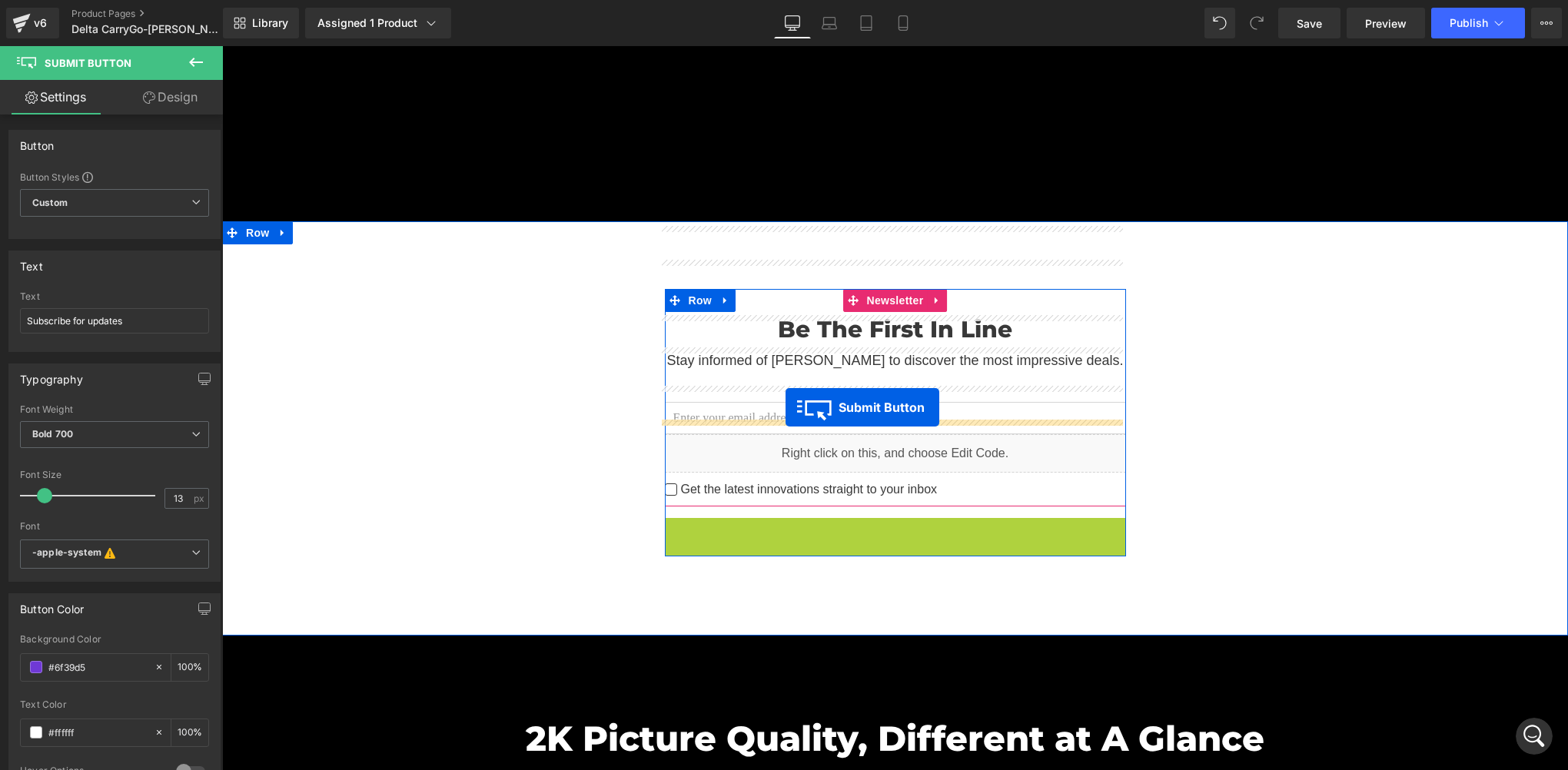
drag, startPoint x: 824, startPoint y: 447, endPoint x: 785, endPoint y: 408, distance: 55.2
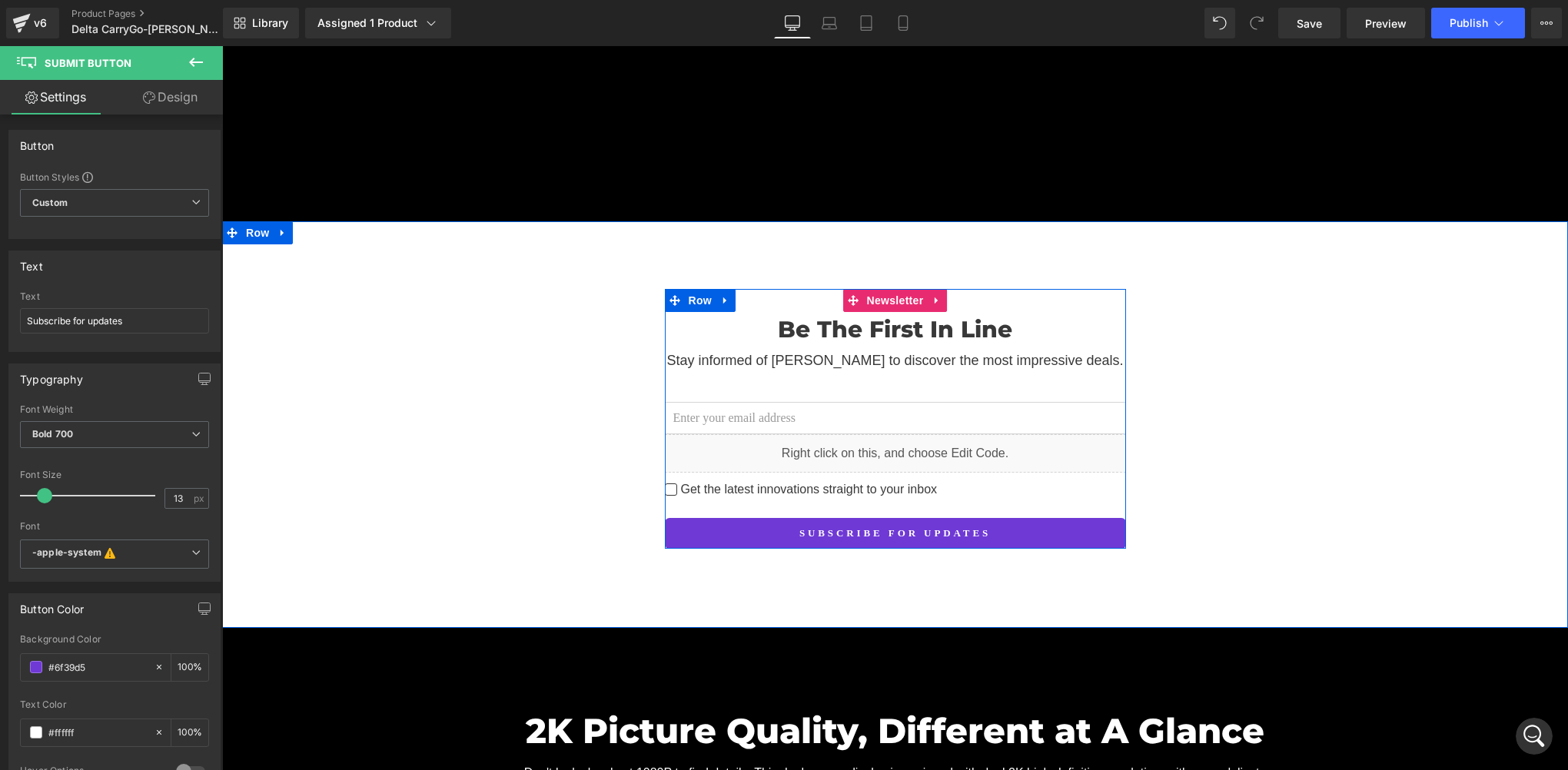
click at [771, 413] on div "Be The First In Line Heading Stay informed of Delta CarryGo to discover the mos…" at bounding box center [895, 431] width 462 height 237
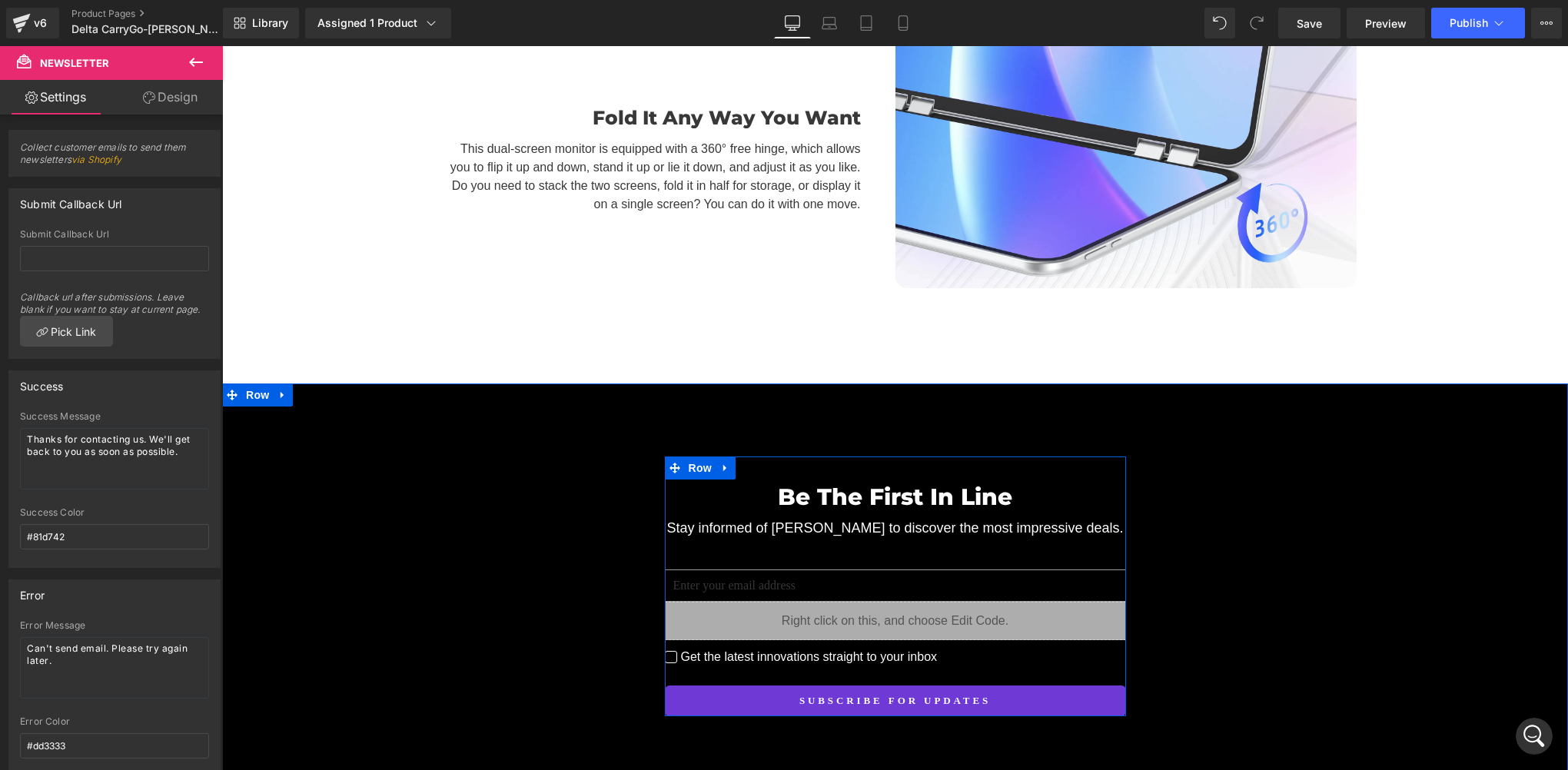
scroll to position [11069, 0]
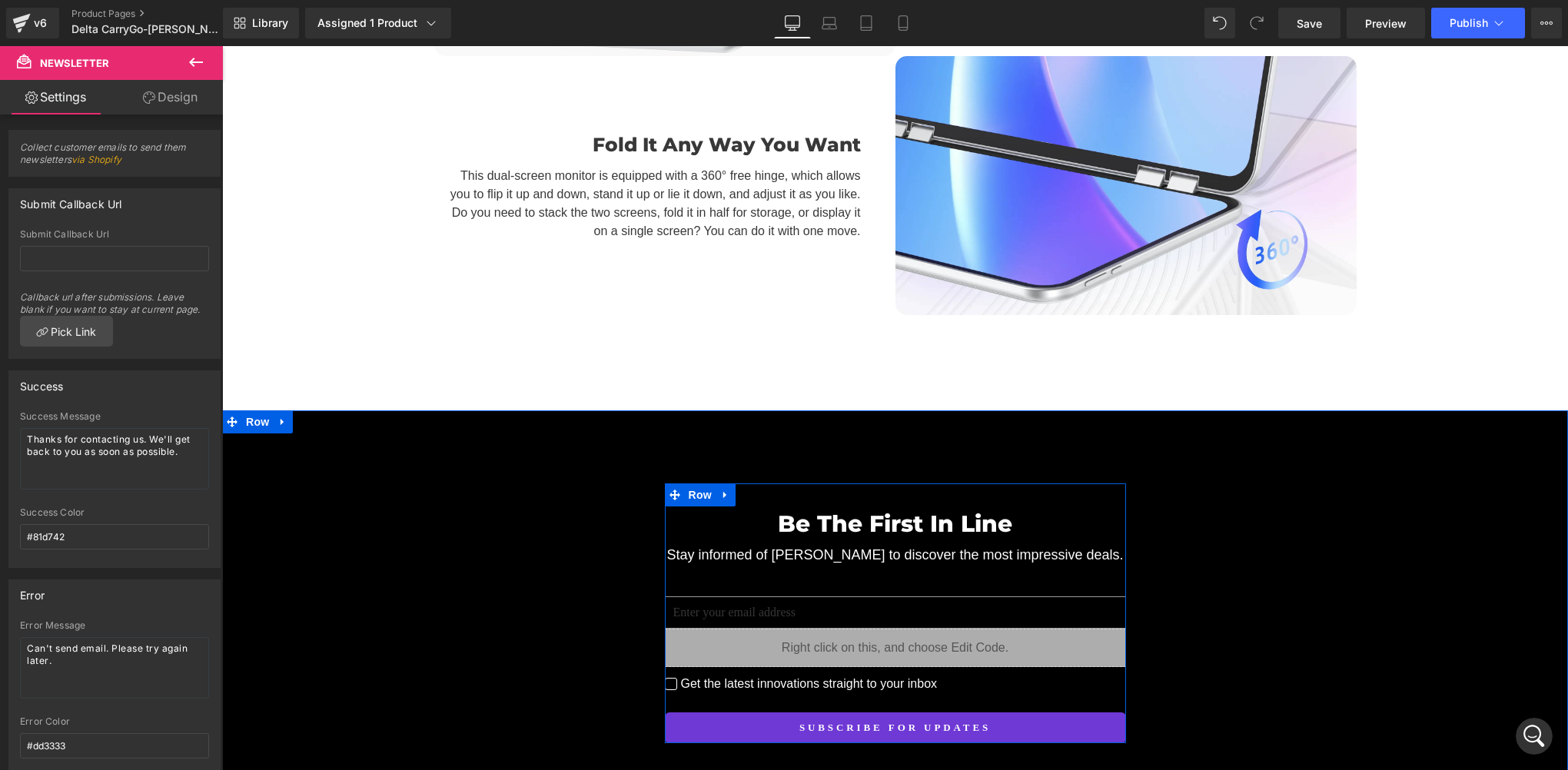
click at [804, 675] on div "Get the latest innovations straight to your inbox Checkbox" at bounding box center [895, 683] width 462 height 18
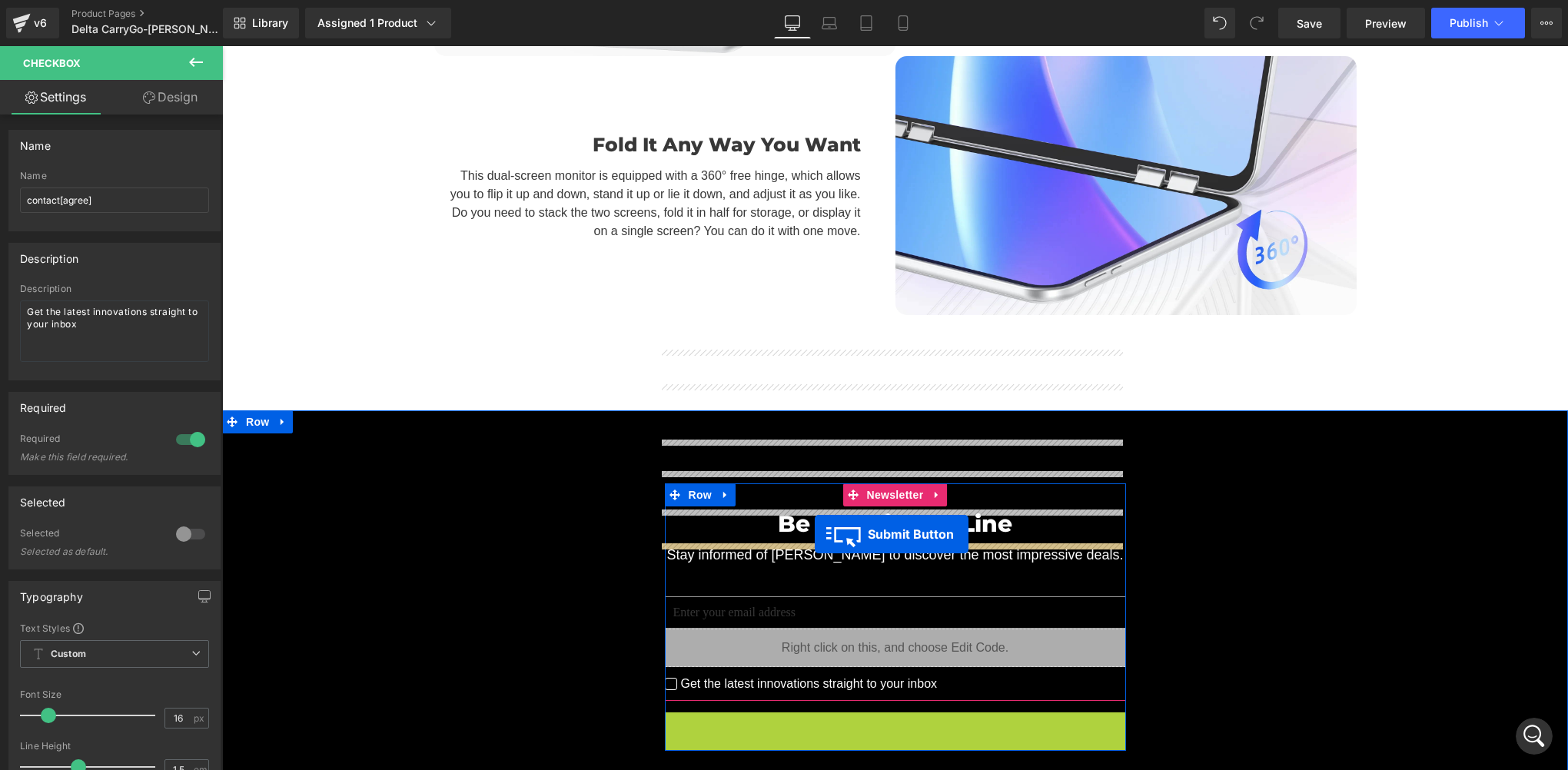
drag, startPoint x: 822, startPoint y: 570, endPoint x: 814, endPoint y: 534, distance: 36.9
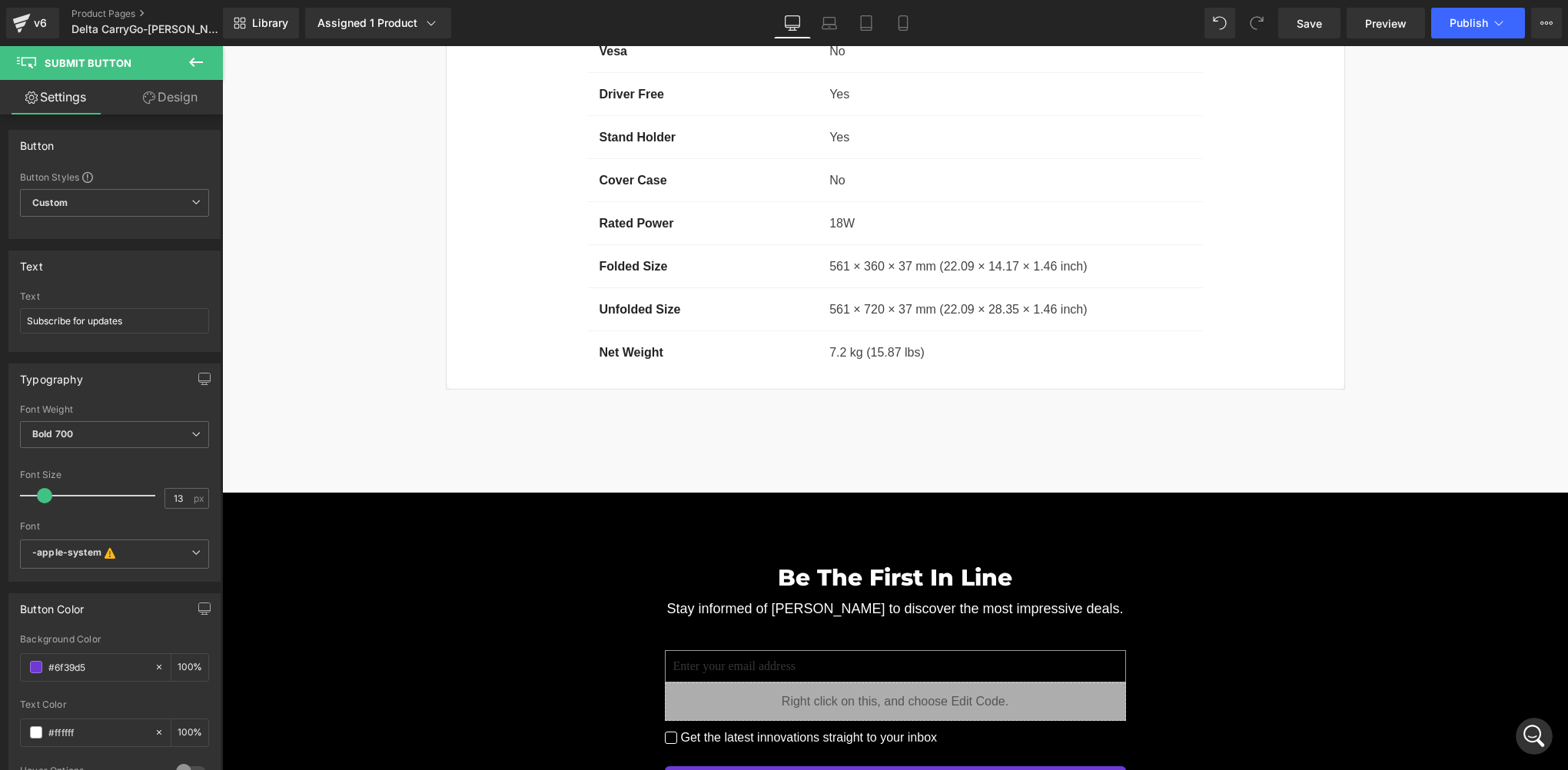
scroll to position [13144, 0]
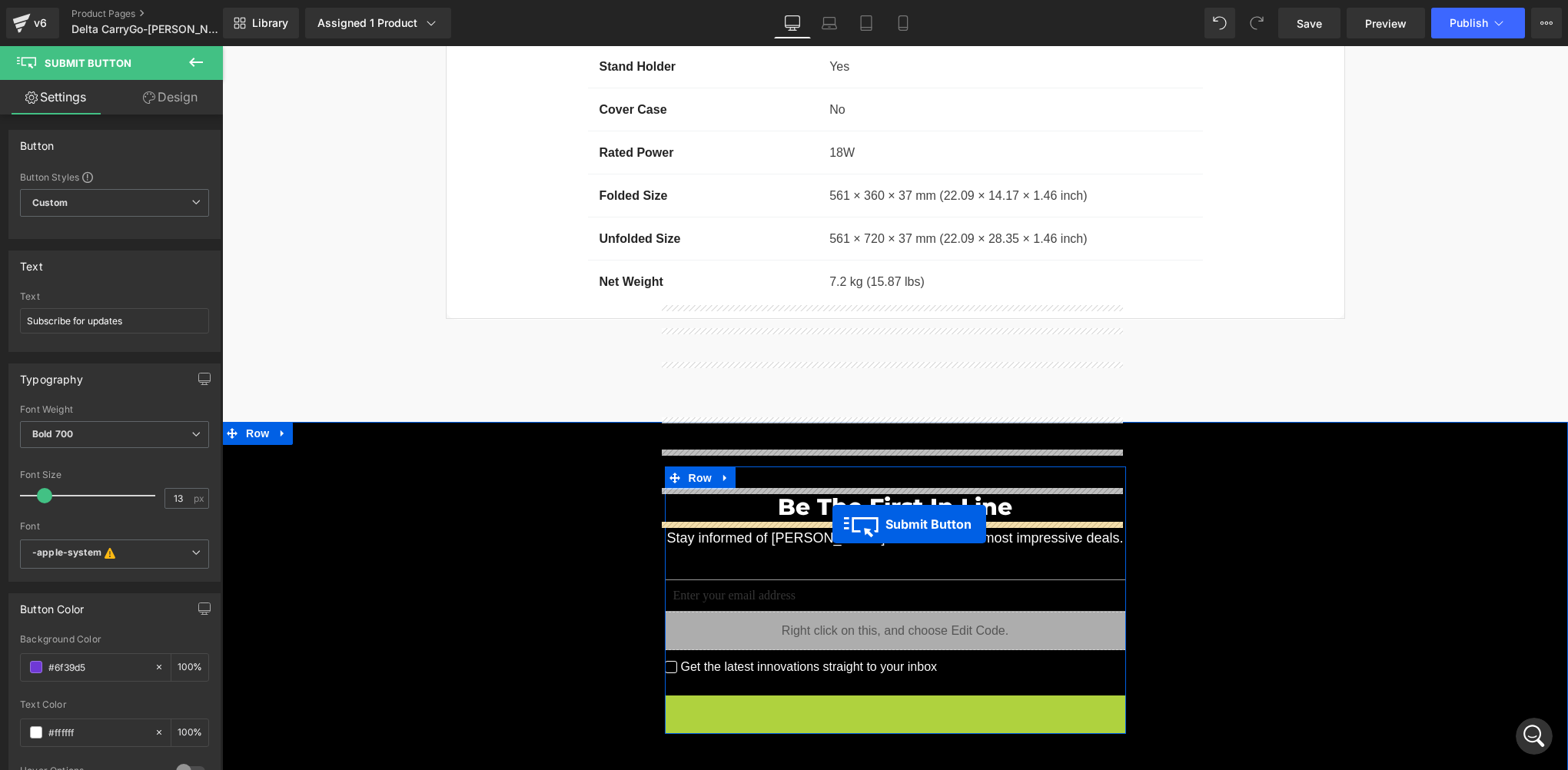
drag, startPoint x: 853, startPoint y: 551, endPoint x: 831, endPoint y: 524, distance: 34.8
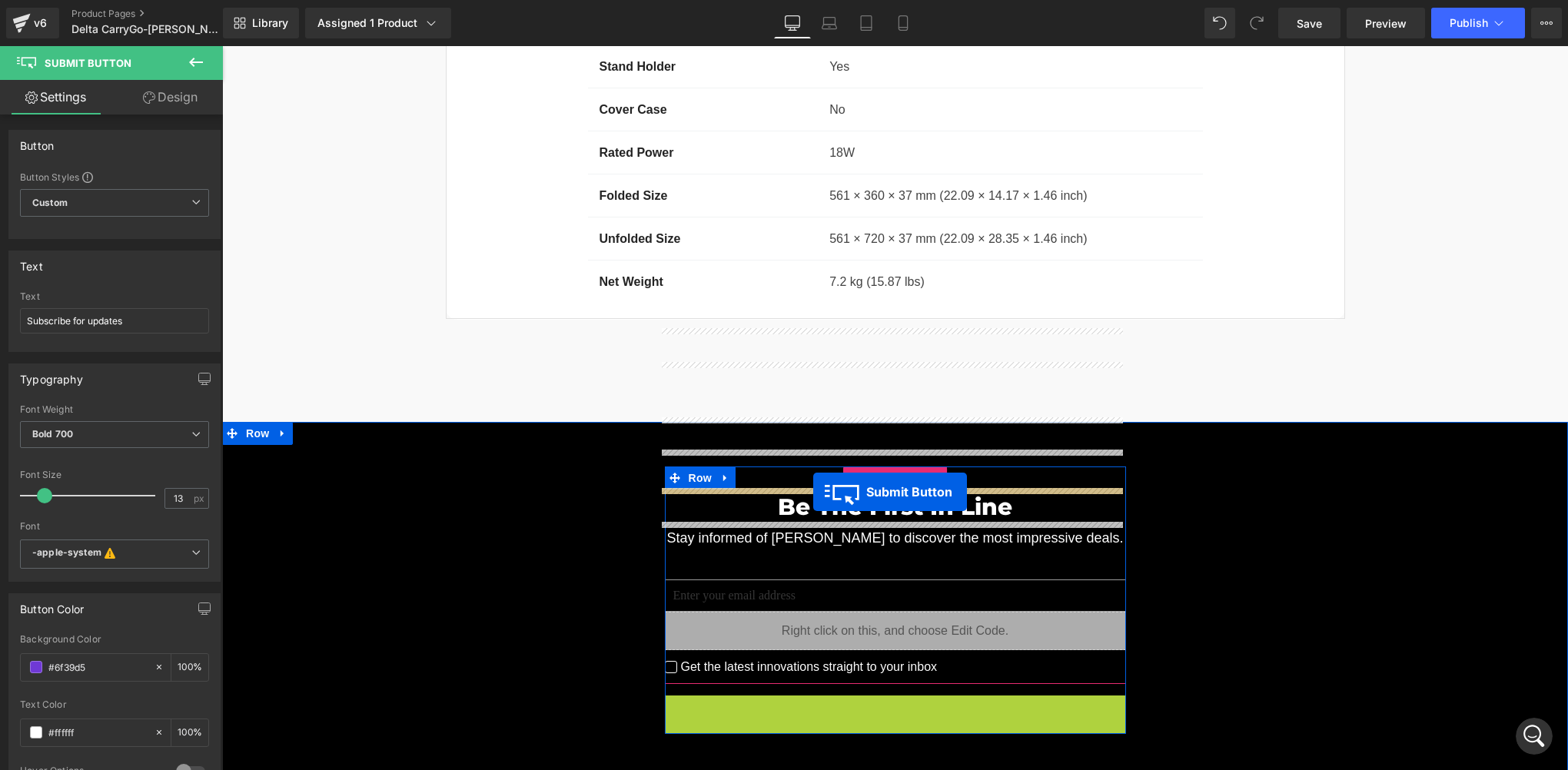
drag, startPoint x: 848, startPoint y: 549, endPoint x: 813, endPoint y: 491, distance: 67.7
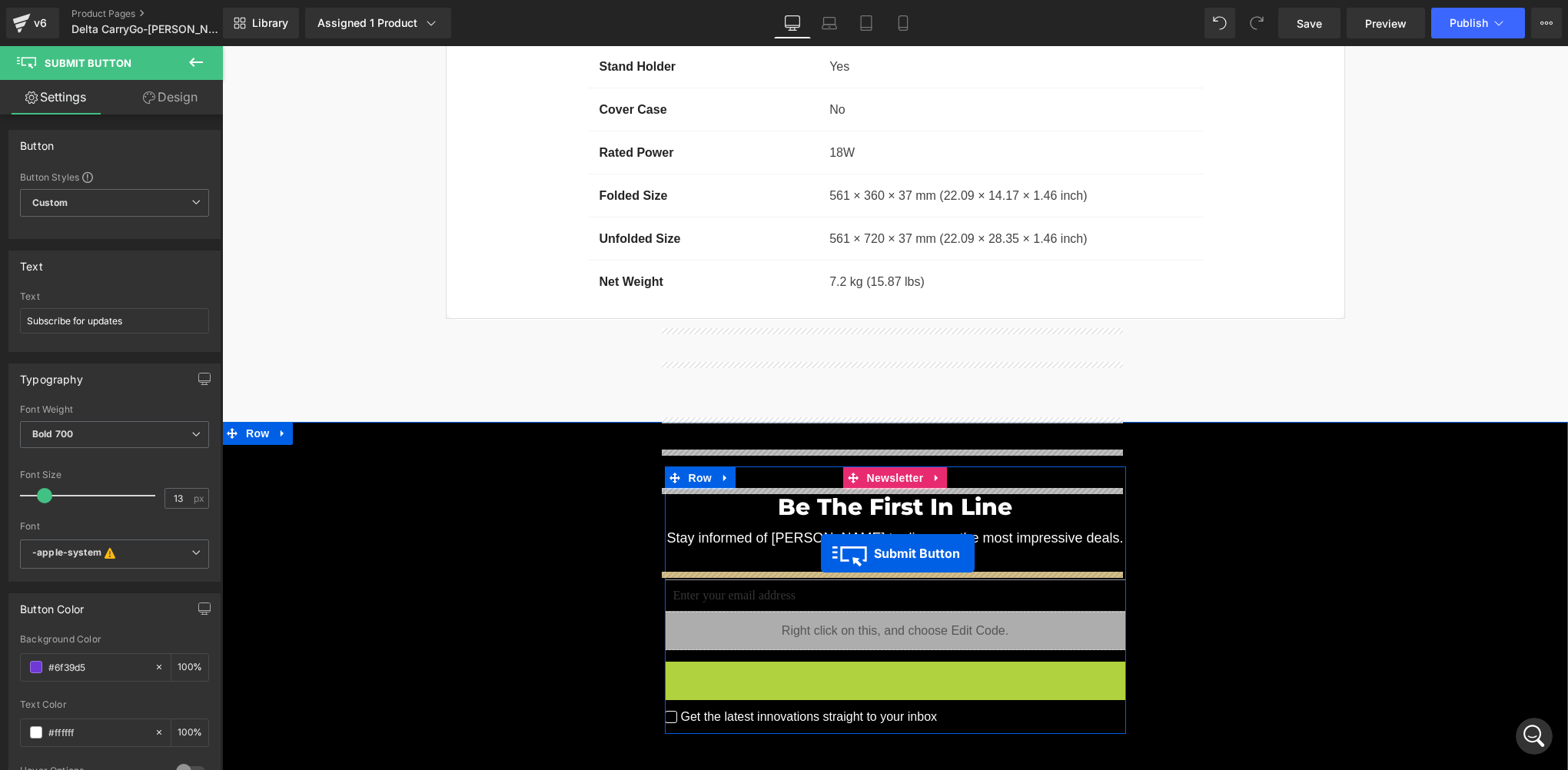
drag, startPoint x: 845, startPoint y: 513, endPoint x: 821, endPoint y: 553, distance: 46.6
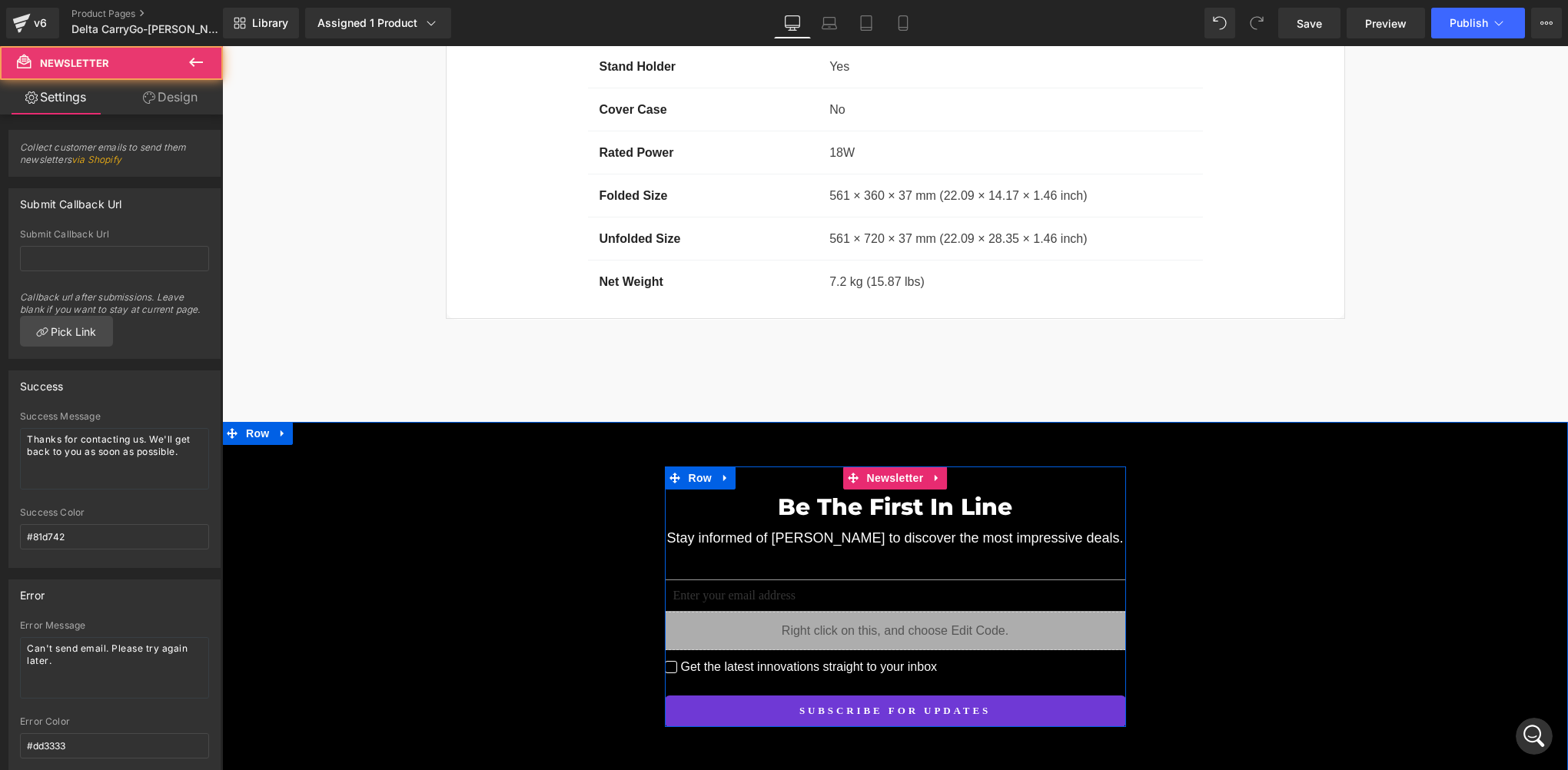
click at [803, 518] on div "Be The First In Line Heading Stay informed of Delta CarryGo to discover the mos…" at bounding box center [895, 608] width 462 height 237
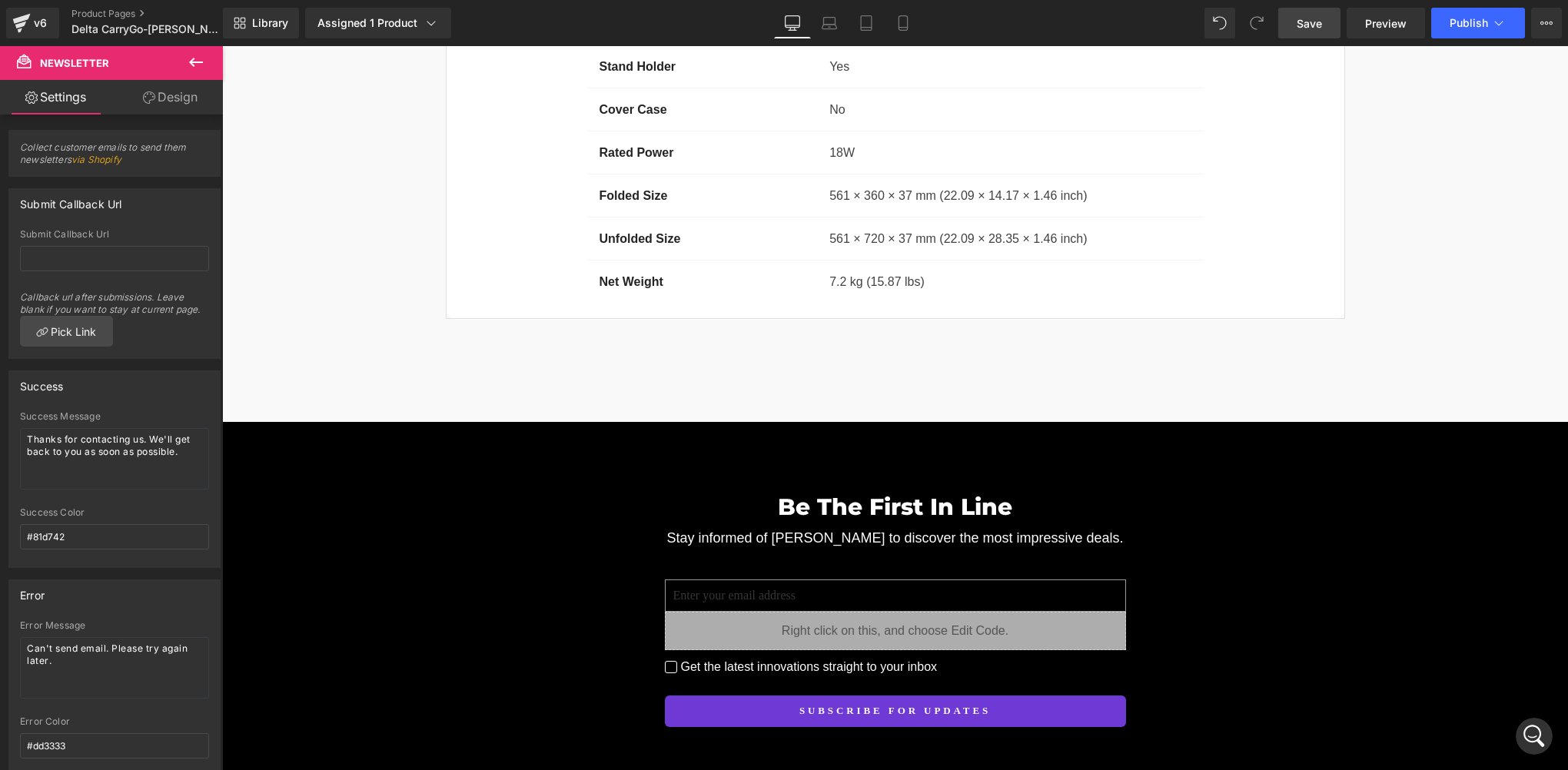
click at [1308, 21] on span "Save" at bounding box center [1310, 23] width 25 height 16
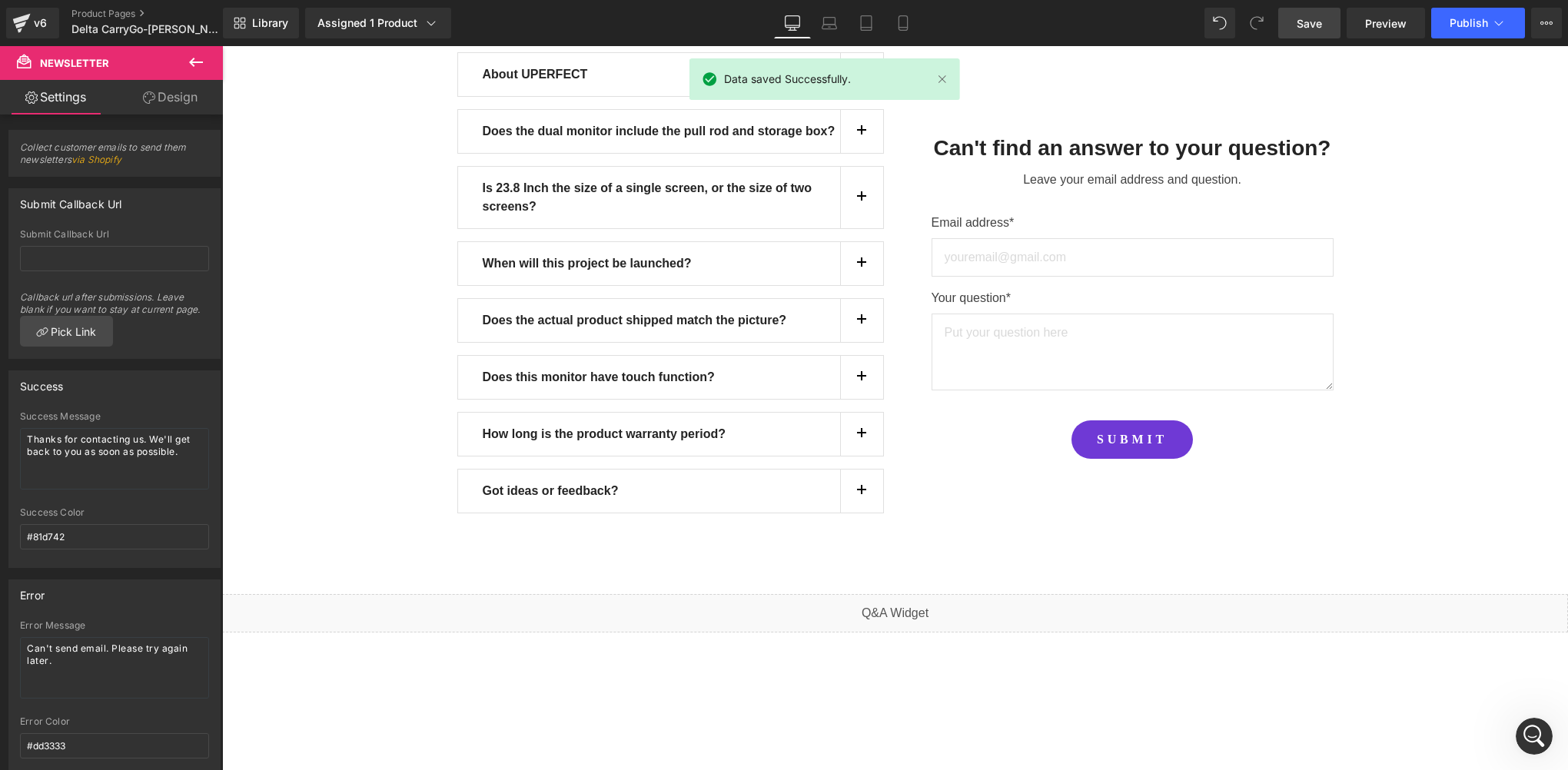
scroll to position [13701, 0]
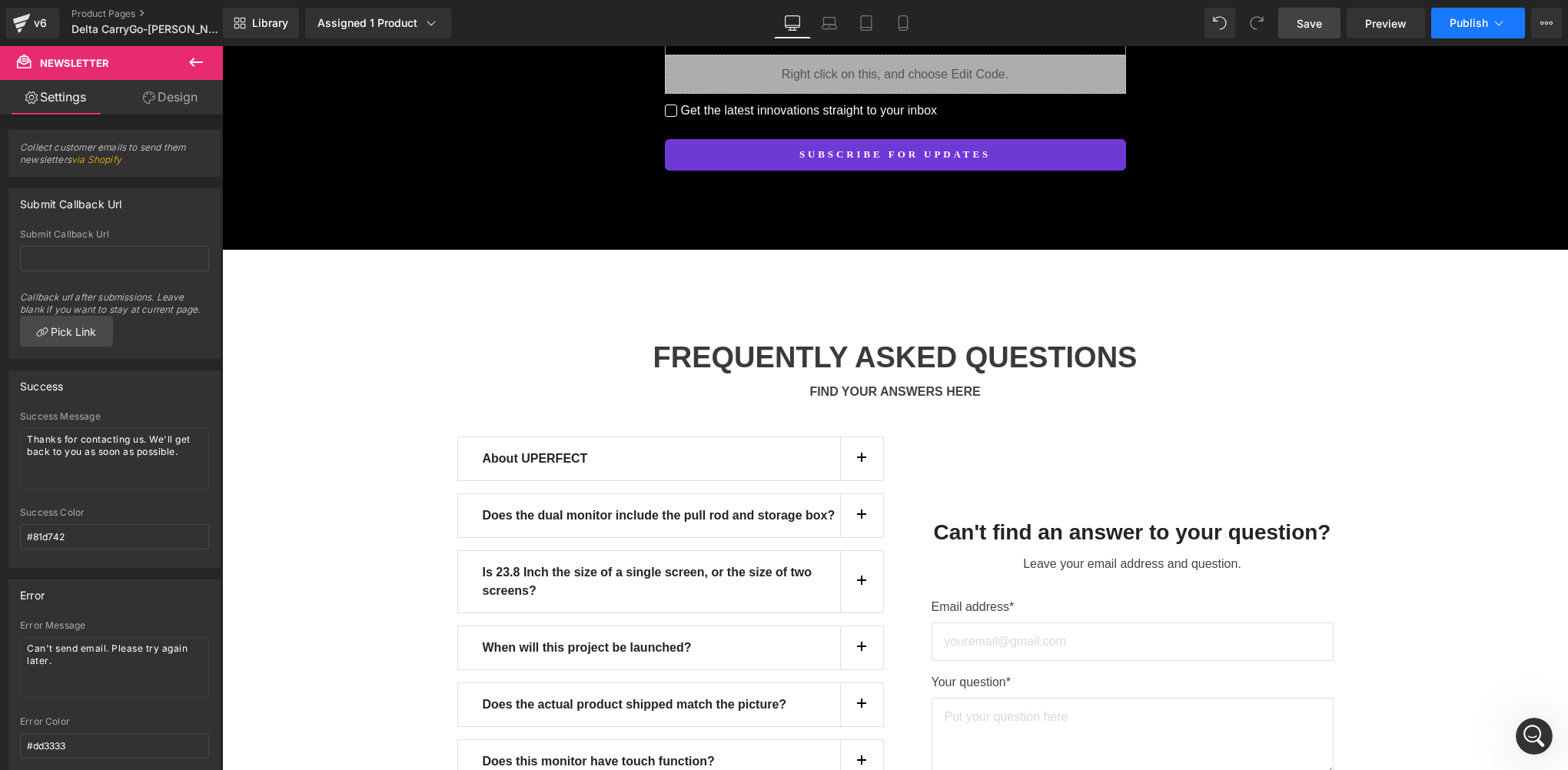
click at [1464, 30] on button "Publish" at bounding box center [1477, 23] width 93 height 31
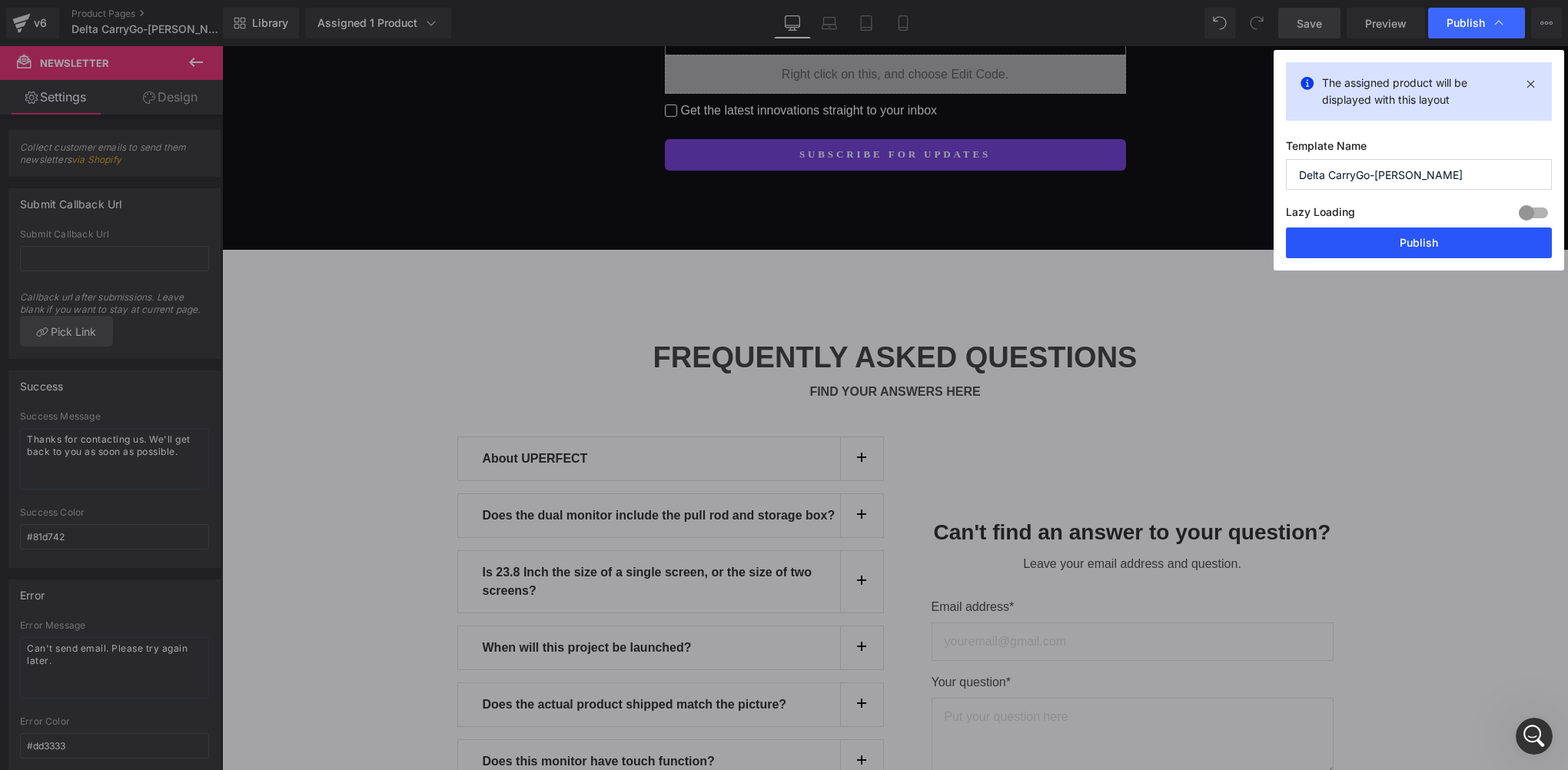
click at [1399, 234] on button "Publish" at bounding box center [1419, 243] width 266 height 31
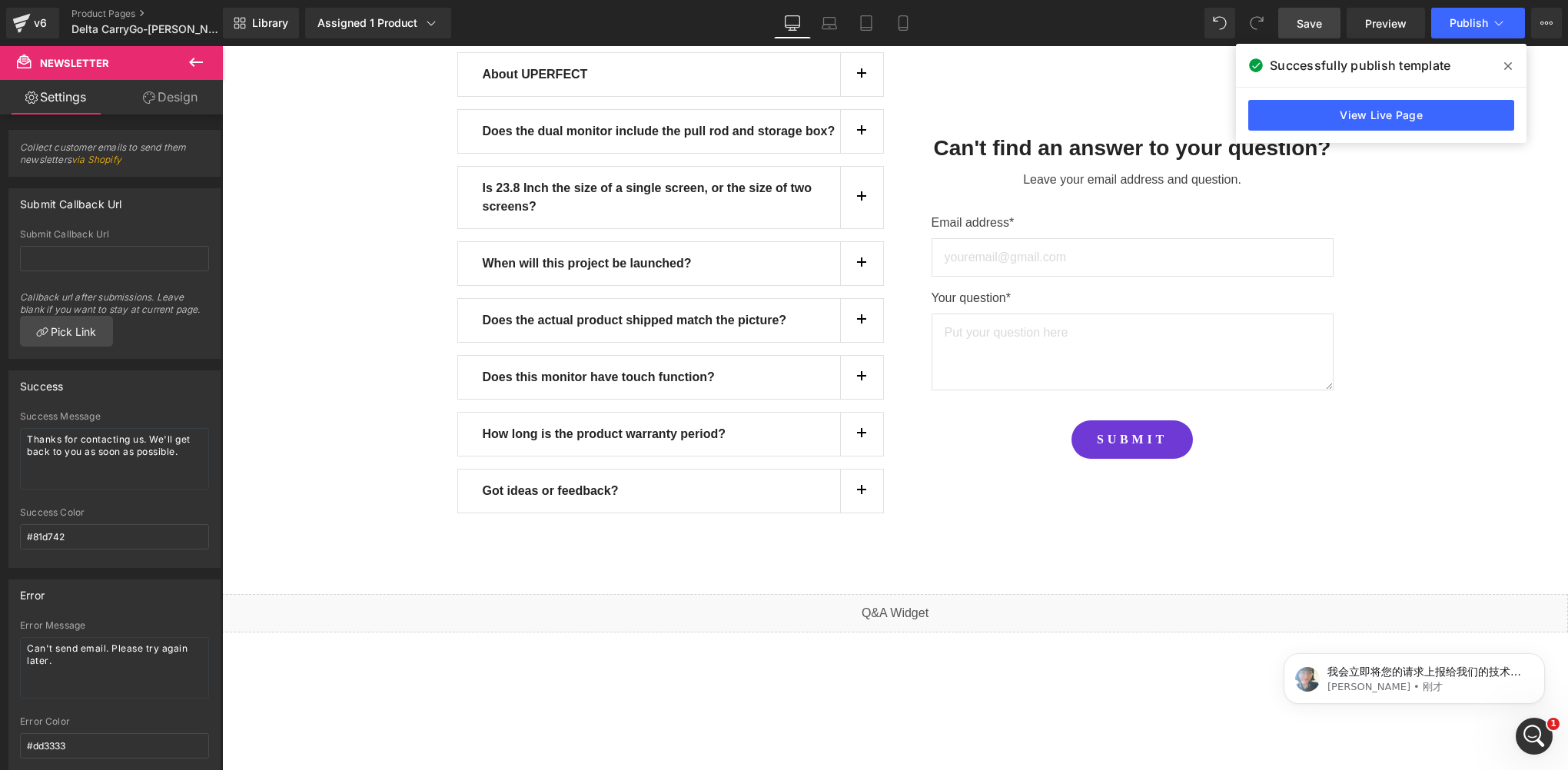
scroll to position [7851, 0]
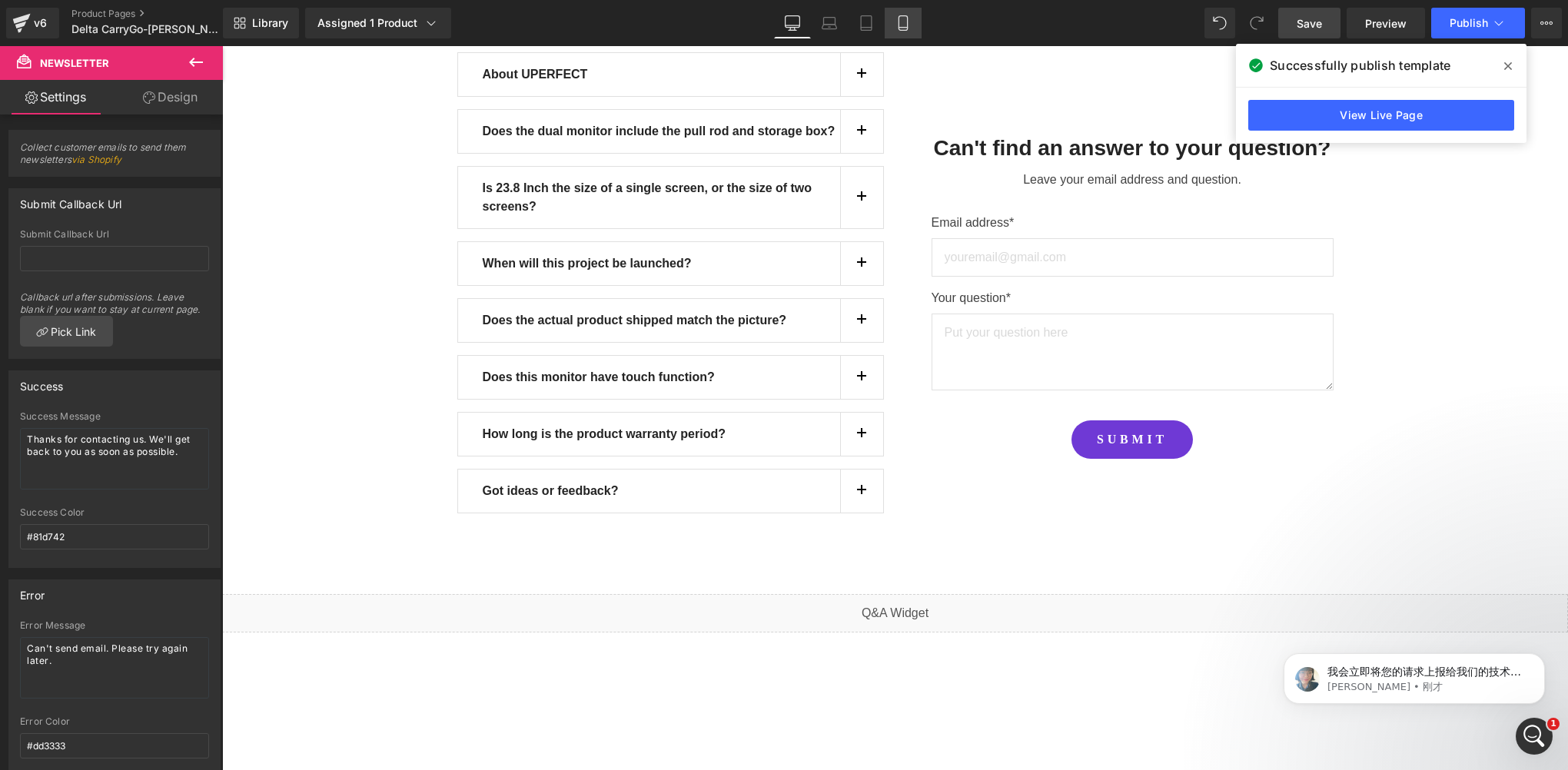
click at [901, 28] on icon at bounding box center [903, 23] width 15 height 15
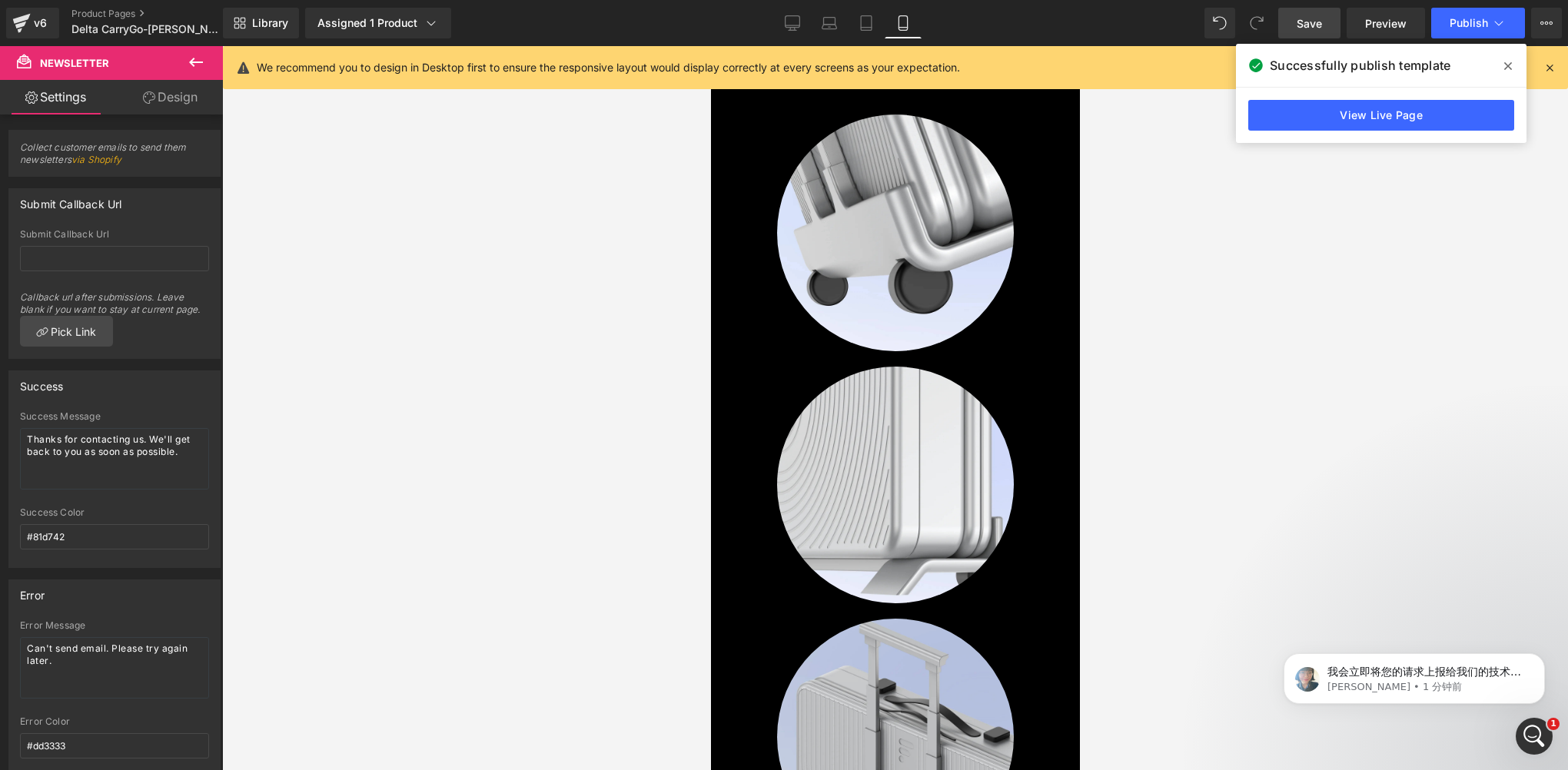
scroll to position [2115, 0]
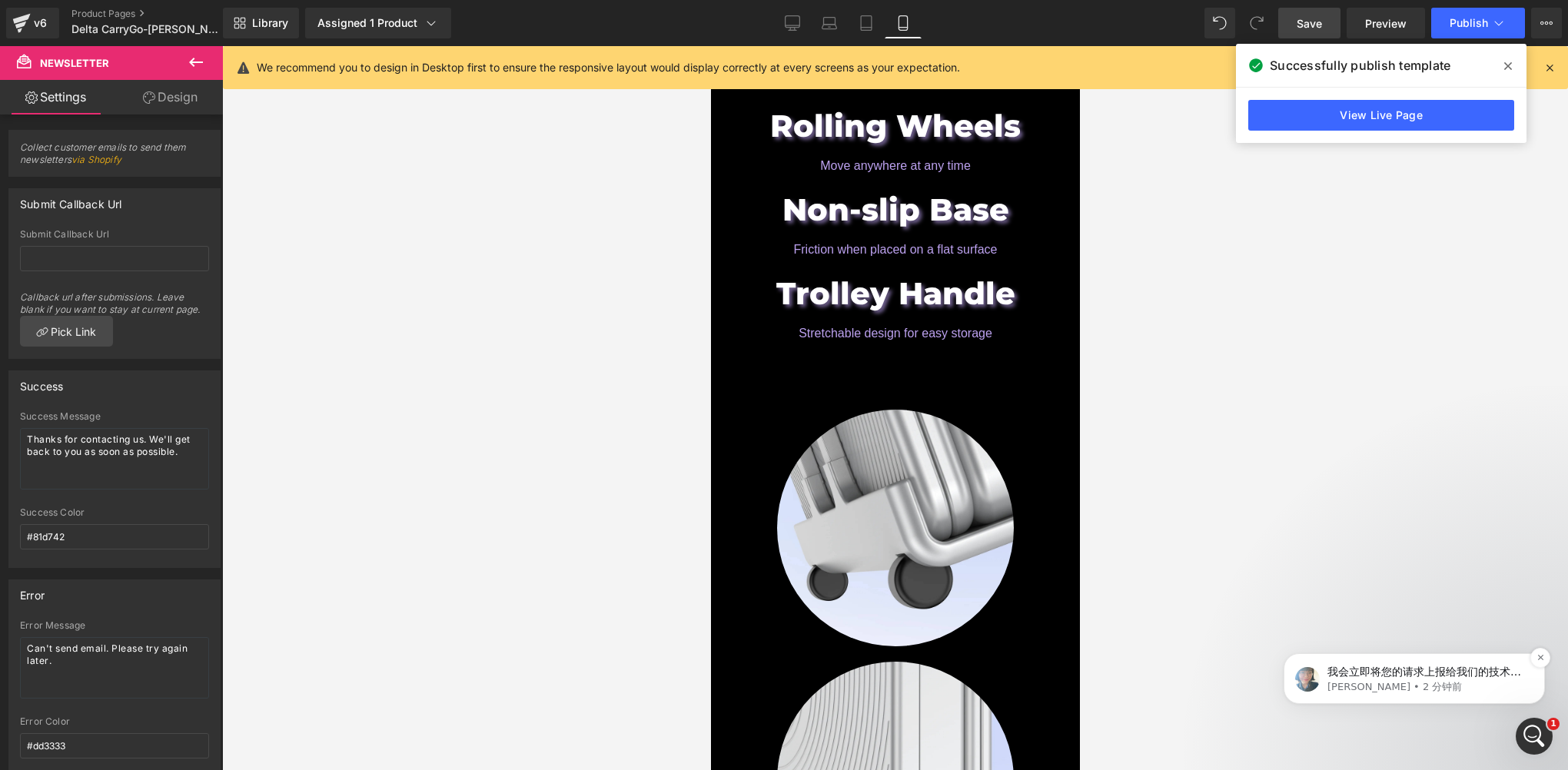
click at [1387, 671] on p "我会立即将您的请求上报给我们的技术团队进行调查。请注意，该团队可能需要最多 24 小时才能解决此问题。如果能更快地找到解决方案，我会通过本次对话向您更新最新情…" at bounding box center [1426, 673] width 199 height 15
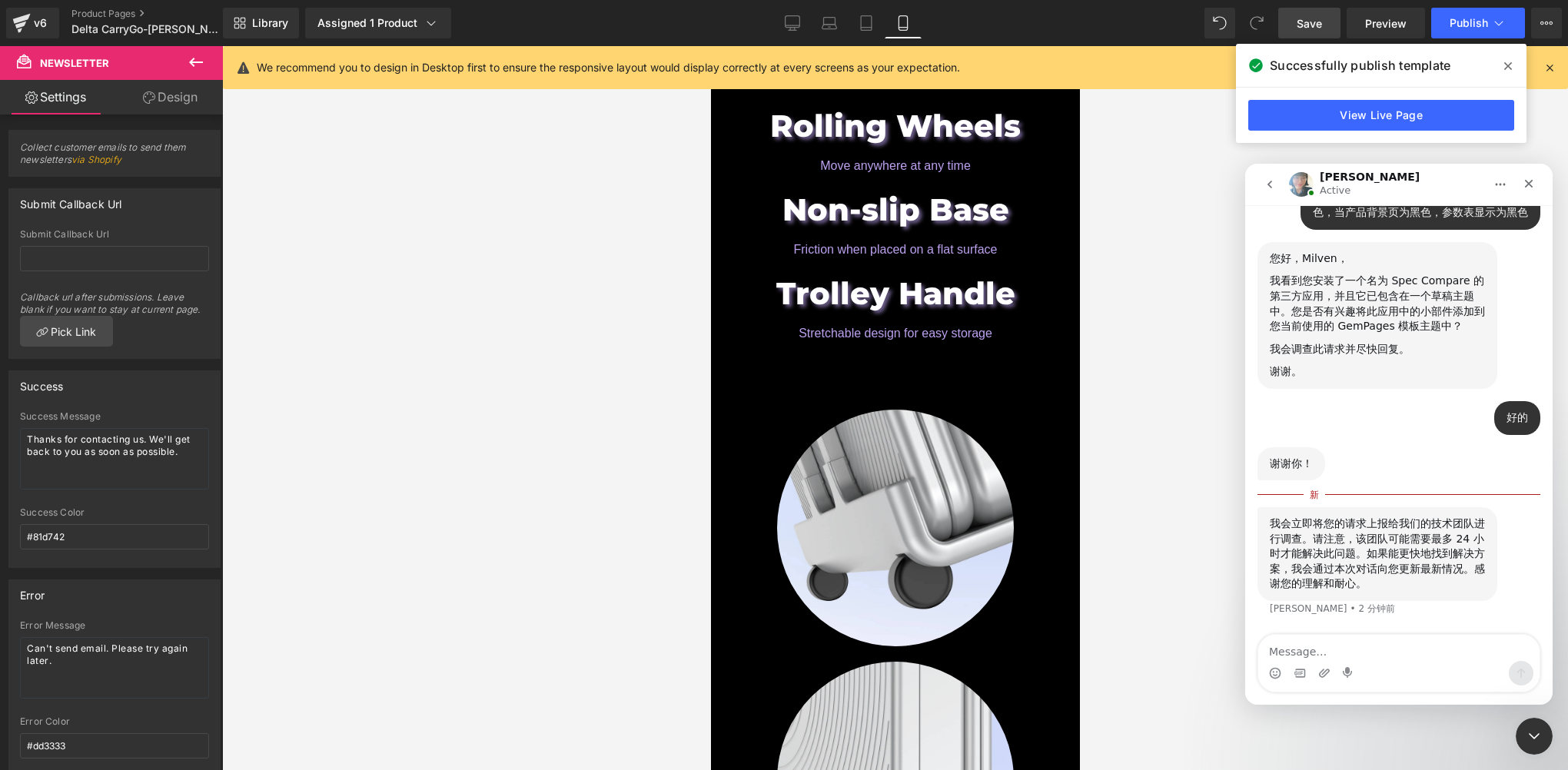
scroll to position [7876, 0]
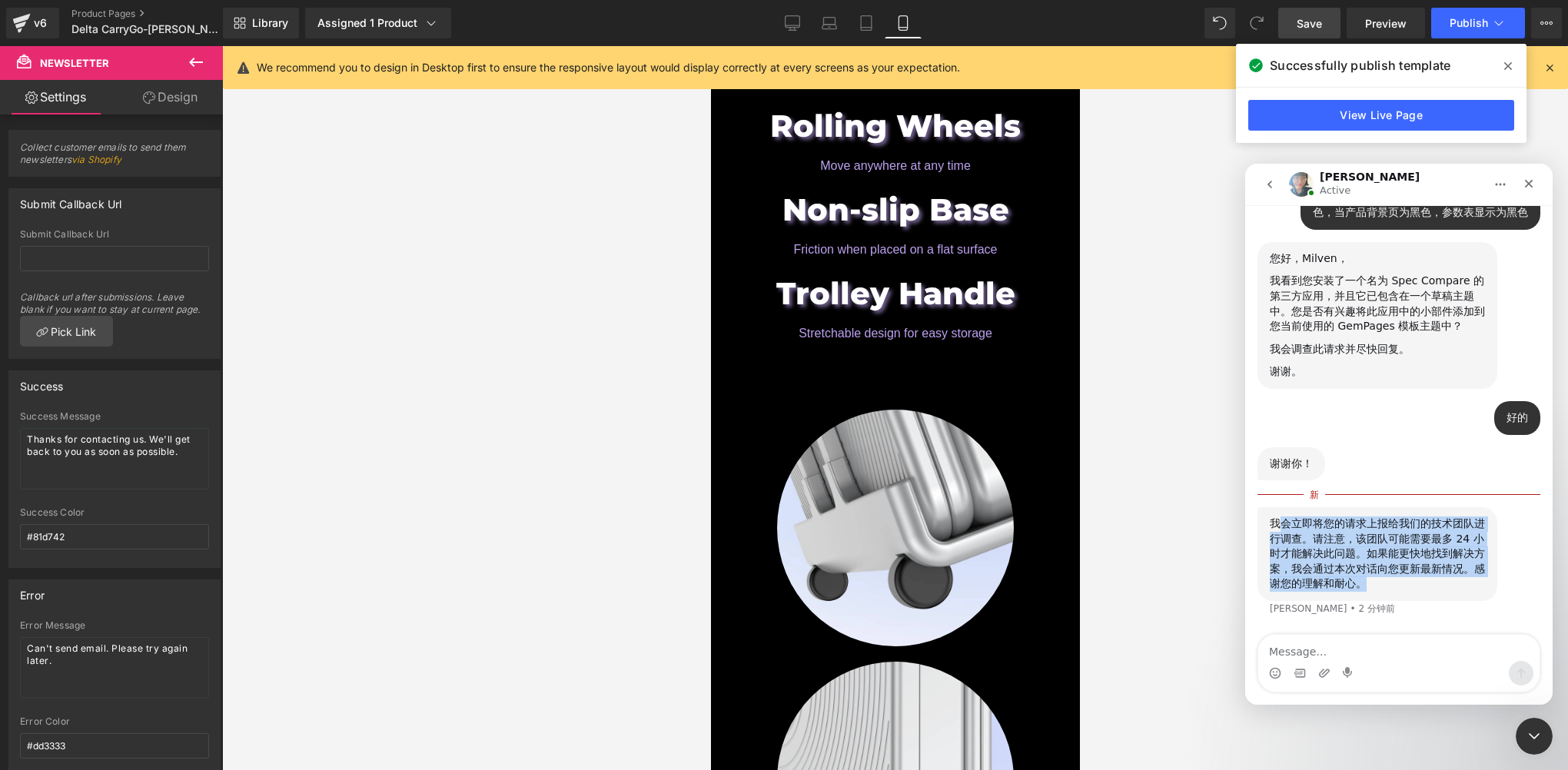
drag, startPoint x: 1276, startPoint y: 526, endPoint x: 1415, endPoint y: 585, distance: 151.0
click at [1415, 585] on div "我会立即将您的请求上报给我们的技术团队进行调查。请注意，该团队可能需要最多 24 小时才能解决此问题。如果能更快地找到解决方案，我会通过本次对话向您更新最新情…" at bounding box center [1377, 554] width 215 height 75
copy div "会立即将您的请求上报给我们的技术团队进行调查。请注意，该团队可能需要最多 24 小时才能解决此问题。如果能更快地找到解决方案，我会通过本次对话向您更新最新情况…"
click at [1363, 581] on div "我会立即将您的请求上报给我们的技术团队进行调查。请注意，该团队可能需要最多 24 小时才能解决此问题。如果能更快地找到解决方案，我会通过本次对话向您更新最新情…" at bounding box center [1377, 554] width 215 height 75
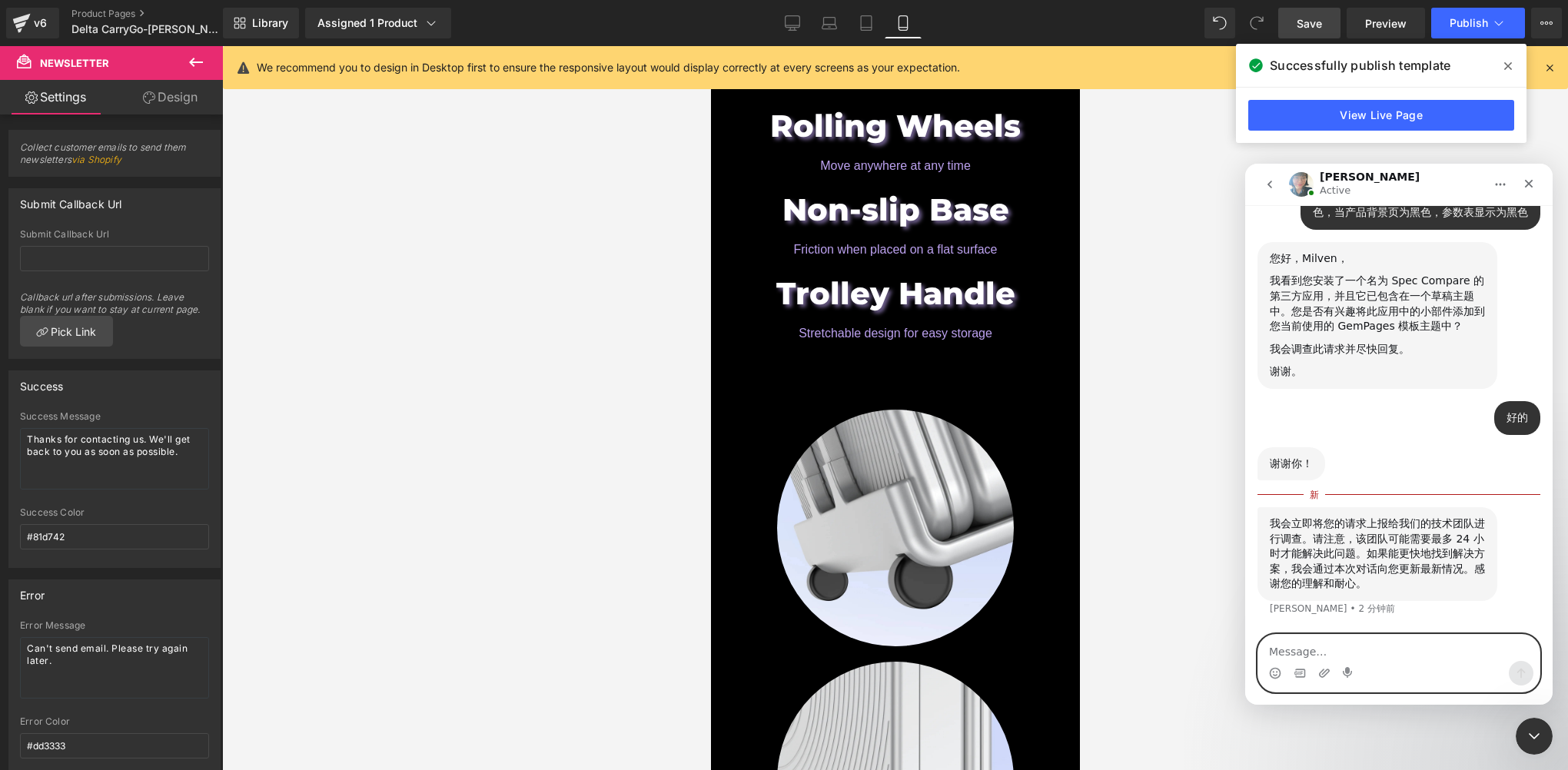
click at [1304, 651] on textarea "Message…" at bounding box center [1399, 648] width 281 height 26
type textarea "ok"
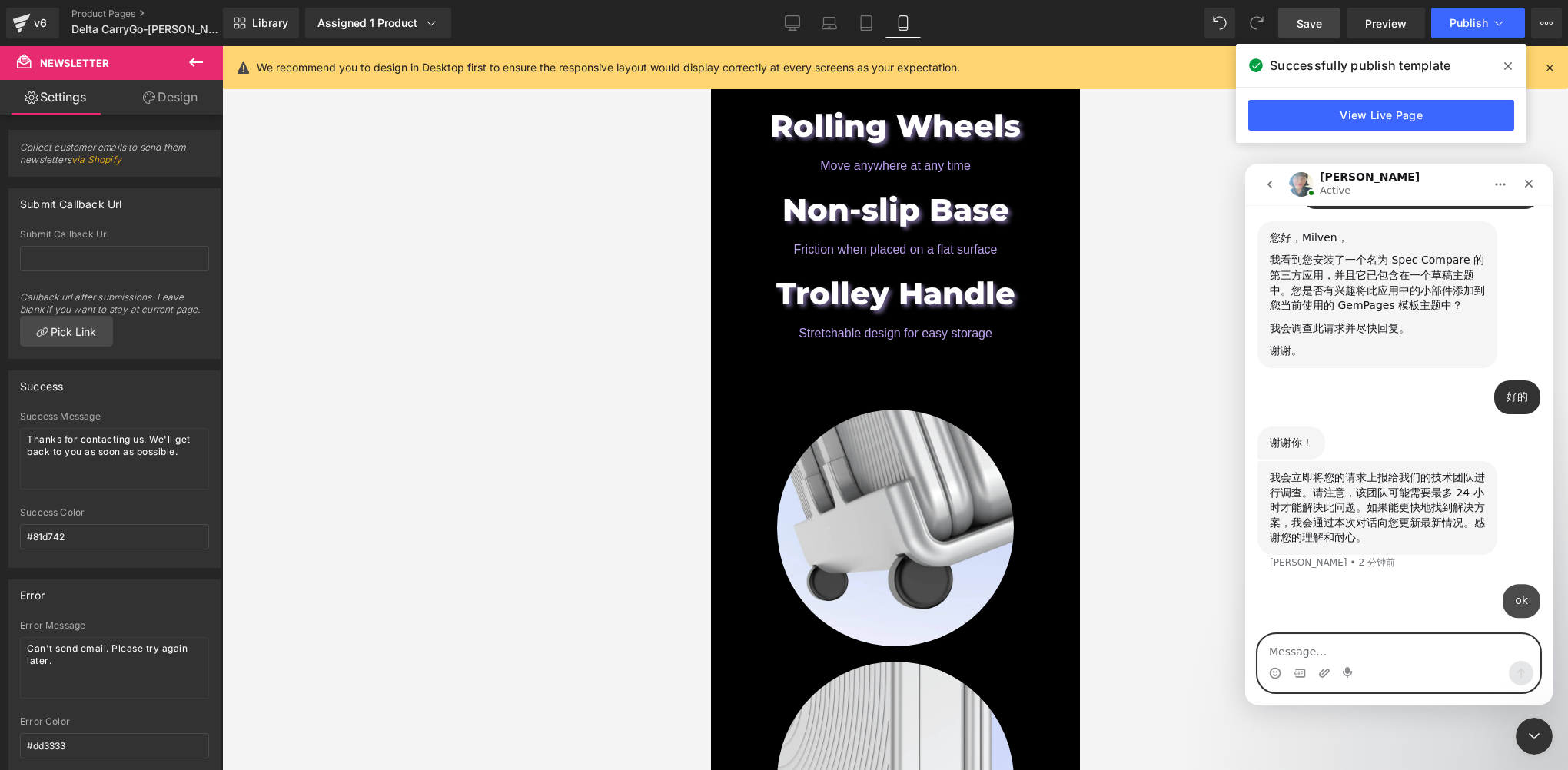
scroll to position [7898, 0]
click at [1536, 734] on icon "关闭 Intercom Messenger" at bounding box center [1531, 733] width 18 height 18
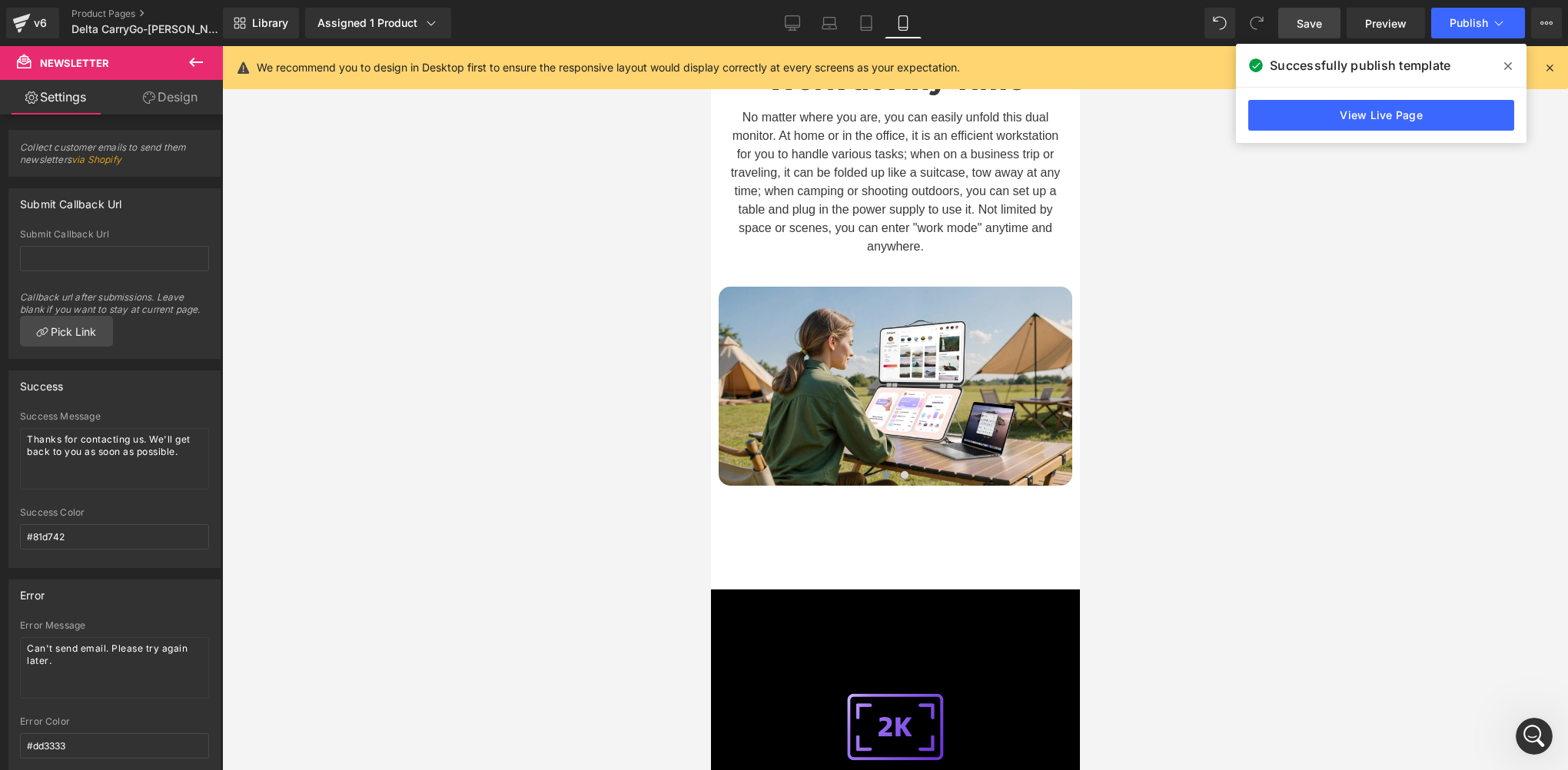
scroll to position [6149, 0]
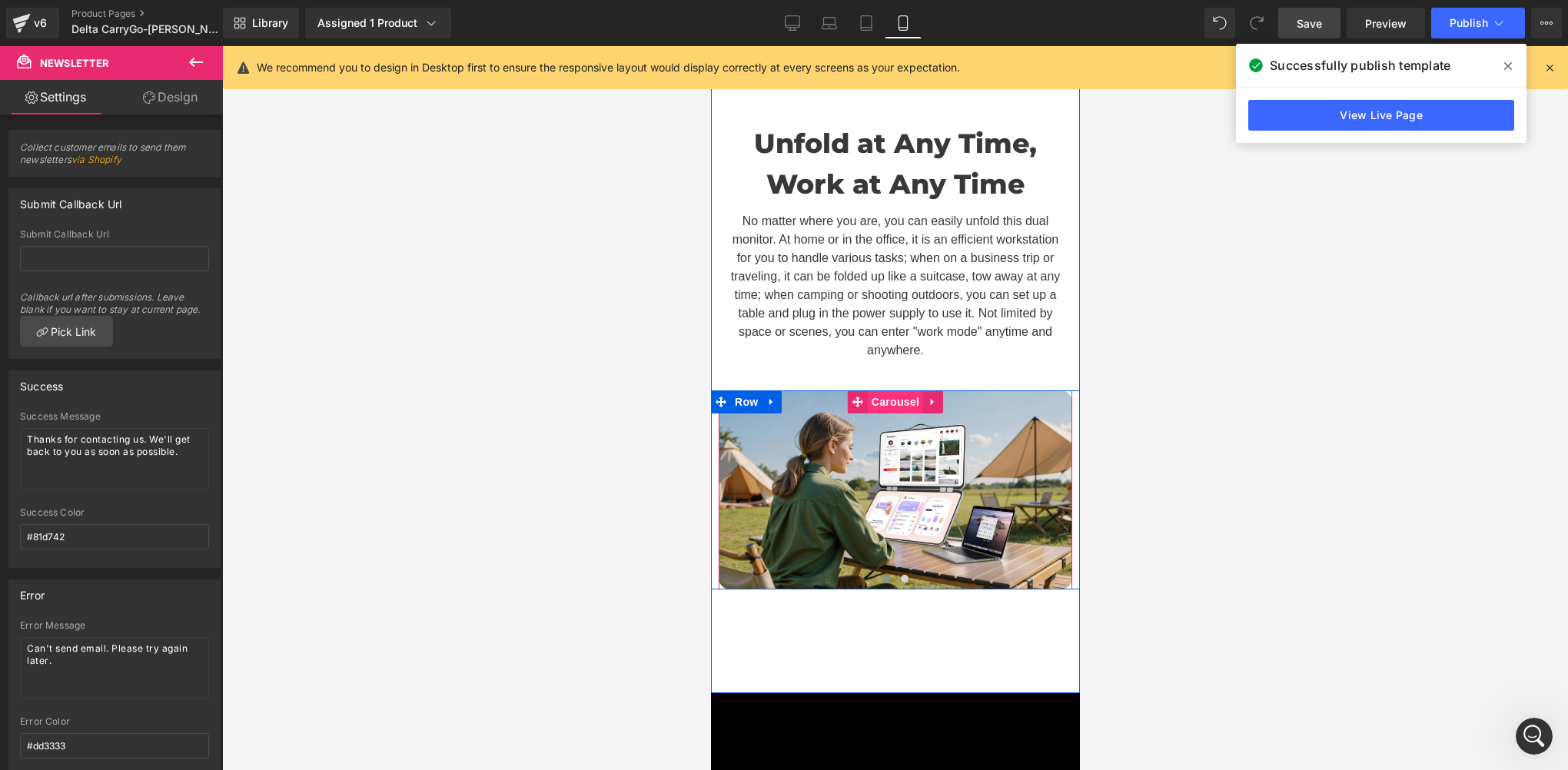
click at [890, 390] on span "Carousel" at bounding box center [894, 402] width 55 height 23
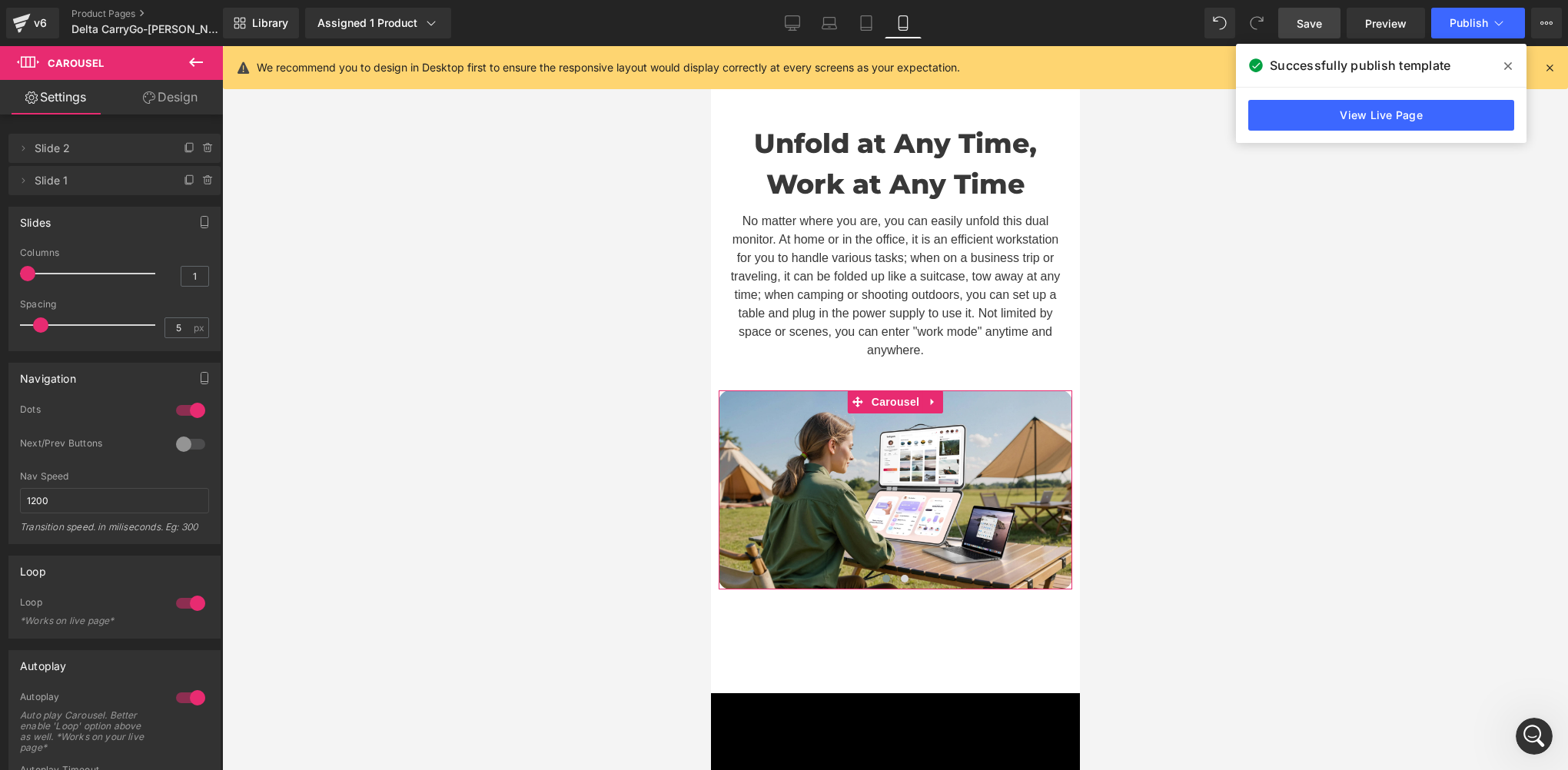
click at [181, 446] on div at bounding box center [191, 444] width 37 height 25
click at [194, 418] on div at bounding box center [191, 411] width 37 height 25
click at [873, 25] on icon at bounding box center [866, 23] width 15 height 15
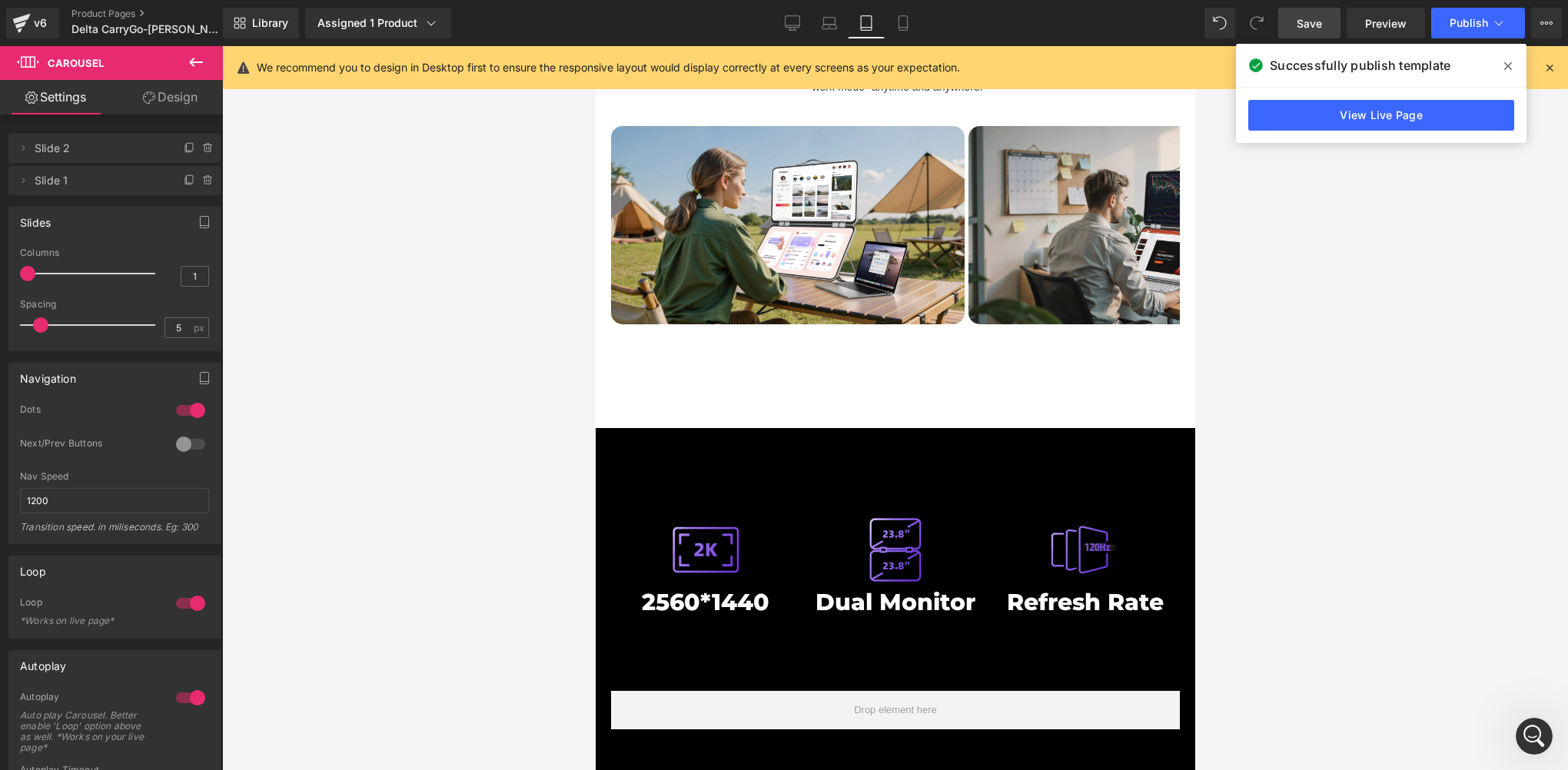
scroll to position [5974, 0]
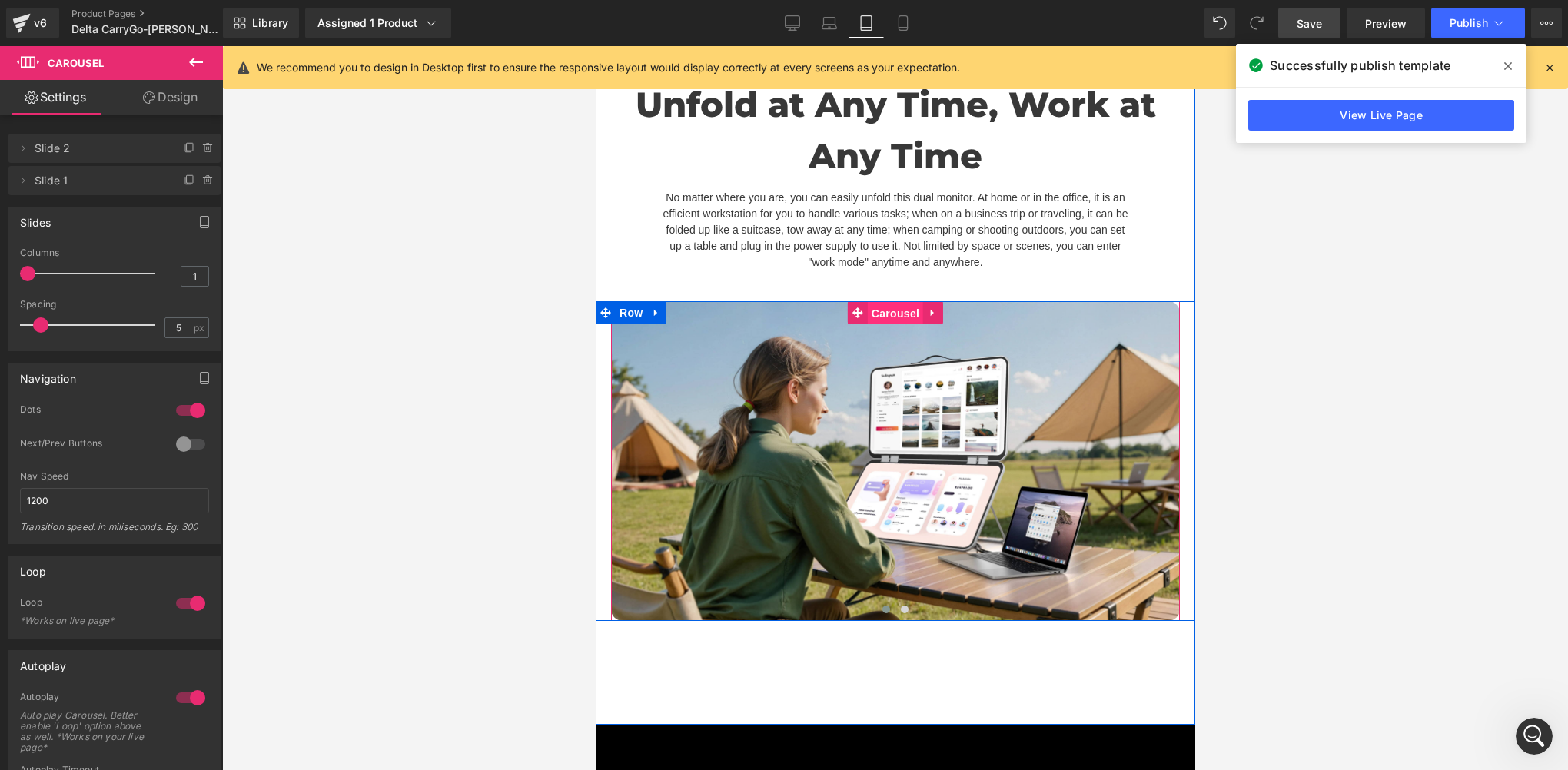
click at [893, 325] on span "Carousel" at bounding box center [894, 313] width 55 height 23
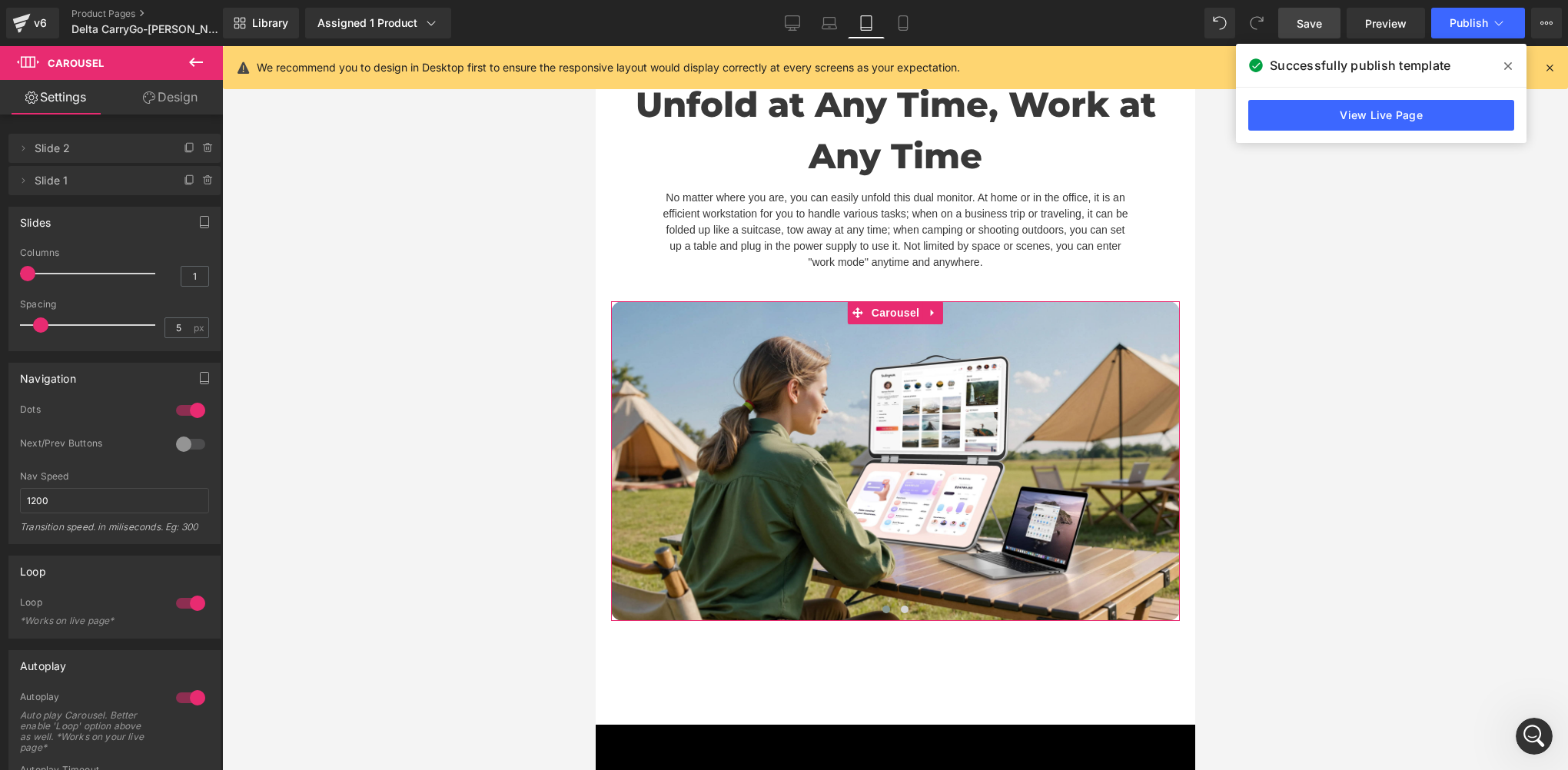
click at [192, 408] on div at bounding box center [191, 411] width 37 height 25
click at [177, 439] on div at bounding box center [191, 444] width 37 height 25
click at [827, 32] on link "Laptop" at bounding box center [829, 23] width 37 height 31
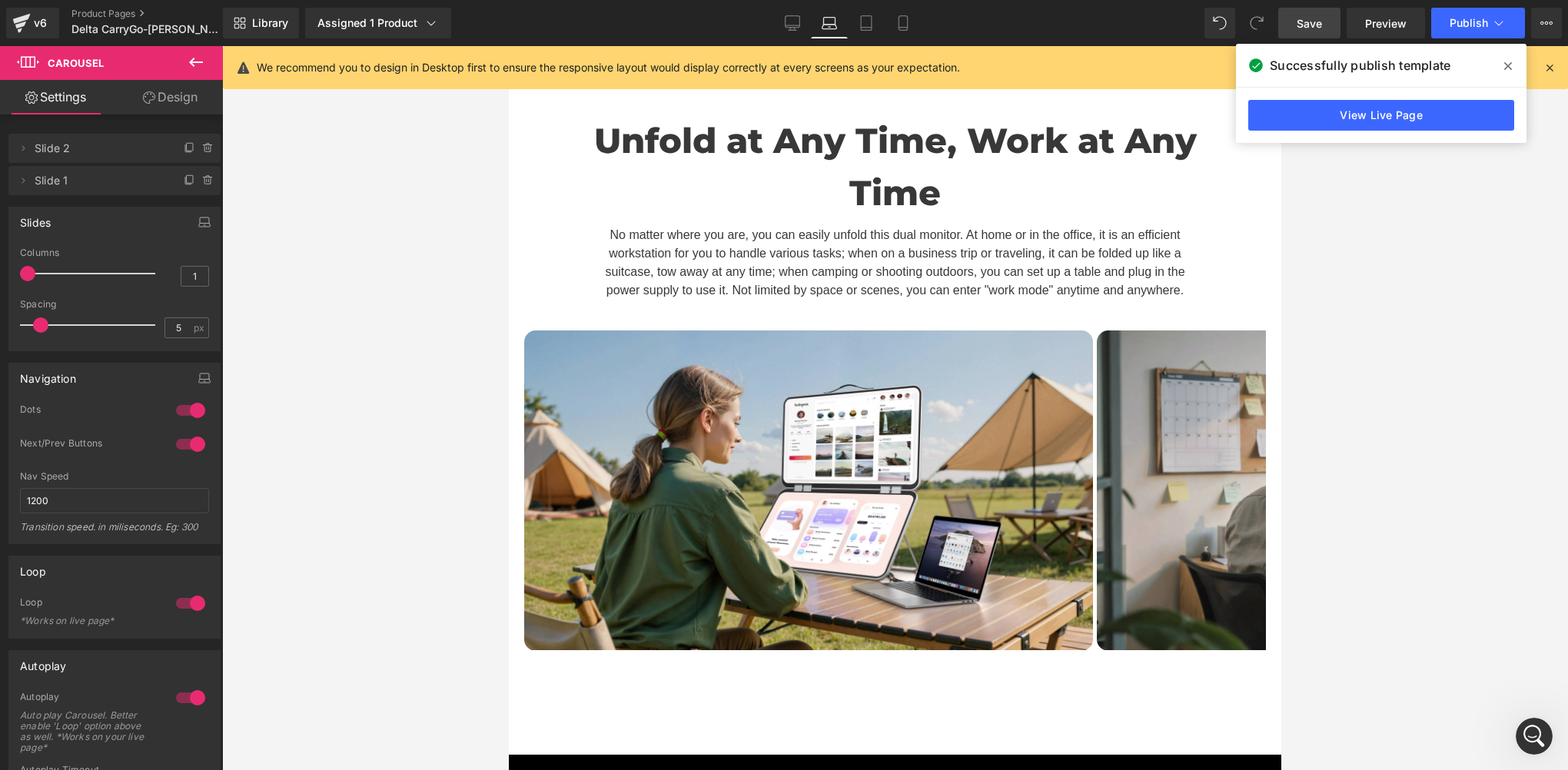
scroll to position [5048, 0]
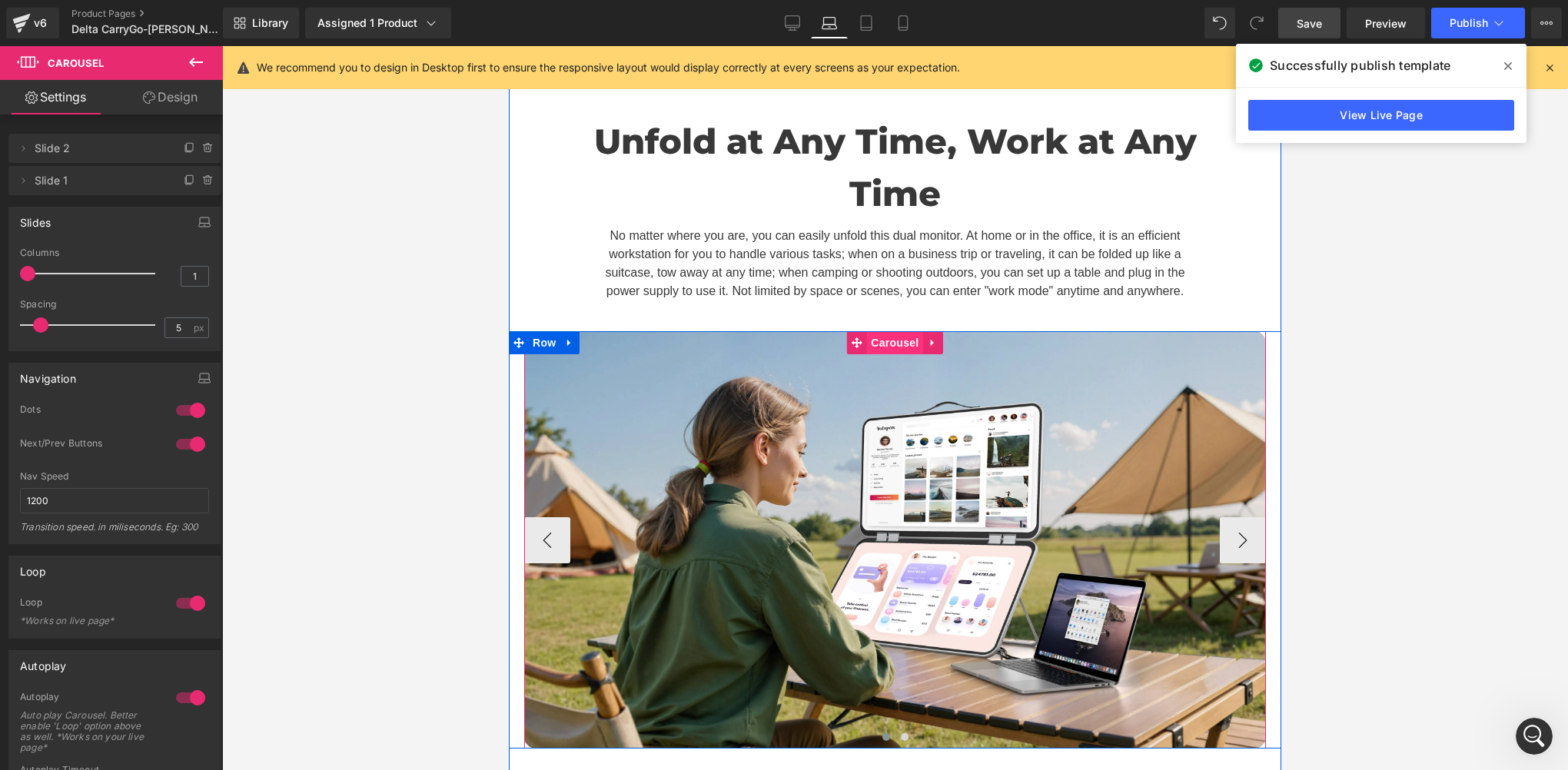
click at [887, 332] on span "Carousel" at bounding box center [894, 343] width 55 height 23
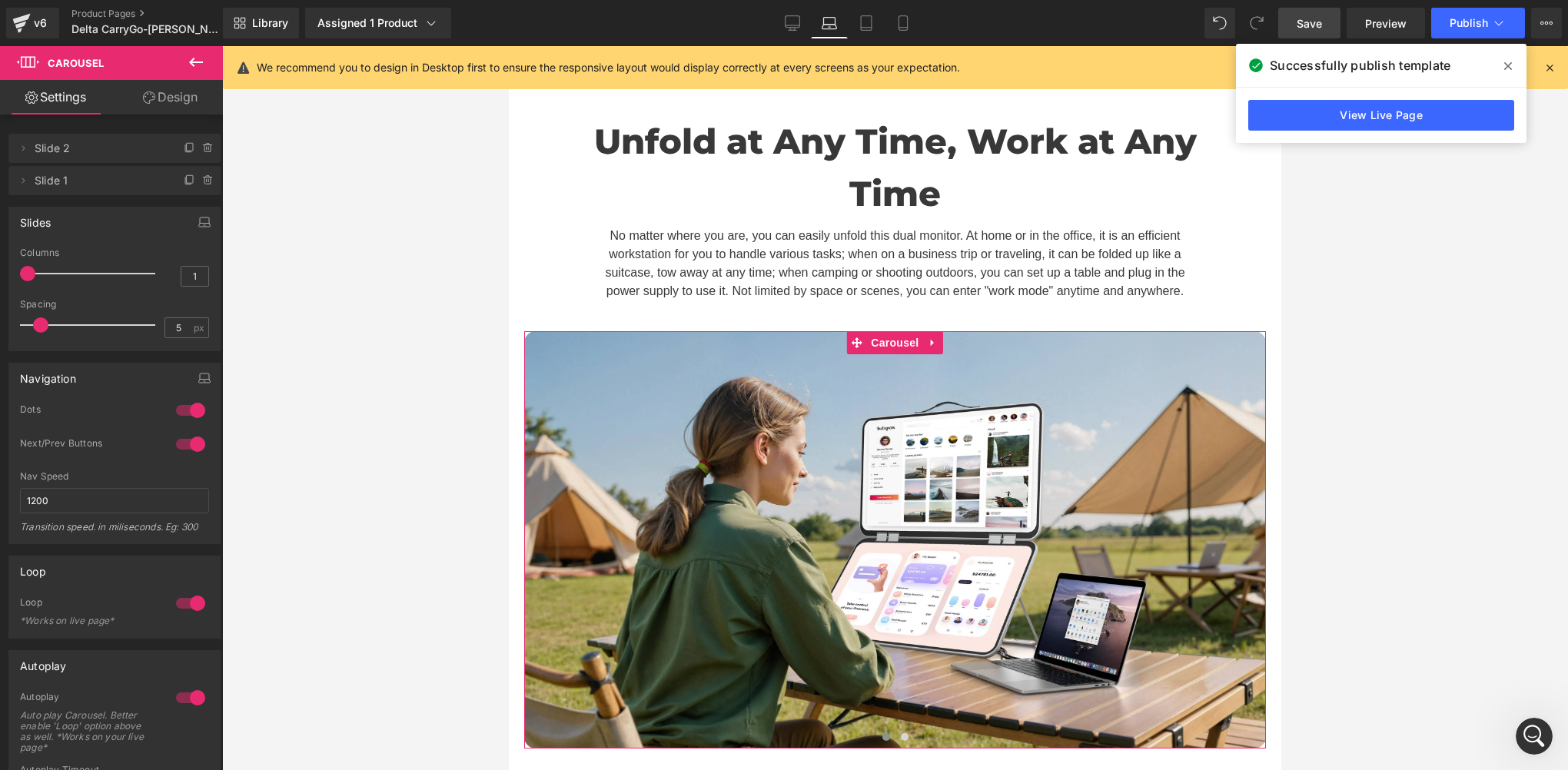
click at [194, 409] on div at bounding box center [191, 411] width 37 height 25
click at [784, 27] on link "Desktop" at bounding box center [792, 23] width 37 height 31
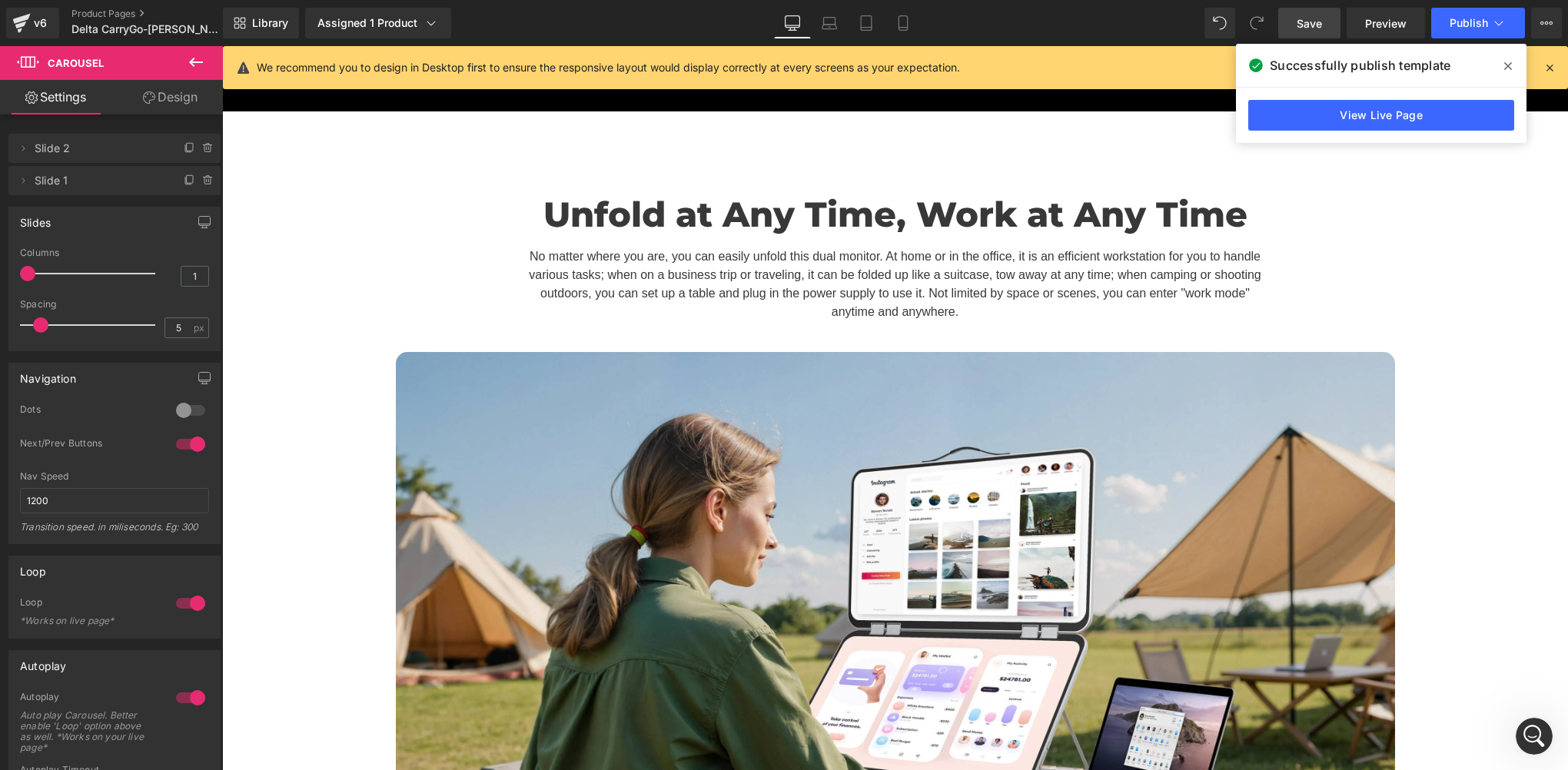
scroll to position [5498, 0]
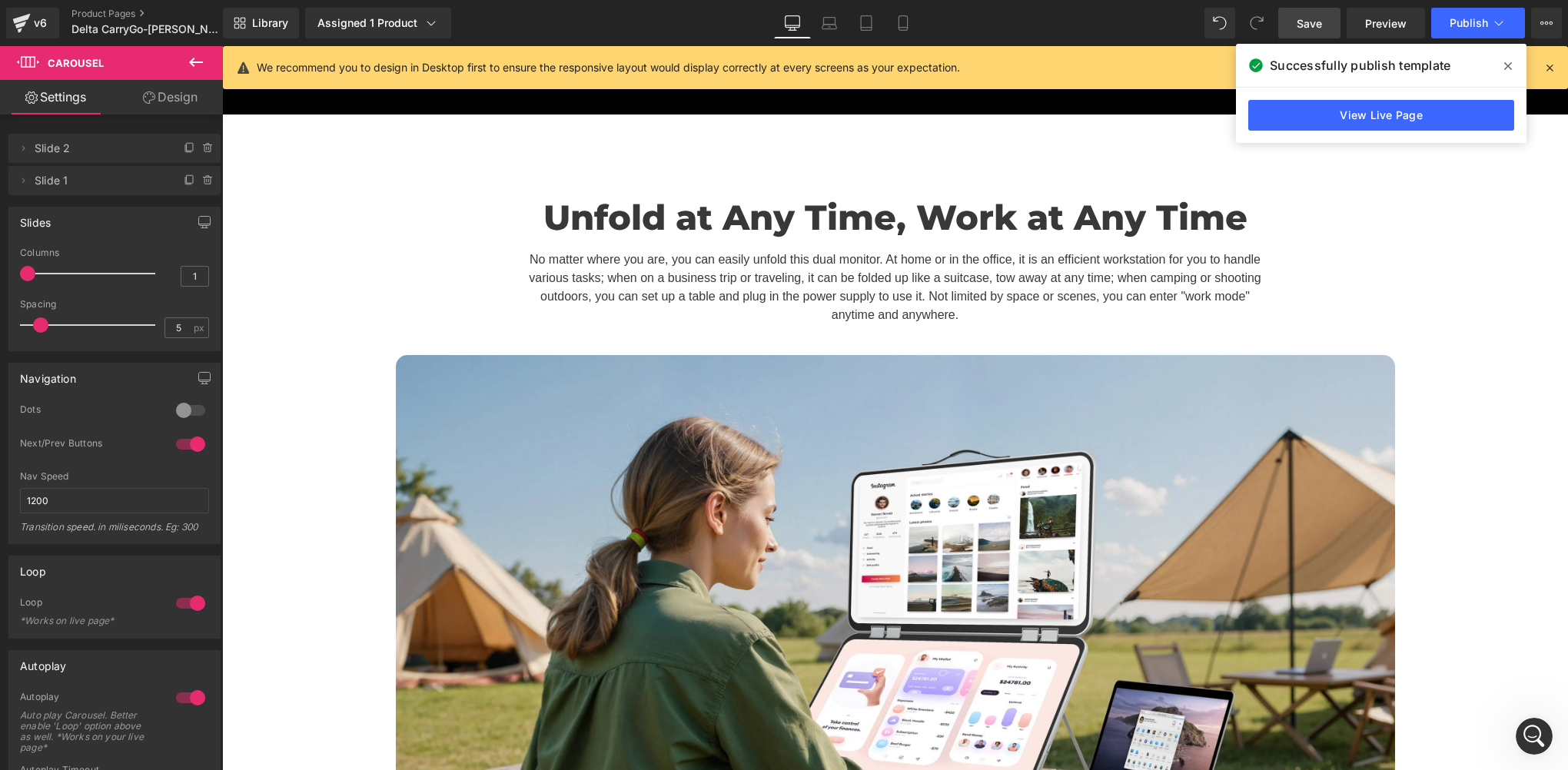
click at [1304, 29] on span "Save" at bounding box center [1310, 23] width 25 height 16
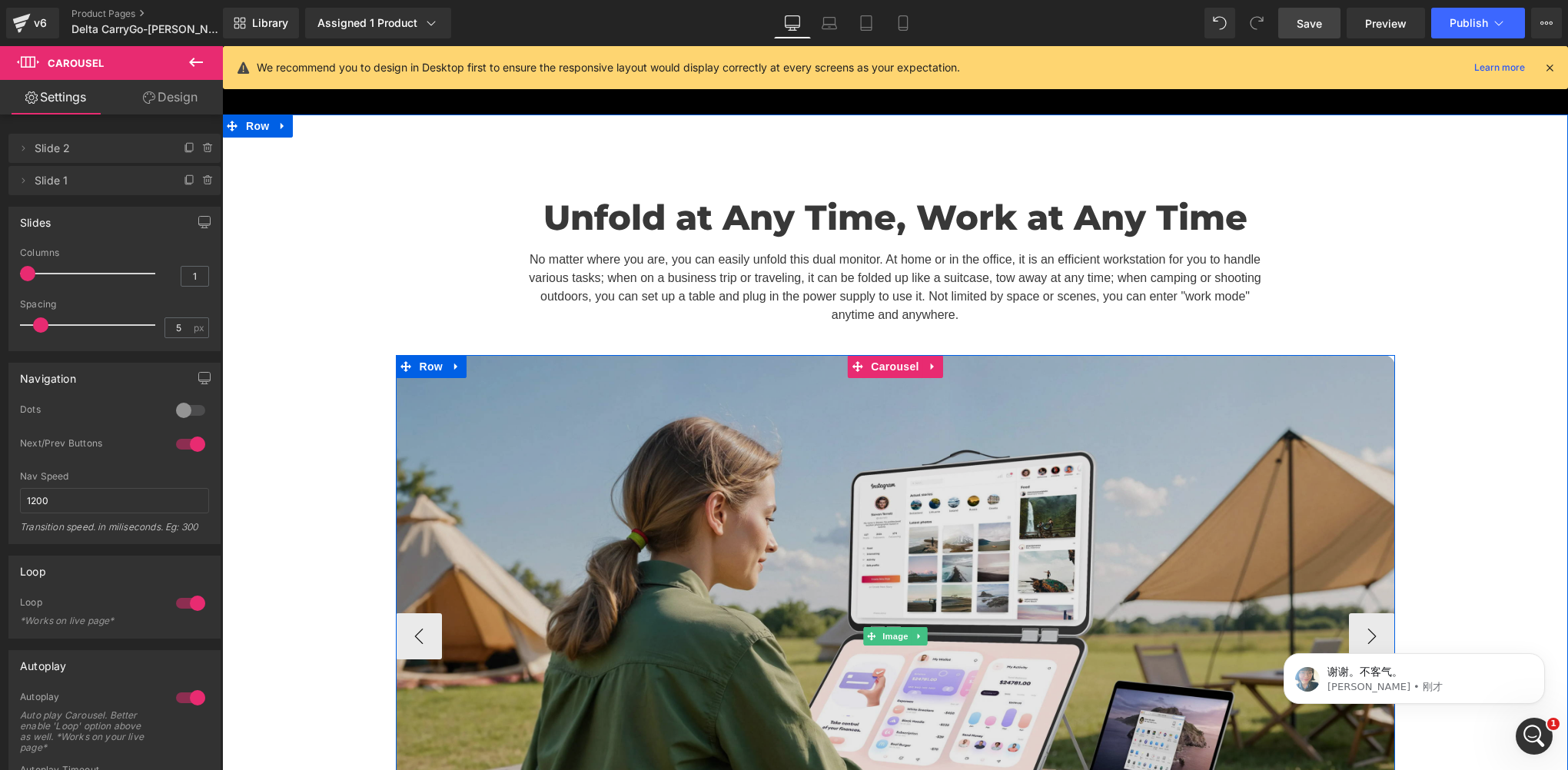
scroll to position [0, 0]
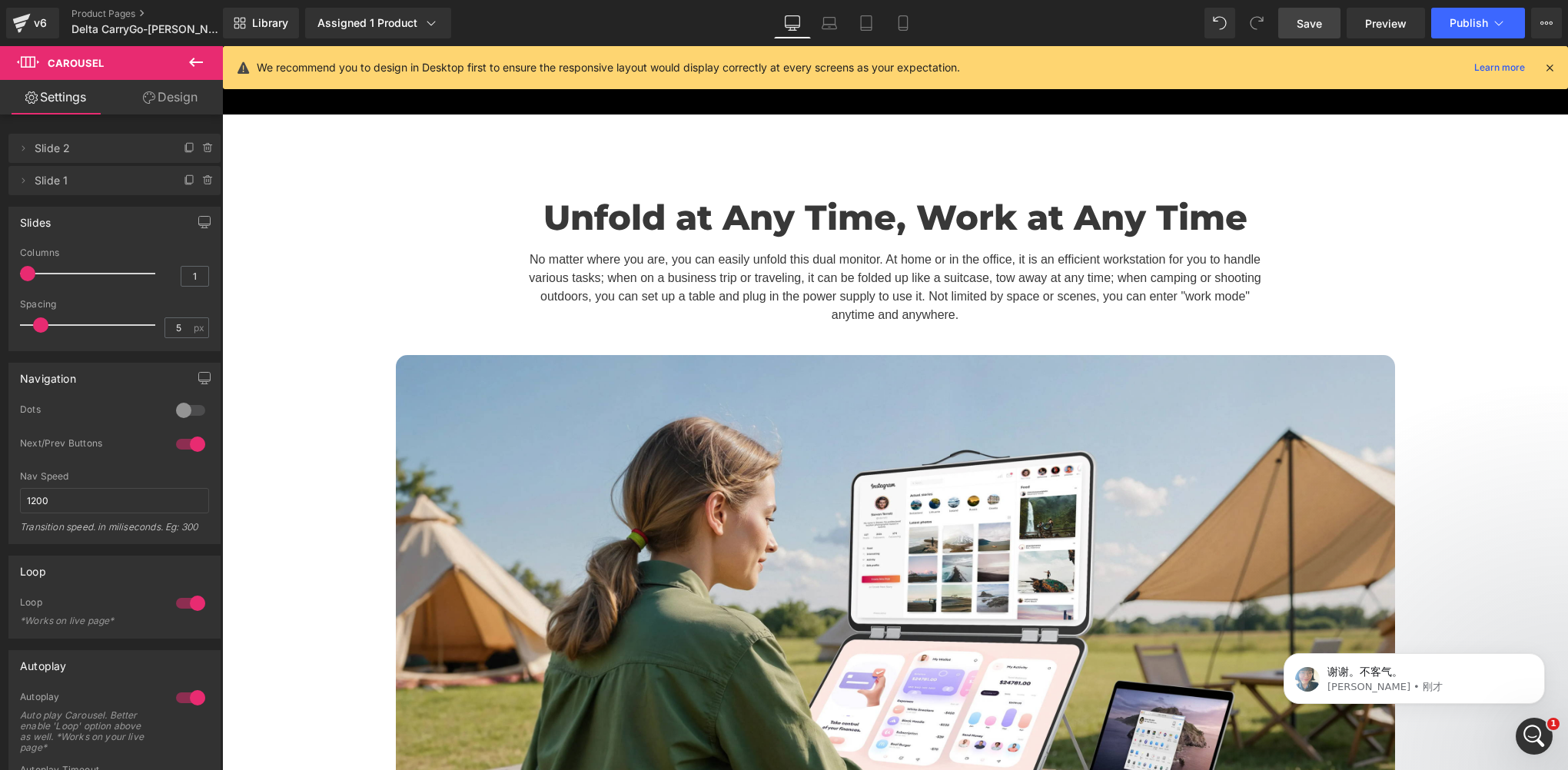
click at [1317, 26] on span "Save" at bounding box center [1310, 23] width 25 height 16
click at [1456, 19] on span "Publish" at bounding box center [1469, 23] width 39 height 13
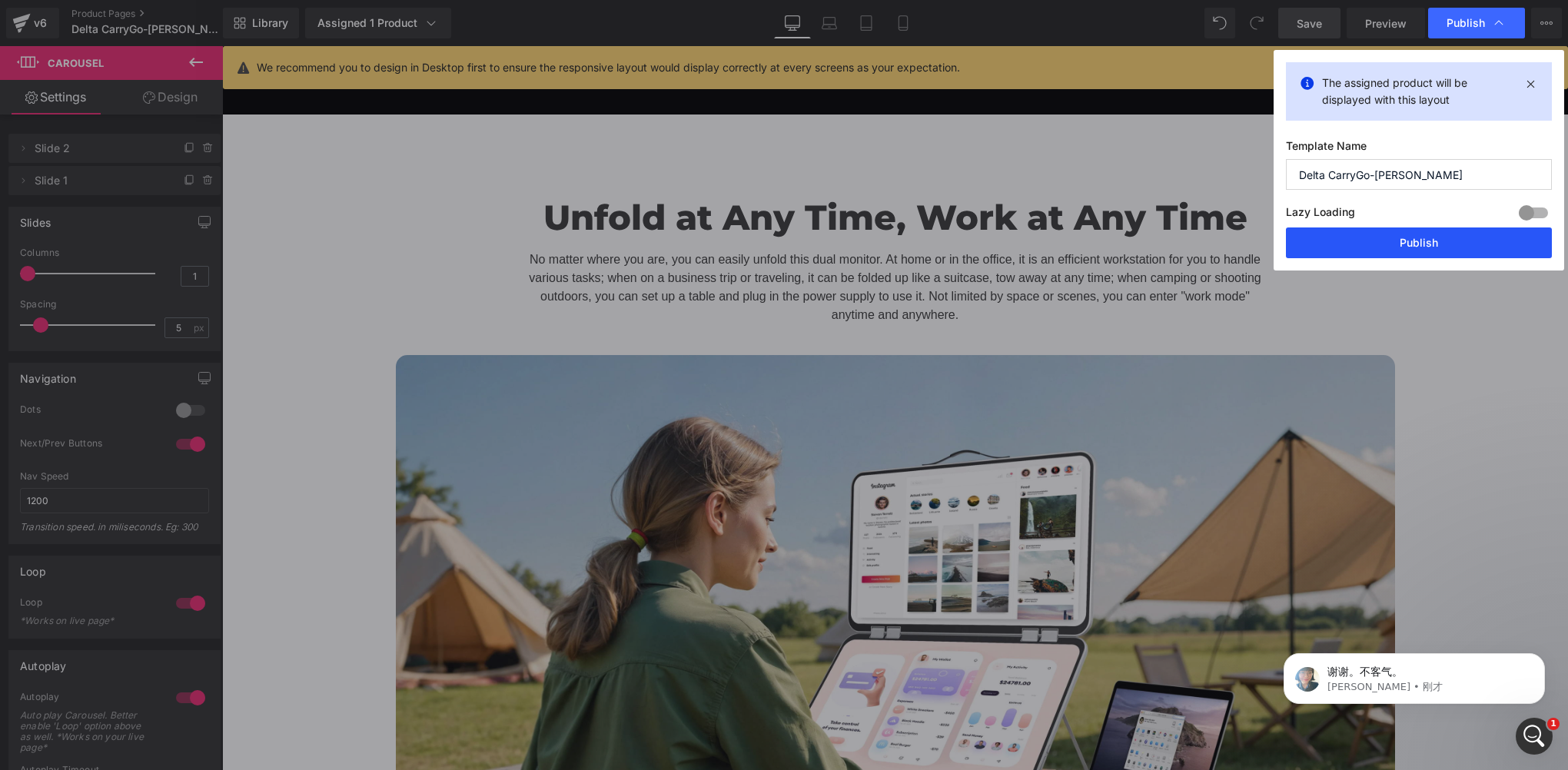
click at [1392, 233] on button "Publish" at bounding box center [1419, 243] width 266 height 31
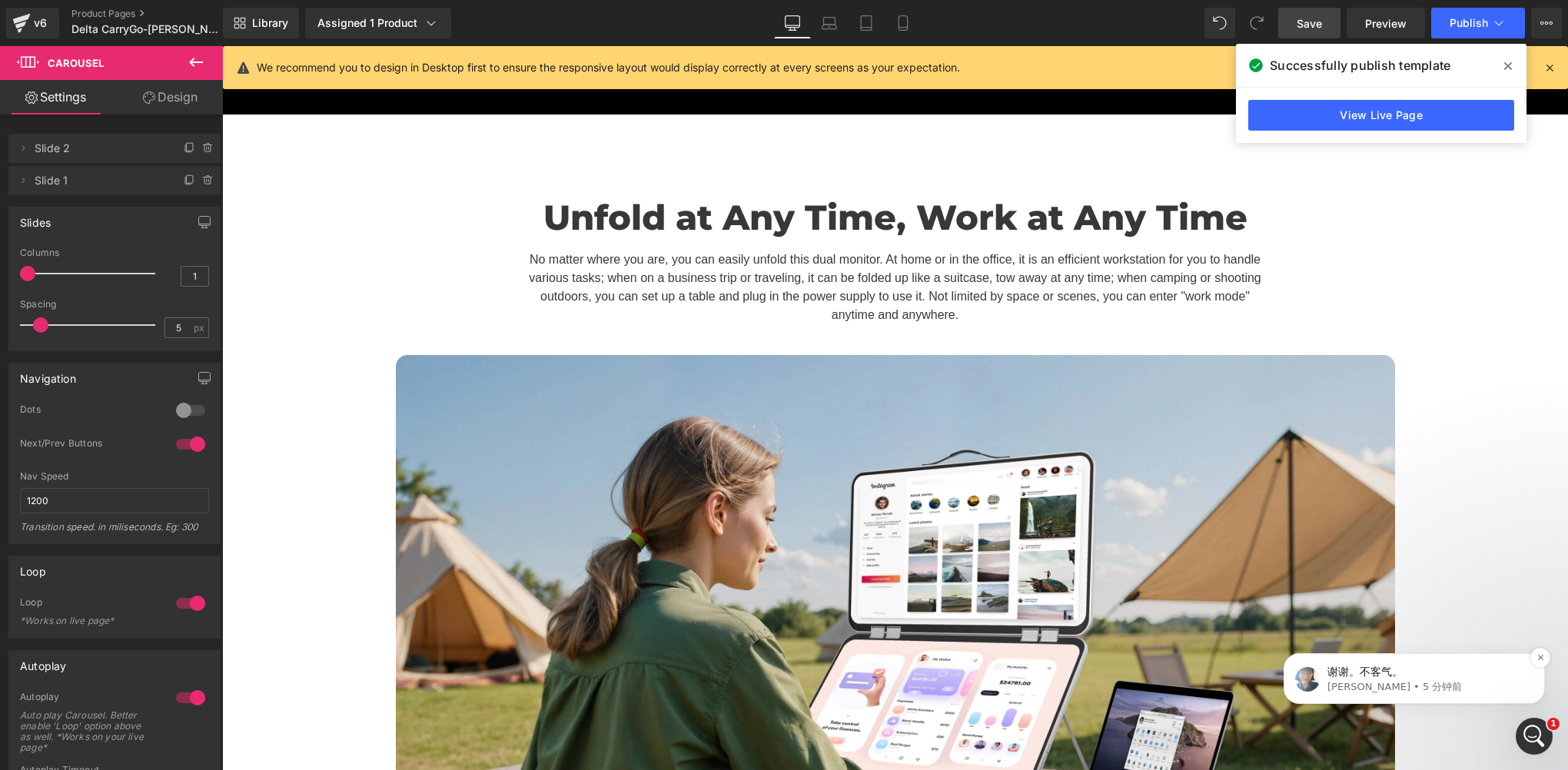
click at [1408, 675] on p "谢谢。不客气。" at bounding box center [1426, 673] width 199 height 15
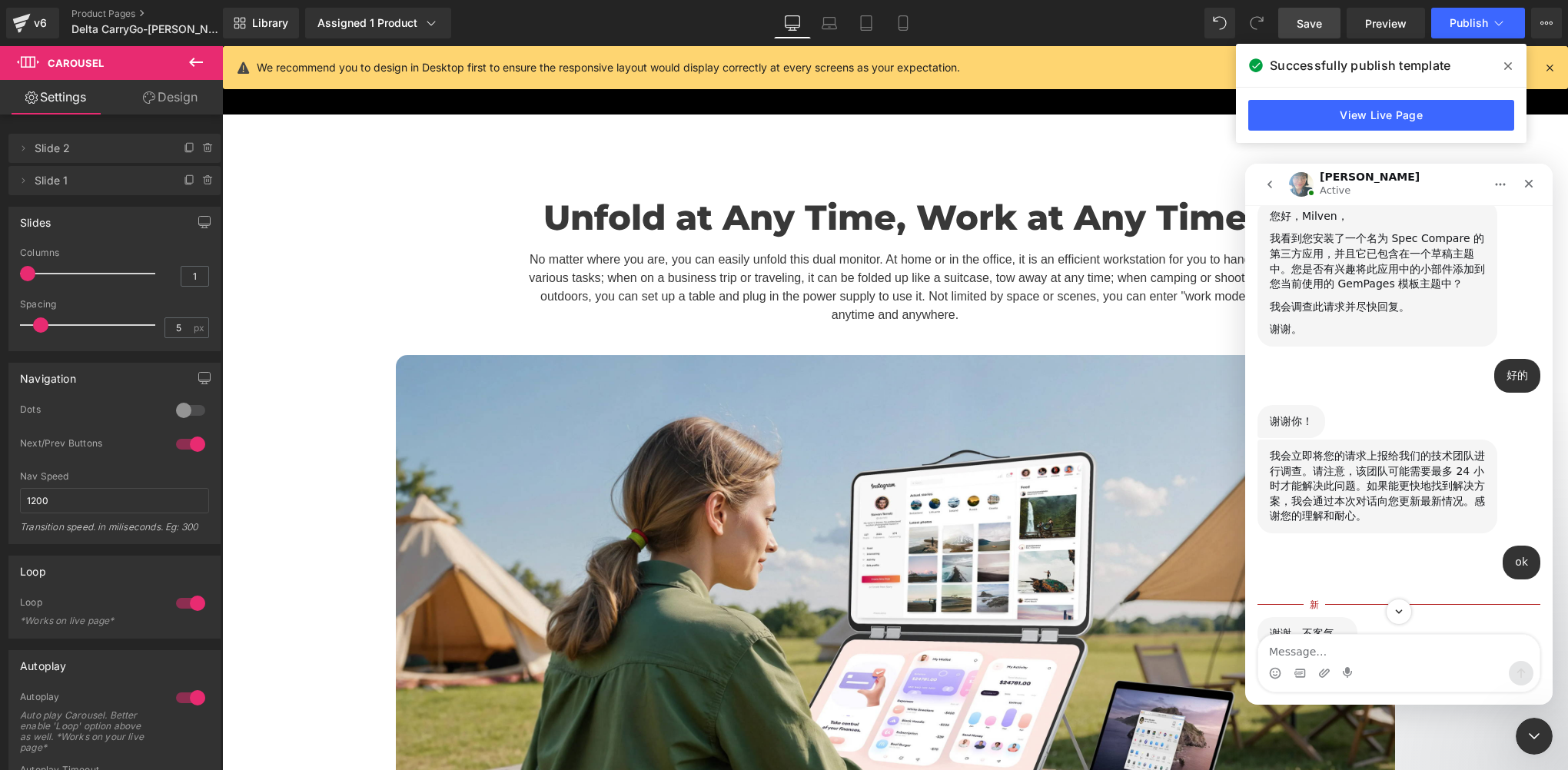
scroll to position [7968, 0]
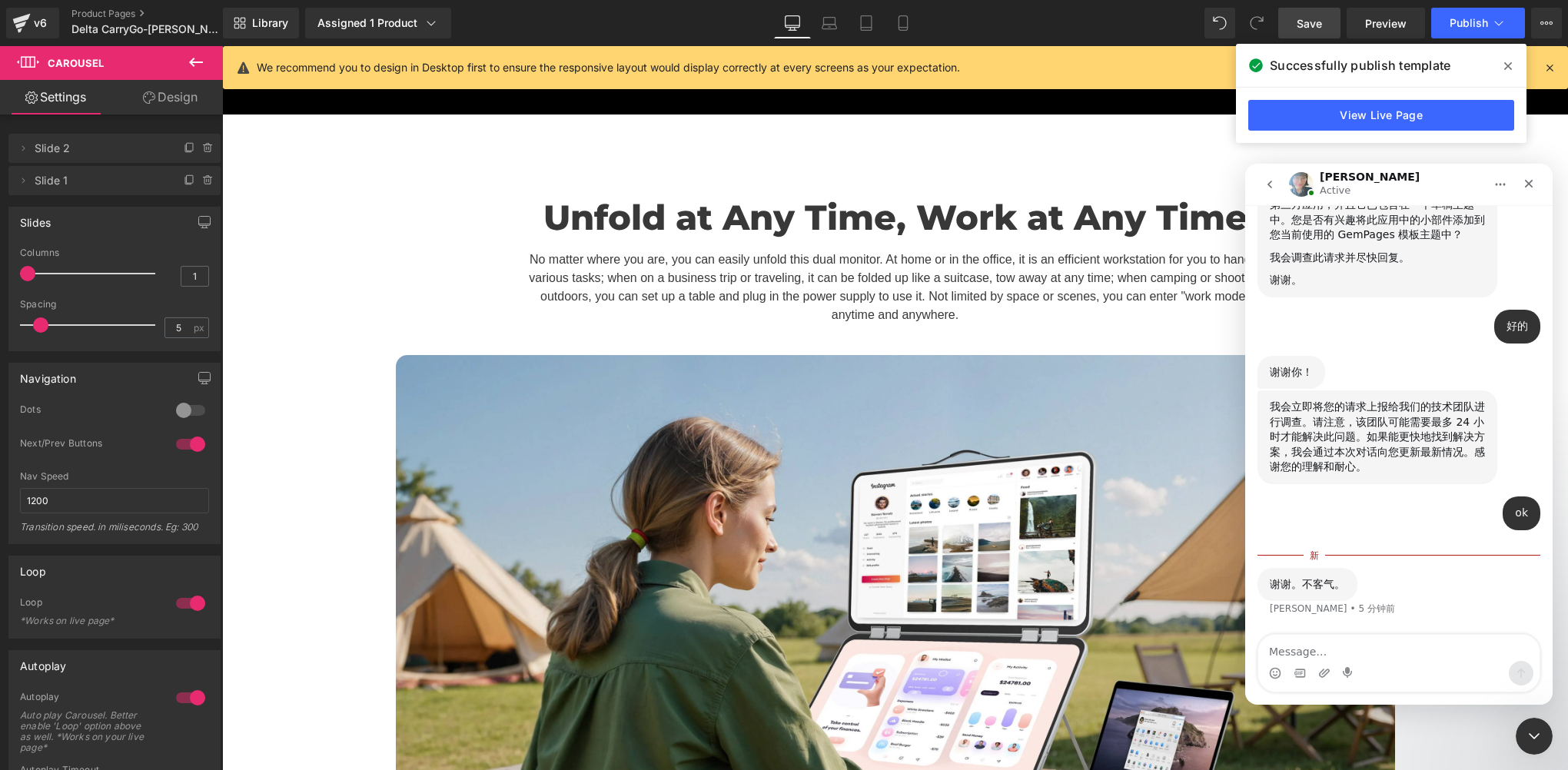
click at [1303, 650] on textarea "Message…" at bounding box center [1399, 648] width 281 height 26
click at [1299, 651] on textarea "Message…" at bounding box center [1399, 648] width 281 height 26
